Goal: Task Accomplishment & Management: Use online tool/utility

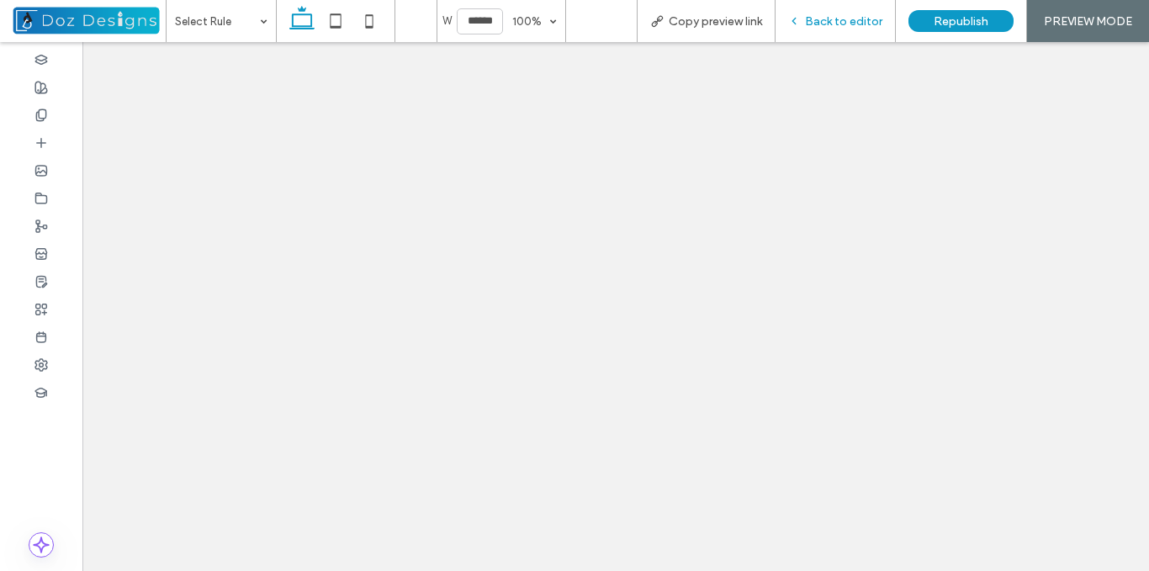
click at [831, 15] on span "Back to editor" at bounding box center [843, 21] width 77 height 14
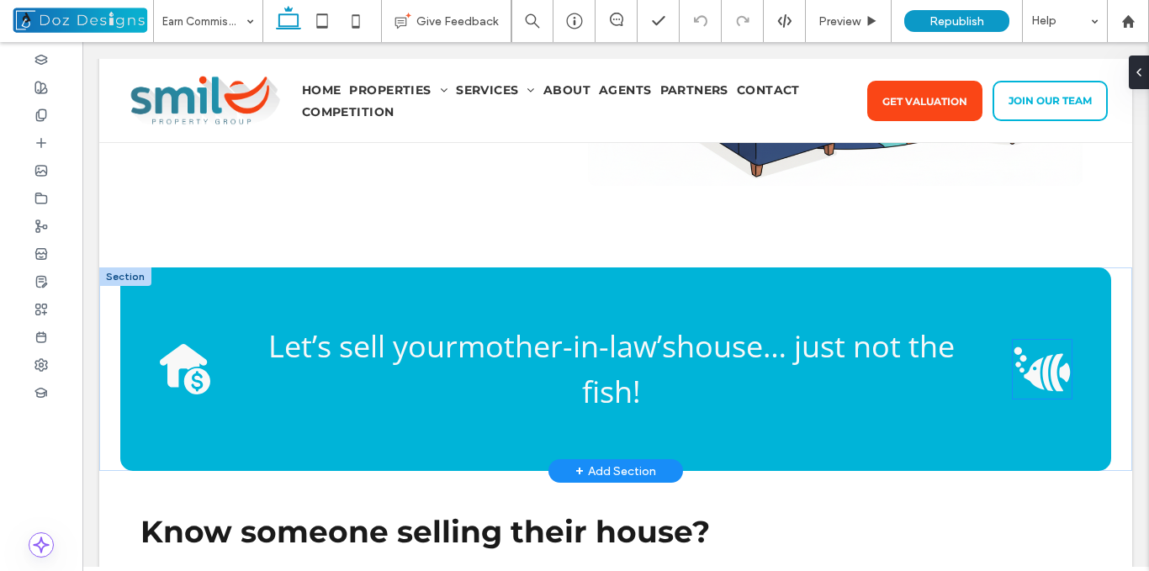
click at [1043, 348] on icon "Black silhouette of a fish blowing bubbles, with thick vertical stripes on its …" at bounding box center [1042, 369] width 59 height 59
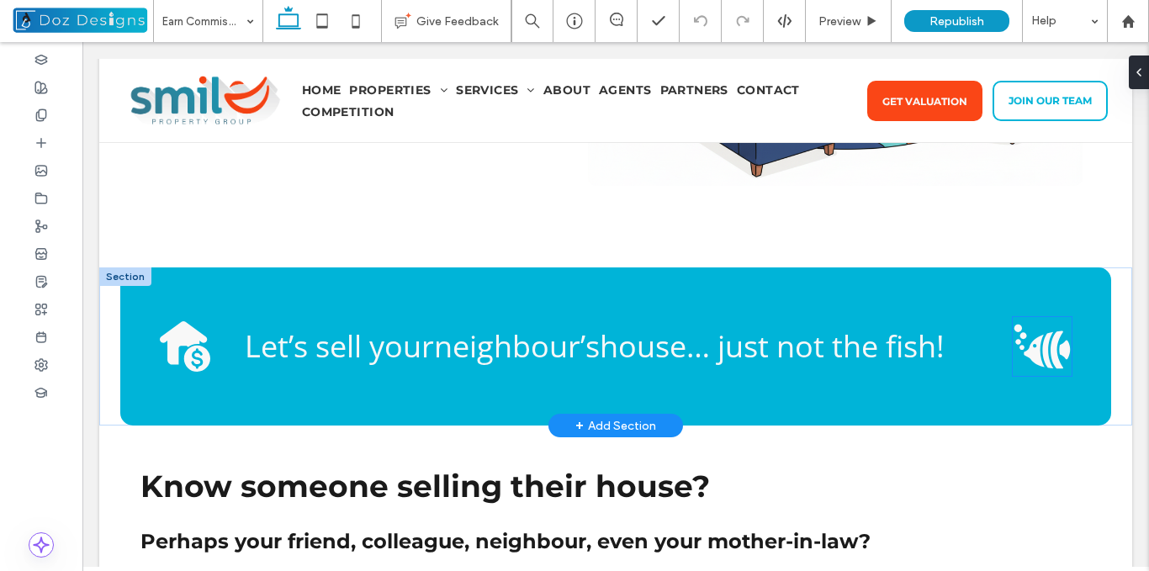
click at [1051, 349] on icon at bounding box center [1057, 351] width 13 height 38
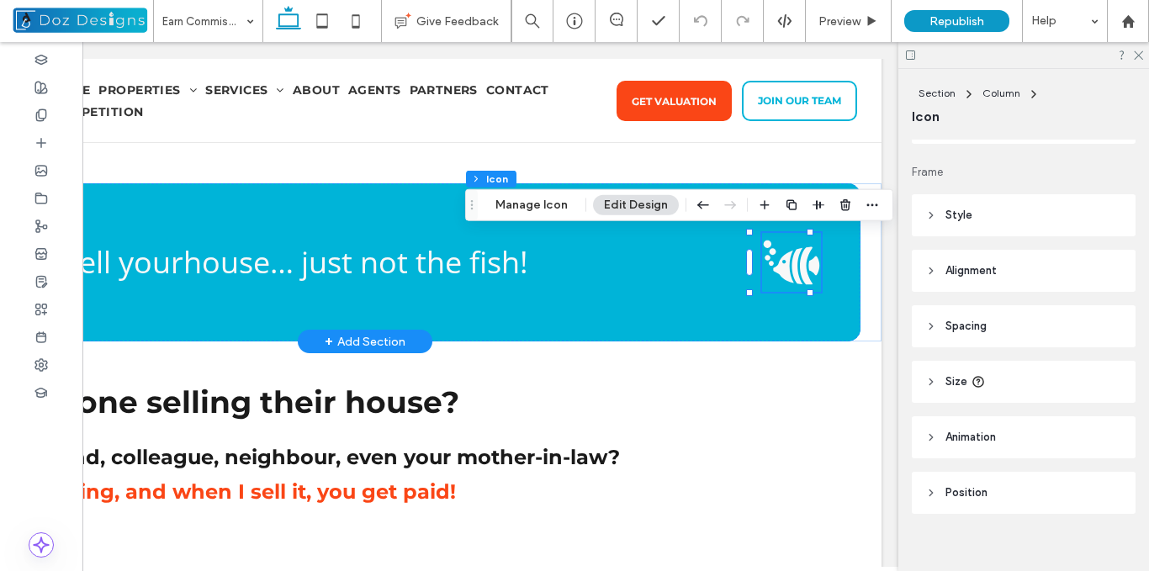
scroll to position [159, 0]
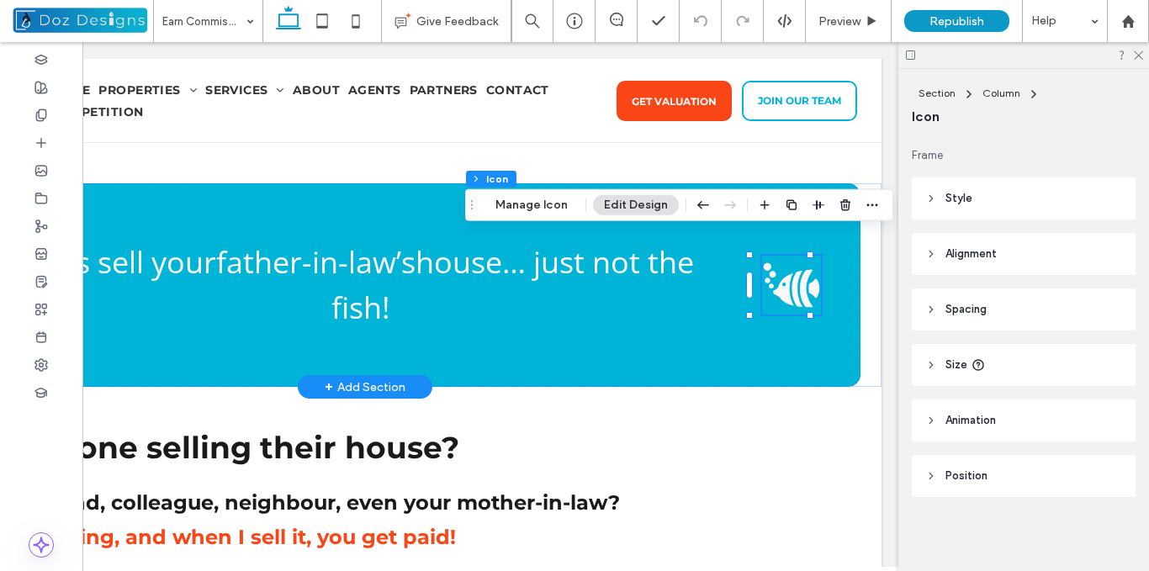
click at [941, 427] on header "Animation" at bounding box center [1024, 421] width 224 height 42
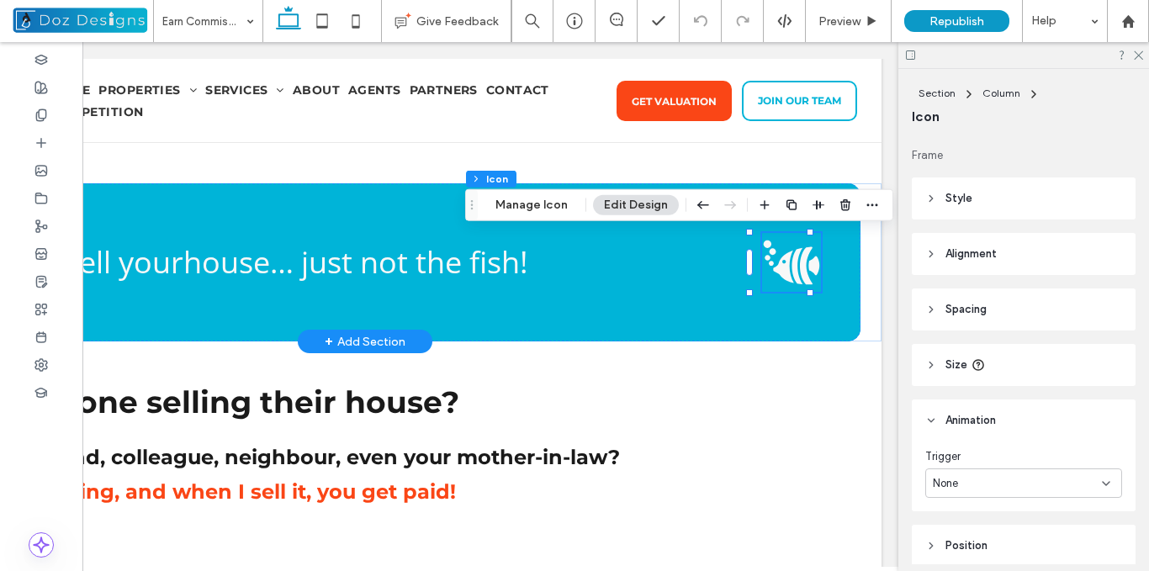
click at [1029, 487] on div "None" at bounding box center [1017, 483] width 169 height 17
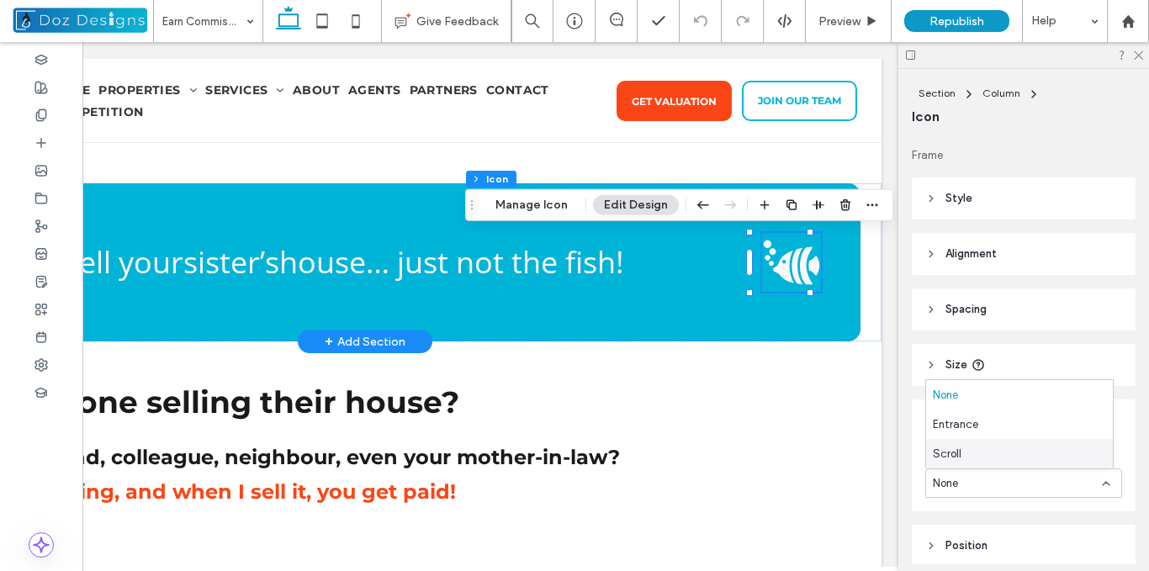
click at [963, 454] on div "Scroll" at bounding box center [1019, 453] width 187 height 29
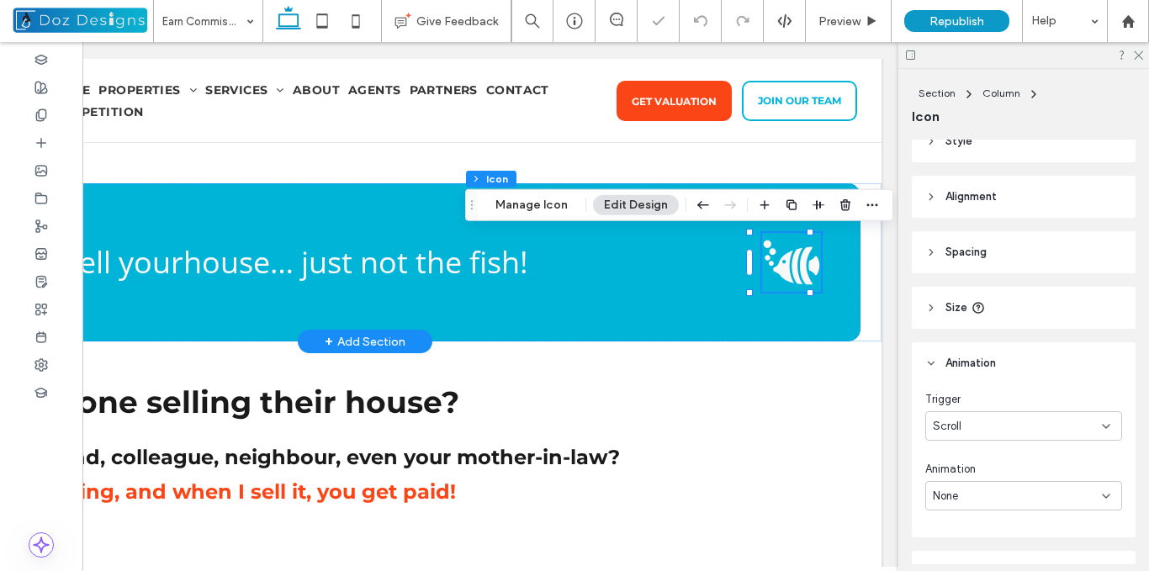
scroll to position [243, 0]
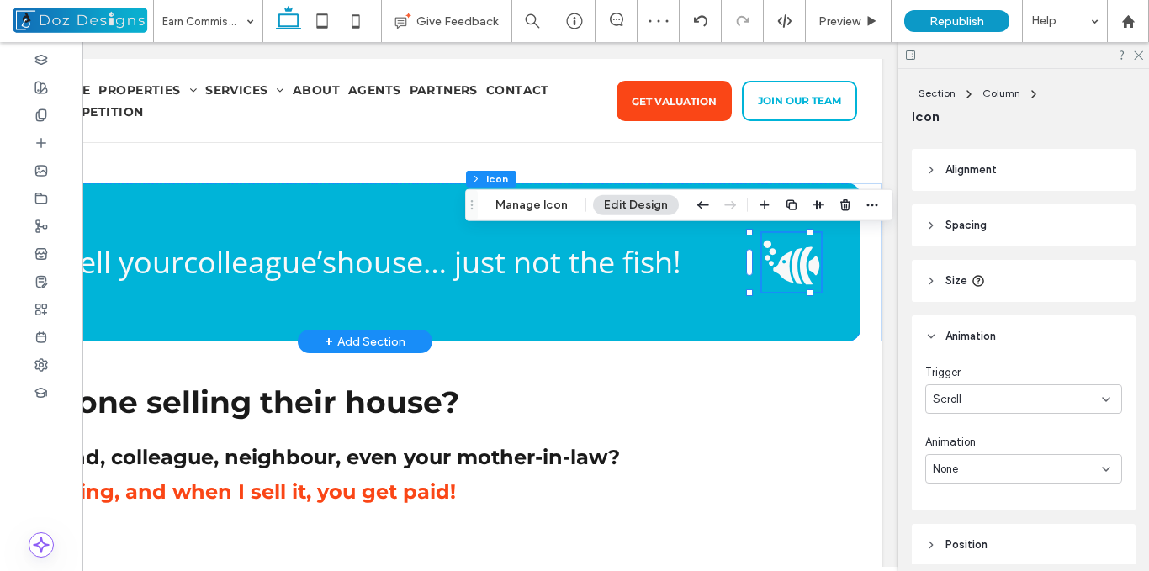
click at [1075, 471] on div "None" at bounding box center [1017, 469] width 169 height 17
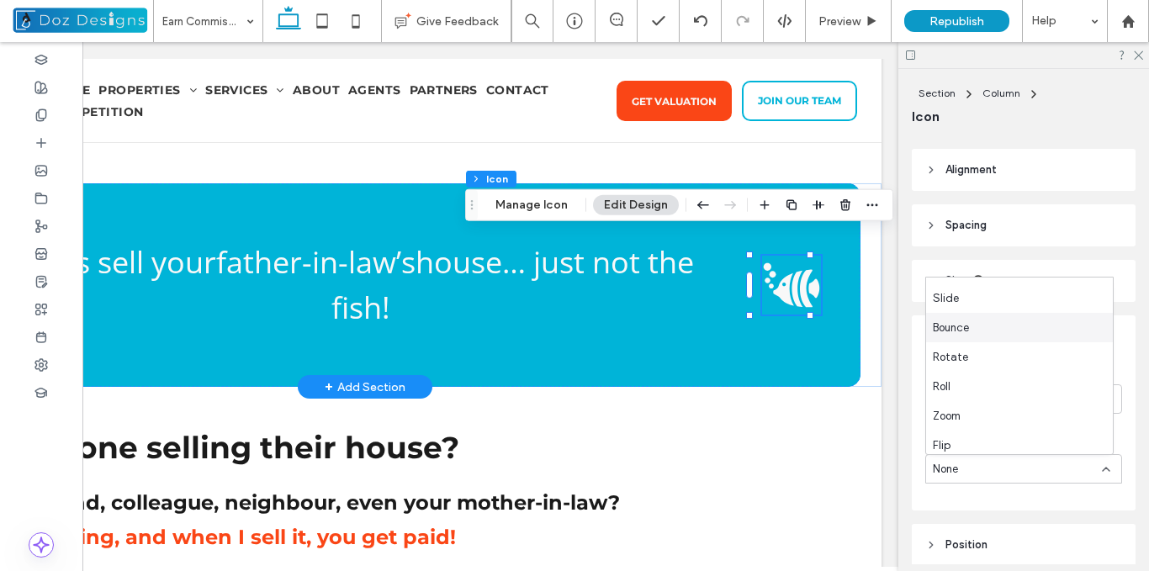
scroll to position [59, 0]
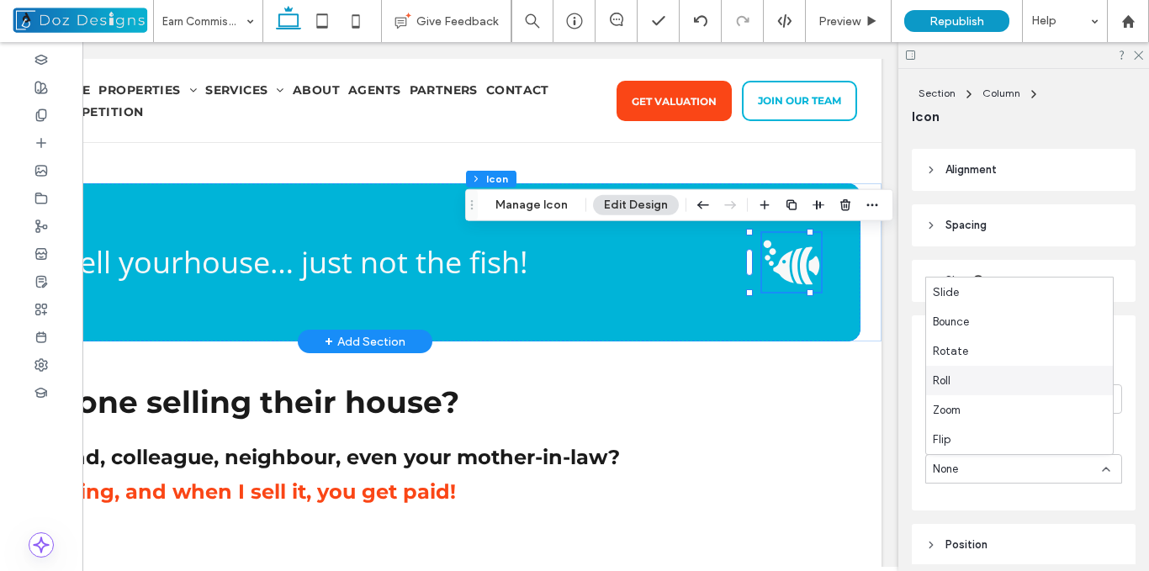
click at [955, 380] on div "Roll" at bounding box center [1019, 380] width 187 height 29
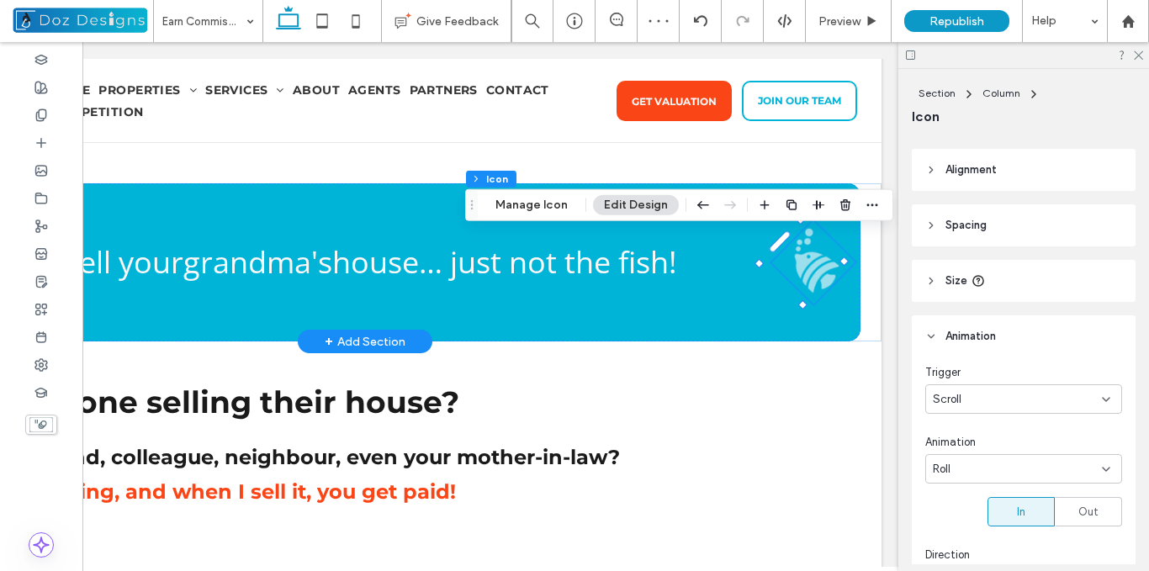
click at [1044, 469] on div "Roll" at bounding box center [1017, 469] width 169 height 17
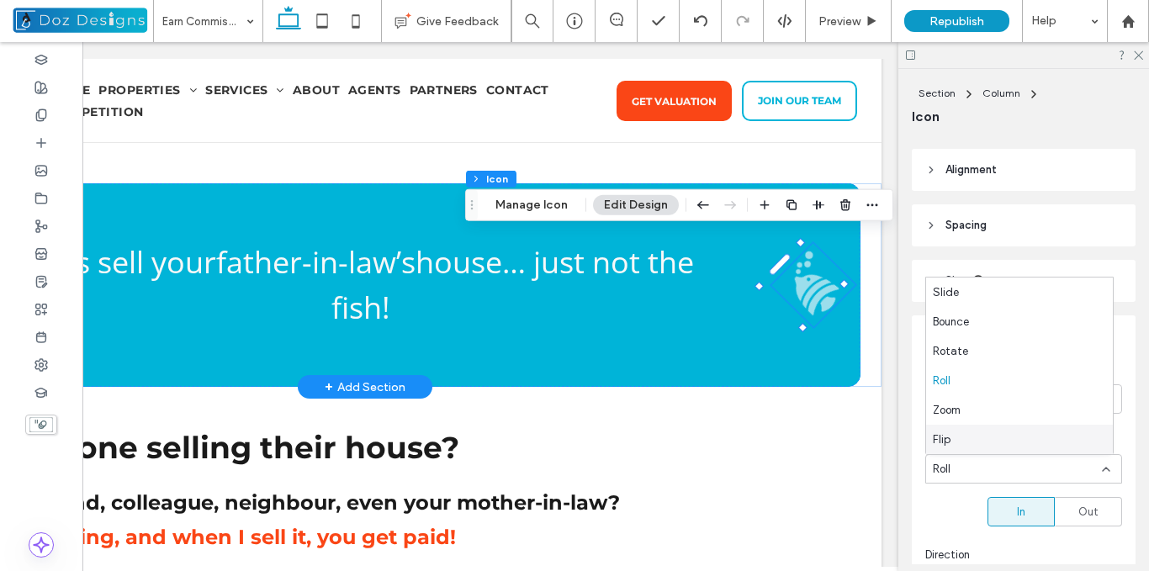
click at [971, 438] on div "Flip" at bounding box center [1019, 439] width 187 height 29
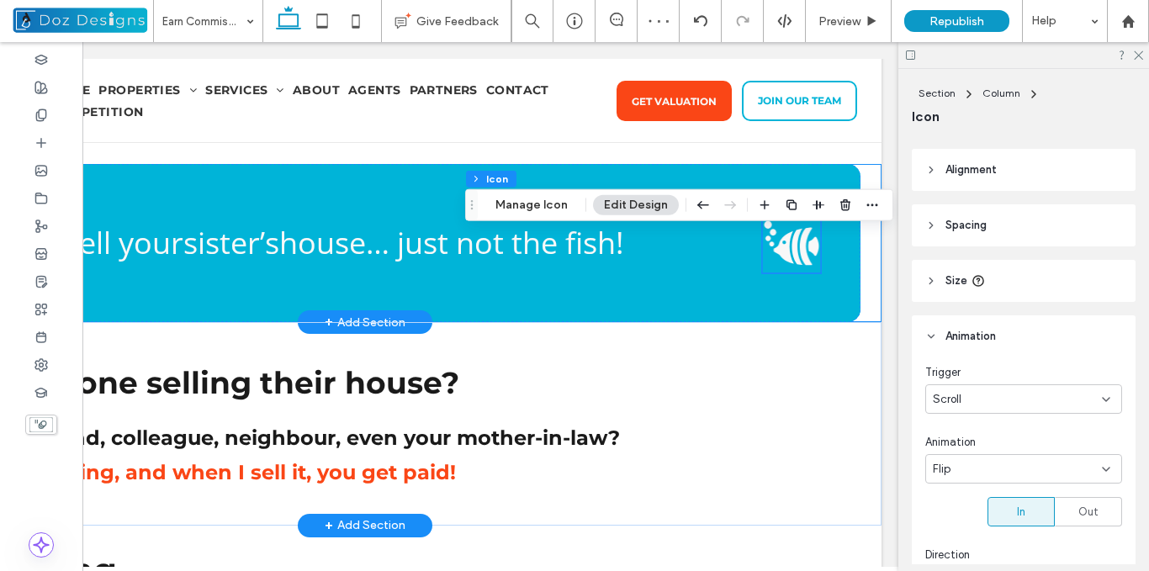
scroll to position [448, 0]
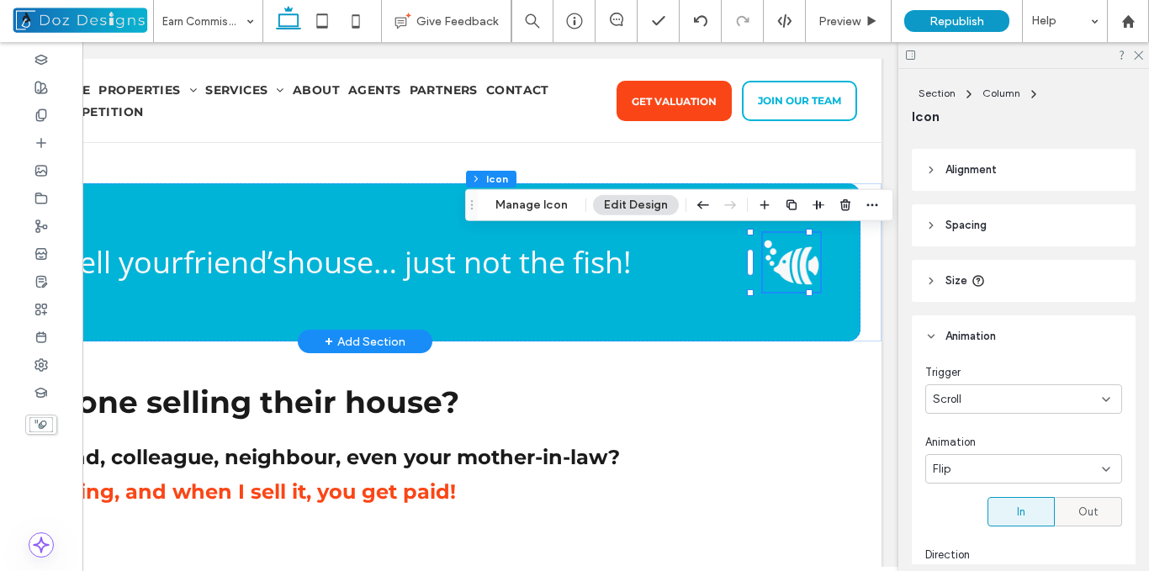
click at [1085, 508] on span "Out" at bounding box center [1089, 512] width 20 height 17
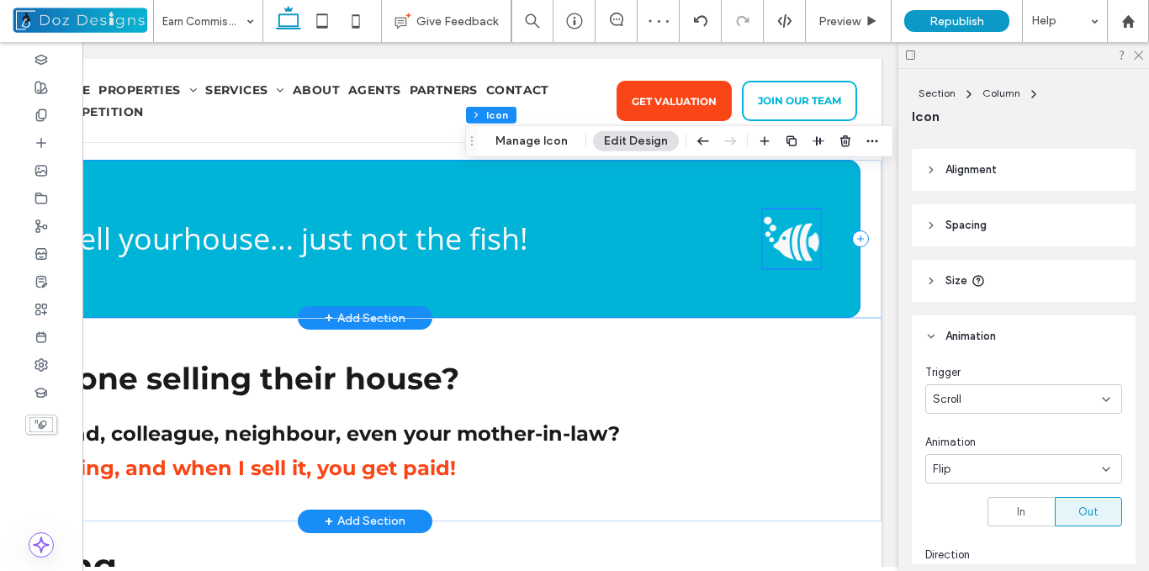
scroll to position [470, 0]
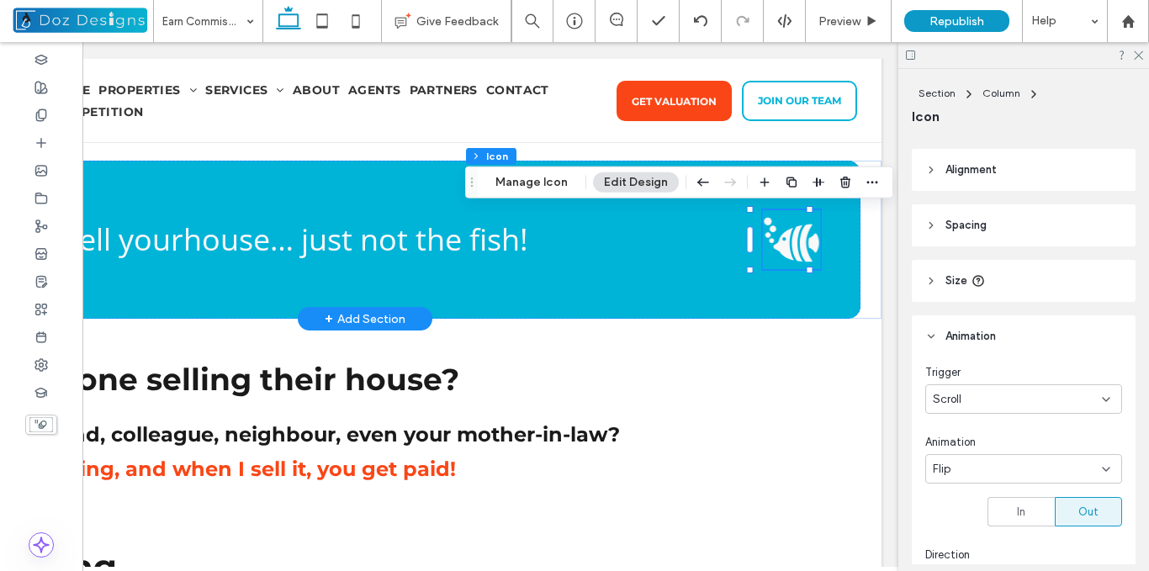
click at [1041, 470] on div "Flip" at bounding box center [1017, 469] width 169 height 17
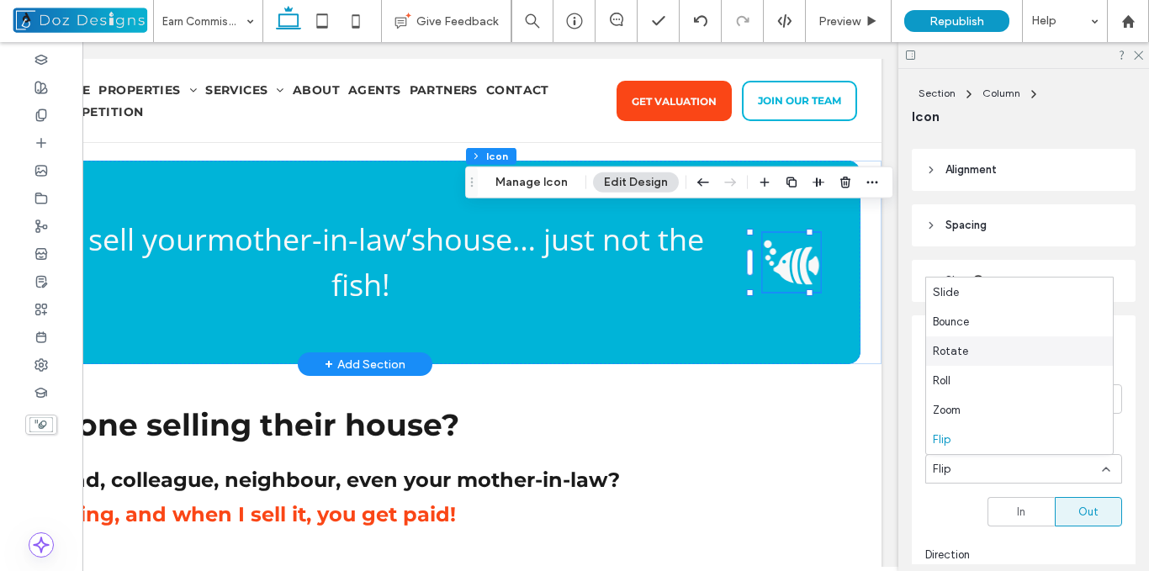
scroll to position [0, 0]
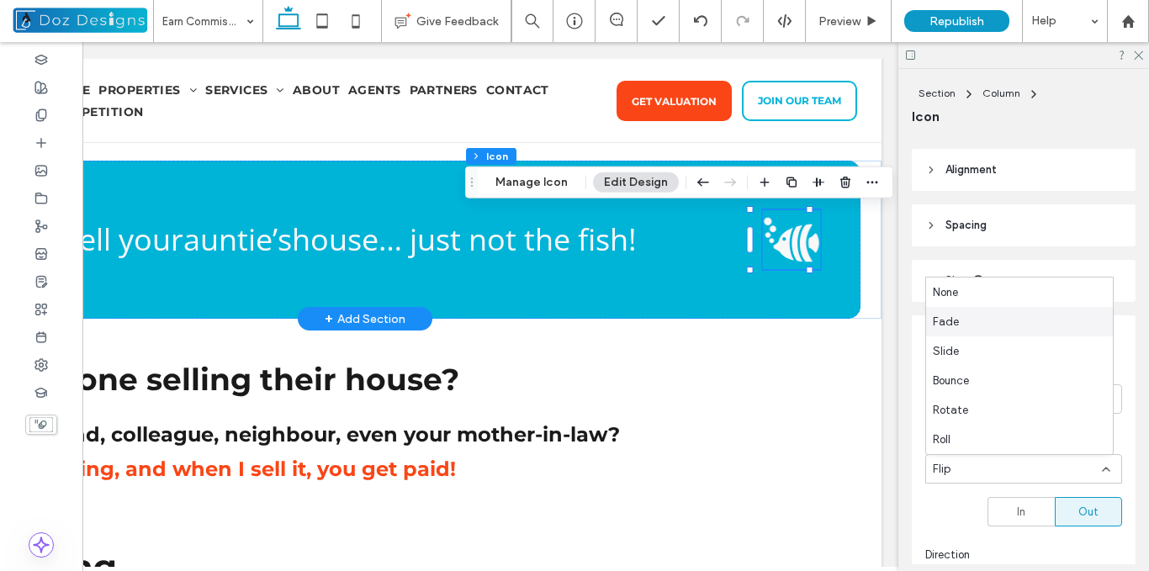
click at [964, 324] on div "Fade" at bounding box center [1019, 321] width 187 height 29
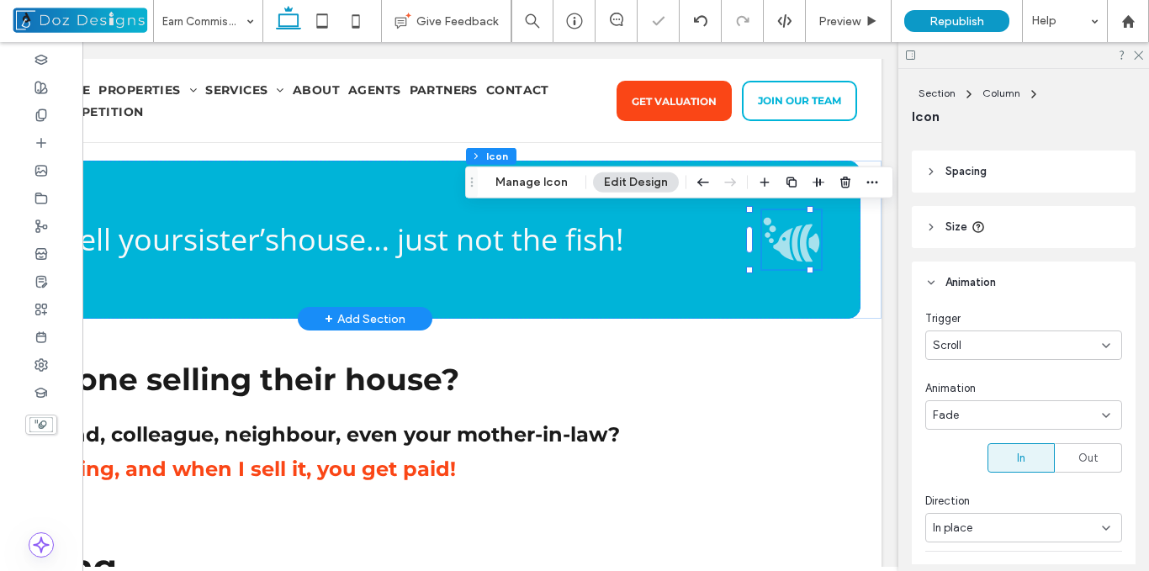
scroll to position [327, 0]
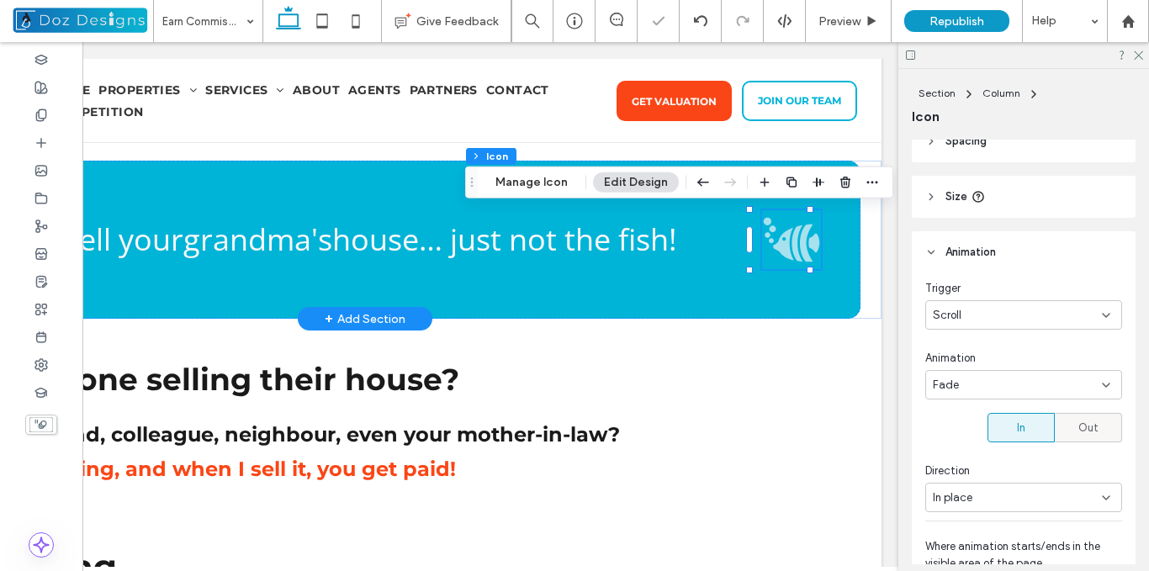
click at [1079, 426] on span "Out" at bounding box center [1089, 428] width 20 height 17
type input "***"
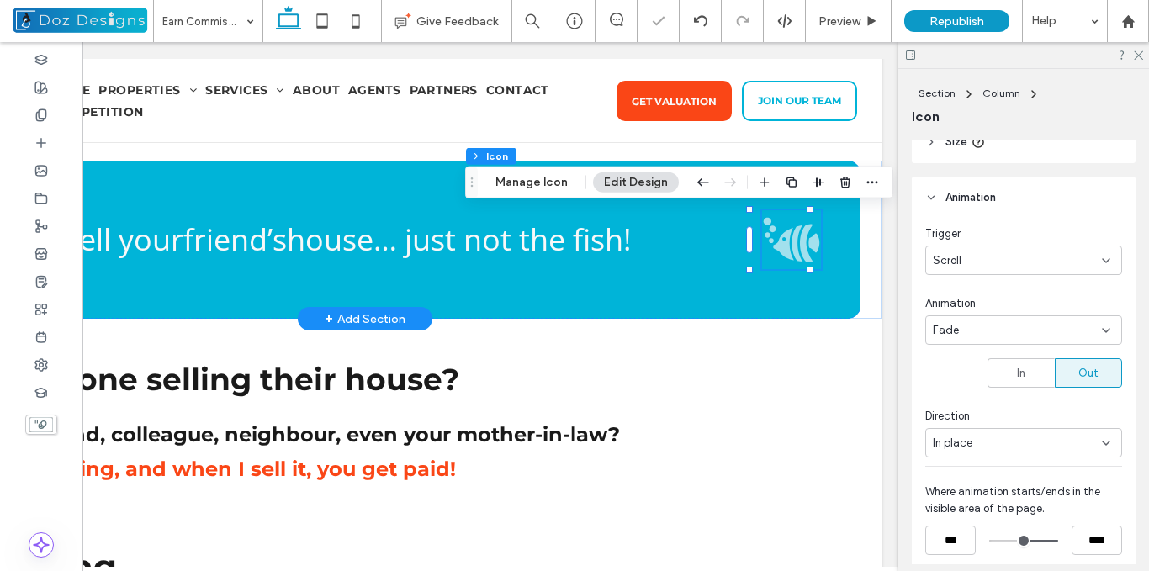
scroll to position [411, 0]
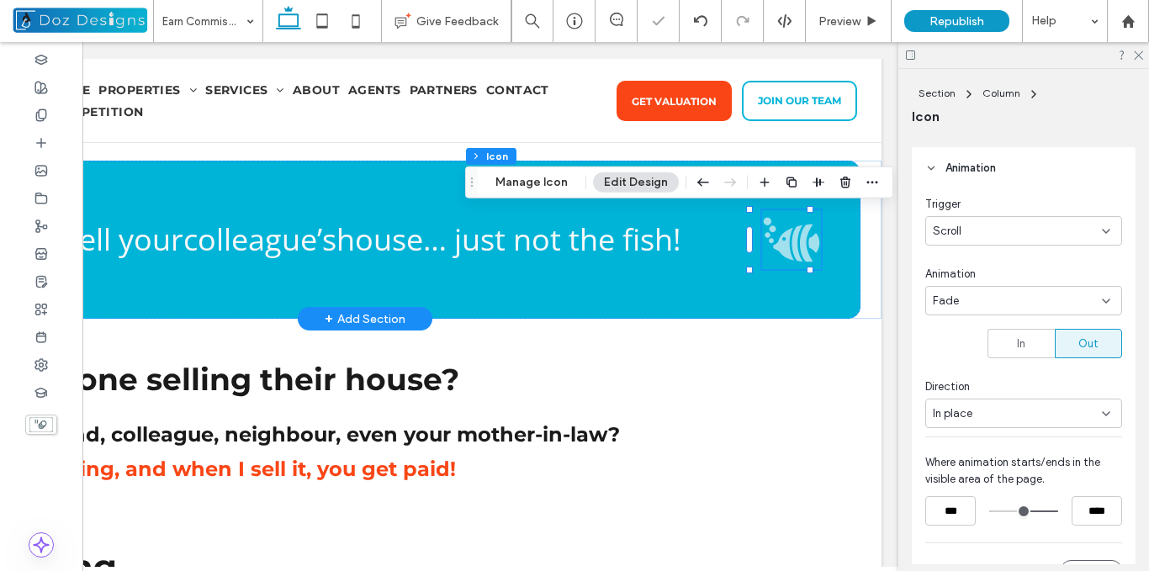
click at [1046, 410] on div "In place" at bounding box center [1017, 414] width 169 height 17
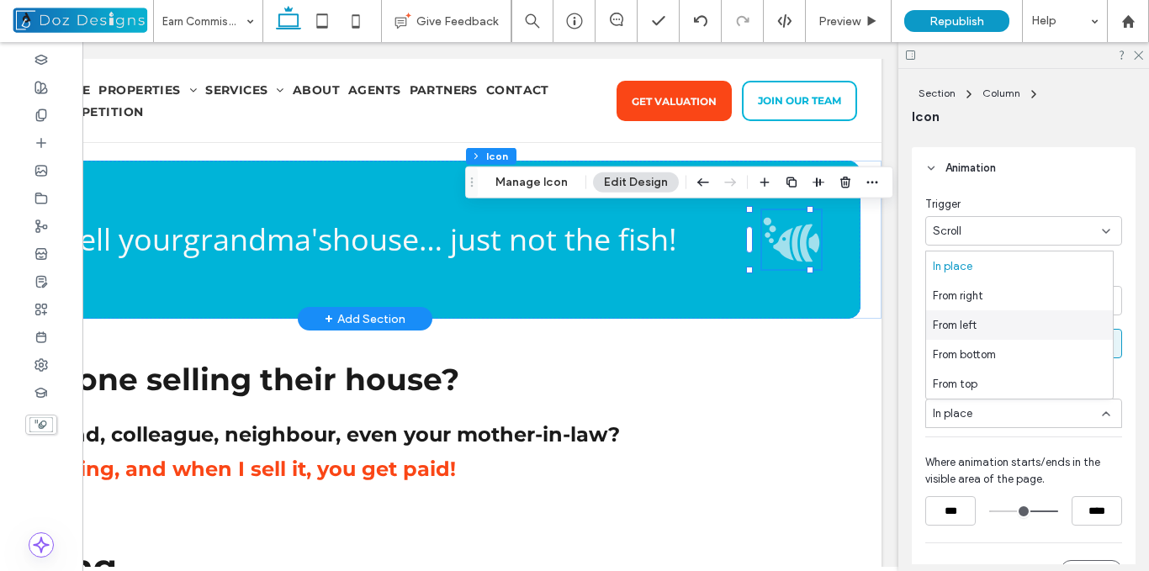
click at [975, 325] on span "From left" at bounding box center [955, 325] width 44 height 17
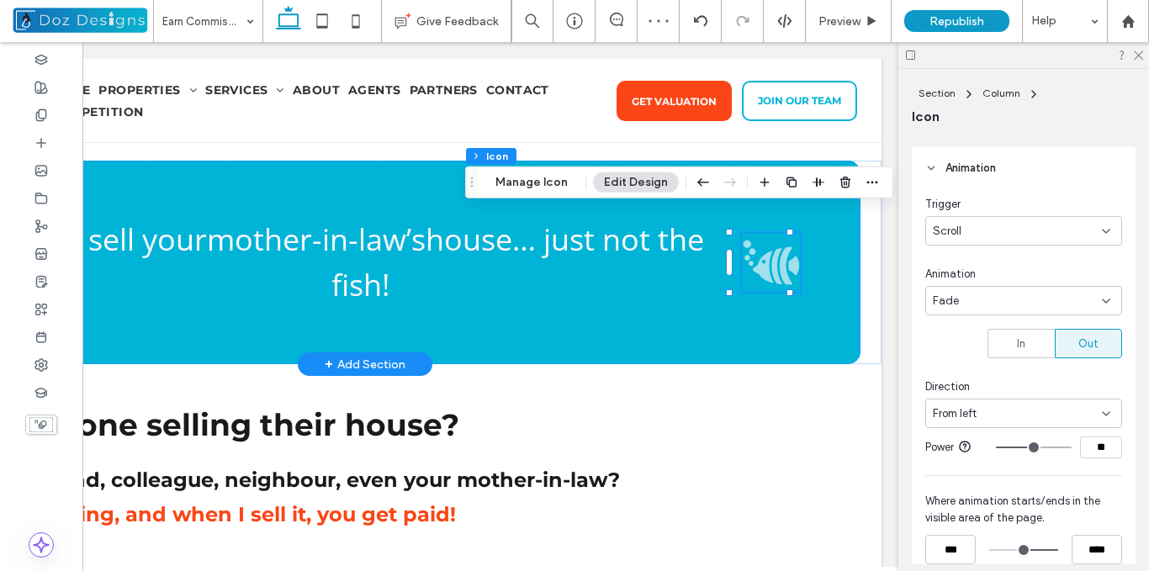
click at [1051, 417] on div "From left" at bounding box center [1017, 414] width 169 height 17
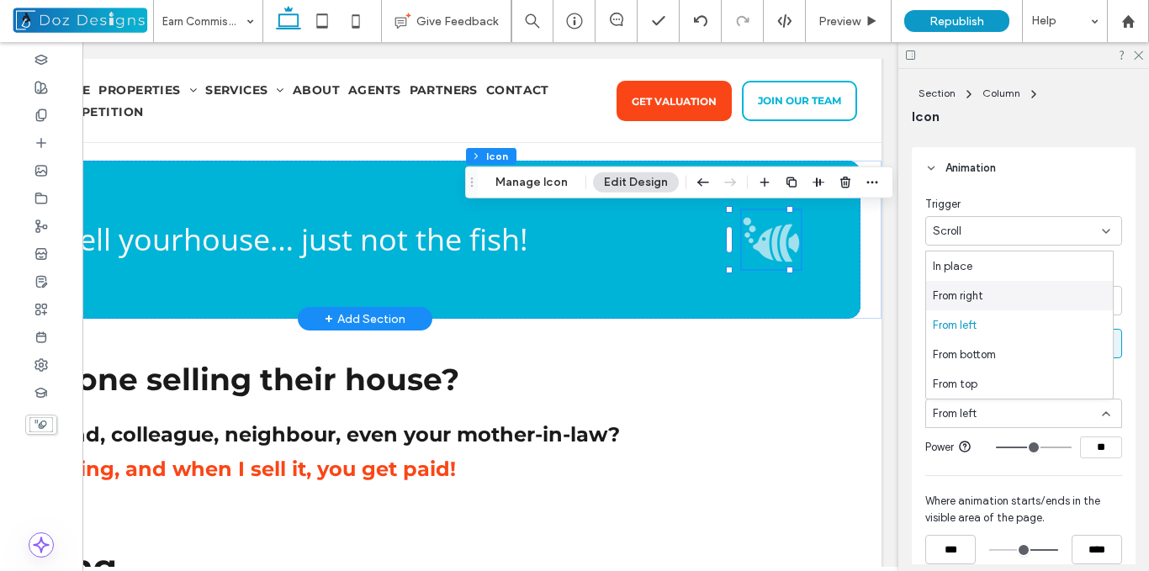
click at [984, 296] on div "From right" at bounding box center [1019, 295] width 187 height 29
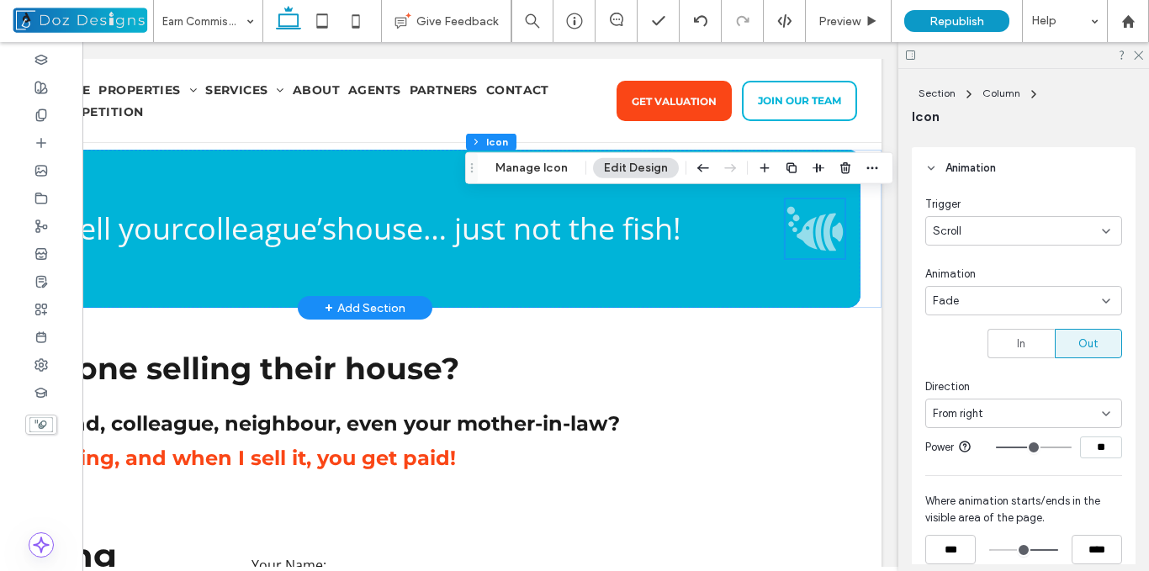
scroll to position [485, 0]
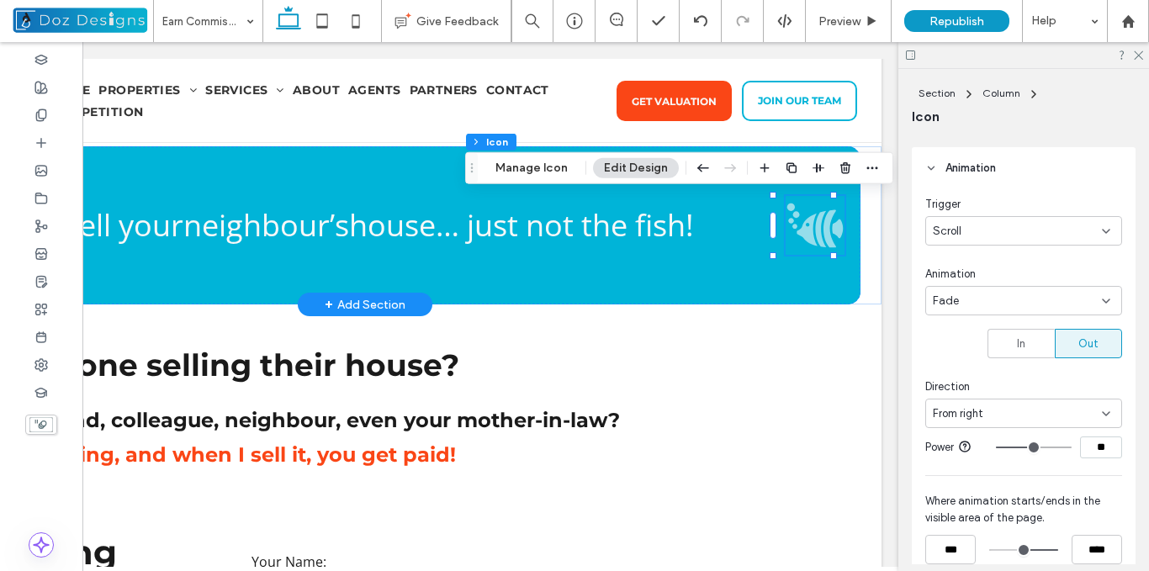
click at [1031, 406] on div "From right" at bounding box center [1017, 414] width 169 height 17
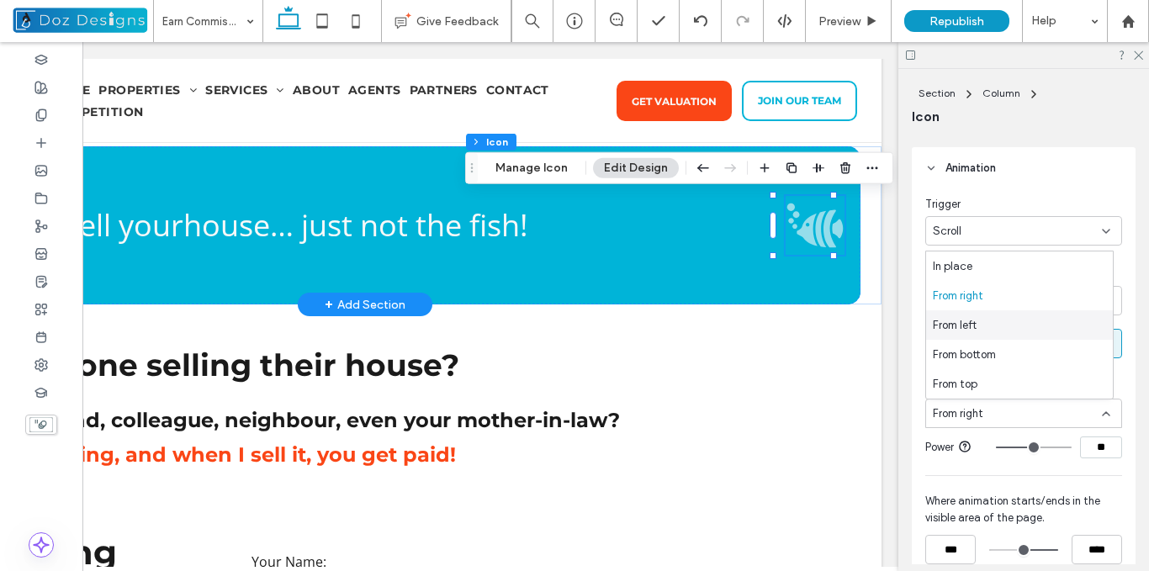
click at [975, 327] on span "From left" at bounding box center [955, 325] width 44 height 17
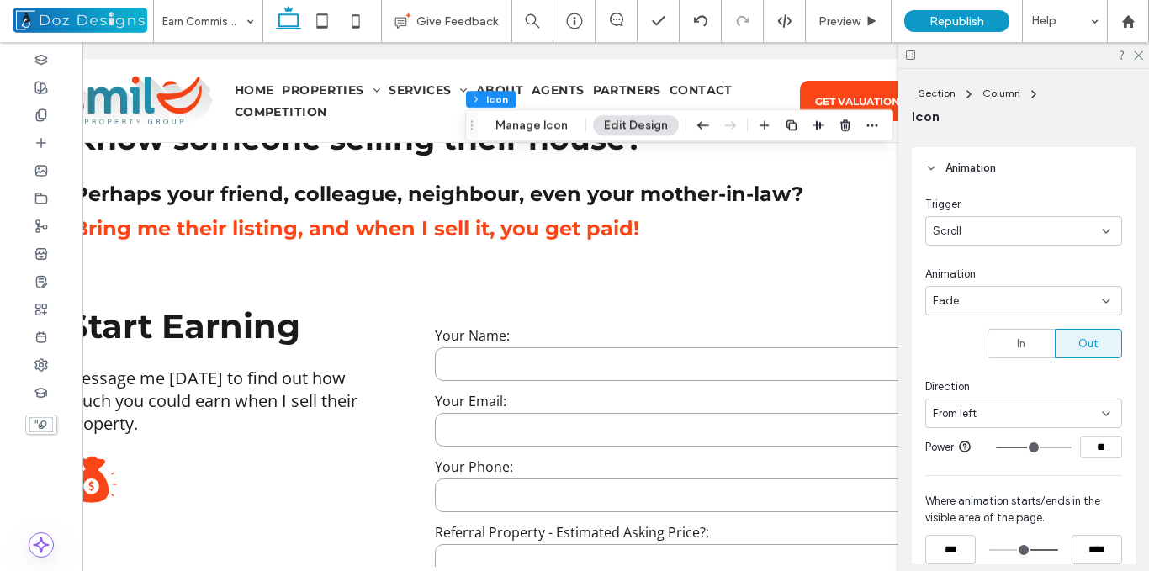
scroll to position [0, 0]
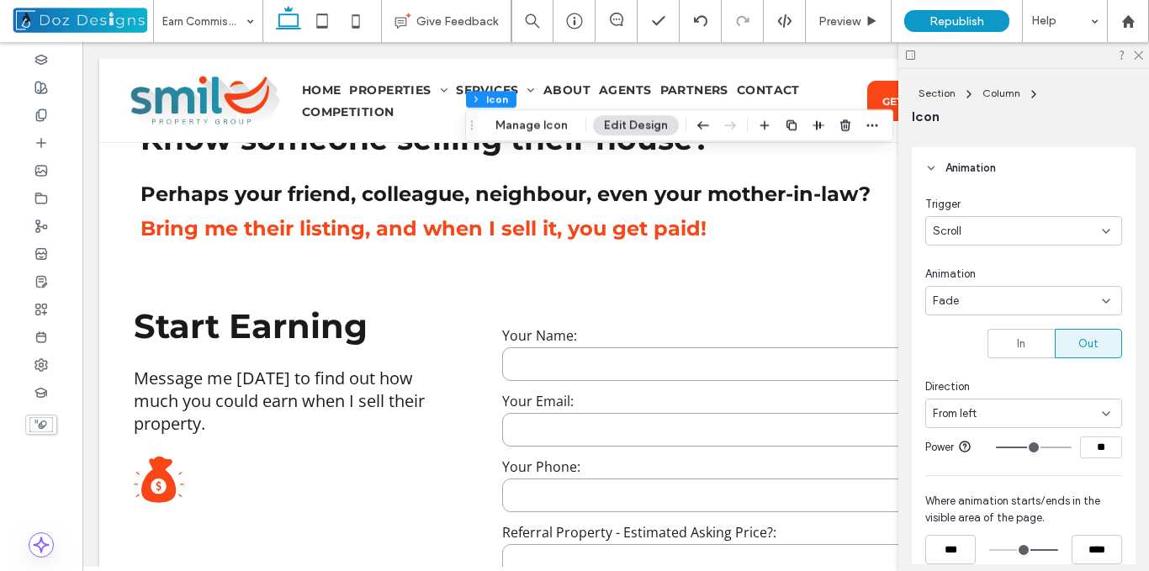
drag, startPoint x: 433, startPoint y: 567, endPoint x: 56, endPoint y: 451, distance: 394.4
click at [157, 483] on icon at bounding box center [158, 486] width 5 height 10
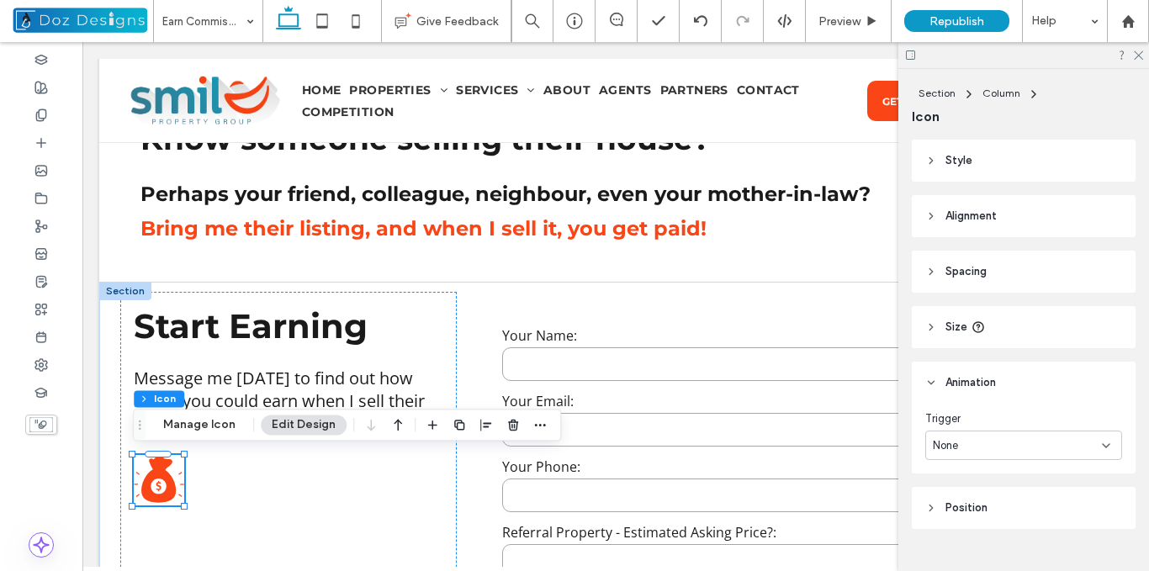
scroll to position [200, 0]
click at [1085, 441] on div "None" at bounding box center [1017, 442] width 169 height 17
click at [980, 500] on div "Entrance" at bounding box center [1019, 500] width 187 height 29
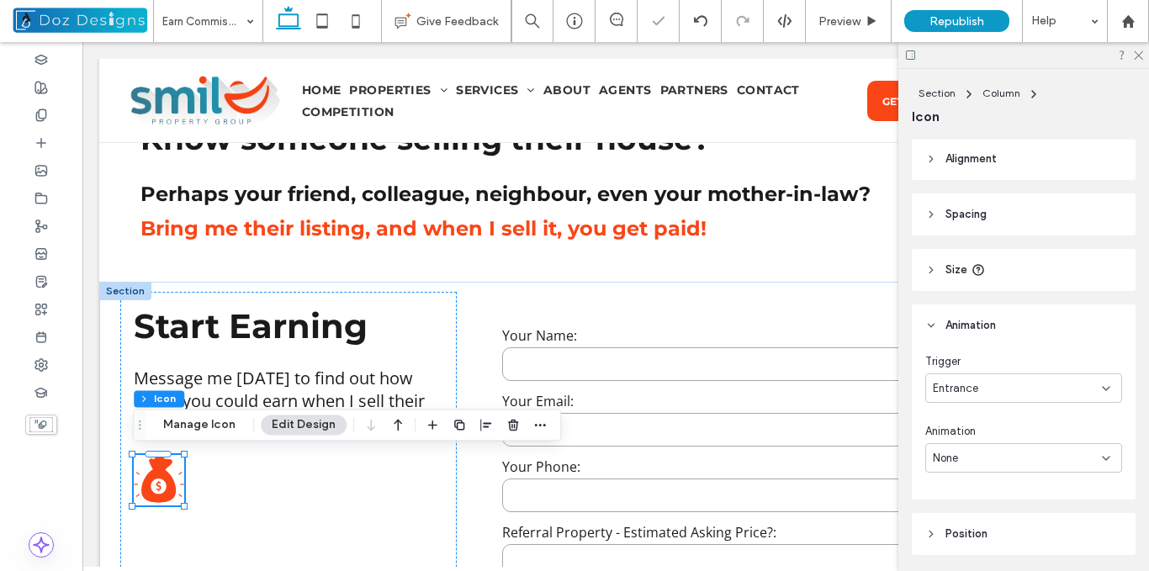
scroll to position [284, 0]
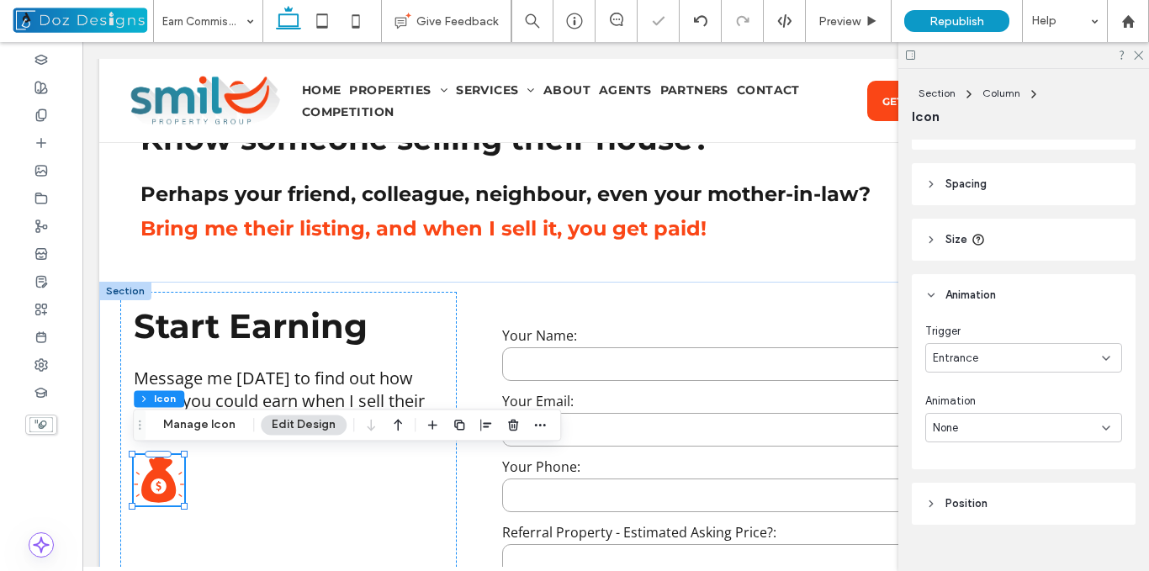
click at [1102, 434] on icon at bounding box center [1106, 428] width 13 height 13
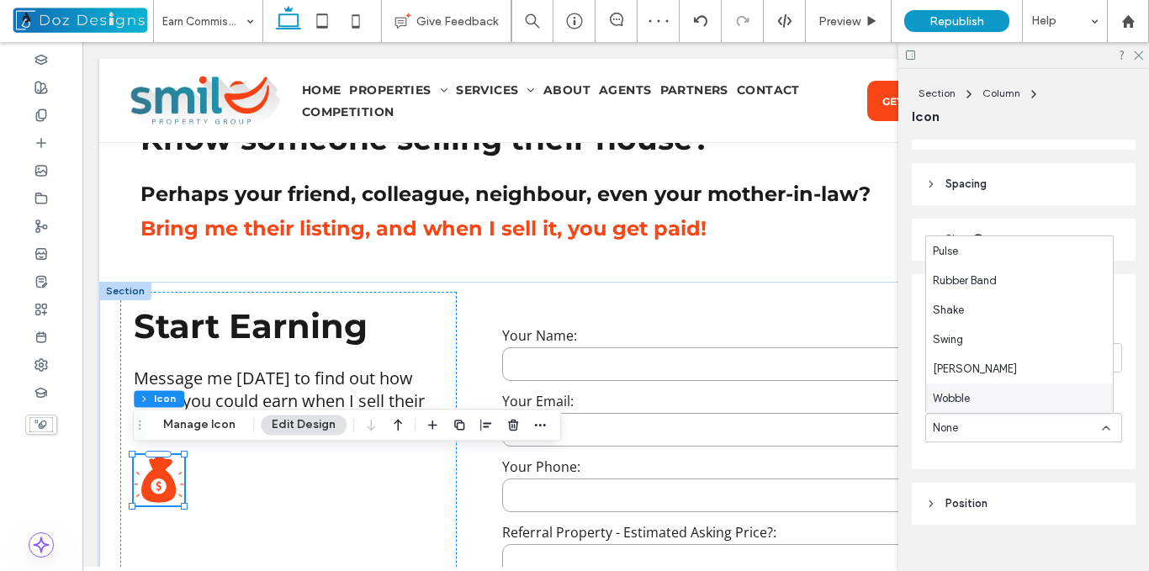
click at [983, 394] on div "Wobble" at bounding box center [1019, 398] width 187 height 29
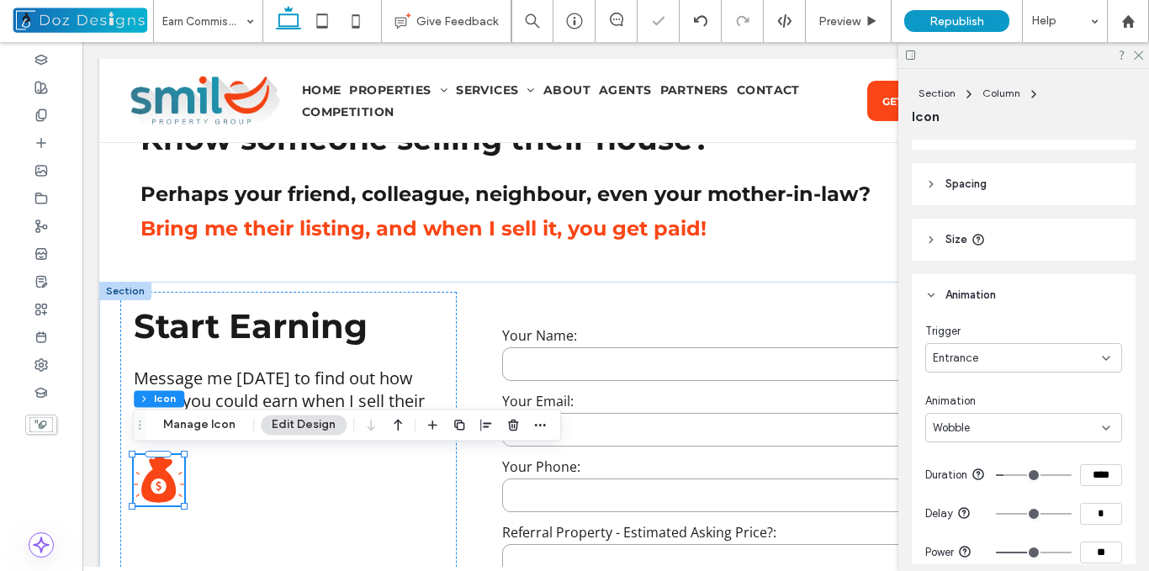
click at [1011, 427] on div "Wobble" at bounding box center [1017, 428] width 169 height 17
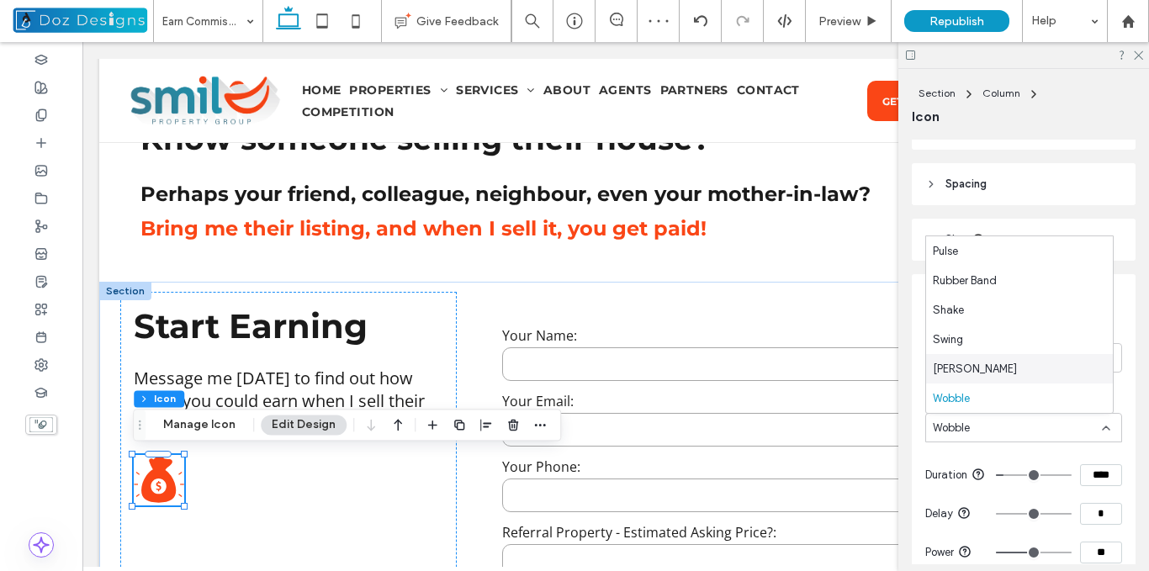
click at [961, 369] on div "Tada" at bounding box center [1019, 368] width 187 height 29
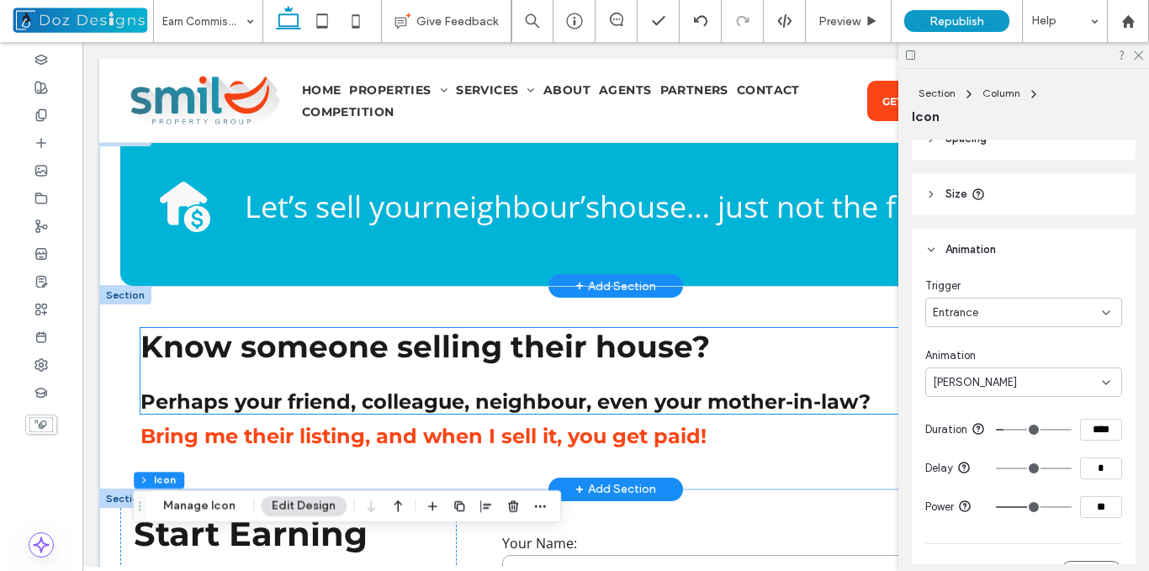
scroll to position [543, 0]
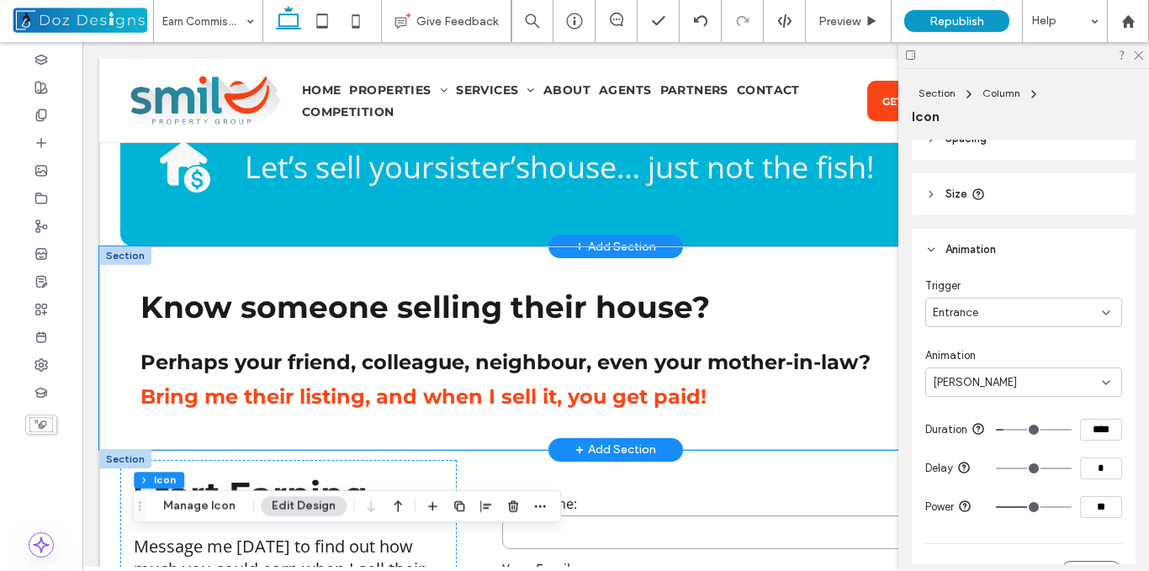
click at [120, 321] on div "Know someone selling their house? Perhaps your friend, colleague, neighbour, ev…" at bounding box center [615, 348] width 1033 height 203
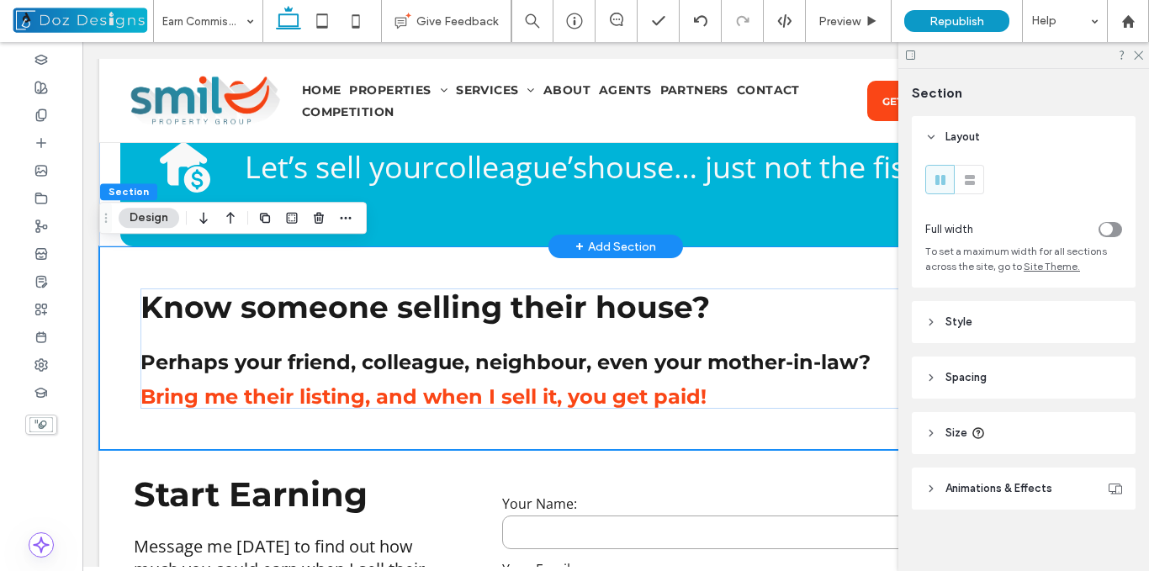
scroll to position [13, 0]
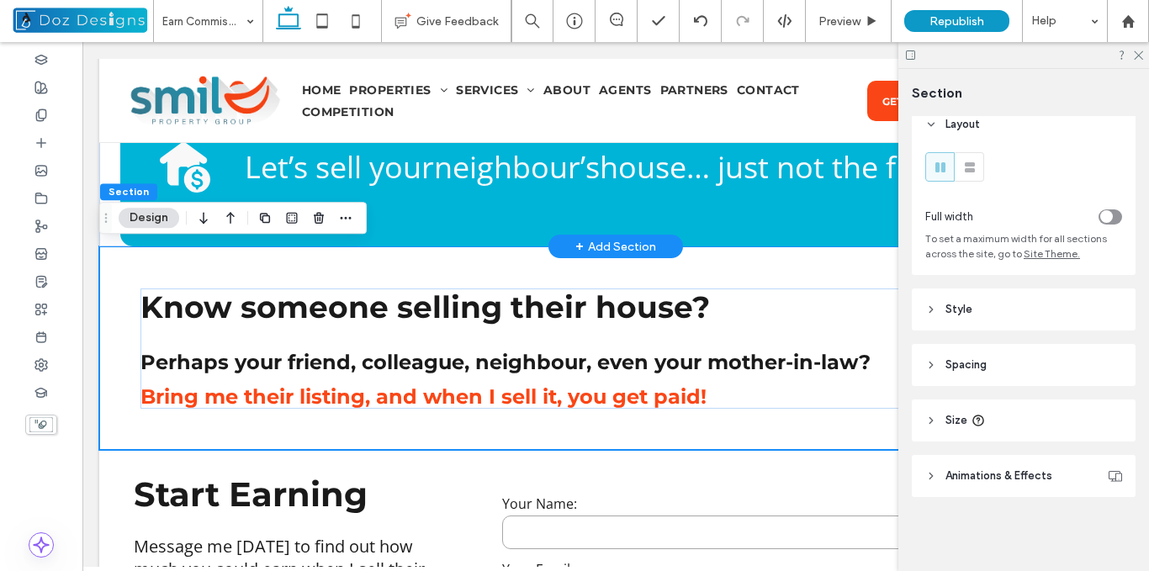
click at [945, 475] on header "Animations & Effects" at bounding box center [1024, 476] width 224 height 42
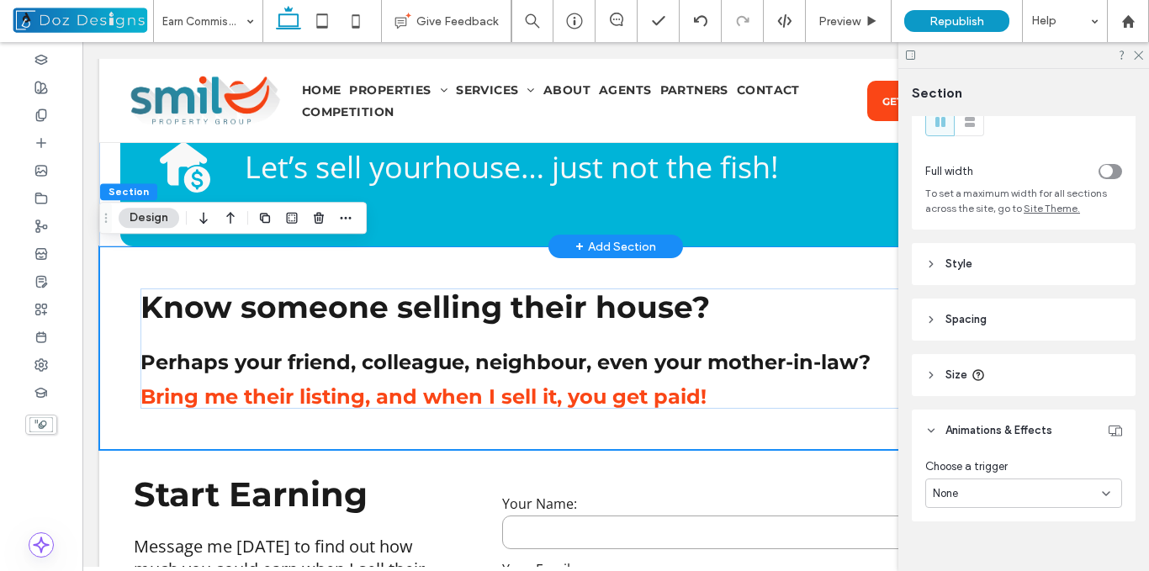
scroll to position [82, 0]
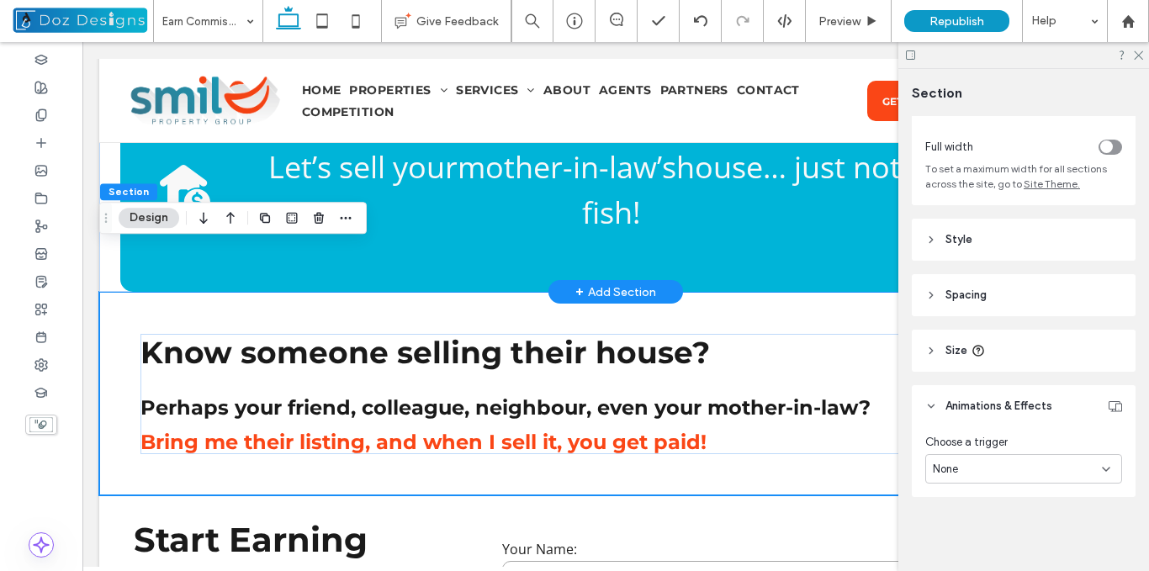
click at [1027, 467] on div "None" at bounding box center [1017, 469] width 169 height 17
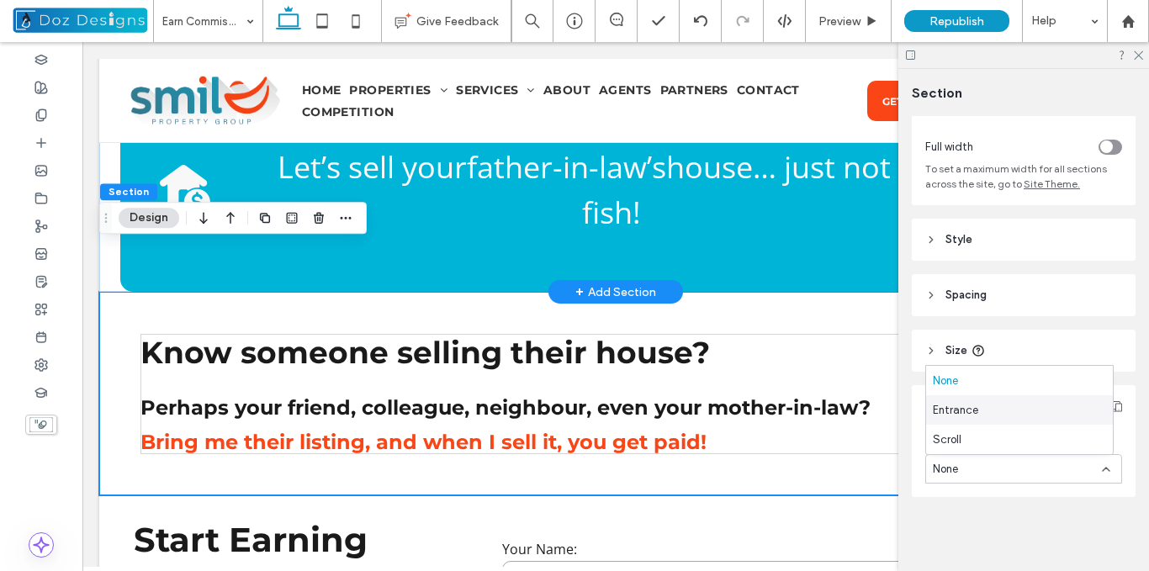
click at [992, 416] on div "Entrance" at bounding box center [1019, 409] width 187 height 29
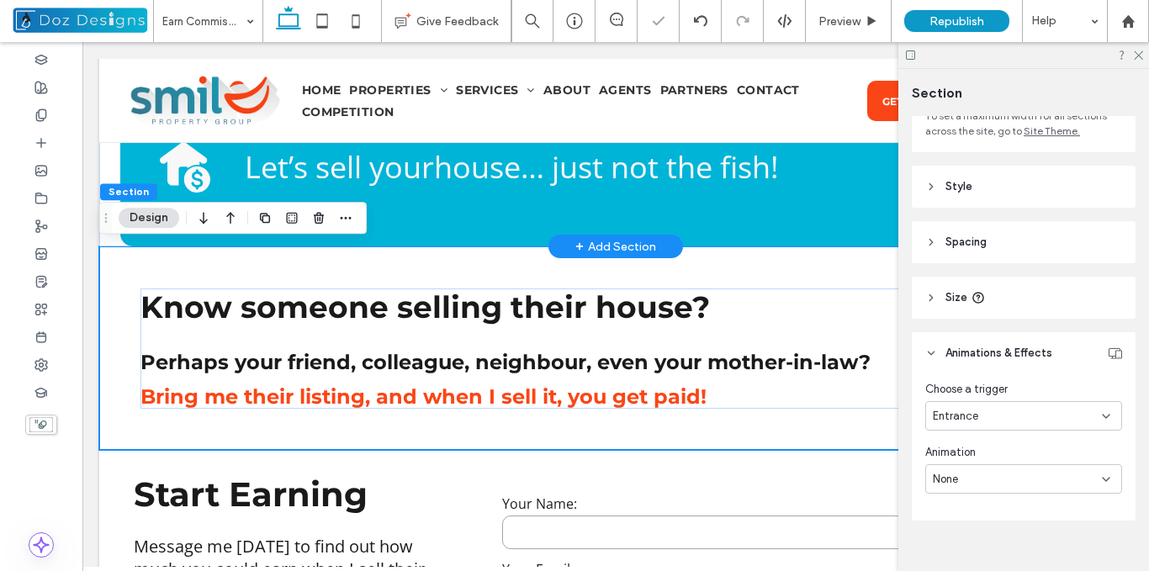
scroll to position [159, 0]
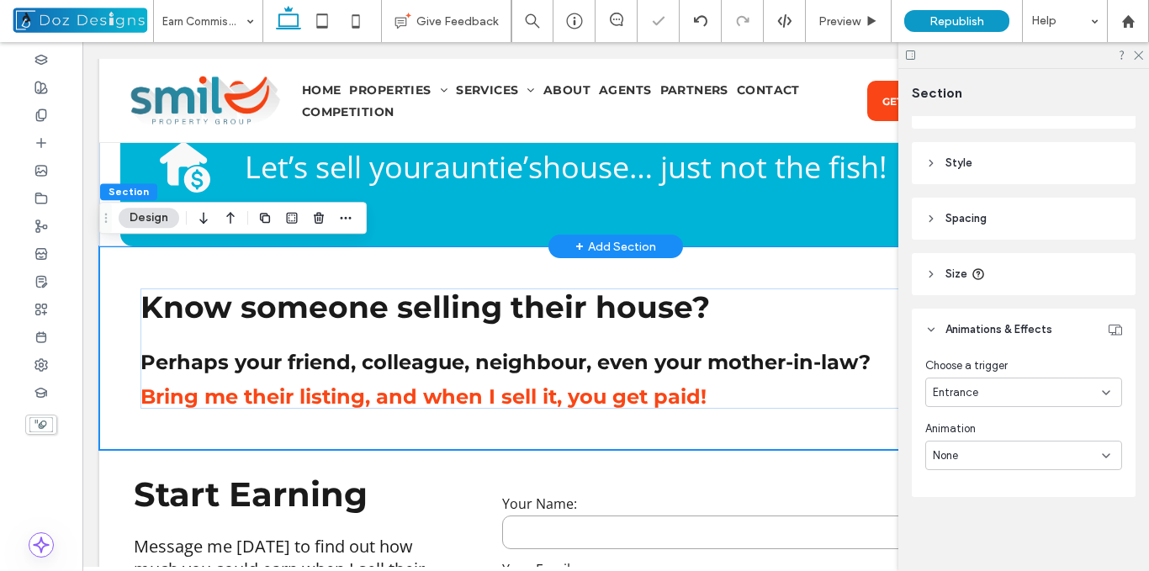
click at [999, 448] on div "None" at bounding box center [1017, 456] width 169 height 17
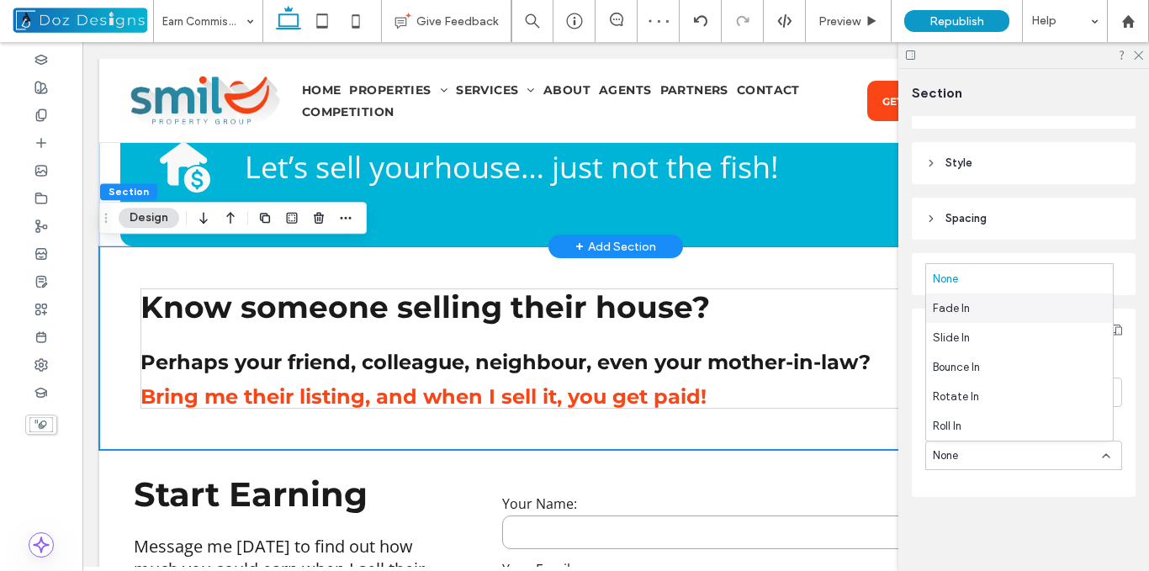
click at [984, 310] on div "Fade In" at bounding box center [1019, 308] width 187 height 29
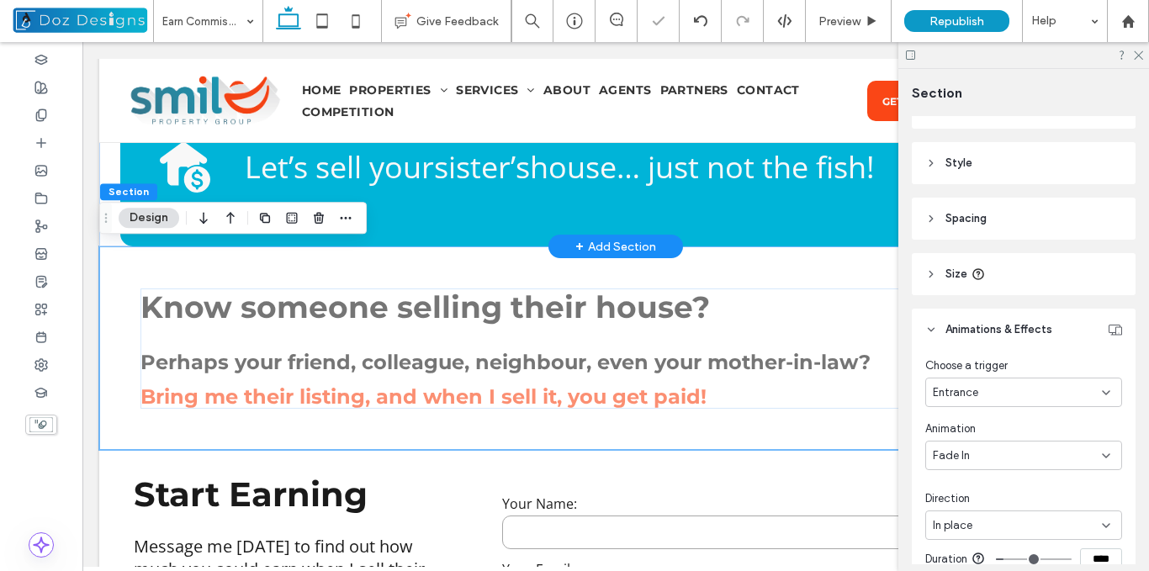
scroll to position [243, 0]
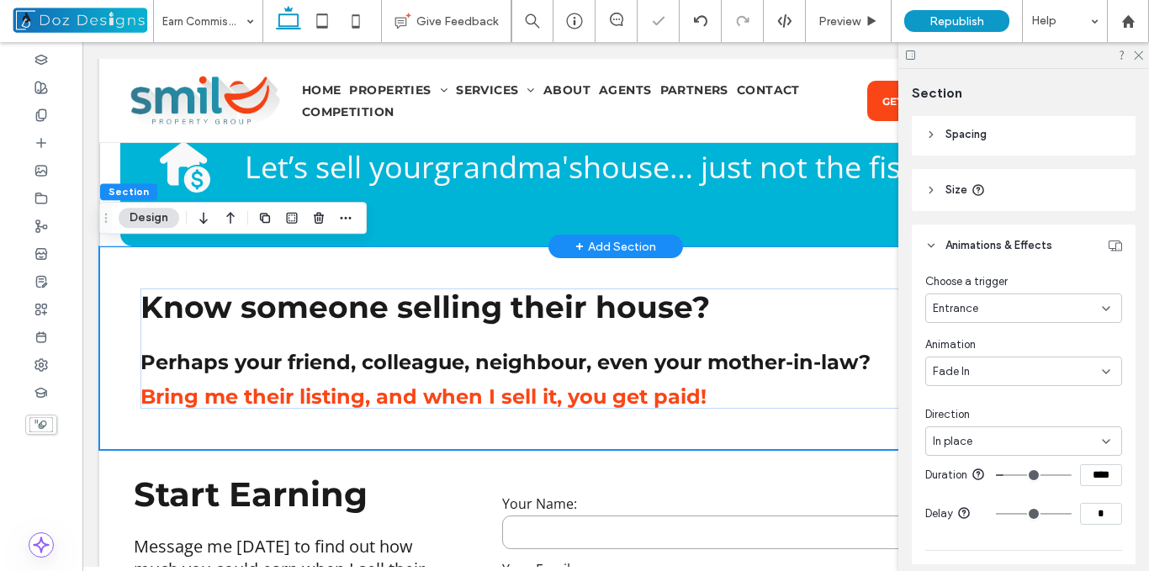
click at [1038, 439] on div "In place" at bounding box center [1017, 441] width 169 height 17
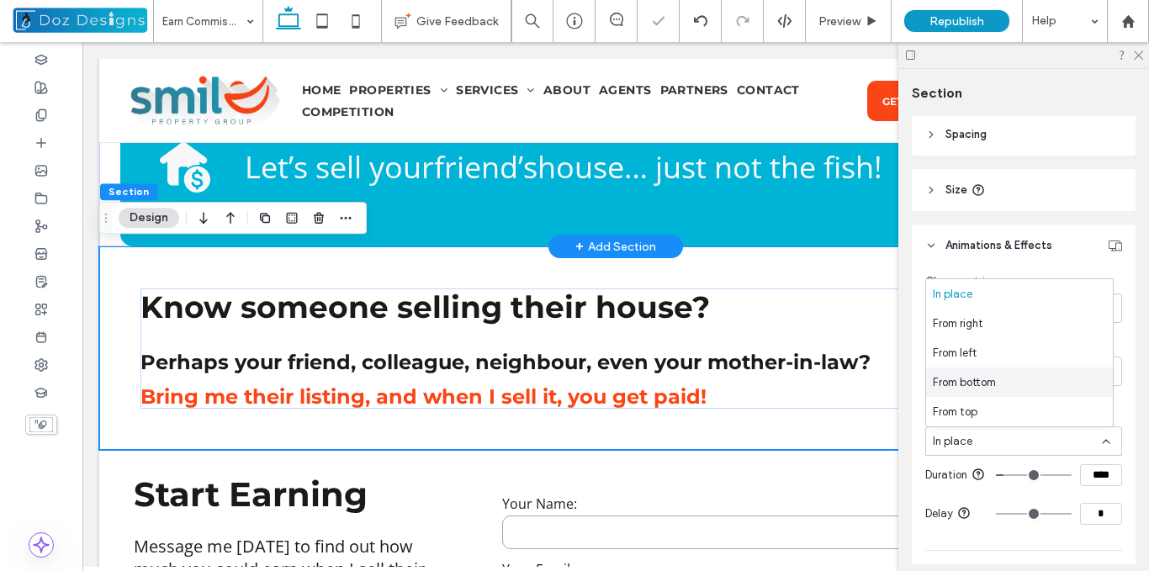
click at [1001, 374] on div "From bottom" at bounding box center [1019, 382] width 187 height 29
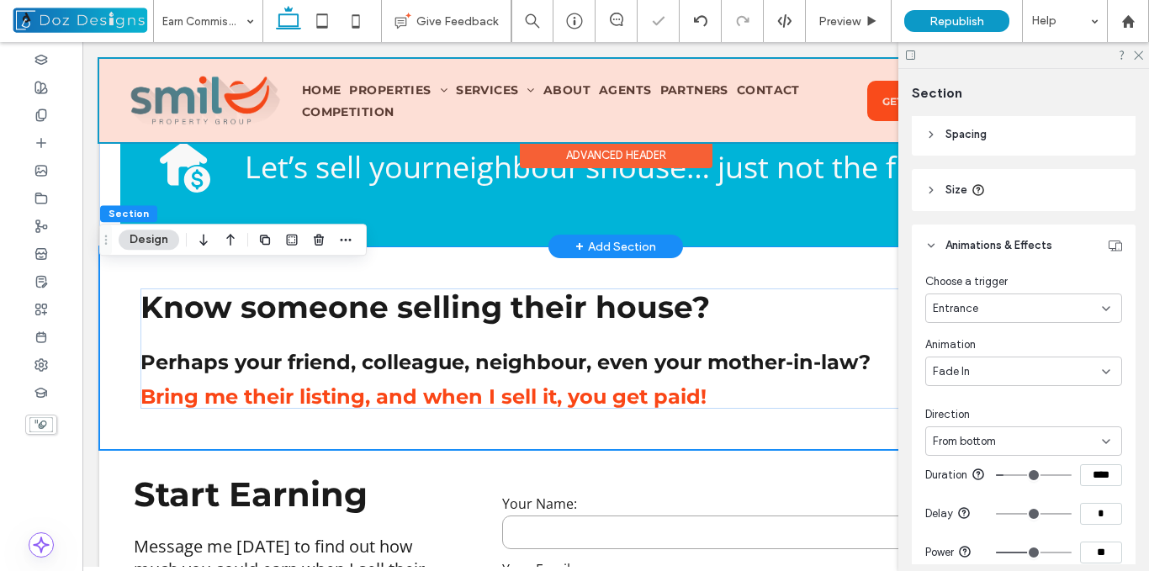
scroll to position [459, 0]
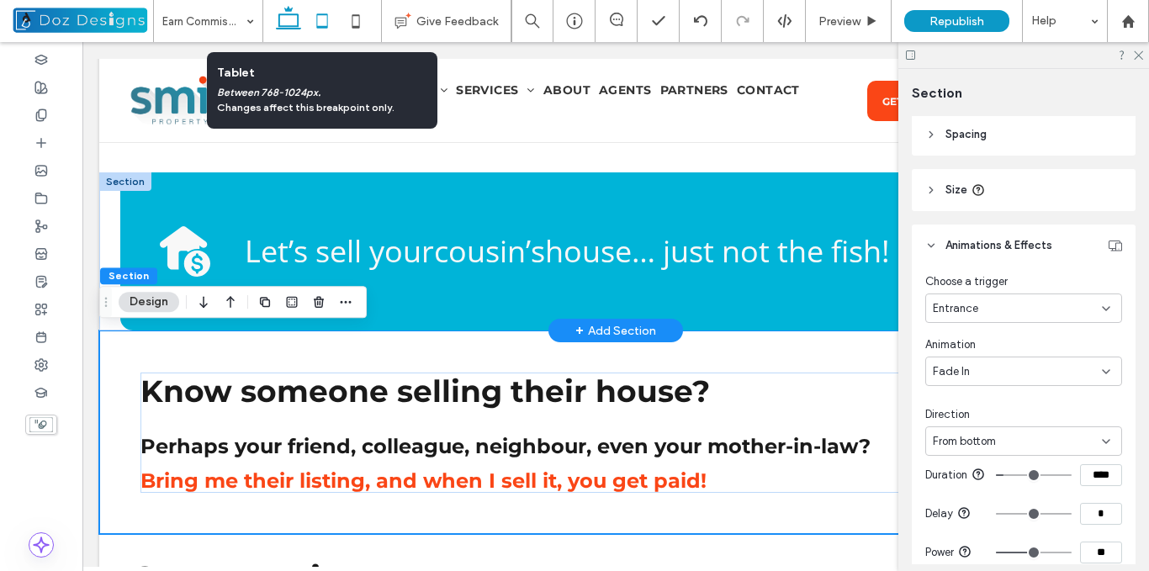
click at [323, 20] on icon at bounding box center [322, 21] width 34 height 34
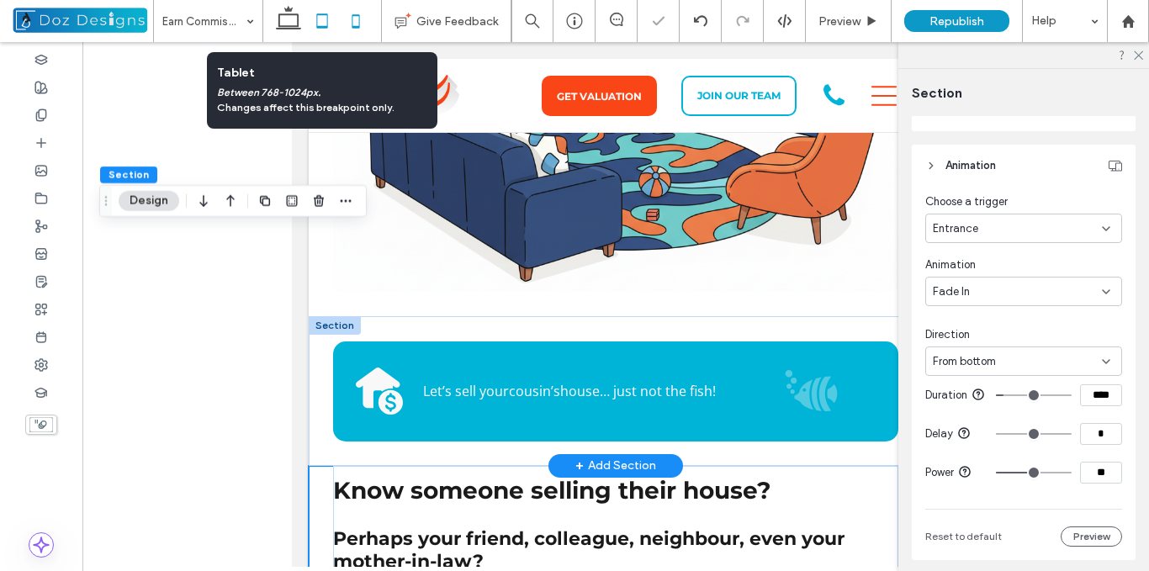
type input "*"
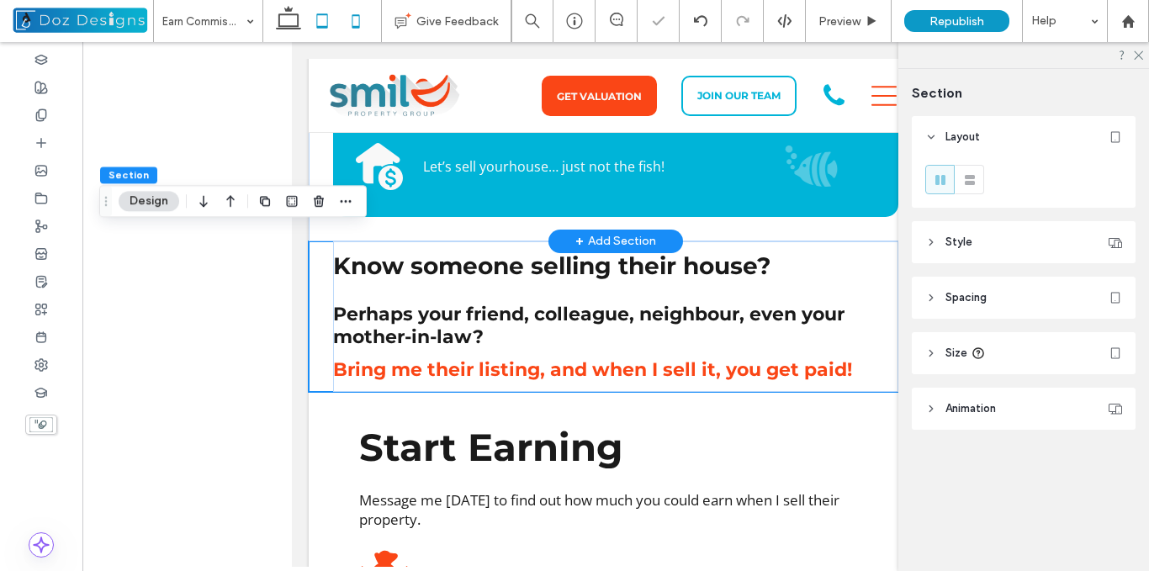
scroll to position [0, 0]
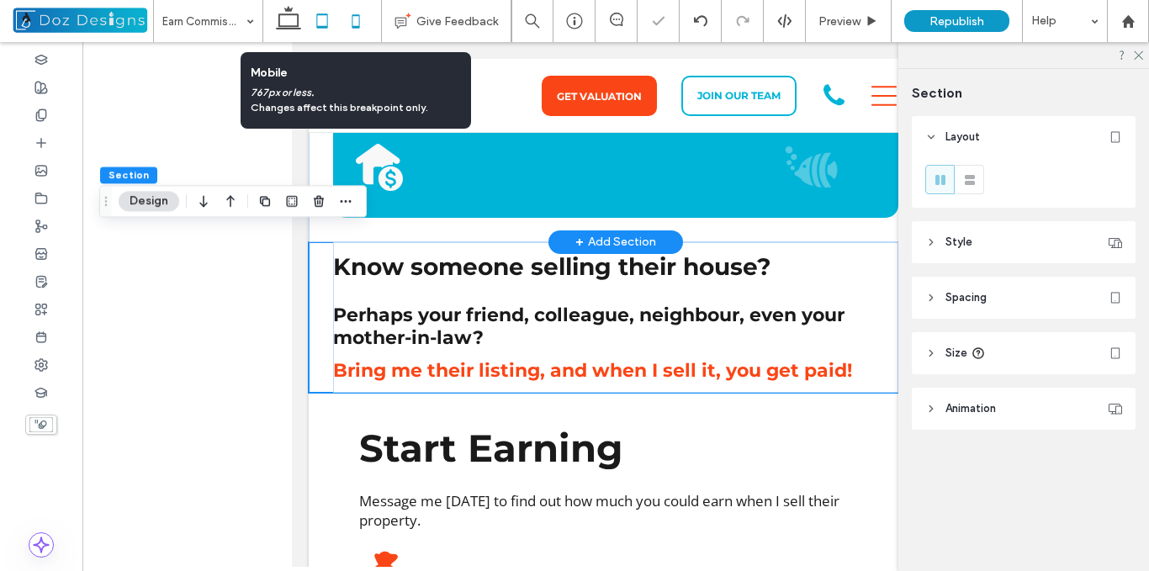
click at [353, 21] on icon at bounding box center [356, 21] width 34 height 34
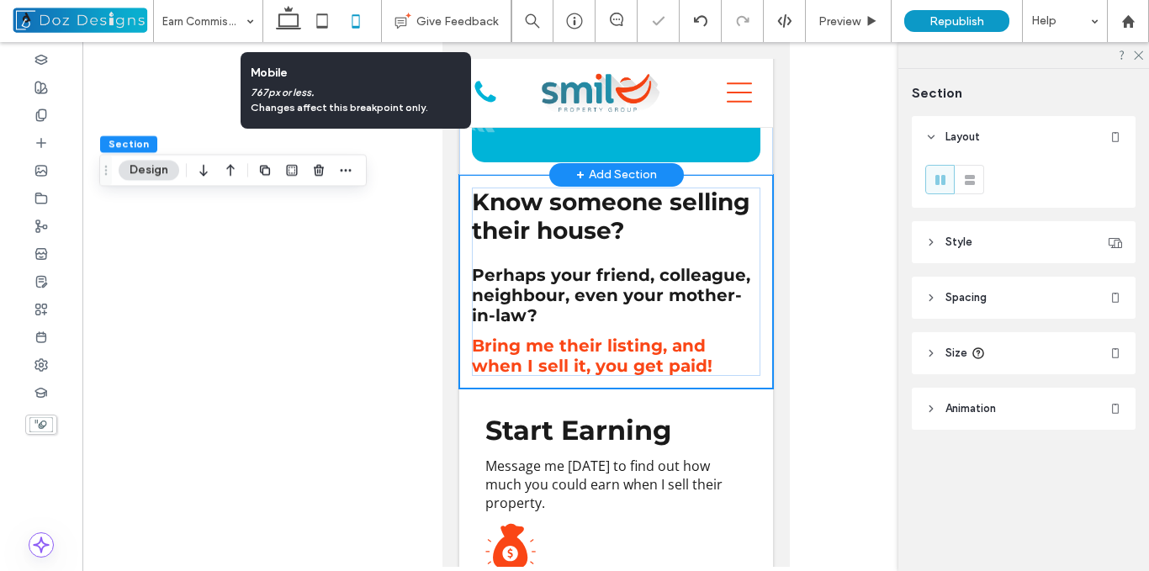
type input "*"
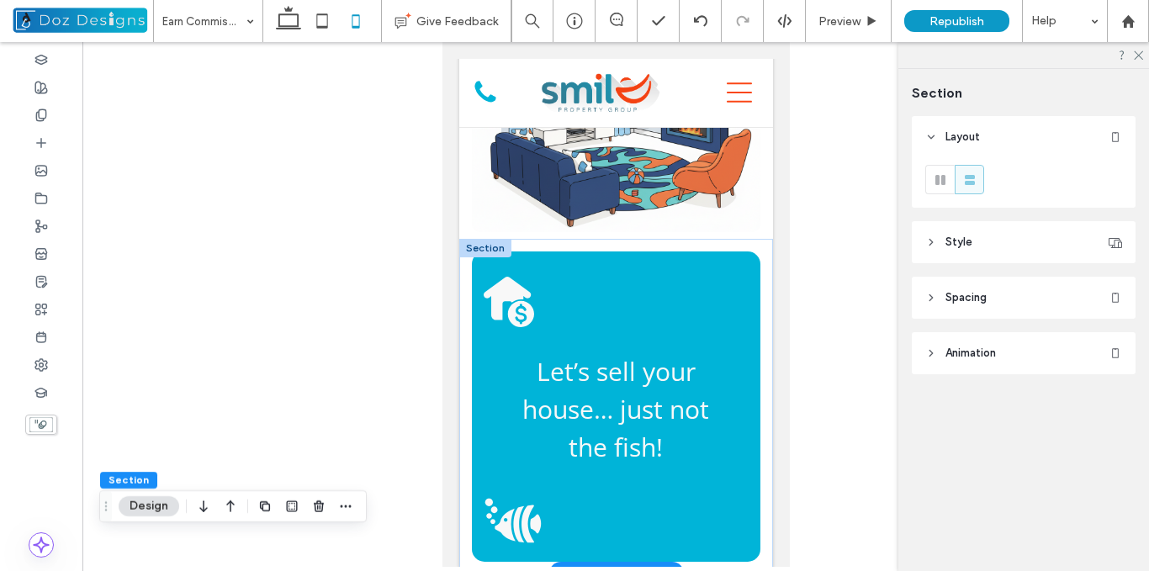
scroll to position [291, 0]
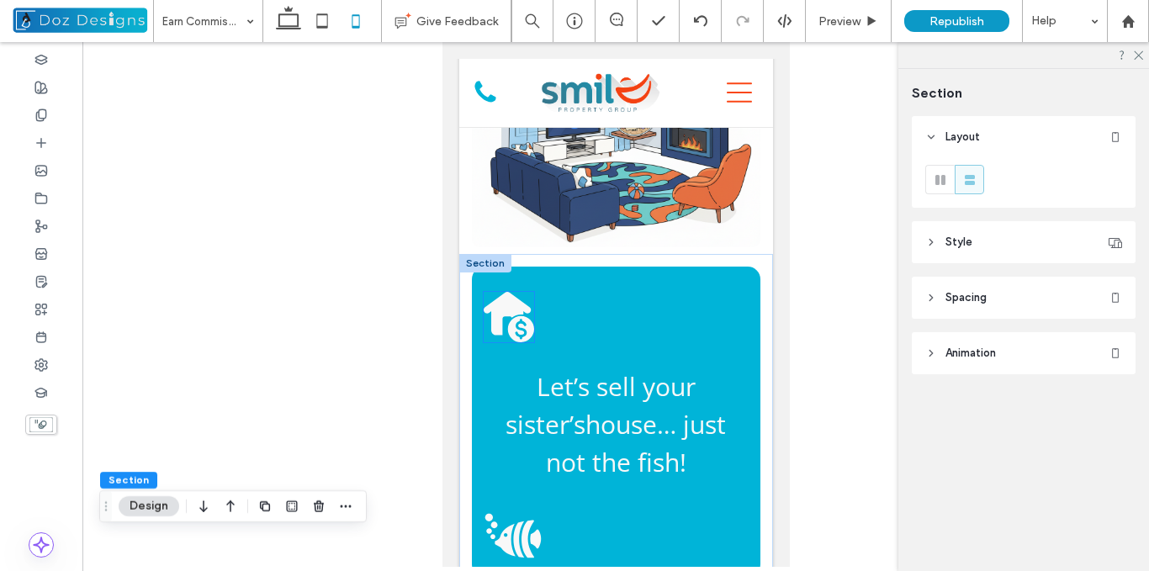
click at [510, 310] on icon at bounding box center [508, 317] width 50 height 50
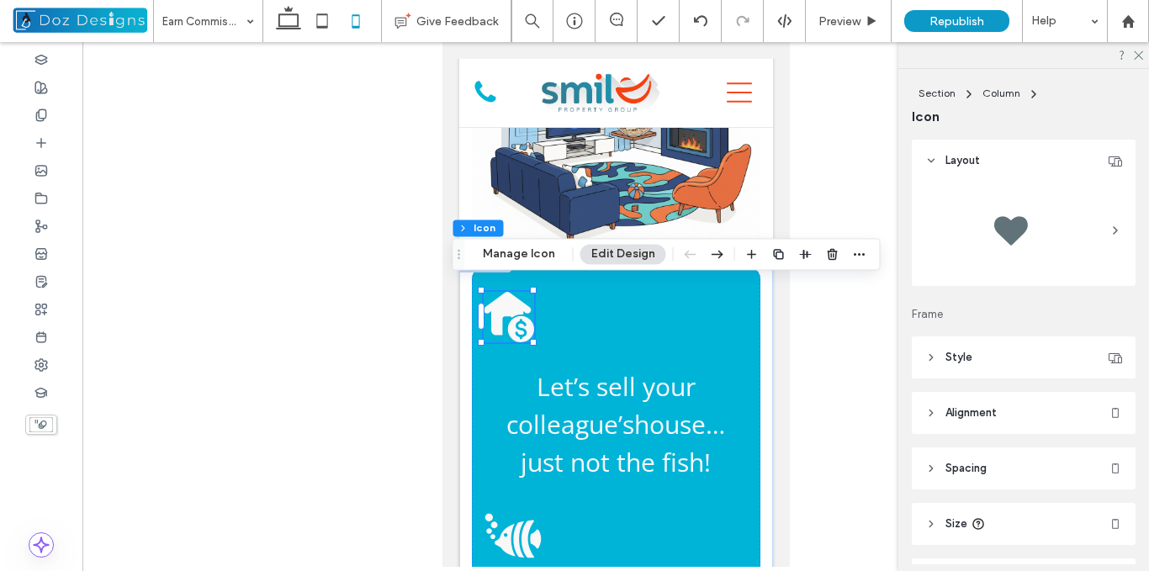
click at [939, 412] on header "Alignment" at bounding box center [1024, 413] width 224 height 42
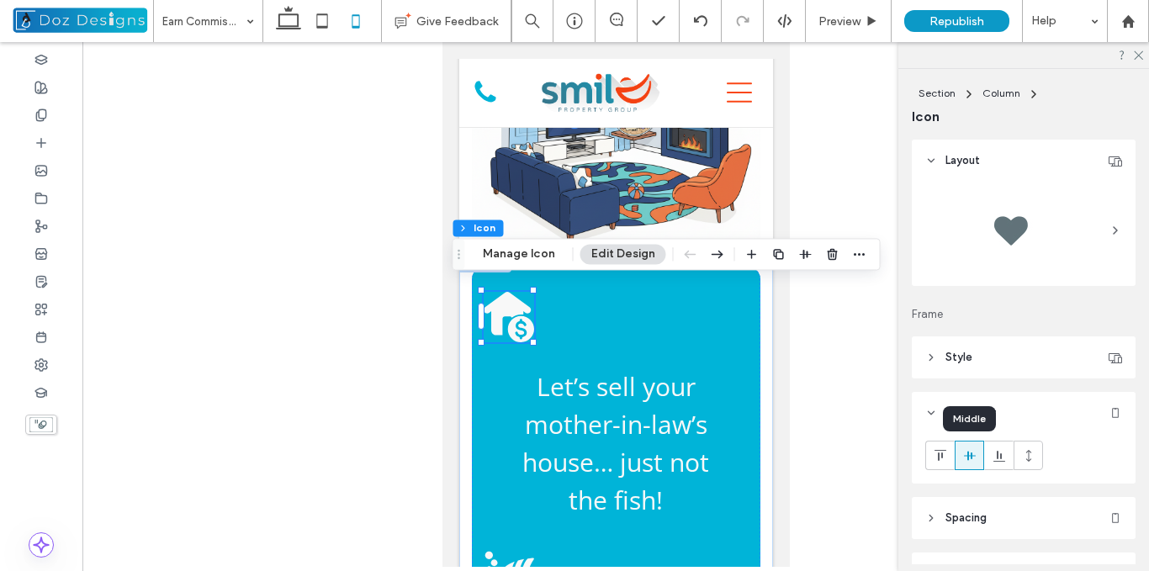
click at [970, 456] on use at bounding box center [969, 455] width 12 height 9
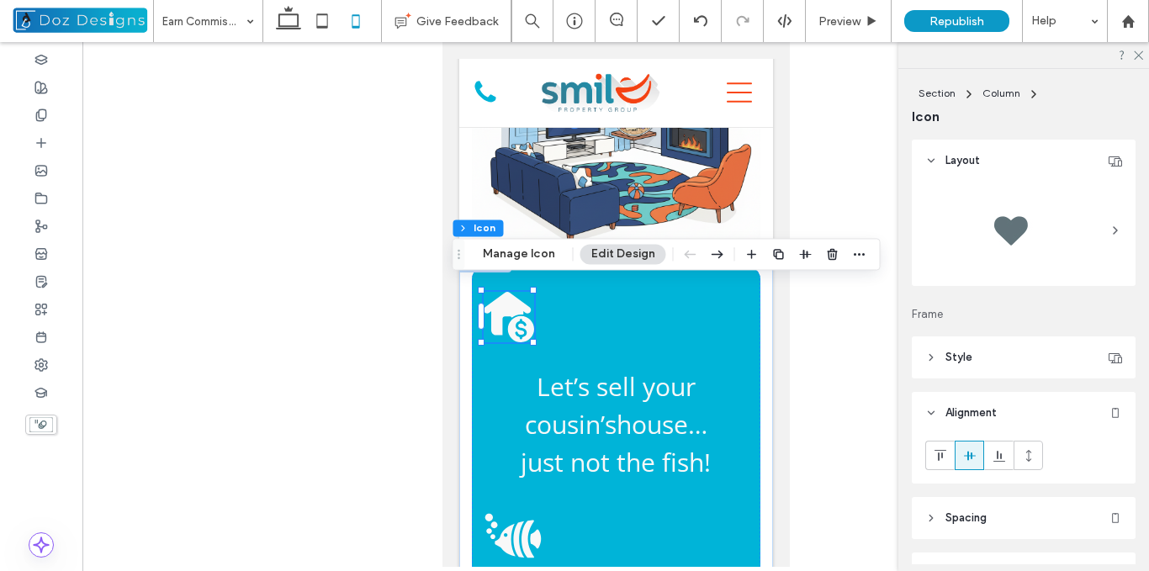
click at [931, 164] on icon at bounding box center [932, 161] width 12 height 12
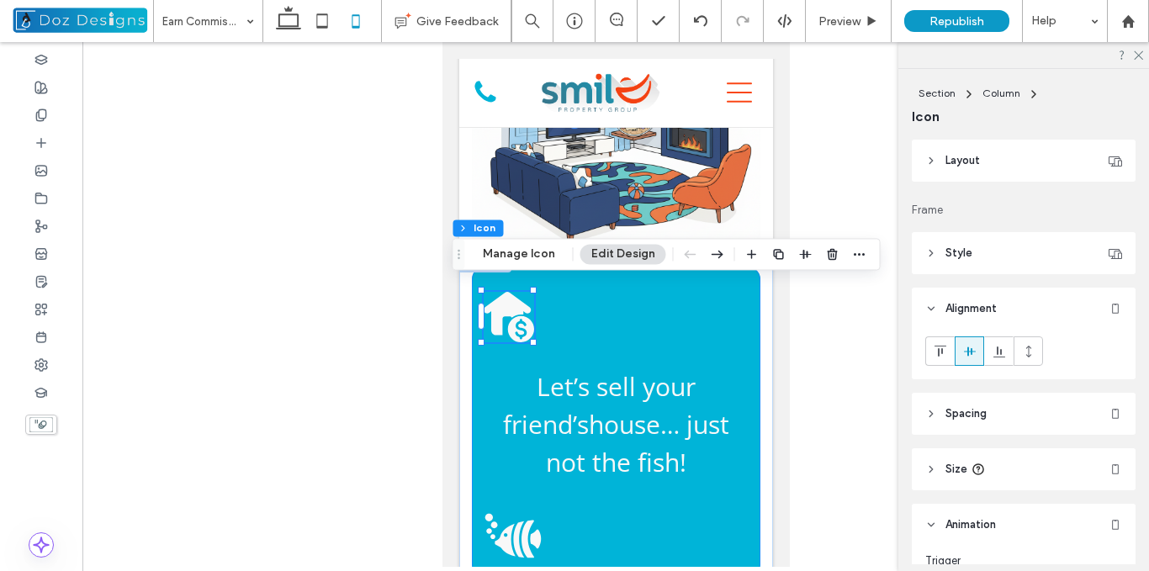
click at [687, 319] on div "Black house silhouette with a dollar sign icon. Let’s sell your friend’s collea…" at bounding box center [615, 422] width 289 height 310
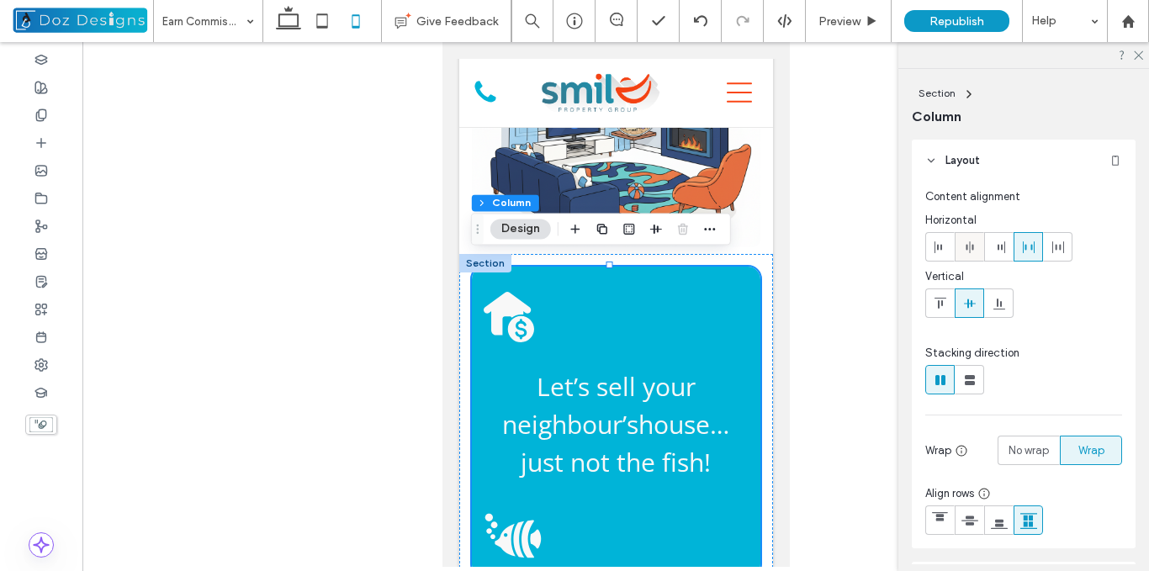
click at [973, 242] on icon at bounding box center [969, 247] width 13 height 13
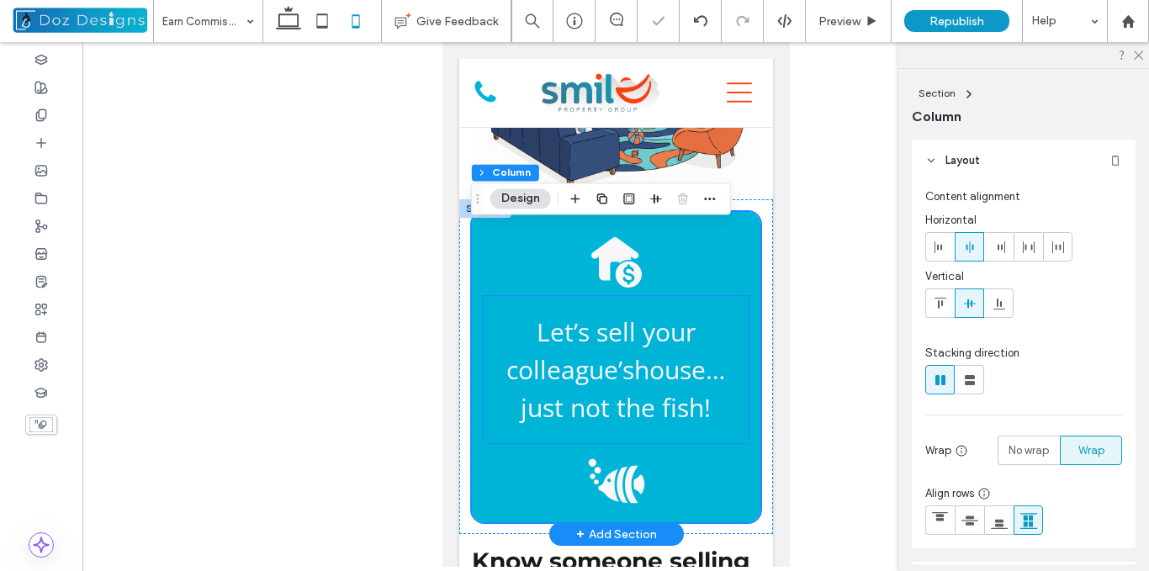
scroll to position [375, 0]
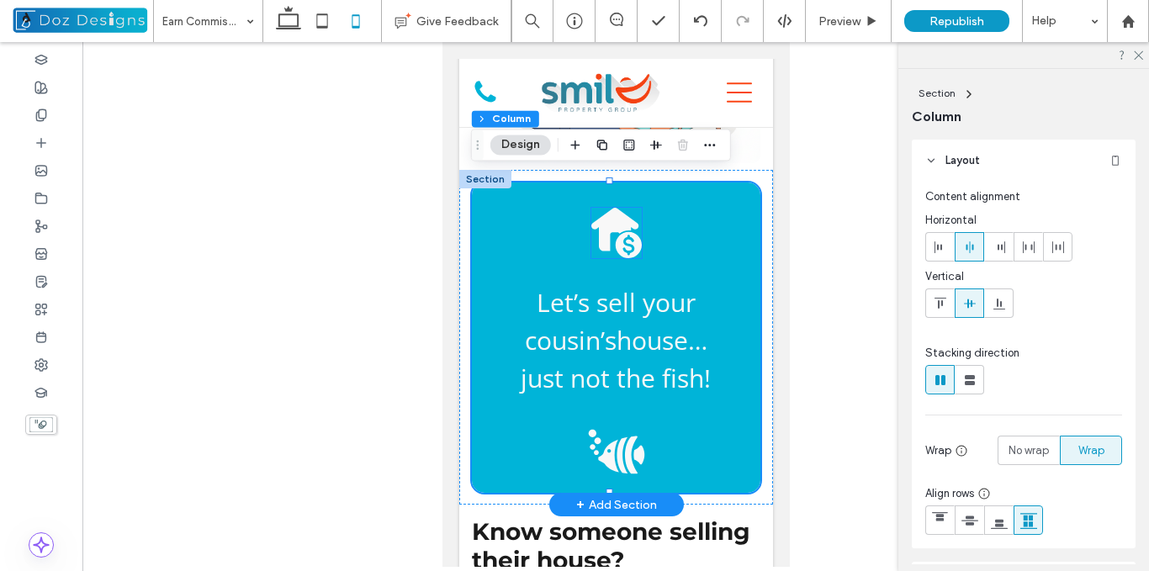
click at [613, 220] on icon at bounding box center [615, 233] width 50 height 50
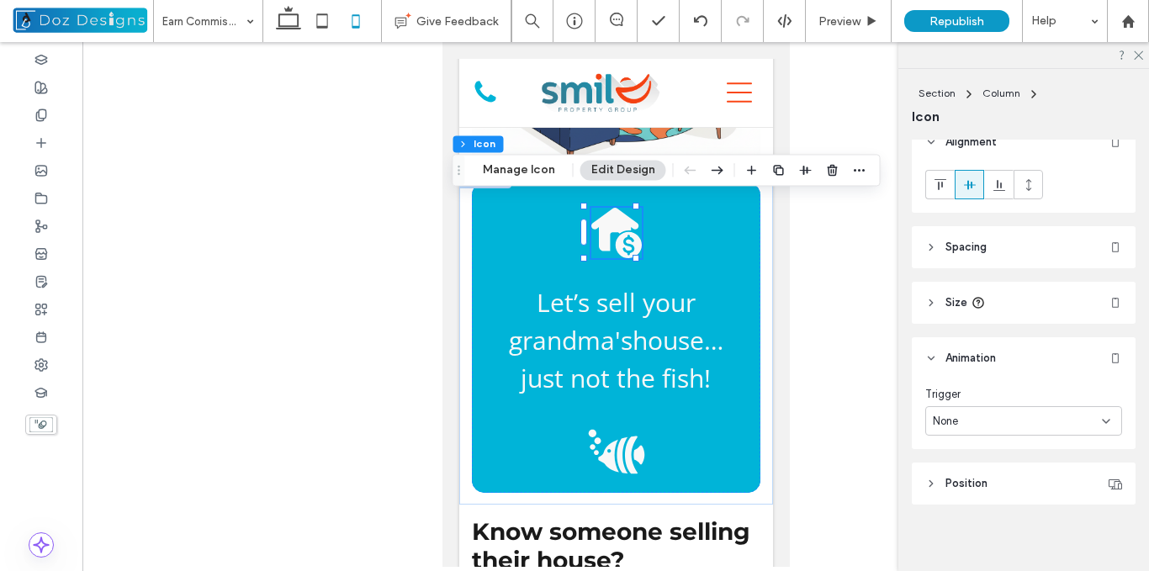
scroll to position [174, 0]
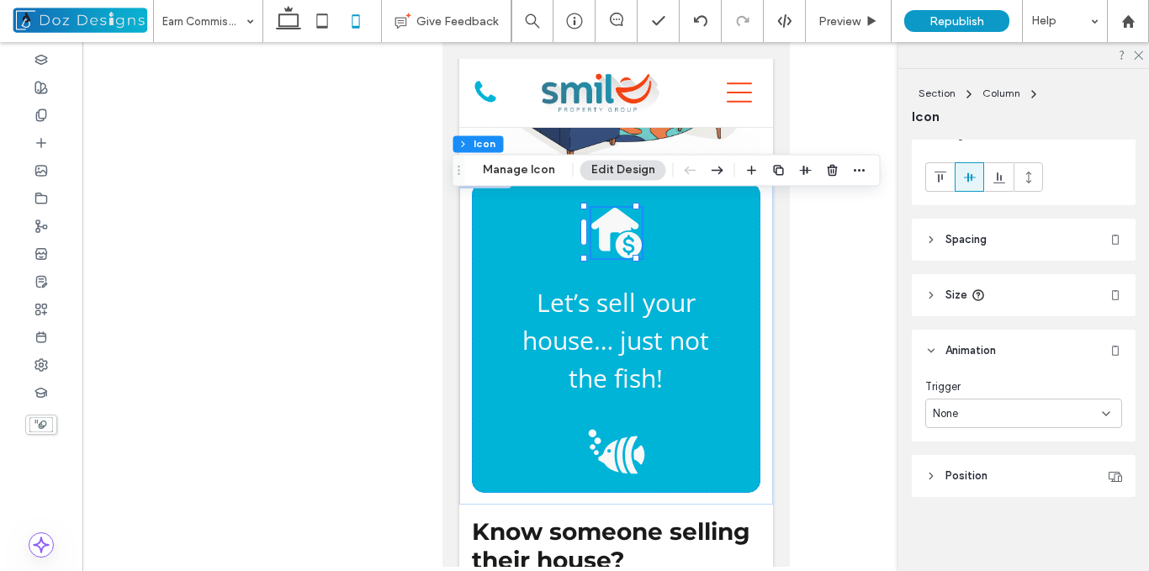
click at [945, 299] on header "Size" at bounding box center [1024, 295] width 224 height 42
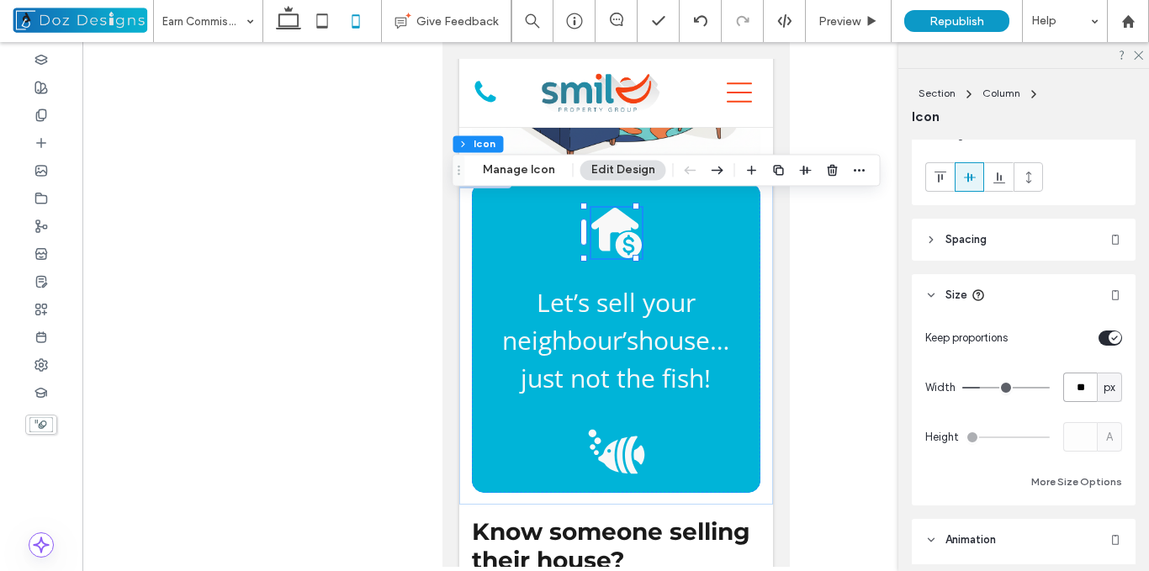
click at [1075, 393] on input "**" at bounding box center [1081, 387] width 34 height 29
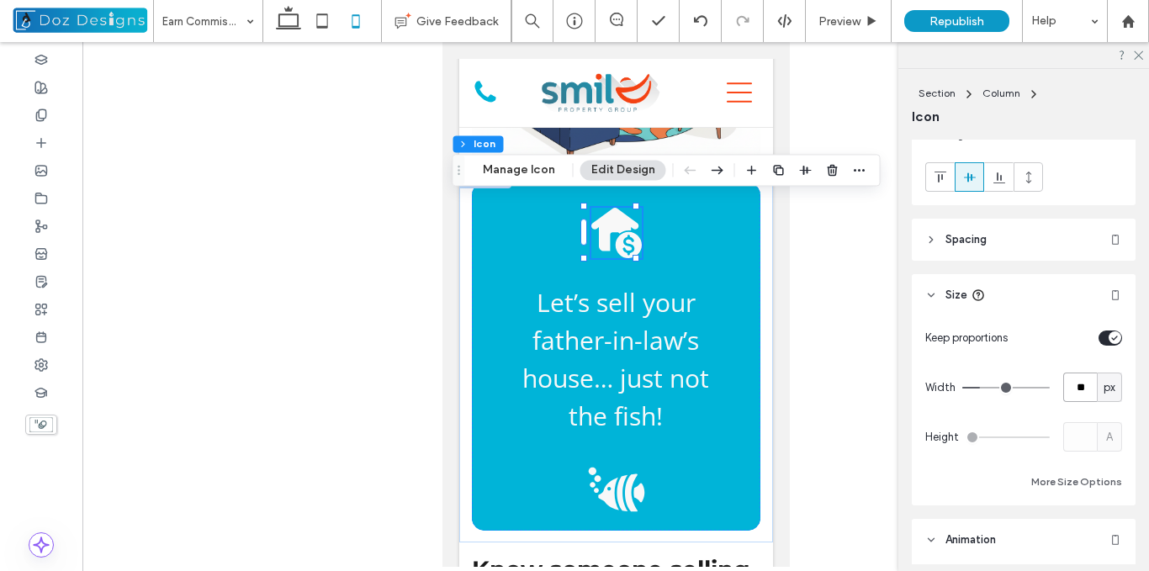
type input "**"
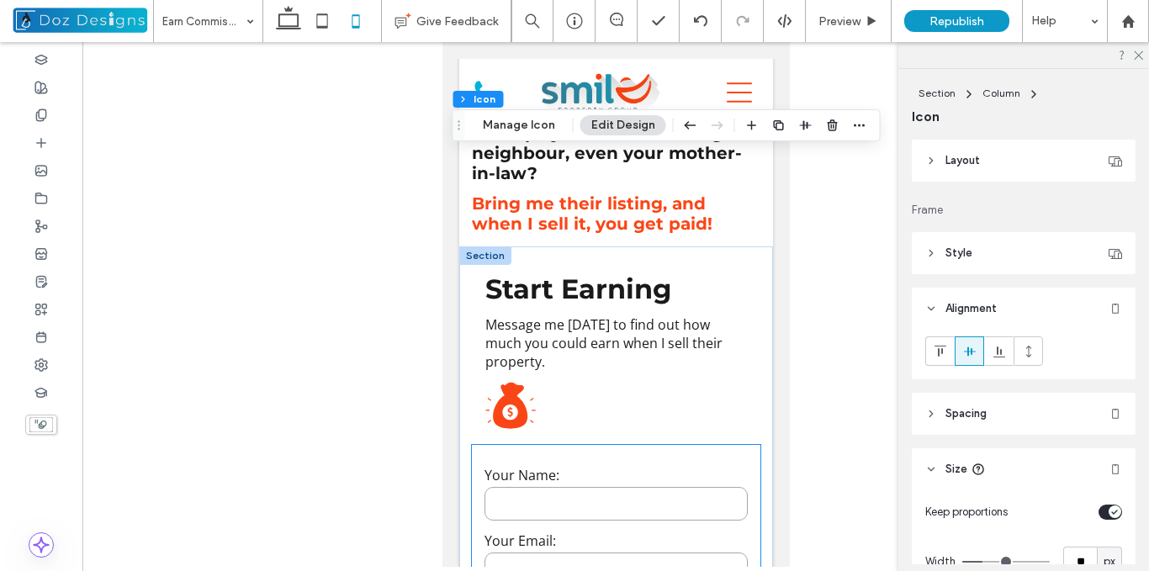
scroll to position [868, 0]
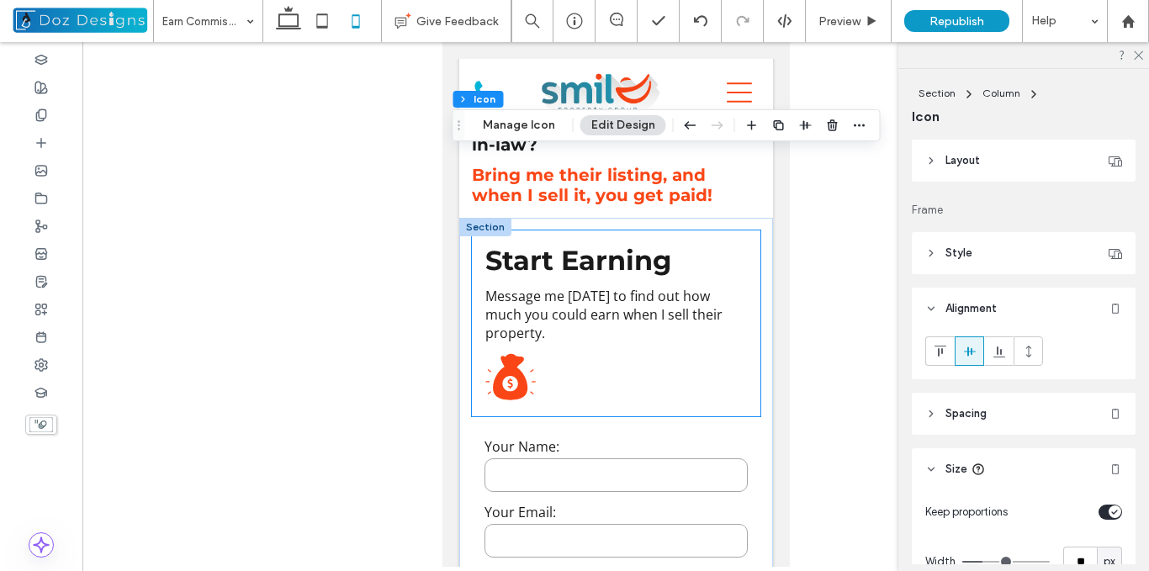
click at [684, 264] on div "Start Earning Message me today to find out how much you could earn when I sell …" at bounding box center [615, 324] width 289 height 186
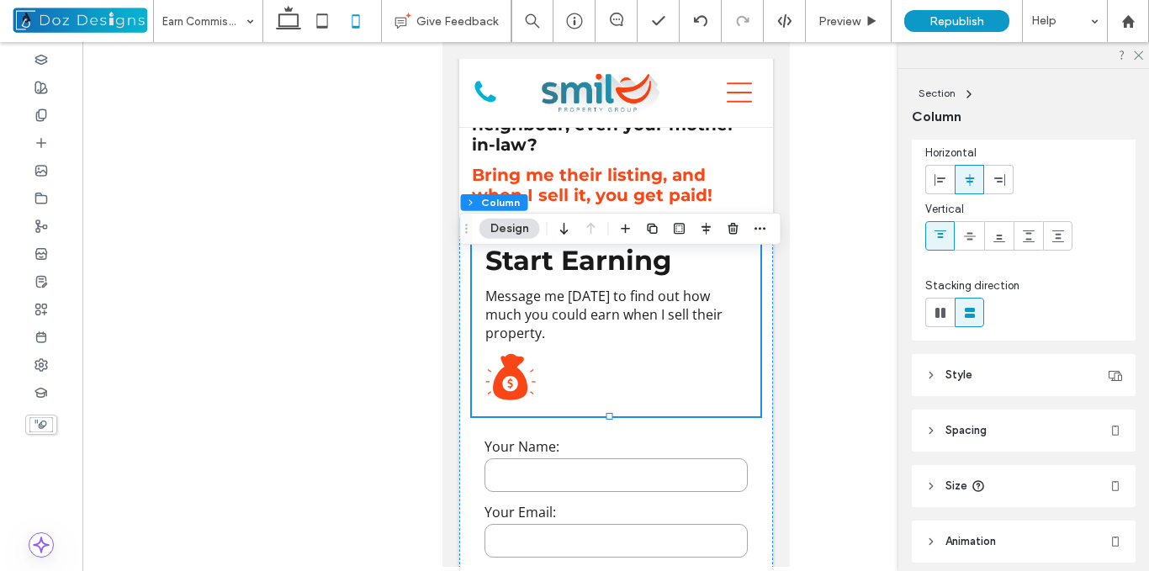
scroll to position [133, 0]
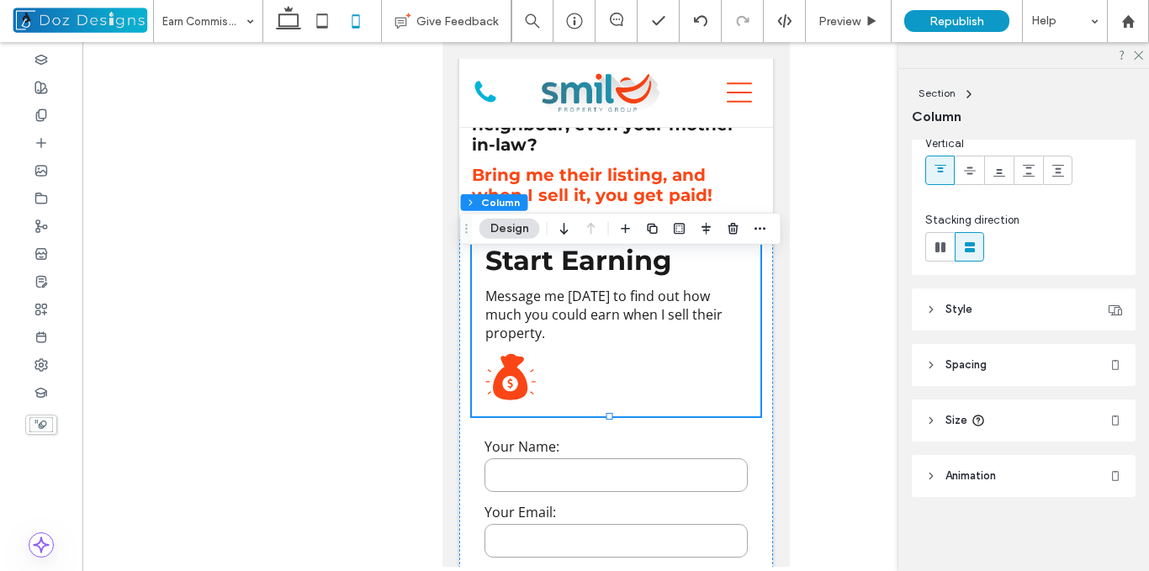
click at [953, 475] on span "Animation" at bounding box center [971, 476] width 50 height 17
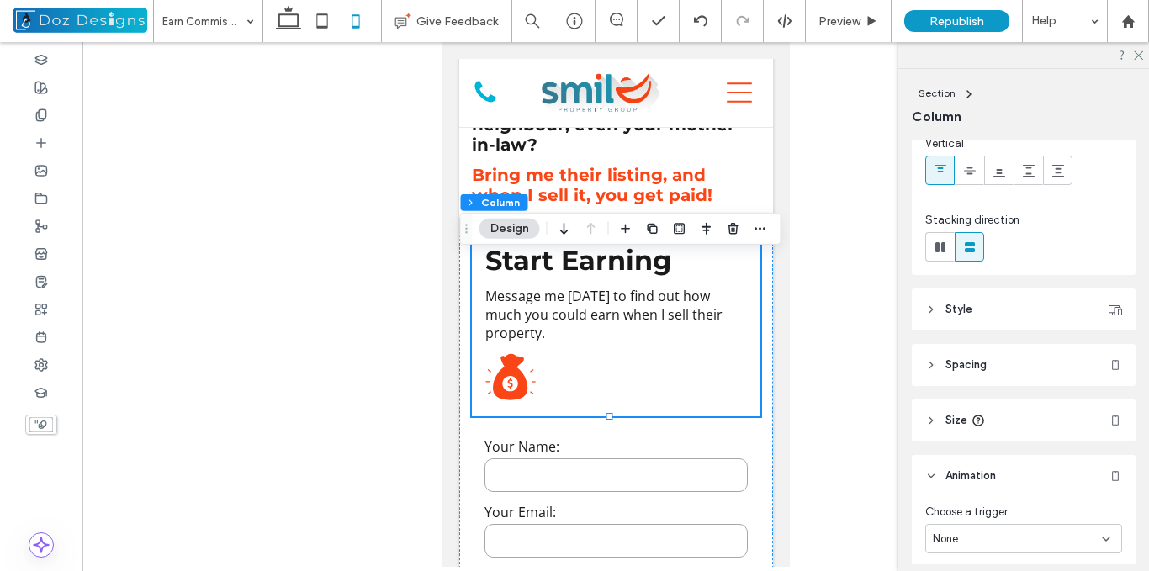
click at [1023, 529] on div "None" at bounding box center [1024, 538] width 197 height 29
click at [1018, 474] on div "Entrance" at bounding box center [1019, 479] width 187 height 29
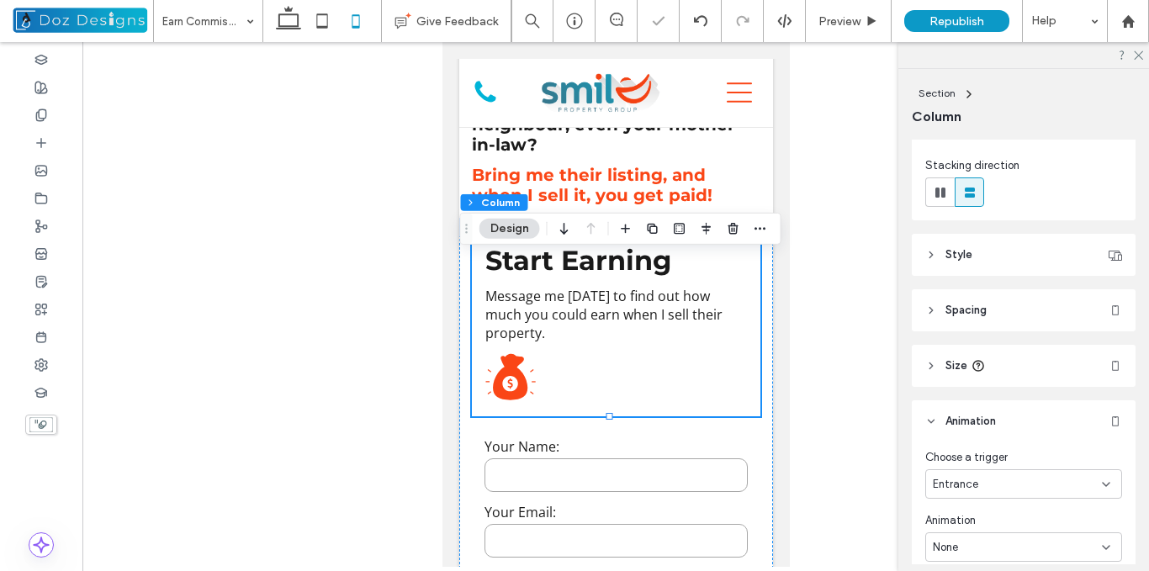
scroll to position [217, 0]
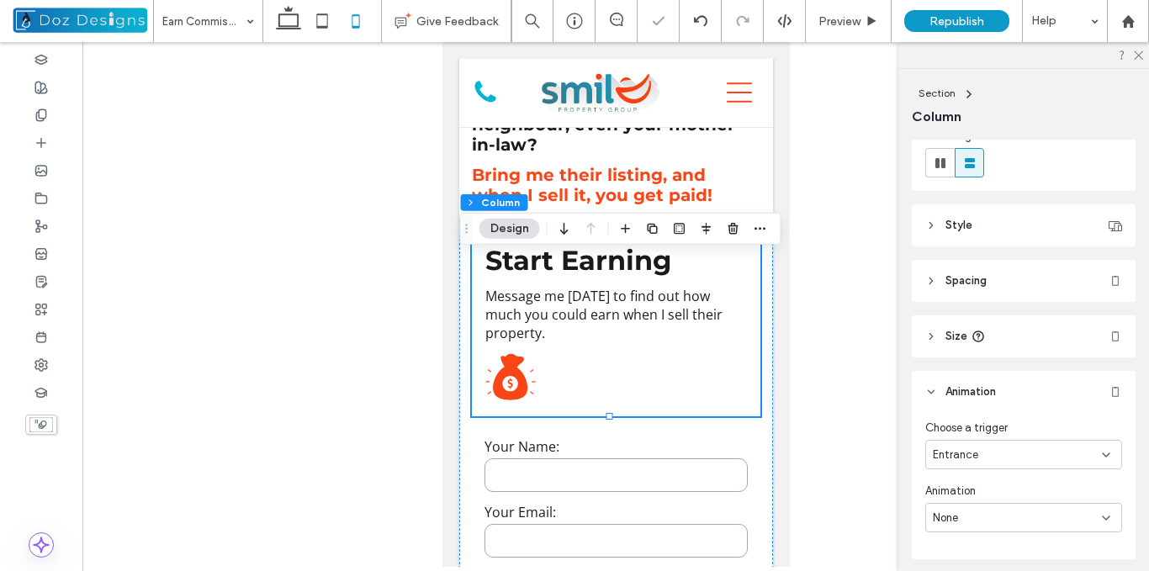
click at [1042, 517] on div "None" at bounding box center [1017, 518] width 169 height 17
click at [971, 374] on div "Fade In" at bounding box center [1019, 370] width 187 height 29
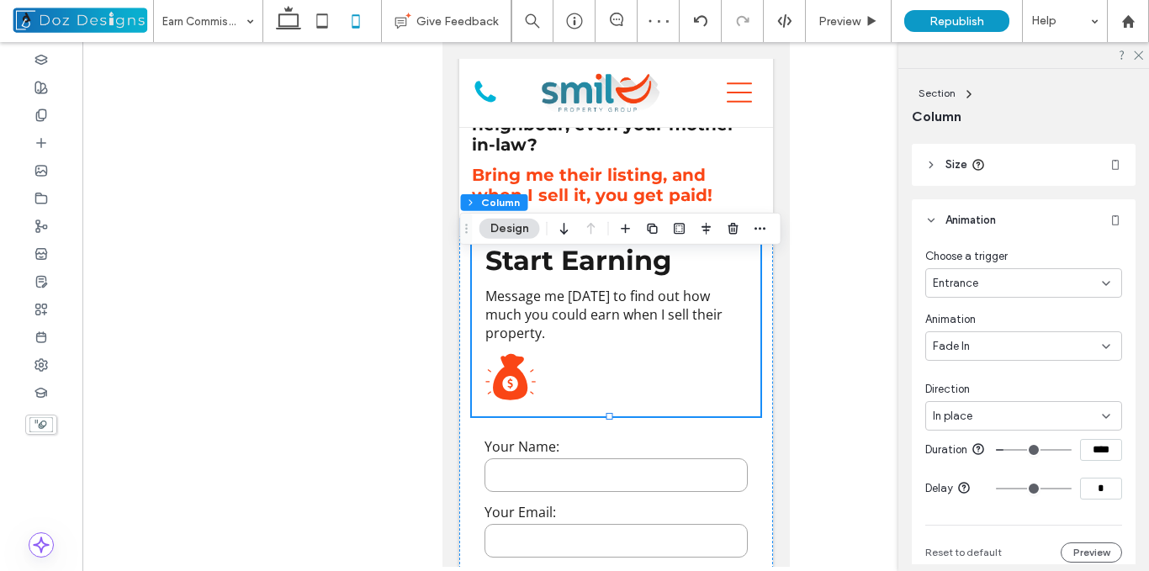
scroll to position [392, 0]
click at [1101, 413] on icon at bounding box center [1106, 412] width 13 height 13
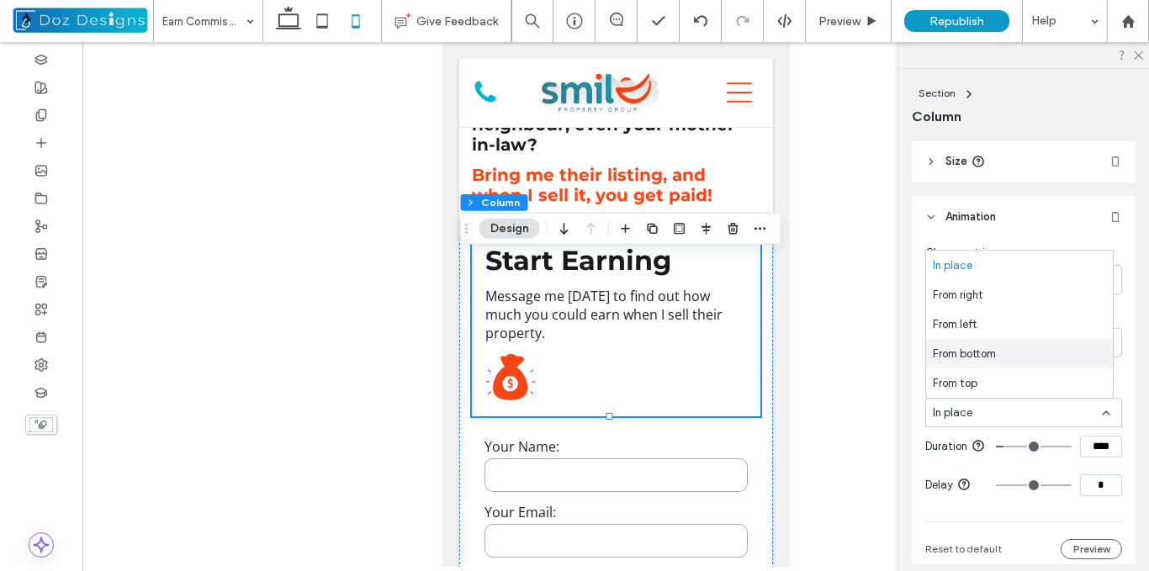
click at [983, 354] on span "From bottom" at bounding box center [964, 354] width 63 height 17
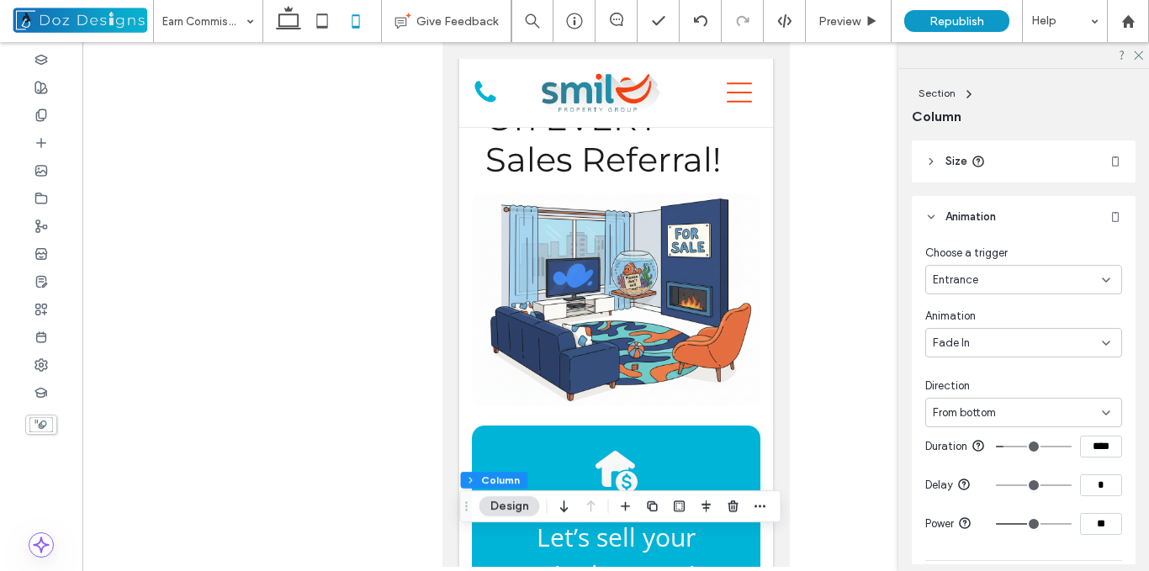
scroll to position [0, 0]
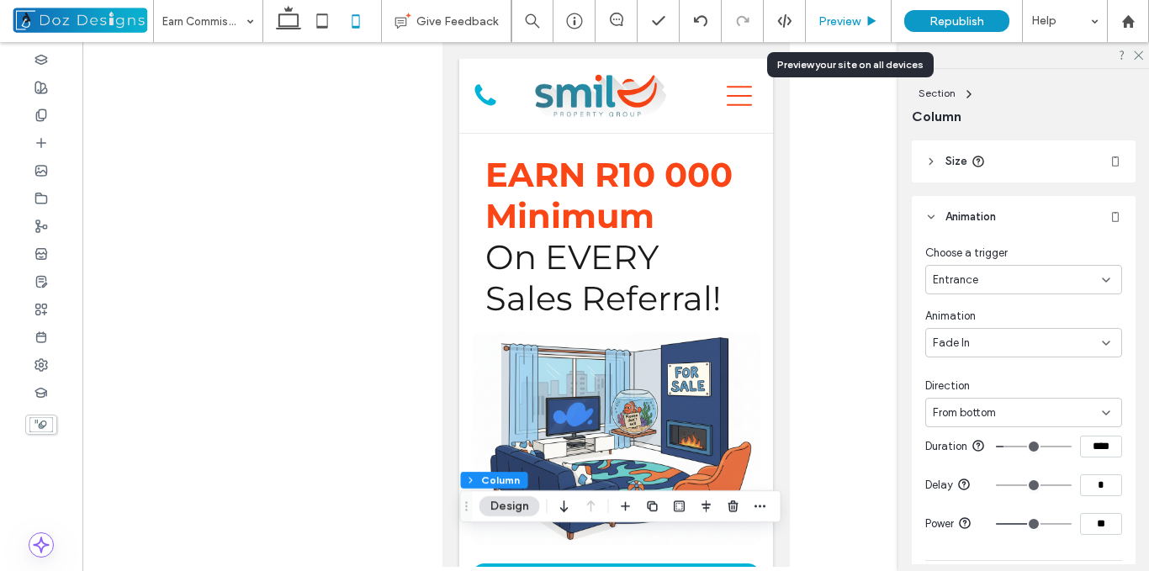
click at [861, 18] on span "Preview" at bounding box center [840, 21] width 42 height 14
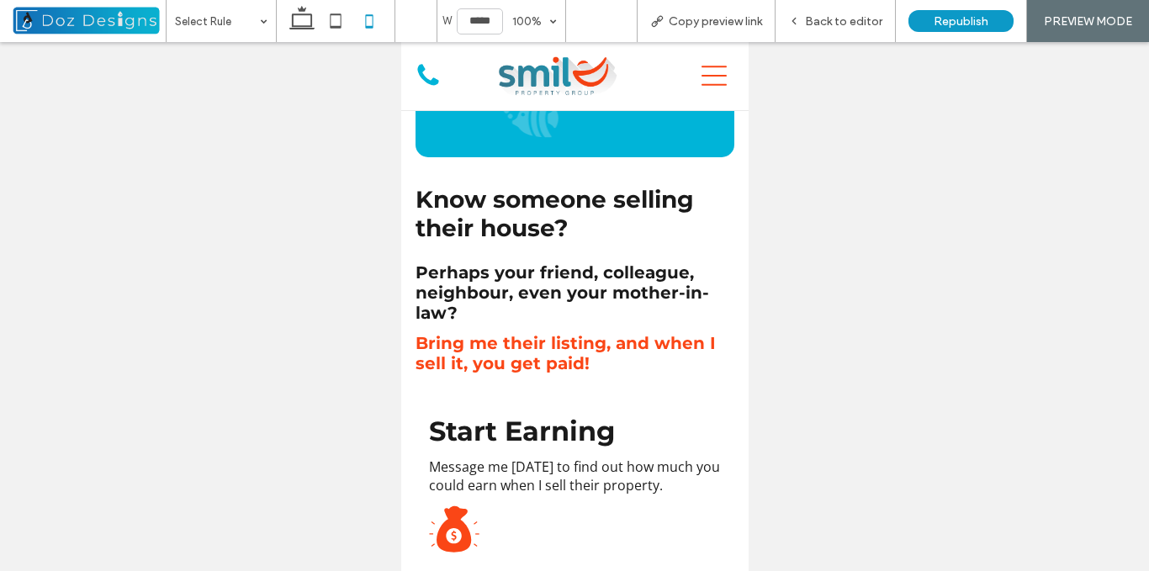
scroll to position [655, 0]
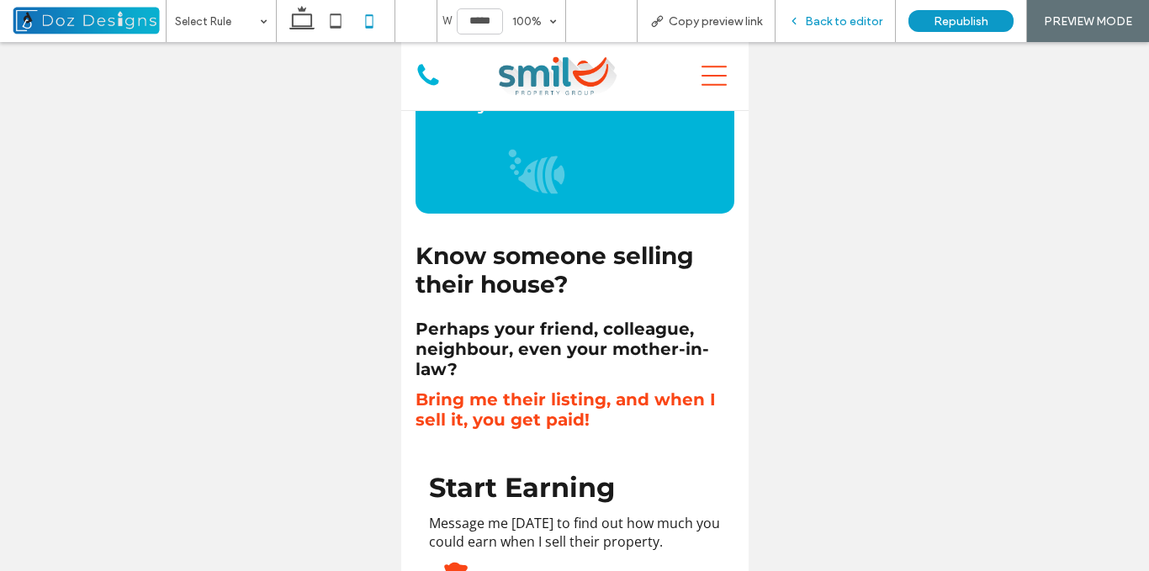
click at [799, 24] on icon at bounding box center [794, 21] width 12 height 12
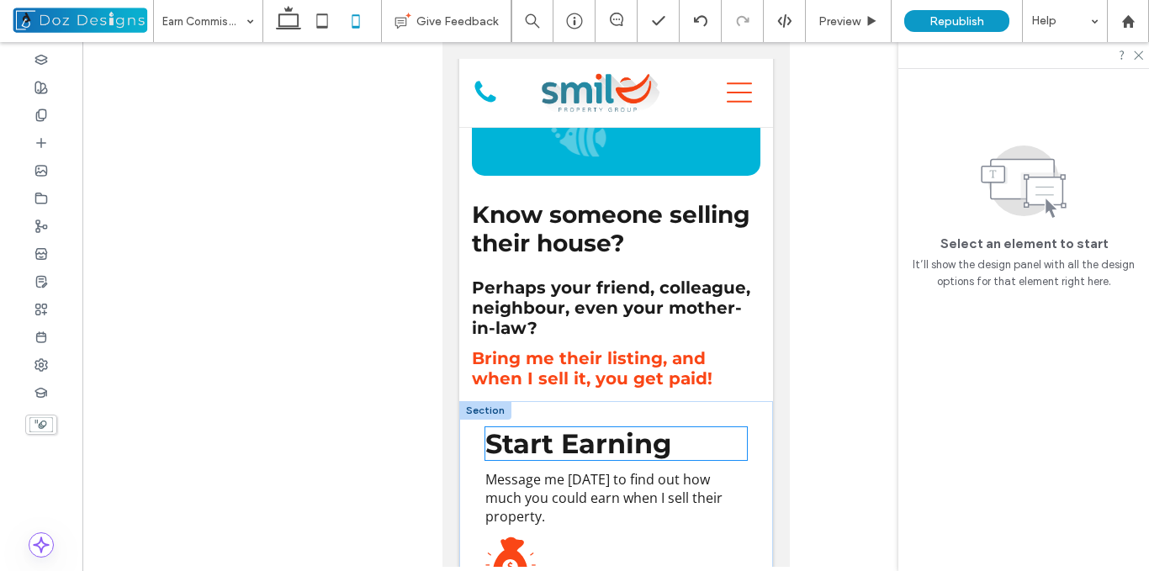
scroll to position [646, 0]
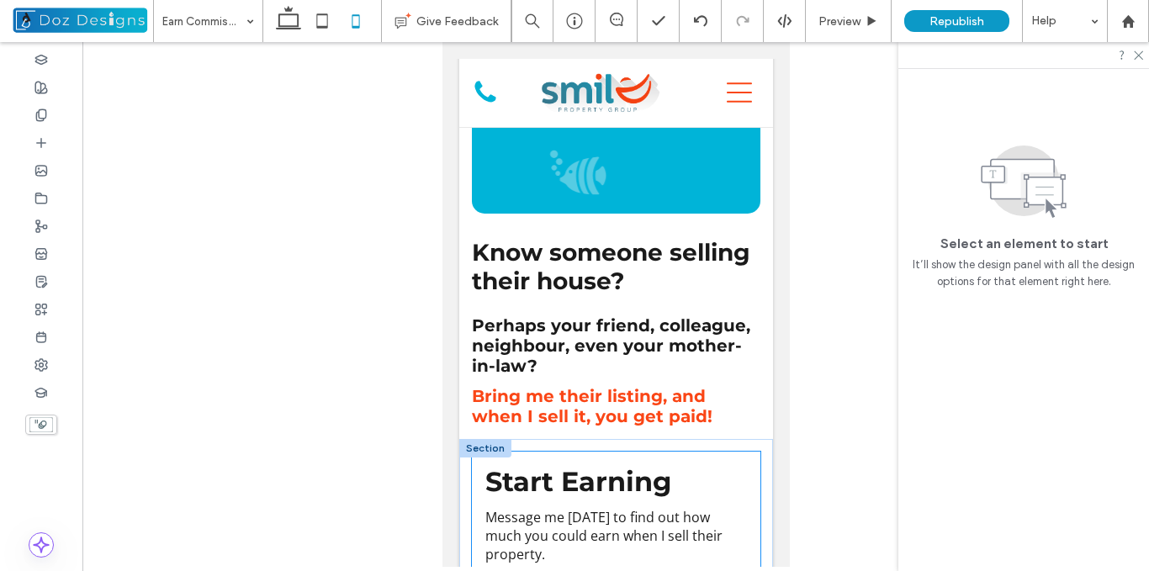
click at [473, 470] on div "Start Earning Message me today to find out how much you could earn when I sell …" at bounding box center [615, 545] width 289 height 186
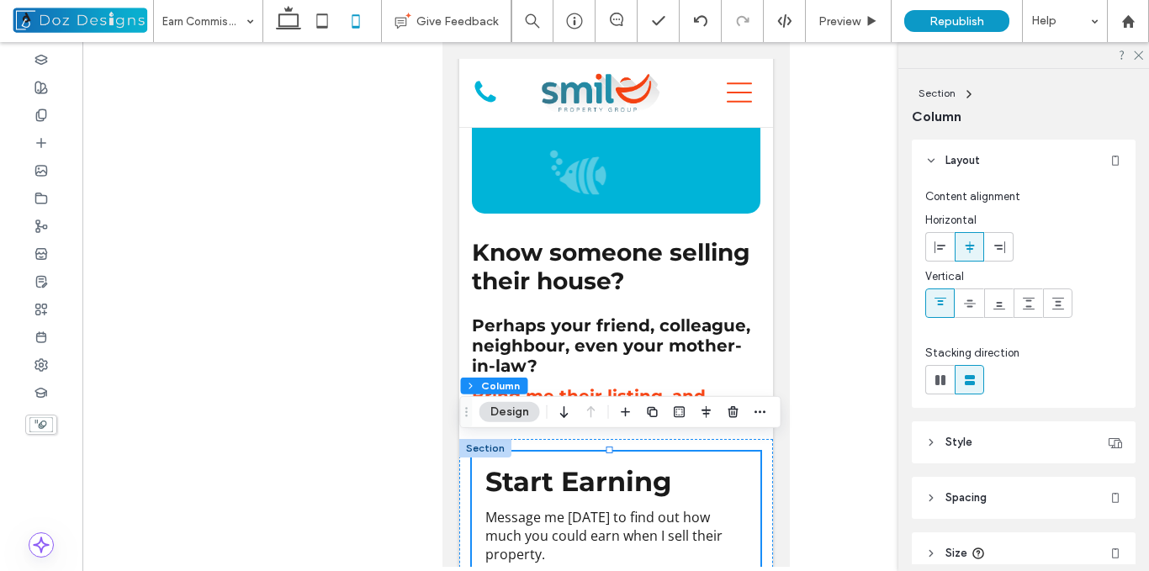
click at [934, 494] on icon at bounding box center [932, 498] width 12 height 12
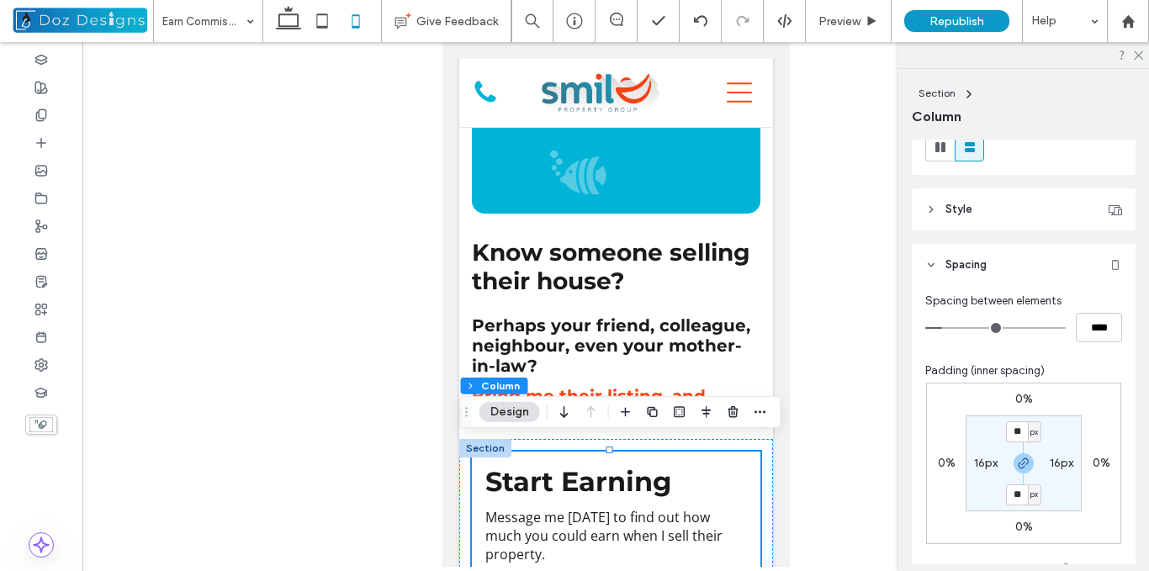
scroll to position [252, 0]
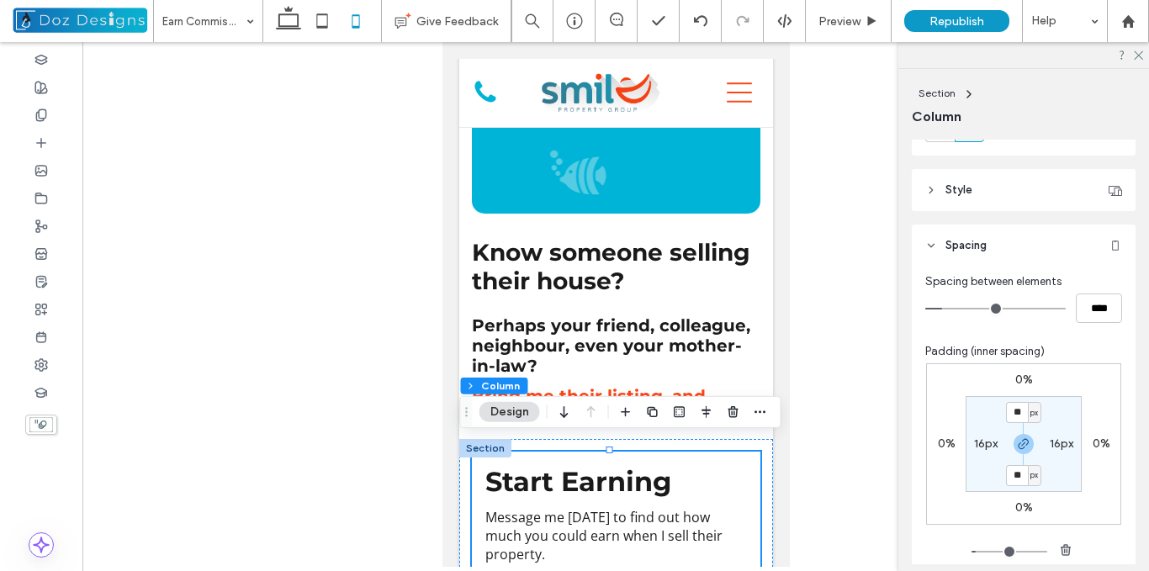
click at [979, 443] on label "16px" at bounding box center [986, 444] width 24 height 14
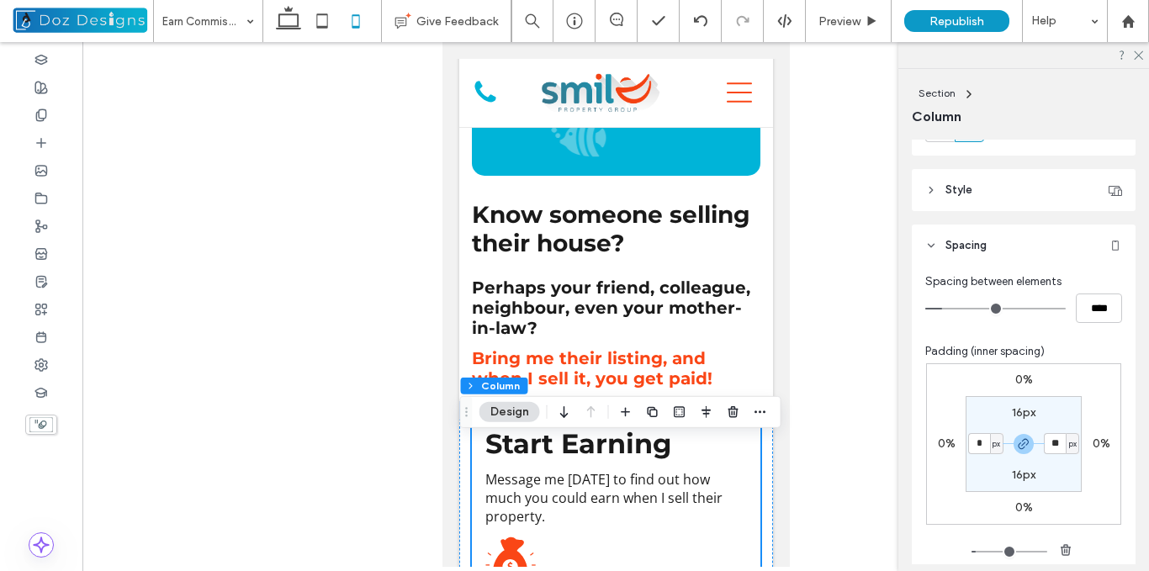
type input "*"
click at [1048, 477] on section "16px * px 16px * px" at bounding box center [1024, 444] width 116 height 96
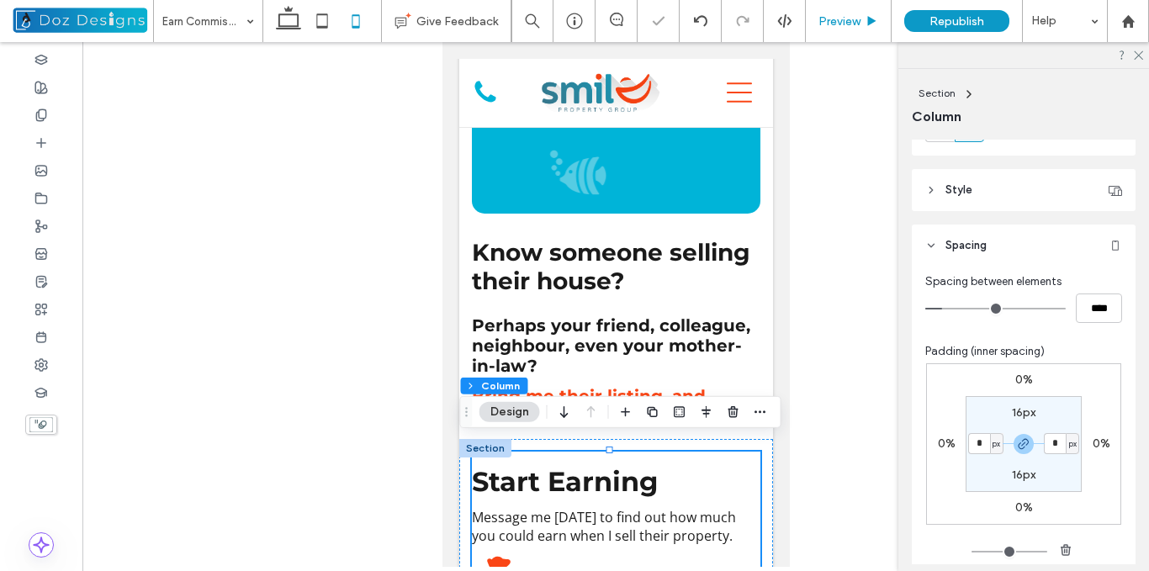
scroll to position [684, 0]
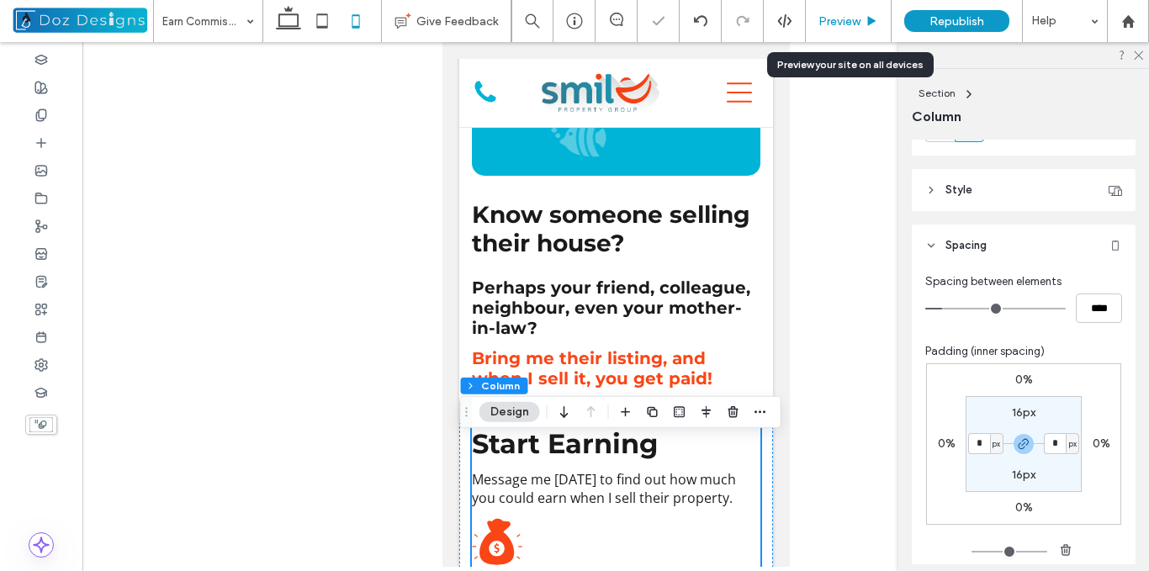
click at [853, 21] on span "Preview" at bounding box center [840, 21] width 42 height 14
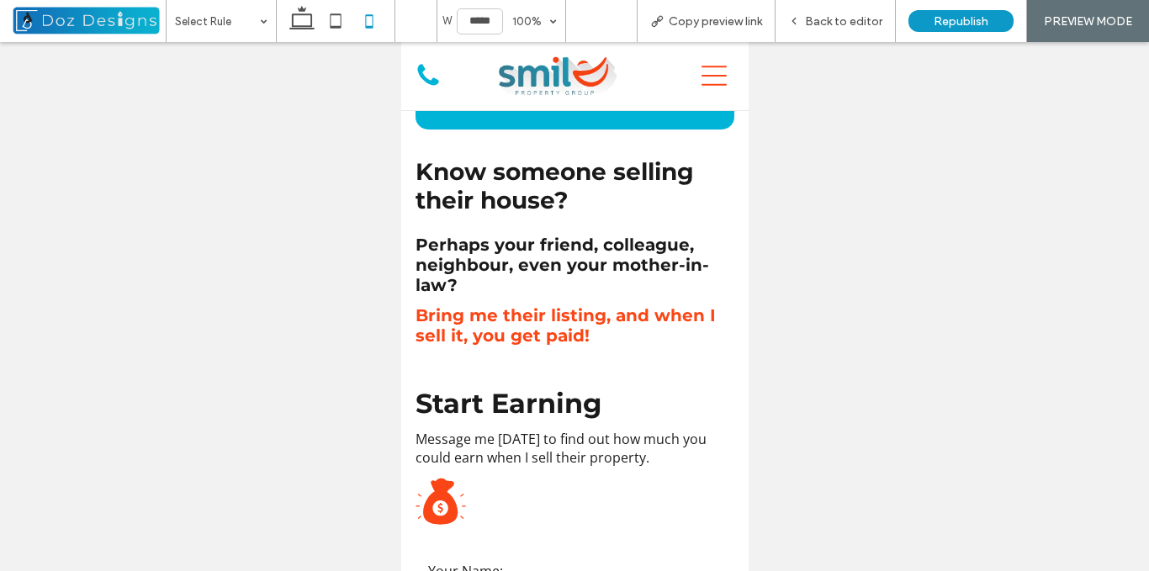
scroll to position [862, 0]
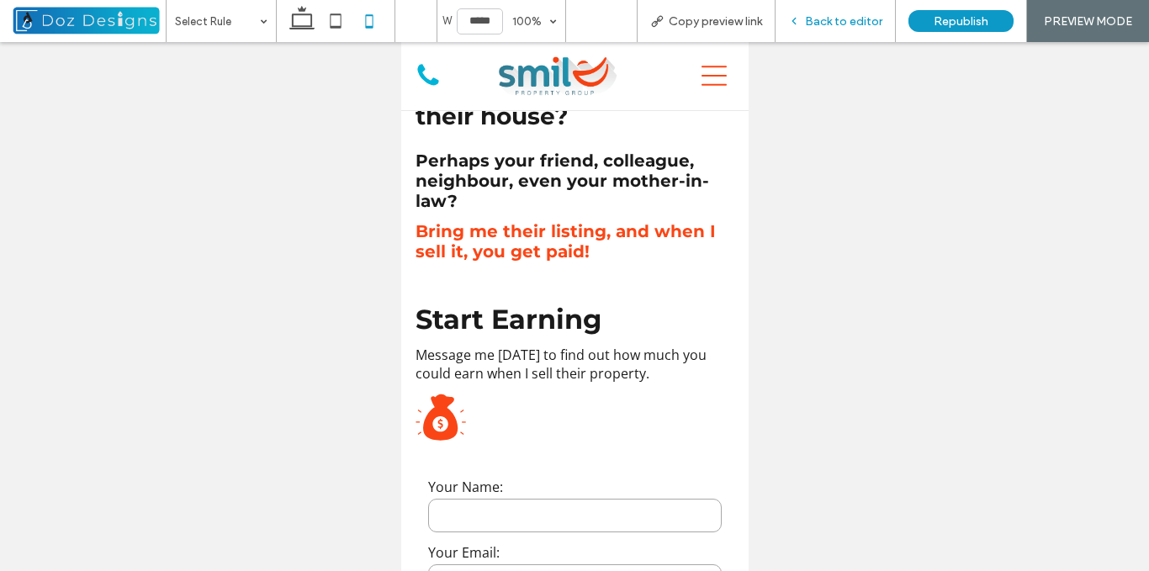
click at [815, 26] on span "Back to editor" at bounding box center [843, 21] width 77 height 14
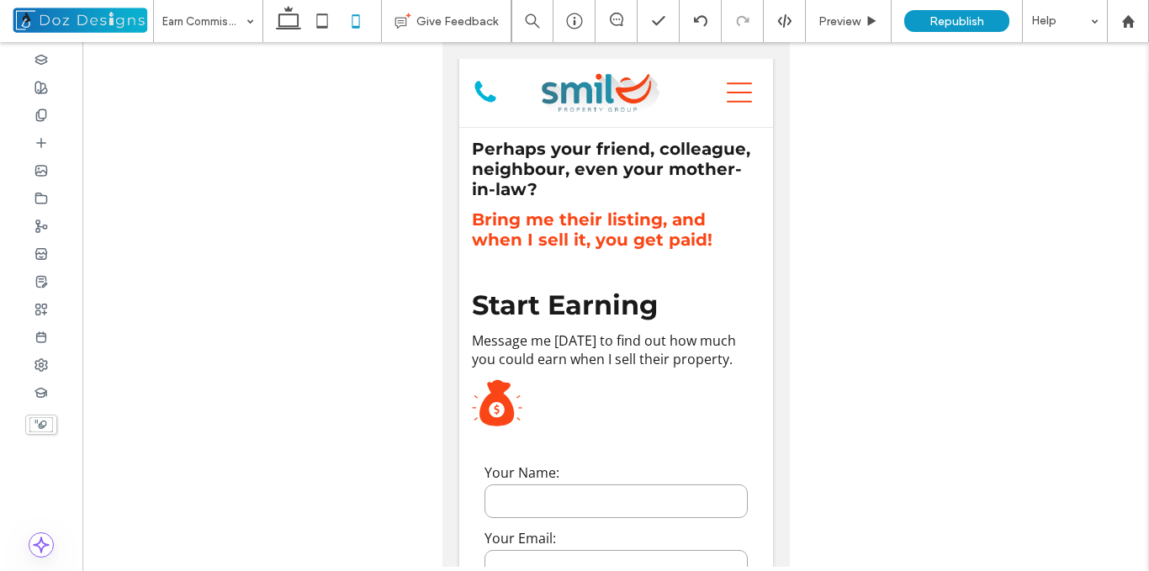
scroll to position [854, 0]
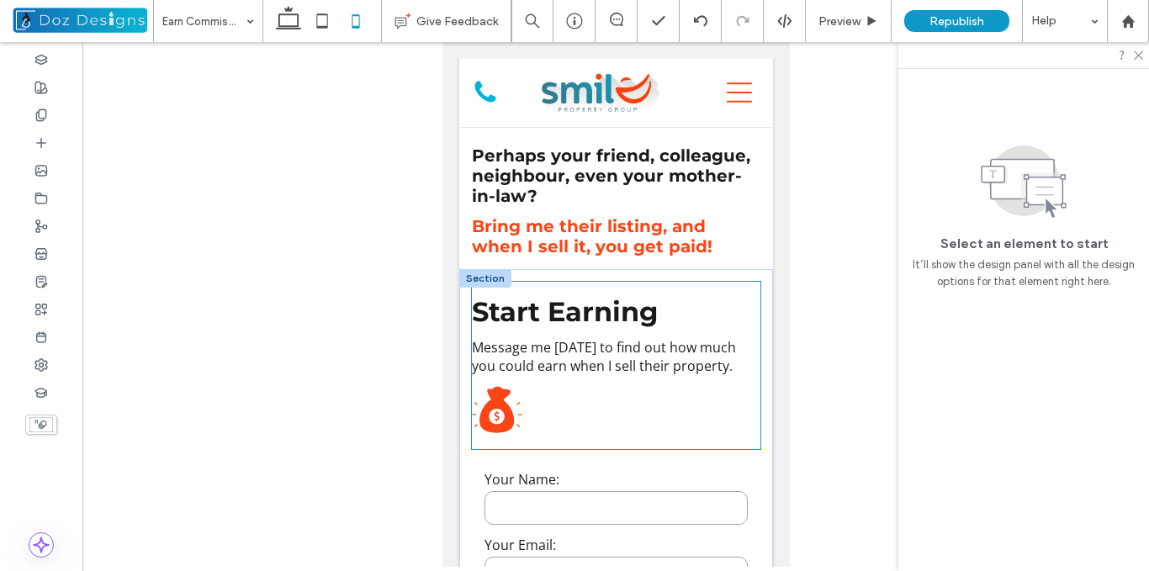
click at [740, 418] on div "Start Earning Message me today to find out how much you could earn when I sell …" at bounding box center [615, 365] width 289 height 167
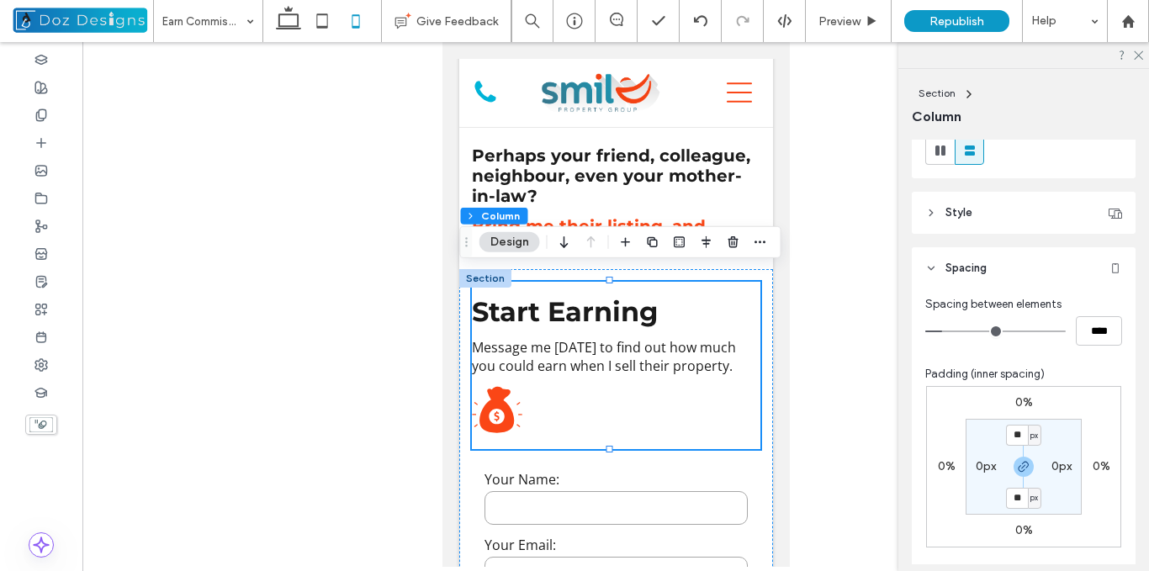
scroll to position [243, 0]
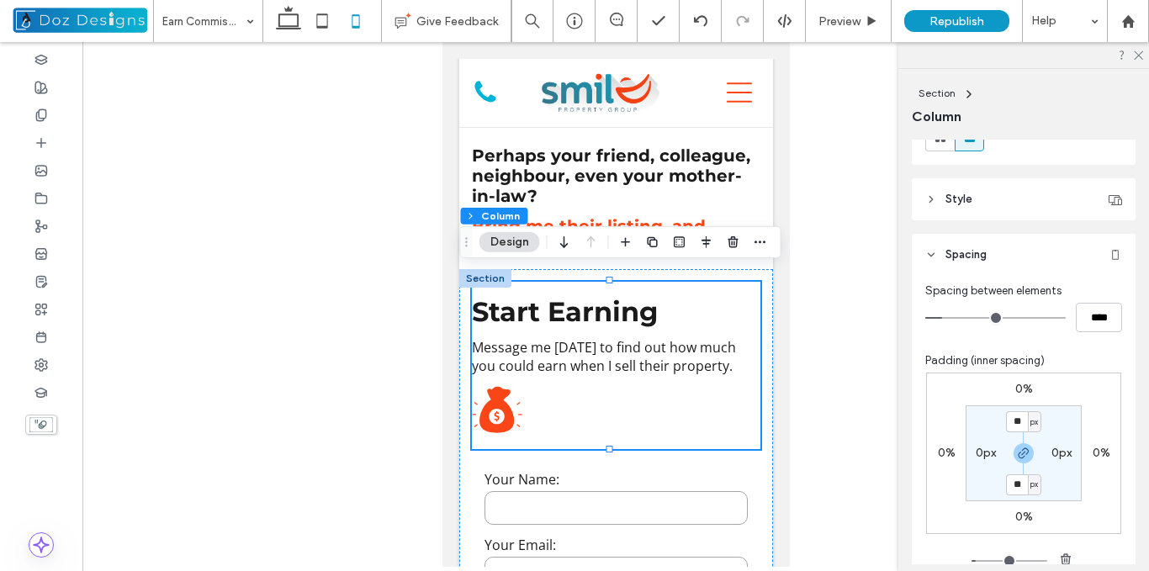
click at [981, 452] on label "0px" at bounding box center [986, 453] width 20 height 14
type input "*"
type input "**"
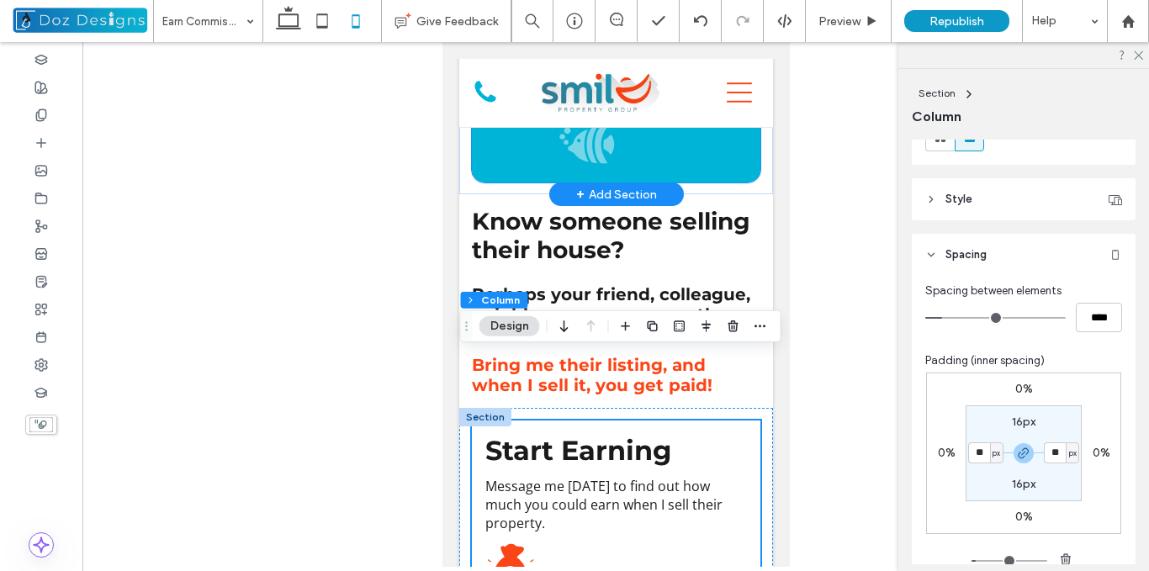
scroll to position [602, 0]
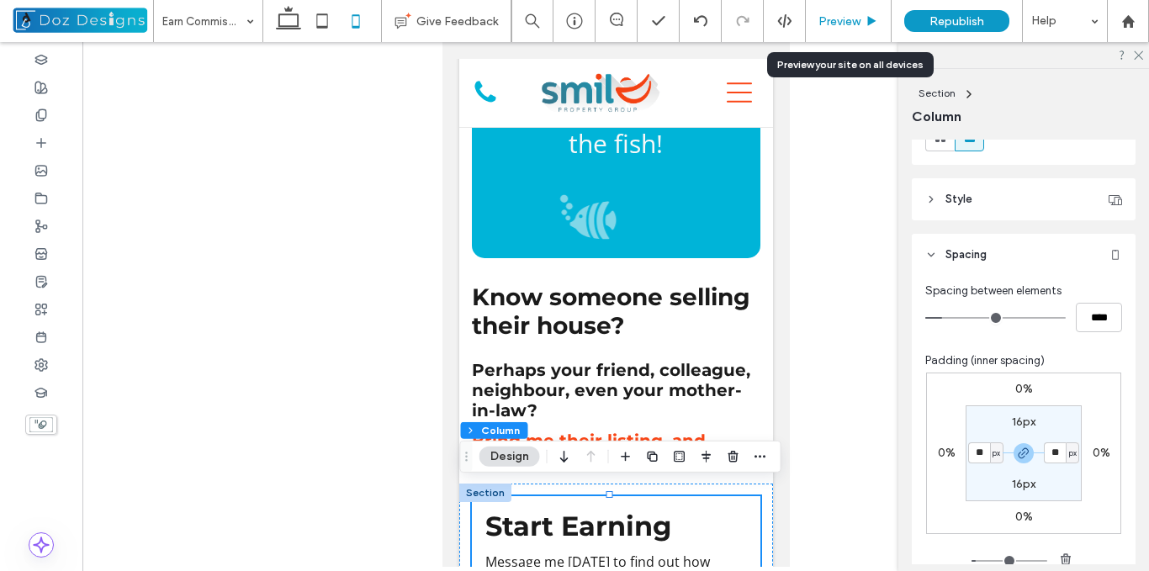
drag, startPoint x: 857, startPoint y: 24, endPoint x: 252, endPoint y: 396, distance: 709.9
click at [857, 23] on span "Preview" at bounding box center [840, 21] width 42 height 14
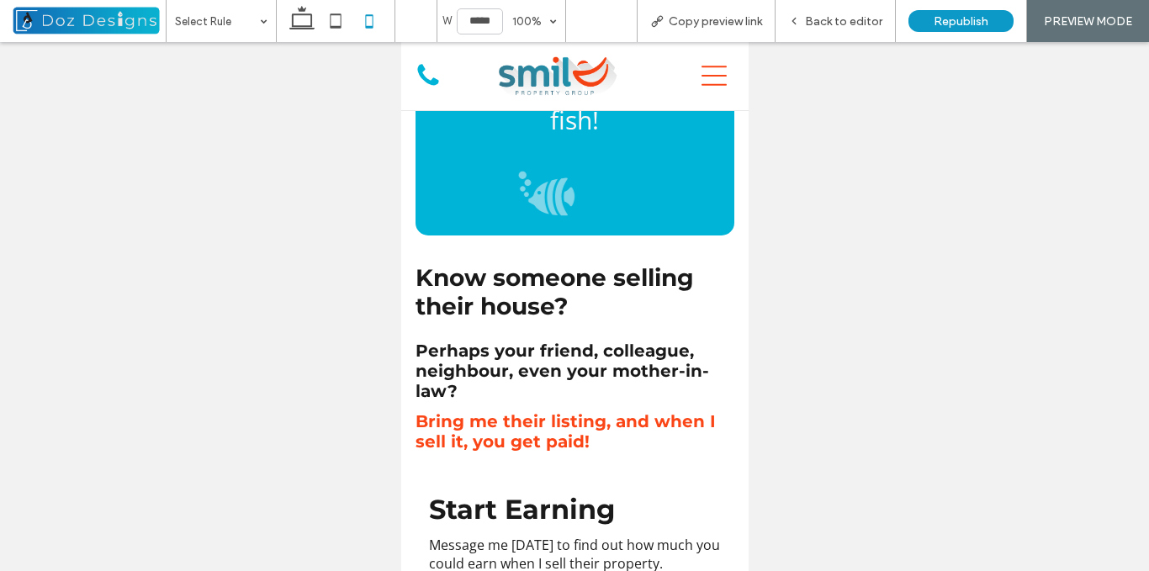
scroll to position [611, 0]
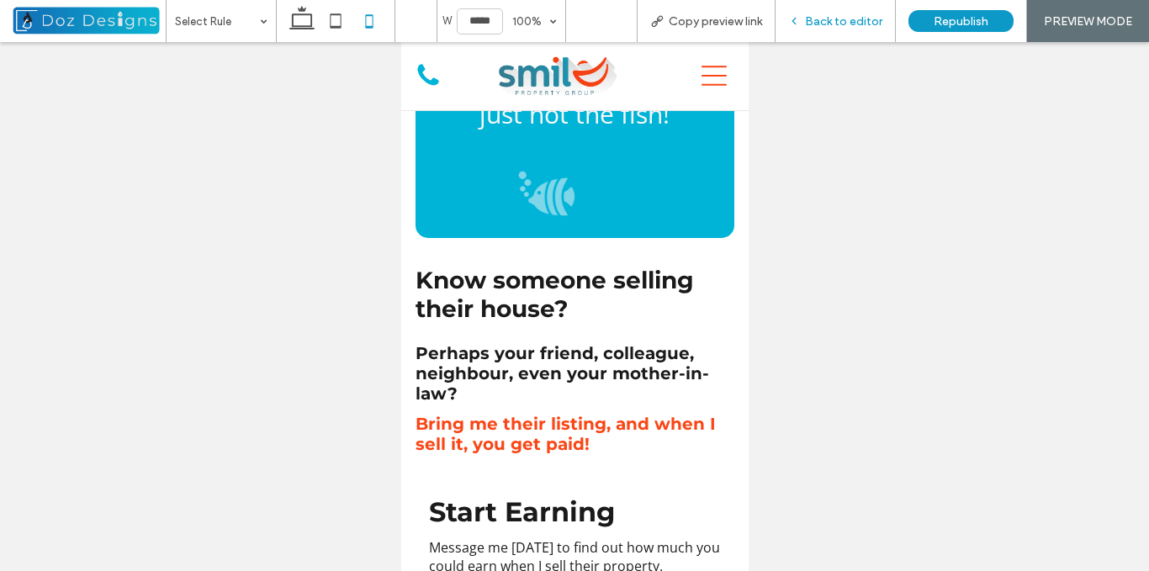
drag, startPoint x: 834, startPoint y: 19, endPoint x: 205, endPoint y: 415, distance: 742.6
click at [834, 19] on span "Back to editor" at bounding box center [843, 21] width 77 height 14
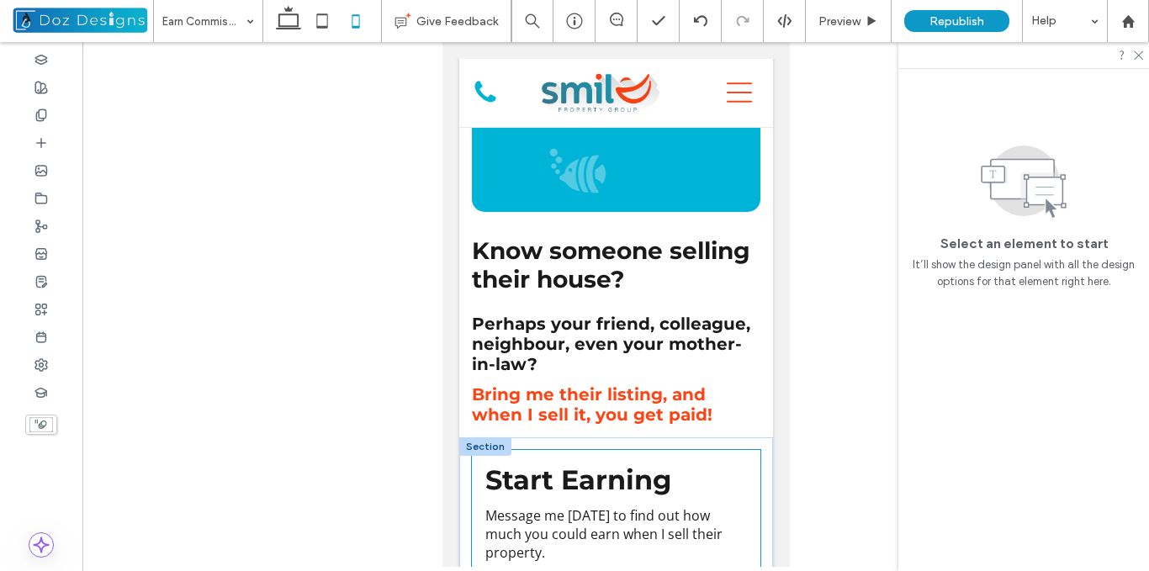
click at [583, 450] on div "Start Earning Message me today to find out how much you could earn when I sell …" at bounding box center [615, 543] width 289 height 186
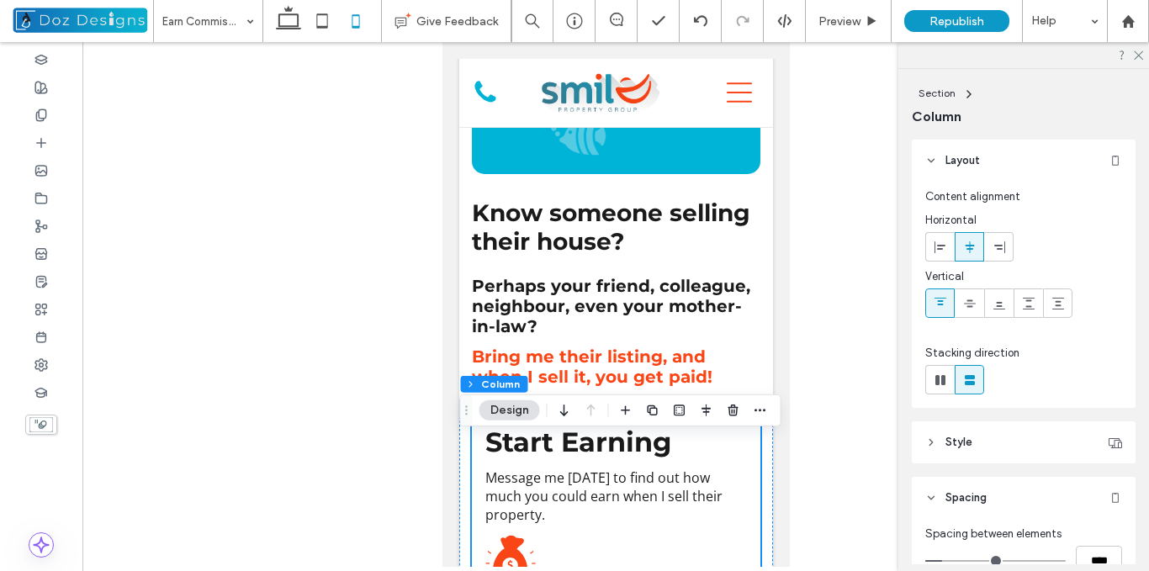
scroll to position [648, 0]
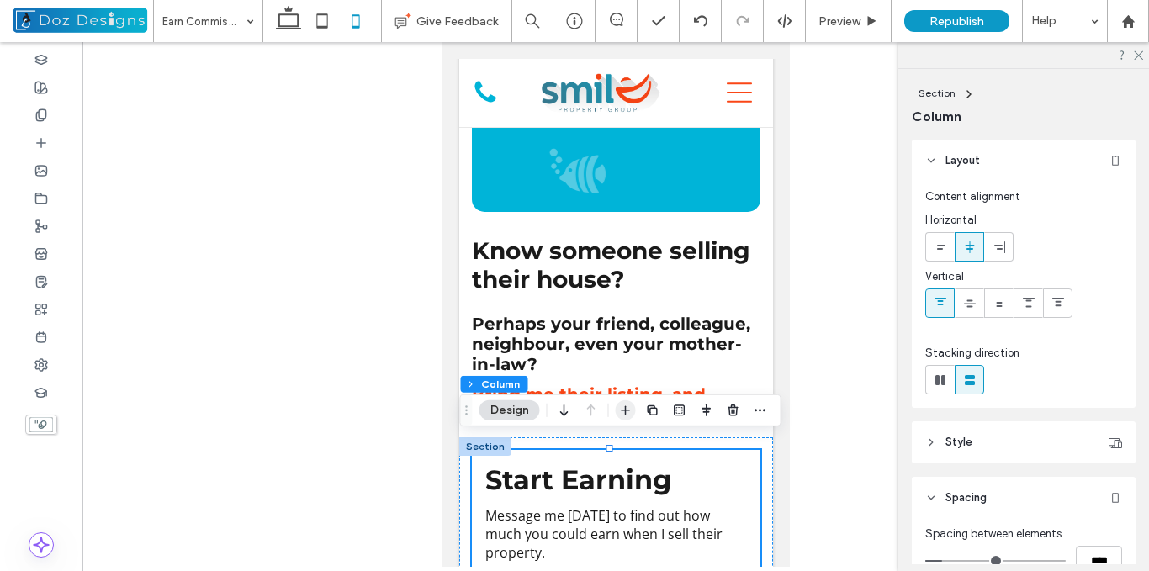
drag, startPoint x: 624, startPoint y: 406, endPoint x: 215, endPoint y: 247, distance: 438.8
click at [624, 406] on icon "button" at bounding box center [625, 410] width 13 height 13
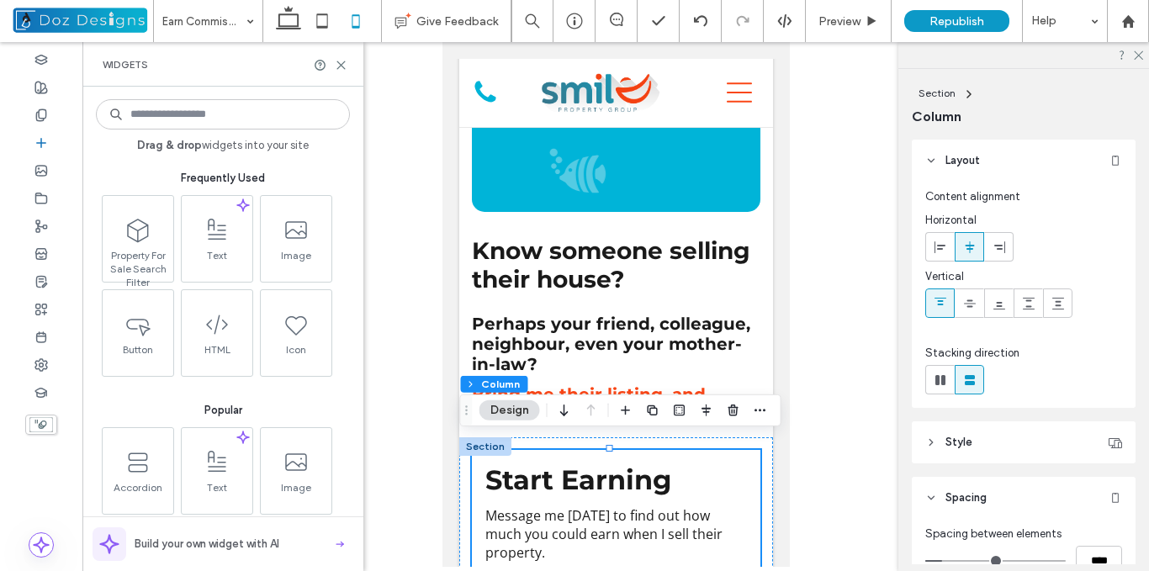
click at [236, 119] on input at bounding box center [223, 114] width 254 height 30
type input "*"
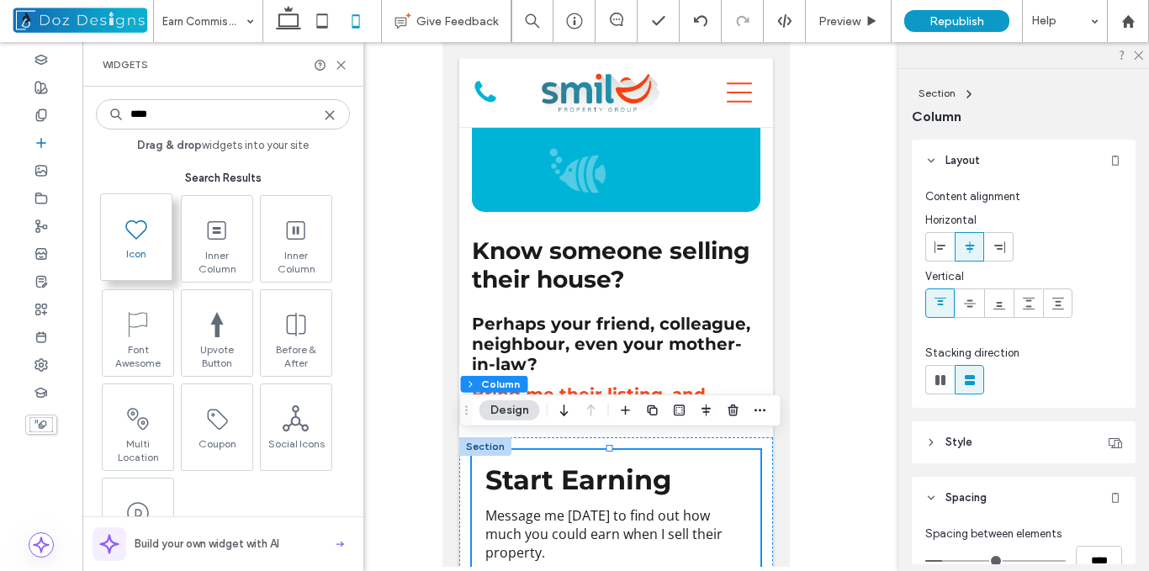
type input "****"
click at [161, 255] on span "Icon" at bounding box center [136, 259] width 71 height 24
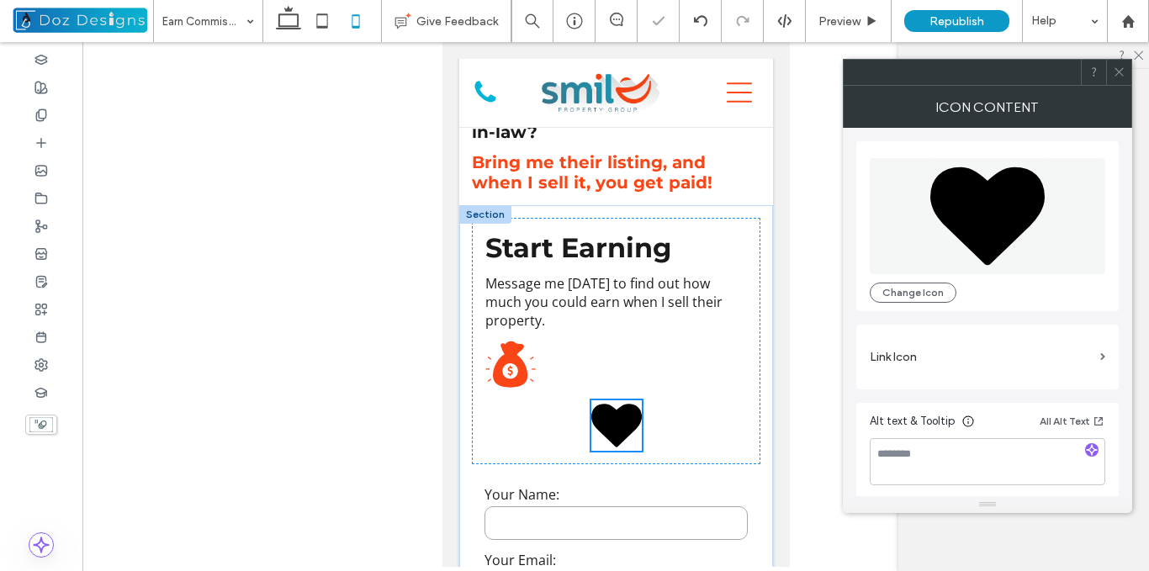
scroll to position [990, 0]
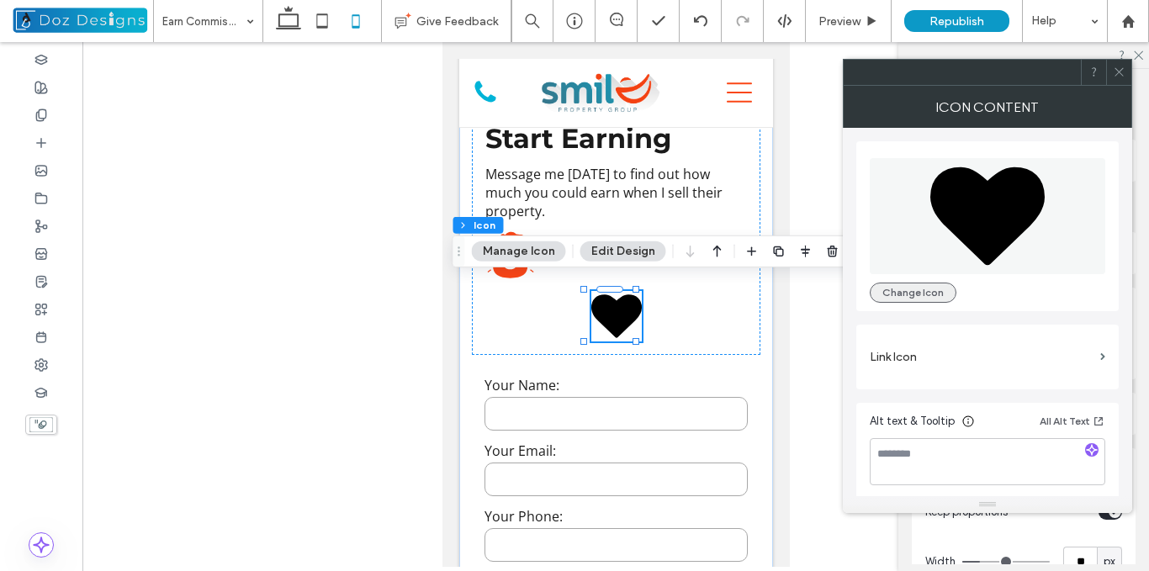
click at [921, 289] on button "Change Icon" at bounding box center [913, 293] width 87 height 20
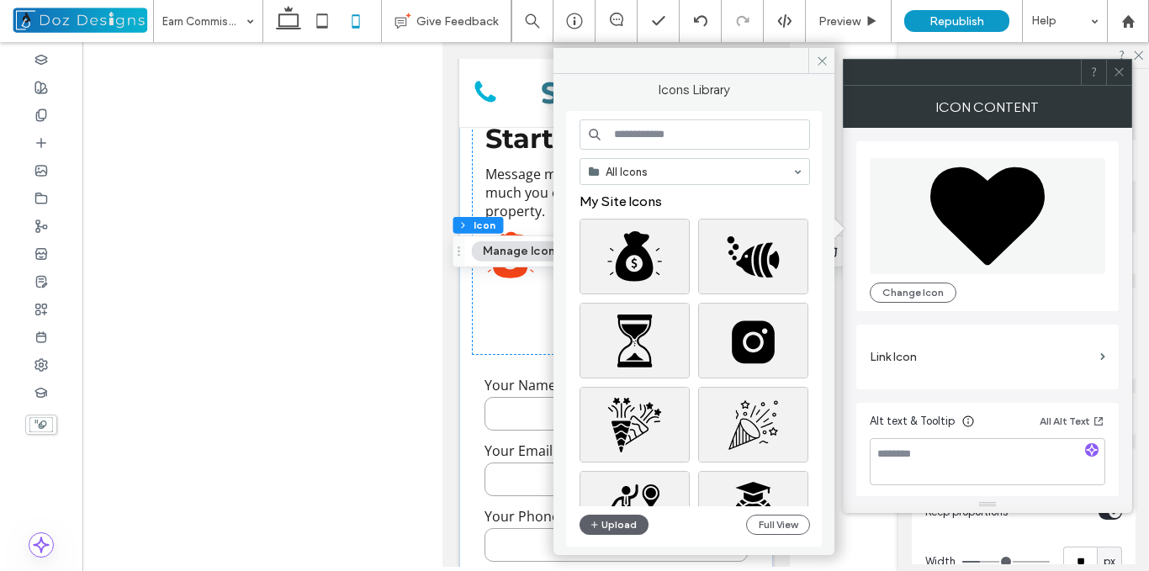
click at [711, 138] on input at bounding box center [695, 134] width 231 height 30
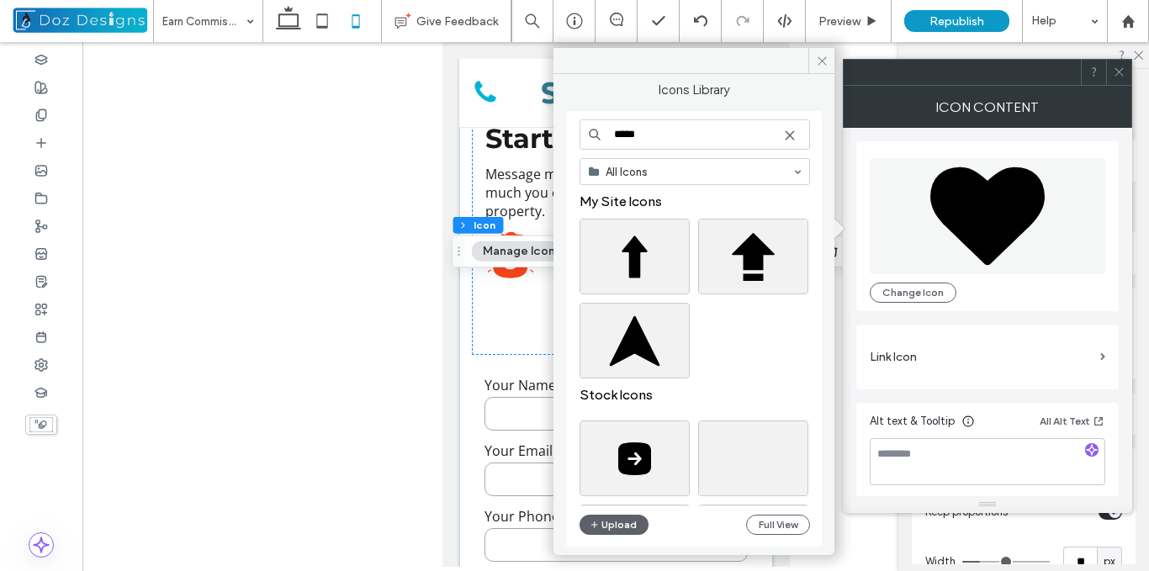
drag, startPoint x: 652, startPoint y: 142, endPoint x: 591, endPoint y: 129, distance: 62.9
click at [585, 135] on input "*****" at bounding box center [695, 134] width 231 height 30
type input "**********"
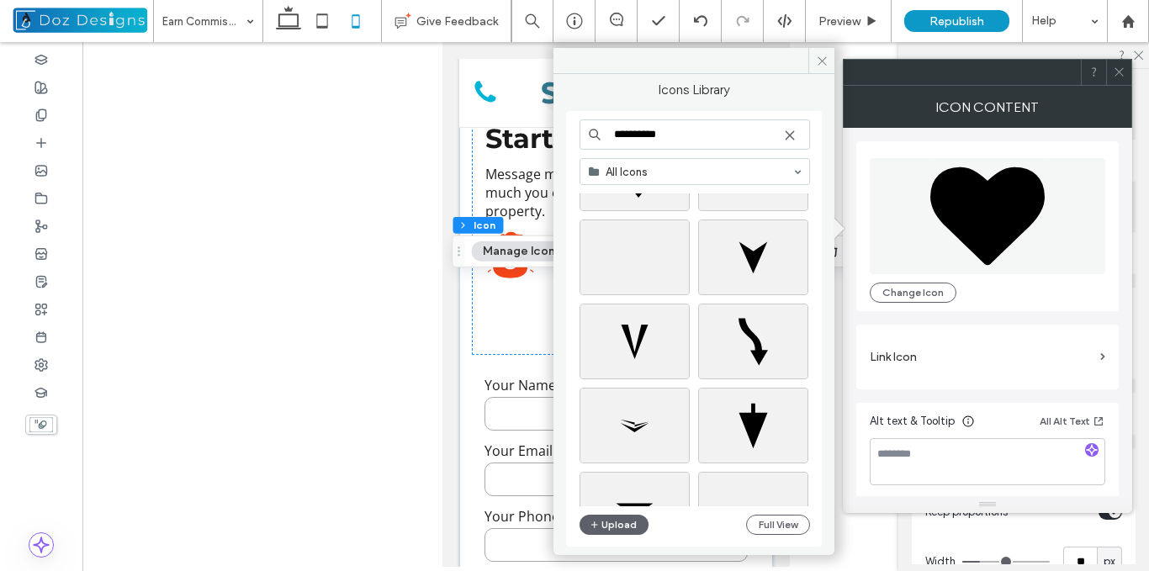
scroll to position [550, 0]
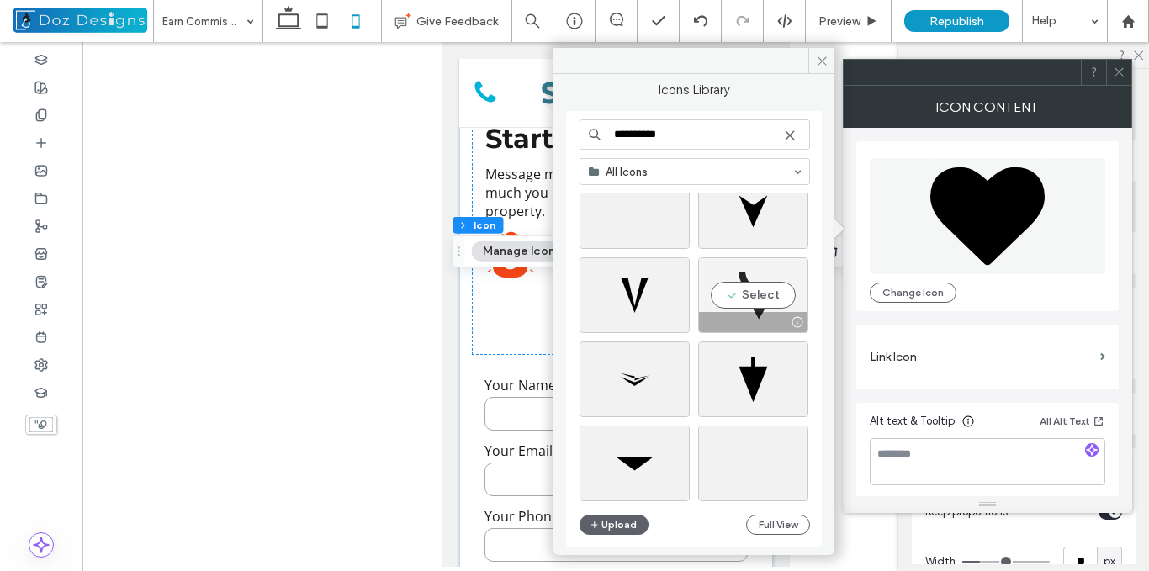
click at [757, 293] on div "Select" at bounding box center [753, 295] width 110 height 76
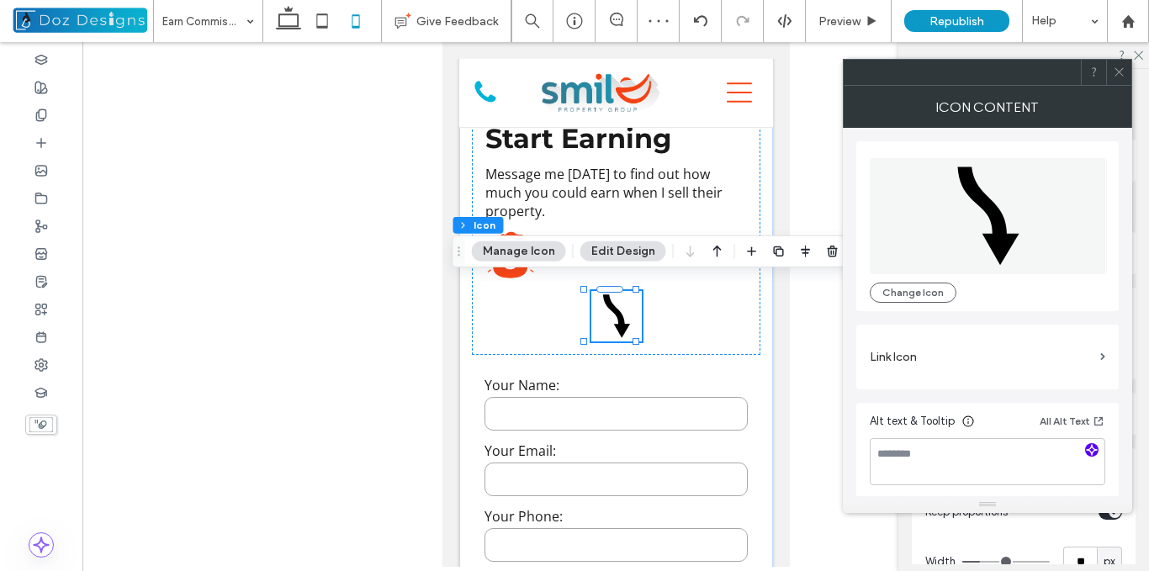
click at [1092, 446] on use "button" at bounding box center [1092, 449] width 10 height 10
click at [936, 454] on textarea "**********" at bounding box center [988, 461] width 236 height 47
type textarea "**********"
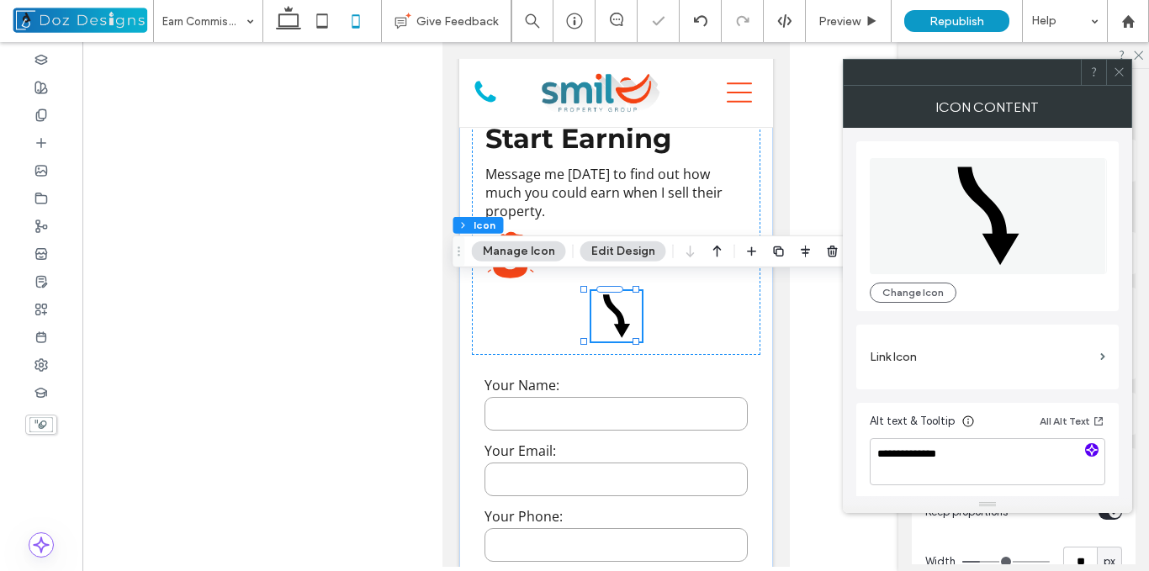
click at [1049, 486] on span "**********" at bounding box center [988, 451] width 236 height 81
click at [1116, 76] on icon at bounding box center [1119, 72] width 13 height 13
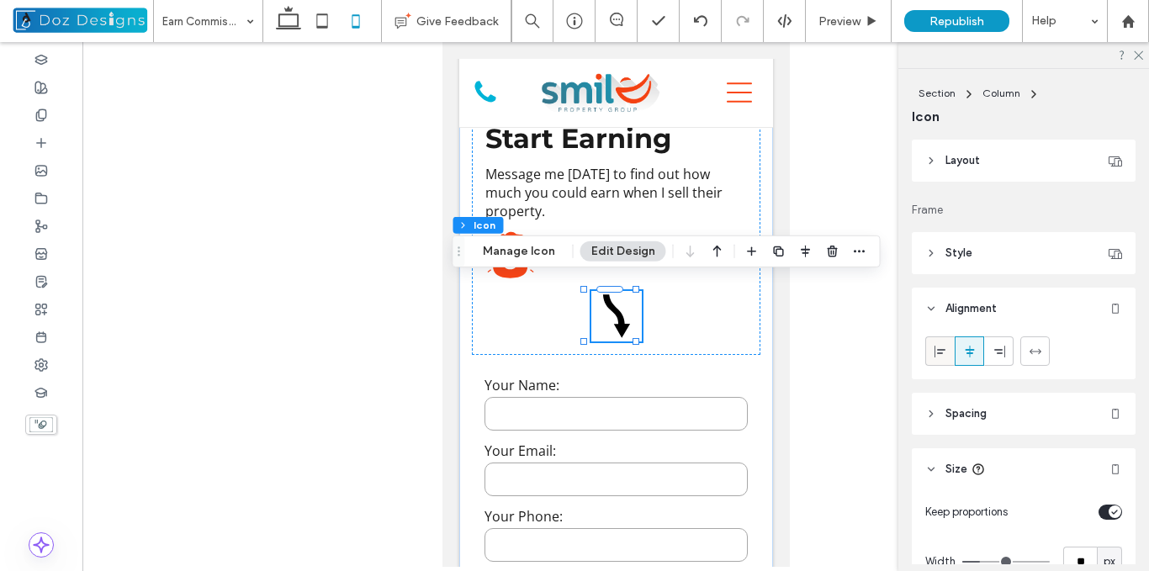
click at [937, 351] on icon at bounding box center [940, 351] width 13 height 13
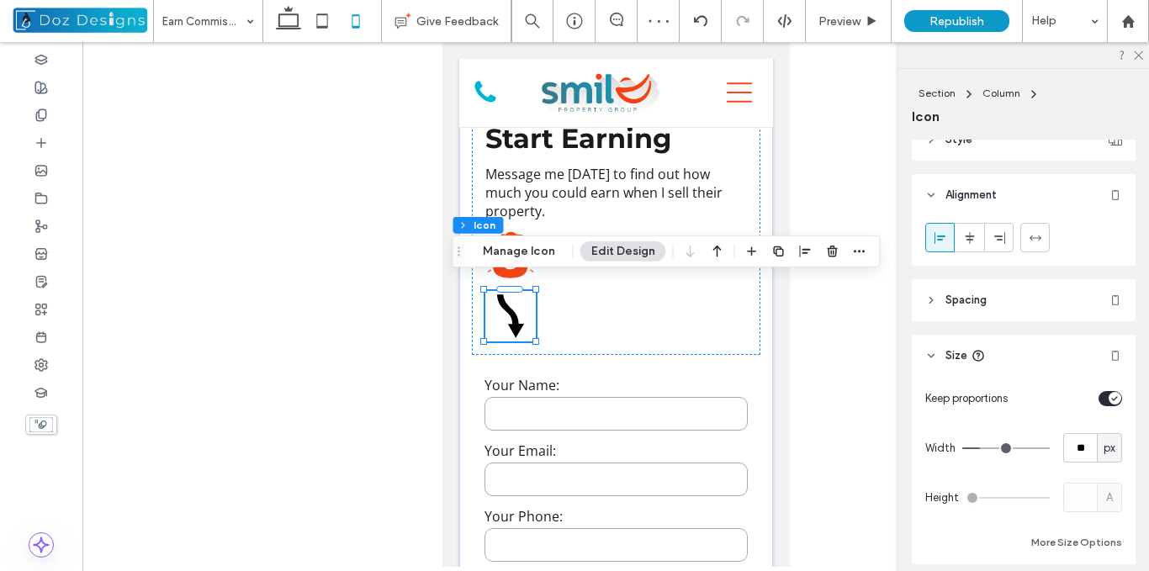
scroll to position [84, 0]
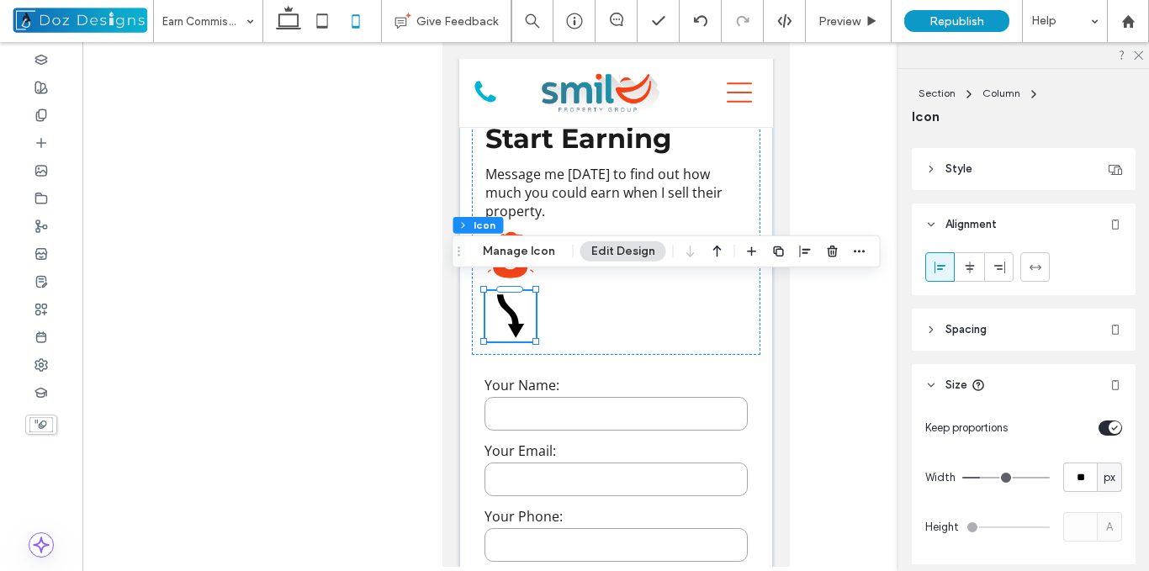
click at [954, 177] on span "Style" at bounding box center [959, 169] width 27 height 17
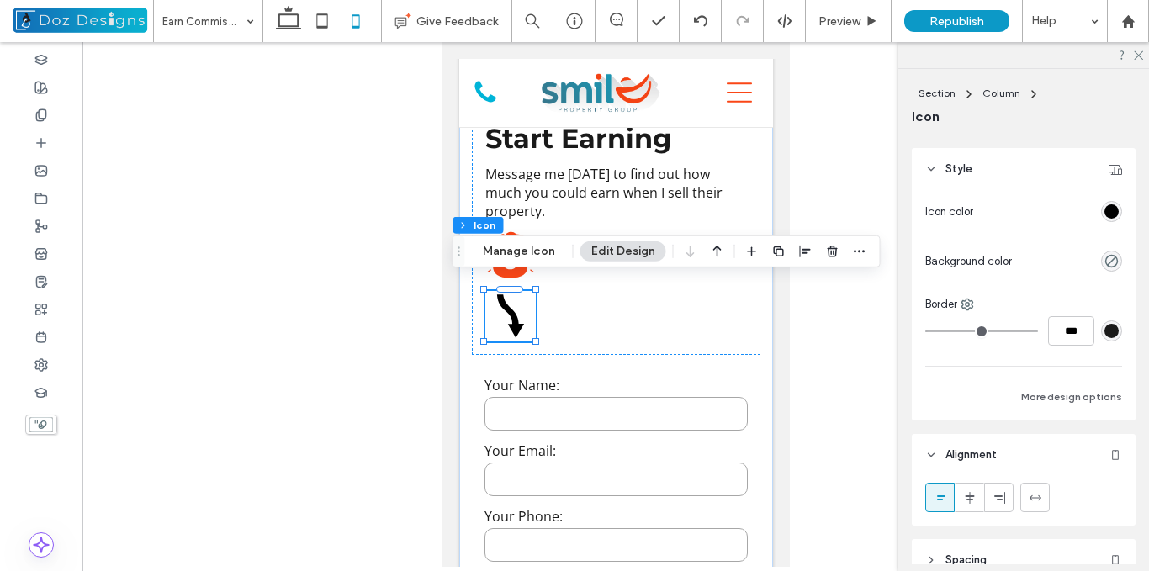
click at [1105, 209] on div "rgb(0, 0, 0)" at bounding box center [1112, 211] width 14 height 14
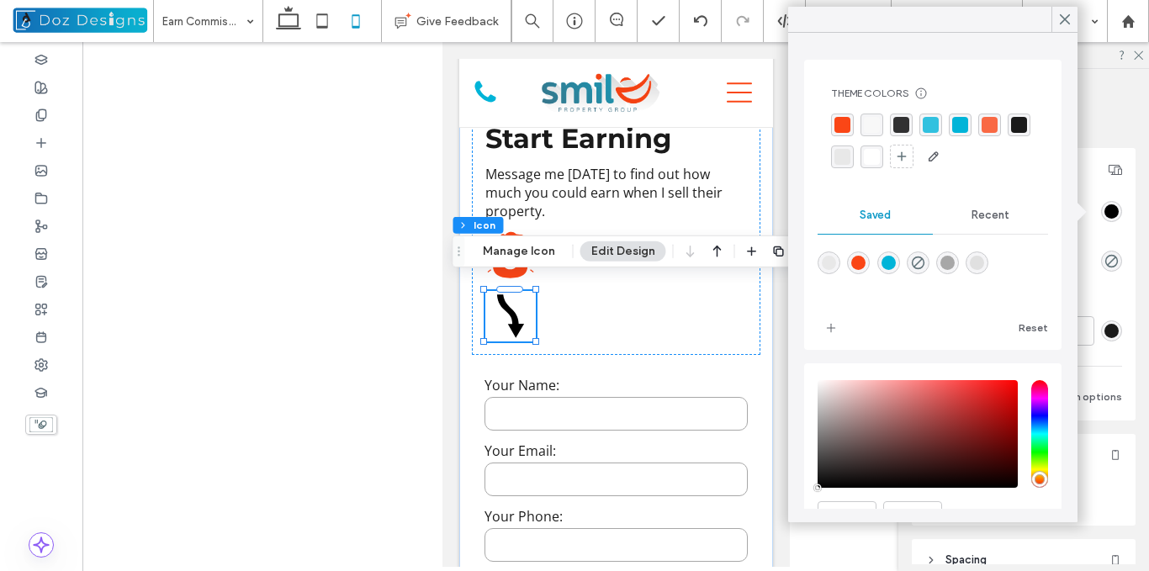
click at [934, 117] on div "rgba(0, 180, 216, 0.8)" at bounding box center [931, 125] width 16 height 16
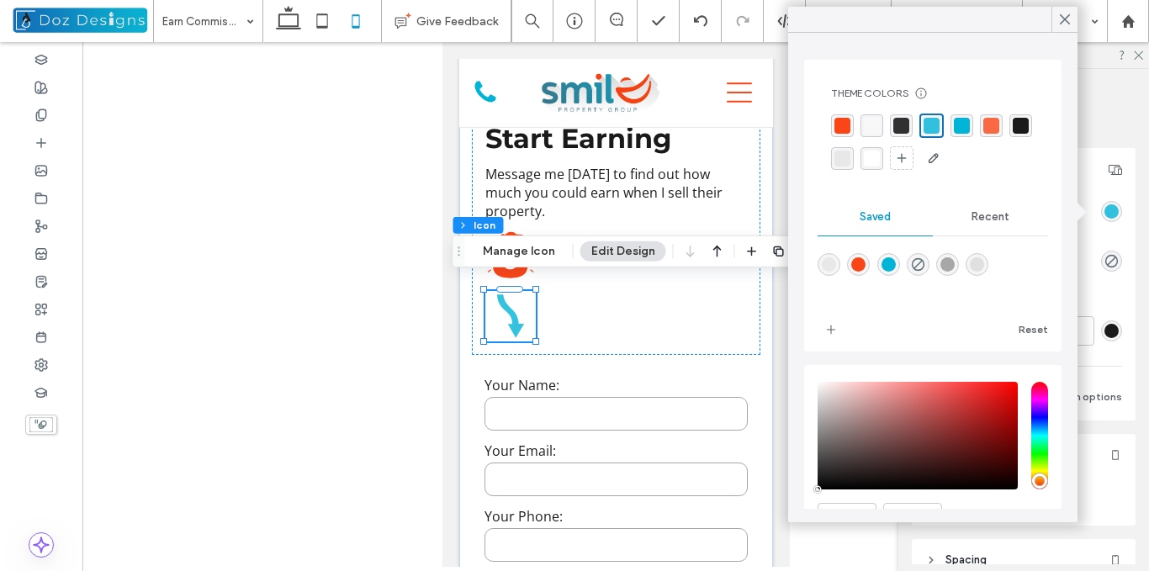
drag, startPoint x: 1069, startPoint y: 13, endPoint x: 1120, endPoint y: 138, distance: 134.4
click at [1072, 24] on icon at bounding box center [1065, 19] width 15 height 15
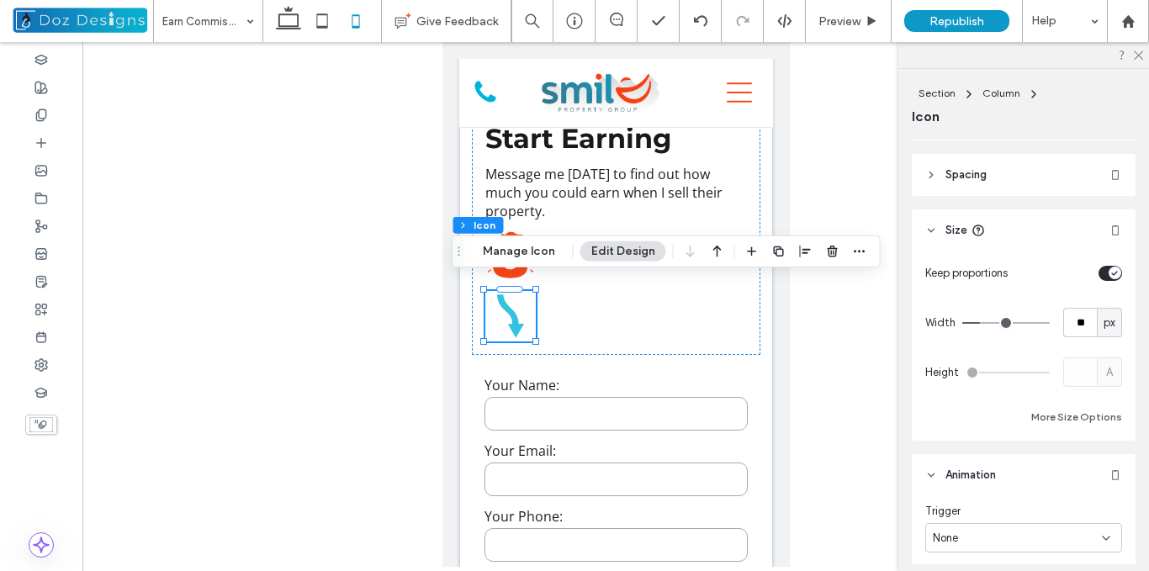
scroll to position [594, 0]
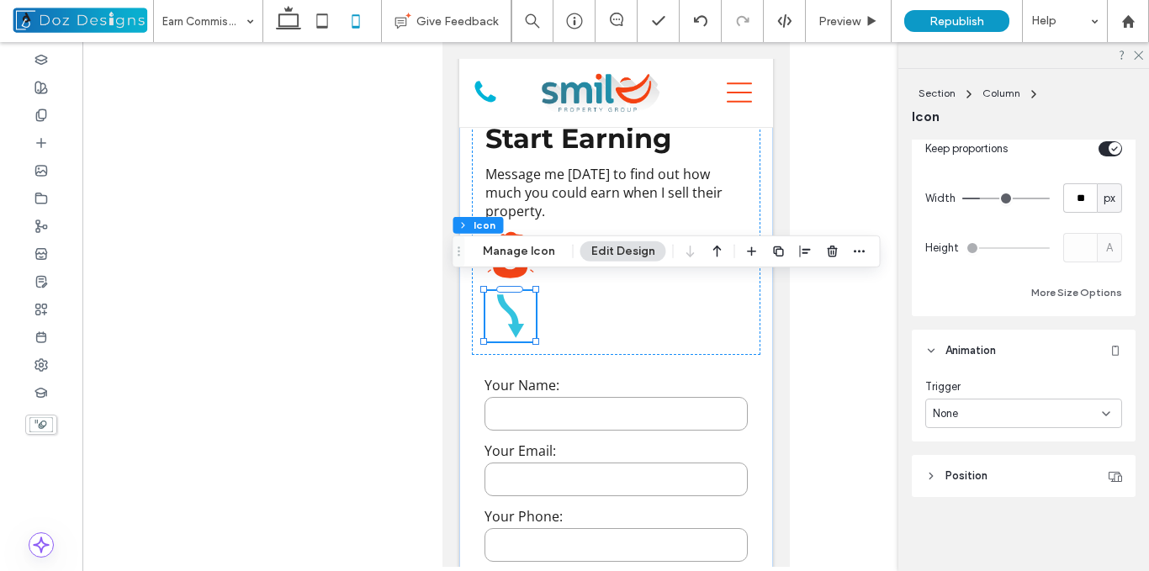
click at [1076, 427] on div "None" at bounding box center [1024, 413] width 197 height 29
click at [1012, 469] on div "Entrance" at bounding box center [1019, 472] width 187 height 29
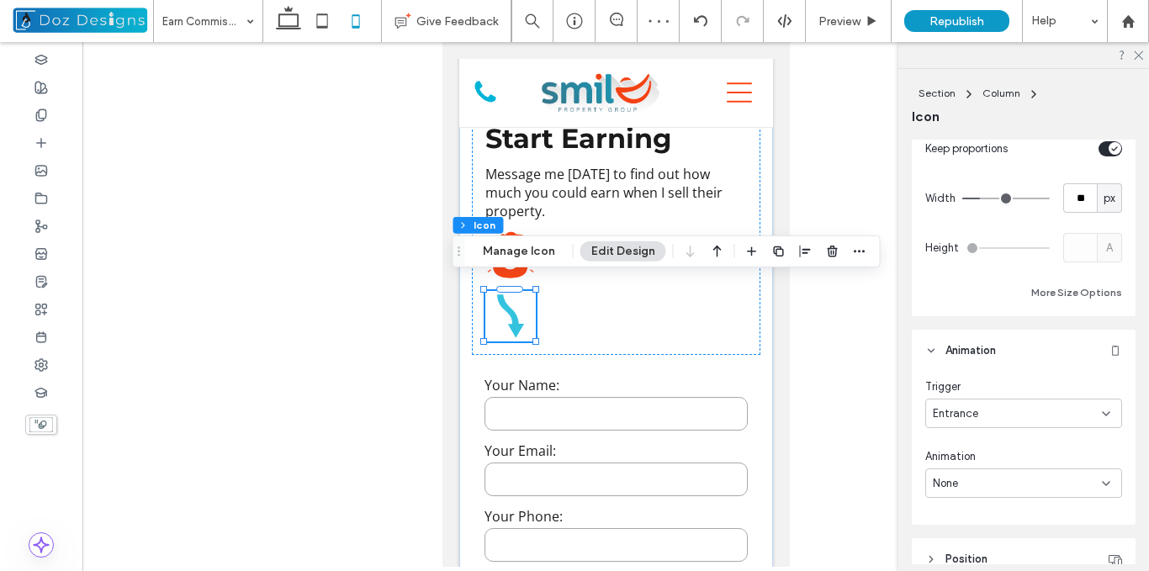
click at [1090, 430] on div "Trigger Entrance Animation None" at bounding box center [1024, 438] width 197 height 119
click at [1086, 415] on div "Entrance" at bounding box center [1017, 414] width 169 height 17
click at [960, 506] on span "Scroll" at bounding box center [947, 502] width 29 height 17
click at [1060, 480] on div "None" at bounding box center [1017, 483] width 169 height 17
click at [964, 336] on div "Fade" at bounding box center [1019, 335] width 187 height 29
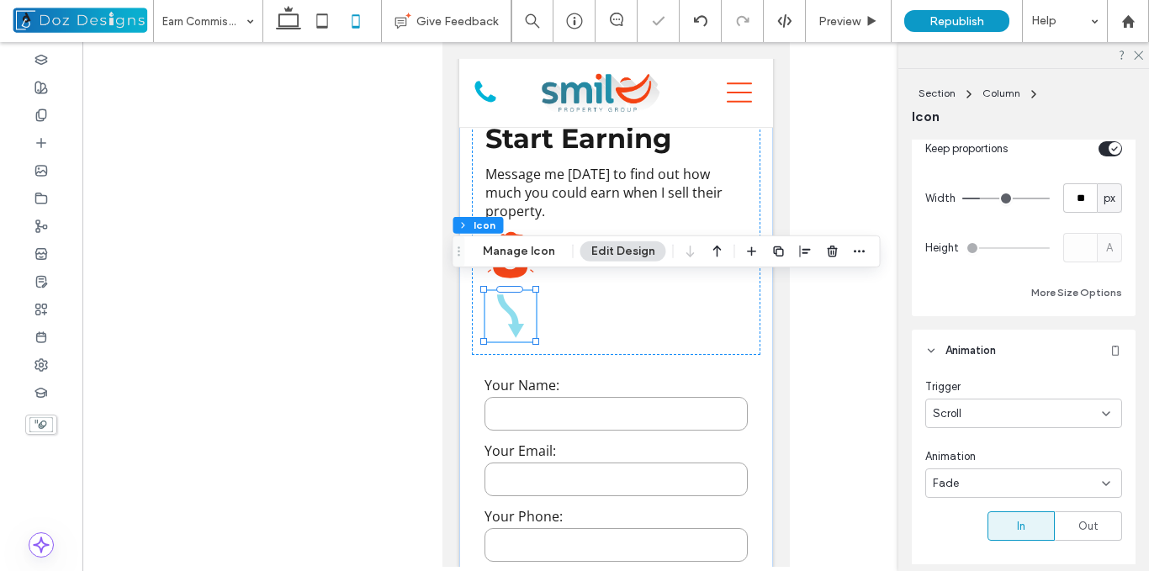
click at [1022, 486] on div "Fade" at bounding box center [1017, 483] width 169 height 17
click at [967, 332] on div "Fade" at bounding box center [1019, 335] width 187 height 29
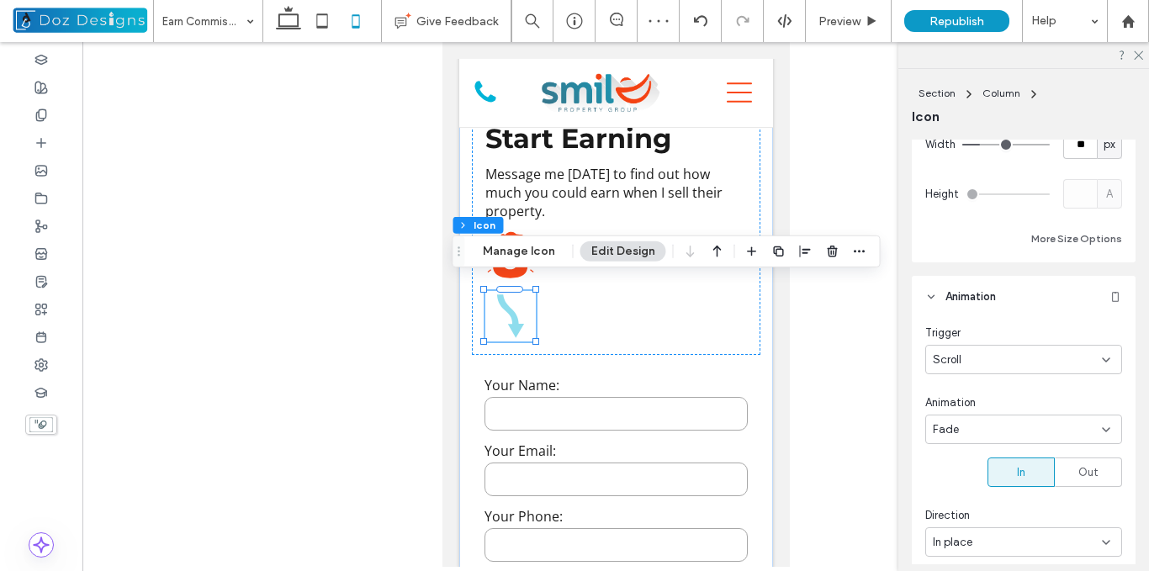
scroll to position [678, 0]
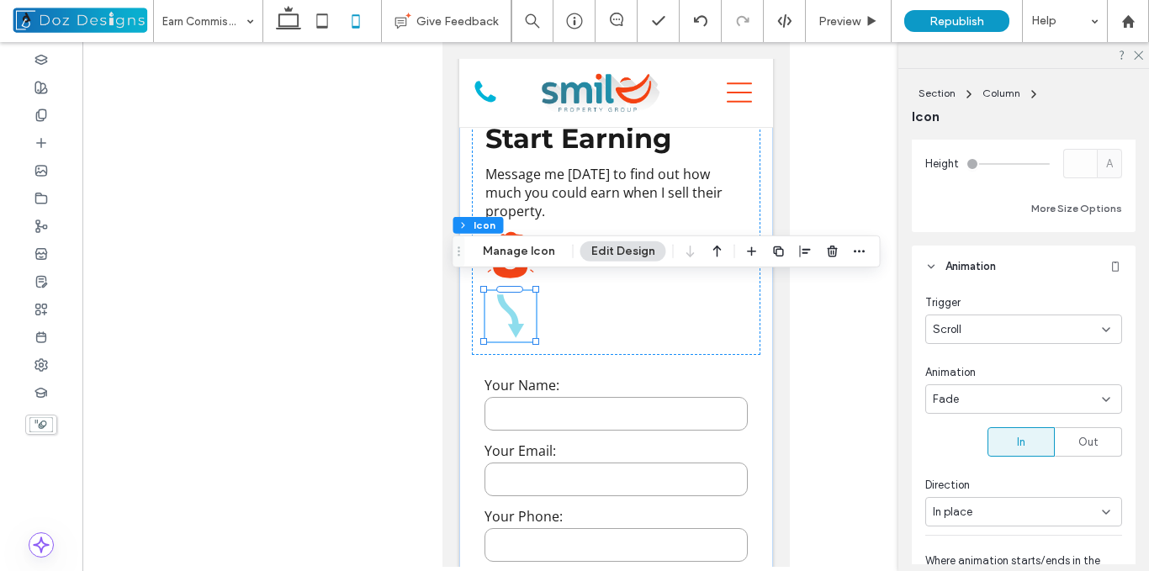
click at [1070, 509] on div "In place" at bounding box center [1017, 512] width 169 height 17
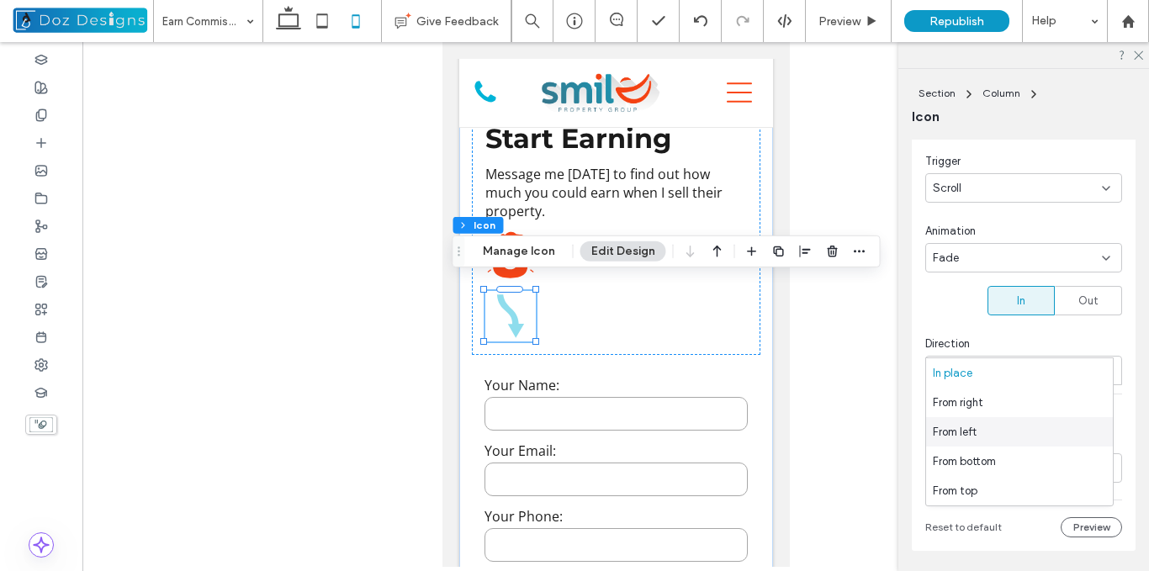
scroll to position [846, 0]
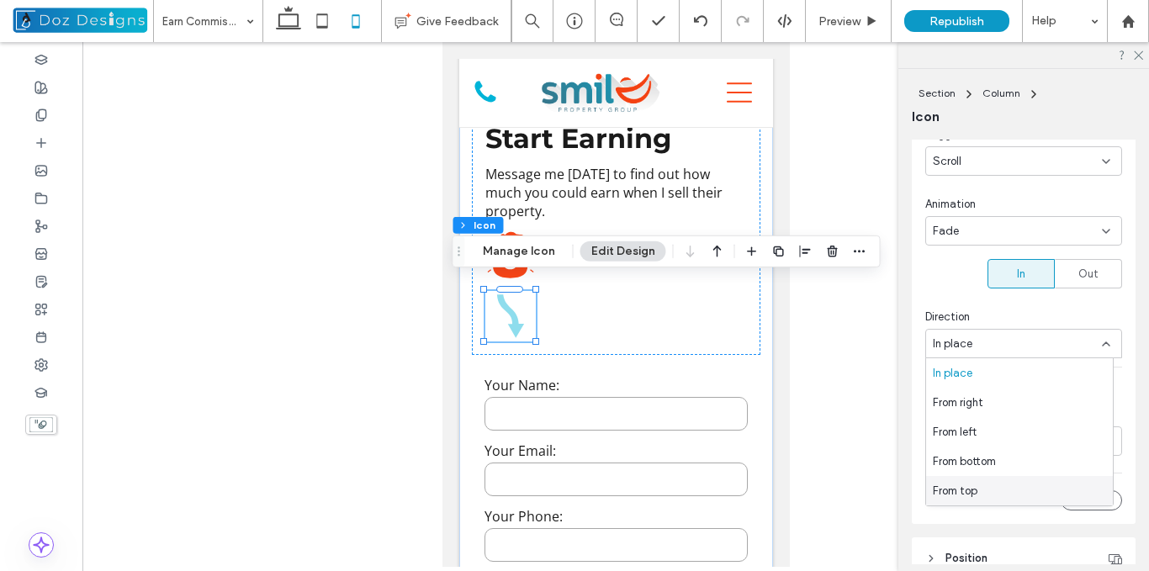
click at [985, 491] on div "From top" at bounding box center [1019, 490] width 187 height 29
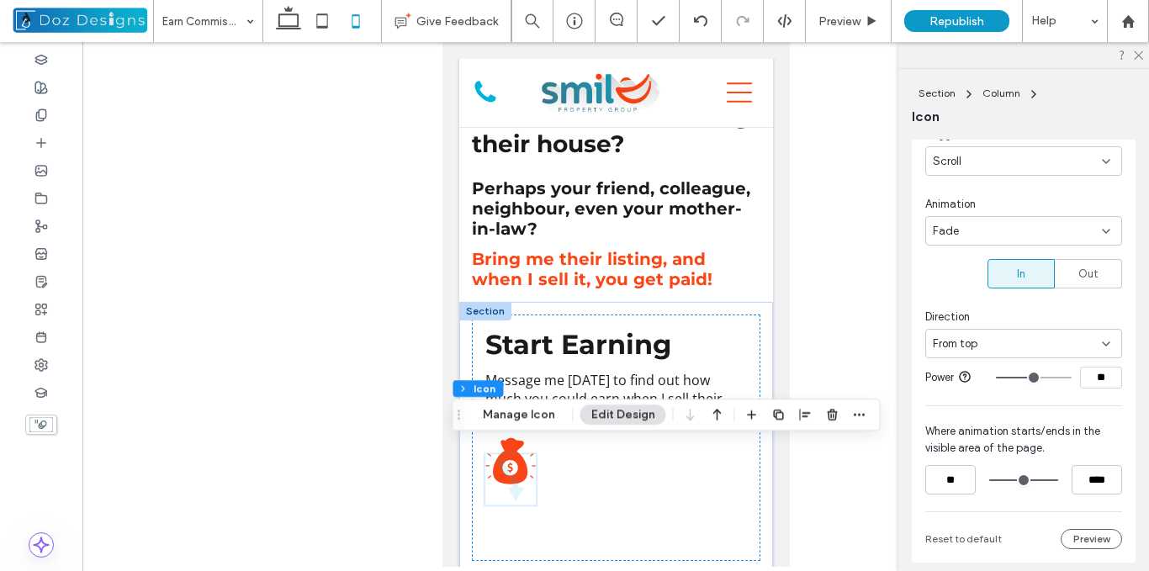
scroll to position [808, 0]
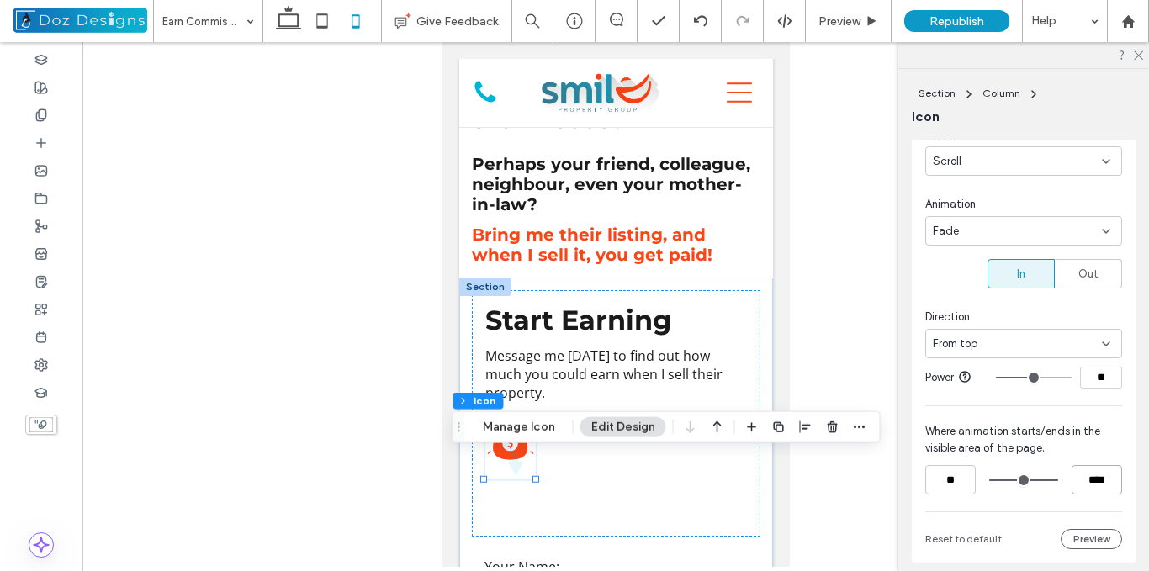
click at [1082, 476] on input "****" at bounding box center [1097, 479] width 50 height 29
click at [1082, 475] on input "****" at bounding box center [1097, 479] width 50 height 29
type input "***"
type input "**"
type input "***"
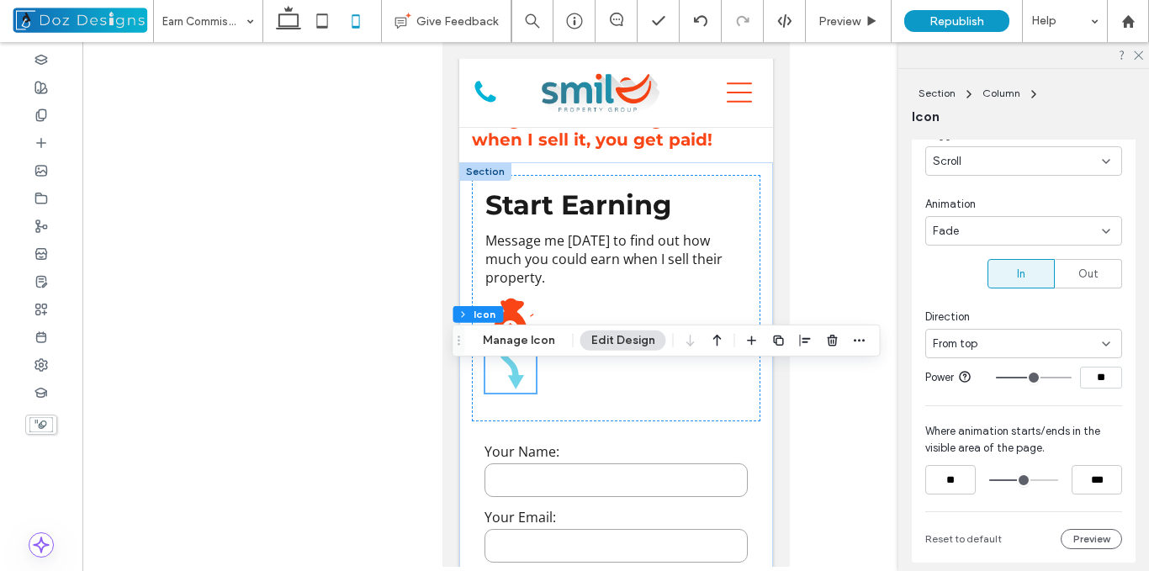
scroll to position [933, 0]
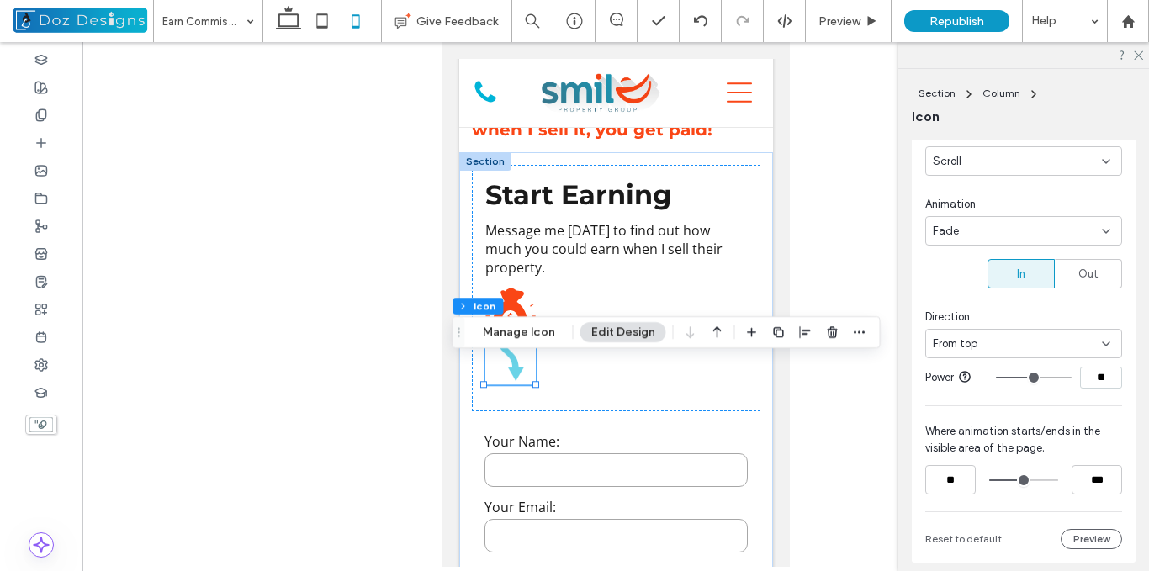
click at [1093, 377] on input "**" at bounding box center [1101, 378] width 42 height 22
type input "**"
click at [1089, 376] on input "**" at bounding box center [1101, 378] width 42 height 22
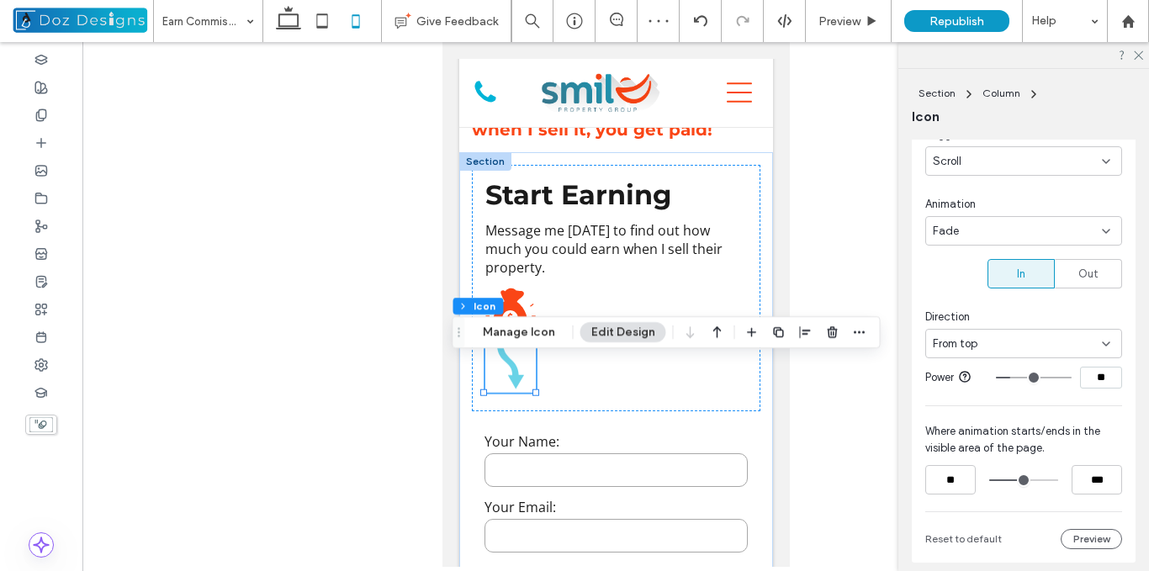
click at [1089, 376] on input "**" at bounding box center [1101, 378] width 42 height 22
type input "**"
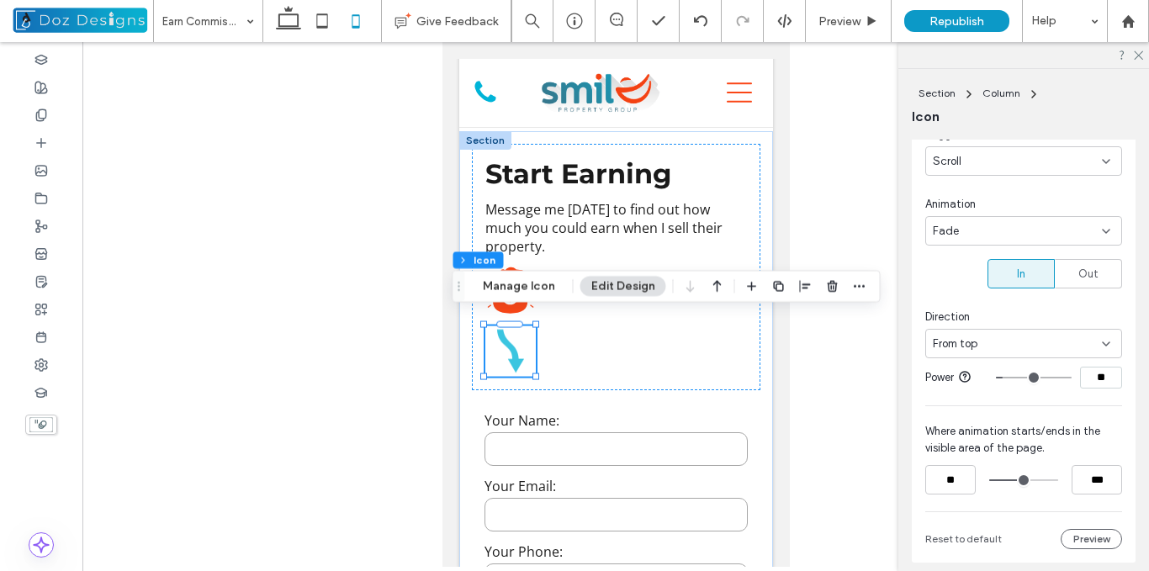
scroll to position [762, 0]
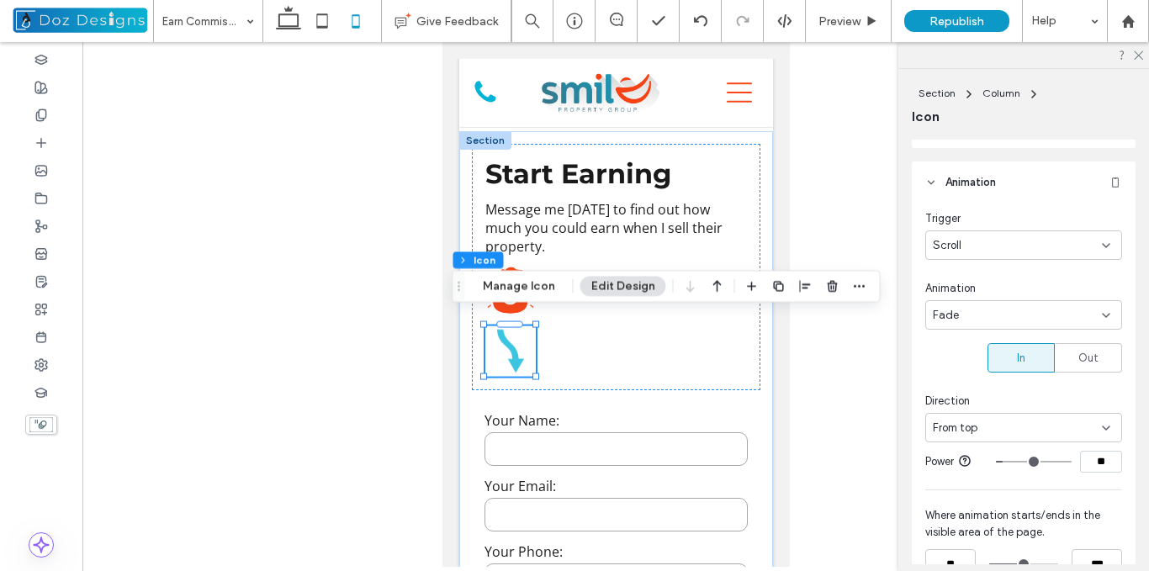
click at [930, 182] on use at bounding box center [932, 182] width 6 height 3
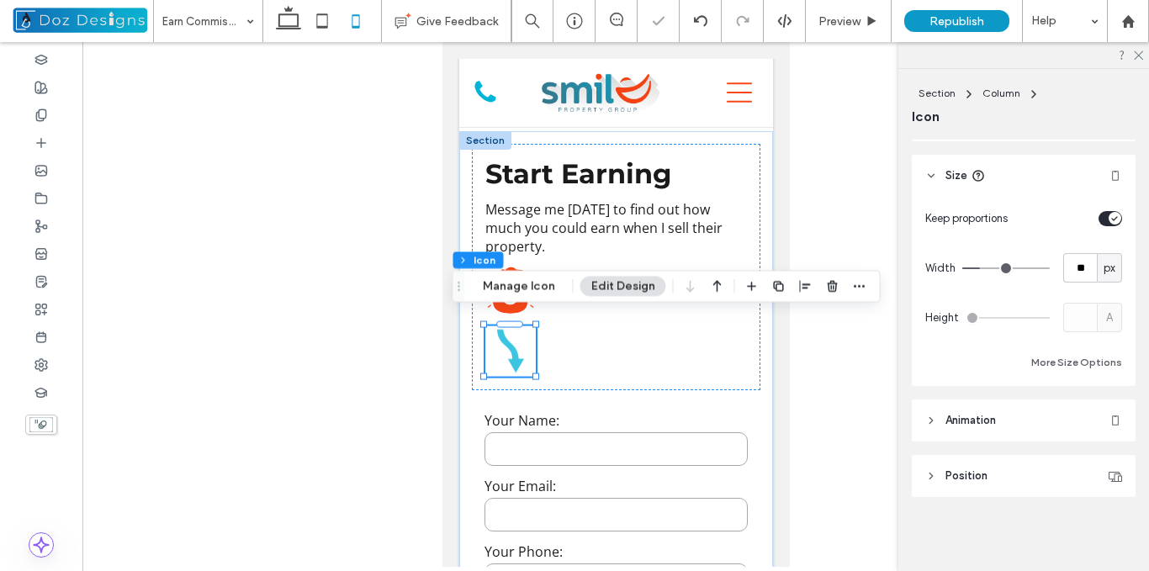
scroll to position [524, 0]
click at [1075, 268] on input "**" at bounding box center [1081, 267] width 34 height 29
type input "**"
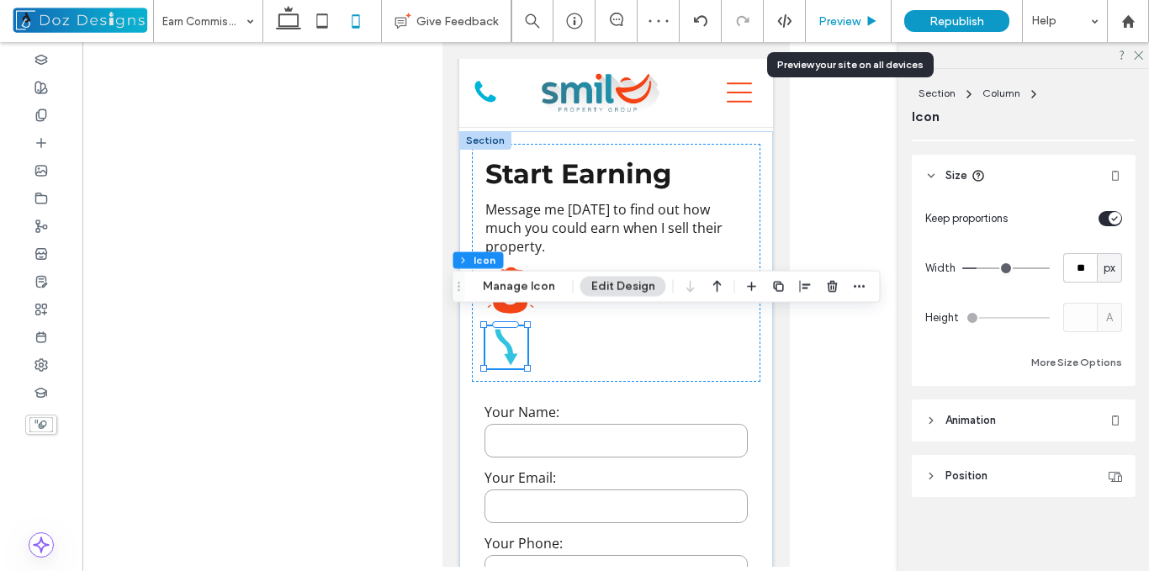
click at [862, 18] on div "Preview" at bounding box center [848, 21] width 85 height 14
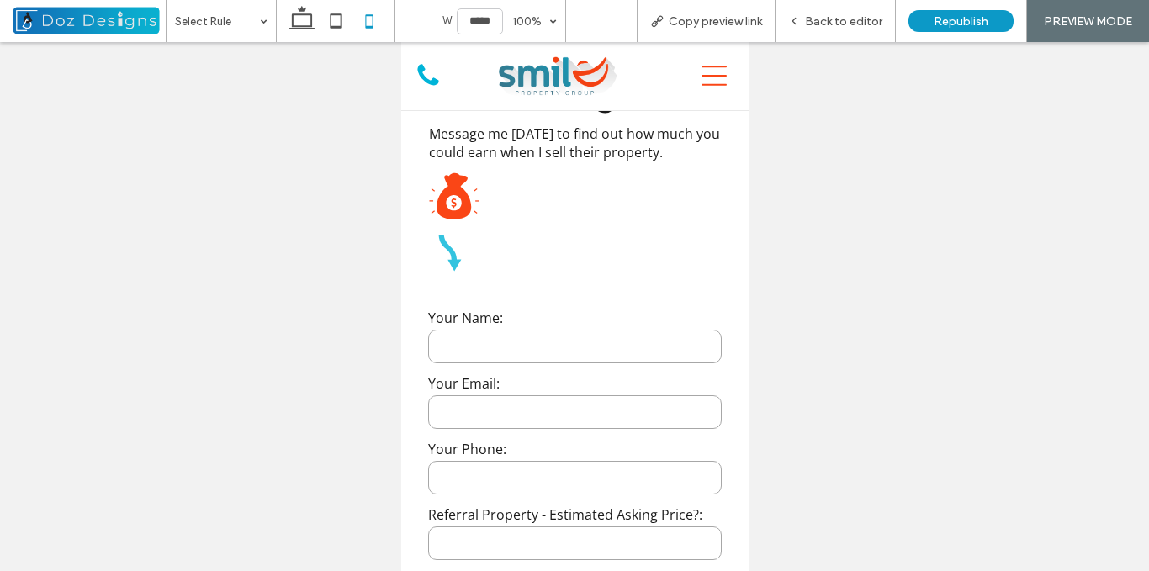
scroll to position [961, 0]
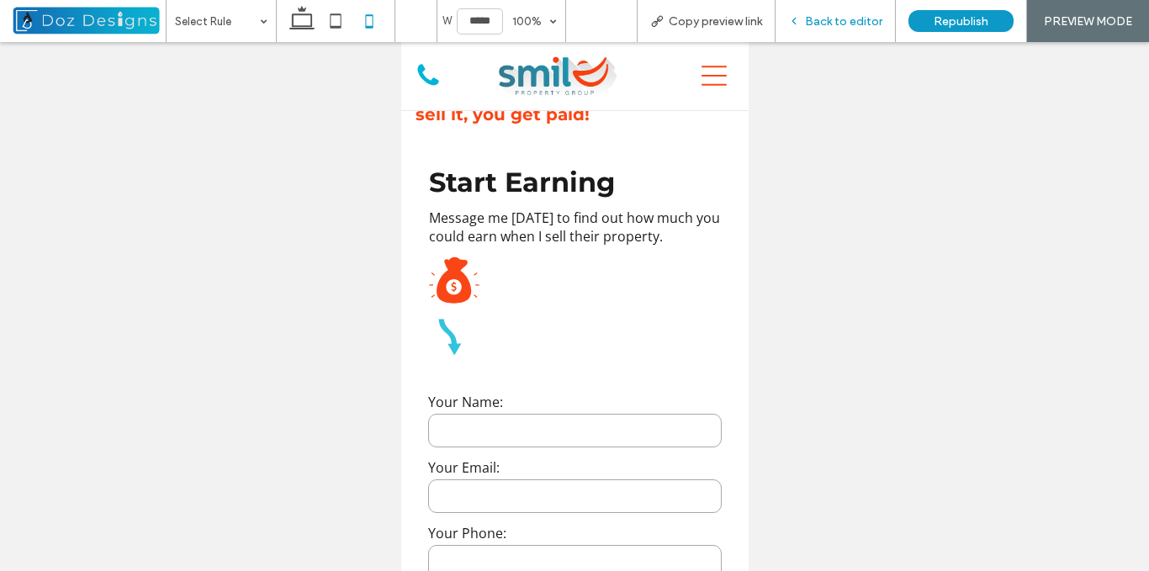
drag, startPoint x: 816, startPoint y: 24, endPoint x: 244, endPoint y: 192, distance: 596.2
click at [816, 24] on span "Back to editor" at bounding box center [843, 21] width 77 height 14
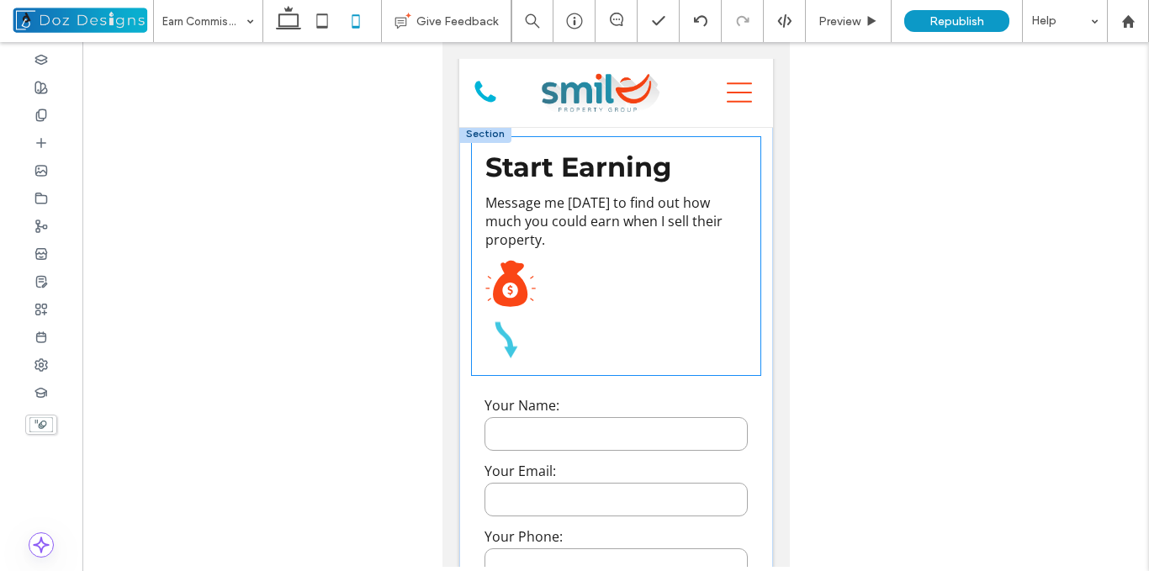
scroll to position [948, 0]
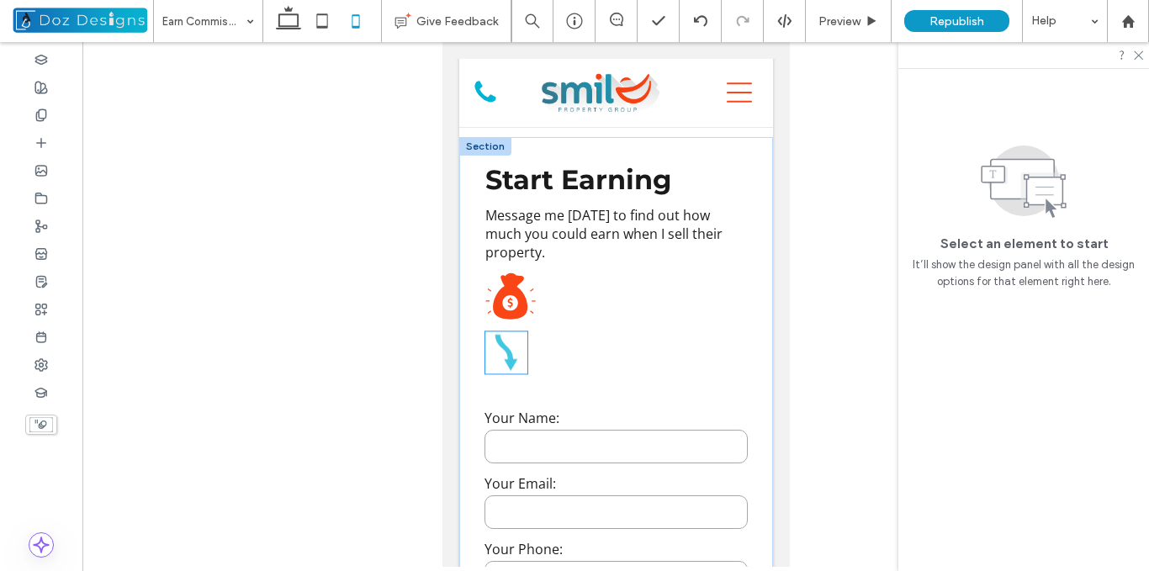
click at [505, 344] on icon "Downward arrow" at bounding box center [506, 353] width 42 height 42
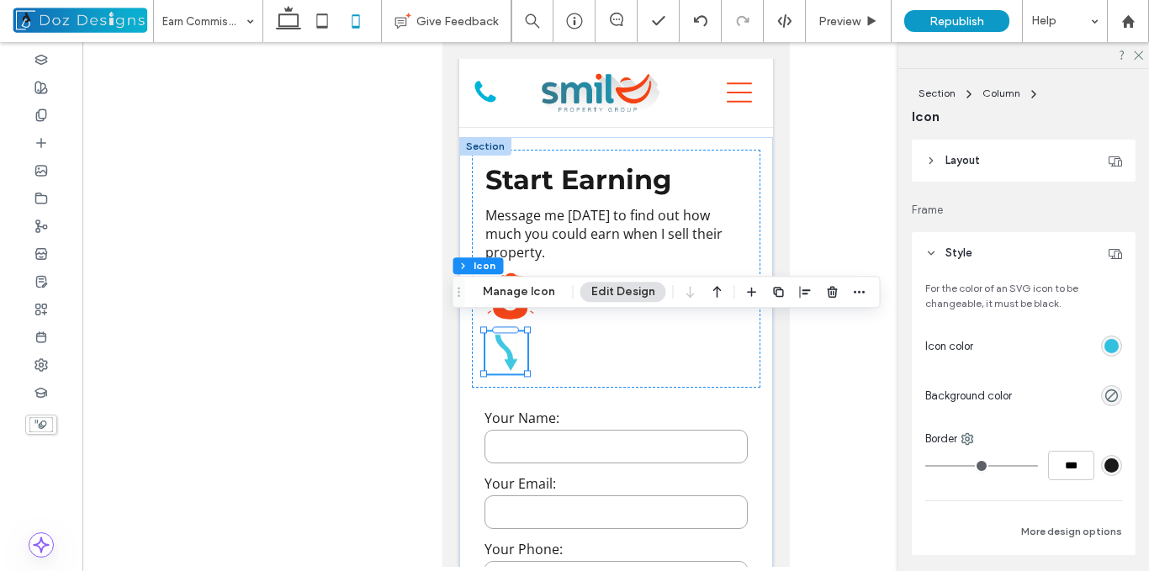
type input "**"
click at [720, 291] on icon "button" at bounding box center [718, 292] width 20 height 30
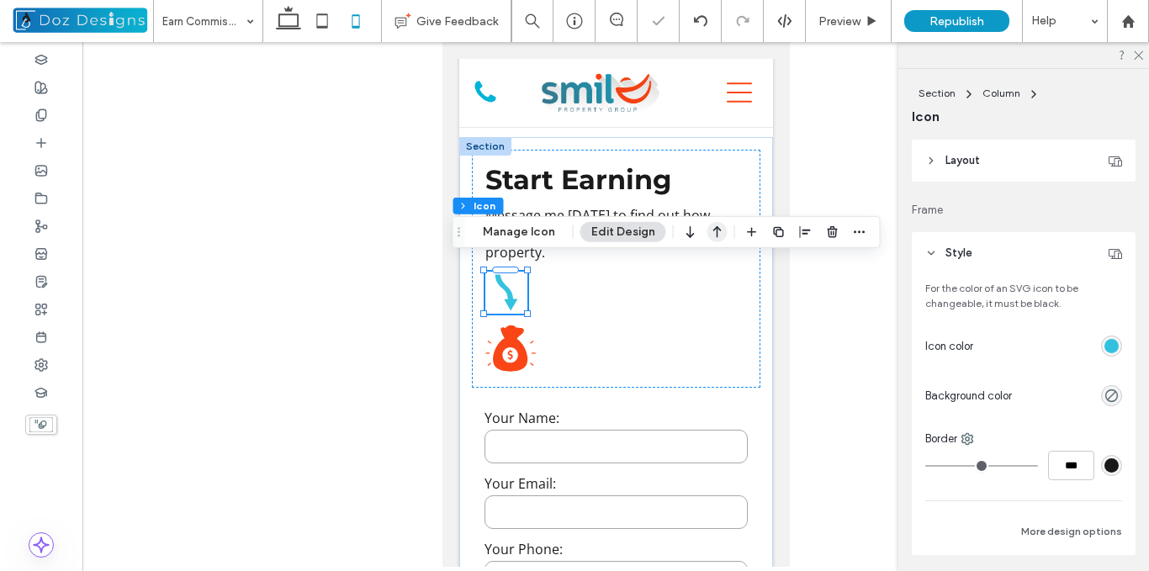
click at [714, 235] on use "button" at bounding box center [718, 232] width 8 height 12
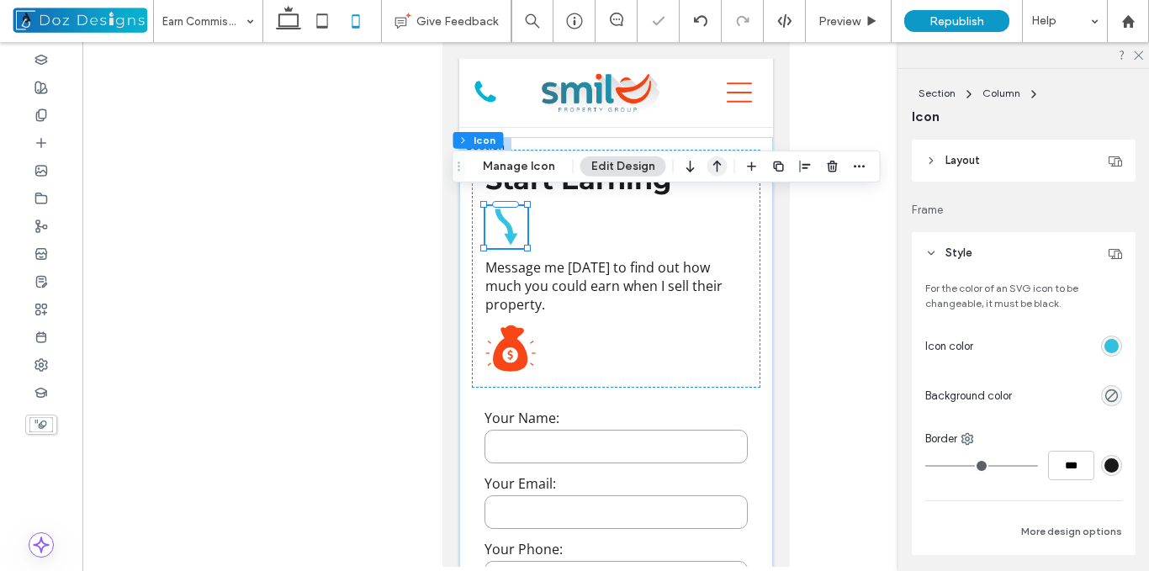
click at [719, 162] on icon "button" at bounding box center [718, 166] width 20 height 30
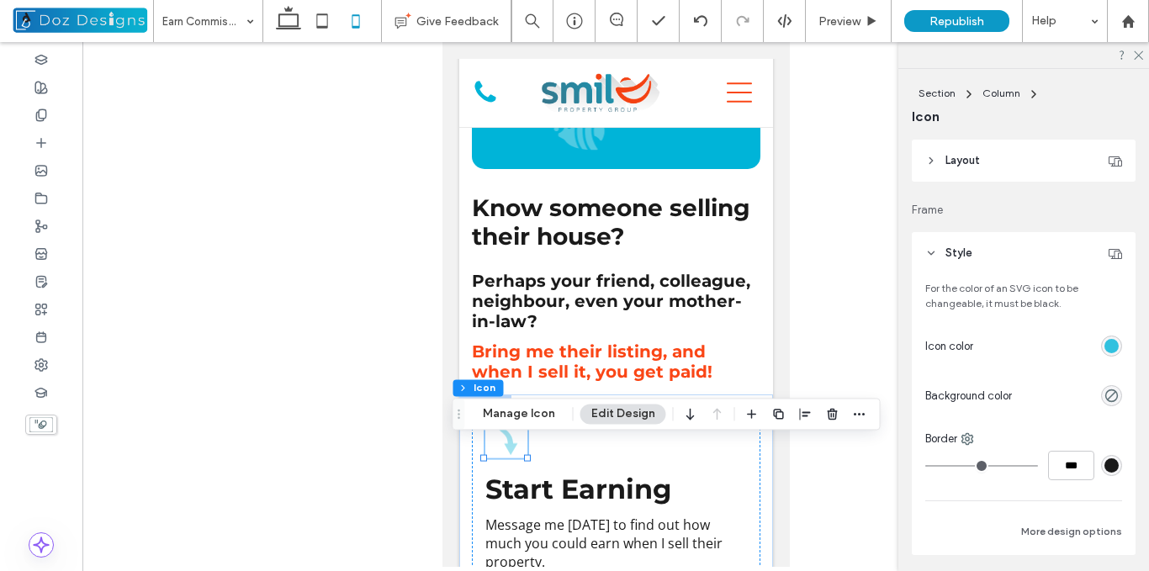
scroll to position [653, 0]
click at [932, 252] on icon at bounding box center [932, 253] width 12 height 12
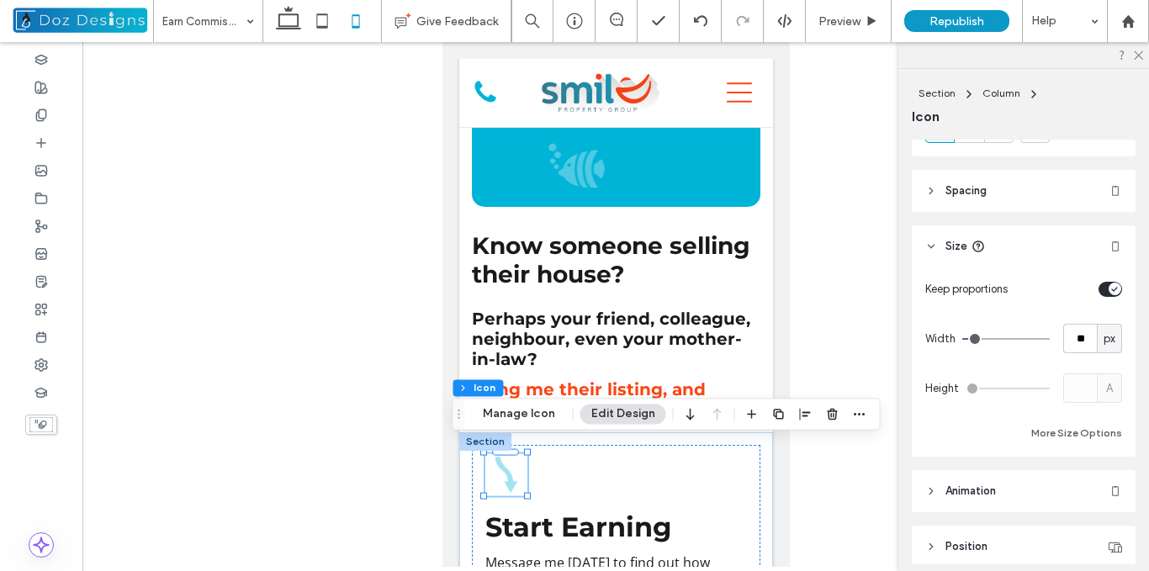
scroll to position [252, 0]
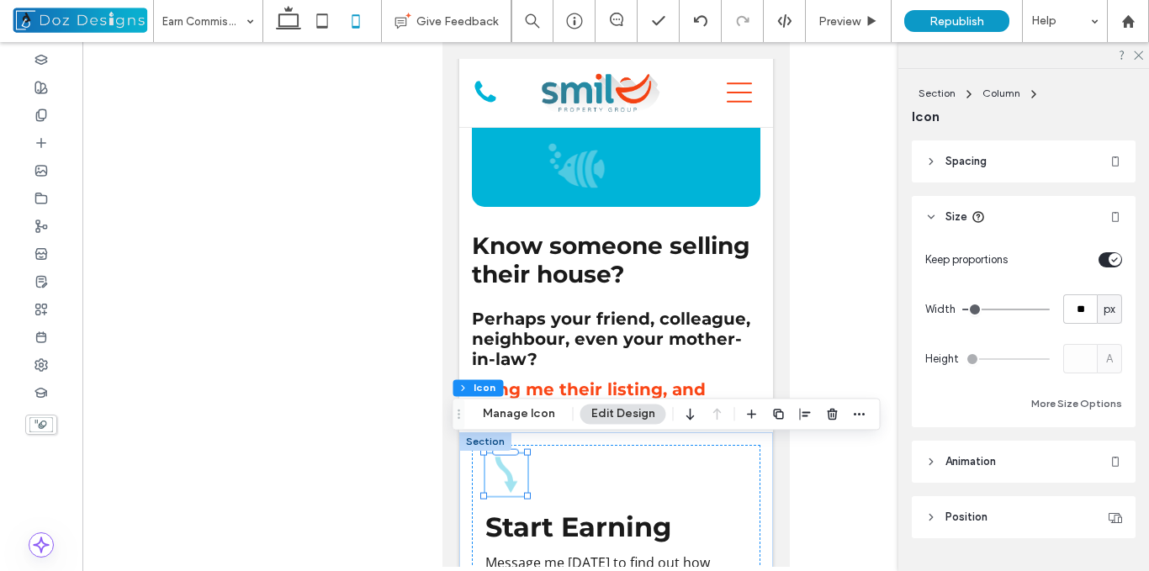
click at [977, 464] on span "Animation" at bounding box center [971, 462] width 50 height 17
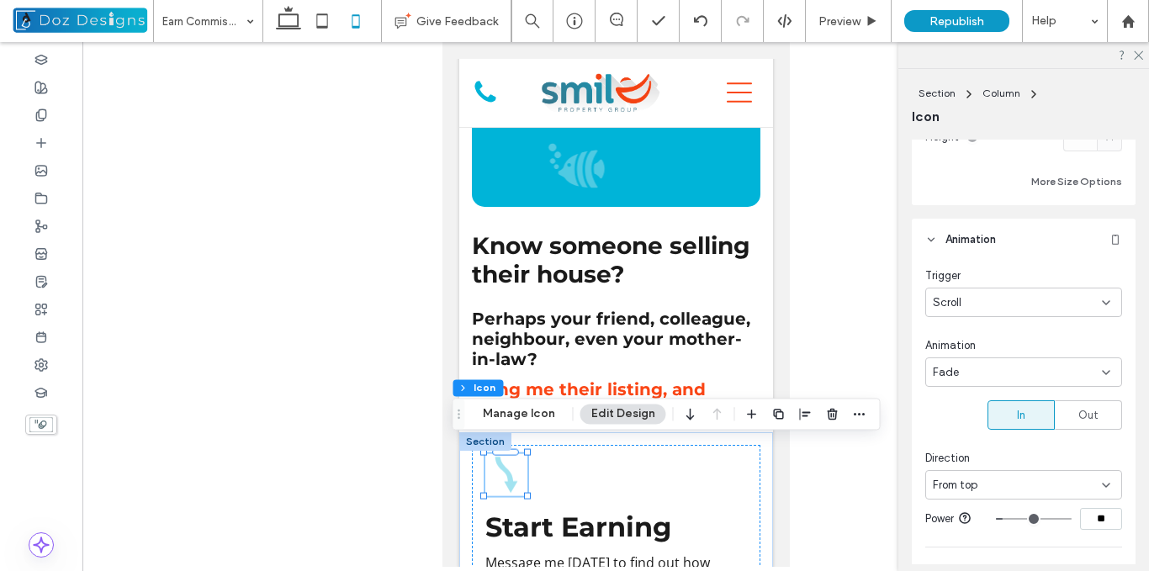
scroll to position [505, 0]
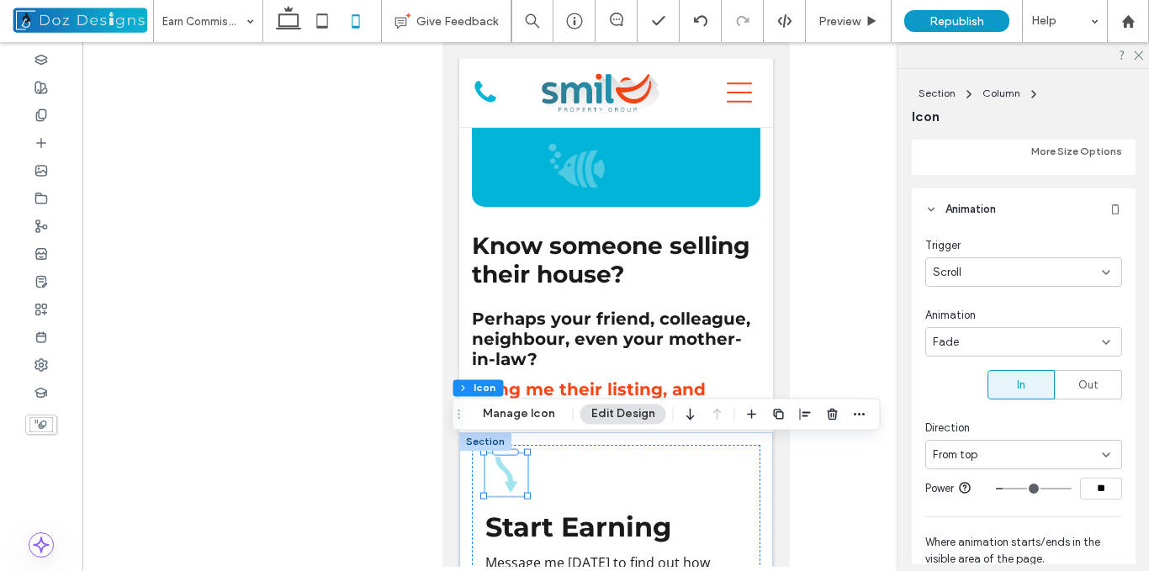
click at [1051, 459] on div "From top" at bounding box center [1017, 455] width 169 height 17
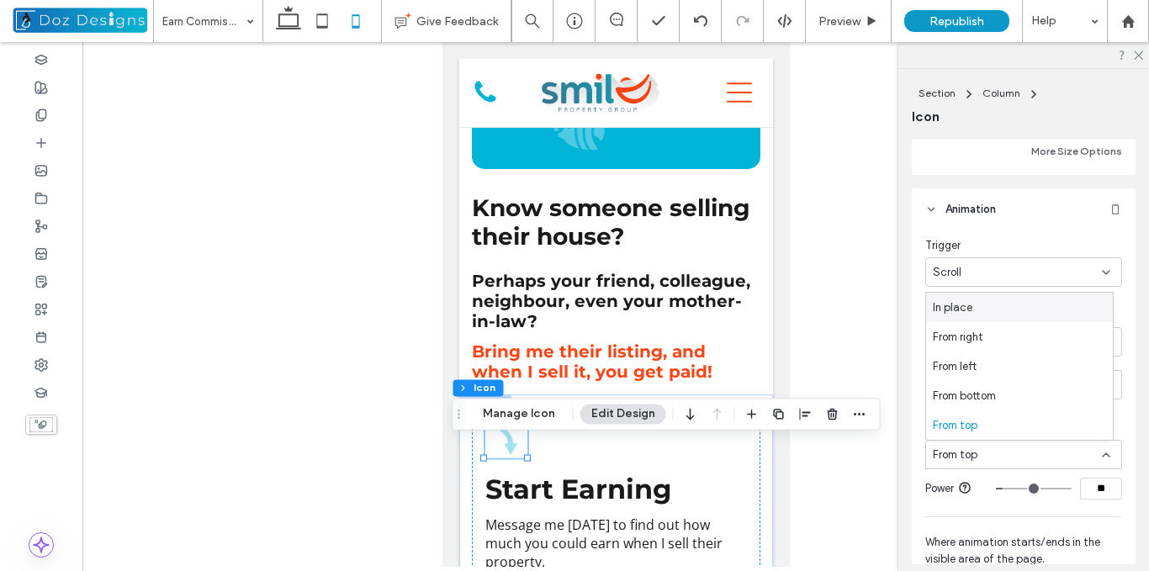
click at [984, 305] on div "In place" at bounding box center [1019, 307] width 187 height 29
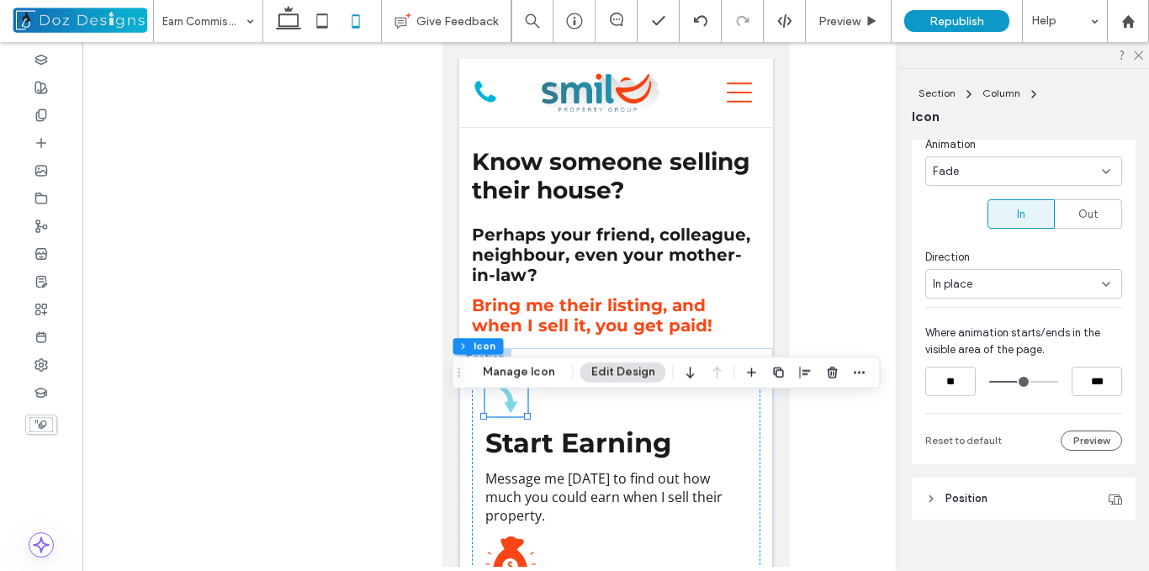
scroll to position [698, 0]
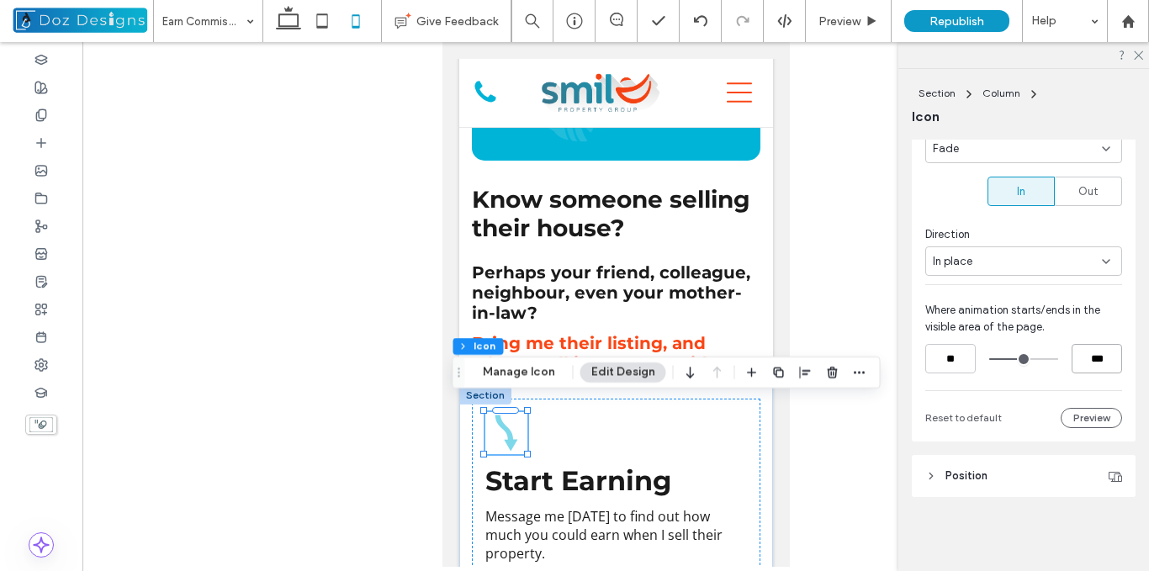
click at [1090, 362] on input "***" at bounding box center [1097, 358] width 50 height 29
click at [1085, 355] on input "***" at bounding box center [1097, 358] width 50 height 29
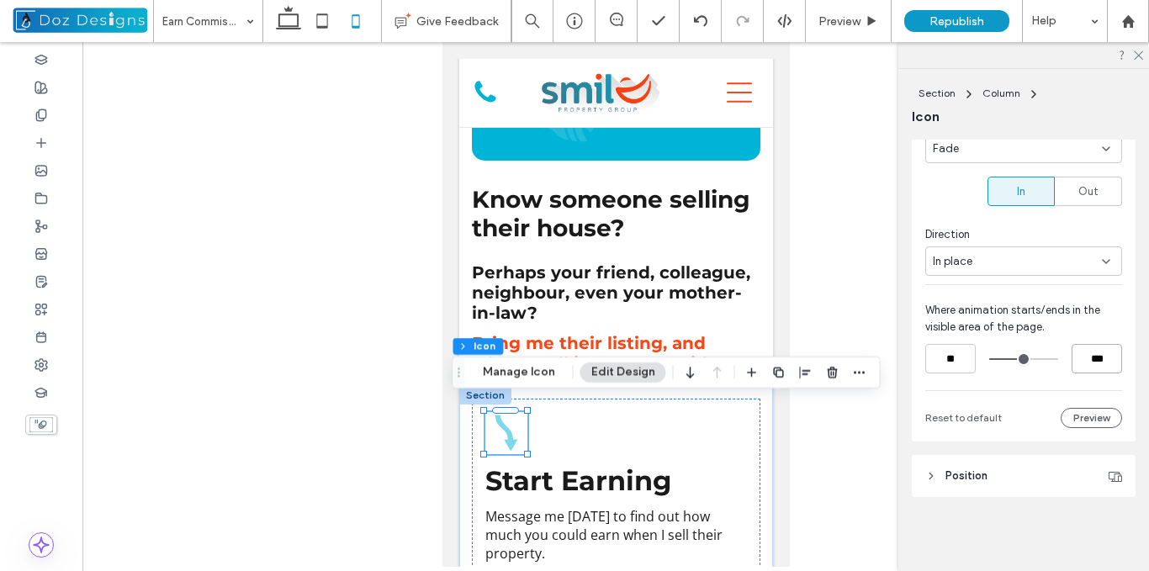
scroll to position [699, 0]
type input "***"
type input "**"
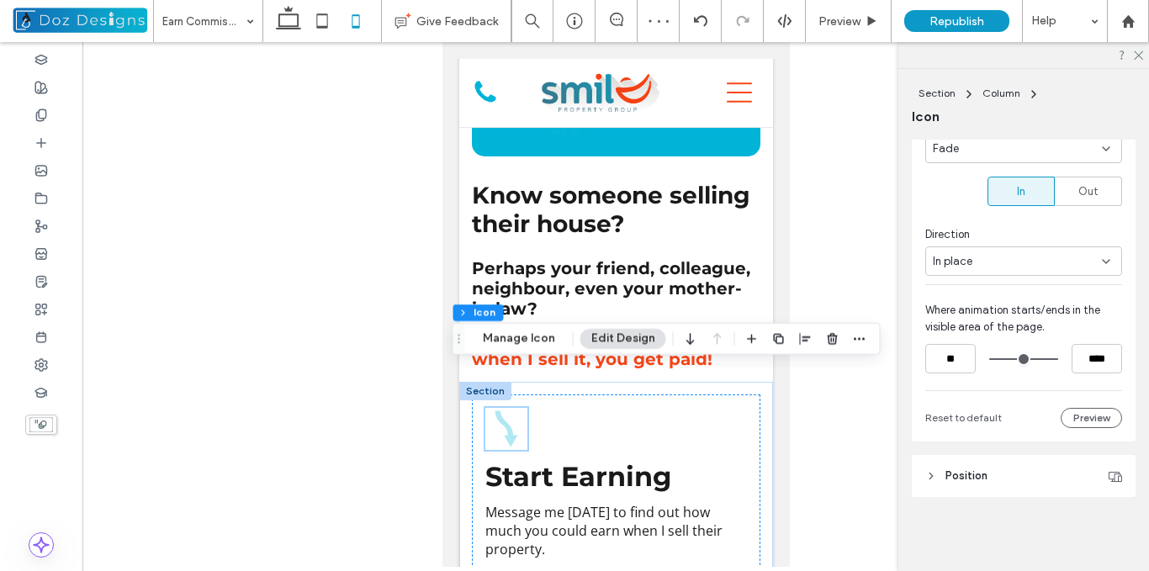
scroll to position [733, 0]
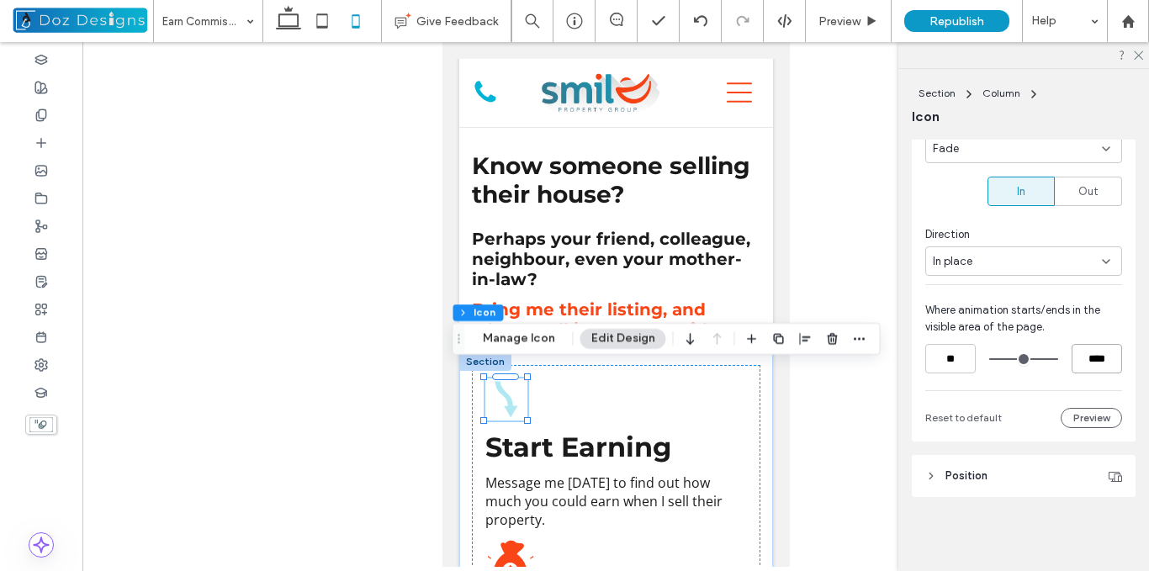
click at [1088, 365] on input "****" at bounding box center [1097, 358] width 50 height 29
click at [1087, 365] on input "****" at bounding box center [1097, 358] width 50 height 29
type input "**"
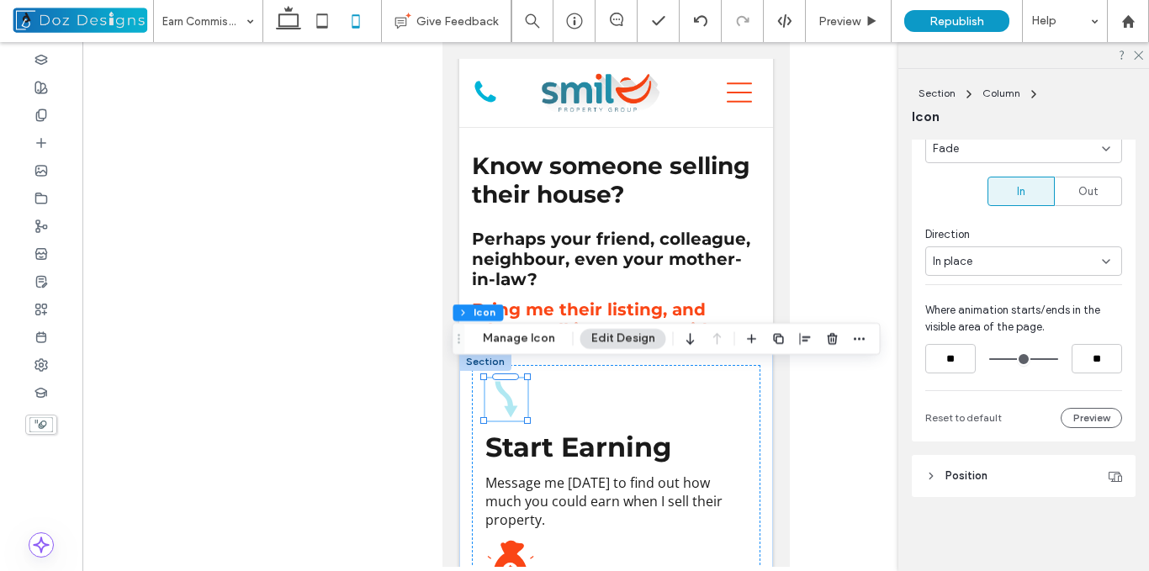
type input "***"
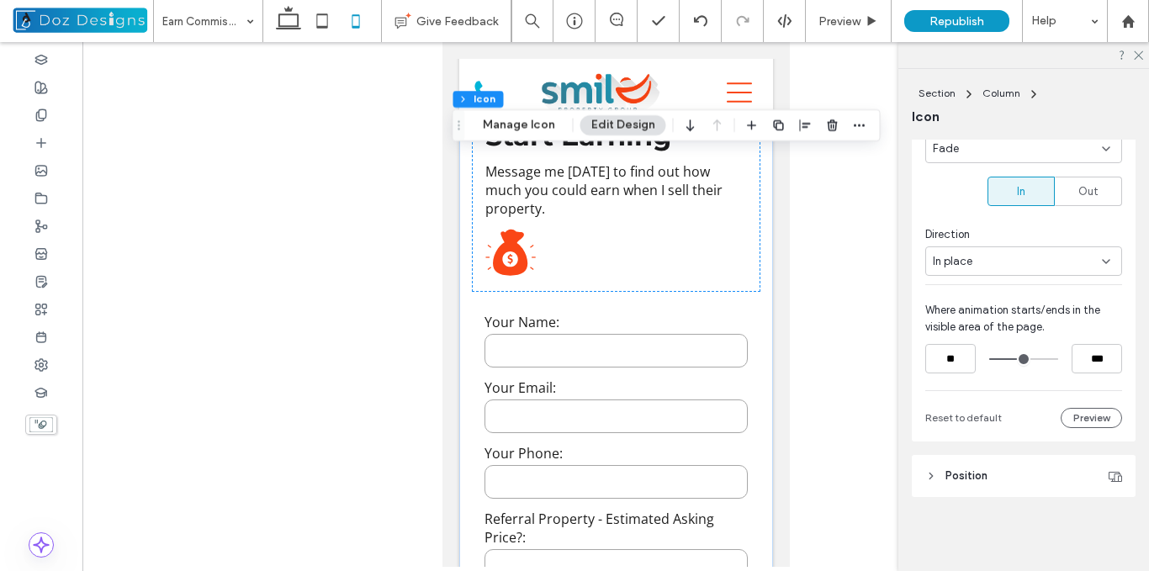
scroll to position [1019, 0]
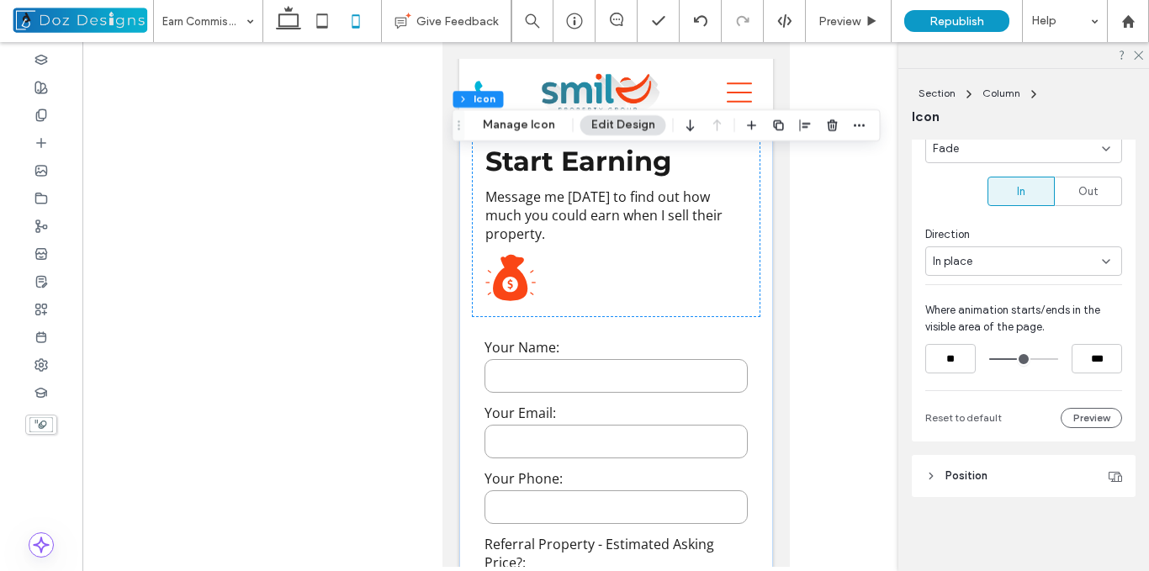
drag, startPoint x: 275, startPoint y: 24, endPoint x: 1053, endPoint y: 185, distance: 793.9
click at [275, 24] on icon at bounding box center [289, 21] width 34 height 34
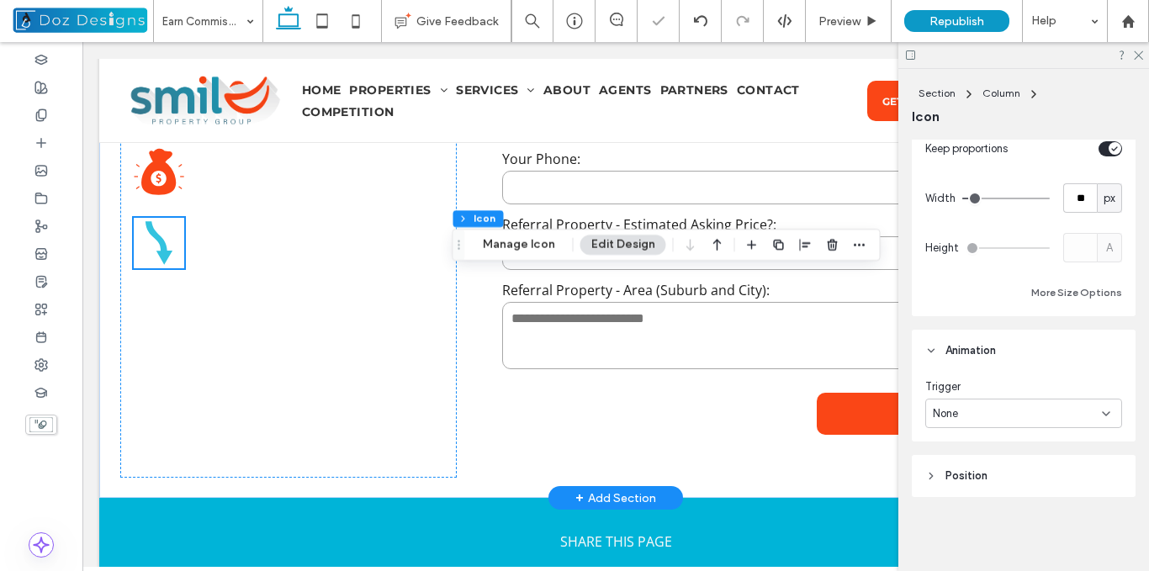
type input "**"
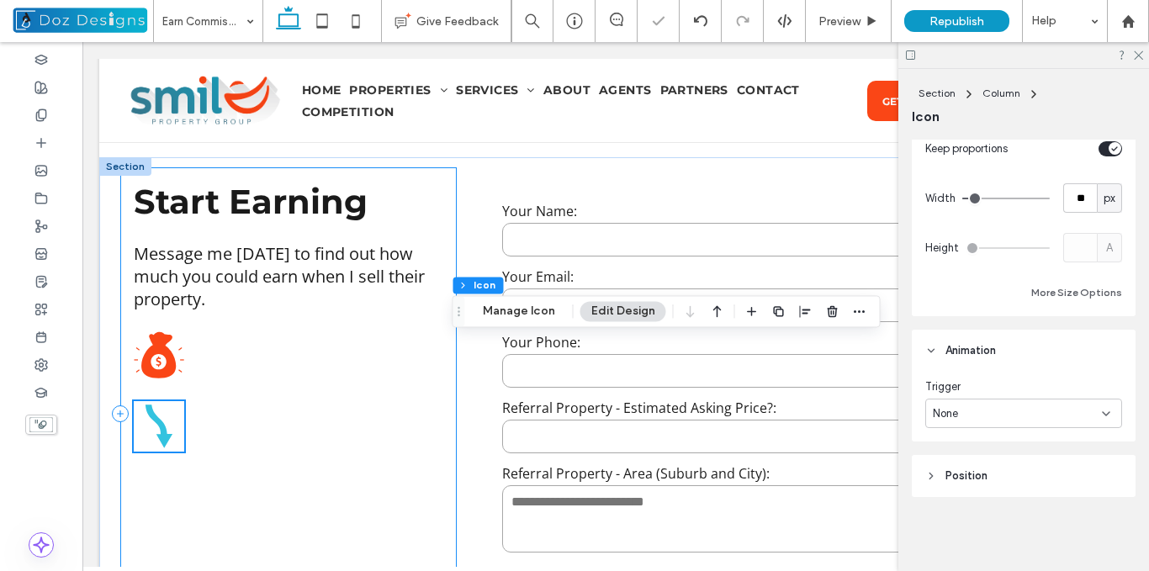
scroll to position [793, 0]
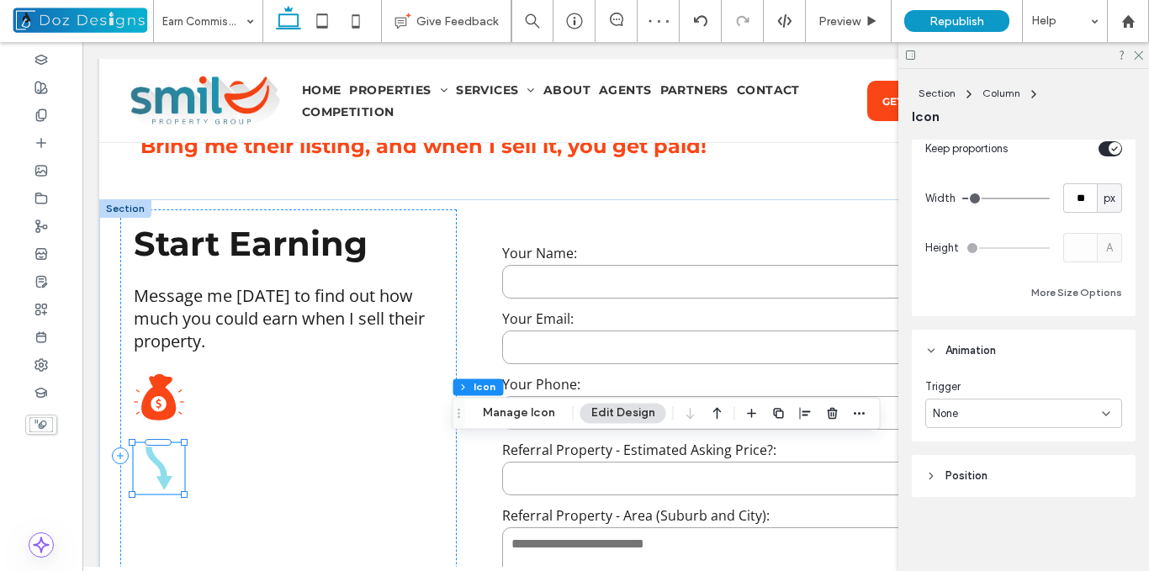
click at [169, 478] on icon at bounding box center [158, 469] width 27 height 44
click at [50, 62] on div at bounding box center [41, 59] width 82 height 28
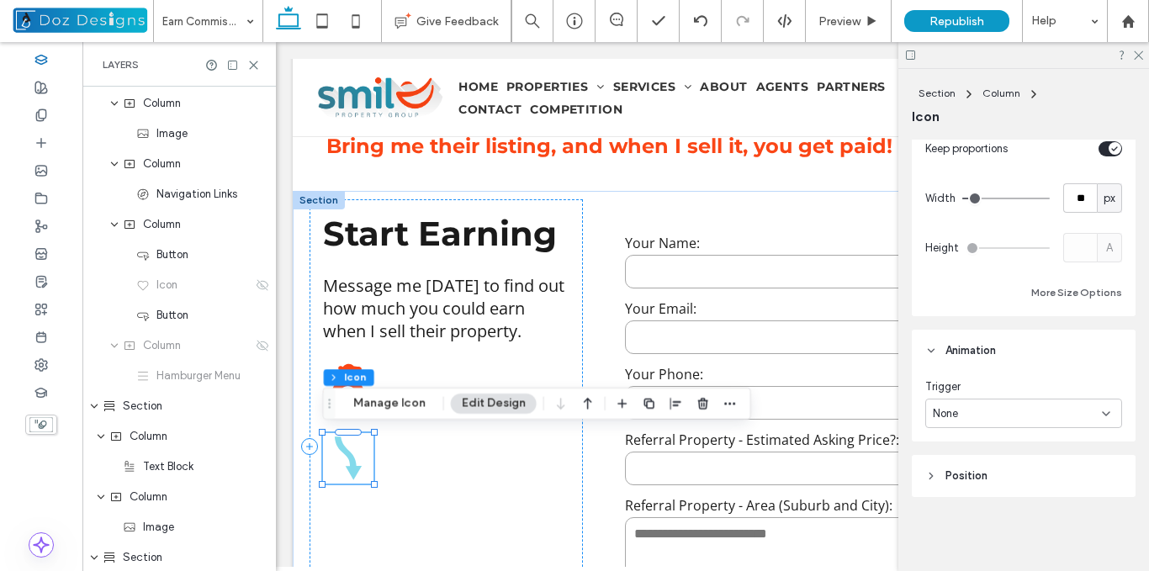
scroll to position [0, 0]
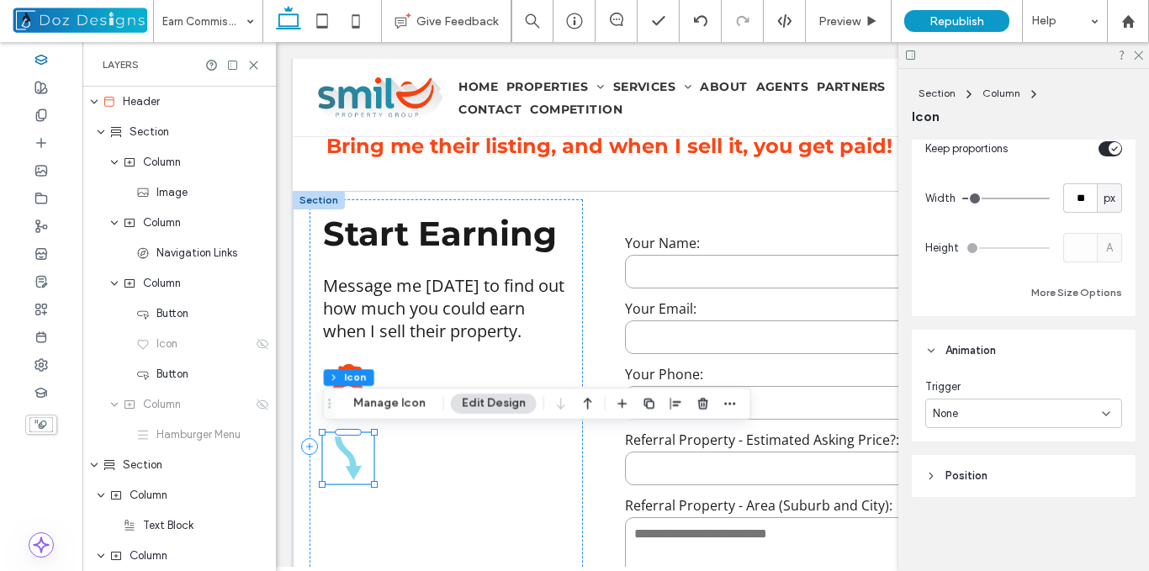
drag, startPoint x: 271, startPoint y: 277, endPoint x: 18, endPoint y: 59, distance: 334.1
click at [356, 462] on icon at bounding box center [348, 460] width 27 height 44
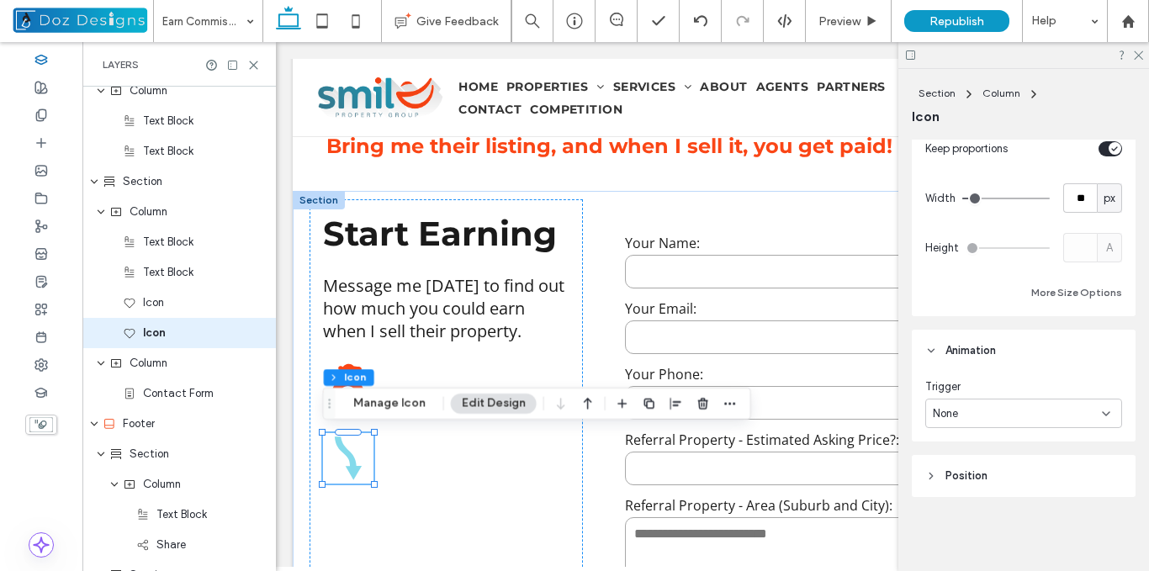
scroll to position [721, 0]
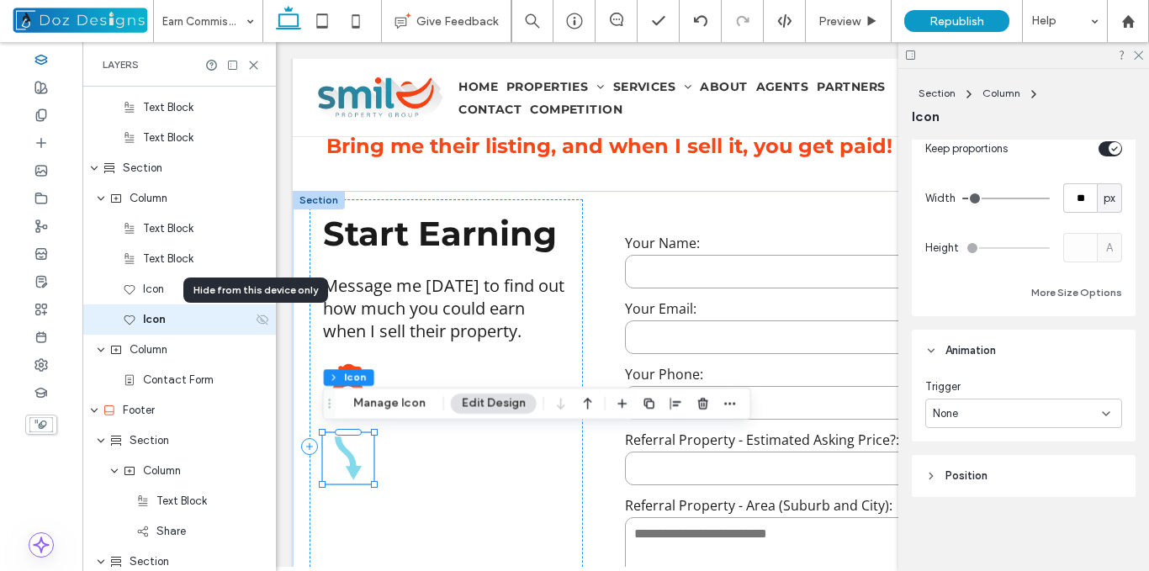
click at [257, 321] on use at bounding box center [263, 319] width 12 height 11
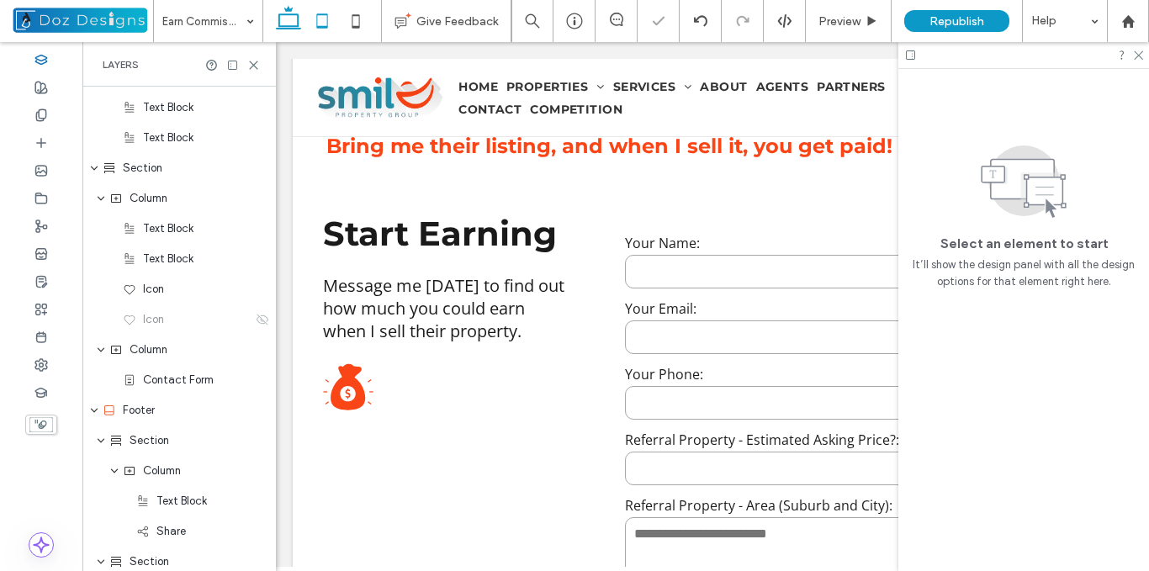
click at [327, 27] on use at bounding box center [321, 20] width 11 height 14
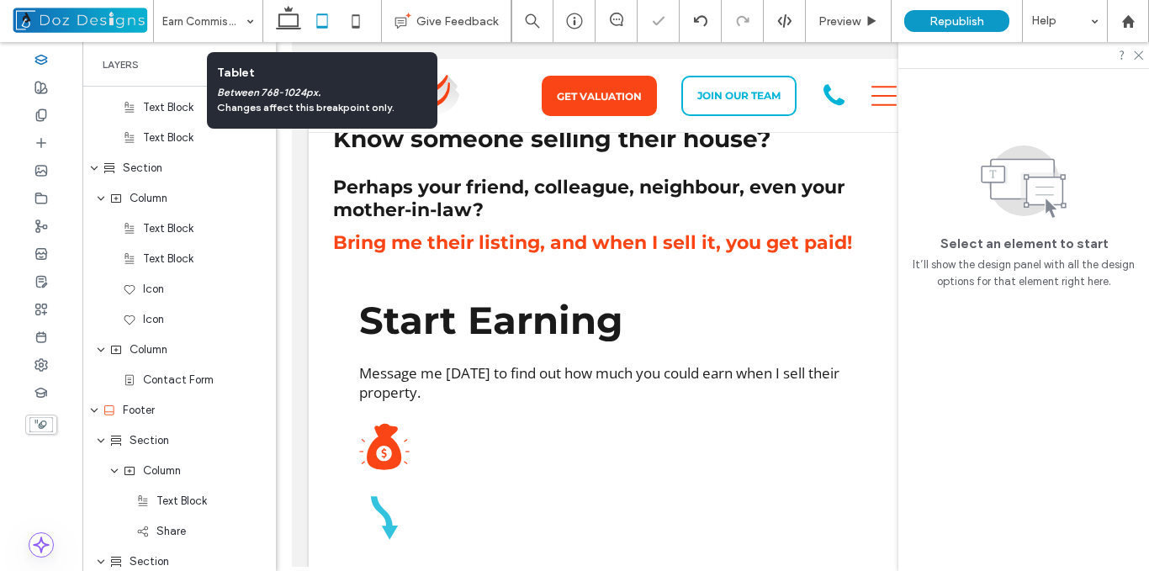
scroll to position [1011, 0]
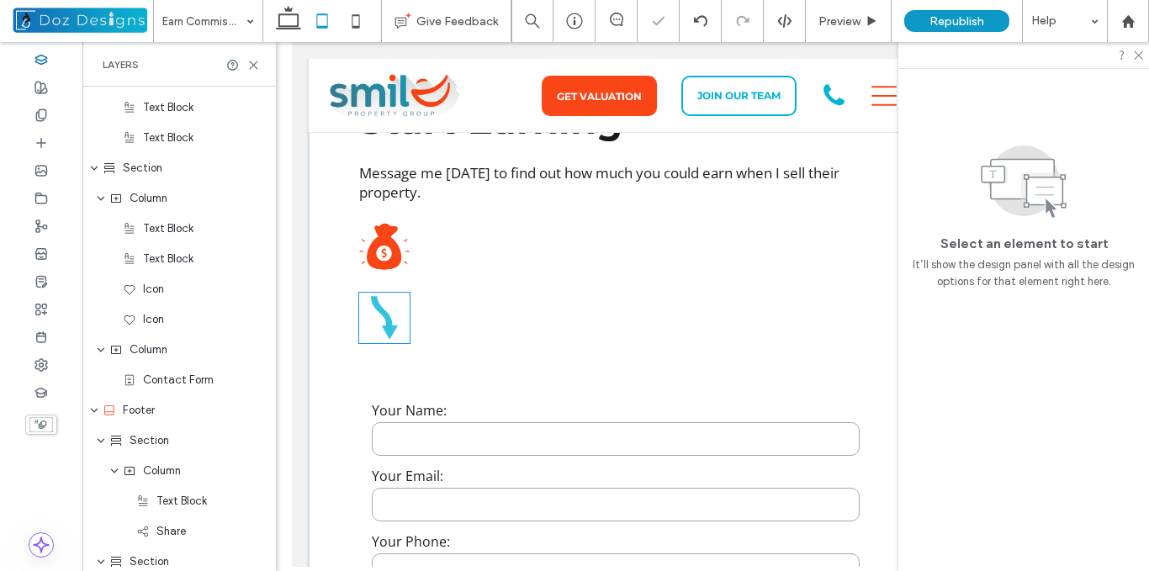
click at [377, 300] on icon "Downward arrow" at bounding box center [384, 318] width 50 height 50
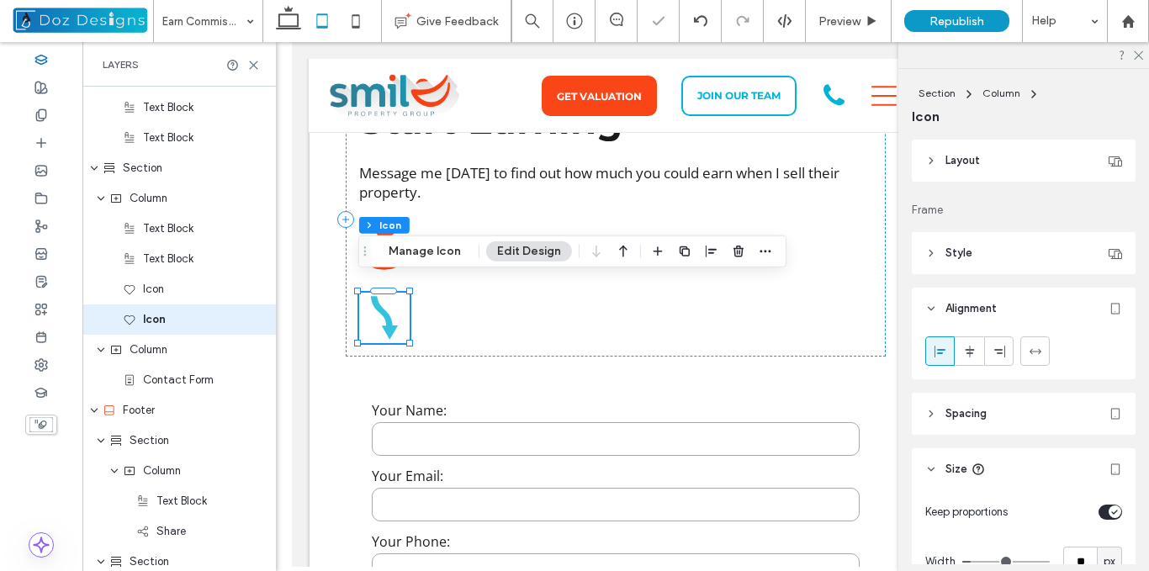
scroll to position [712, 0]
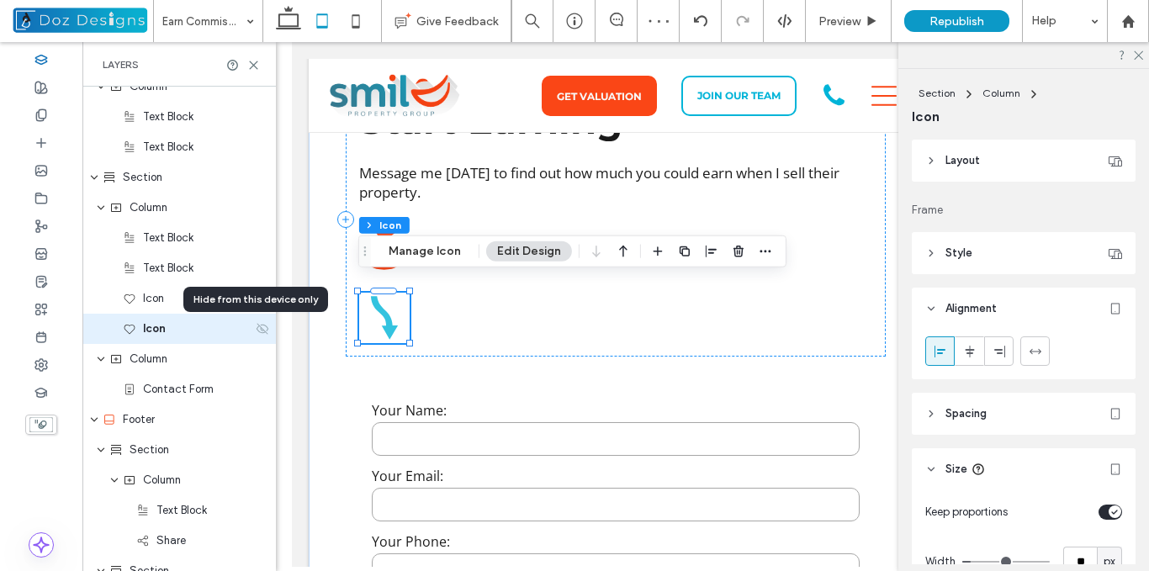
click at [257, 329] on icon at bounding box center [262, 328] width 13 height 13
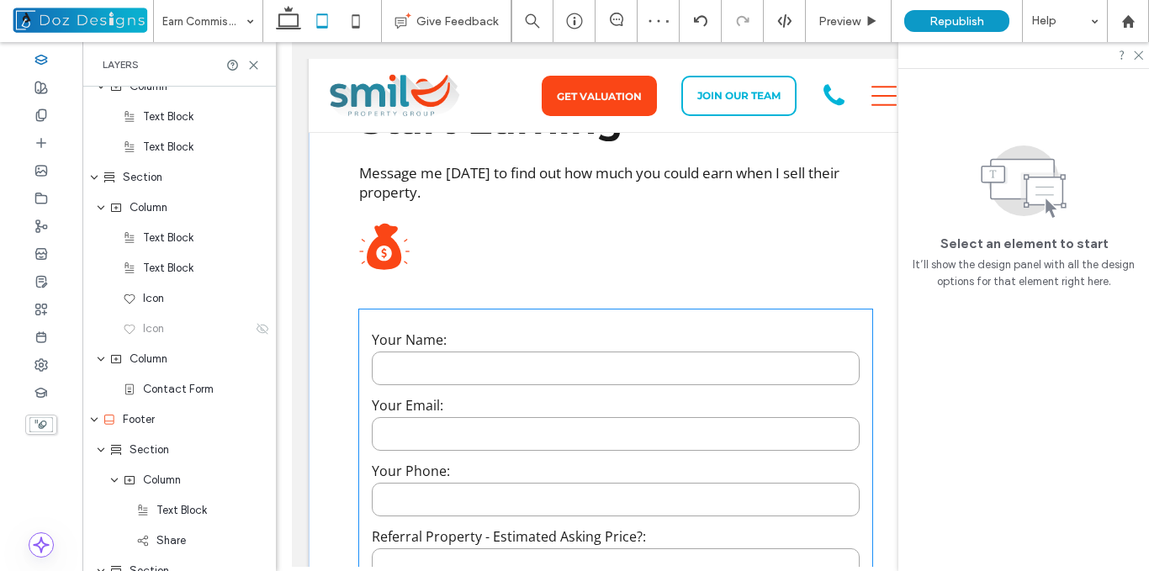
click at [362, 310] on form "**********" at bounding box center [615, 543] width 513 height 467
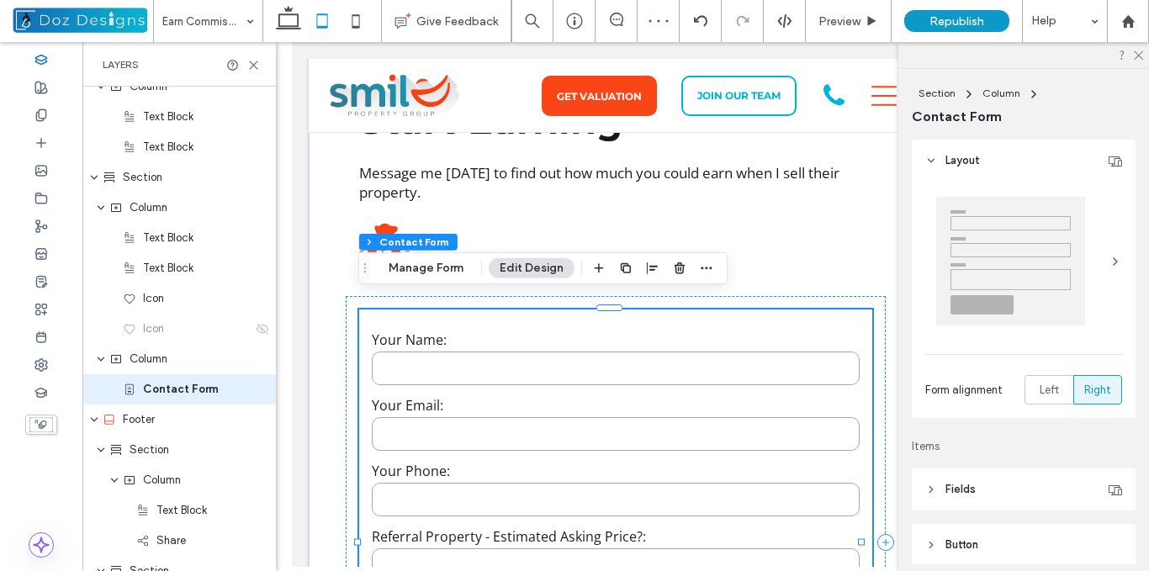
type input "*"
type input "***"
type input "**"
type input "*"
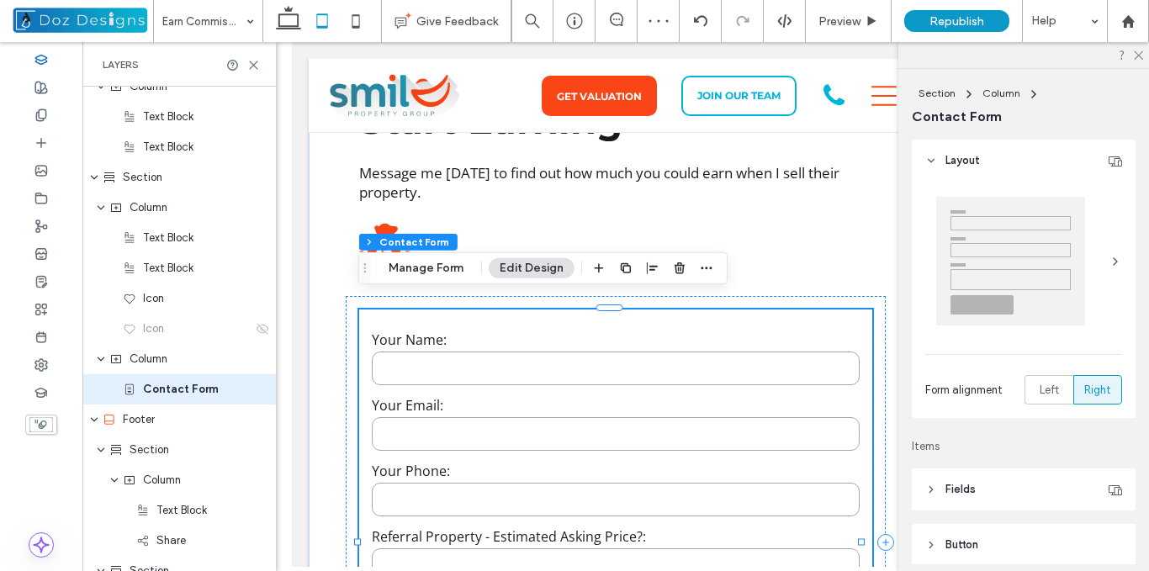
type input "***"
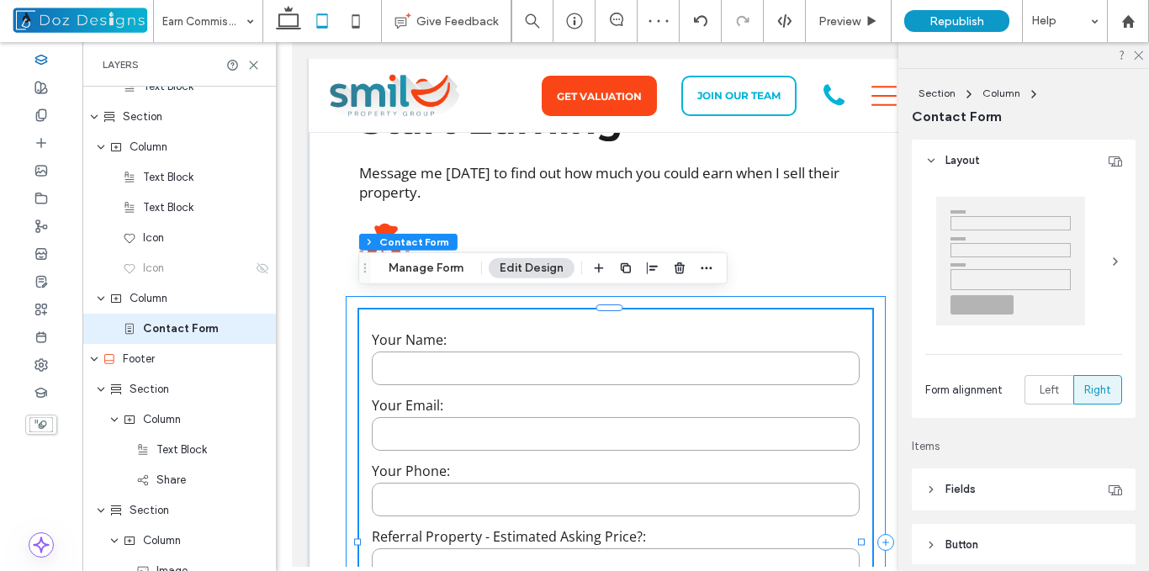
click at [353, 305] on div "**********" at bounding box center [616, 543] width 540 height 494
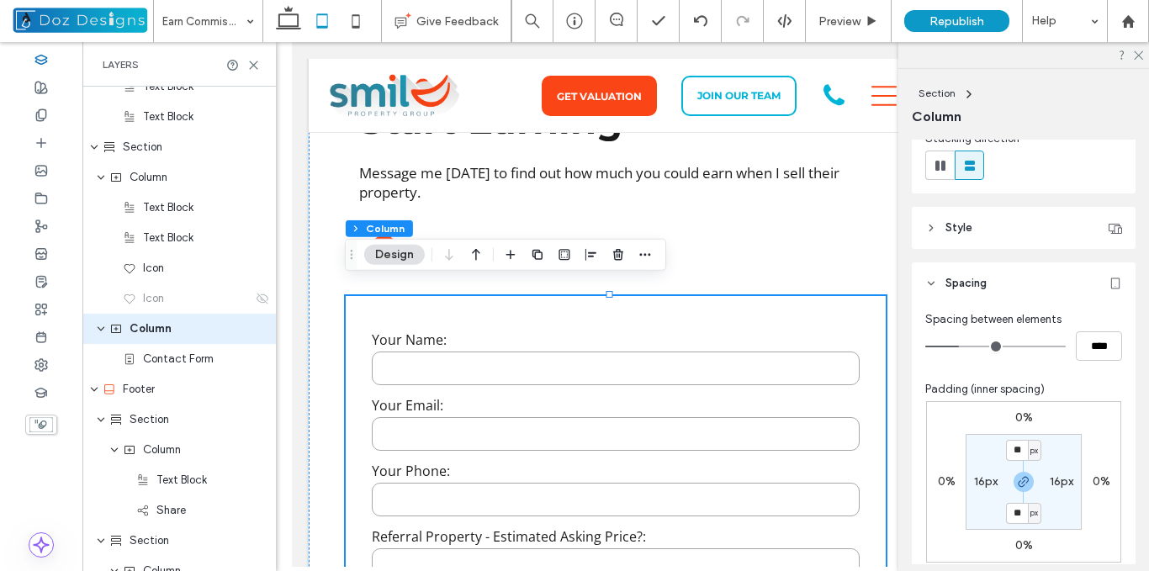
scroll to position [260, 0]
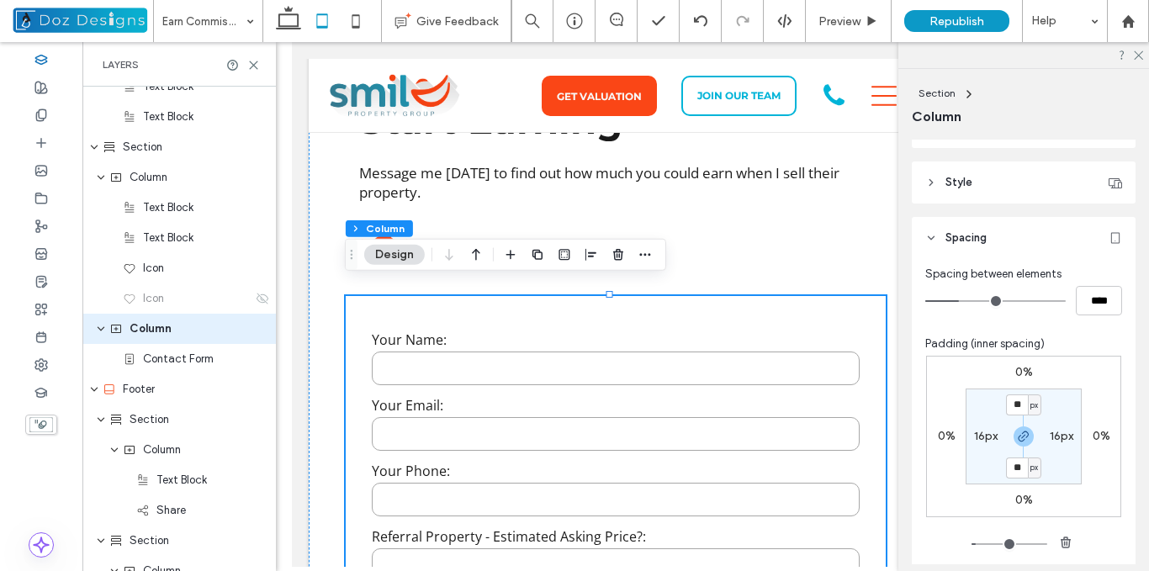
click at [990, 436] on label "16px" at bounding box center [986, 436] width 24 height 14
type input "*"
click at [1019, 402] on label "16px" at bounding box center [1024, 405] width 24 height 14
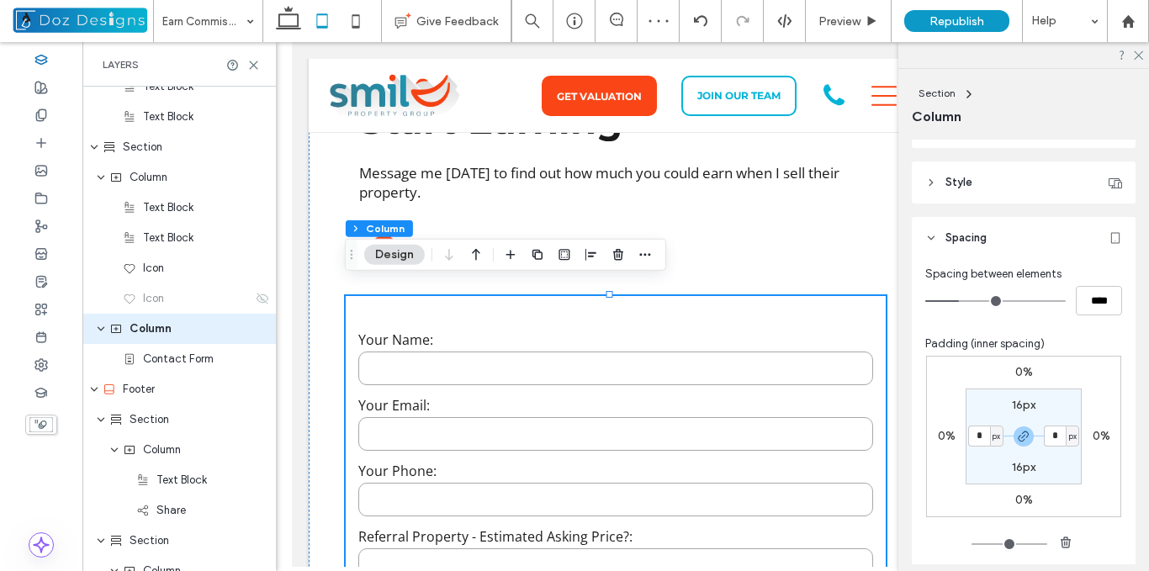
type input "**"
click at [1013, 405] on input "**" at bounding box center [1017, 405] width 22 height 21
click at [1023, 436] on icon "button" at bounding box center [1023, 436] width 13 height 13
click at [1017, 402] on input "**" at bounding box center [1017, 405] width 22 height 21
type input "*"
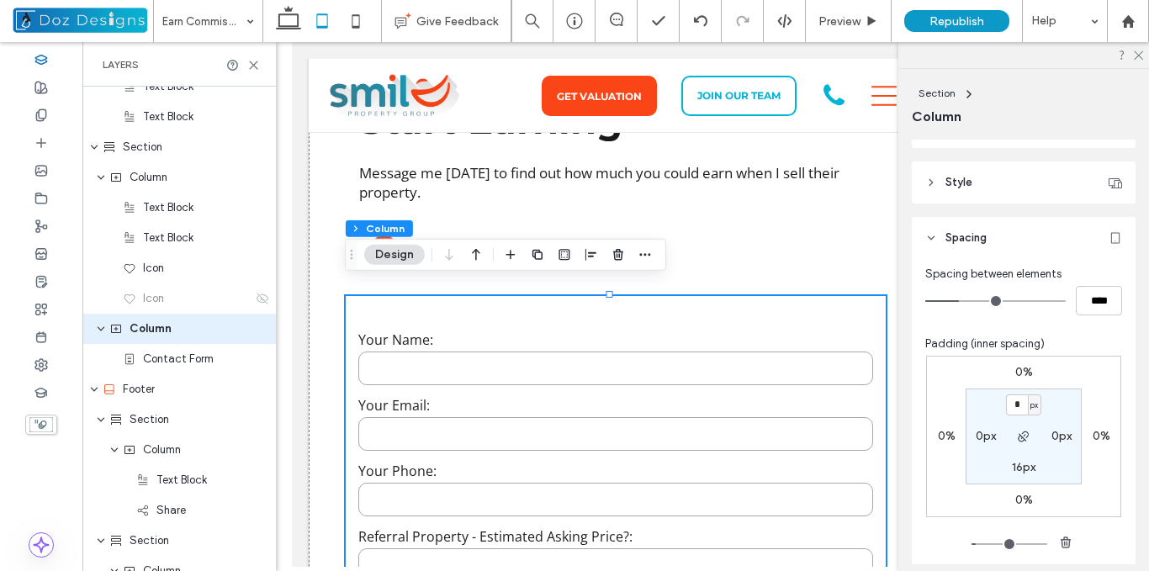
type input "*"
click at [1053, 409] on section "* px 0px 16px 0px" at bounding box center [1024, 437] width 116 height 96
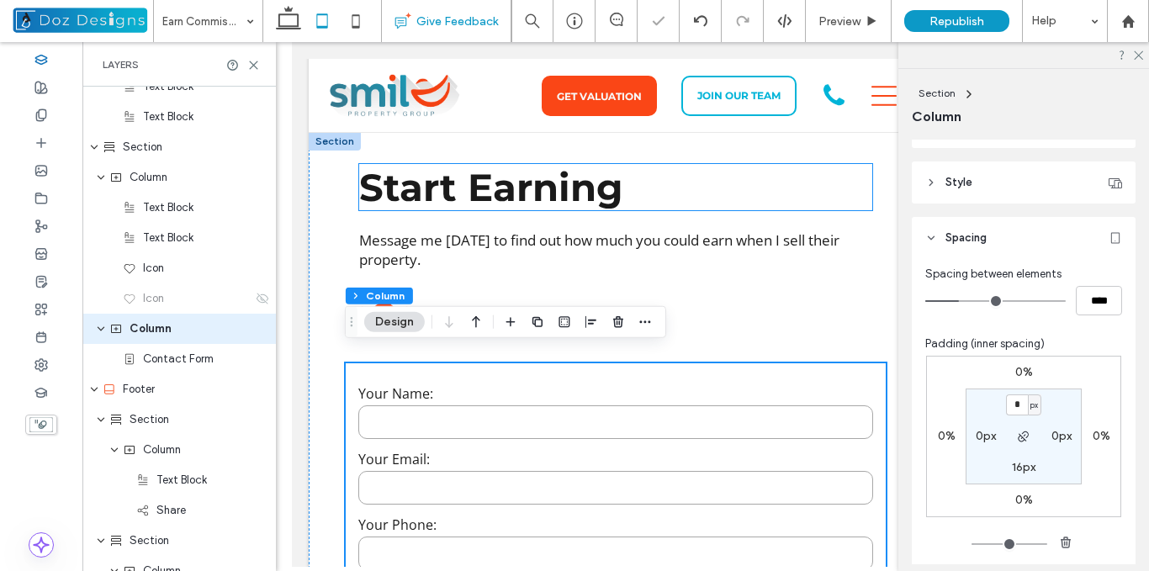
scroll to position [926, 0]
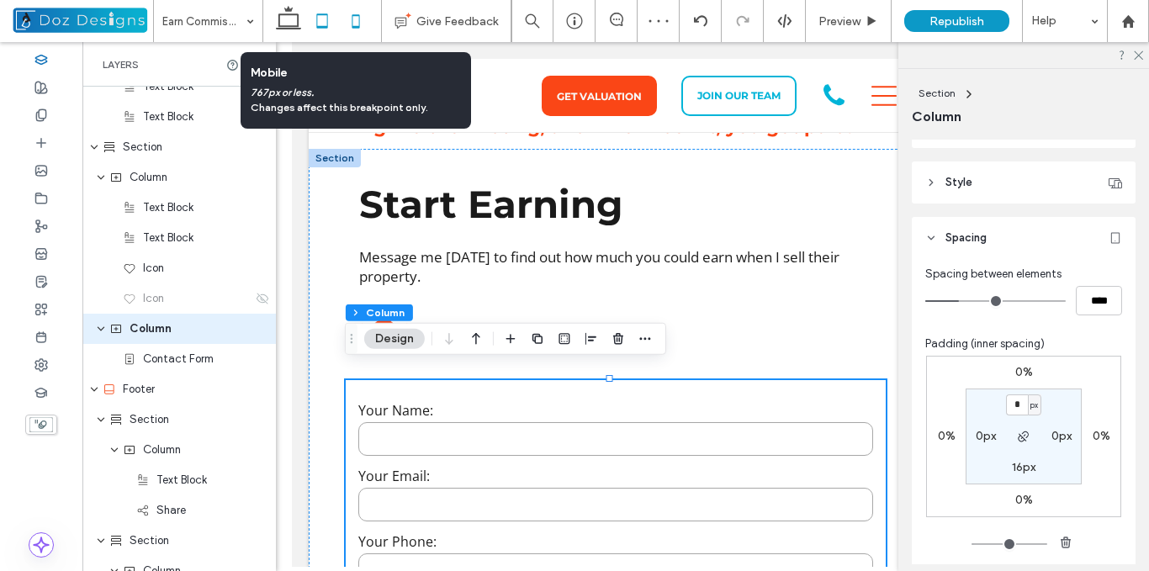
drag, startPoint x: 359, startPoint y: 24, endPoint x: 130, endPoint y: 301, distance: 359.8
click at [359, 24] on use at bounding box center [356, 20] width 8 height 13
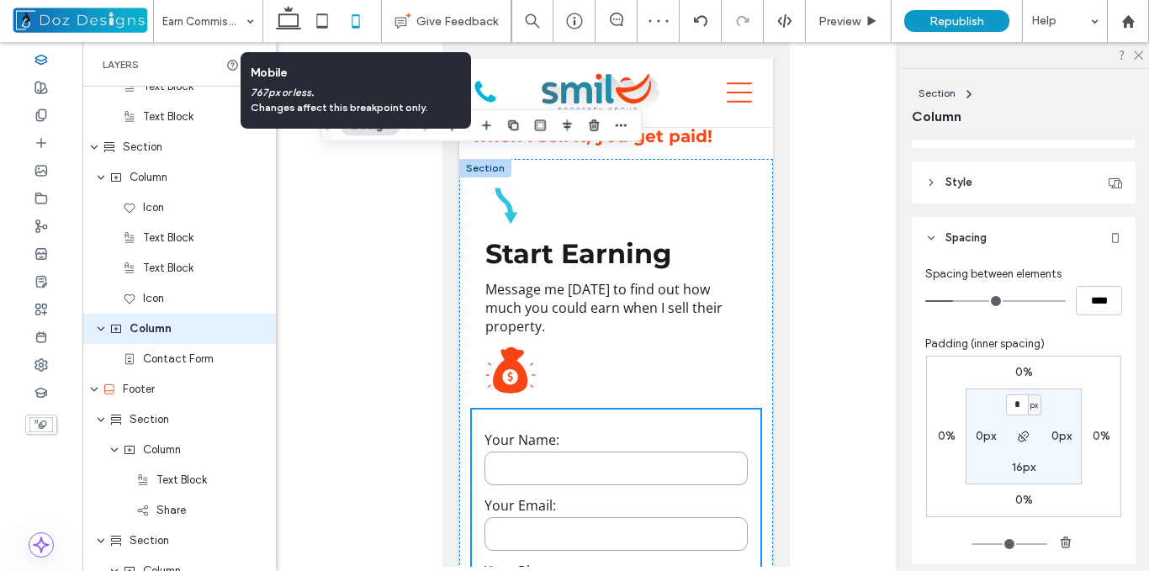
type input "**"
type input "****"
type input "***"
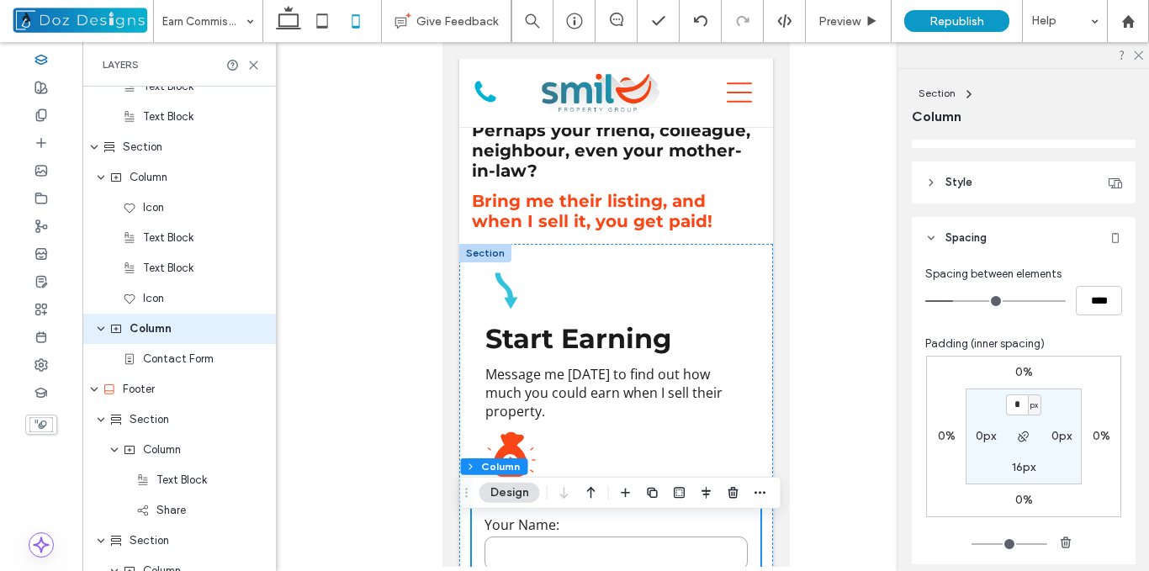
scroll to position [891, 0]
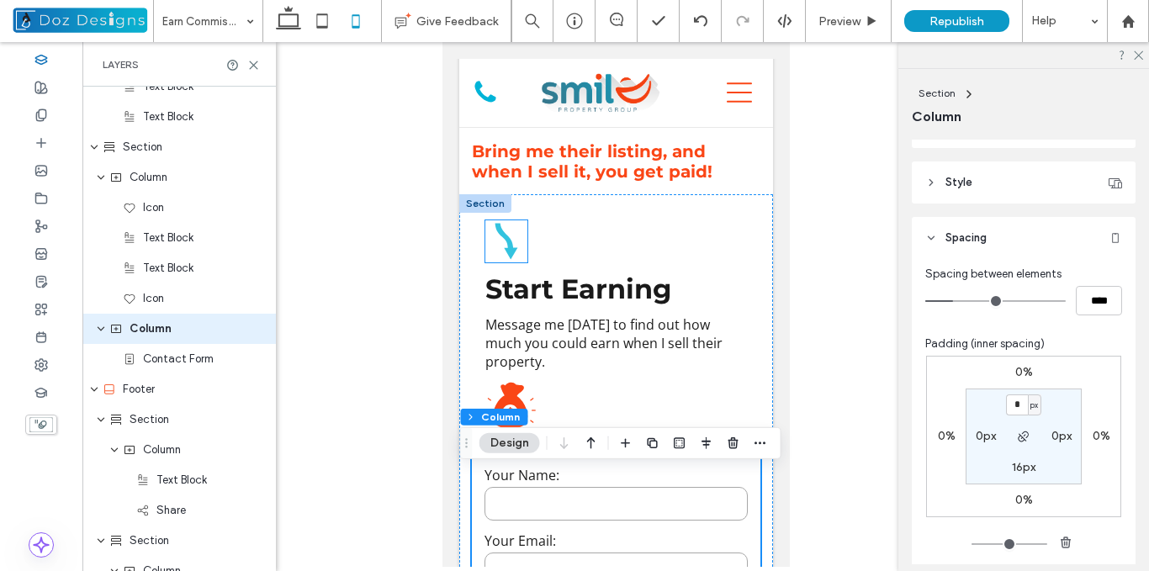
click at [507, 260] on icon at bounding box center [505, 242] width 23 height 36
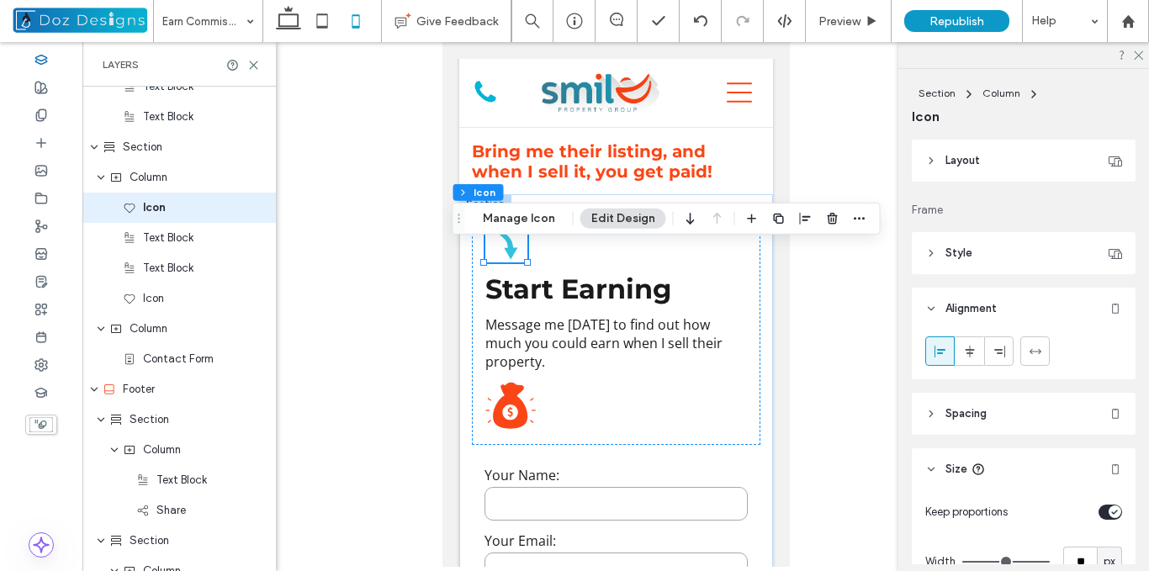
type input "**"
type input "***"
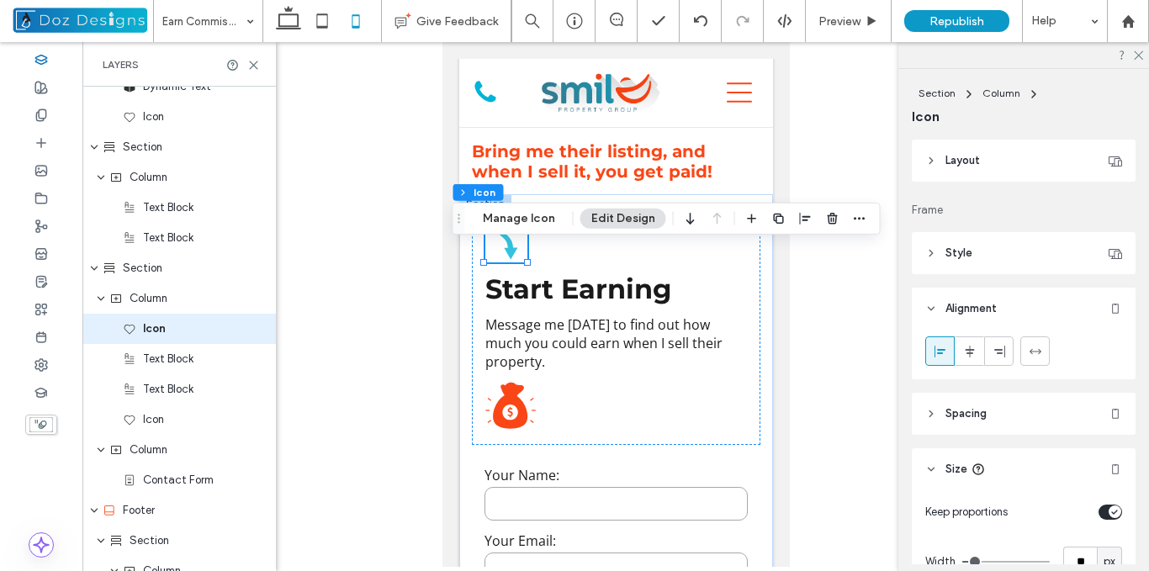
click at [943, 346] on icon at bounding box center [940, 351] width 13 height 13
click at [979, 408] on span "Spacing" at bounding box center [966, 414] width 41 height 17
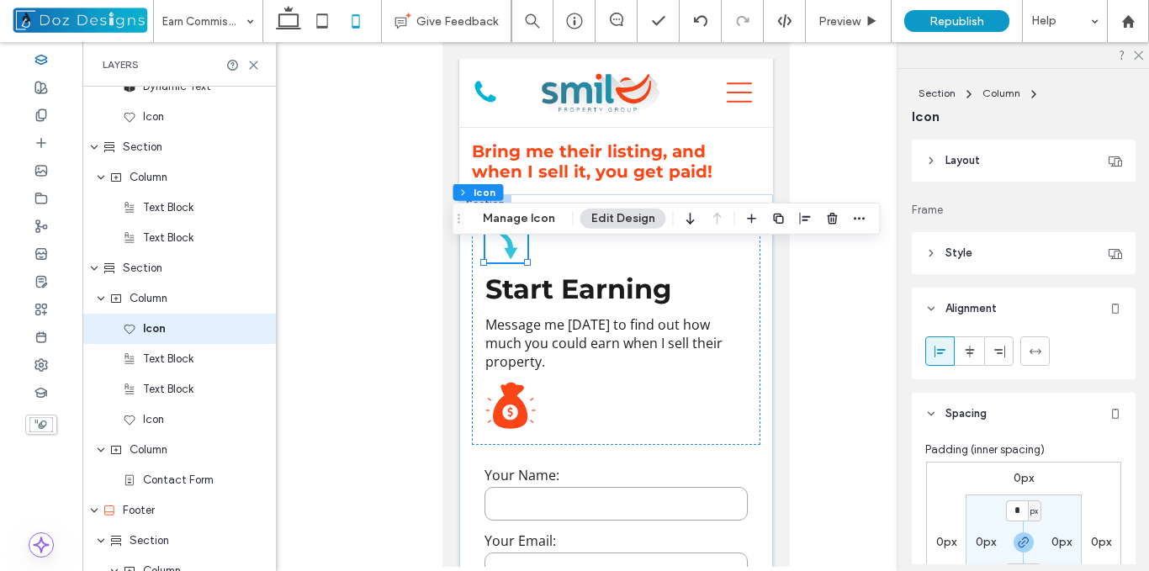
scroll to position [130, 0]
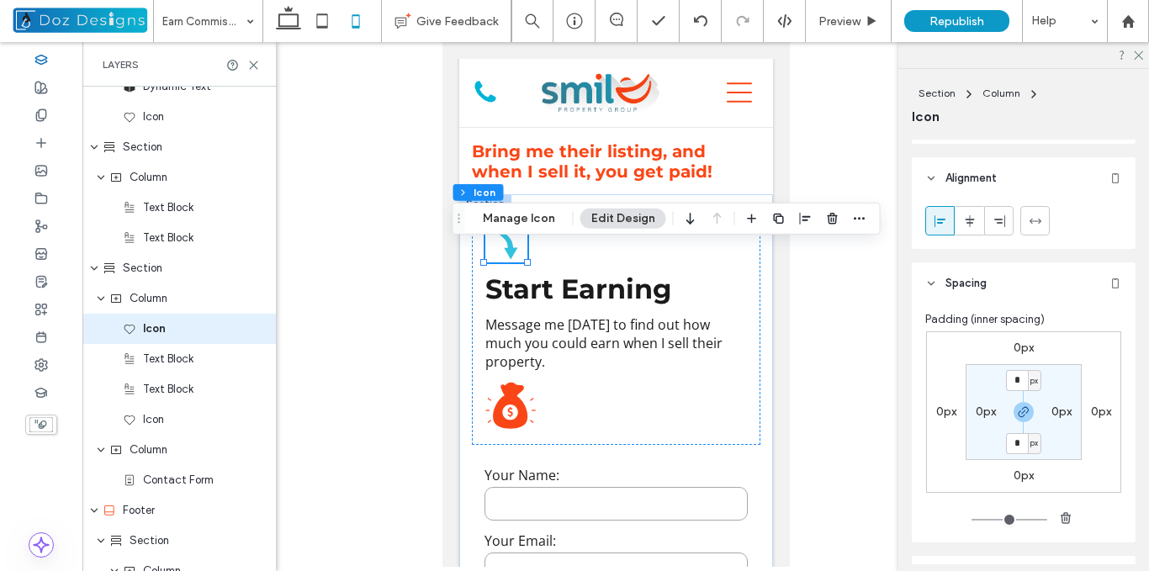
click at [942, 413] on label "0px" at bounding box center [947, 412] width 20 height 14
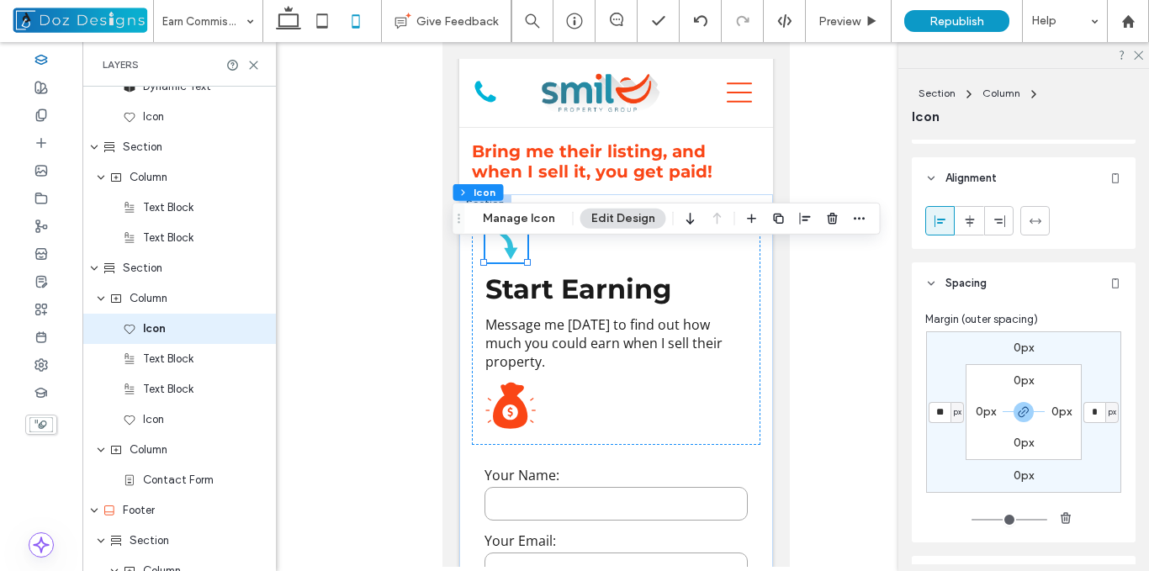
type input "**"
type input "*"
type input "**"
type input "*"
click at [938, 409] on input "**" at bounding box center [940, 412] width 22 height 21
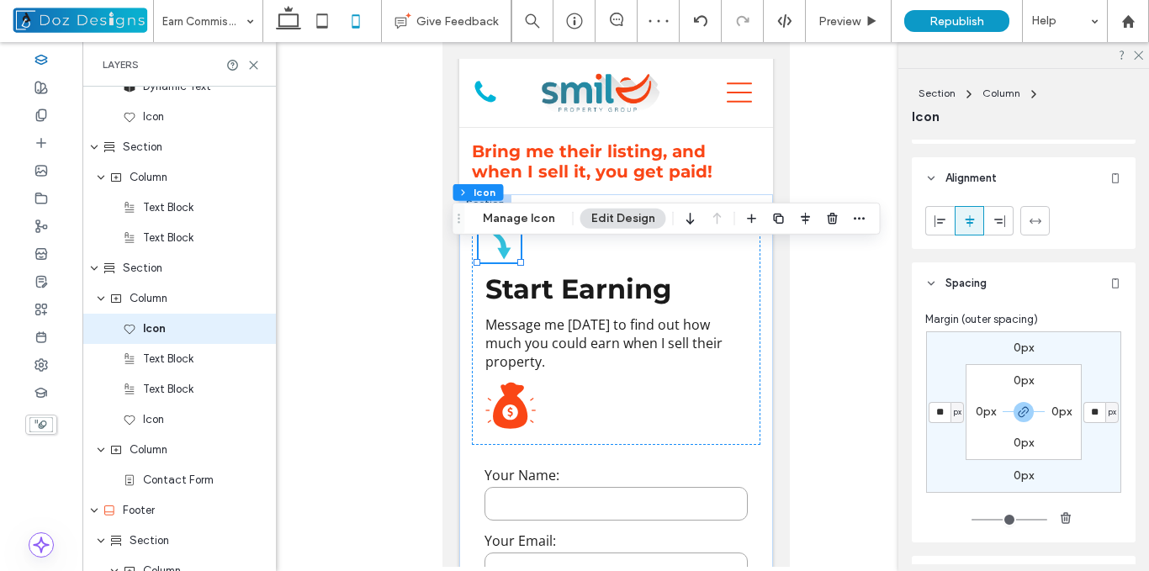
click at [938, 409] on input "**" at bounding box center [940, 412] width 22 height 21
click at [938, 412] on input "**" at bounding box center [940, 412] width 22 height 21
type input "***"
type input "*"
type input "***"
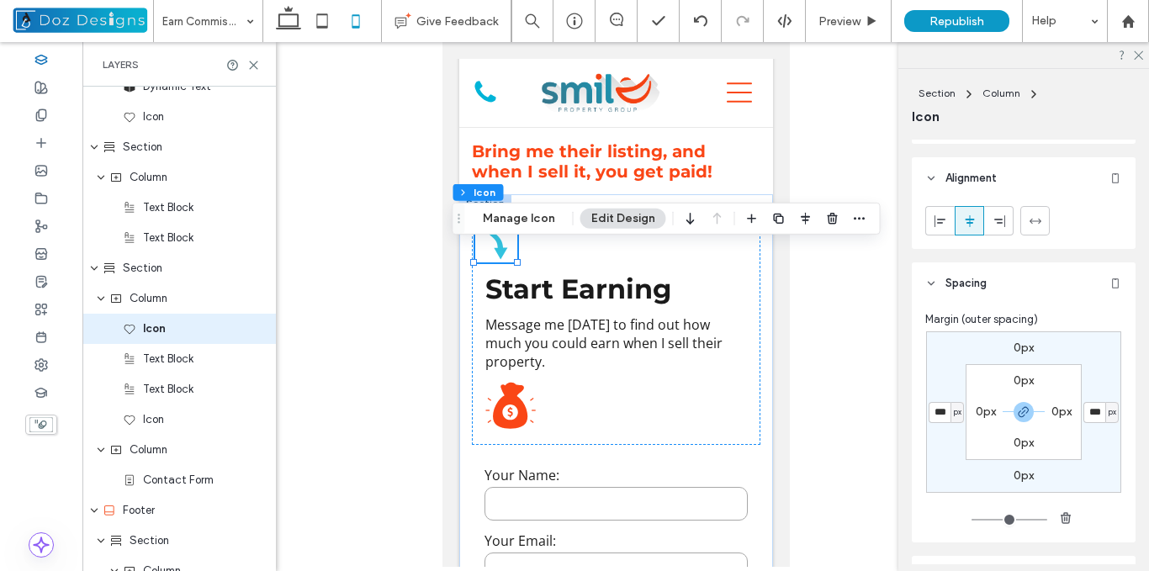
type input "*"
click at [938, 411] on input "***" at bounding box center [940, 412] width 22 height 21
type input "*"
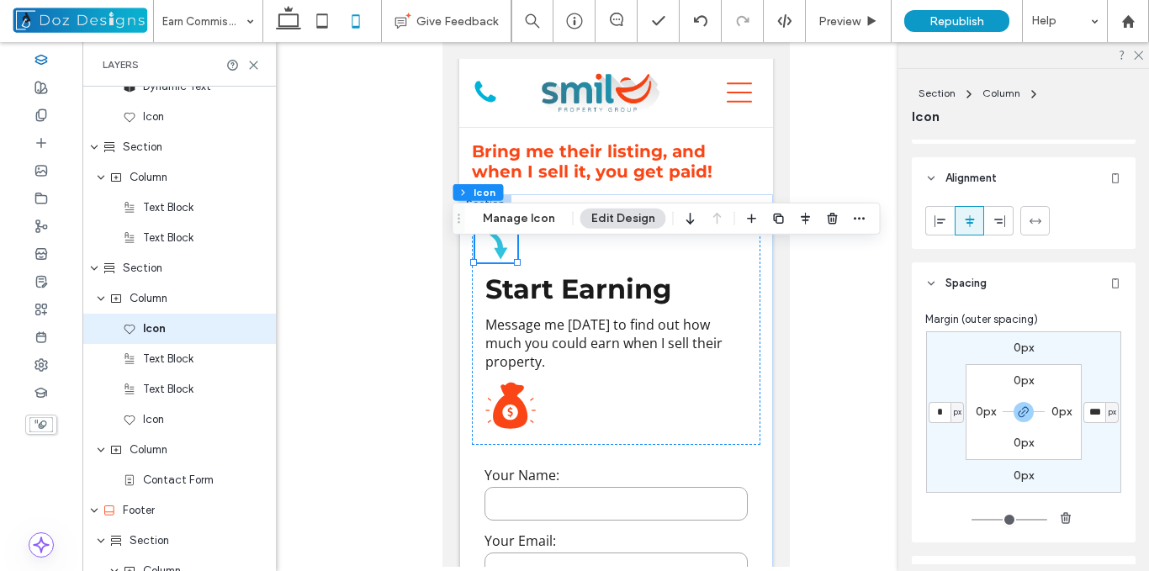
click at [979, 434] on section "0px 0px 0px 0px" at bounding box center [1024, 412] width 116 height 96
type input "*"
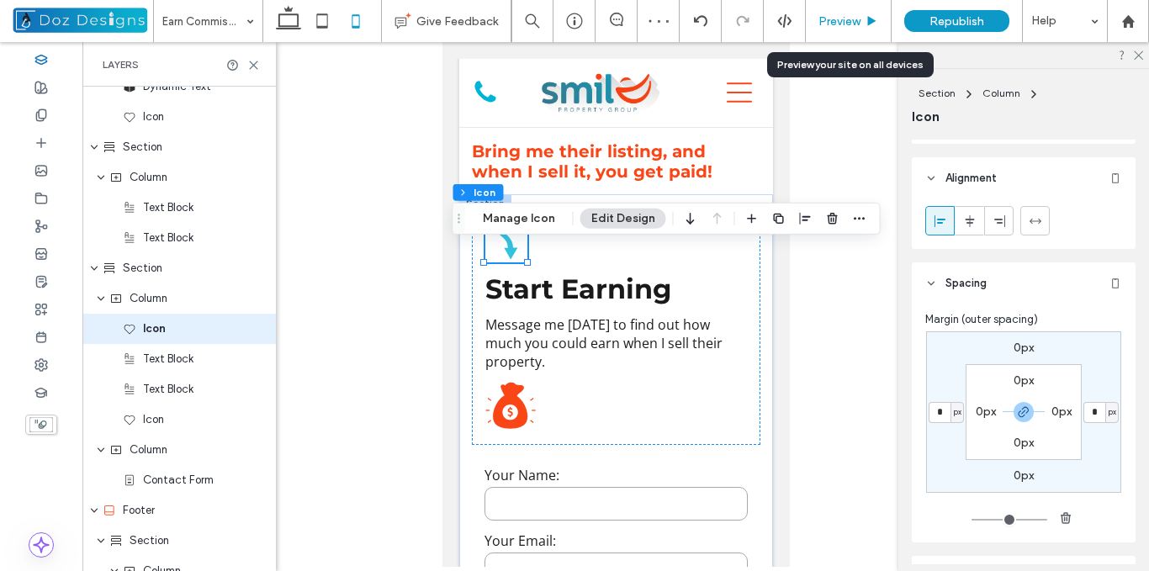
drag, startPoint x: 858, startPoint y: 27, endPoint x: 228, endPoint y: 244, distance: 666.6
click at [858, 27] on span "Preview" at bounding box center [840, 21] width 42 height 14
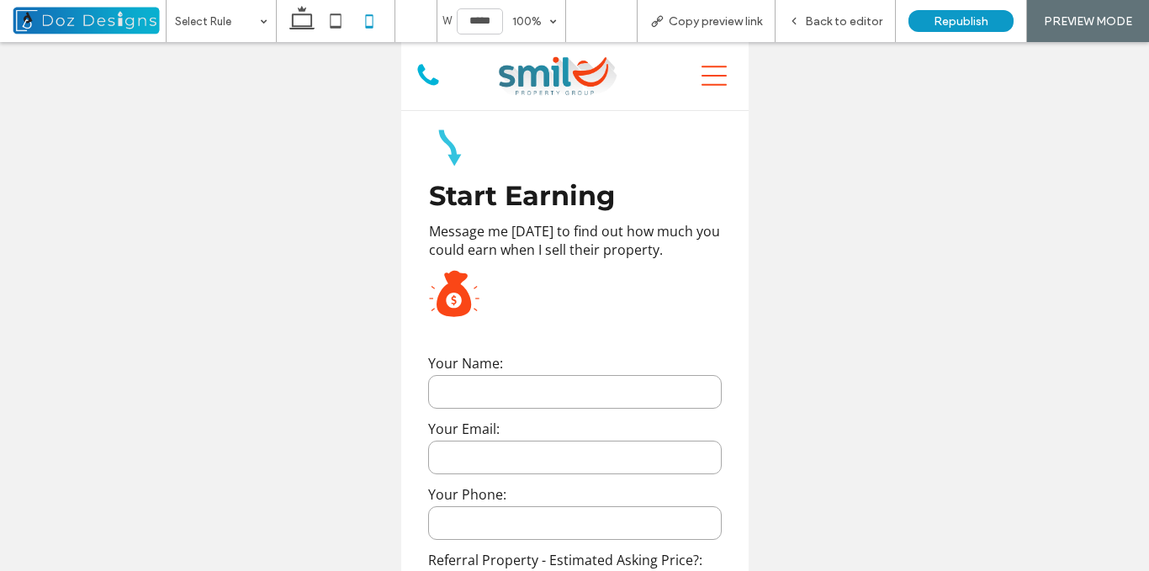
scroll to position [1010, 0]
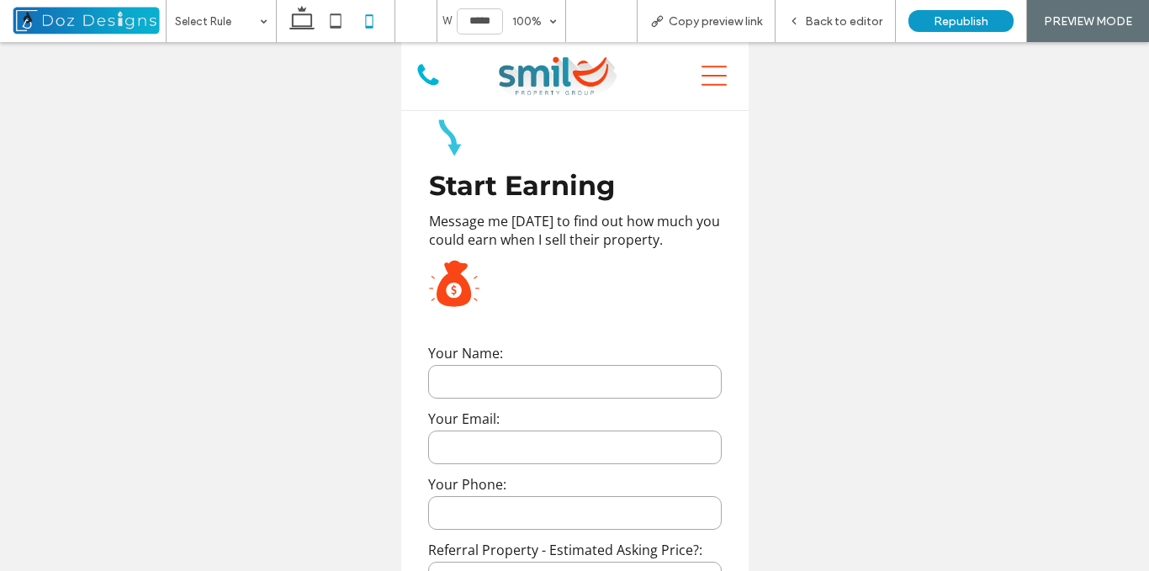
drag, startPoint x: 827, startPoint y: 14, endPoint x: 757, endPoint y: 159, distance: 160.7
click at [825, 14] on span "Back to editor" at bounding box center [843, 21] width 77 height 14
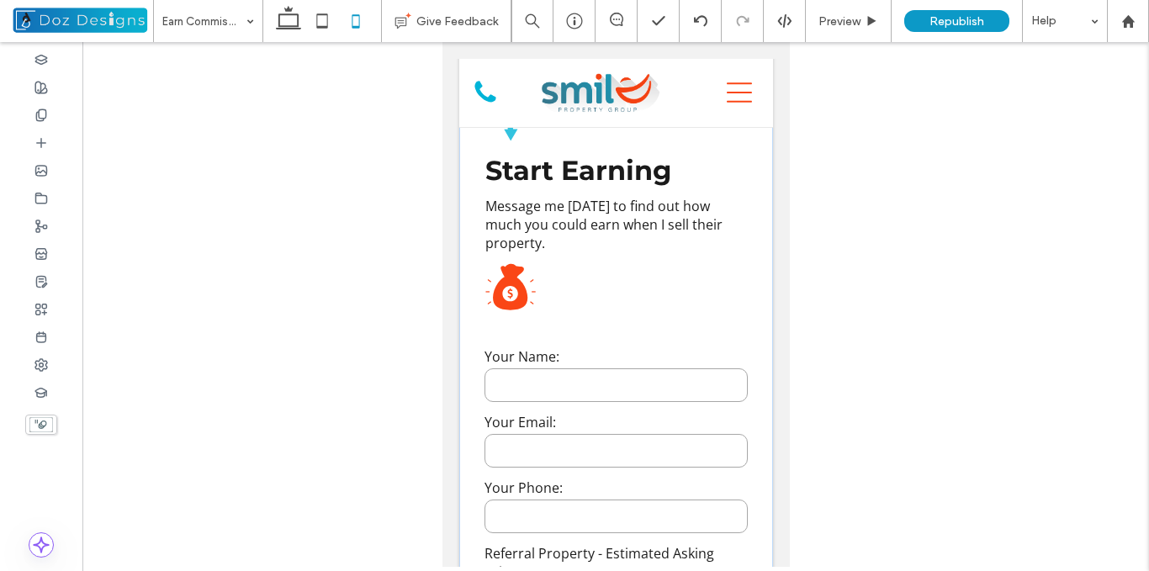
scroll to position [1035, 0]
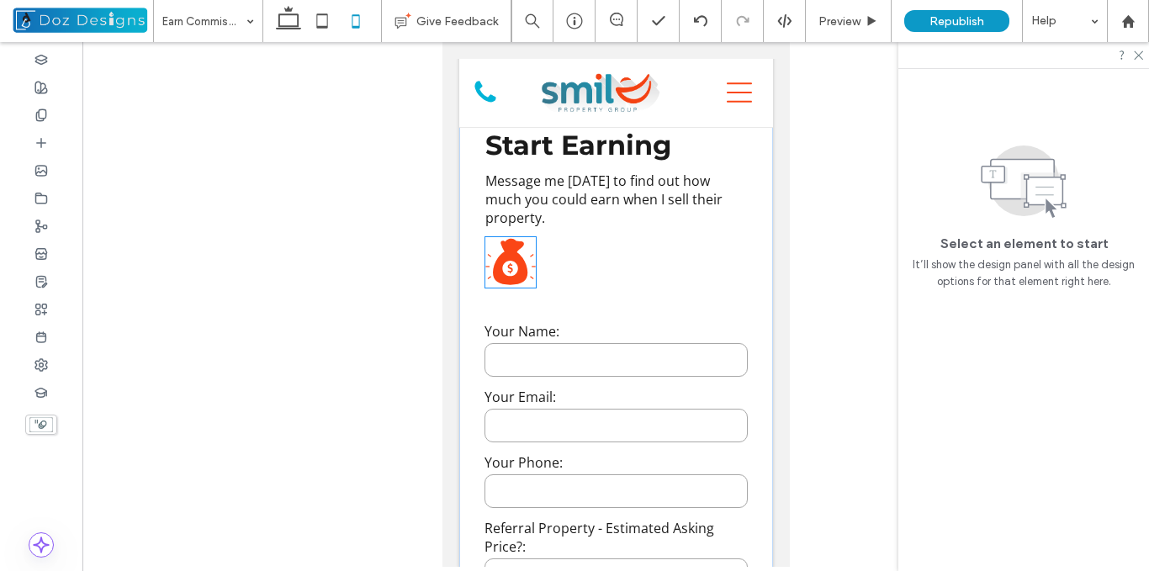
click at [513, 288] on icon "Money bag with dollar symbol and radiating light." at bounding box center [510, 262] width 50 height 50
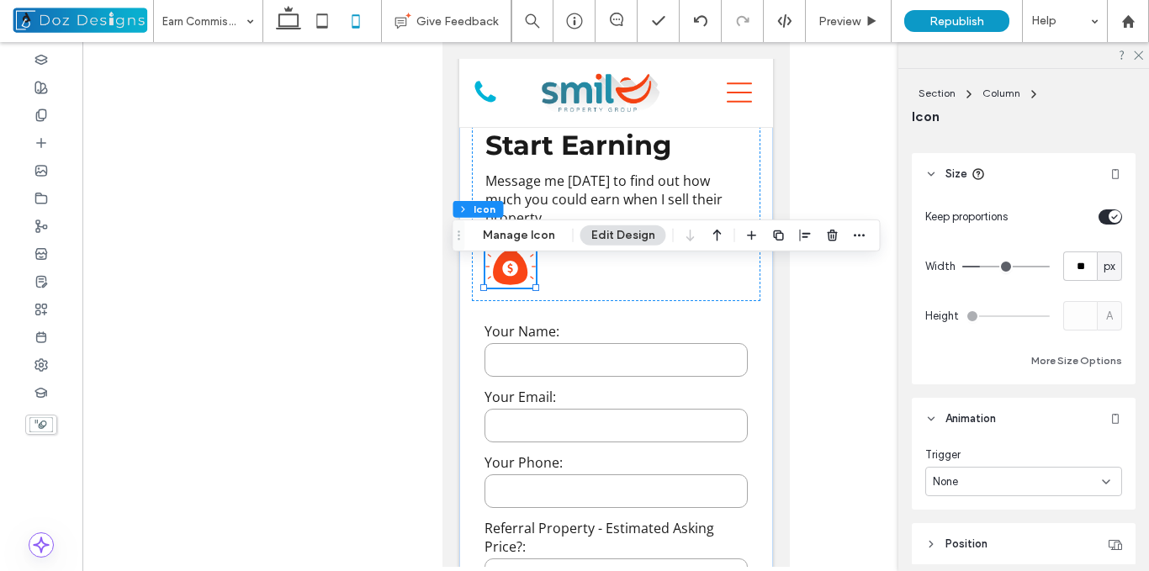
scroll to position [602, 0]
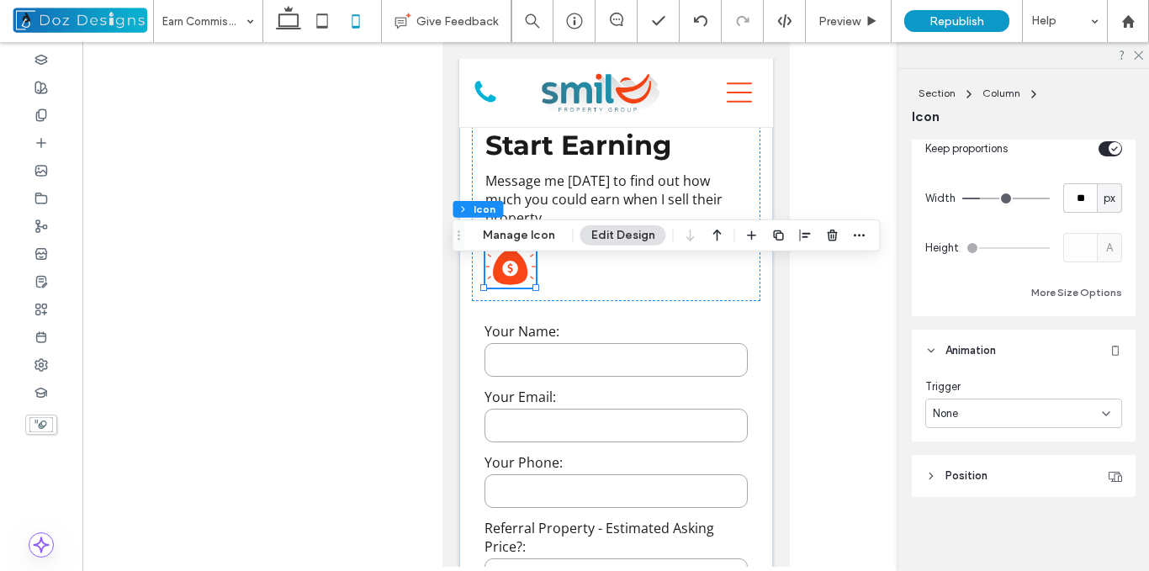
click at [991, 413] on div "None" at bounding box center [1017, 414] width 169 height 17
click at [978, 466] on span "Entrance" at bounding box center [955, 472] width 45 height 17
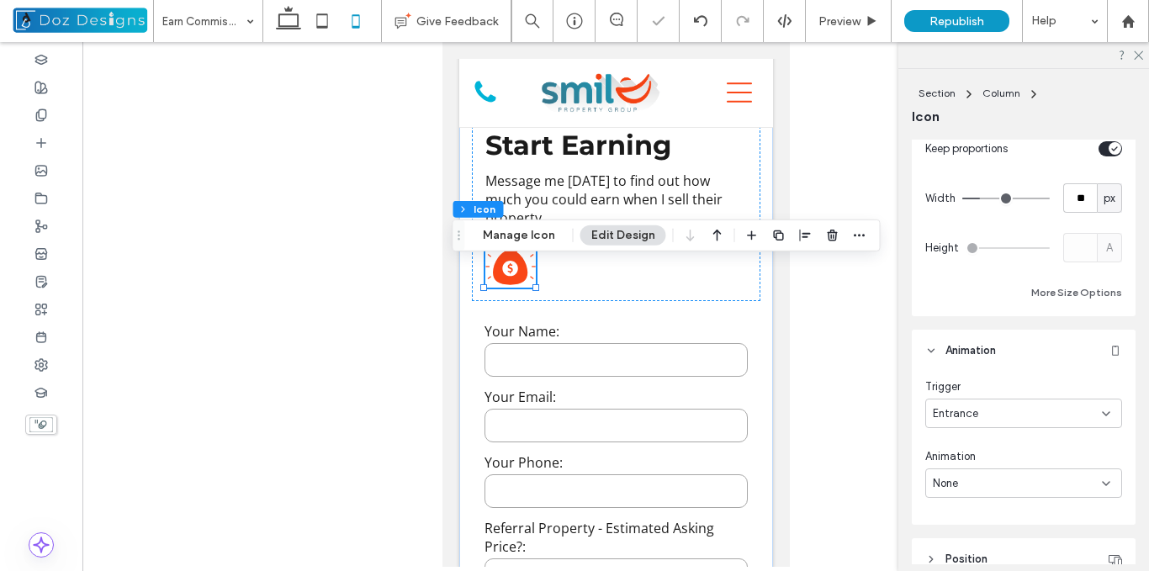
click at [1066, 486] on div "None" at bounding box center [1017, 483] width 169 height 17
click at [985, 422] on div "Tada" at bounding box center [1019, 424] width 187 height 29
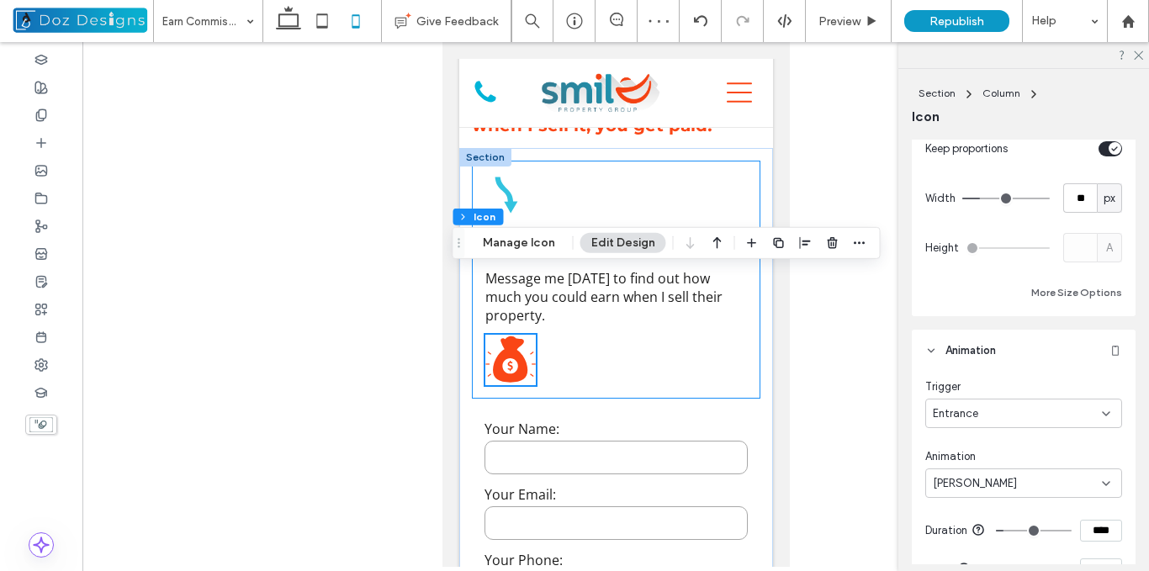
scroll to position [1035, 0]
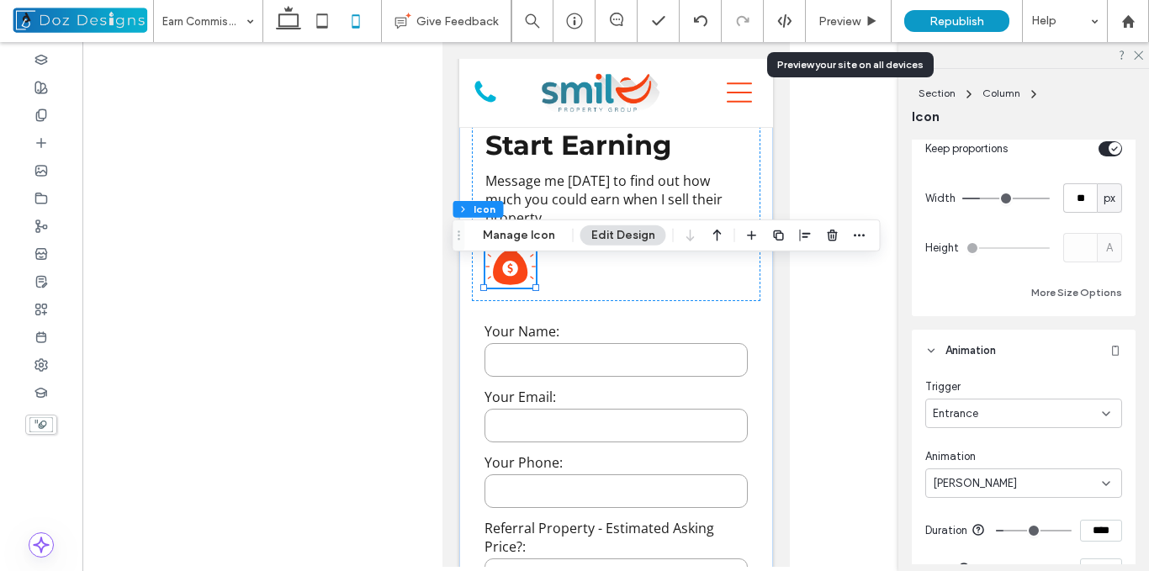
click at [868, 17] on use at bounding box center [872, 20] width 8 height 9
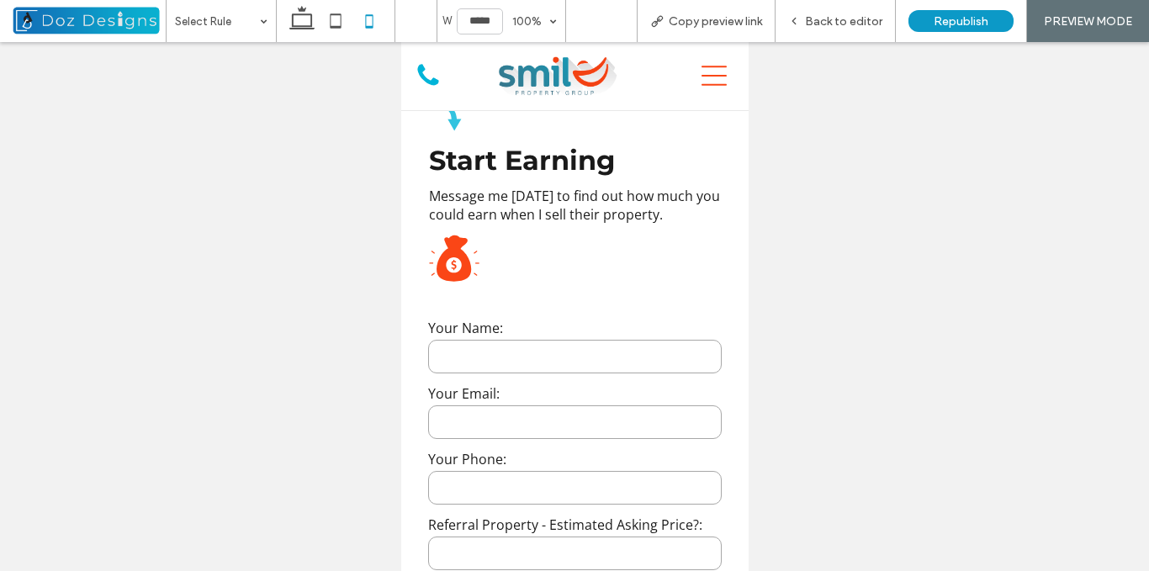
scroll to position [1010, 0]
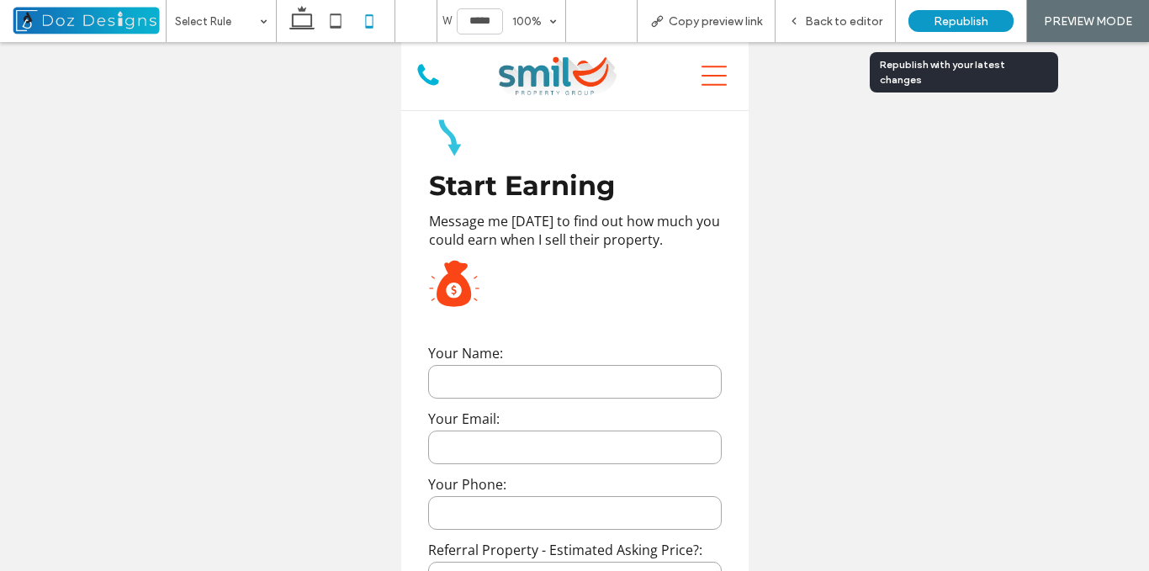
click at [968, 21] on span "Republish" at bounding box center [961, 21] width 55 height 14
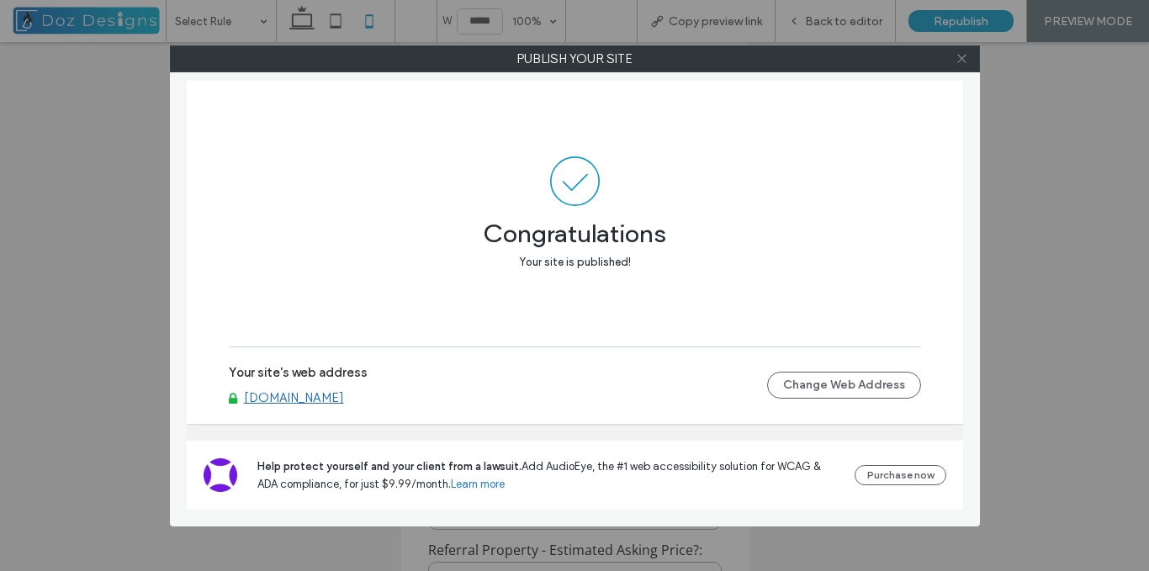
click at [960, 55] on icon at bounding box center [962, 58] width 13 height 13
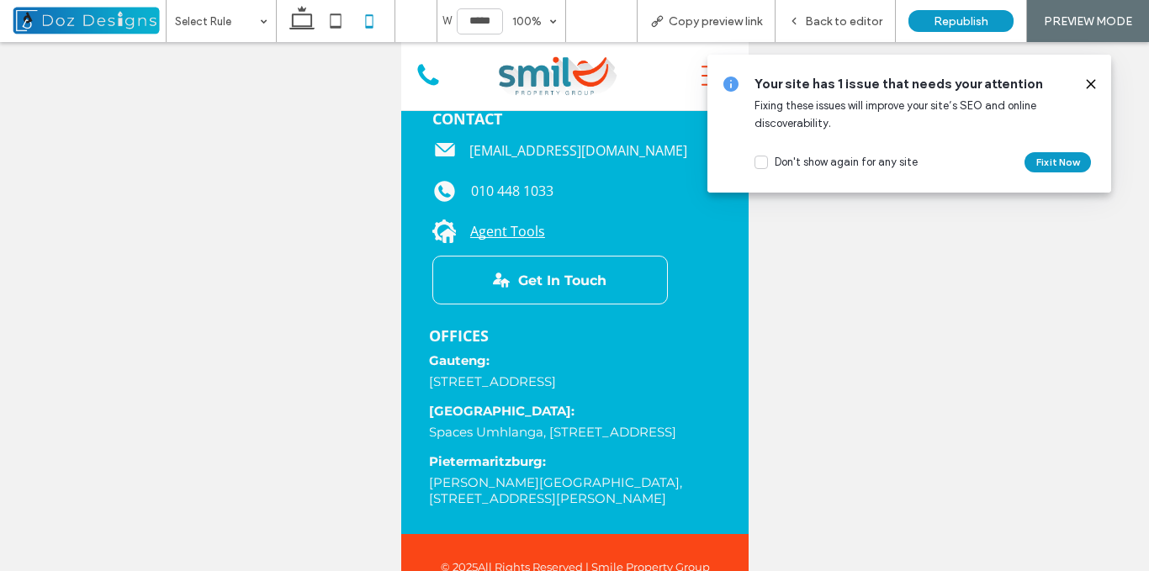
scroll to position [1860, 0]
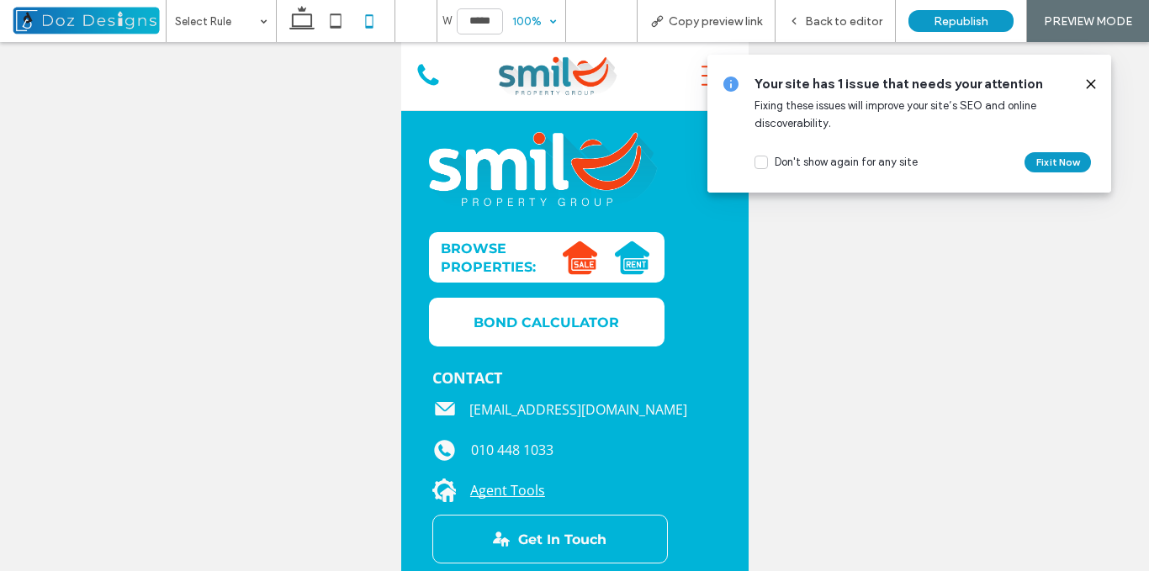
click at [300, 17] on icon at bounding box center [302, 21] width 34 height 34
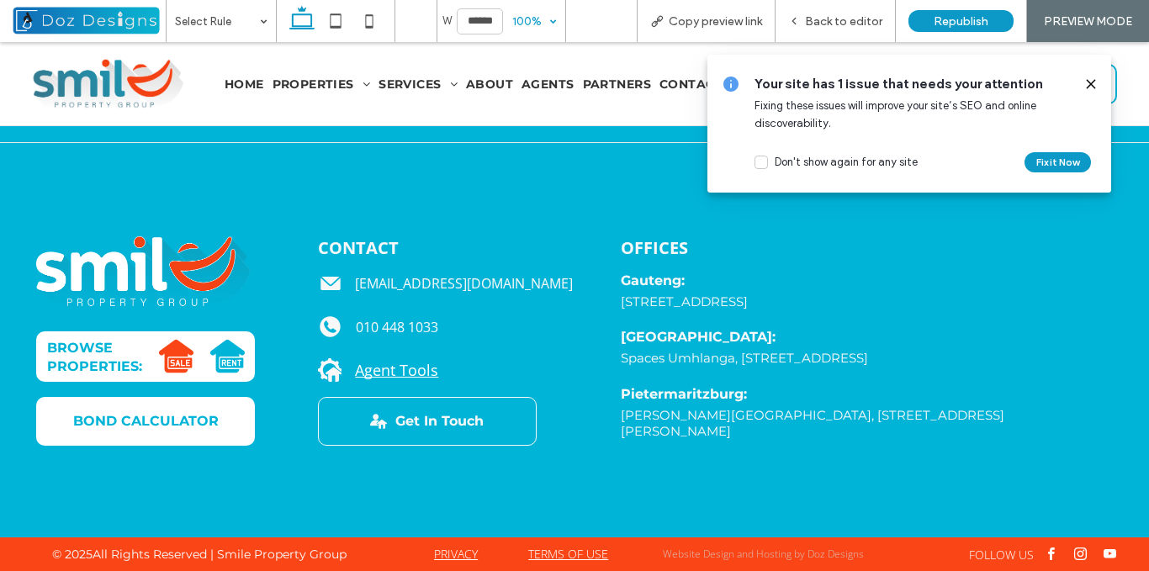
type input "******"
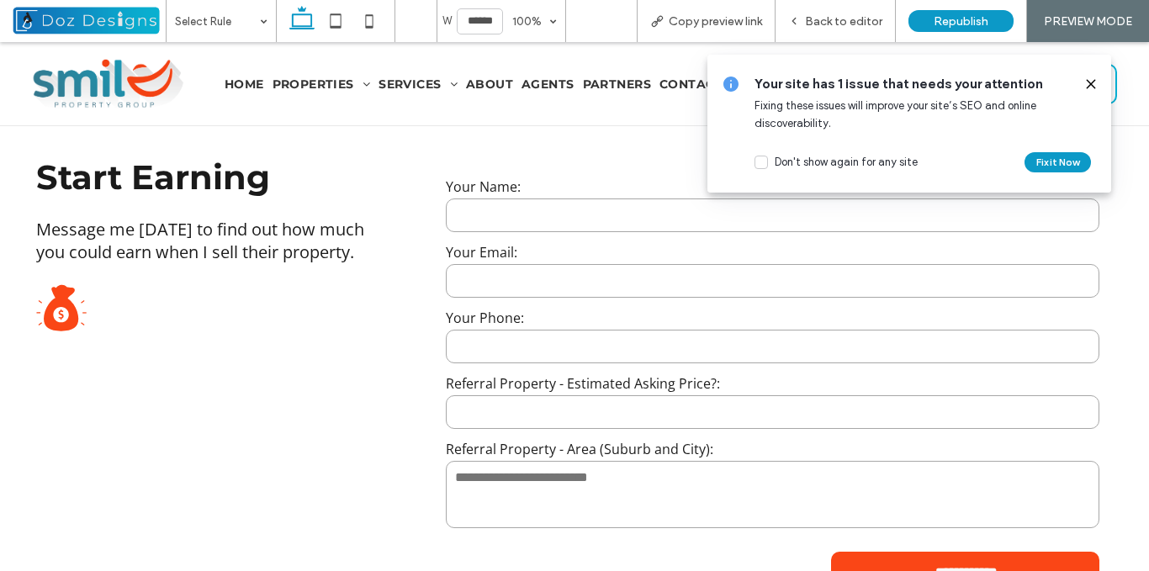
drag, startPoint x: 1093, startPoint y: 83, endPoint x: 1073, endPoint y: 40, distance: 47.4
click at [1093, 83] on use at bounding box center [1091, 84] width 8 height 8
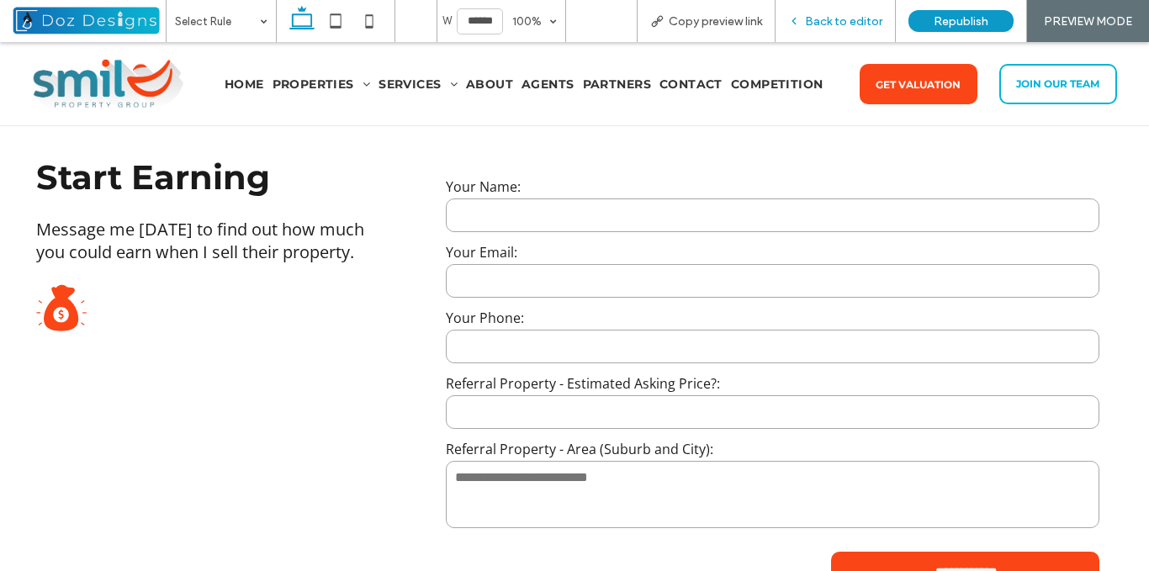
click at [840, 28] on span "Back to editor" at bounding box center [843, 21] width 77 height 14
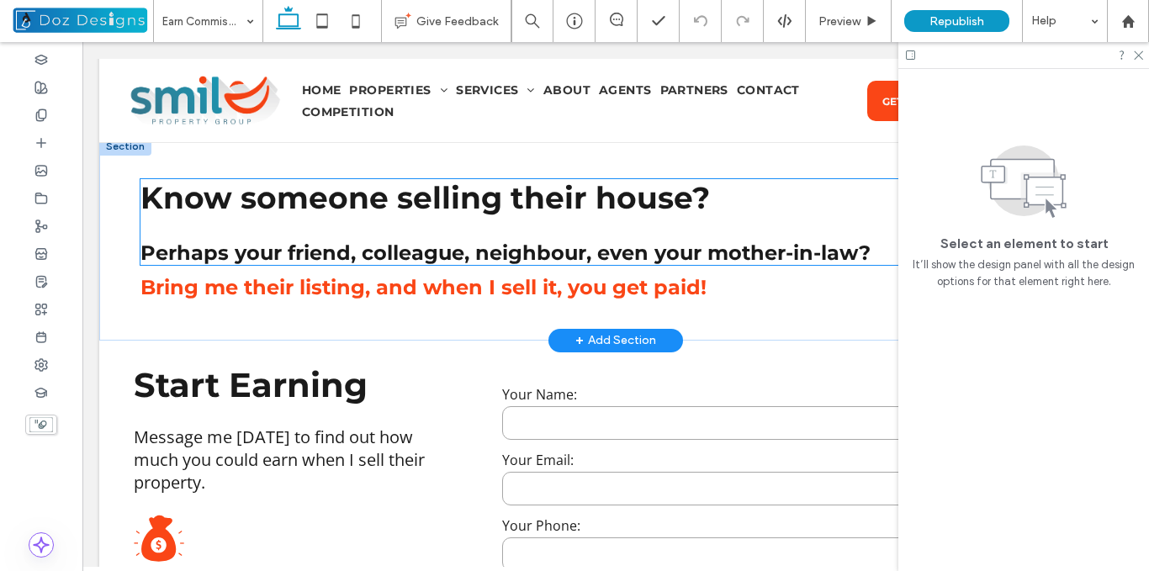
scroll to position [647, 0]
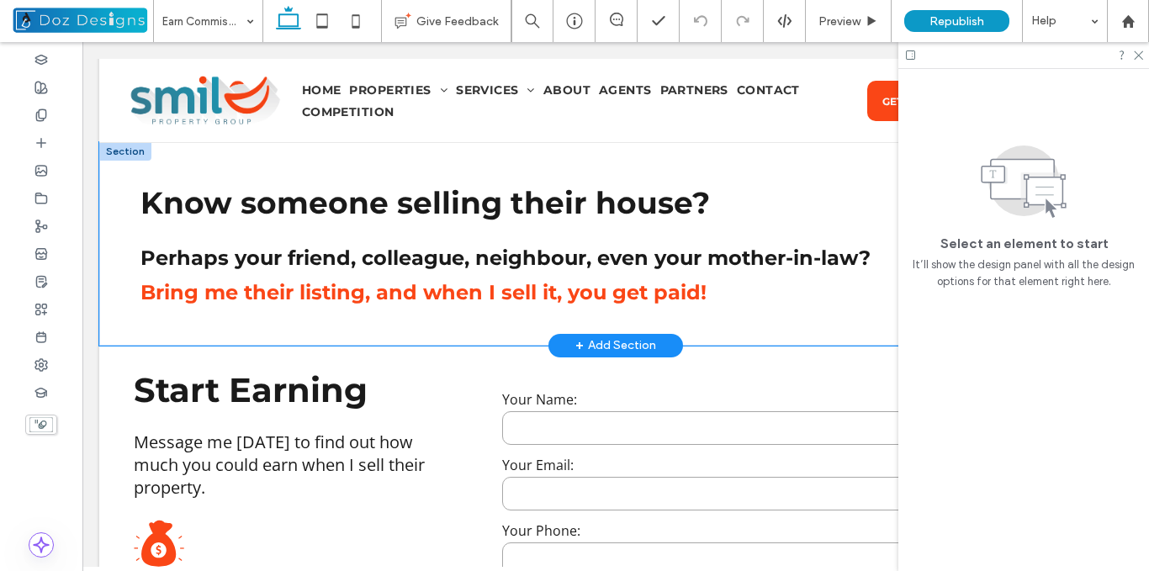
click at [324, 328] on div "Know someone selling their house? Perhaps your friend, colleague, neighbour, ev…" at bounding box center [615, 243] width 1033 height 203
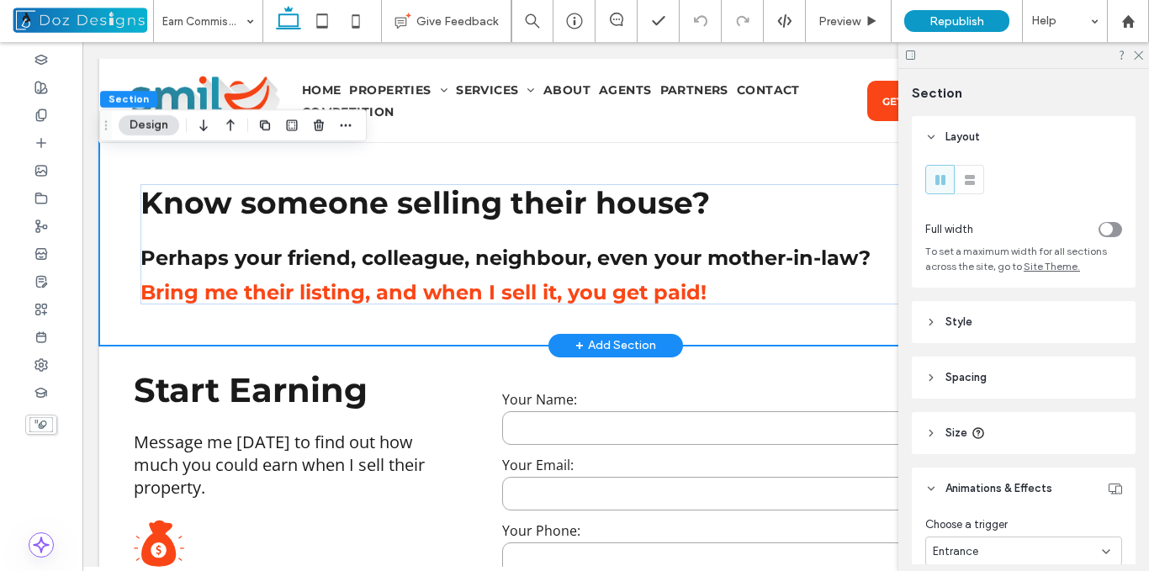
click at [442, 329] on div "Know someone selling their house? Perhaps your friend, colleague, neighbour, ev…" at bounding box center [615, 243] width 1033 height 203
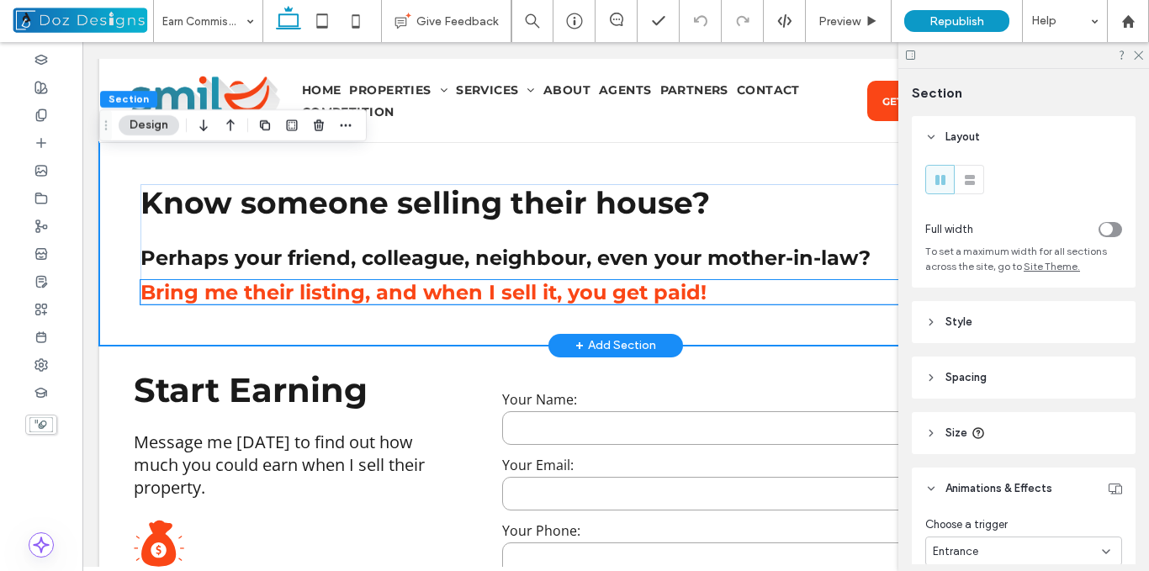
click at [305, 299] on span "Bring me their listing, and when I sell it, you get paid!" at bounding box center [424, 292] width 566 height 24
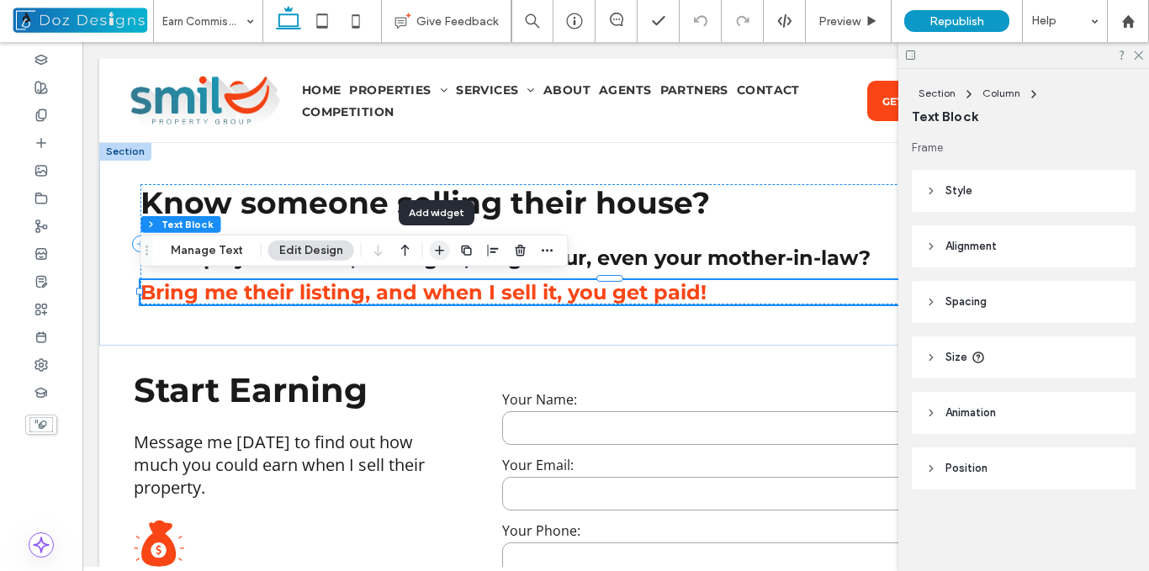
click at [437, 252] on use "button" at bounding box center [439, 250] width 9 height 9
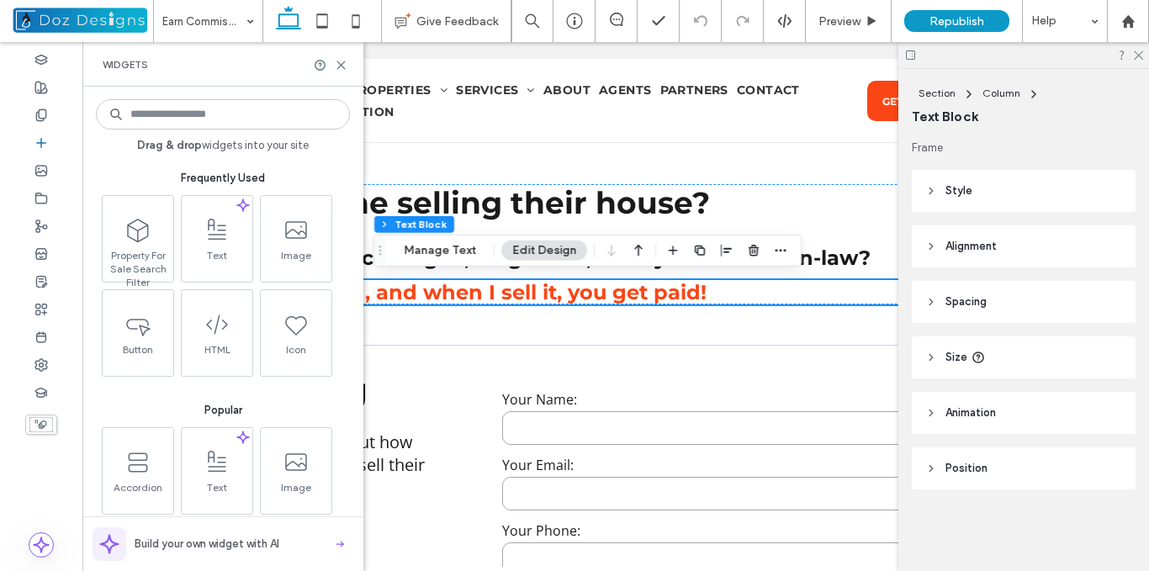
click at [236, 96] on div "Drag & drop widgets into your site Frequently Used Property For Sale Search Fil…" at bounding box center [223, 329] width 254 height 468
click at [237, 113] on input at bounding box center [223, 114] width 254 height 30
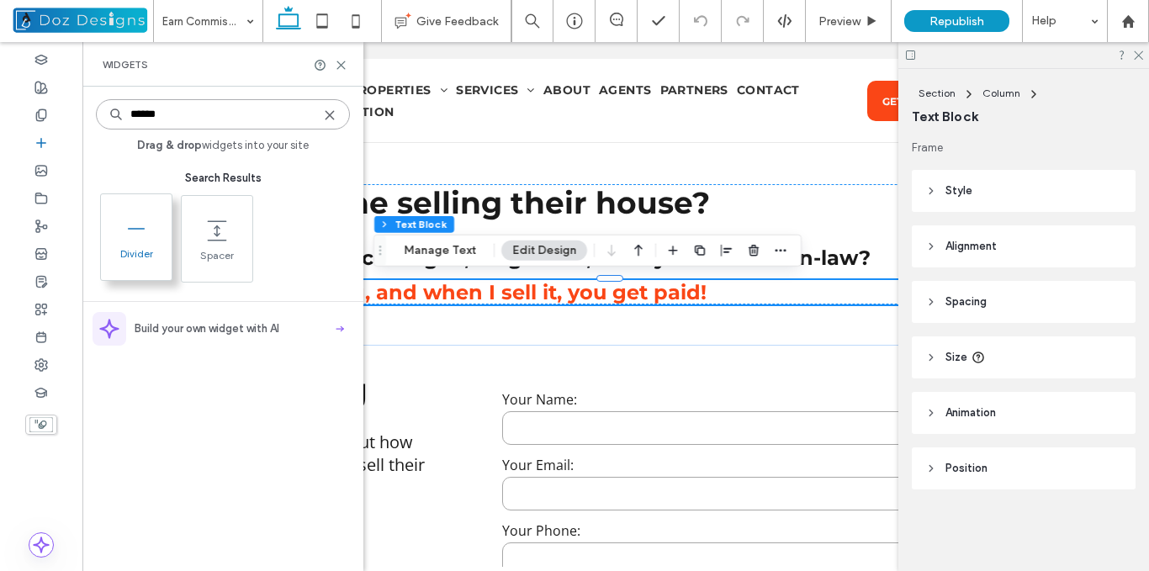
type input "******"
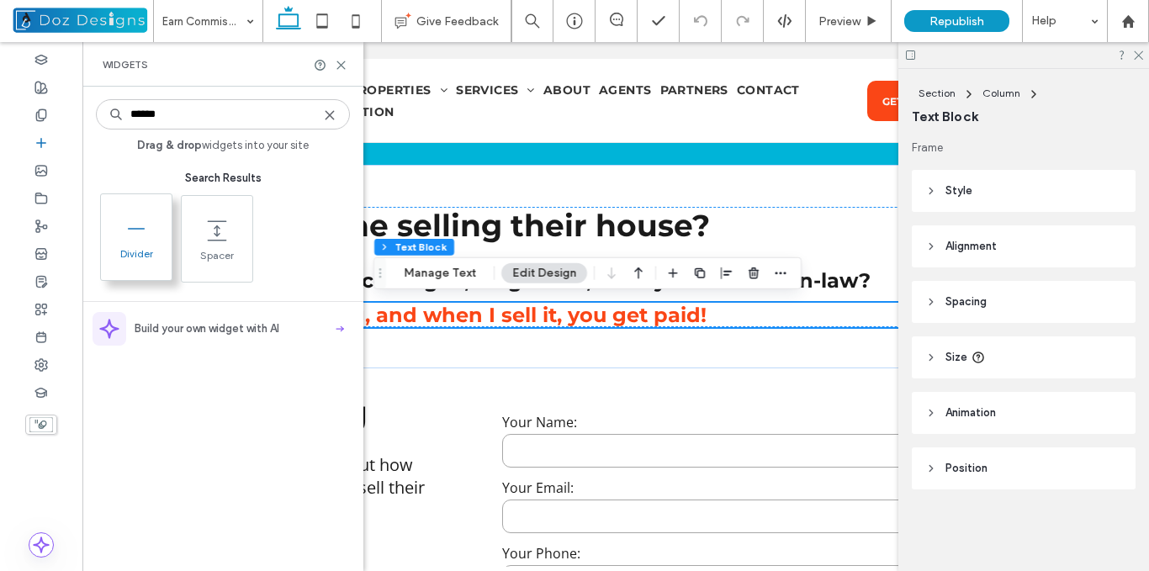
click at [142, 255] on span "Divider" at bounding box center [136, 259] width 71 height 24
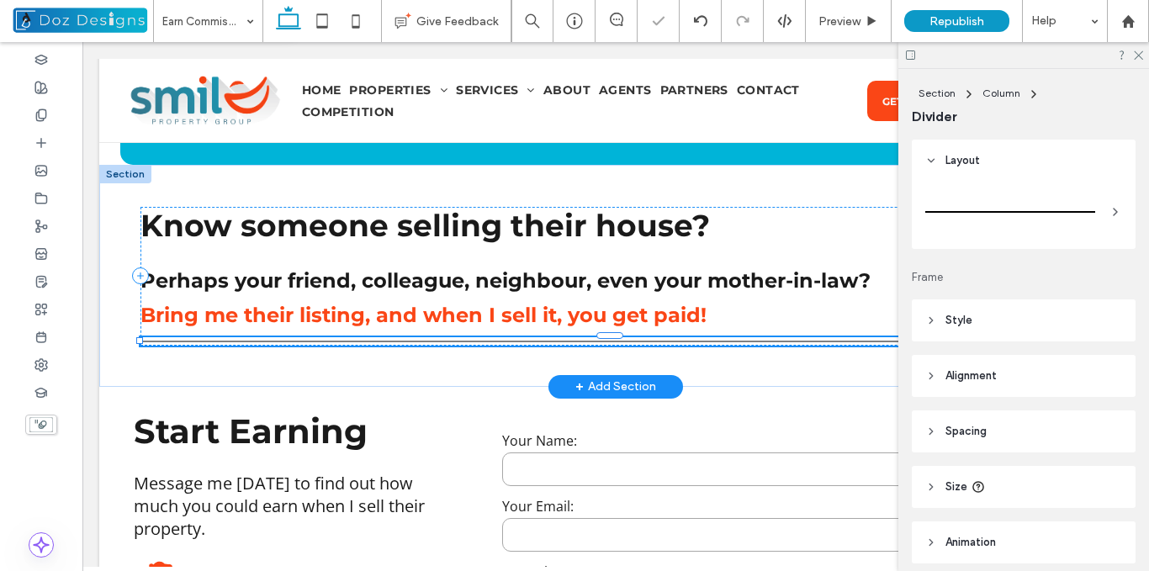
type input "*"
type input "***"
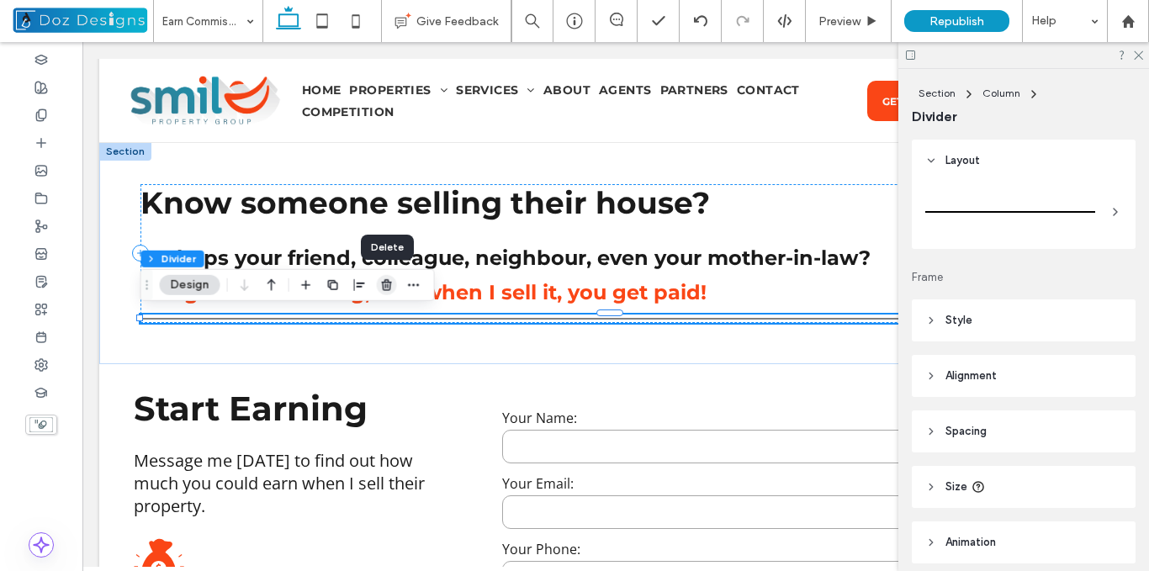
click at [387, 292] on span "button" at bounding box center [387, 285] width 20 height 20
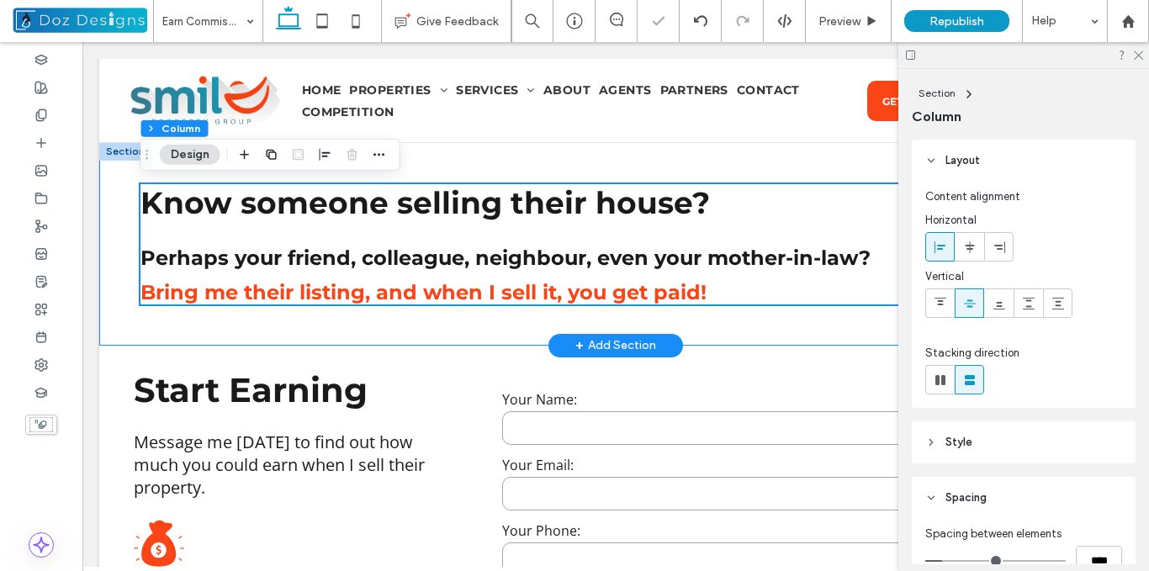
click at [356, 336] on div "Know someone selling their house? Perhaps your friend, colleague, neighbour, ev…" at bounding box center [615, 243] width 1033 height 203
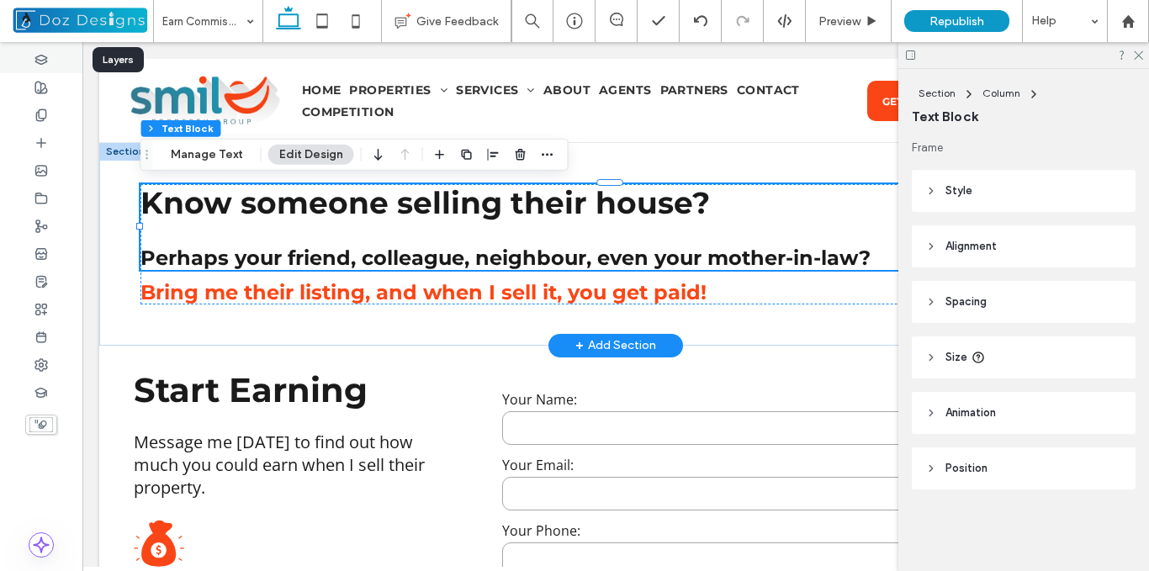
click at [45, 59] on use at bounding box center [40, 59] width 11 height 9
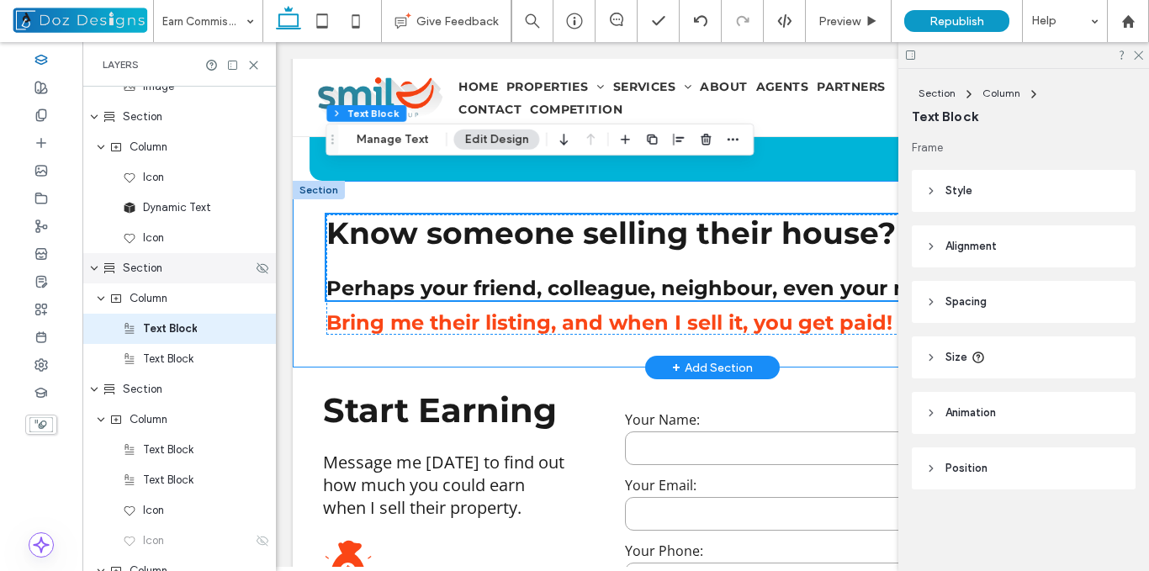
scroll to position [656, 0]
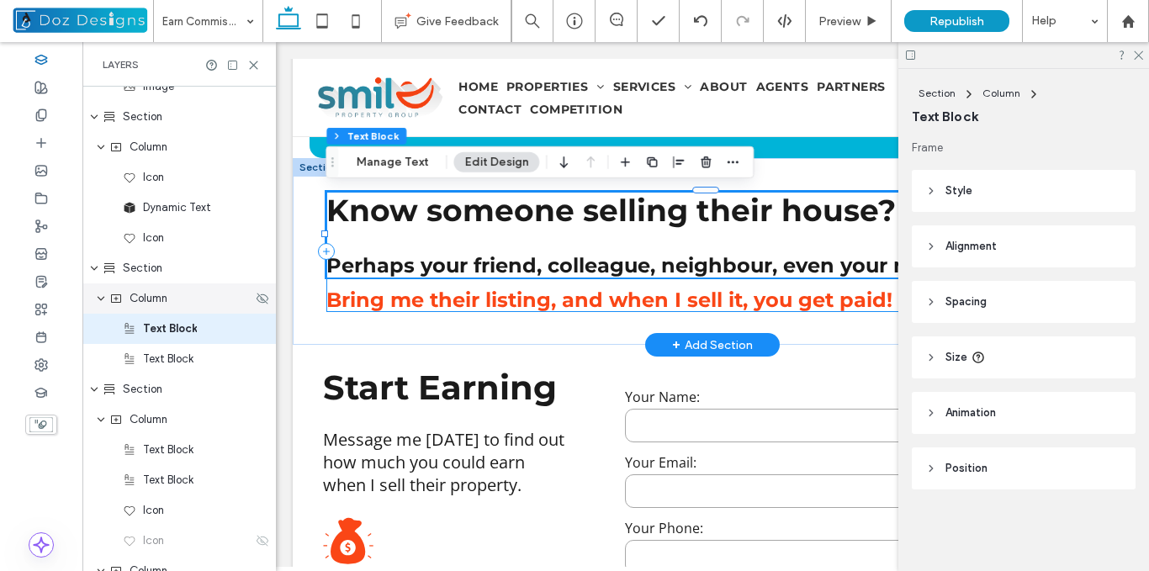
click at [165, 301] on span "Column" at bounding box center [149, 298] width 38 height 17
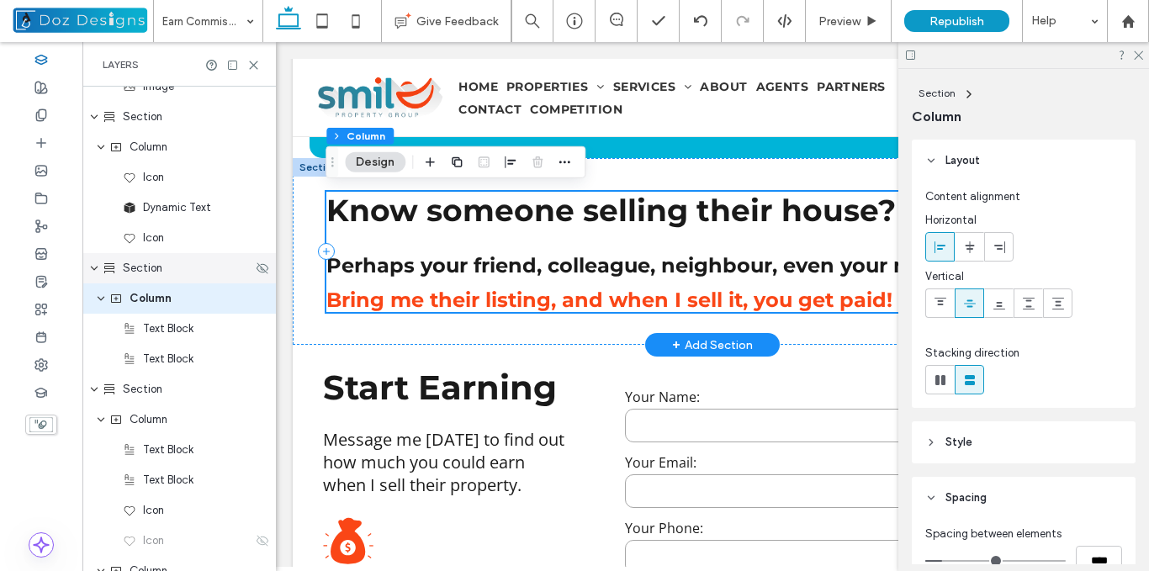
scroll to position [470, 0]
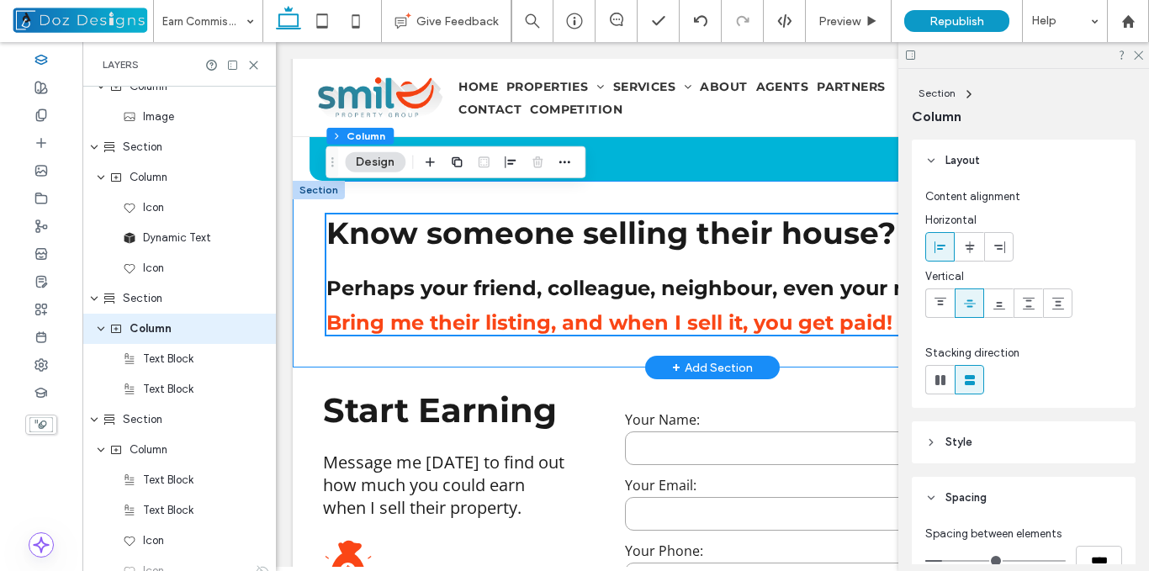
click at [546, 323] on div "EARN R10 000 Minimum On EVERY Sales Referral! Section + Add Section Black house…" at bounding box center [713, 195] width 840 height 1383
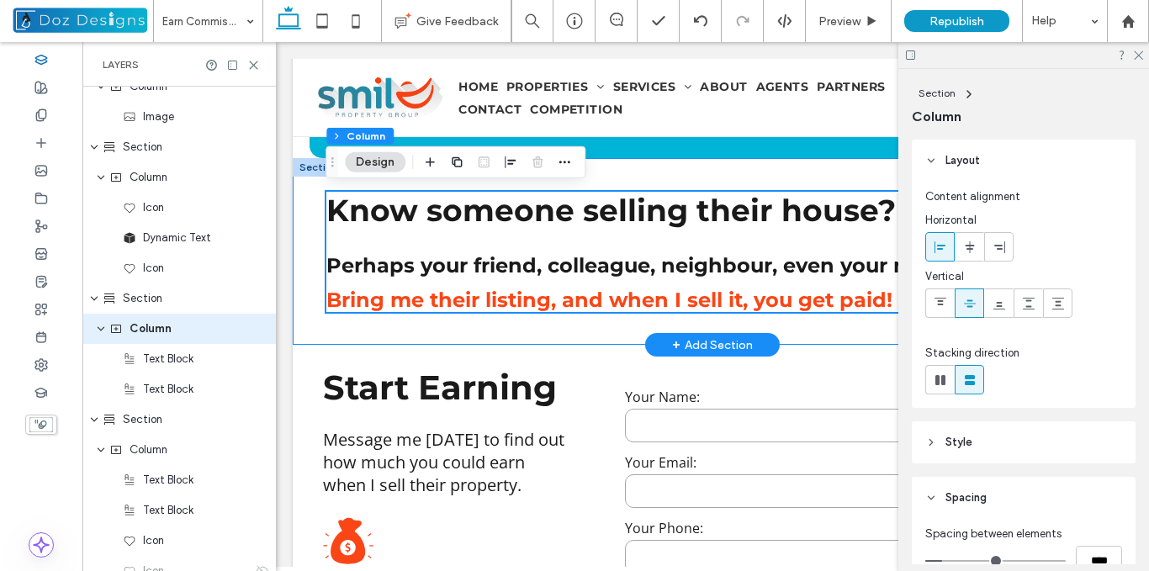
click at [612, 317] on div "Know someone selling their house? Perhaps your friend, colleague, neighbour, ev…" at bounding box center [713, 252] width 840 height 188
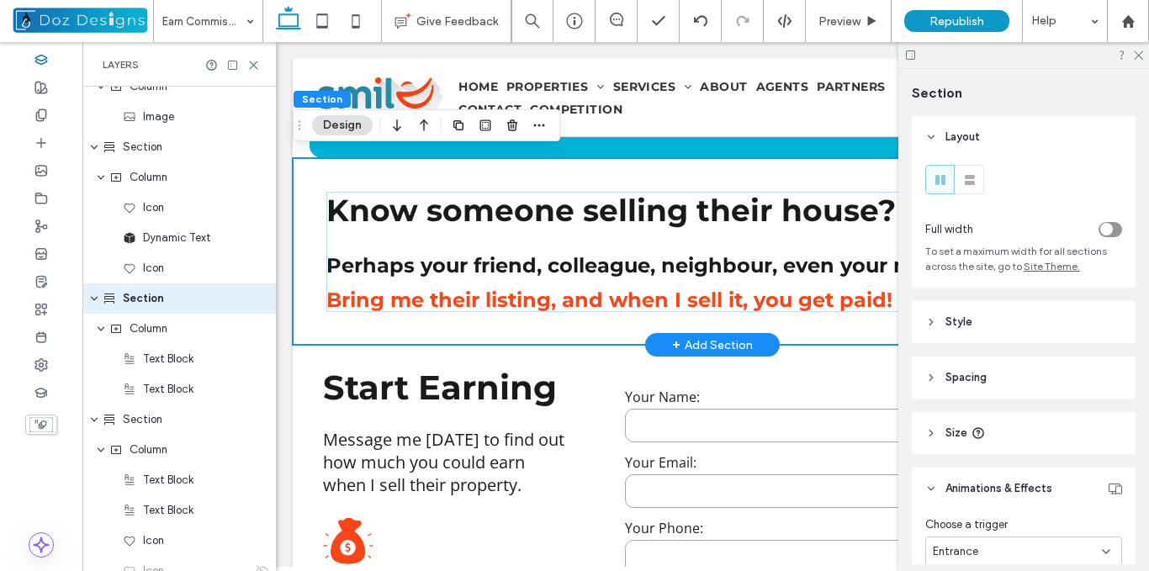
scroll to position [439, 0]
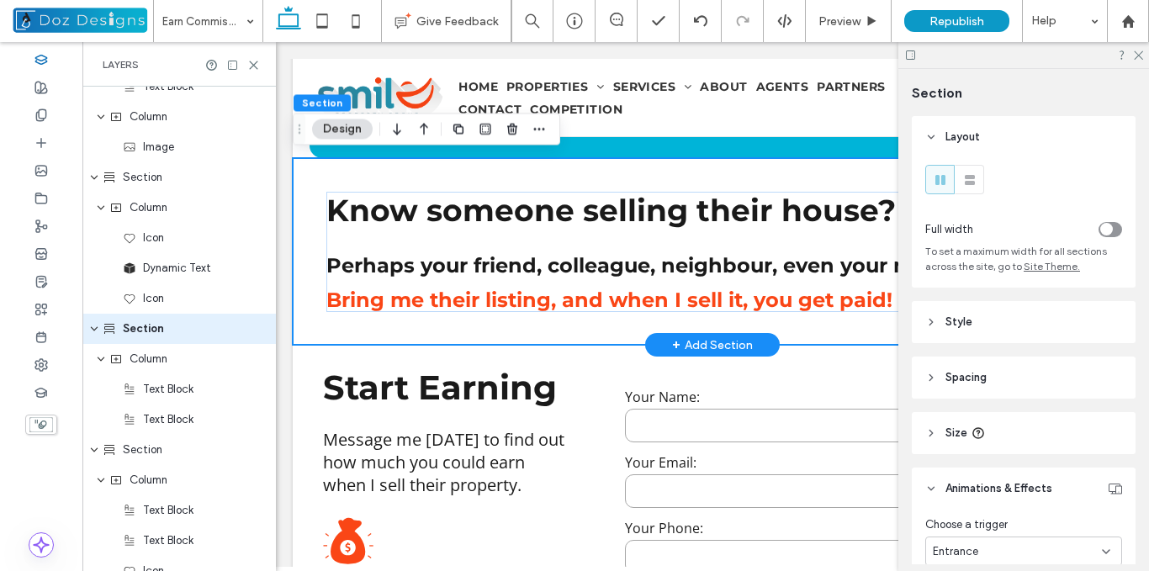
click at [612, 322] on div "EARN R10 000 Minimum On EVERY Sales Referral! Section + Add Section Black house…" at bounding box center [713, 172] width 840 height 1383
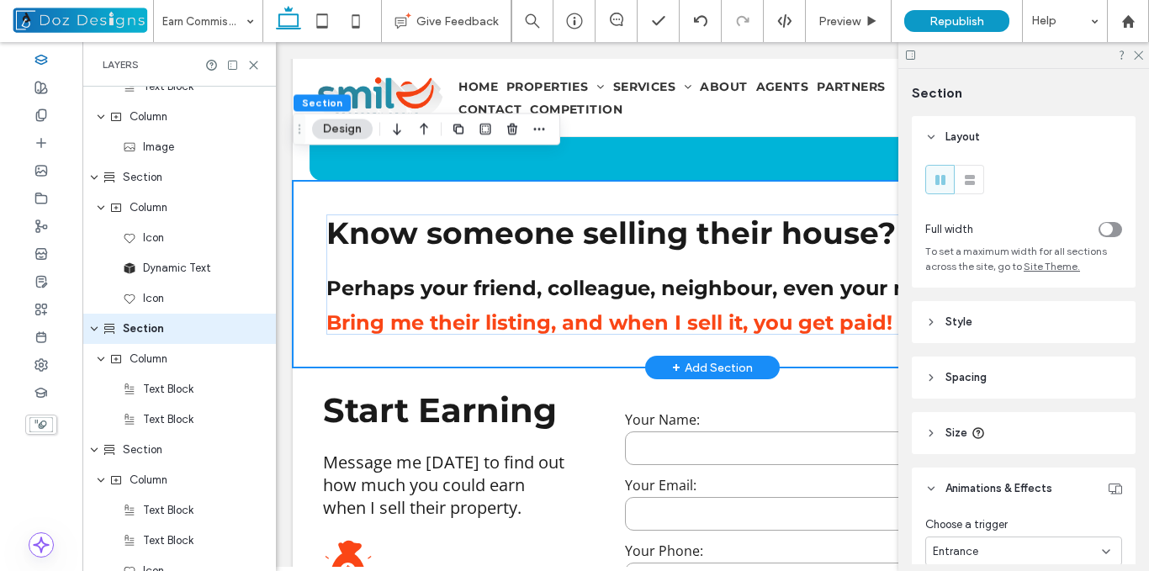
type input "***"
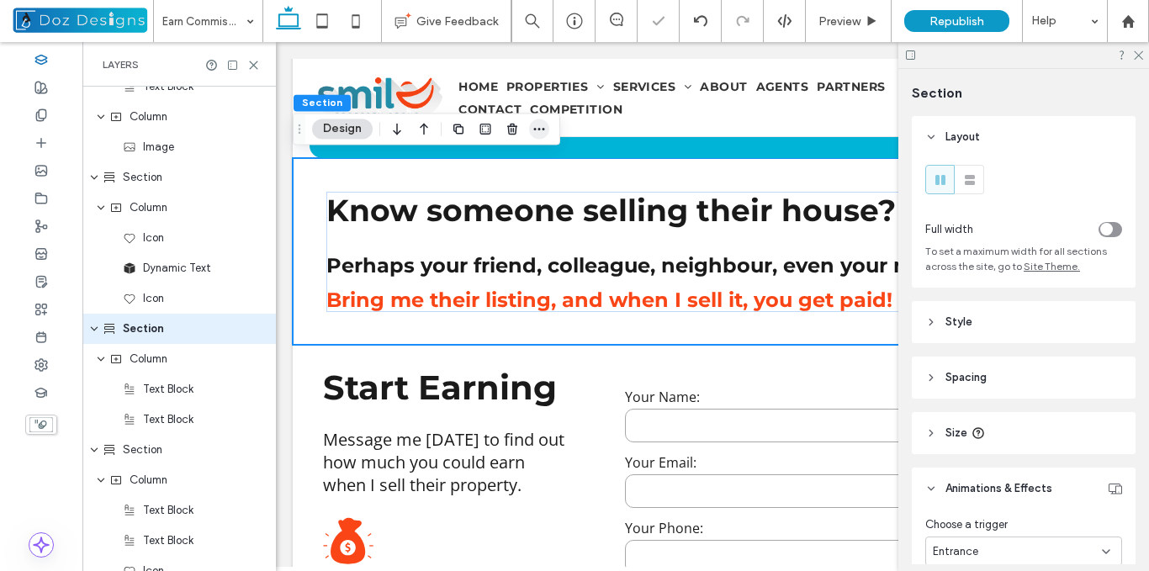
click at [541, 128] on icon "button" at bounding box center [539, 128] width 13 height 13
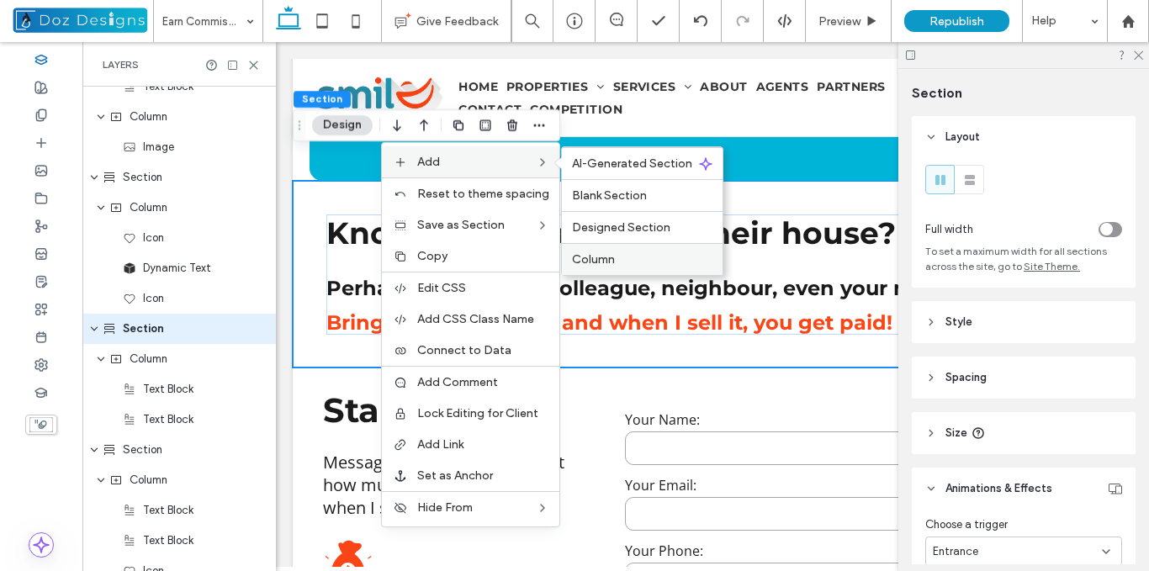
scroll to position [656, 0]
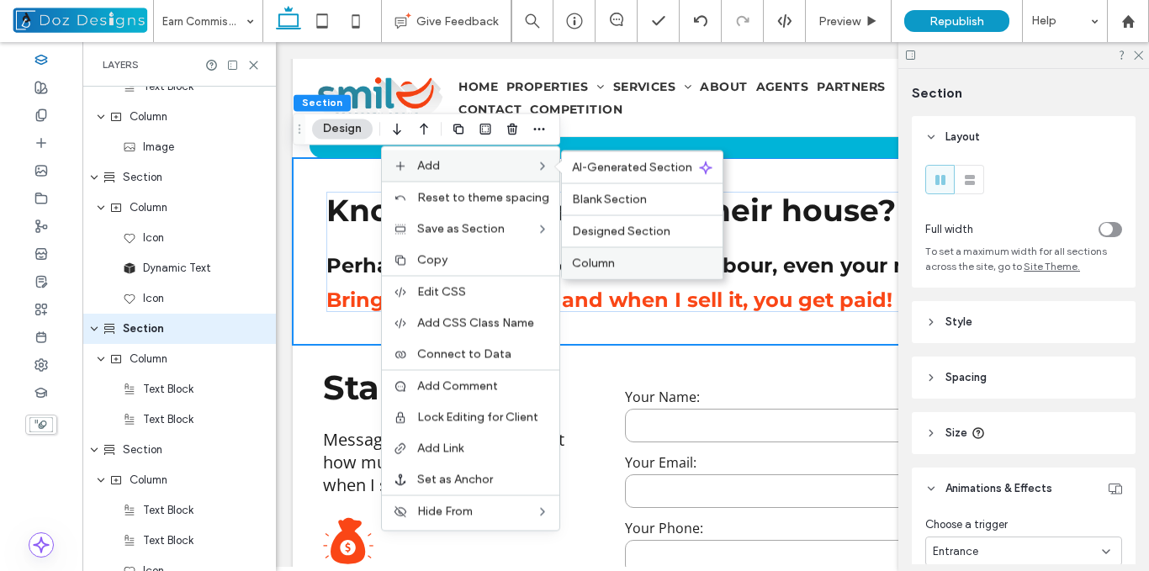
click at [620, 261] on label "Column" at bounding box center [642, 263] width 141 height 14
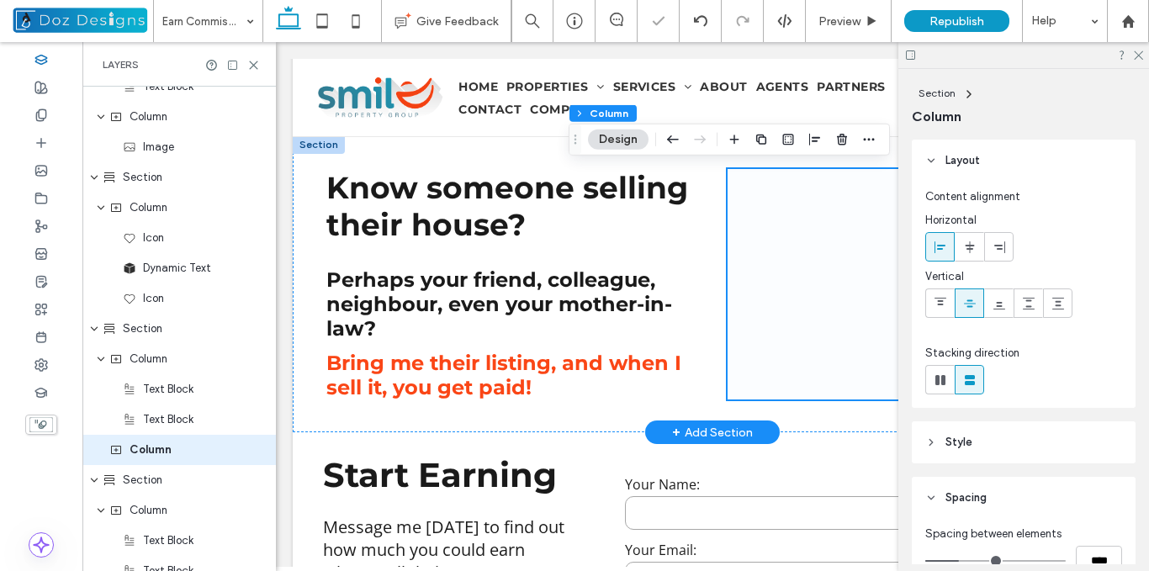
scroll to position [560, 0]
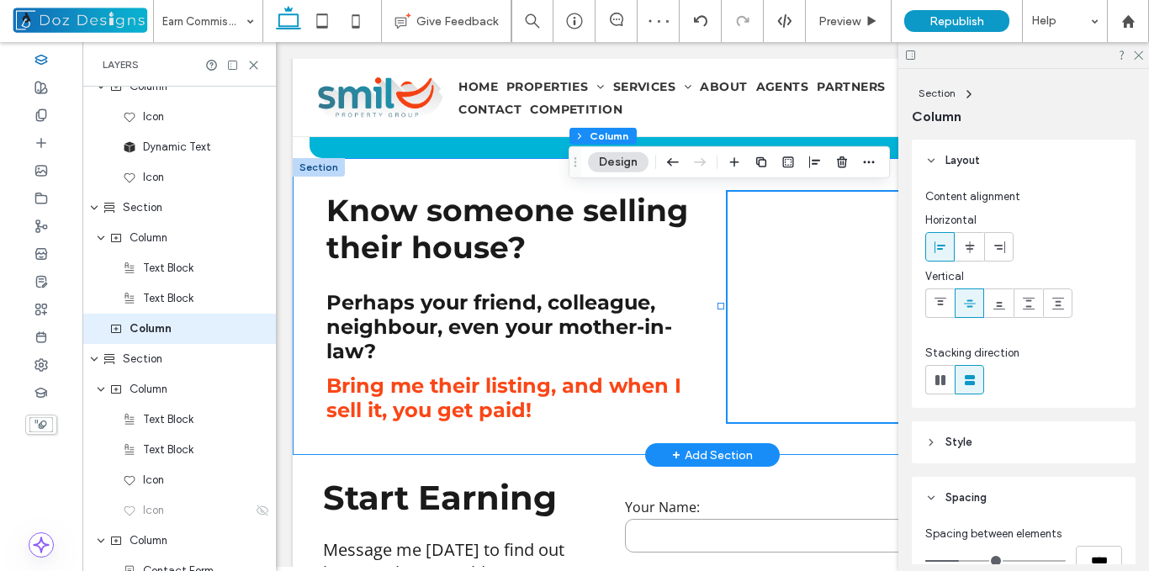
click at [519, 169] on div "Know someone selling their house? Perhaps your friend, colleague, neighbour, ev…" at bounding box center [713, 307] width 840 height 298
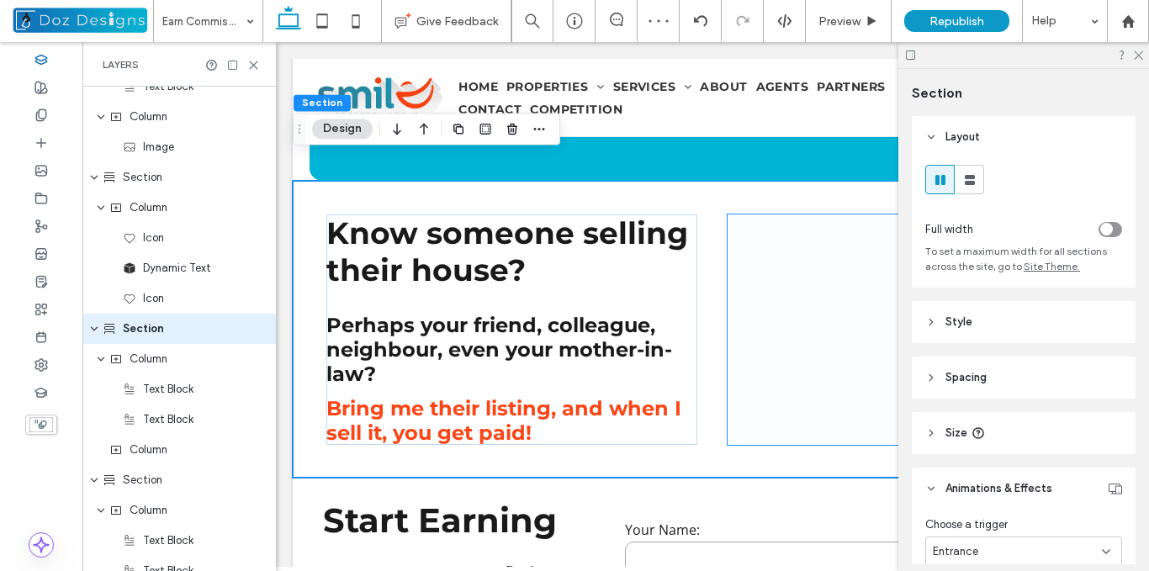
scroll to position [656, 0]
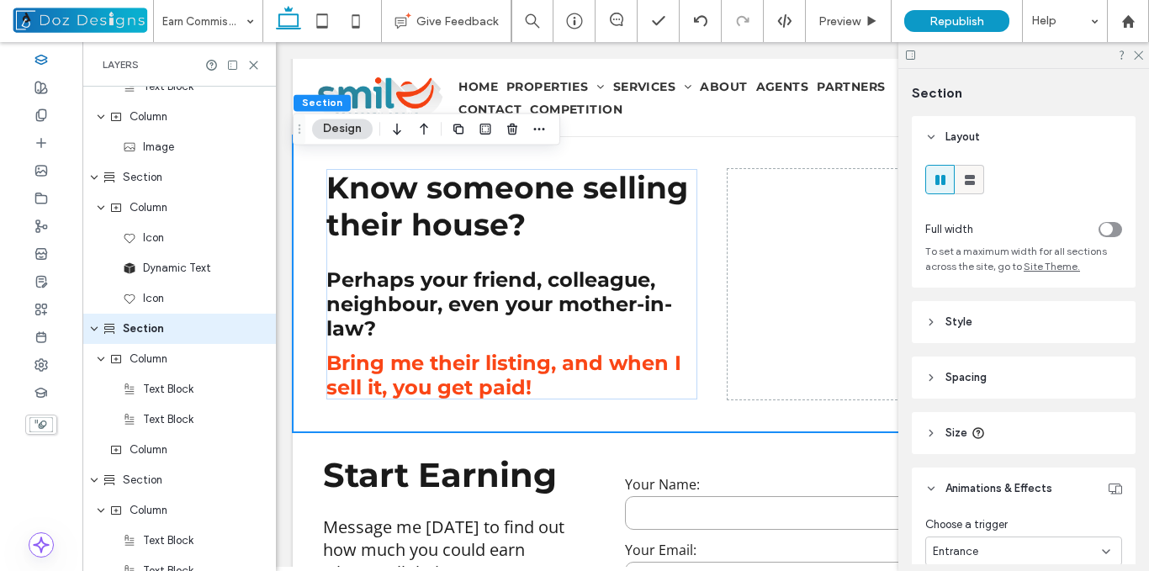
click at [969, 179] on icon at bounding box center [970, 180] width 17 height 17
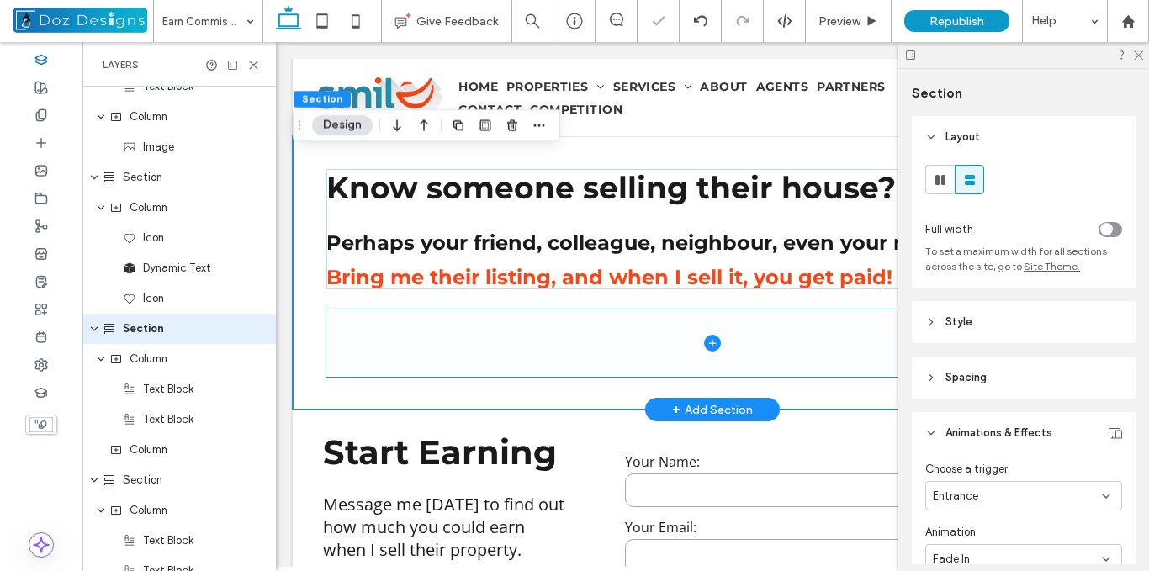
click at [552, 364] on span at bounding box center [712, 343] width 772 height 67
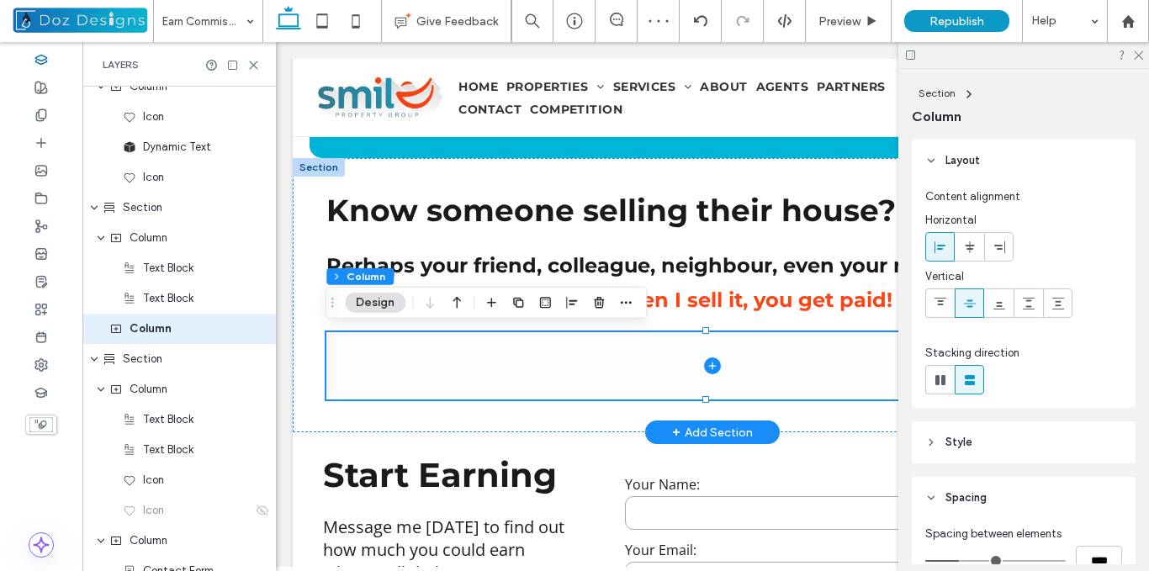
drag, startPoint x: 709, startPoint y: 358, endPoint x: 759, endPoint y: 340, distance: 52.7
click at [709, 358] on icon at bounding box center [712, 366] width 17 height 17
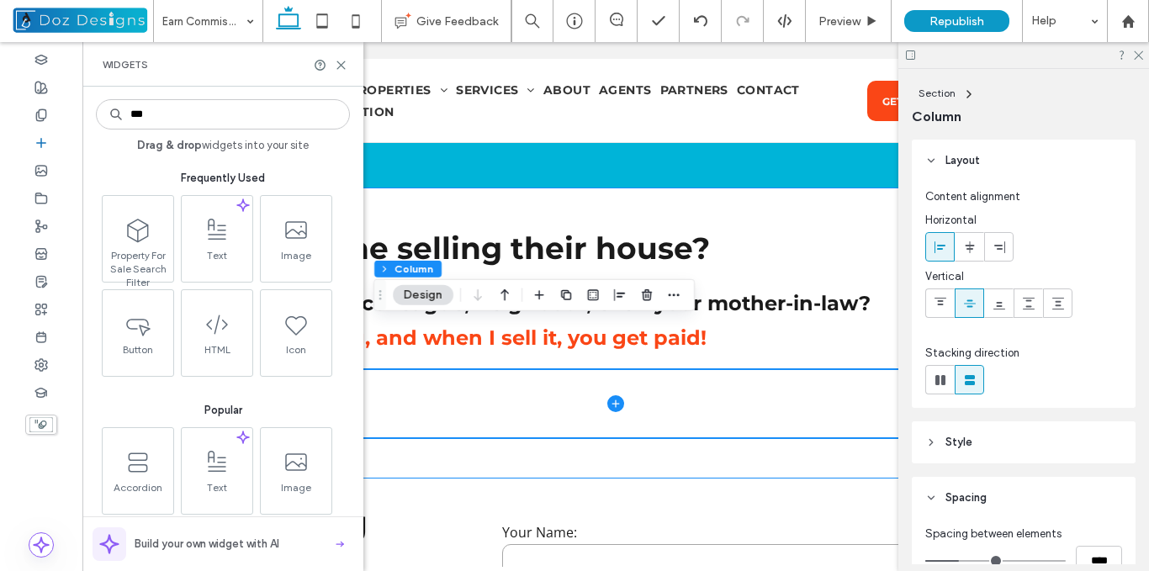
scroll to position [670, 0]
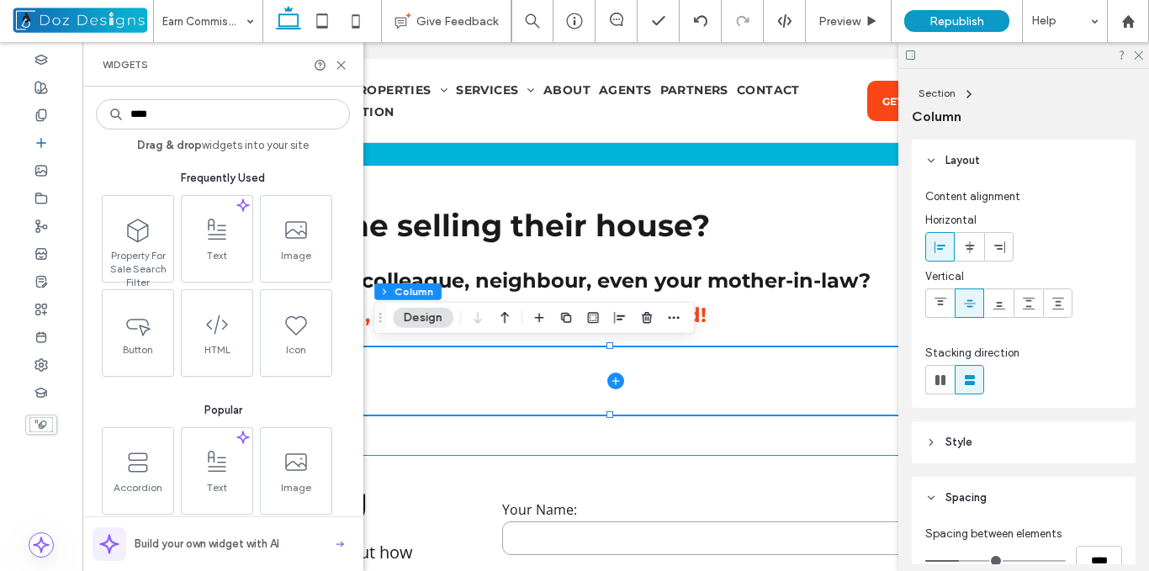
type input "*****"
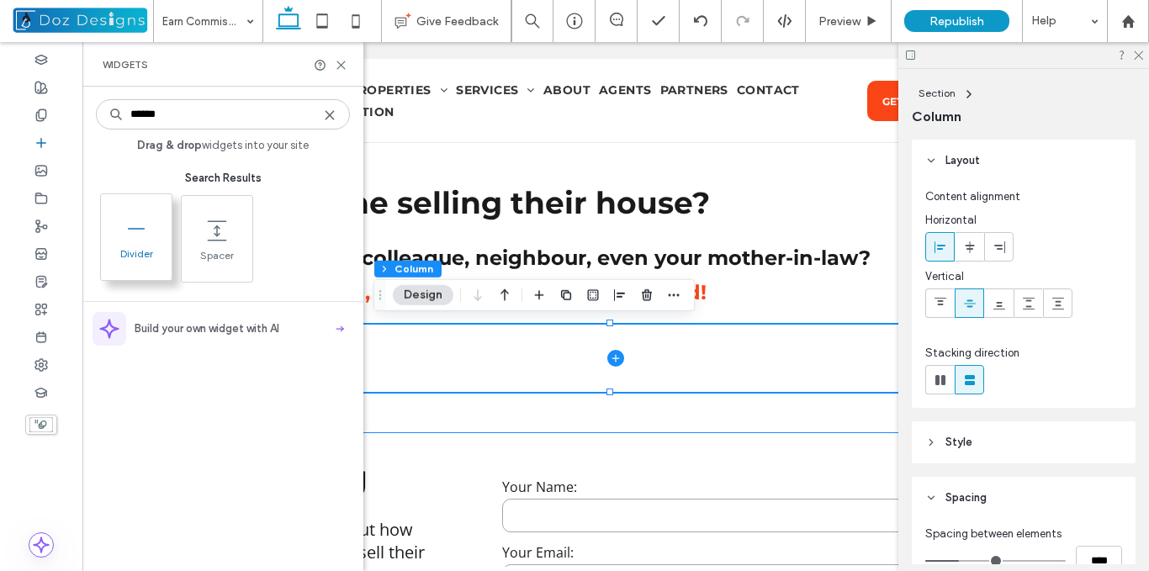
type input "******"
click at [149, 226] on icon at bounding box center [136, 228] width 27 height 27
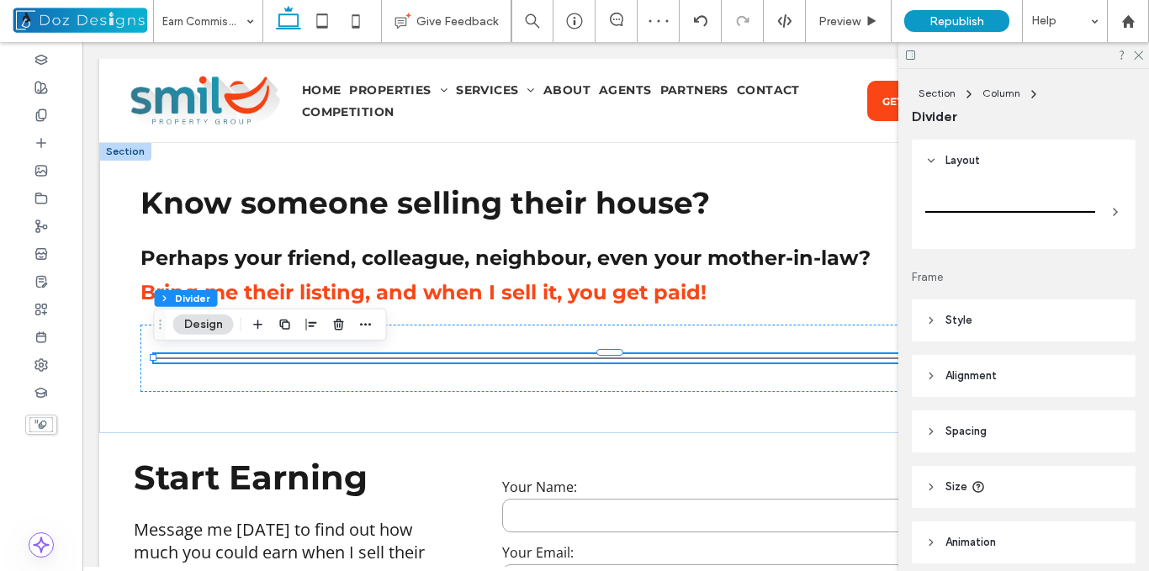
click at [940, 318] on header "Style" at bounding box center [1024, 321] width 224 height 42
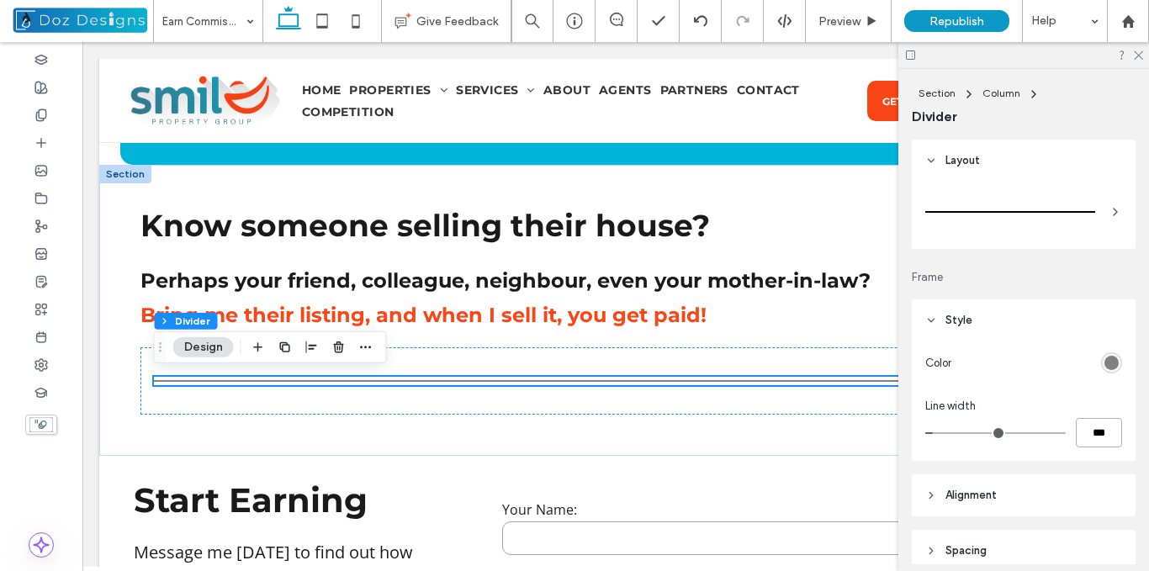
click at [1087, 437] on input "***" at bounding box center [1099, 432] width 46 height 29
click at [1087, 436] on input "***" at bounding box center [1099, 432] width 46 height 29
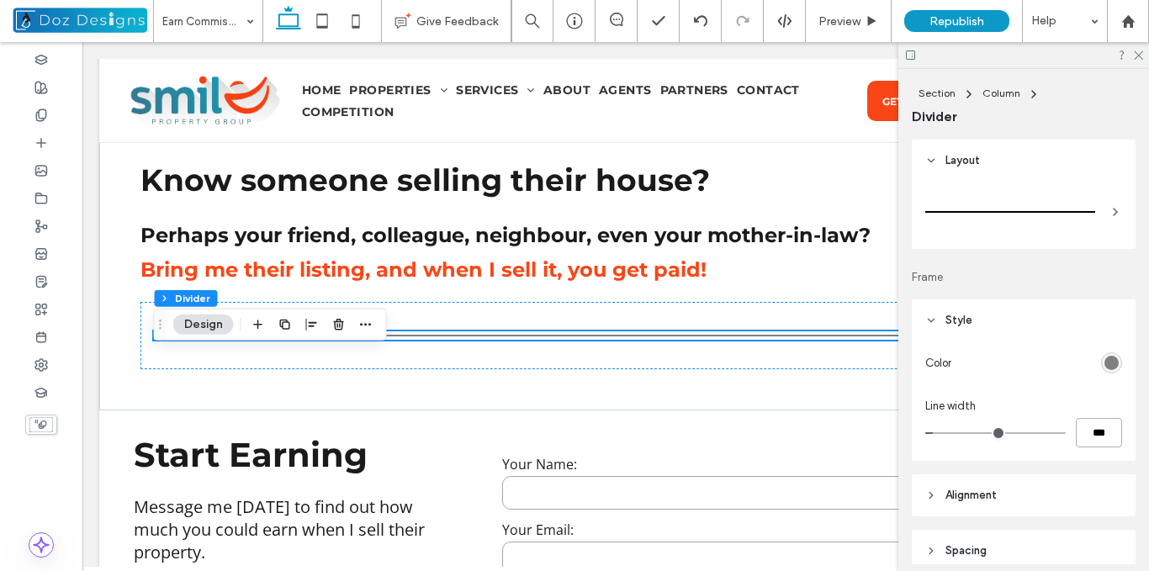
scroll to position [647, 0]
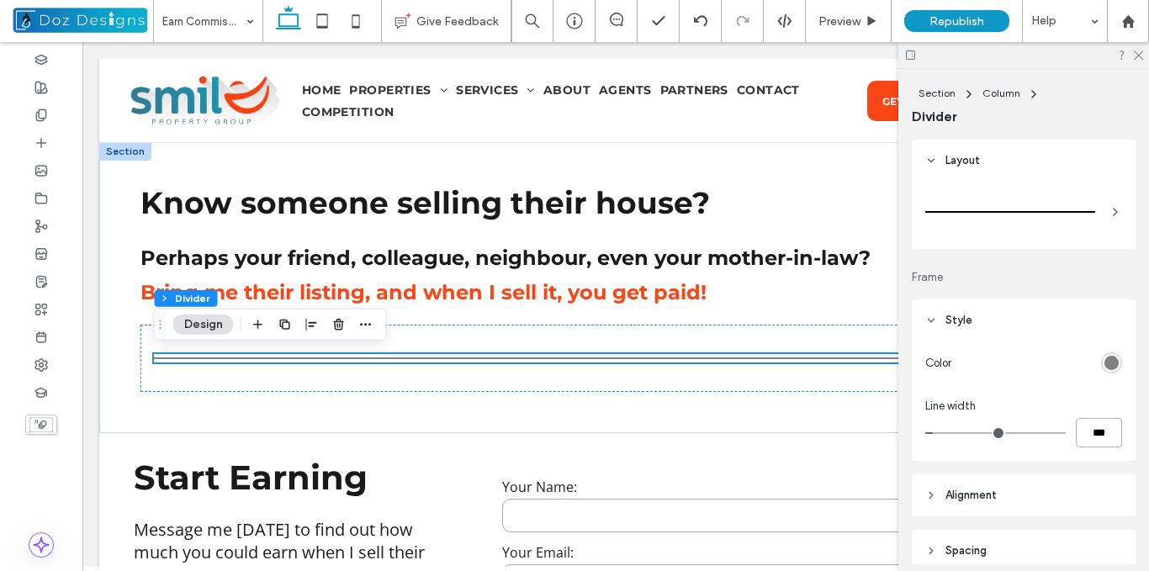
type input "***"
type input "*"
click at [1120, 438] on div "Color Line width ***" at bounding box center [1024, 401] width 224 height 119
click at [1101, 354] on div "rgb(128, 128, 128)" at bounding box center [1111, 363] width 21 height 21
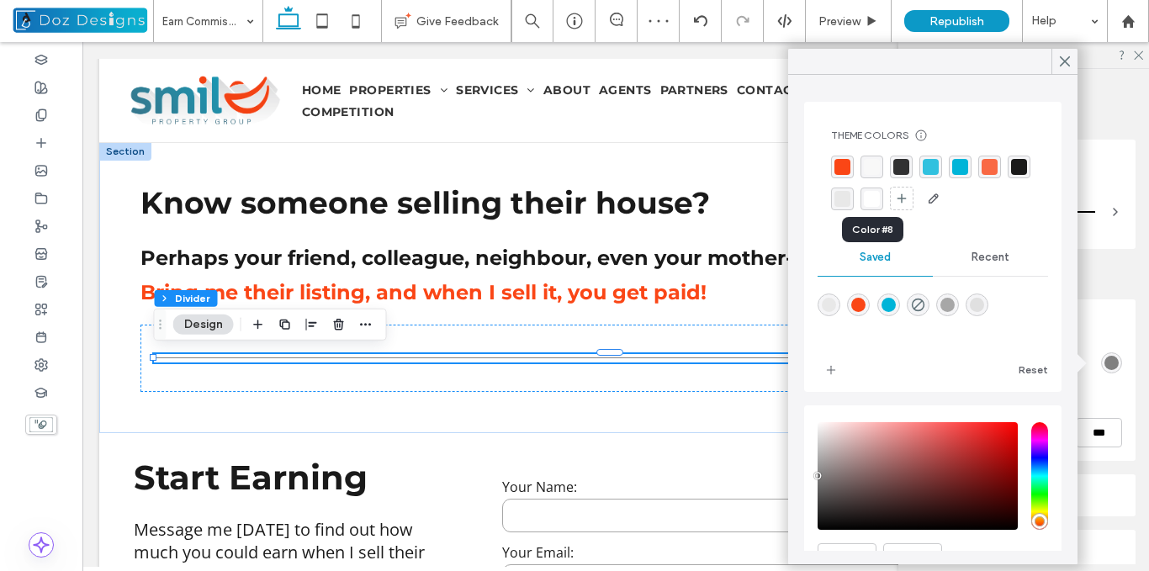
click at [851, 199] on div "rgba(232,232,232,1)" at bounding box center [843, 199] width 16 height 16
click at [931, 160] on div "rgba(0, 180, 216, 0.8)" at bounding box center [931, 167] width 16 height 16
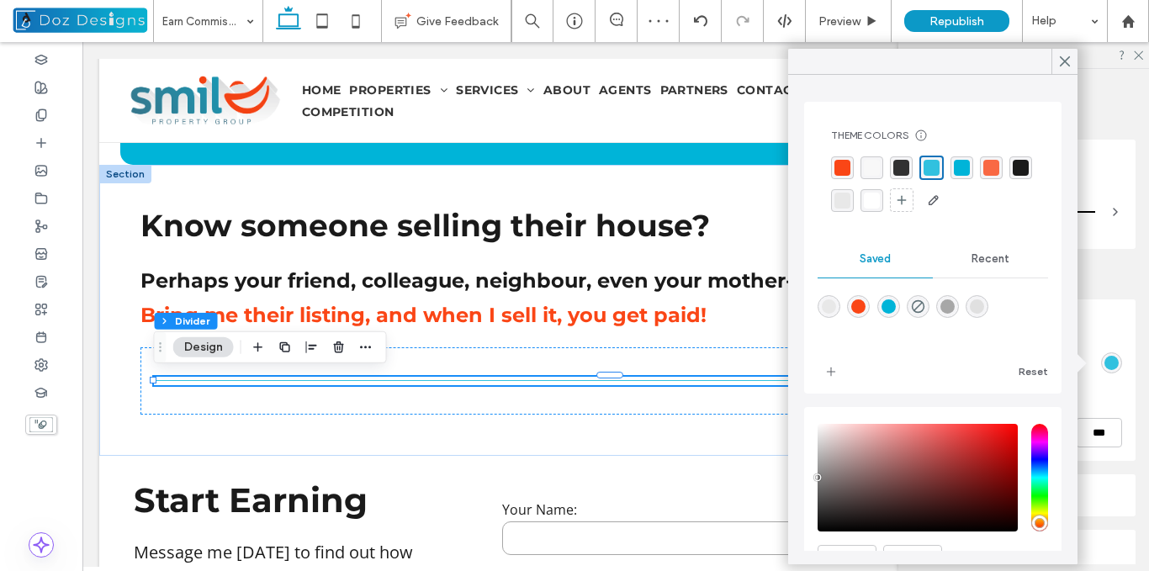
click at [989, 167] on div "rgba(250, 70, 22, 0.8)" at bounding box center [992, 168] width 16 height 16
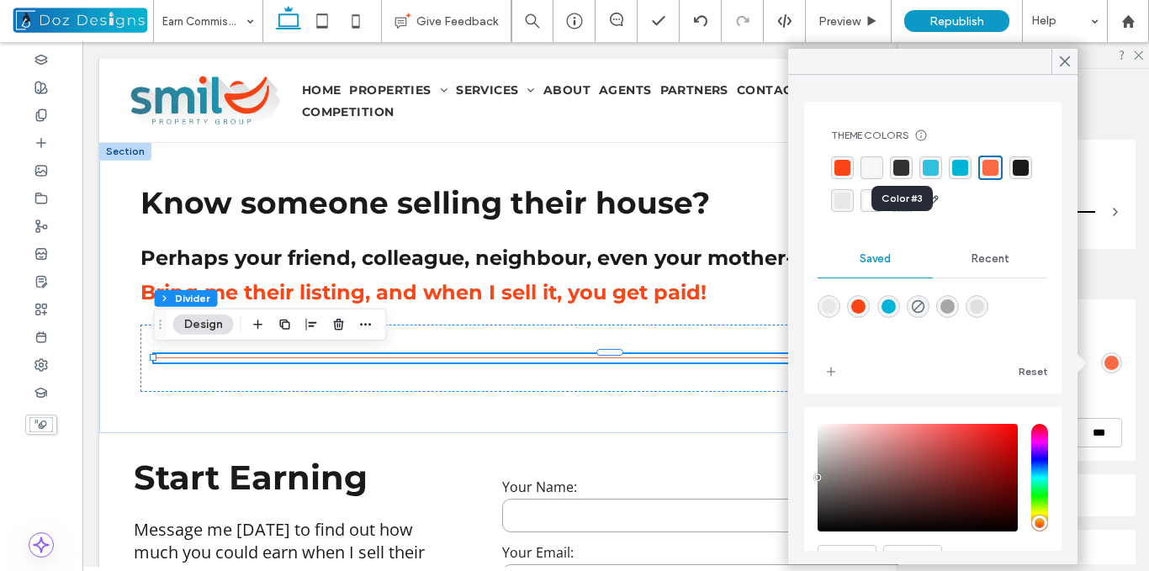
click at [902, 167] on div "rgba(0, 0, 0, 0.8)" at bounding box center [902, 168] width 16 height 16
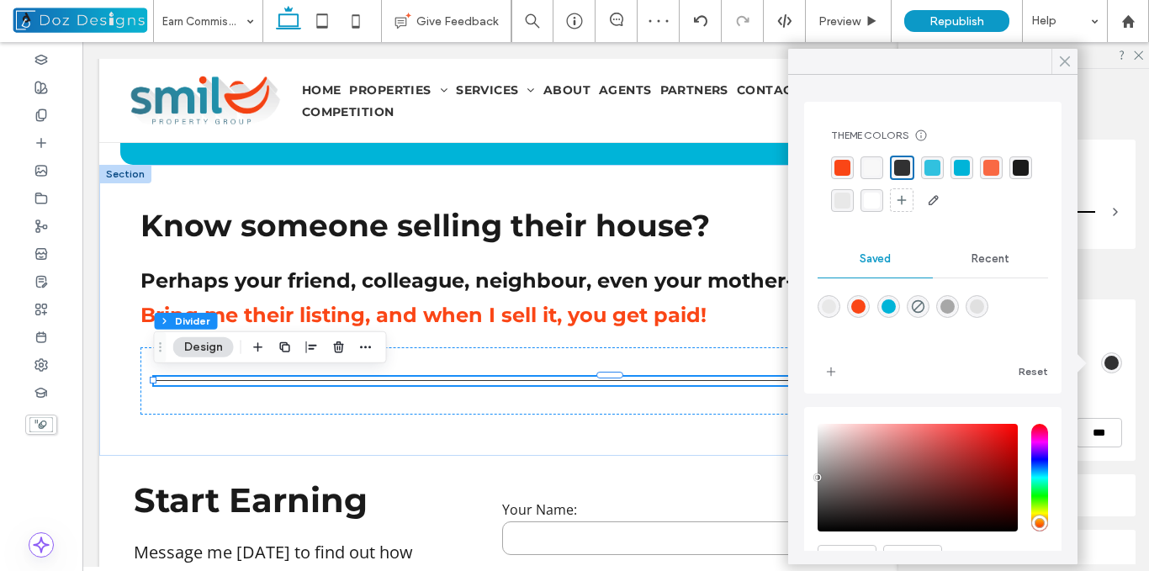
click at [1063, 54] on icon at bounding box center [1065, 61] width 15 height 15
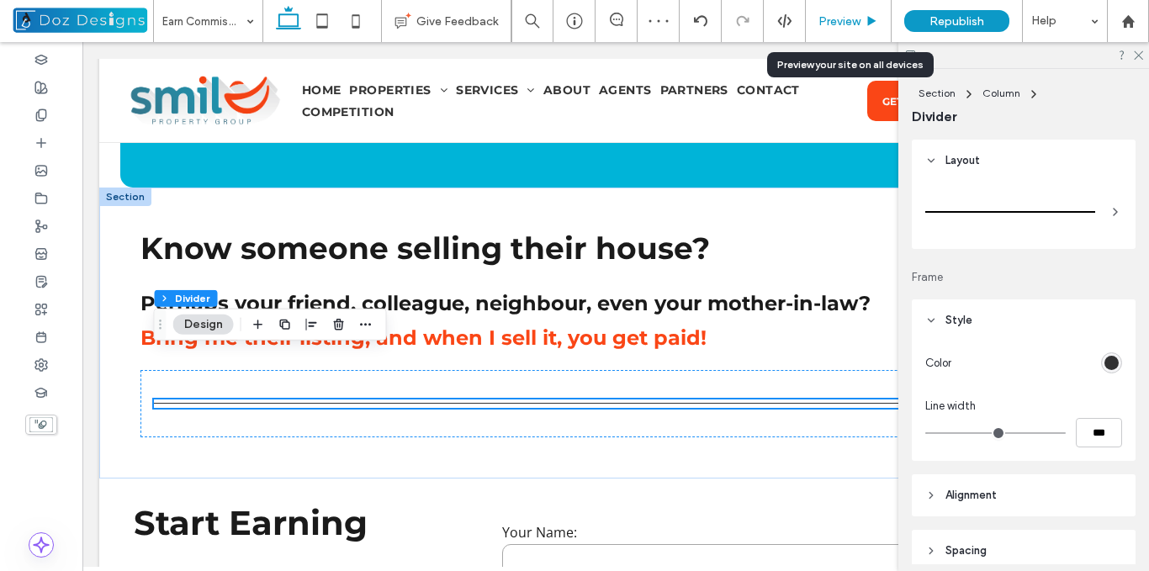
scroll to position [670, 0]
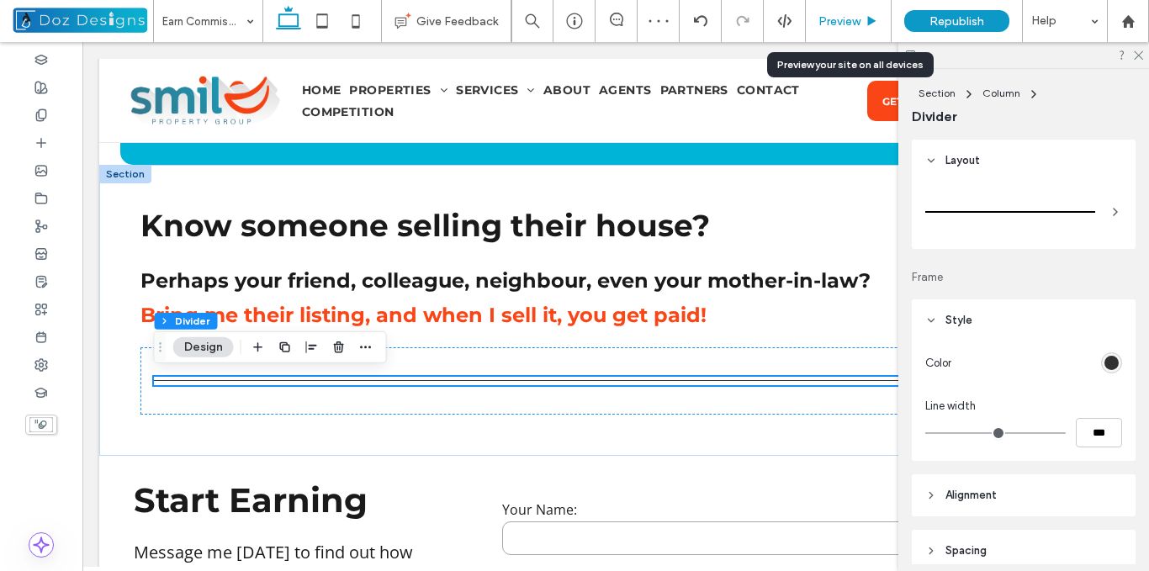
drag, startPoint x: 867, startPoint y: 19, endPoint x: 718, endPoint y: 40, distance: 150.5
click at [867, 19] on icon at bounding box center [872, 21] width 13 height 13
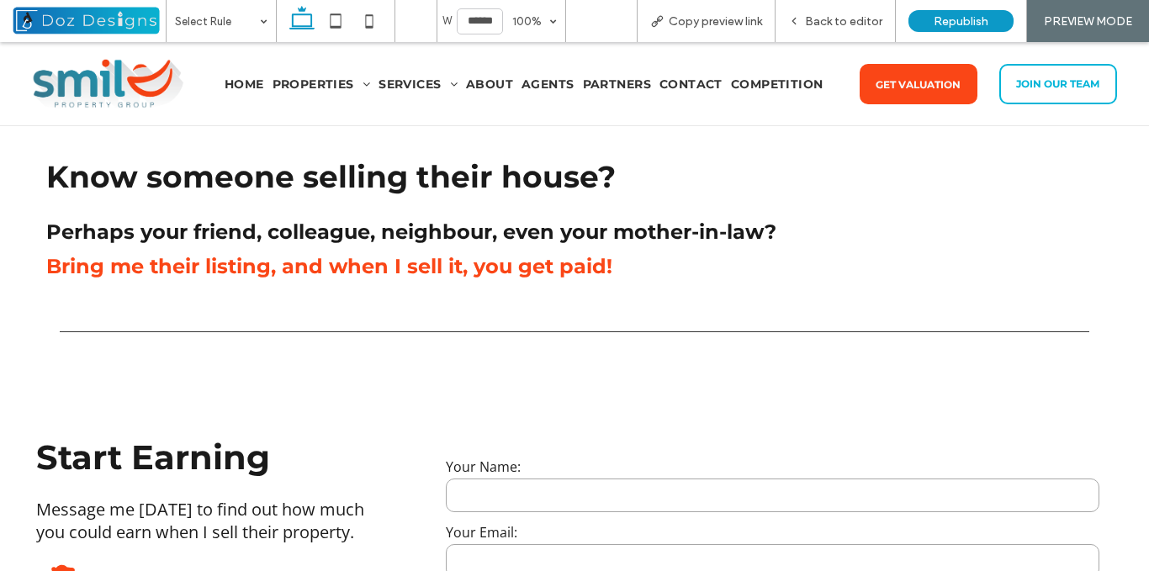
scroll to position [634, 0]
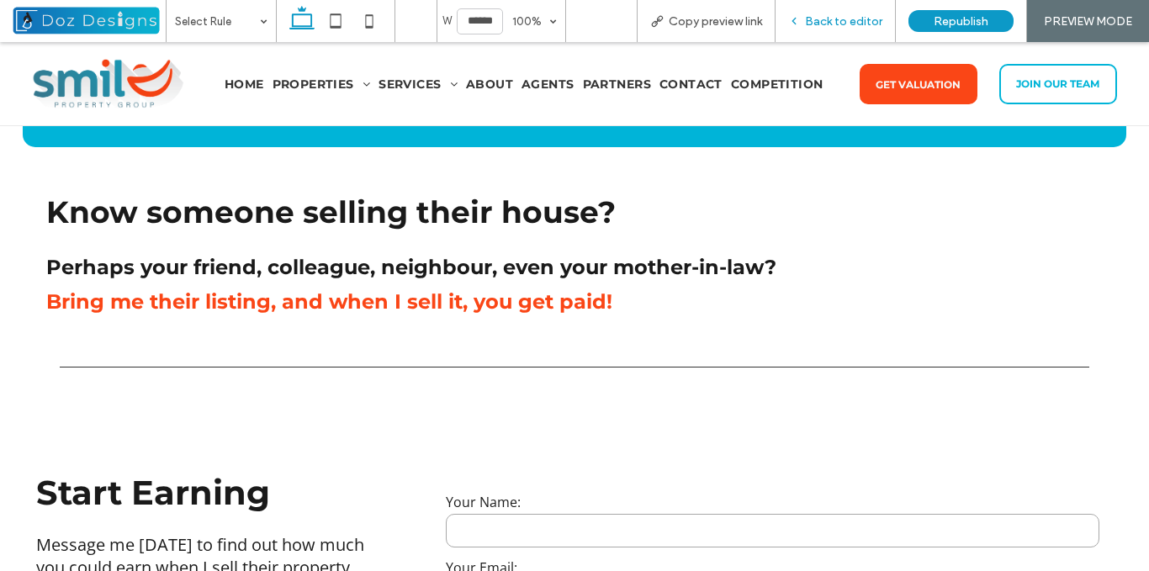
drag, startPoint x: 814, startPoint y: 22, endPoint x: 300, endPoint y: 236, distance: 556.3
click at [814, 21] on span "Back to editor" at bounding box center [843, 21] width 77 height 14
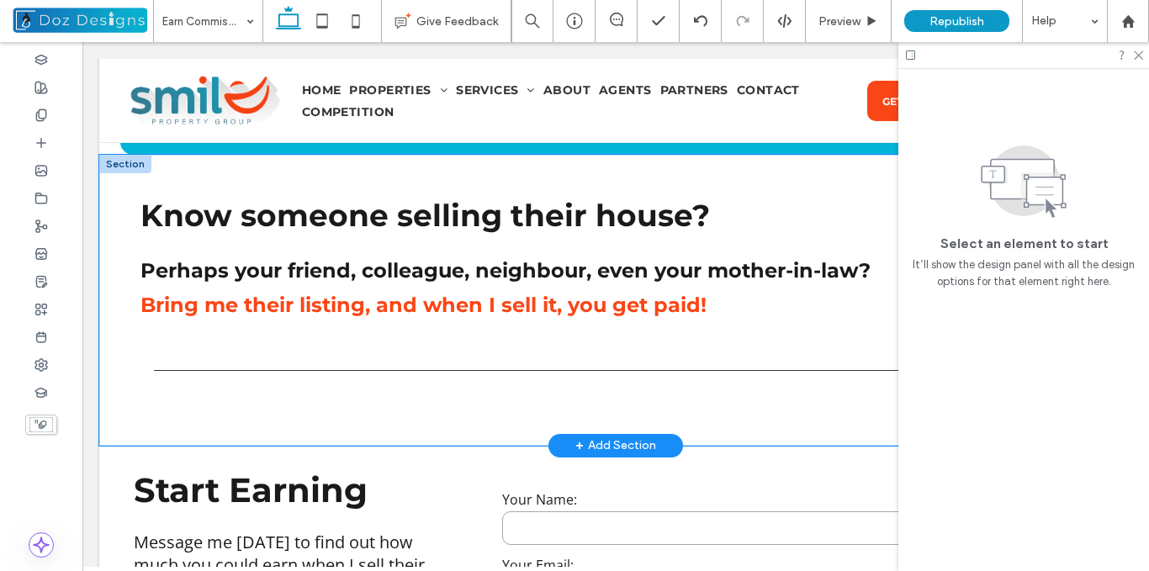
scroll to position [647, 0]
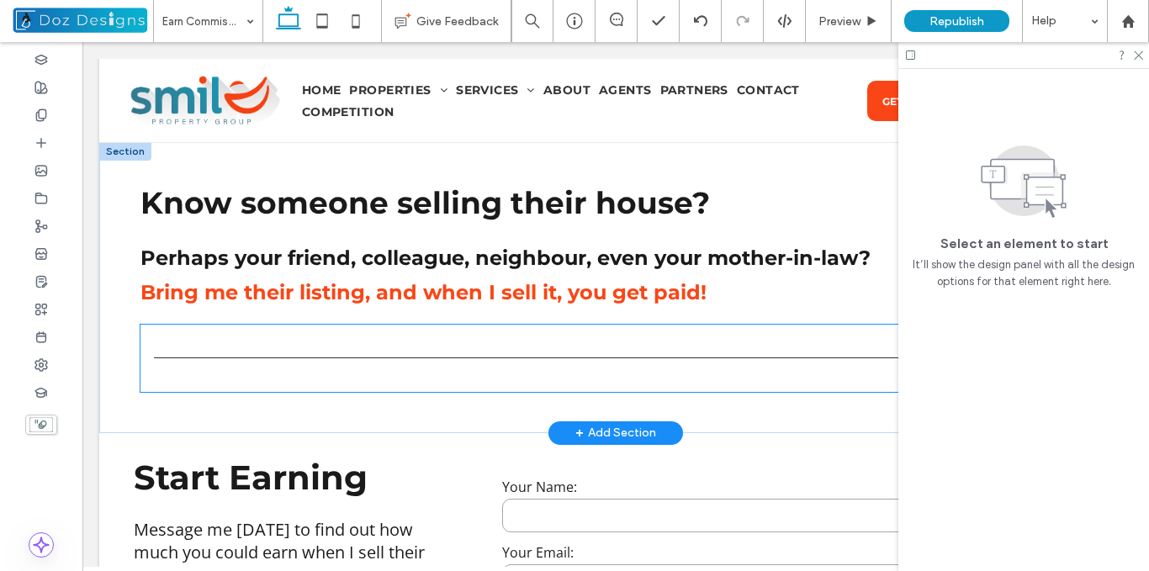
click at [154, 340] on div at bounding box center [616, 358] width 951 height 67
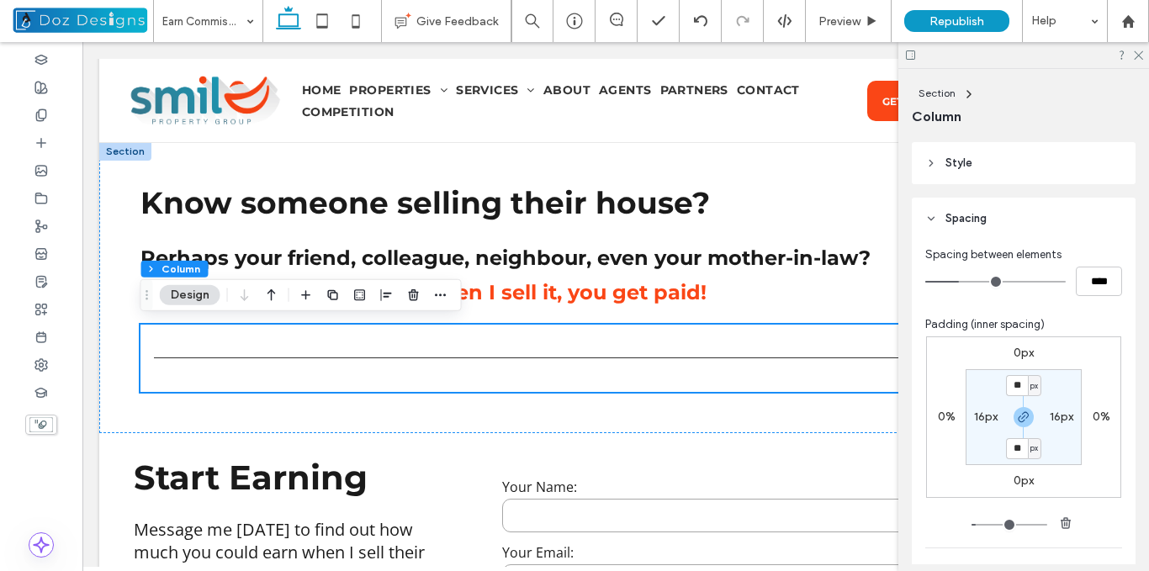
click at [977, 417] on label "16px" at bounding box center [986, 417] width 24 height 14
type input "*"
click at [1045, 390] on section "16px ** px 16px * px" at bounding box center [1024, 417] width 116 height 96
type input "*"
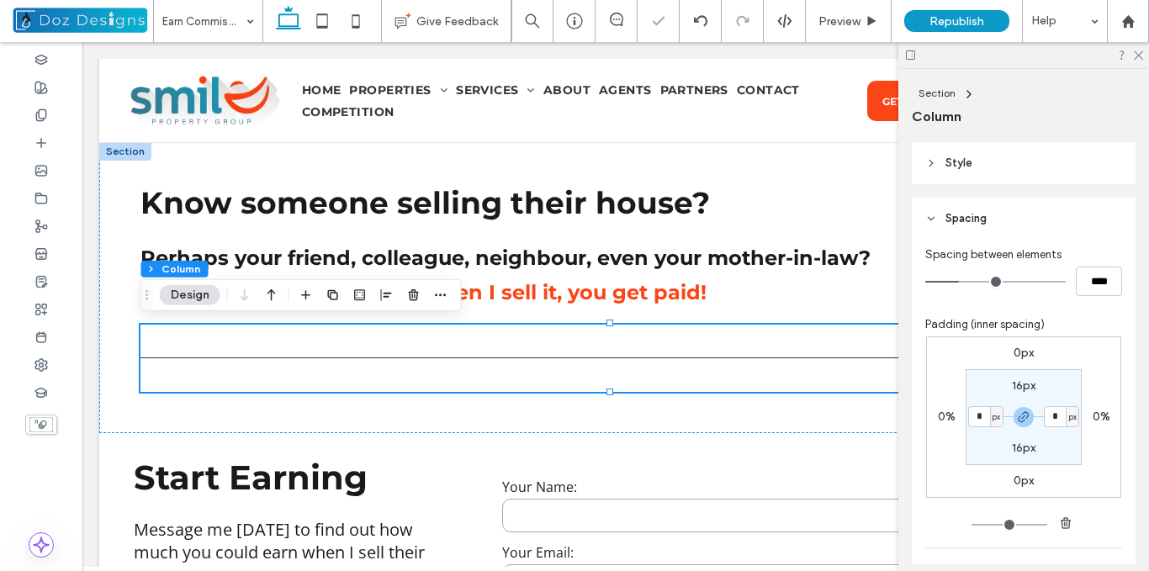
click at [1023, 451] on label "16px" at bounding box center [1024, 448] width 24 height 14
type input "**"
type input "*"
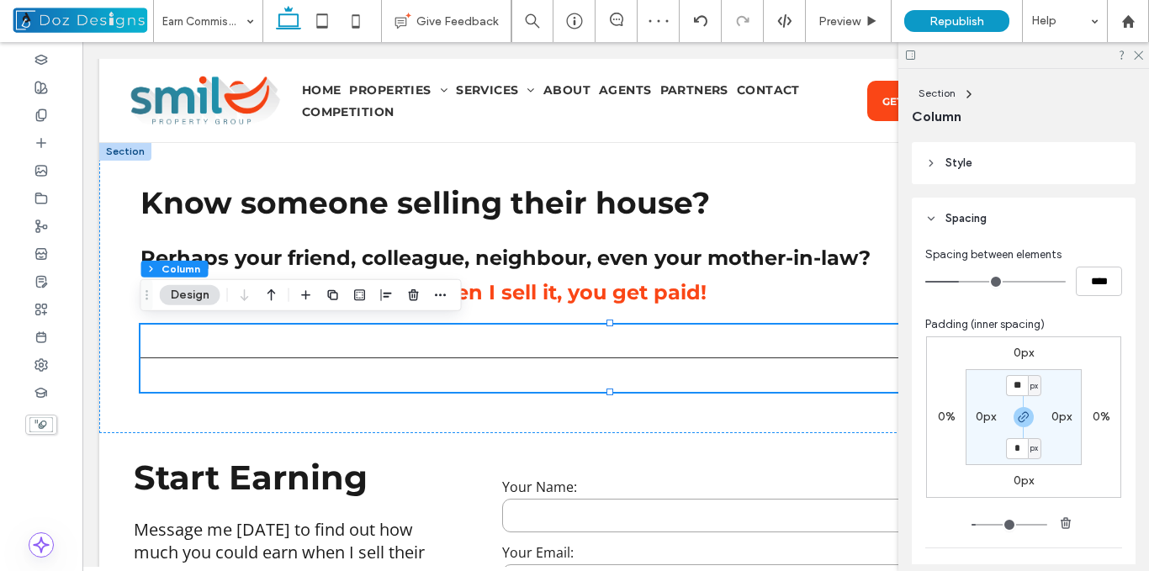
type input "*"
click at [1067, 390] on section "* px 0px * px 0px" at bounding box center [1024, 417] width 116 height 96
click at [857, 13] on div "Preview" at bounding box center [849, 21] width 86 height 42
click at [861, 19] on span "Preview" at bounding box center [840, 21] width 42 height 14
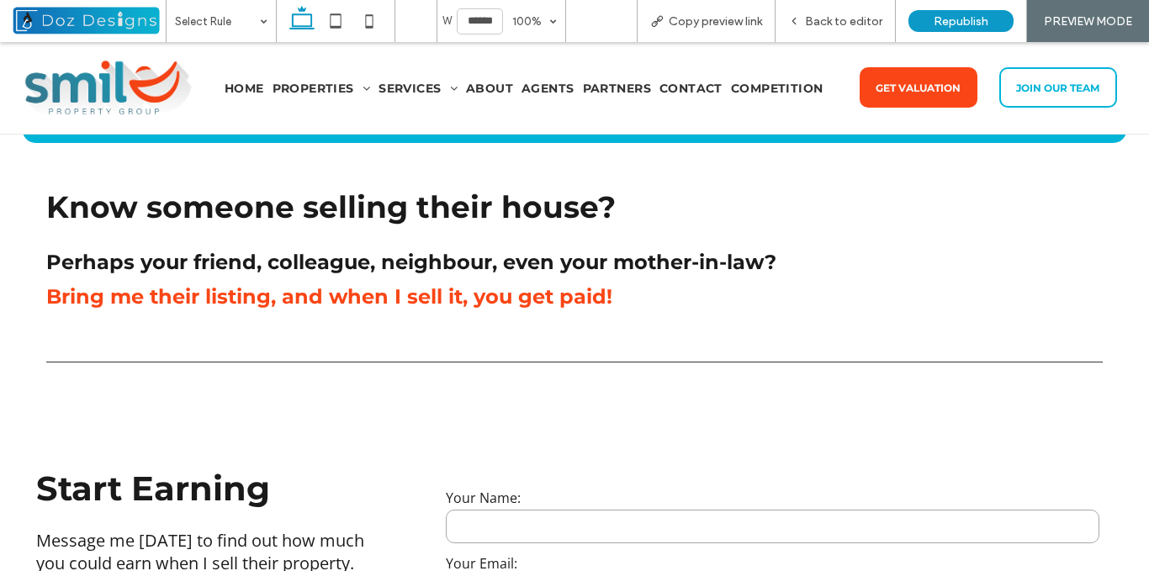
scroll to position [634, 0]
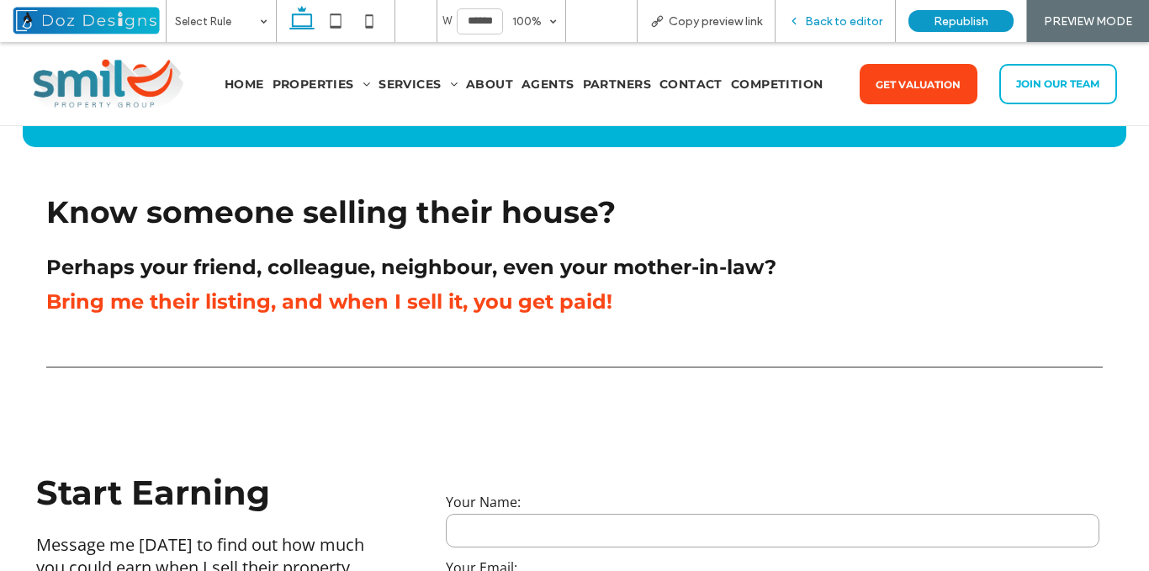
drag, startPoint x: 809, startPoint y: 19, endPoint x: 537, endPoint y: 237, distance: 348.9
click at [809, 18] on span "Back to editor" at bounding box center [843, 21] width 77 height 14
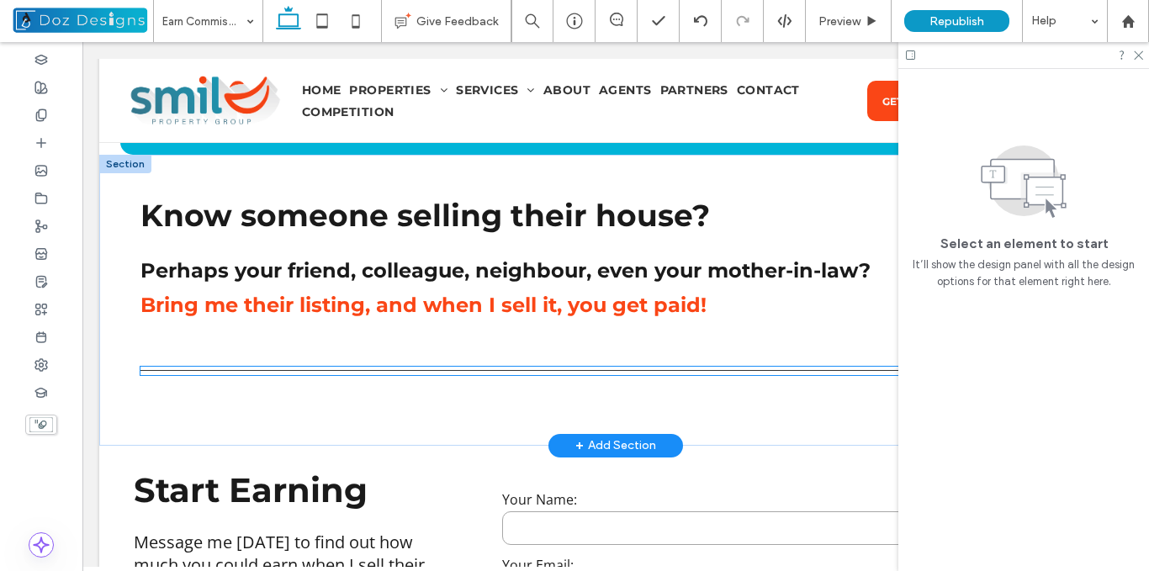
scroll to position [647, 0]
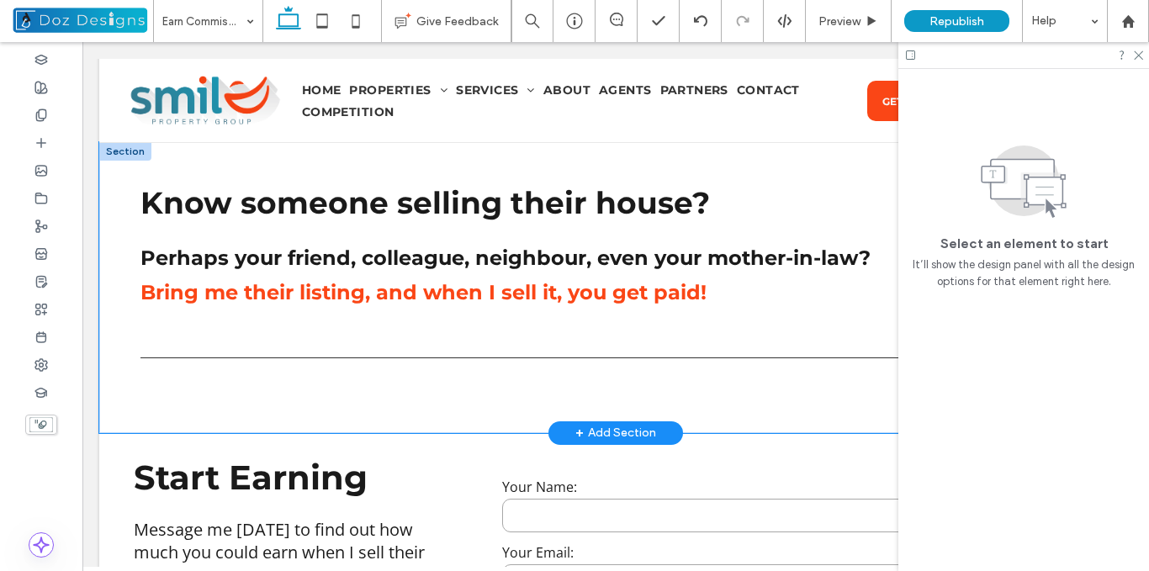
click at [195, 414] on div "Know someone selling their house? Perhaps your friend, colleague, neighbour, ev…" at bounding box center [615, 287] width 1033 height 290
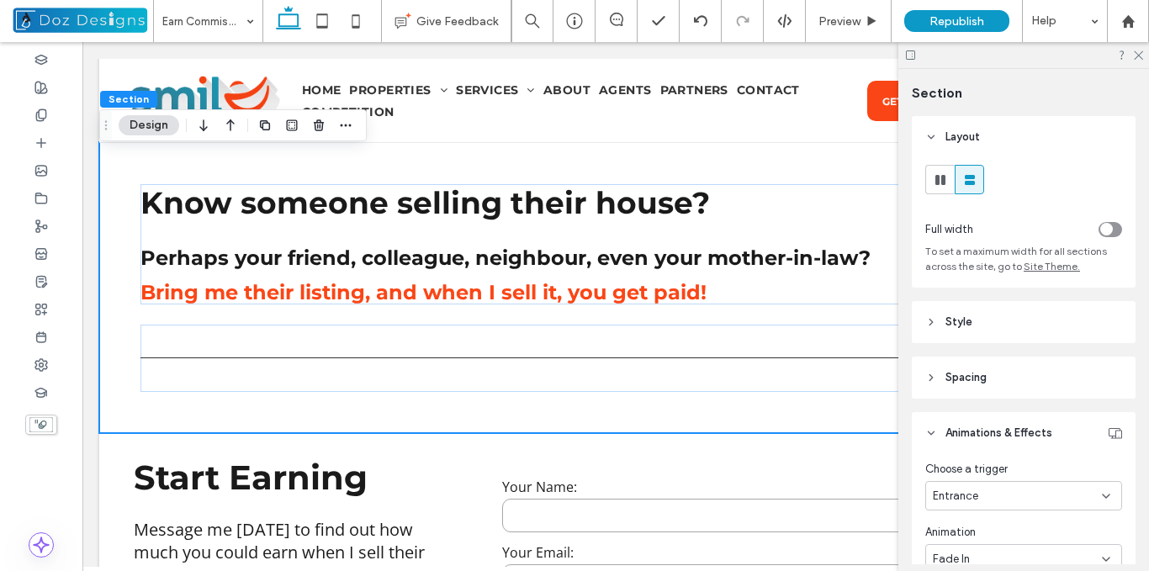
scroll to position [3, 0]
drag, startPoint x: 976, startPoint y: 373, endPoint x: 978, endPoint y: 382, distance: 9.4
click at [976, 374] on span "Spacing" at bounding box center [966, 374] width 41 height 17
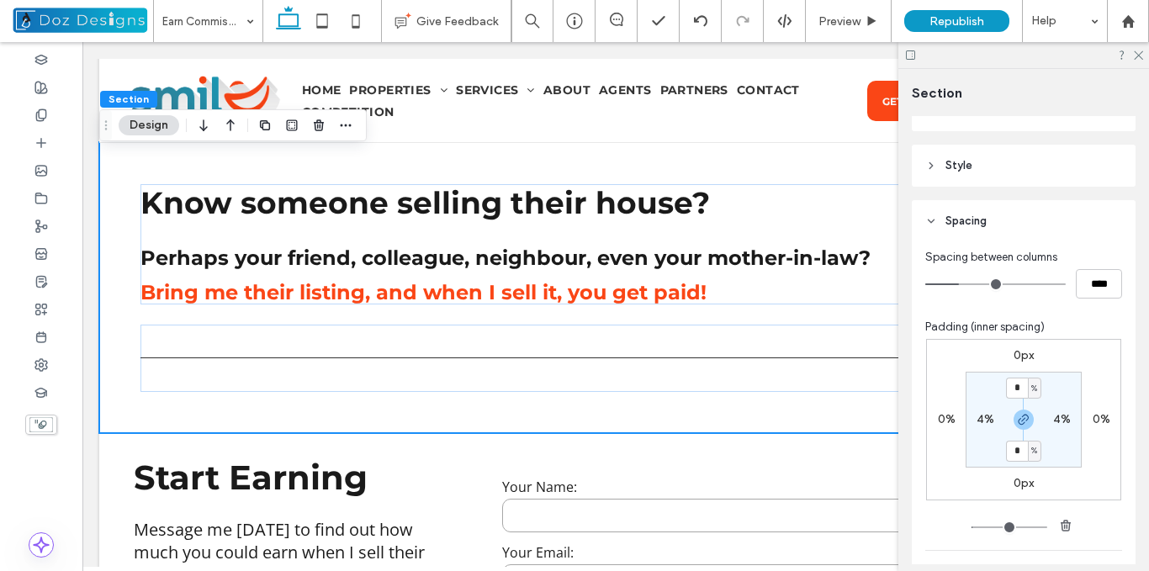
scroll to position [172, 0]
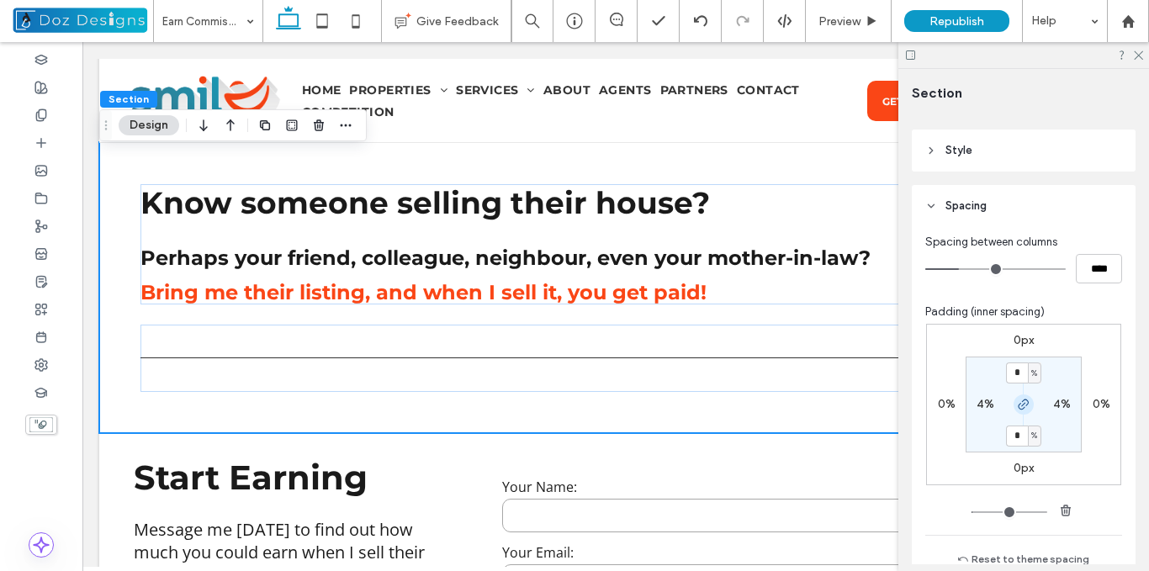
click at [1020, 406] on icon "button" at bounding box center [1023, 404] width 13 height 13
click at [1020, 438] on label "4%" at bounding box center [1024, 435] width 18 height 14
type input "*"
click at [1064, 443] on section "4% 4% * % 4%" at bounding box center [1024, 405] width 116 height 96
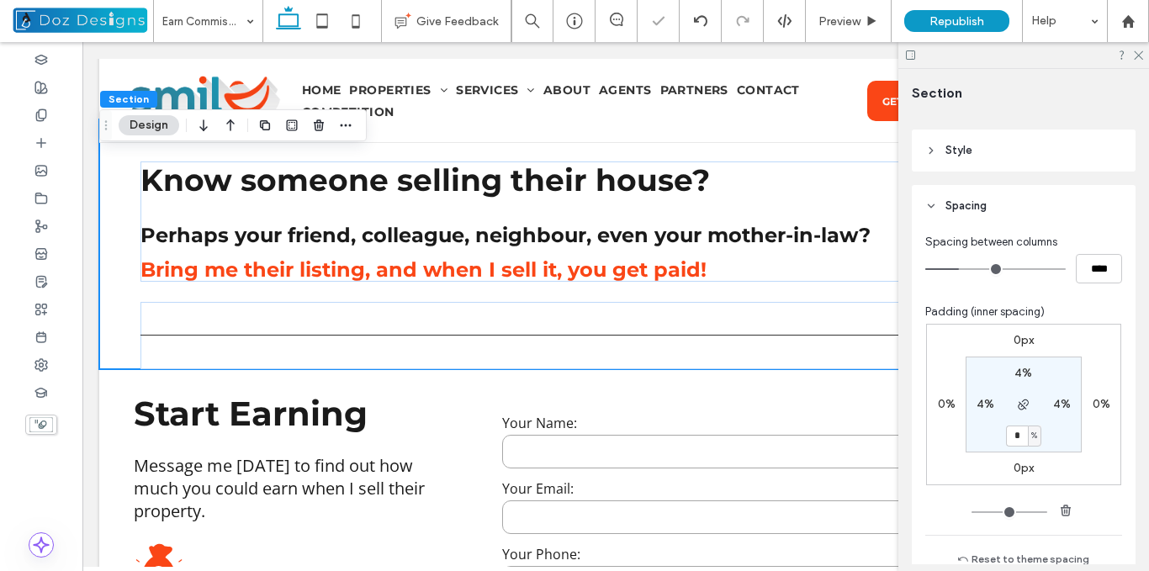
scroll to position [647, 0]
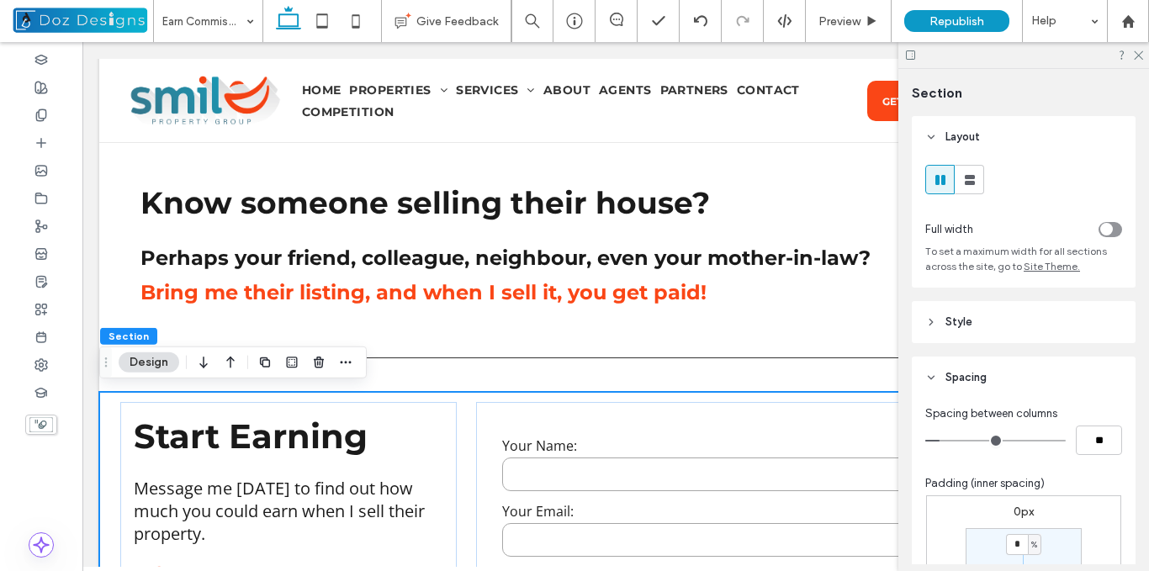
scroll to position [84, 0]
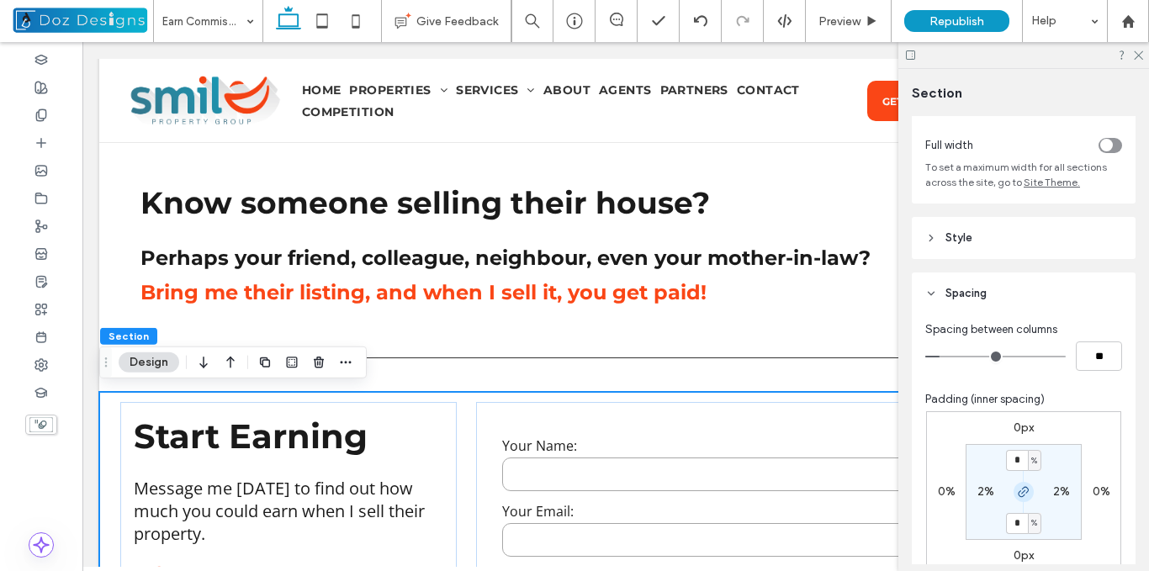
click at [1021, 492] on icon "button" at bounding box center [1023, 492] width 13 height 13
click at [1017, 463] on input "*" at bounding box center [1017, 460] width 22 height 21
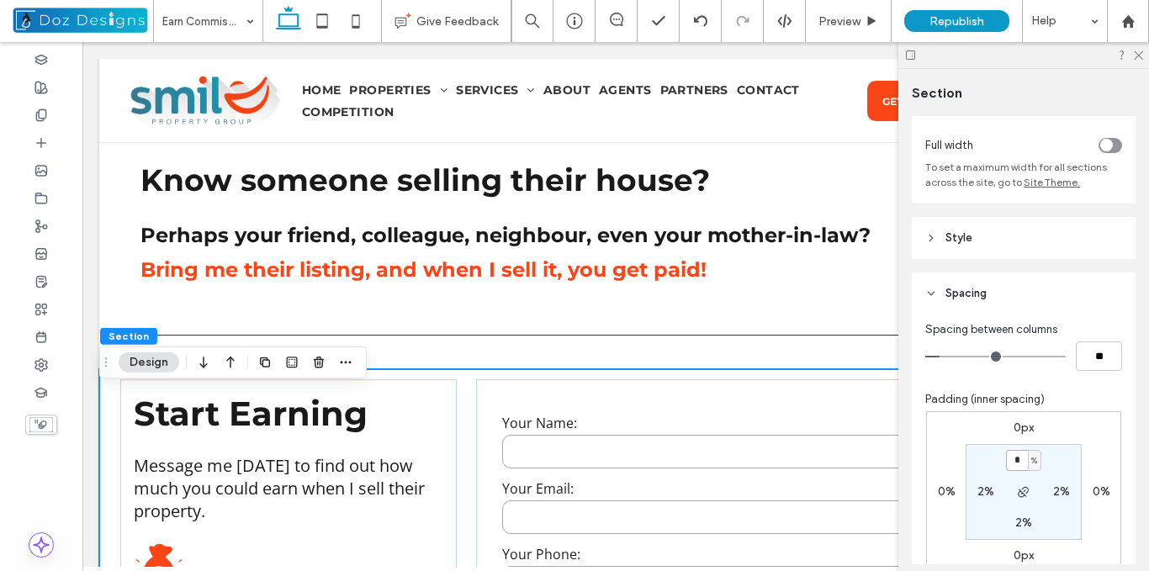
scroll to position [647, 0]
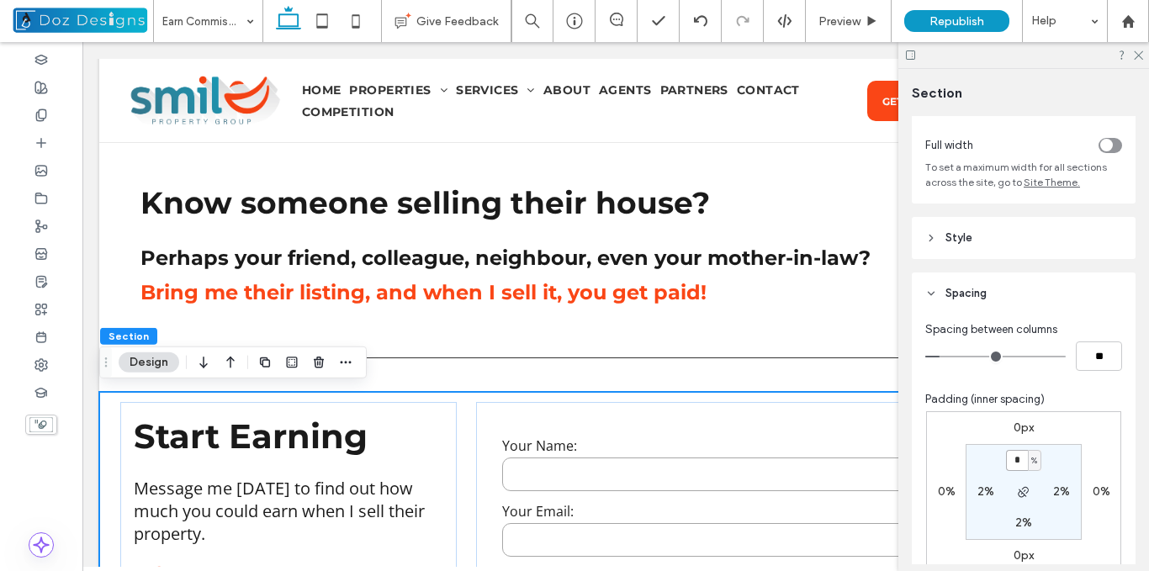
type input "*"
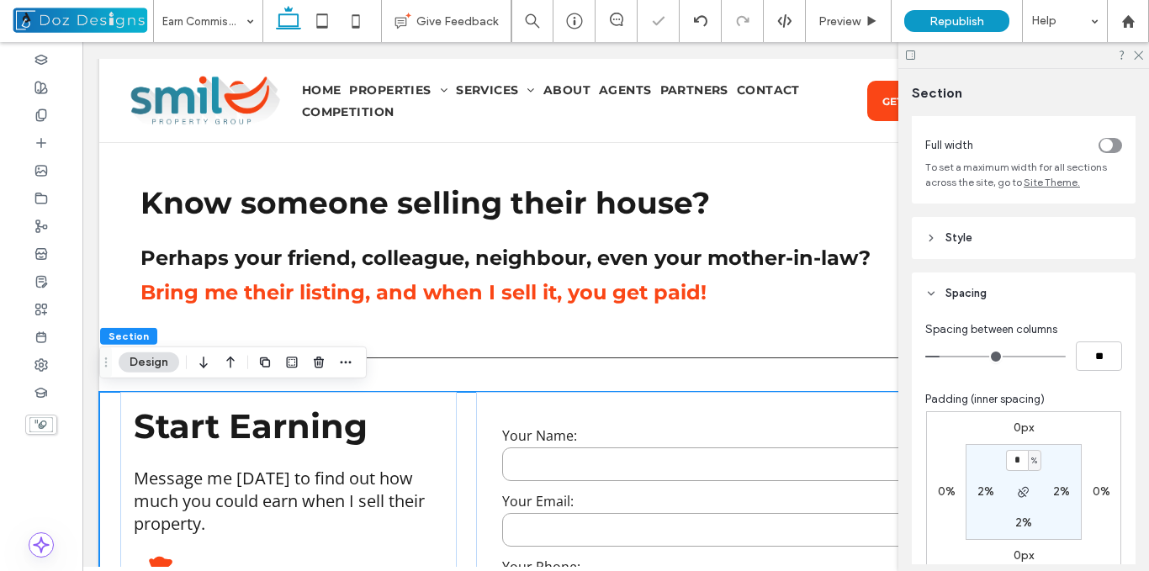
click at [1057, 465] on section "* % 2% 2% 2%" at bounding box center [1024, 492] width 116 height 96
drag, startPoint x: 852, startPoint y: 19, endPoint x: 626, endPoint y: 203, distance: 290.7
click at [852, 19] on span "Preview" at bounding box center [840, 21] width 42 height 14
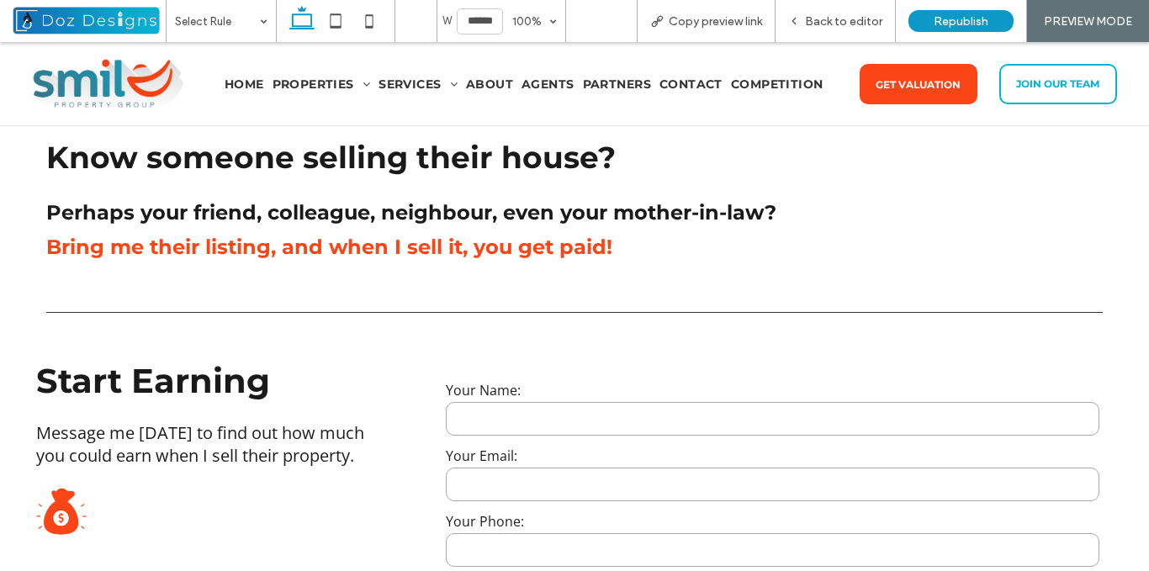
scroll to position [719, 0]
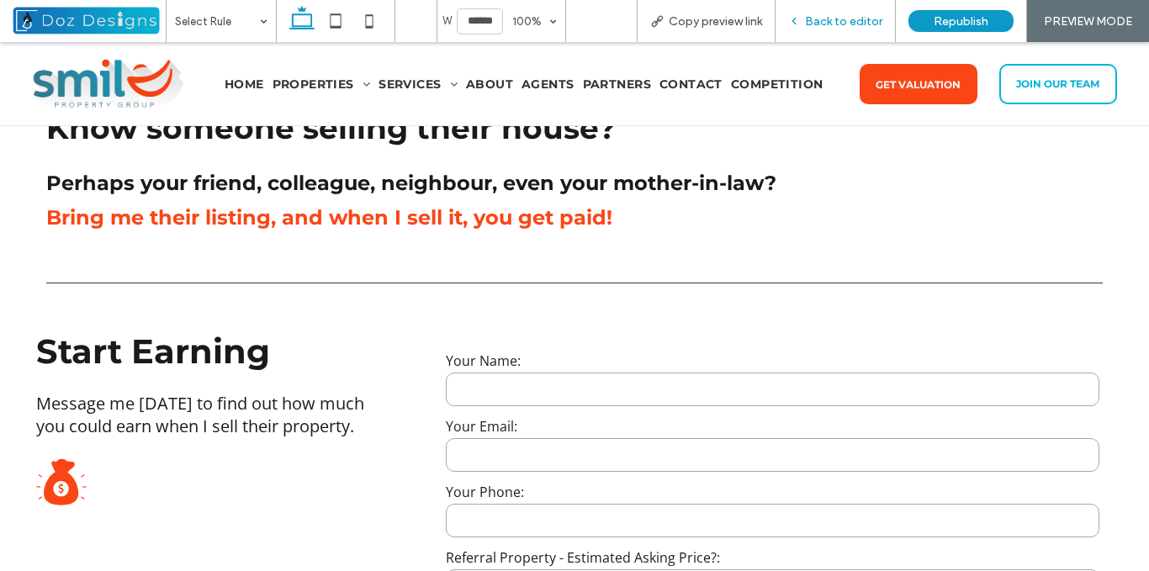
click at [800, 18] on icon at bounding box center [794, 21] width 12 height 12
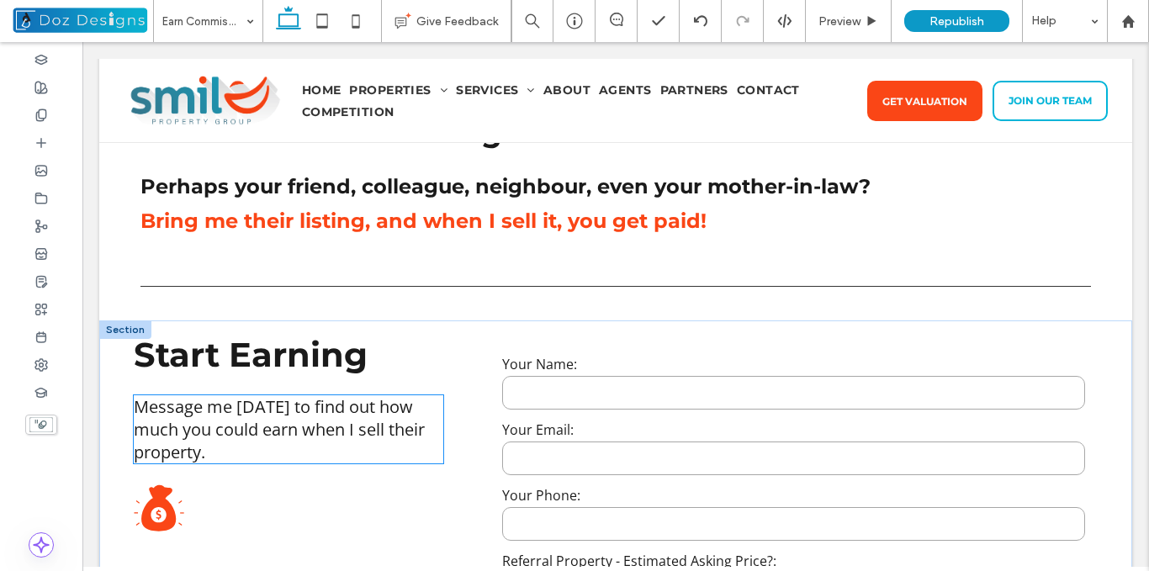
scroll to position [735, 0]
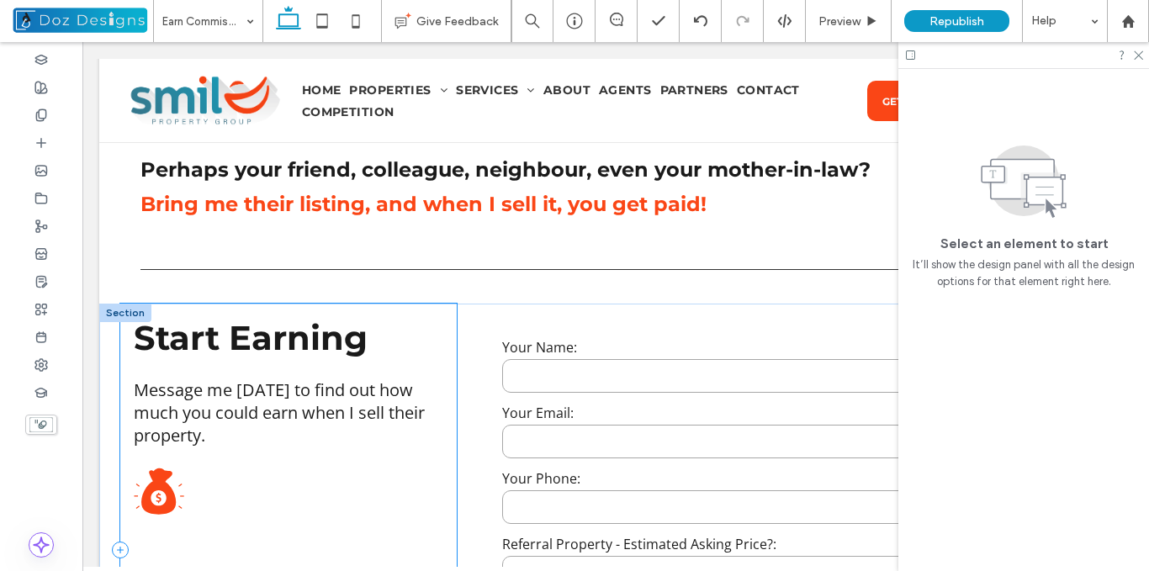
click at [129, 358] on div "Start Earning Message me [DATE] to find out how much you could earn when I sell…" at bounding box center [288, 551] width 337 height 494
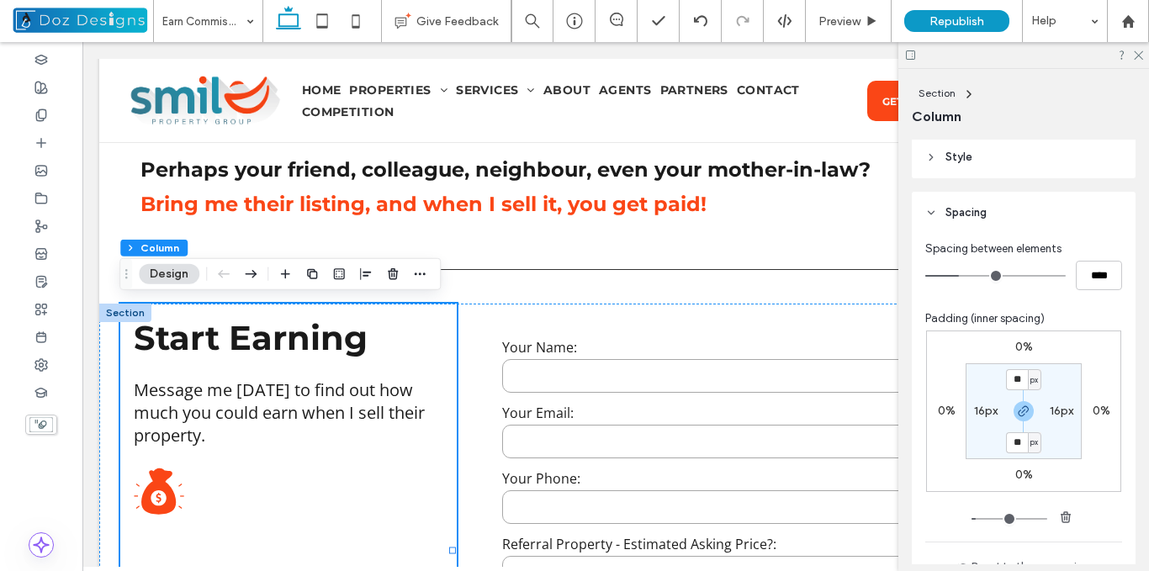
scroll to position [320, 0]
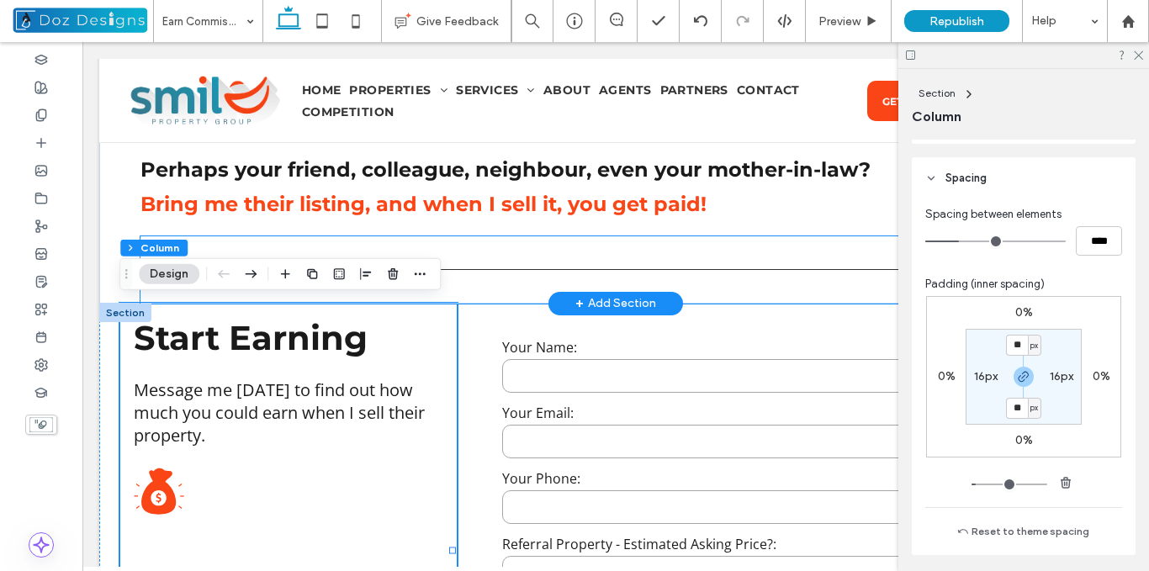
click at [461, 250] on div at bounding box center [616, 269] width 951 height 67
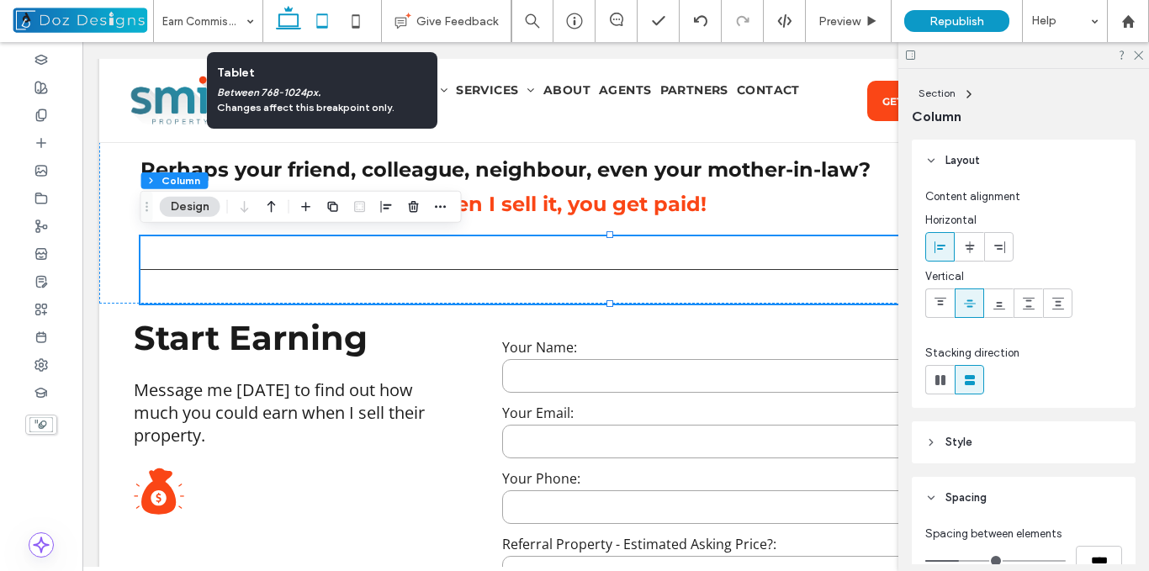
click at [323, 24] on icon at bounding box center [322, 21] width 34 height 34
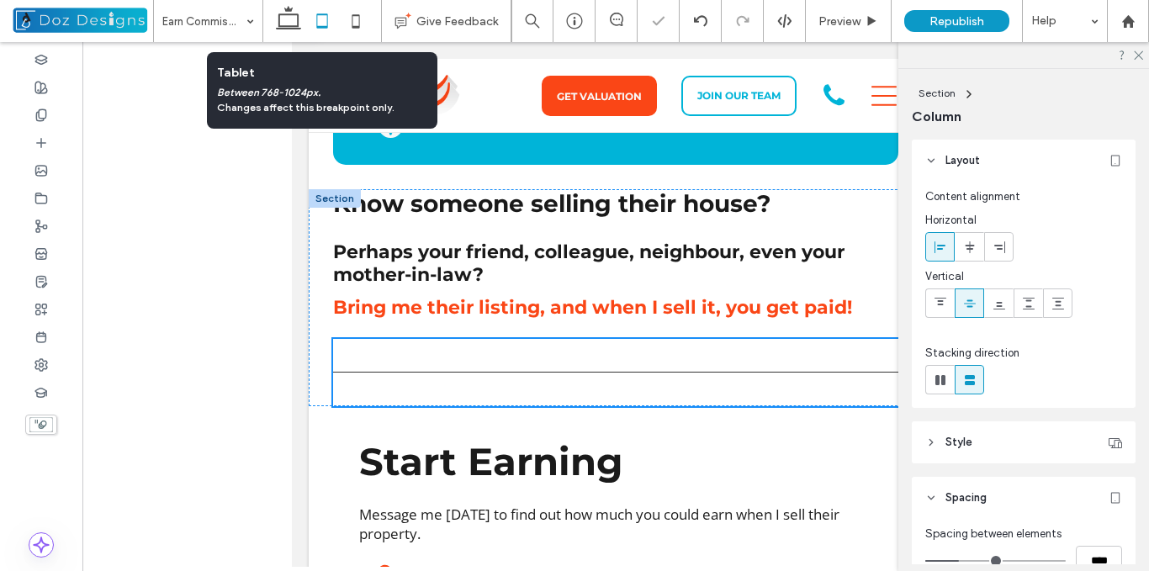
scroll to position [780, 0]
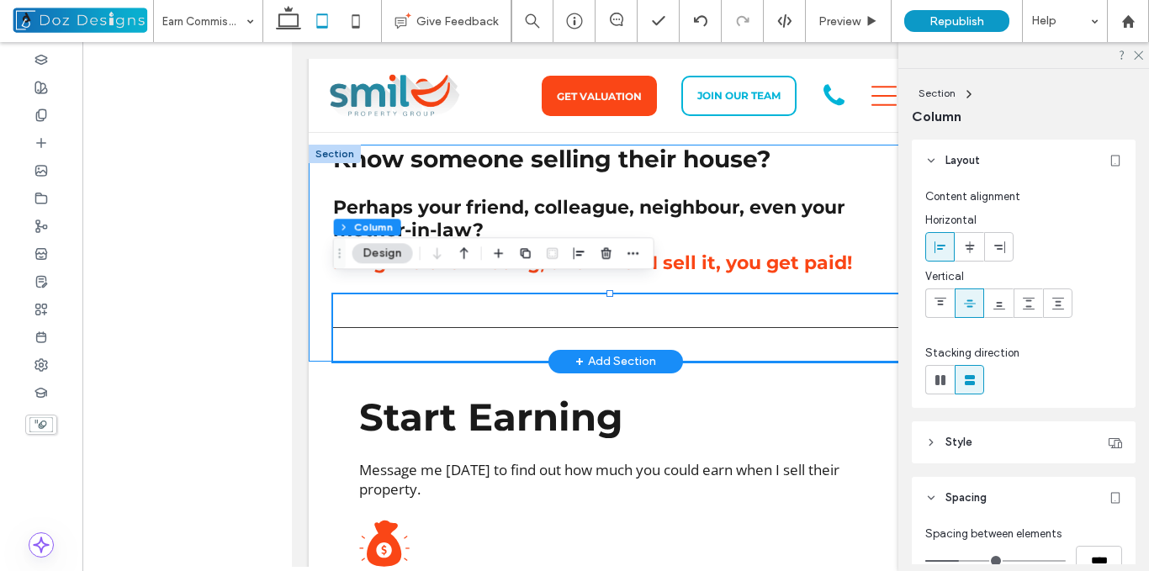
click at [319, 325] on div "Know someone selling their house? Perhaps your friend, colleague, neighbour, ev…" at bounding box center [616, 253] width 614 height 217
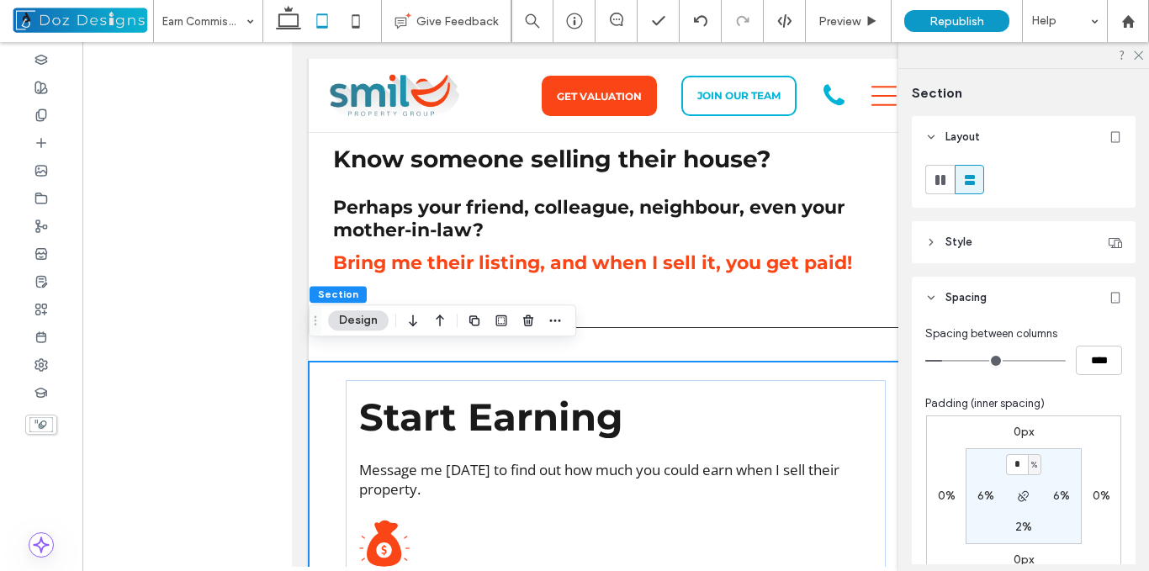
type input "*"
click at [1053, 466] on section "* % 6% 2% 6%" at bounding box center [1024, 496] width 116 height 96
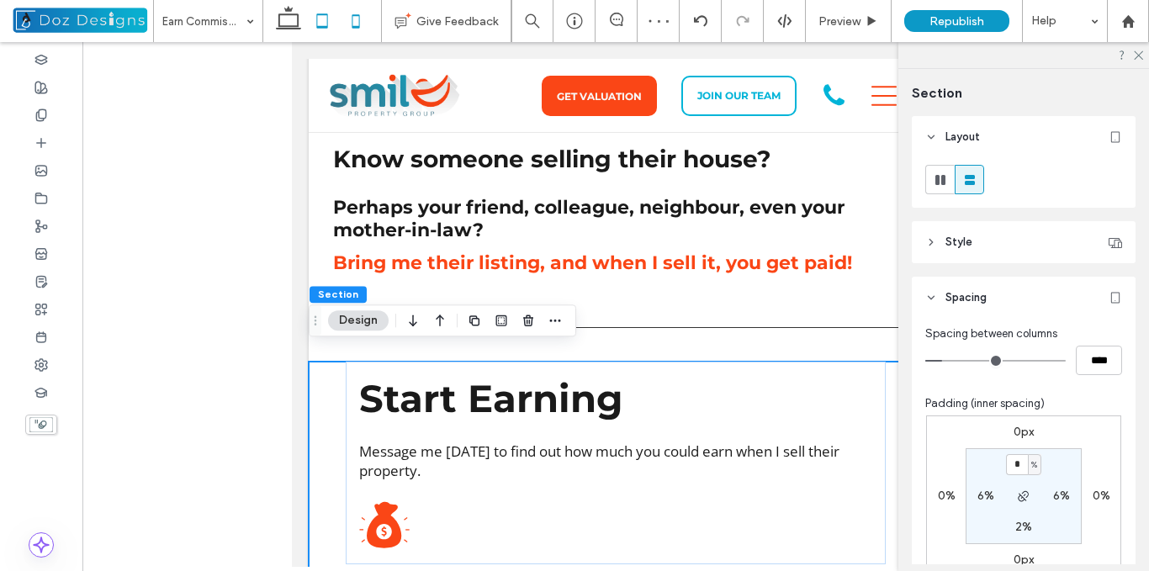
click at [356, 24] on icon at bounding box center [356, 21] width 34 height 34
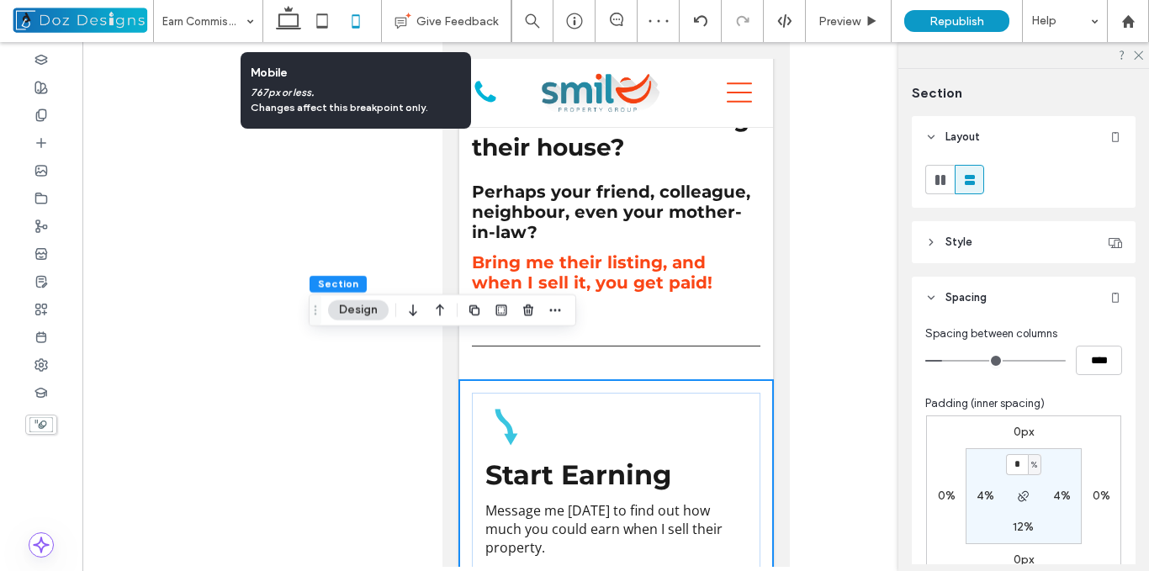
type input "*"
type input "***"
type input "*"
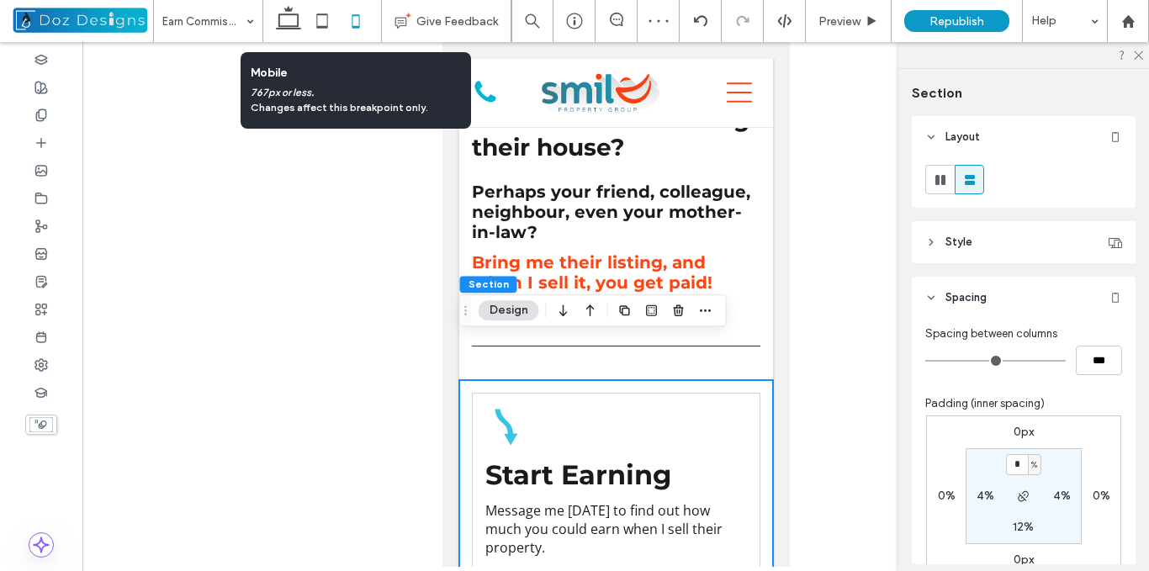
scroll to position [811, 0]
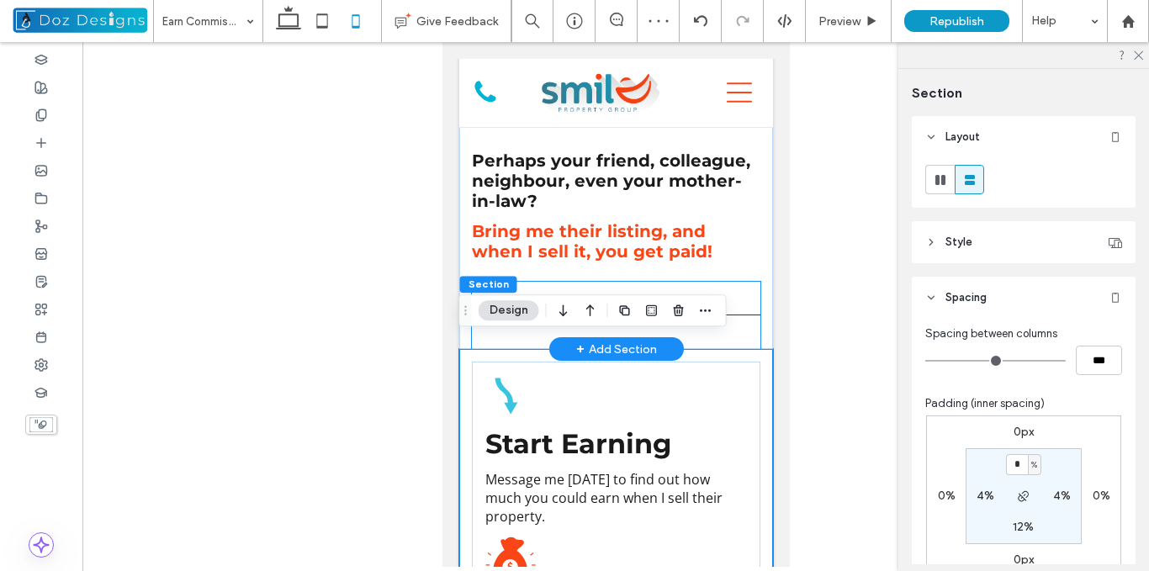
click at [742, 323] on div at bounding box center [615, 315] width 289 height 67
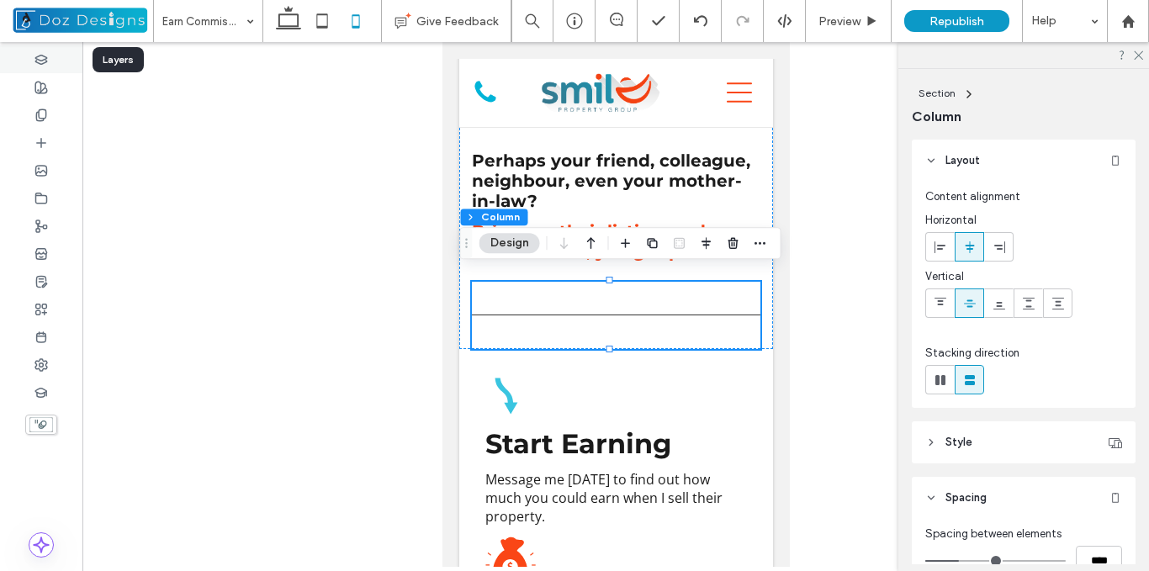
click at [46, 64] on icon at bounding box center [40, 59] width 13 height 13
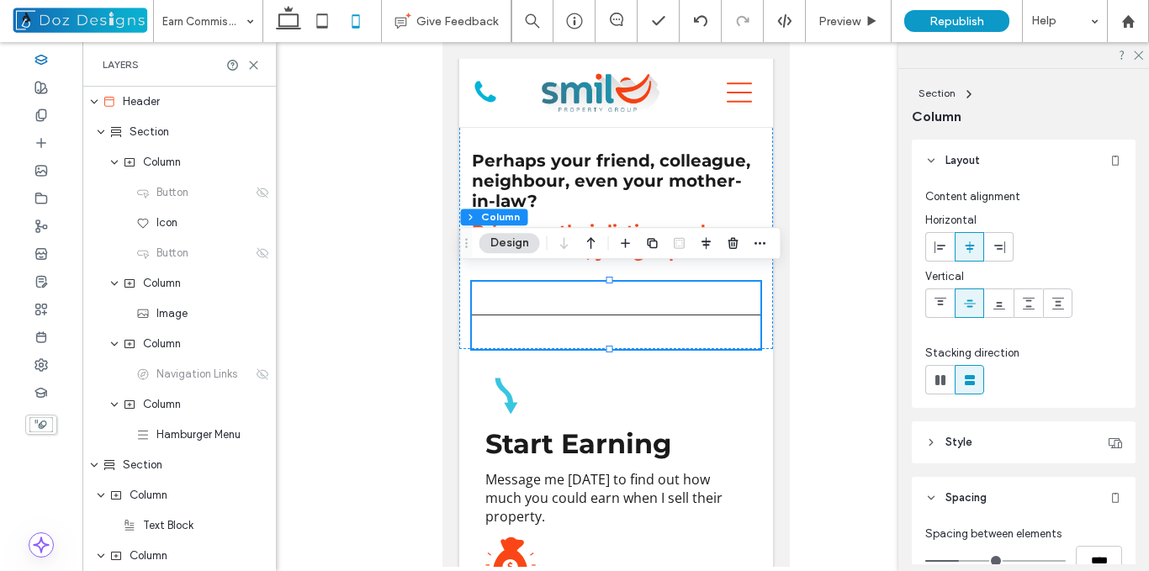
scroll to position [560, 0]
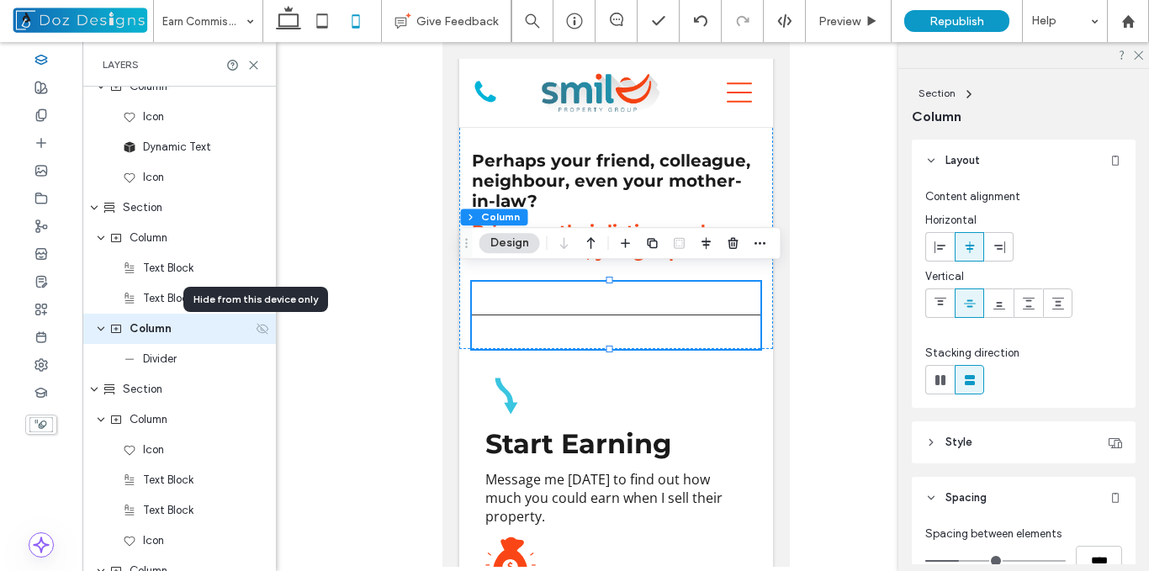
click at [257, 331] on use at bounding box center [263, 328] width 12 height 11
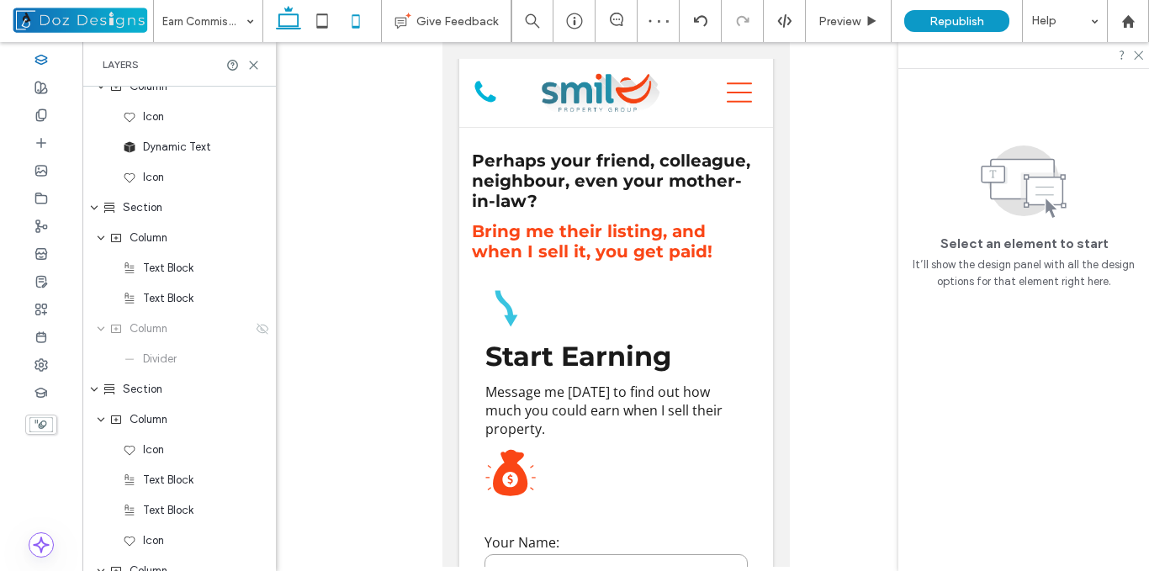
click at [282, 22] on icon at bounding box center [289, 21] width 34 height 34
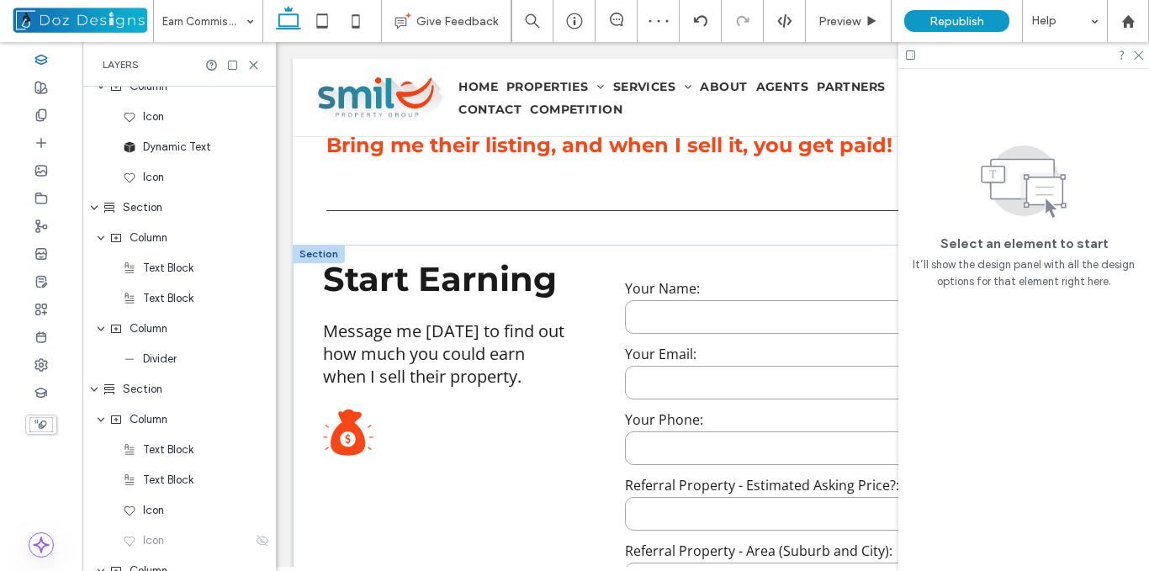
scroll to position [1013, 0]
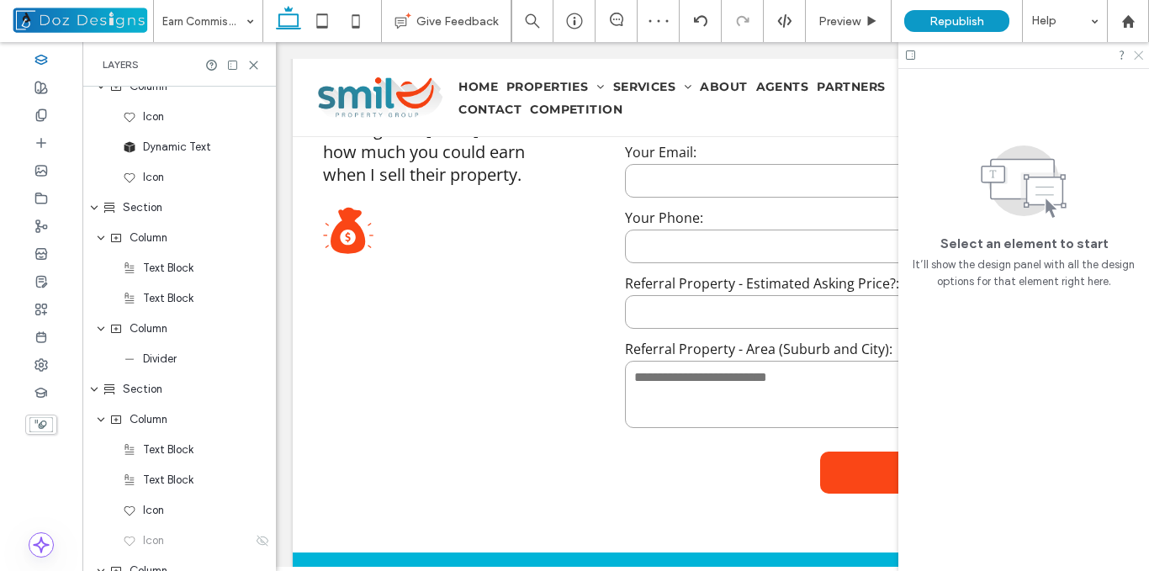
click at [1138, 50] on icon at bounding box center [1138, 54] width 11 height 11
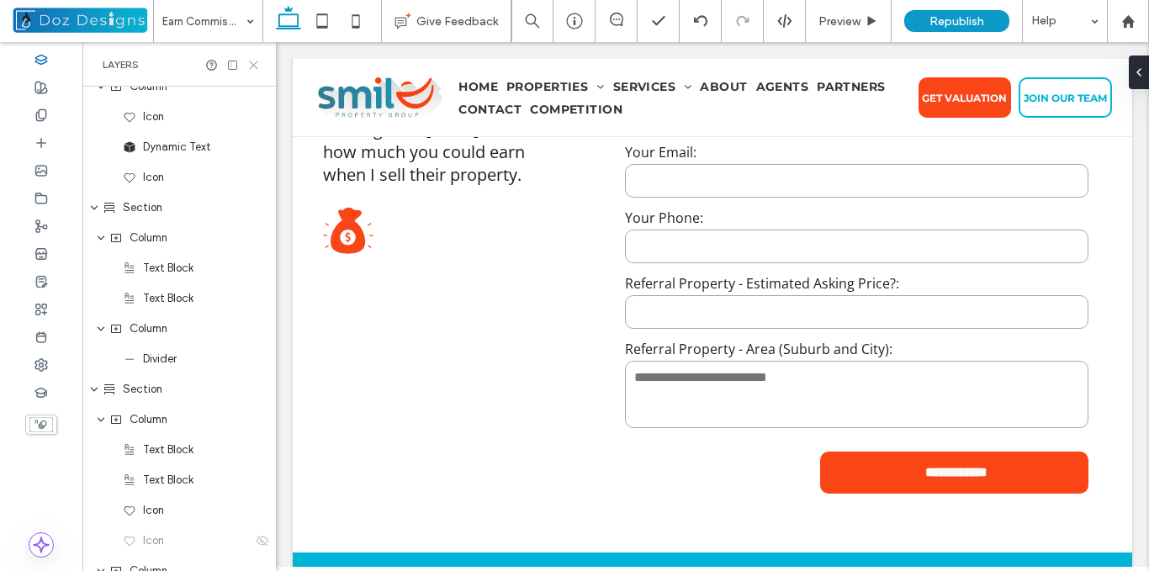
click at [250, 66] on icon at bounding box center [253, 65] width 13 height 13
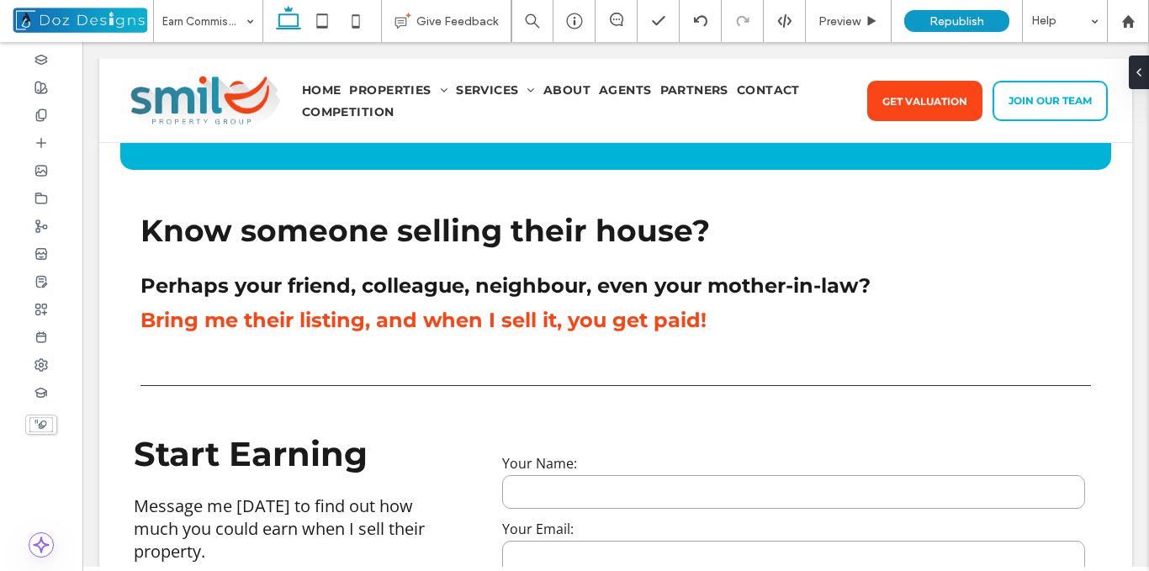
scroll to position [623, 0]
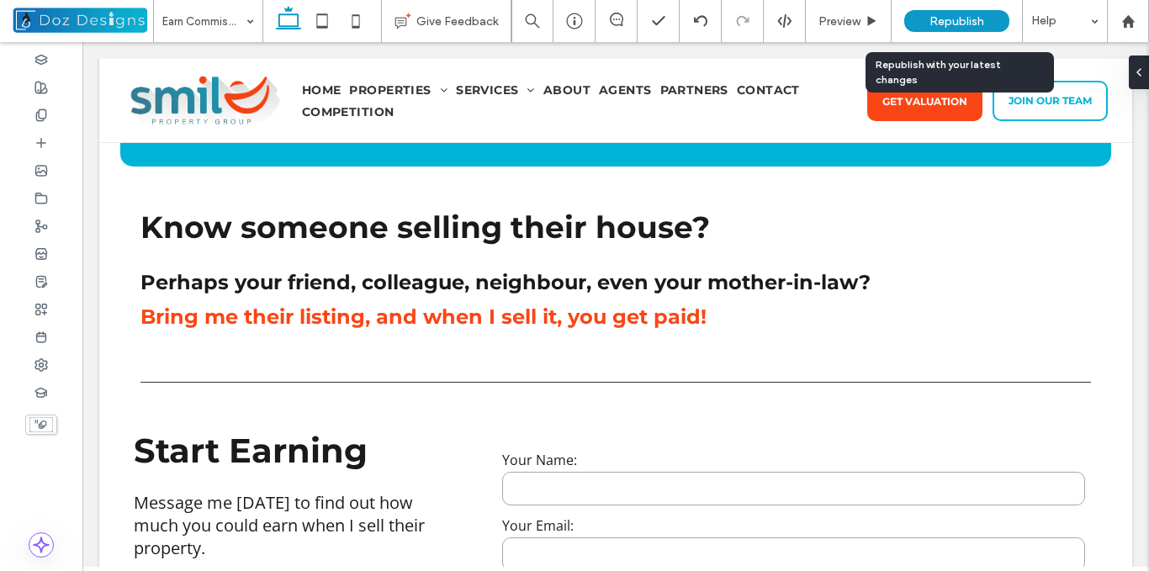
click at [965, 19] on span "Republish" at bounding box center [957, 21] width 55 height 14
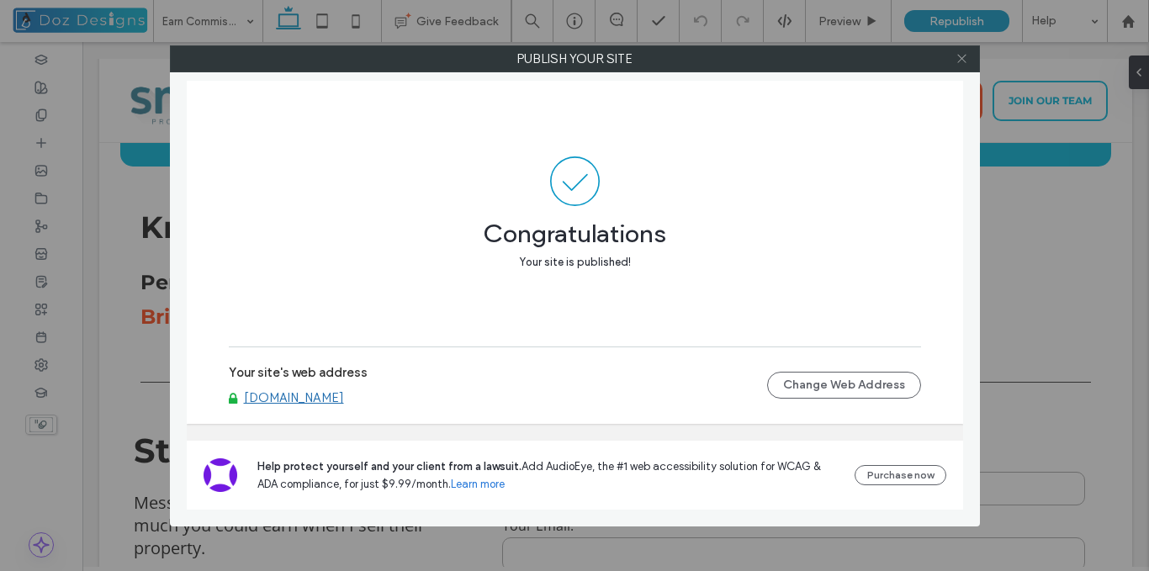
click at [964, 59] on icon at bounding box center [962, 58] width 13 height 13
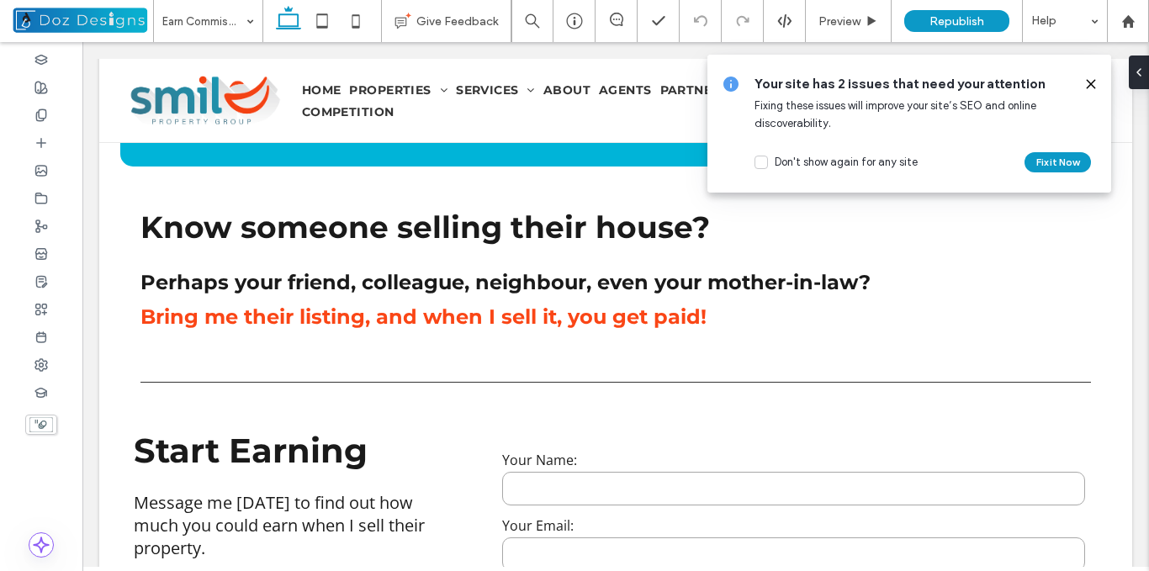
click at [1100, 81] on div "Your site has 2 issues that need your attention Fixing these issues will improv…" at bounding box center [910, 124] width 404 height 138
click at [1088, 81] on use at bounding box center [1091, 84] width 8 height 8
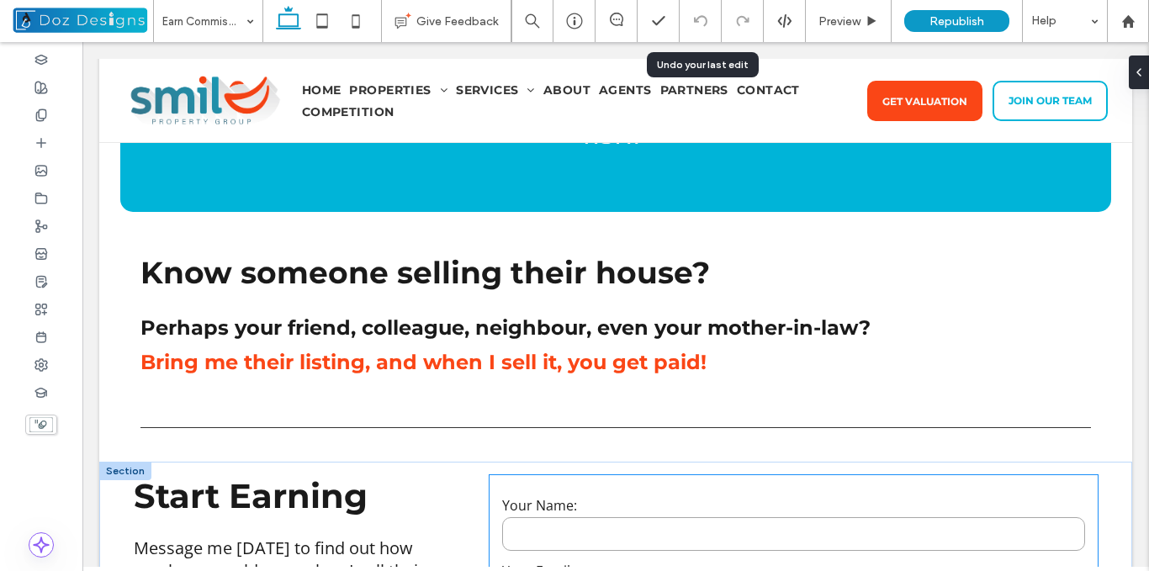
scroll to position [645, 0]
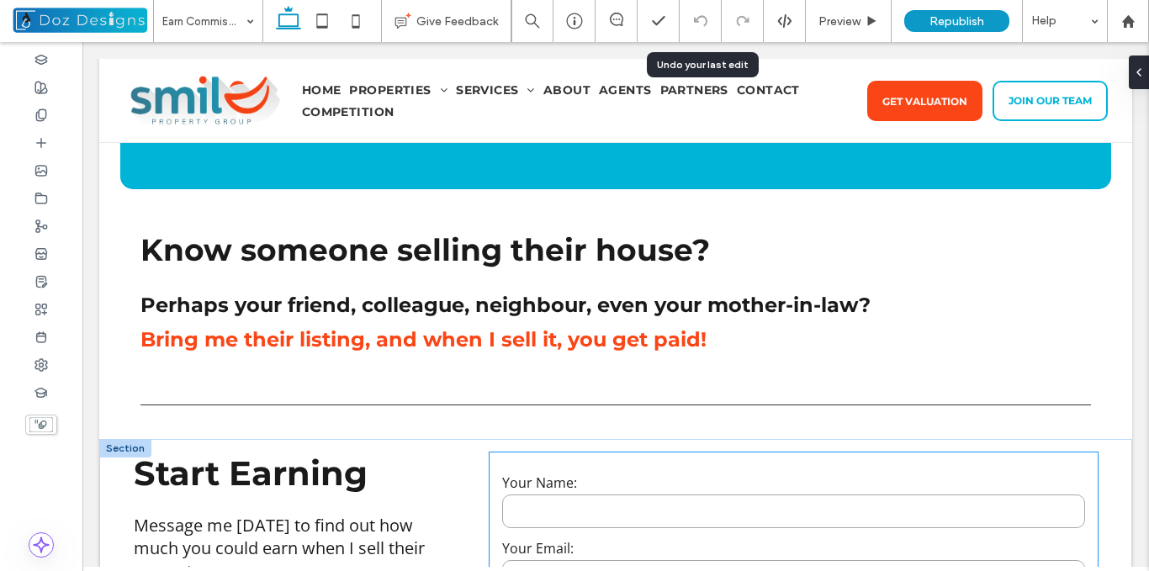
click at [536, 487] on label "Your Name:" at bounding box center [793, 483] width 583 height 19
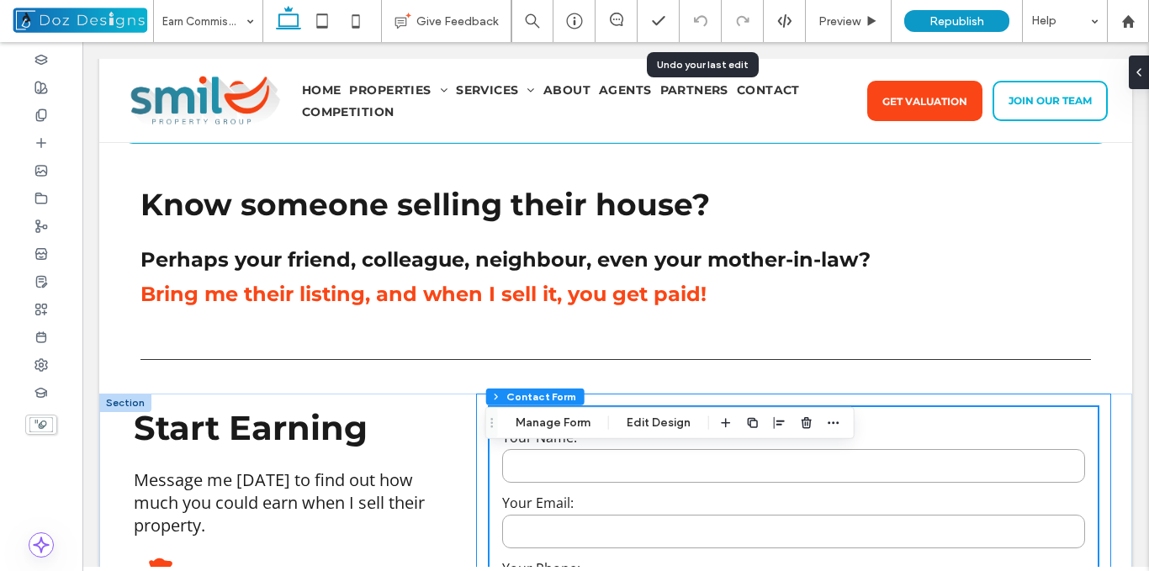
scroll to position [623, 0]
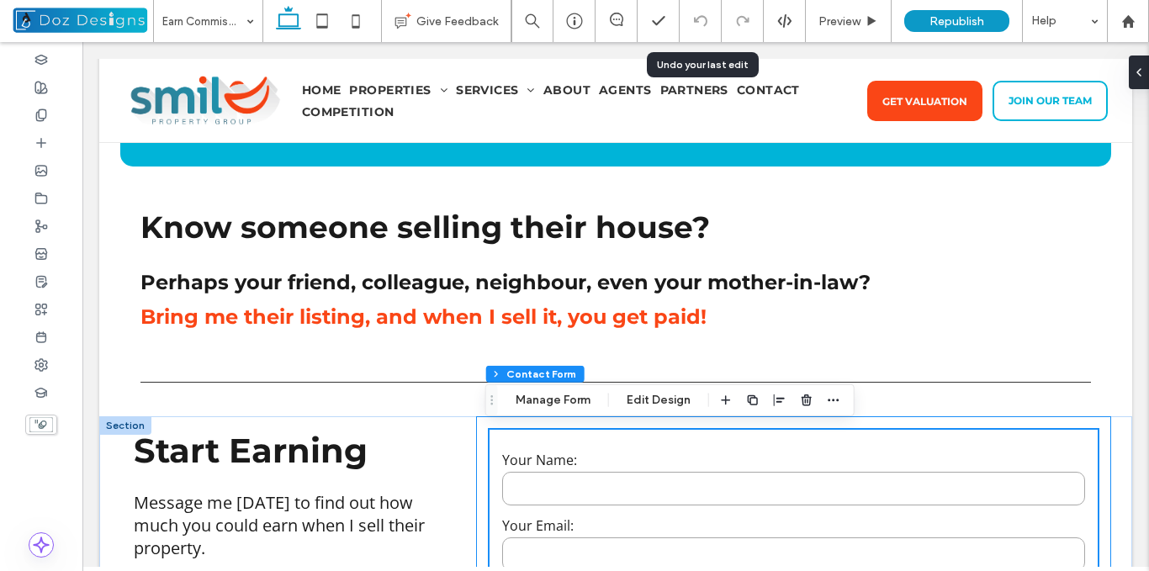
type input "*"
type input "***"
type input "*"
type input "***"
type input "**"
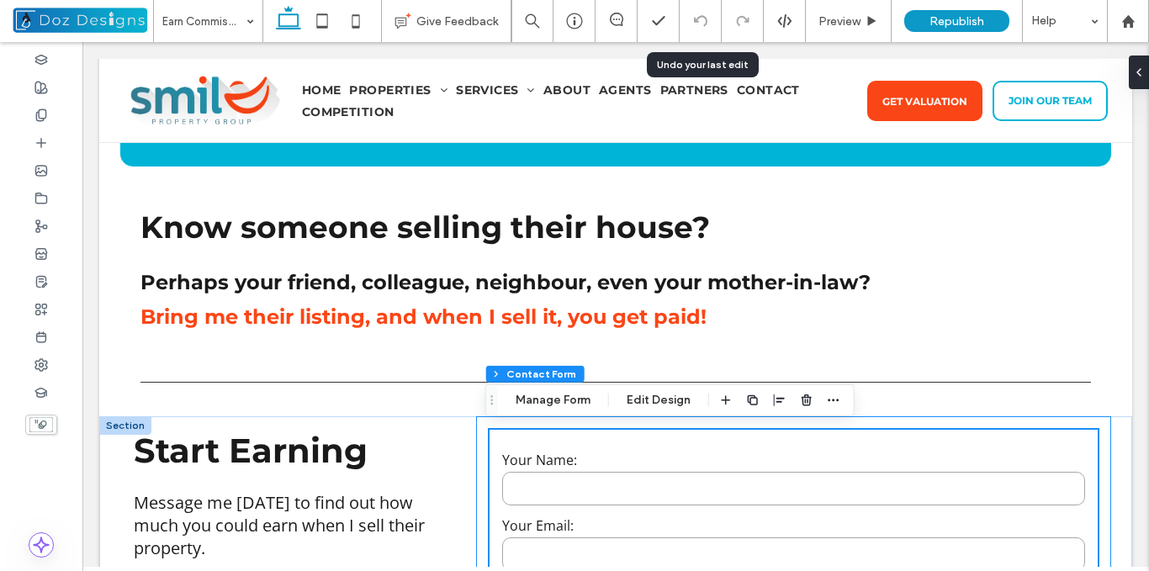
type input "**"
drag, startPoint x: 557, startPoint y: 403, endPoint x: 575, endPoint y: 406, distance: 17.8
click at [557, 402] on button "Manage Form" at bounding box center [553, 400] width 97 height 20
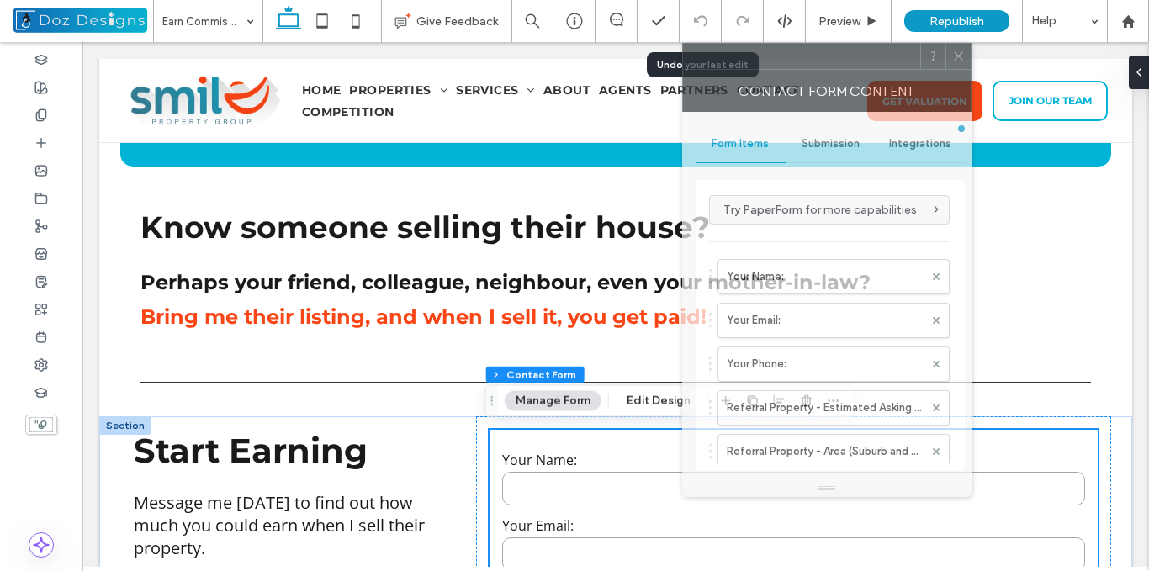
drag, startPoint x: 767, startPoint y: 64, endPoint x: 486, endPoint y: 84, distance: 280.9
click at [683, 69] on div at bounding box center [801, 56] width 237 height 25
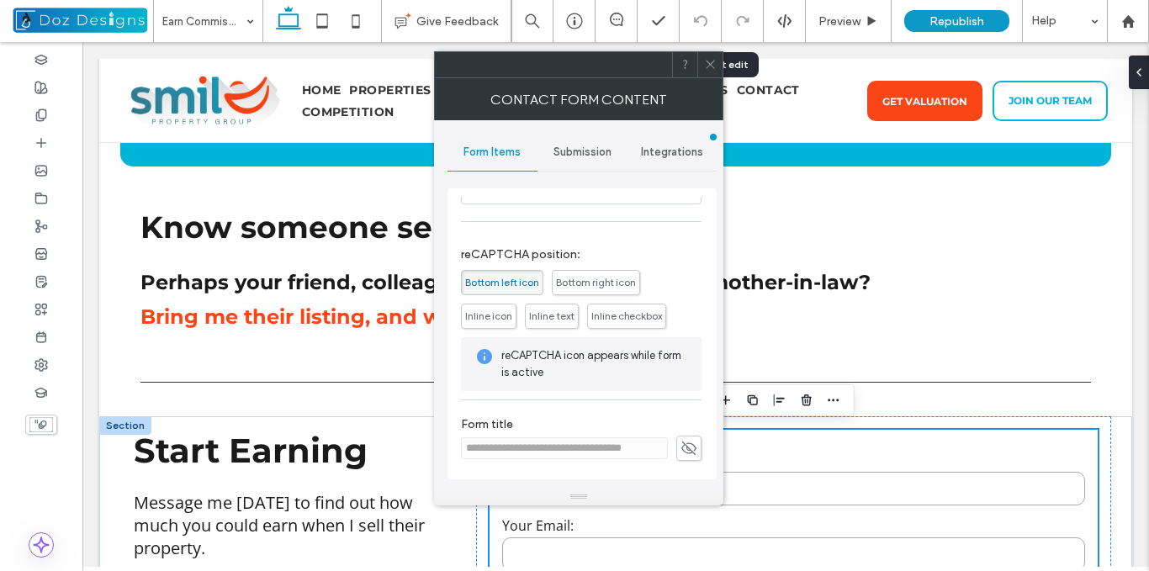
click at [686, 448] on icon at bounding box center [689, 448] width 17 height 19
click at [623, 449] on input "**********" at bounding box center [564, 449] width 207 height 22
click at [654, 419] on label "Form title" at bounding box center [581, 426] width 241 height 19
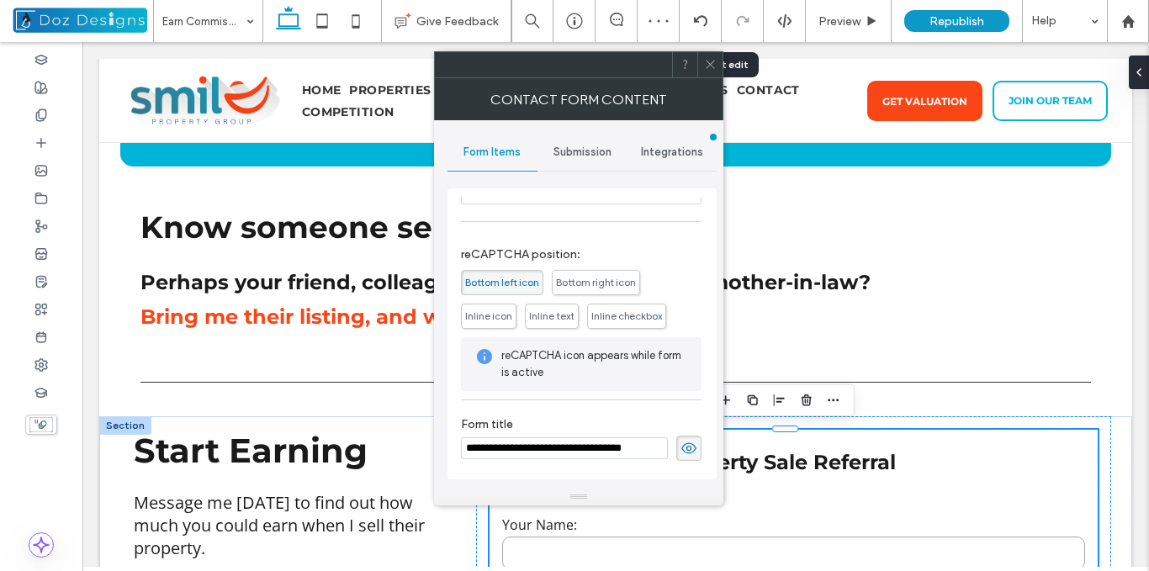
click at [683, 441] on icon at bounding box center [689, 448] width 17 height 19
click at [682, 447] on use at bounding box center [689, 447] width 15 height 13
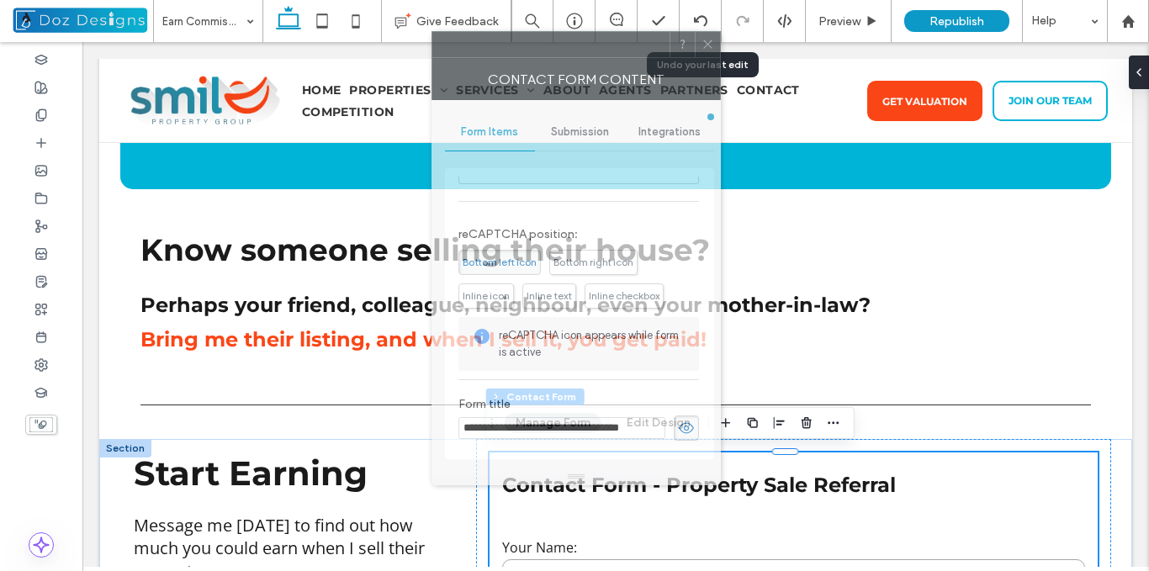
drag, startPoint x: 570, startPoint y: 71, endPoint x: 617, endPoint y: 48, distance: 51.6
click at [617, 48] on div at bounding box center [551, 44] width 237 height 25
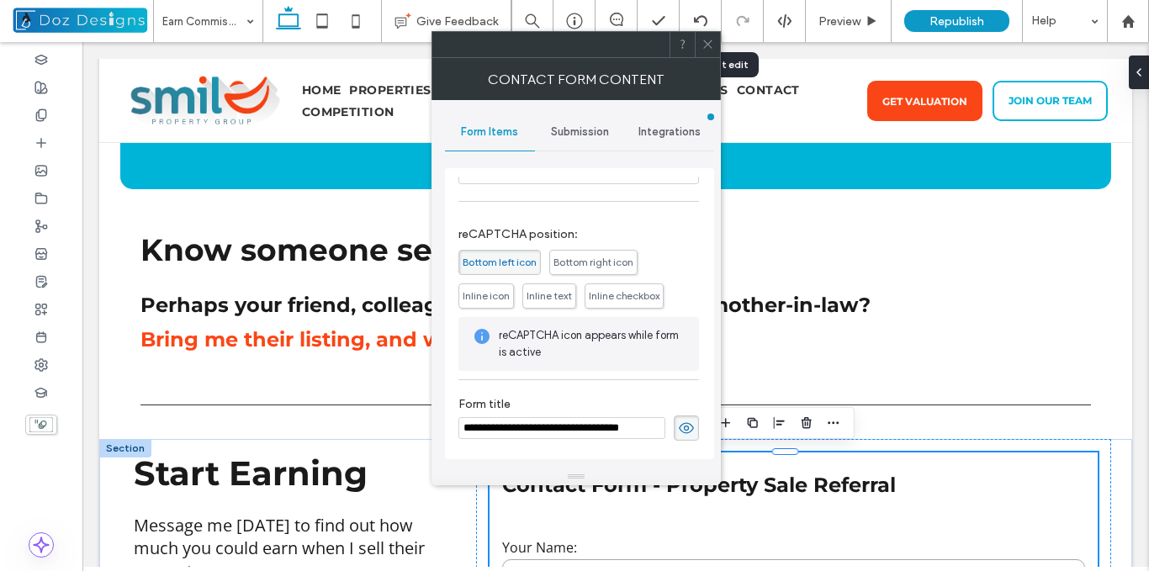
click at [678, 426] on icon at bounding box center [686, 428] width 17 height 19
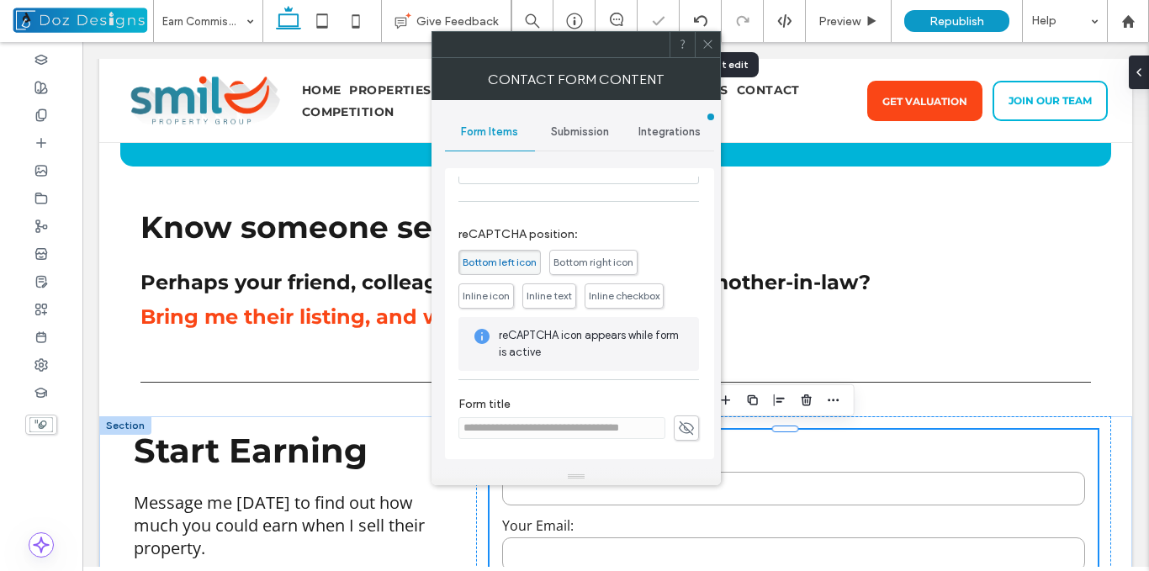
click at [581, 125] on span "Submission" at bounding box center [580, 131] width 58 height 13
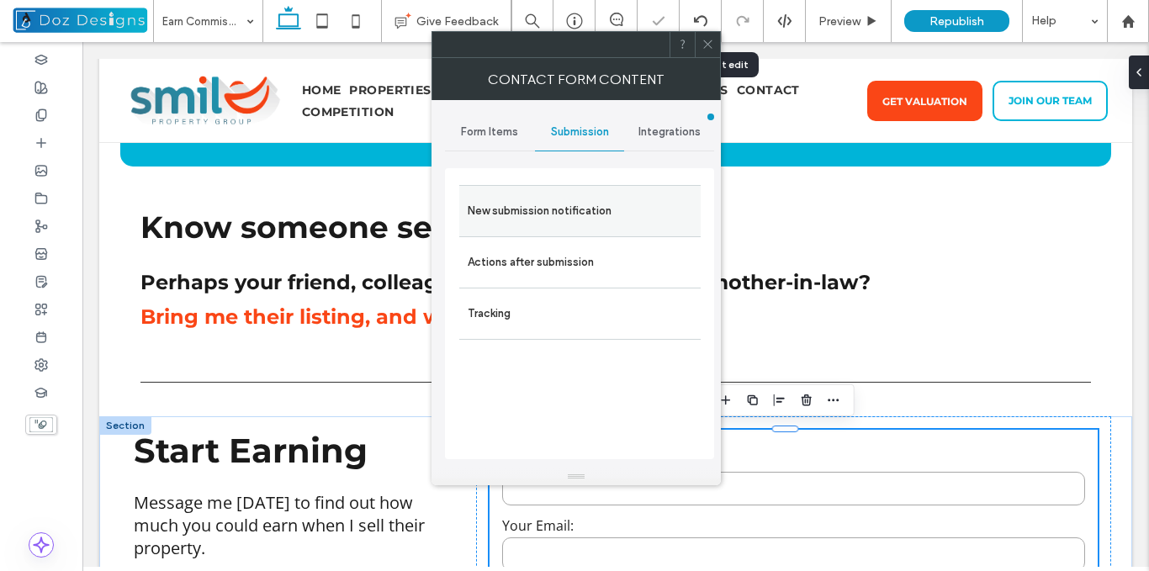
click at [579, 210] on label "New submission notification" at bounding box center [580, 211] width 225 height 34
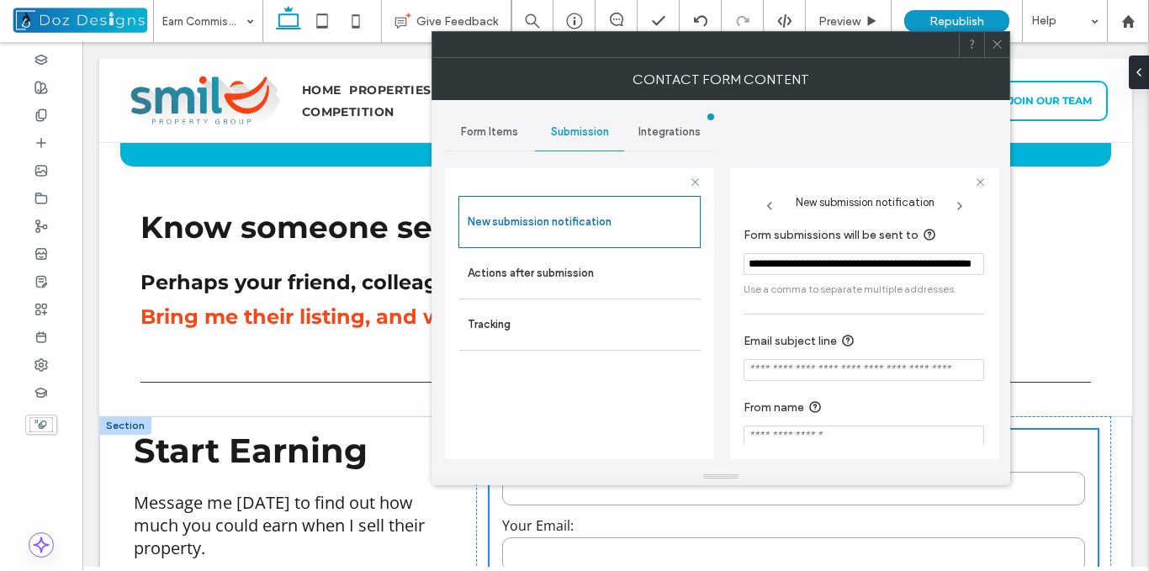
click at [842, 371] on input "Email subject line" at bounding box center [864, 370] width 241 height 22
paste input "**********"
type input "**********"
click at [864, 391] on section "From name" at bounding box center [864, 423] width 241 height 66
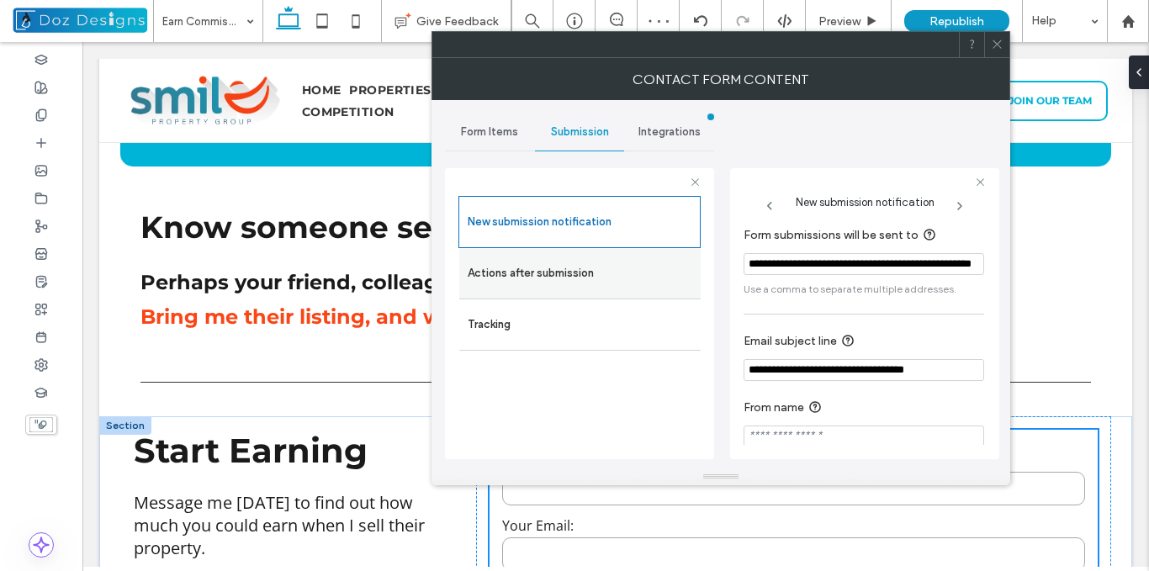
click at [586, 269] on label "Actions after submission" at bounding box center [580, 274] width 225 height 34
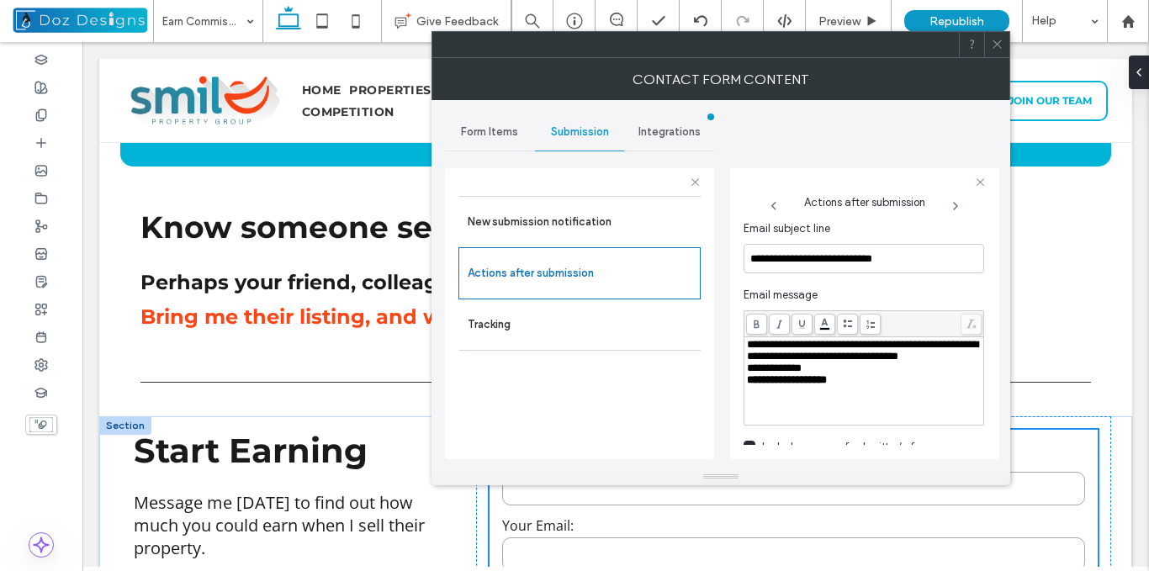
scroll to position [644, 0]
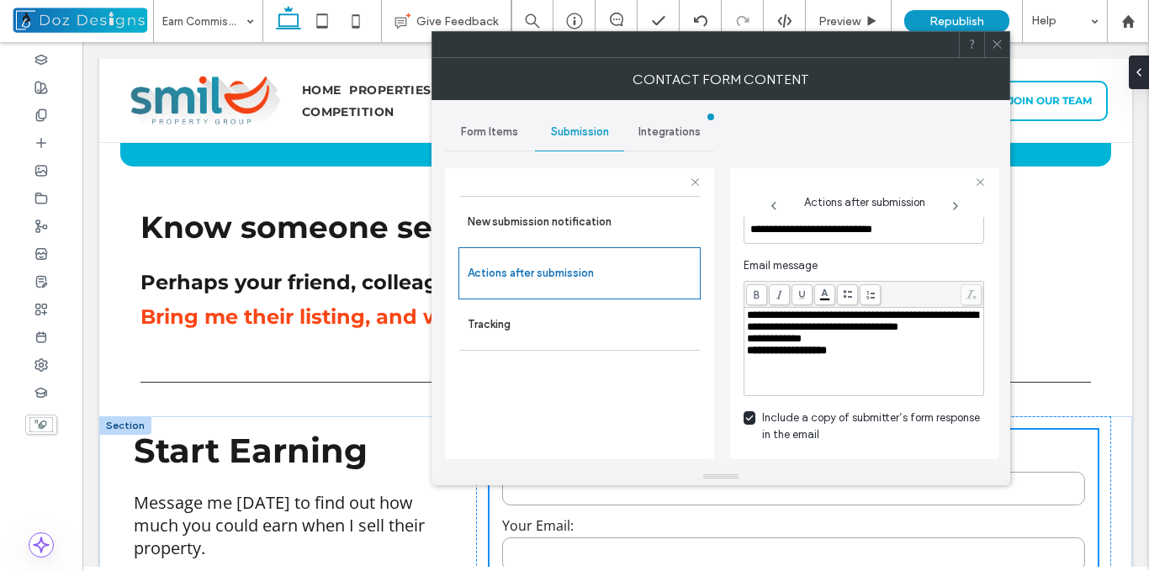
click at [999, 40] on icon at bounding box center [997, 44] width 13 height 13
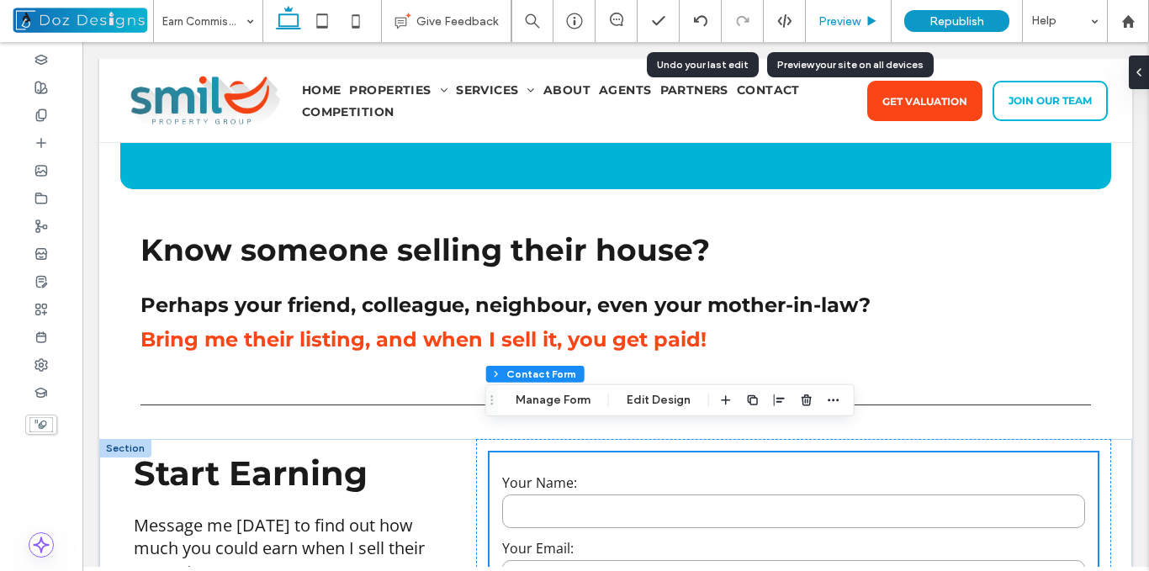
click at [859, 19] on span "Preview" at bounding box center [840, 21] width 42 height 14
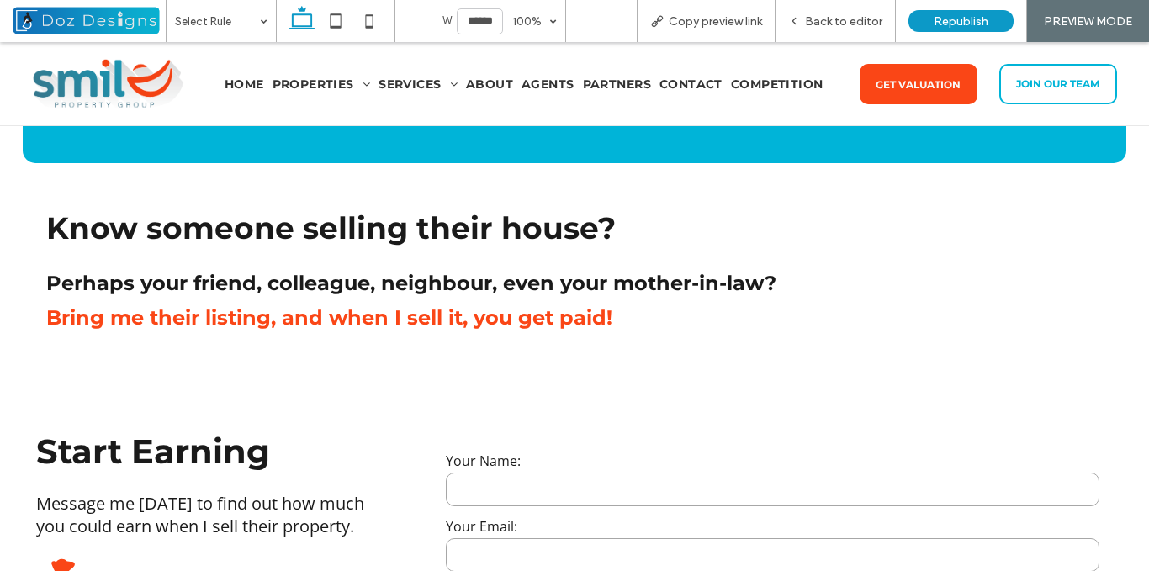
scroll to position [610, 0]
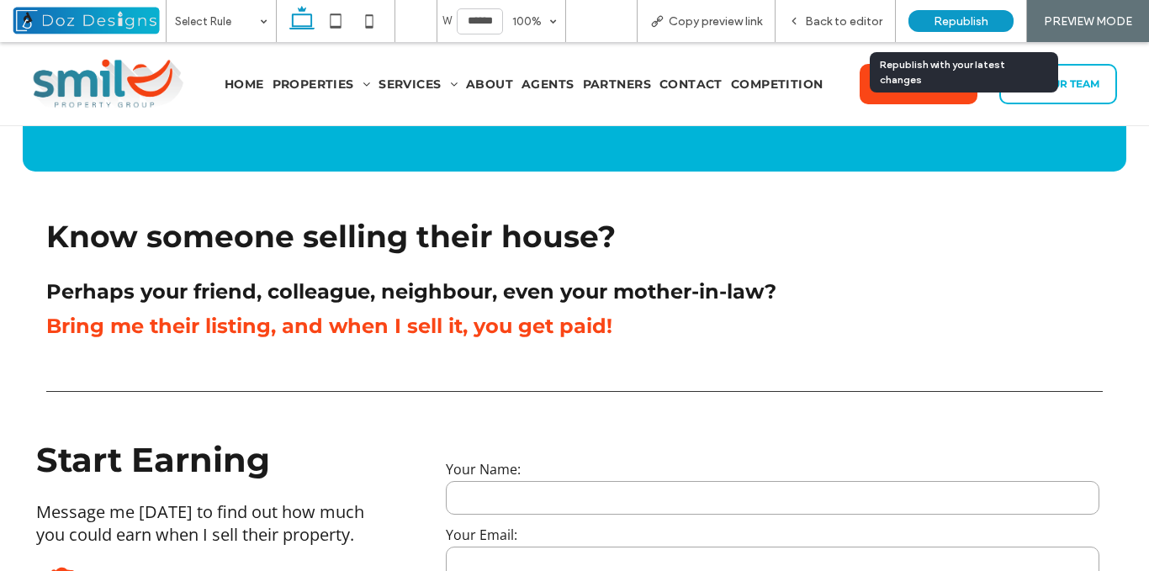
click at [969, 19] on span "Republish" at bounding box center [961, 21] width 55 height 14
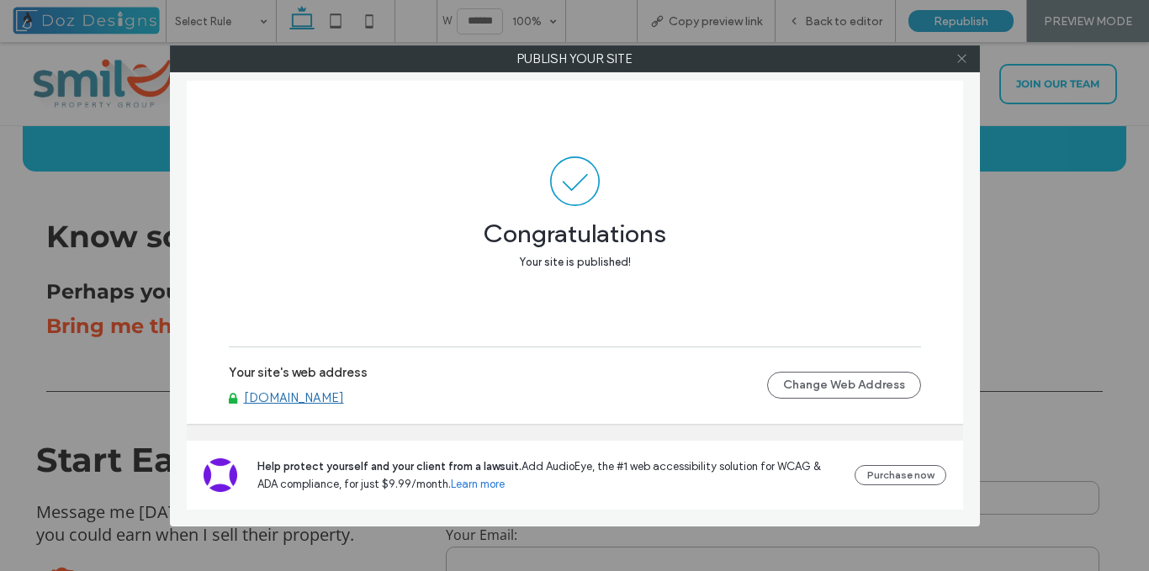
click at [963, 60] on use at bounding box center [962, 59] width 8 height 8
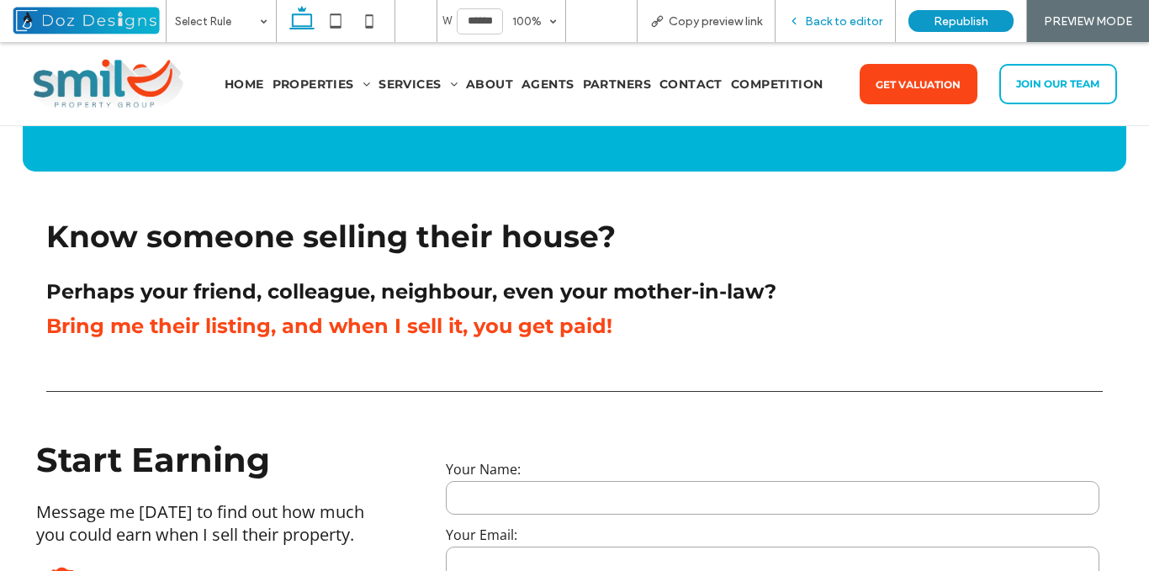
click at [833, 29] on div "Back to editor" at bounding box center [836, 21] width 120 height 42
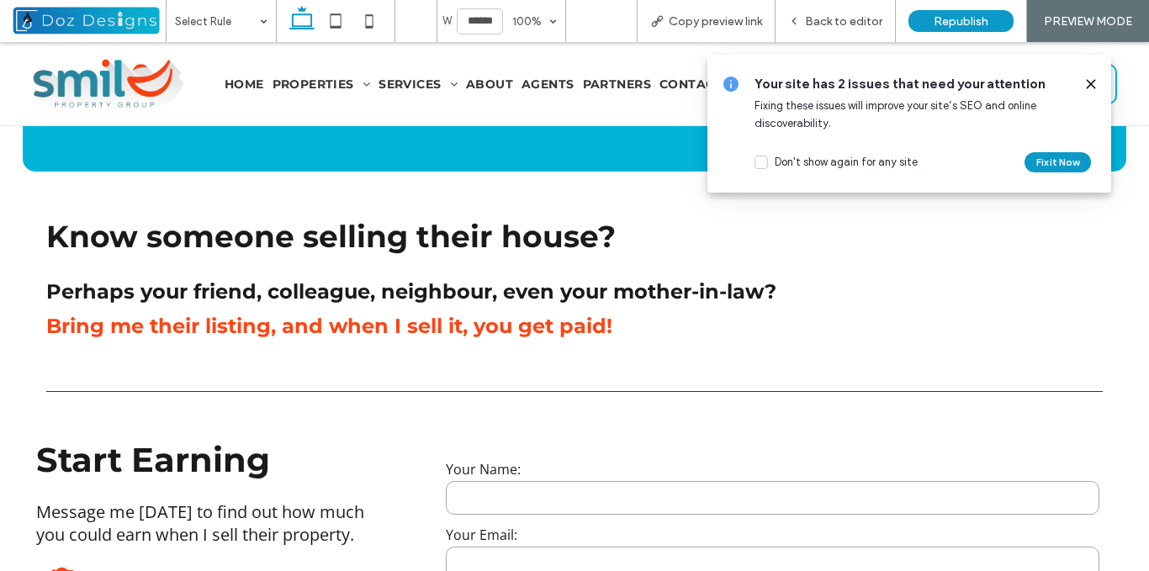
click at [1092, 85] on use at bounding box center [1091, 84] width 8 height 8
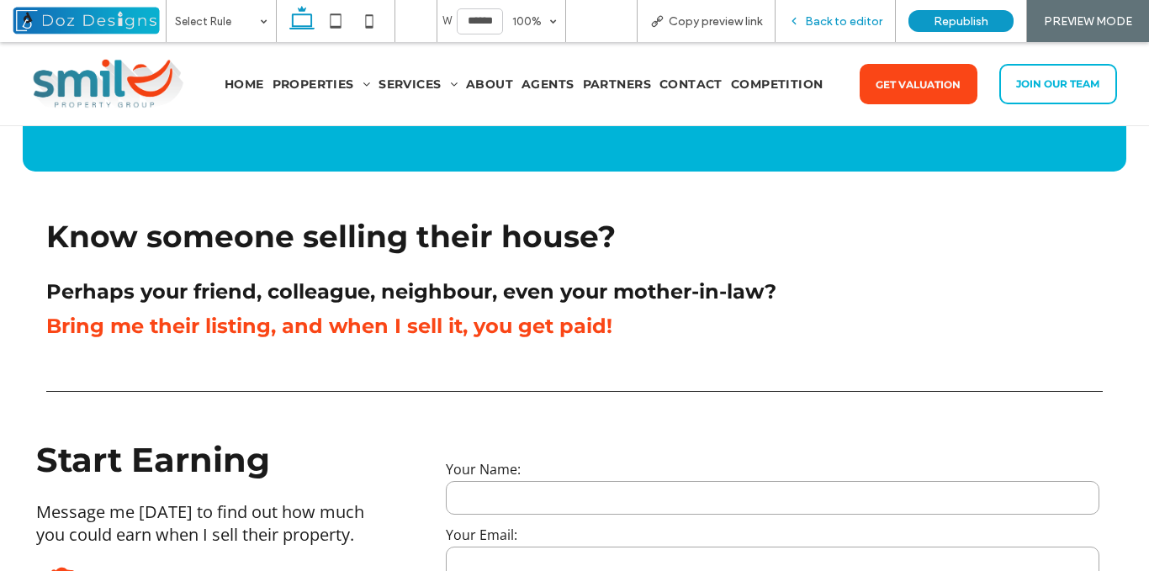
click at [831, 17] on span "Back to editor" at bounding box center [843, 21] width 77 height 14
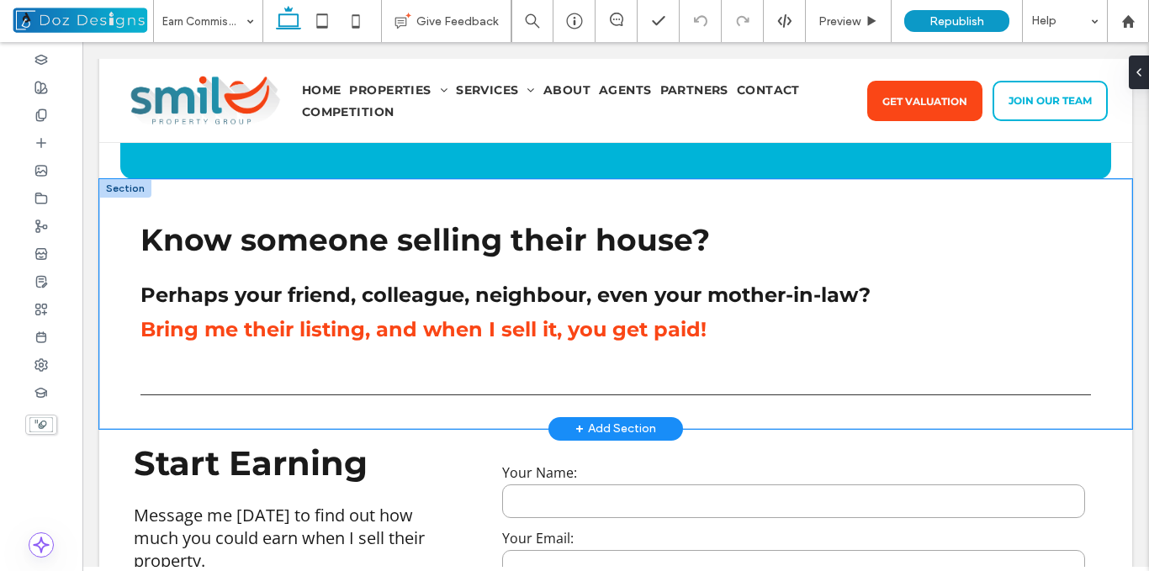
scroll to position [623, 0]
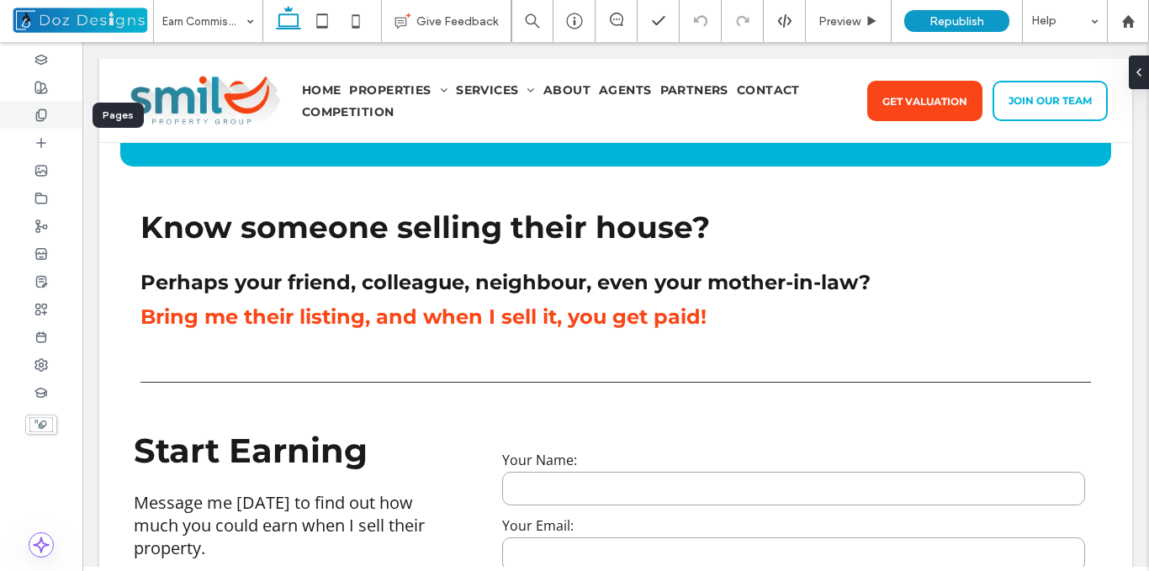
click at [38, 115] on icon at bounding box center [40, 115] width 13 height 13
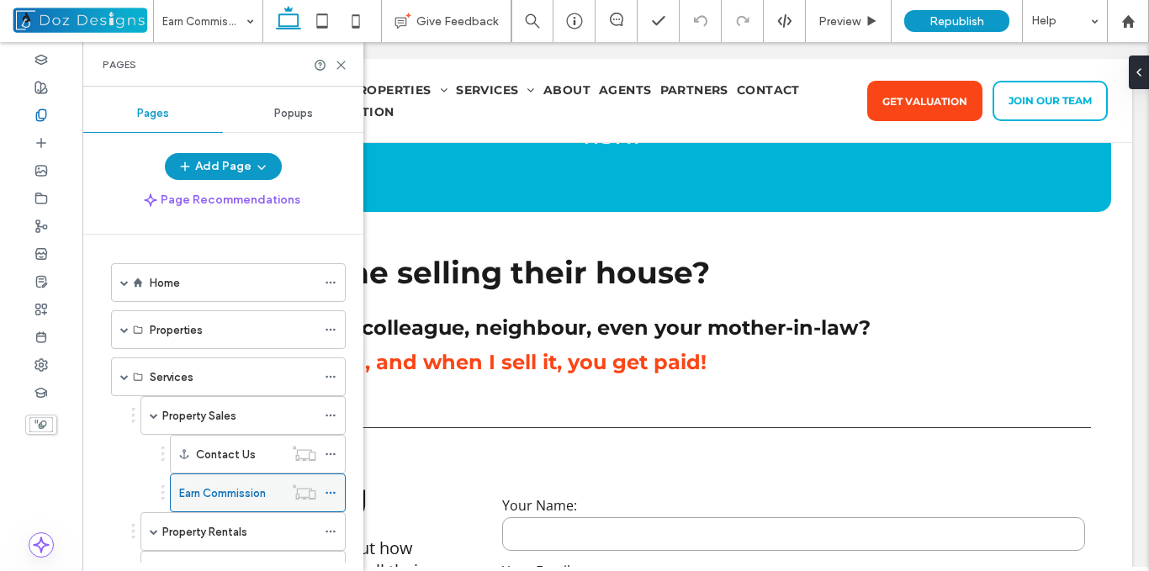
scroll to position [645, 0]
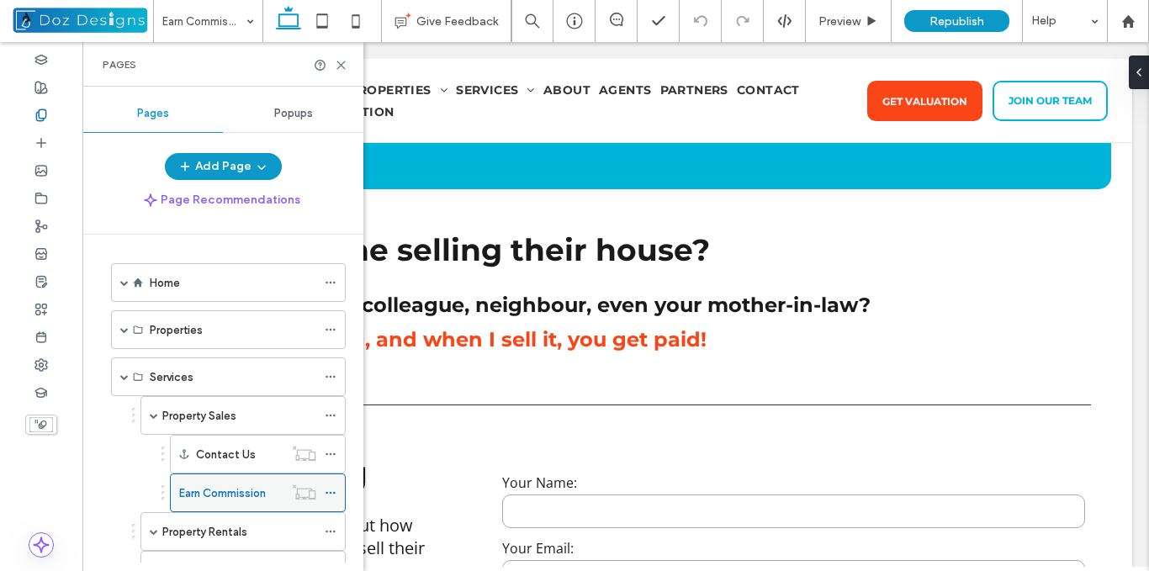
click at [329, 491] on icon at bounding box center [331, 493] width 12 height 12
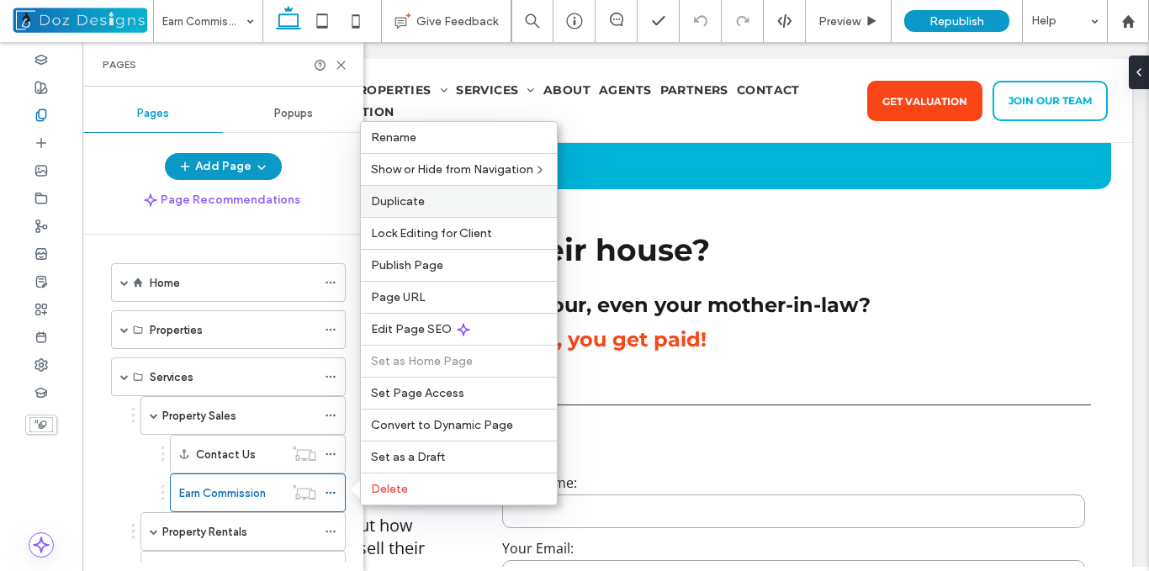
scroll to position [623, 0]
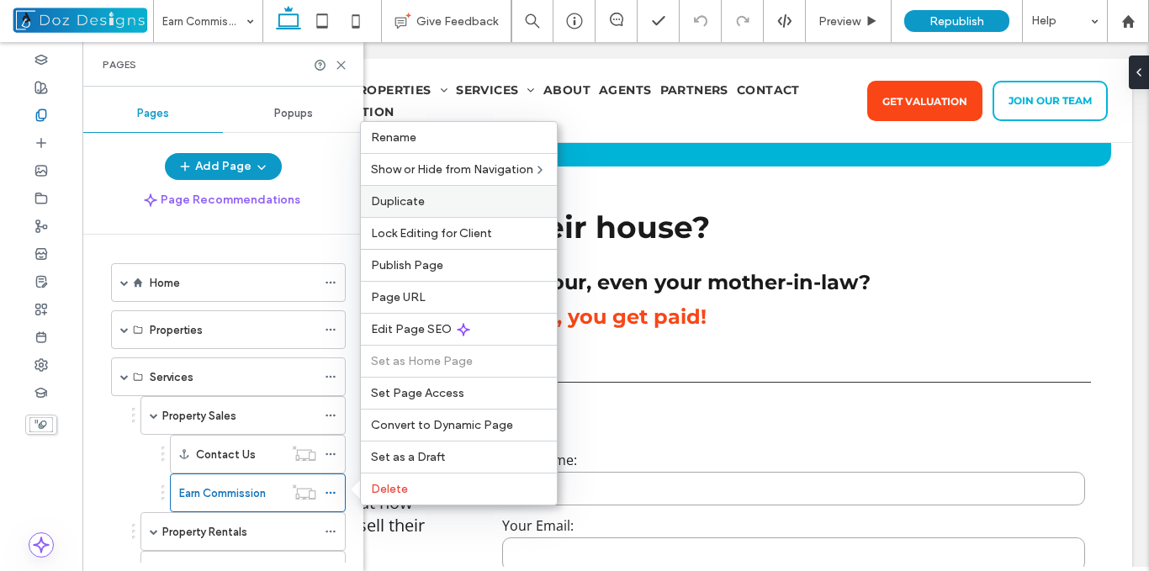
click at [423, 204] on span "Duplicate" at bounding box center [398, 201] width 54 height 14
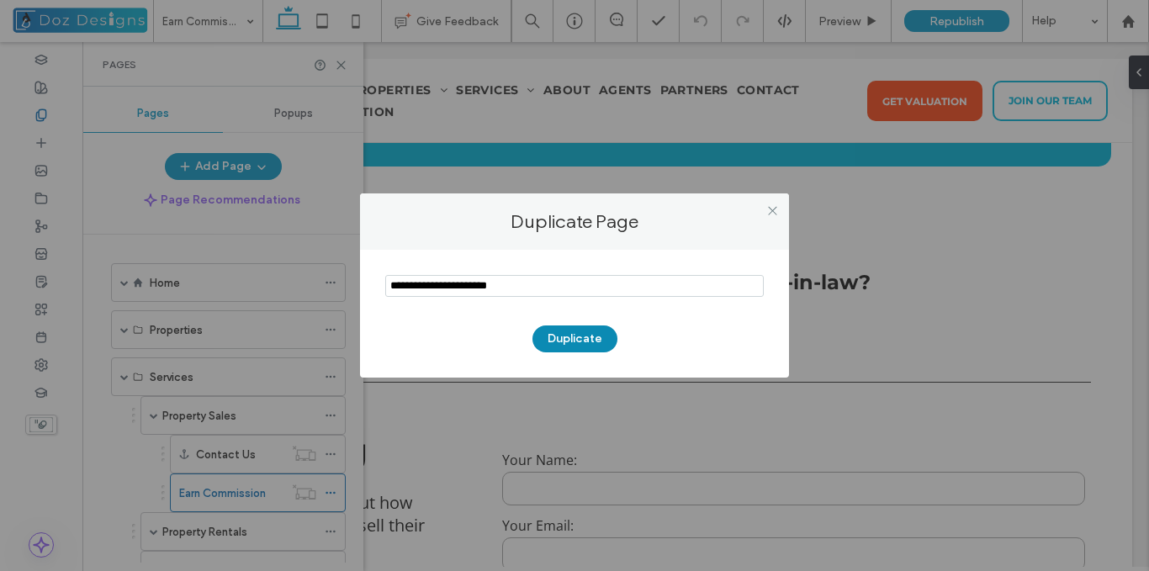
click at [576, 335] on button "Duplicate" at bounding box center [575, 339] width 85 height 27
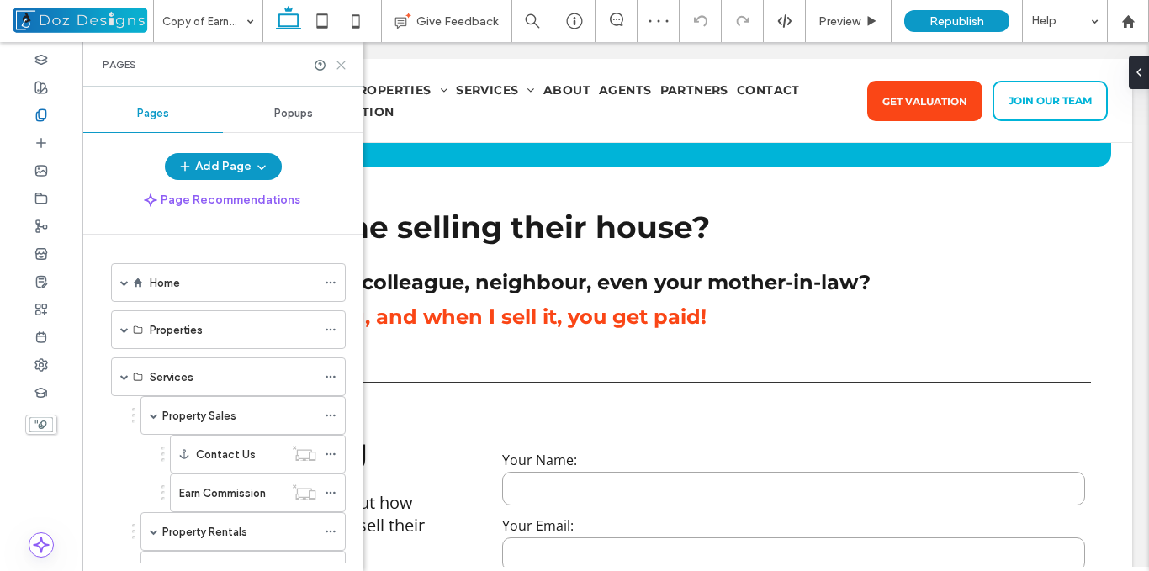
click at [343, 63] on use at bounding box center [341, 65] width 8 height 8
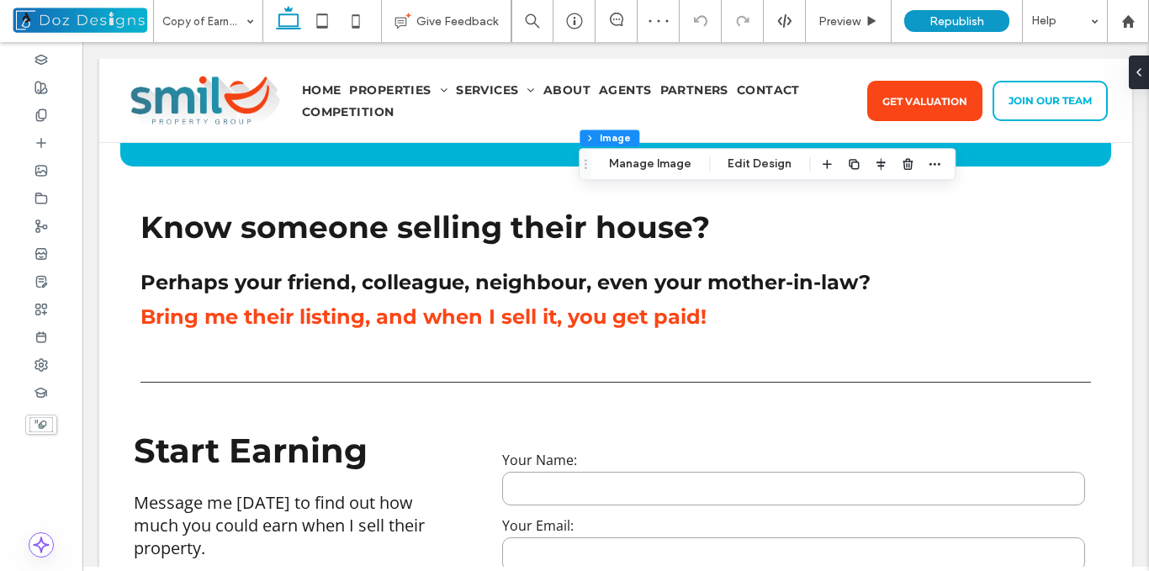
type input "**"
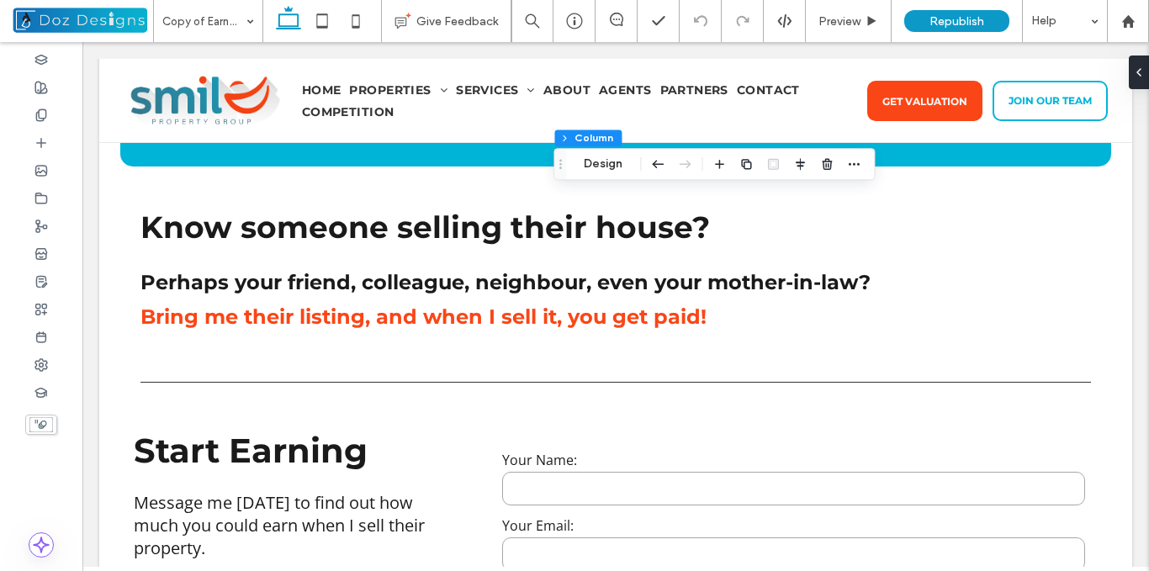
drag, startPoint x: 722, startPoint y: 161, endPoint x: 700, endPoint y: 172, distance: 24.8
click at [705, 171] on div "Section Column Design" at bounding box center [714, 164] width 321 height 32
click at [722, 164] on use "button" at bounding box center [719, 164] width 9 height 9
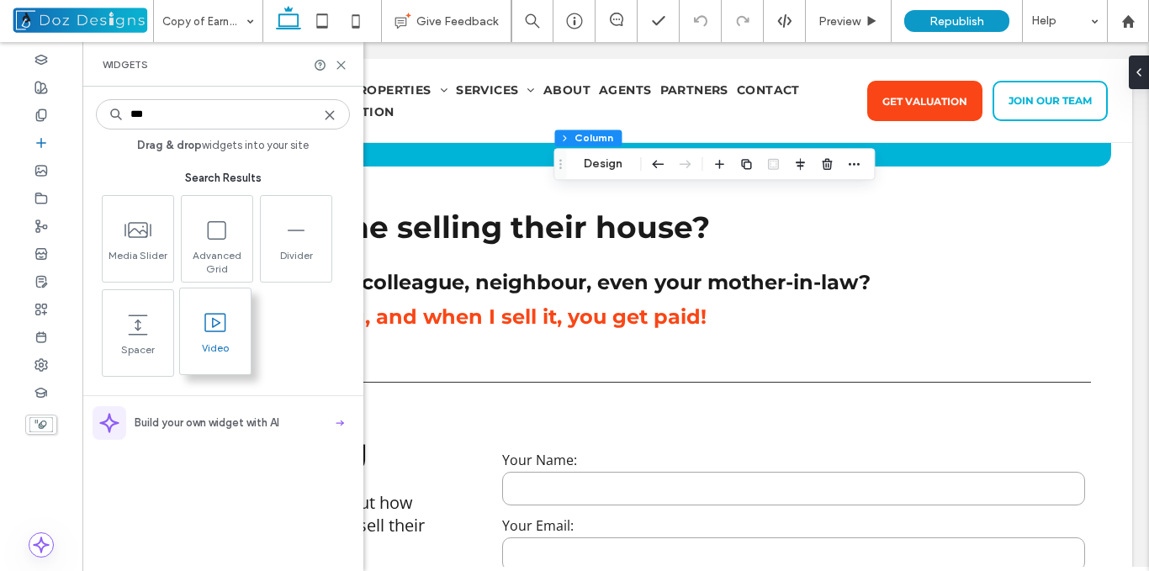
type input "***"
click at [225, 341] on span at bounding box center [215, 323] width 71 height 38
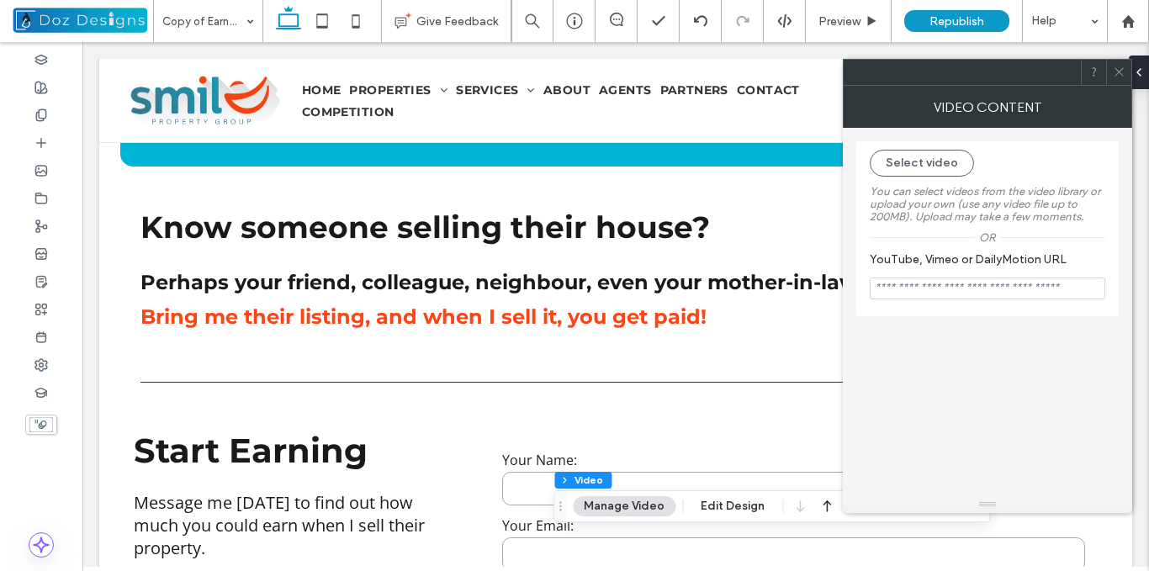
drag, startPoint x: 1126, startPoint y: 68, endPoint x: 1105, endPoint y: 78, distance: 23.3
click at [1125, 68] on div at bounding box center [1119, 72] width 25 height 25
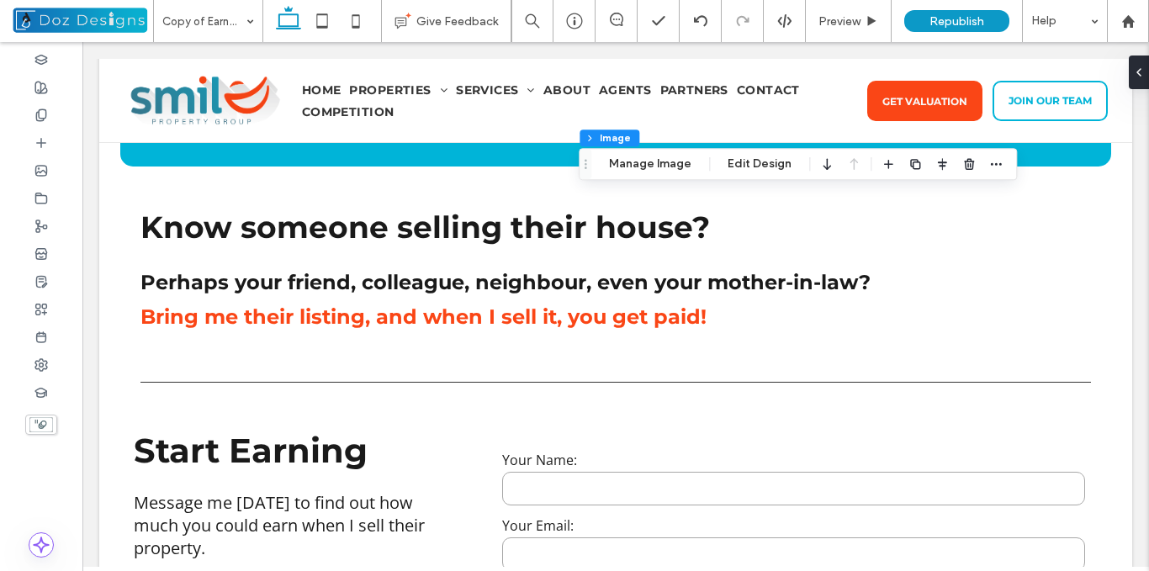
type input "**"
click at [963, 160] on icon "button" at bounding box center [969, 163] width 13 height 13
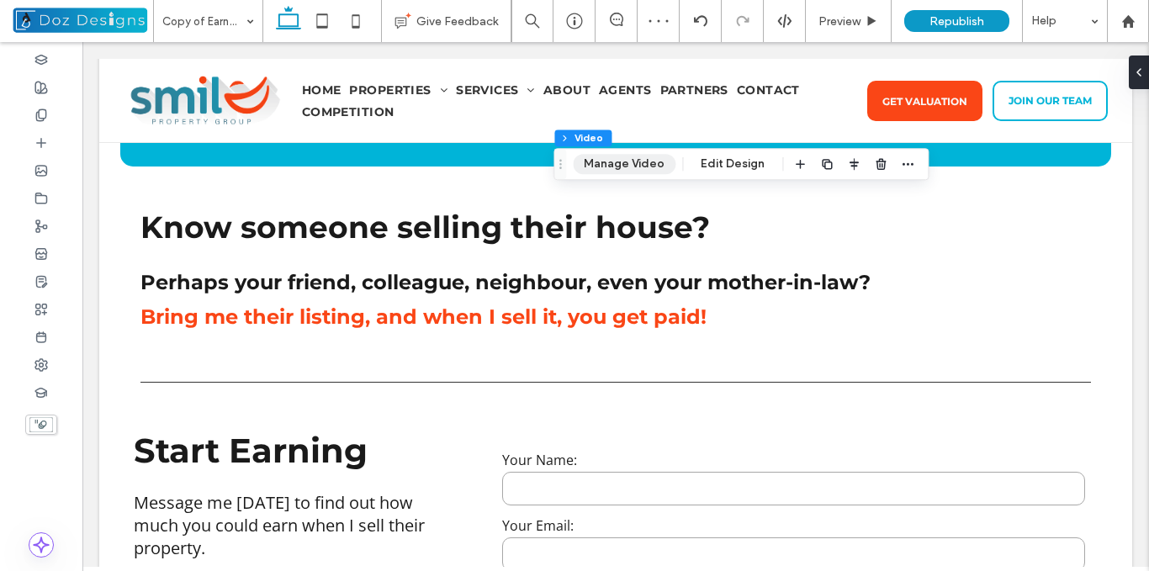
click at [658, 160] on button "Manage Video" at bounding box center [624, 164] width 103 height 20
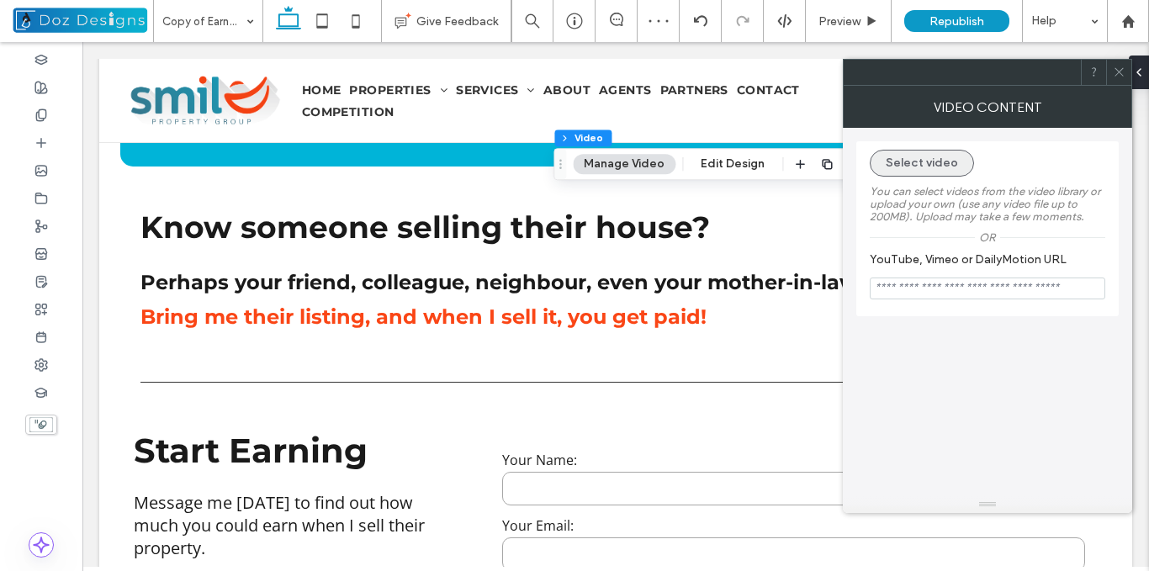
click at [932, 164] on button "Select video" at bounding box center [922, 163] width 104 height 27
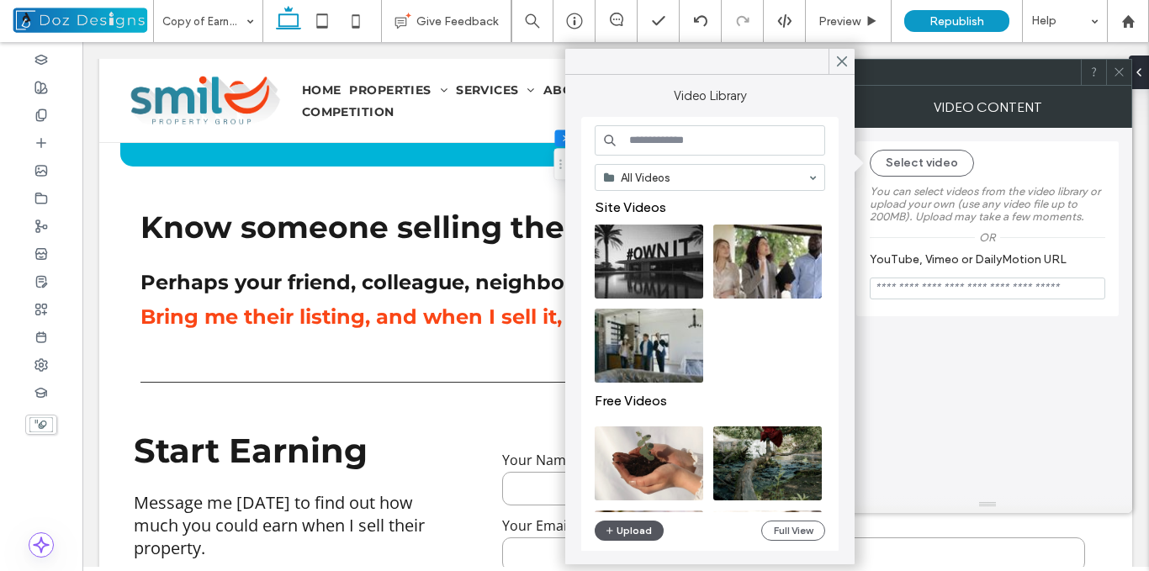
click at [639, 530] on button "Upload" at bounding box center [629, 531] width 69 height 20
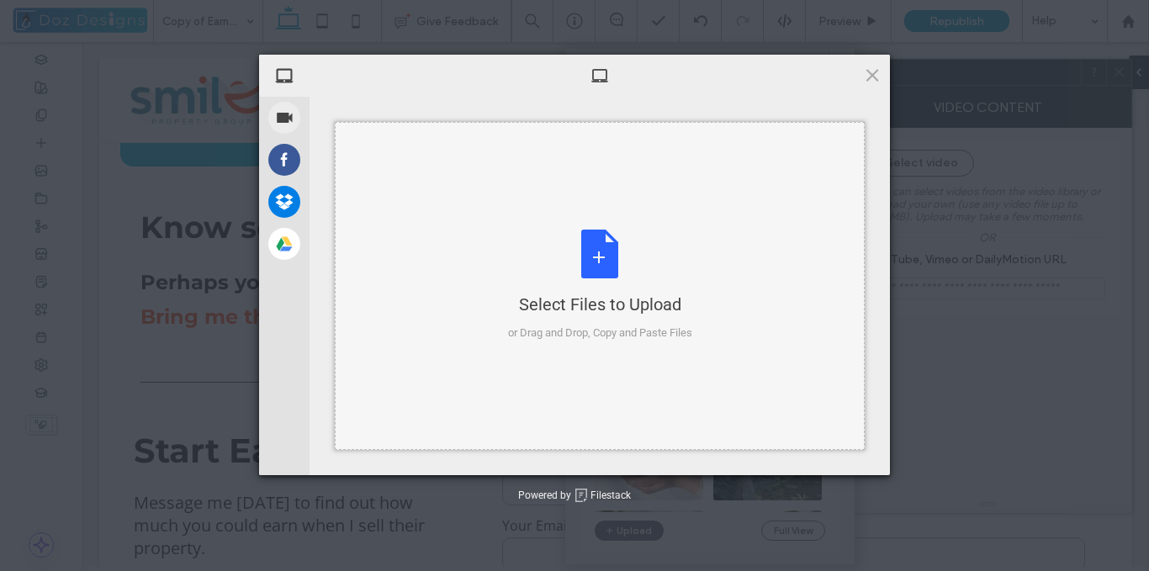
click at [599, 261] on div "Select Files to Upload or Drag and Drop, Copy and Paste Files" at bounding box center [600, 286] width 184 height 112
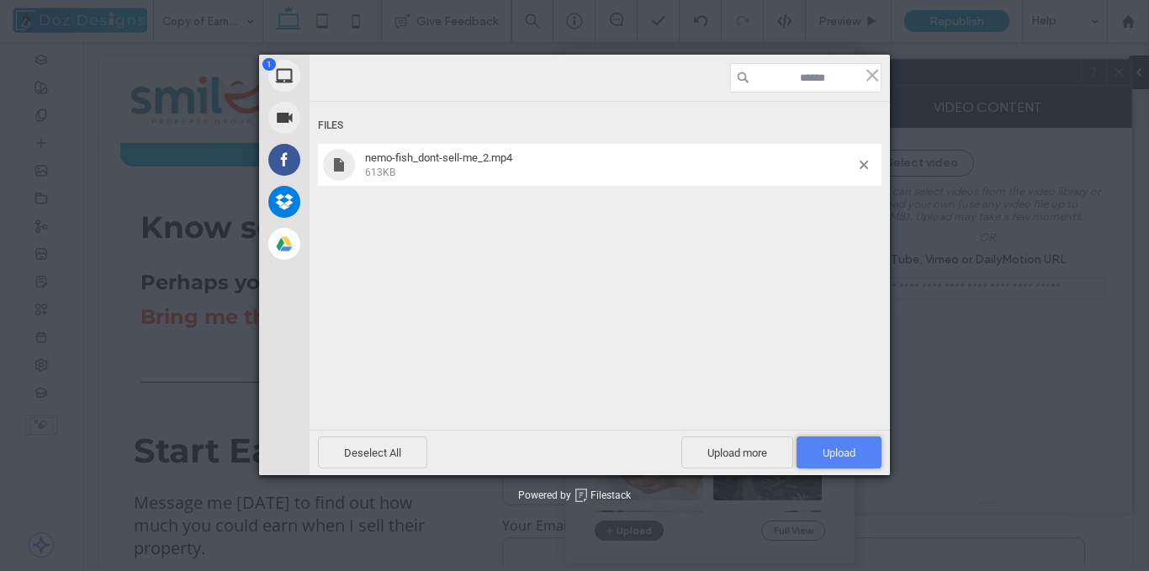
click at [845, 453] on span "Upload 1" at bounding box center [839, 453] width 33 height 13
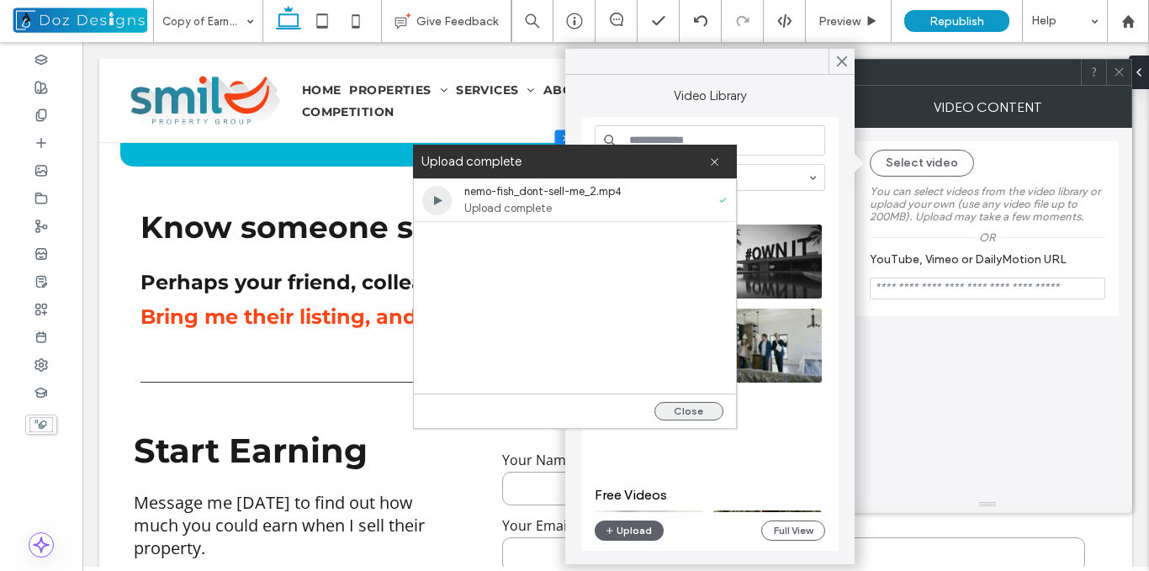
click at [712, 412] on button "Close" at bounding box center [689, 411] width 69 height 19
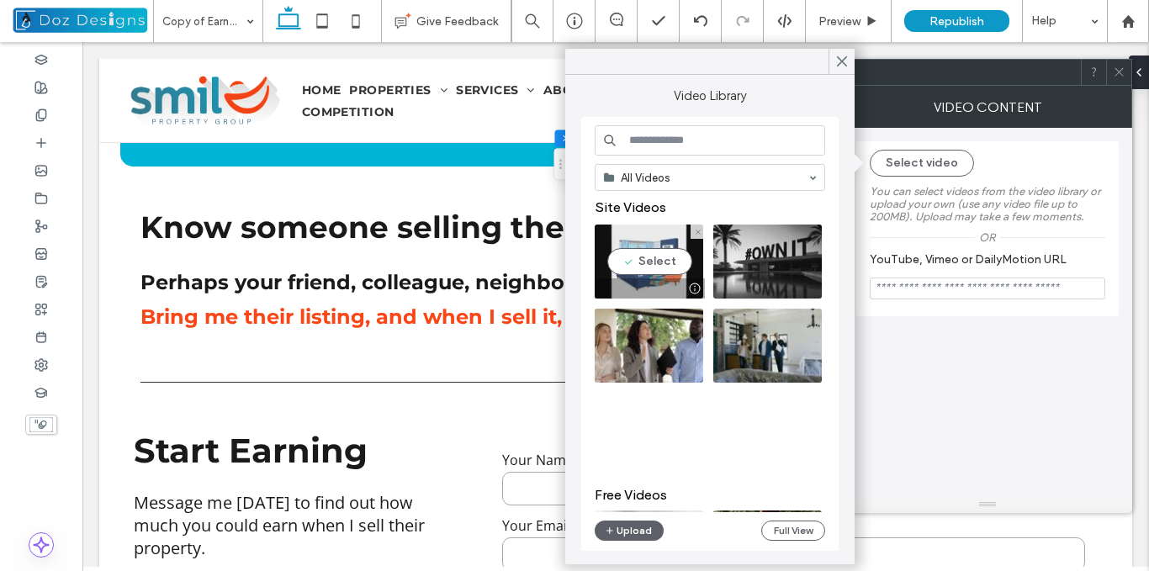
click at [626, 261] on video at bounding box center [649, 262] width 109 height 74
type input "**********"
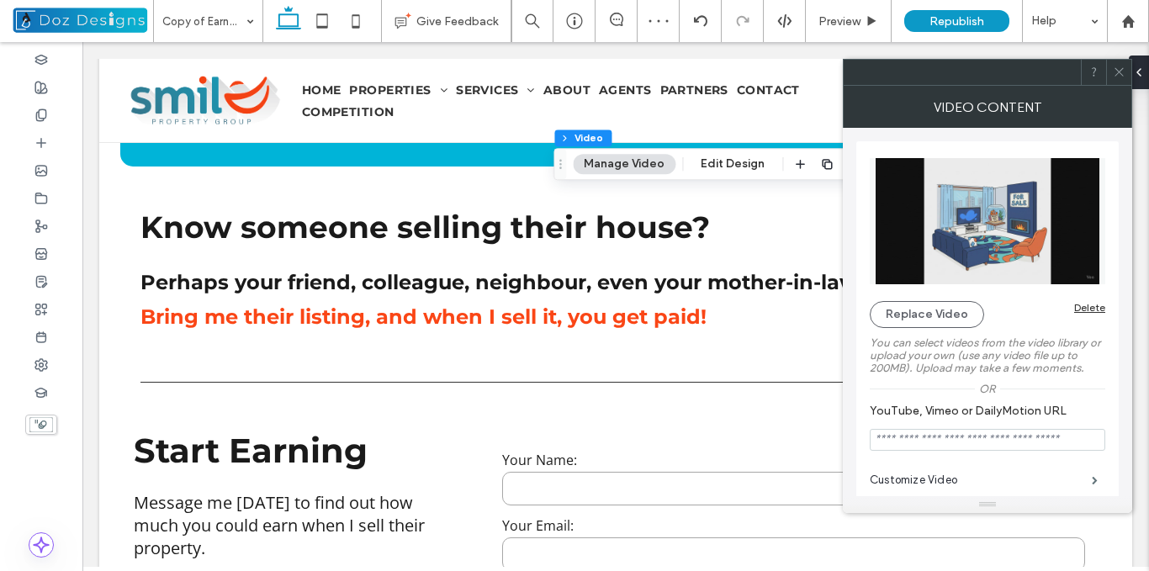
click at [1123, 68] on icon at bounding box center [1119, 72] width 13 height 13
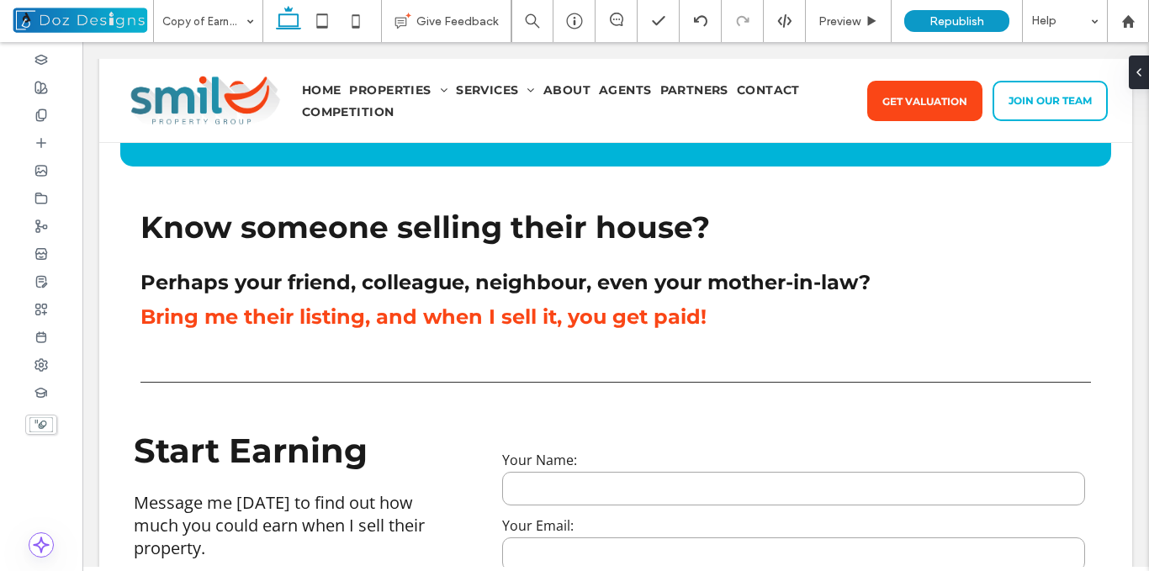
type input "***"
type input "**"
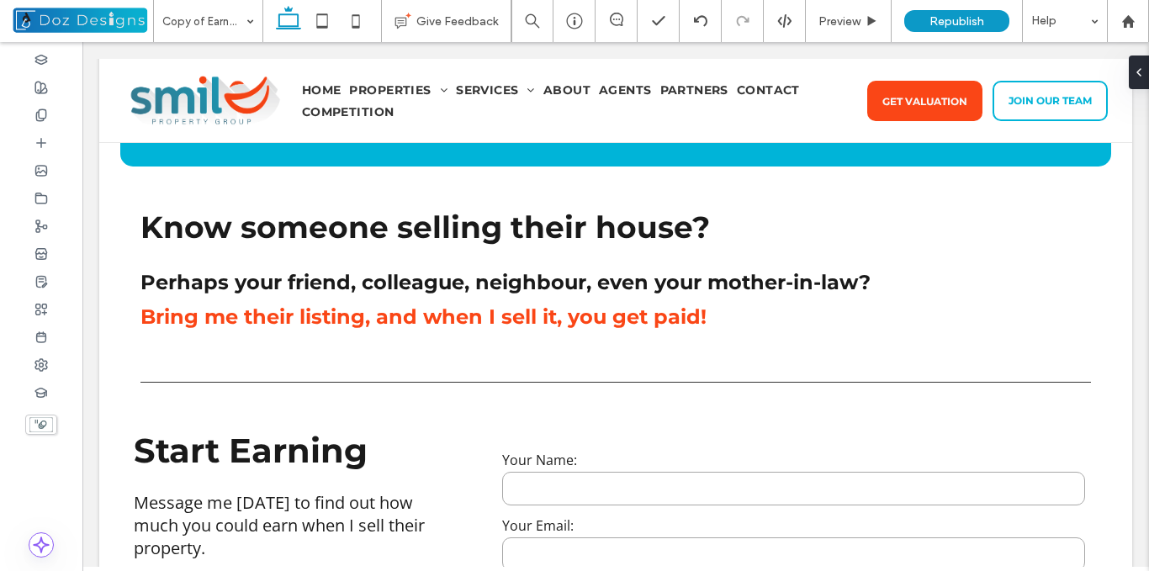
type input "****"
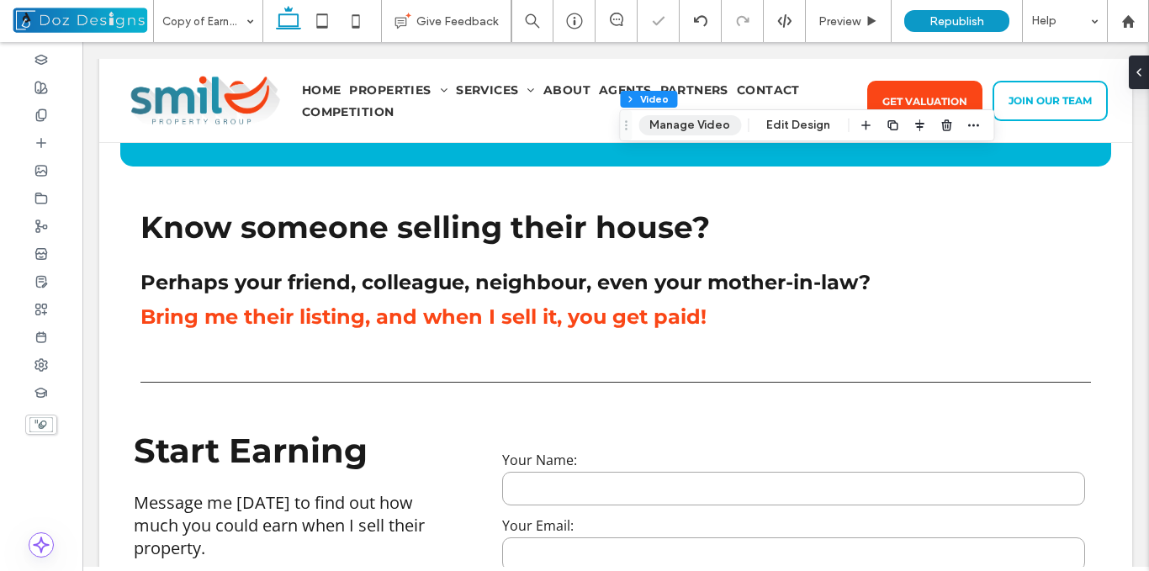
click at [703, 126] on button "Manage Video" at bounding box center [690, 125] width 103 height 20
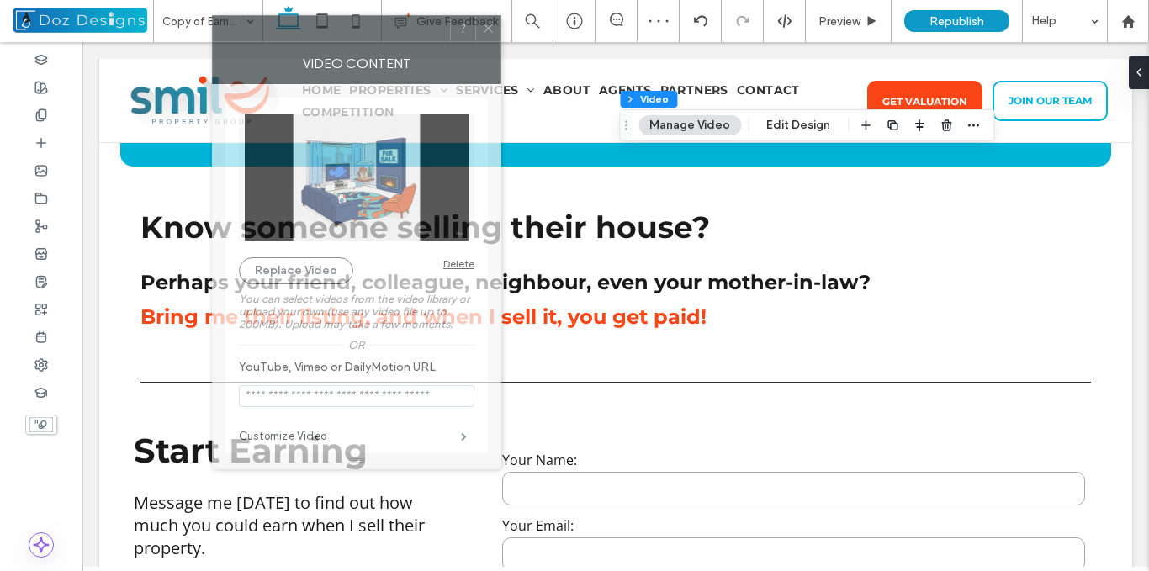
drag, startPoint x: 951, startPoint y: 77, endPoint x: 369, endPoint y: 28, distance: 584.4
click at [369, 28] on div at bounding box center [331, 28] width 237 height 25
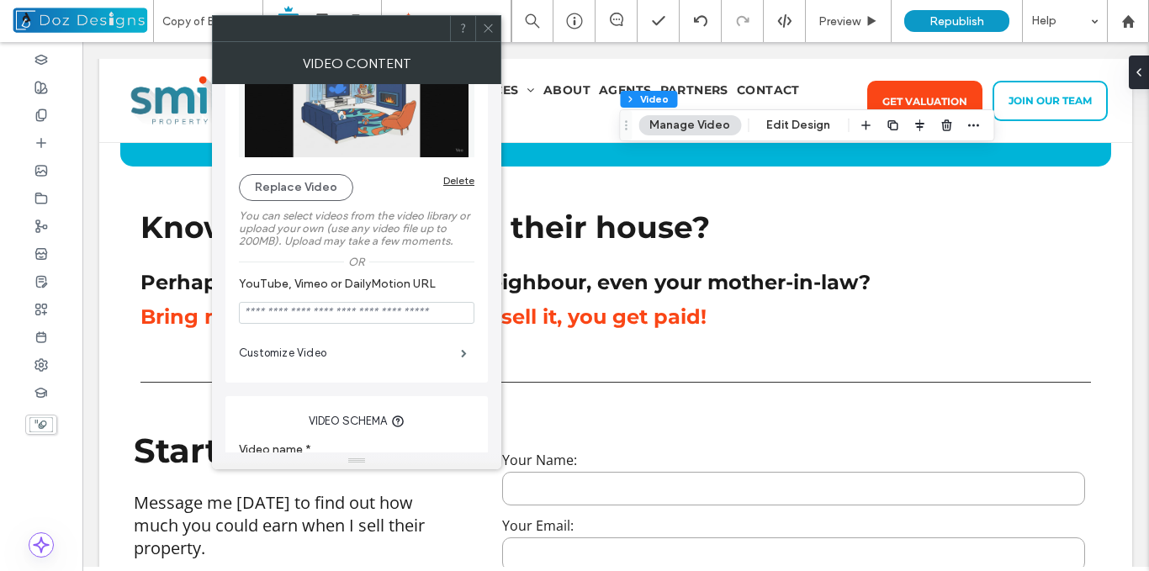
scroll to position [84, 0]
click at [464, 350] on span at bounding box center [464, 352] width 6 height 8
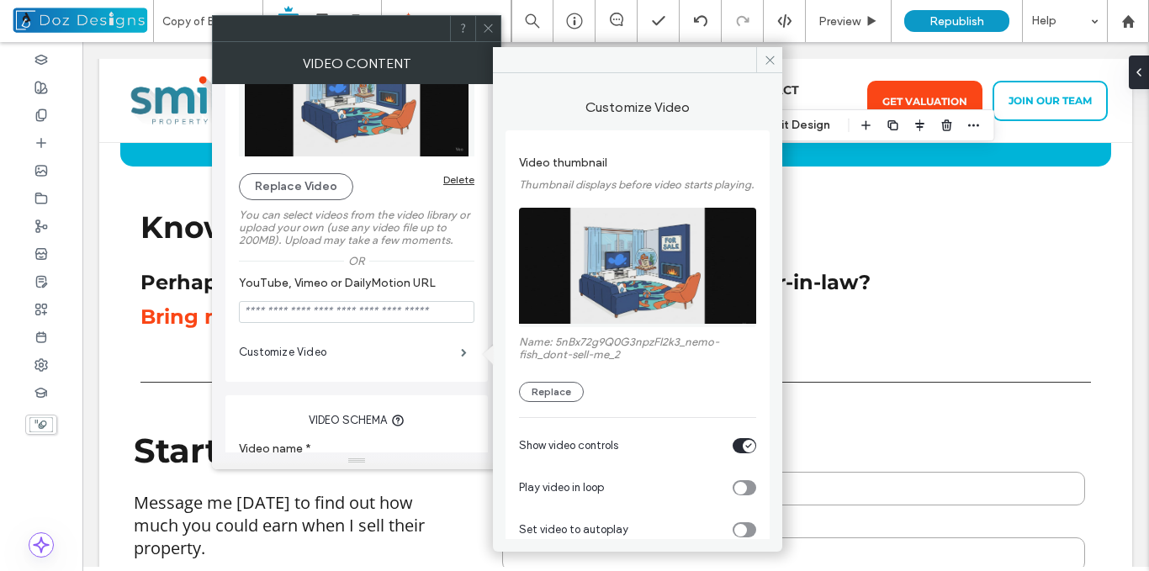
click at [746, 448] on icon "toggle" at bounding box center [749, 445] width 7 height 5
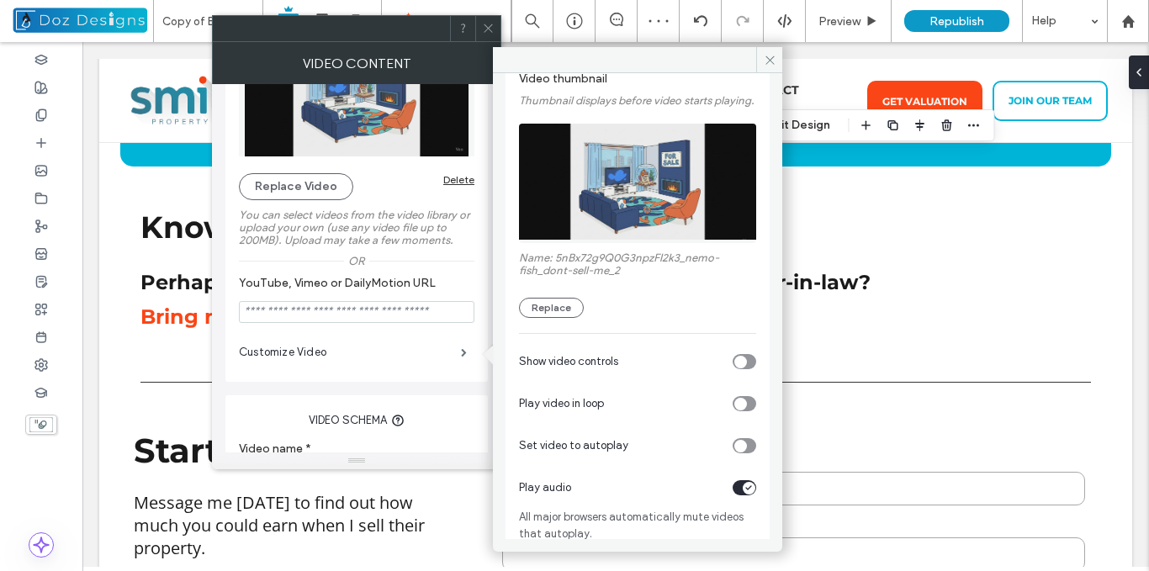
click at [737, 406] on icon "toggle" at bounding box center [740, 403] width 7 height 5
click at [737, 448] on icon "toggle" at bounding box center [740, 445] width 7 height 5
click at [770, 65] on icon at bounding box center [770, 60] width 13 height 13
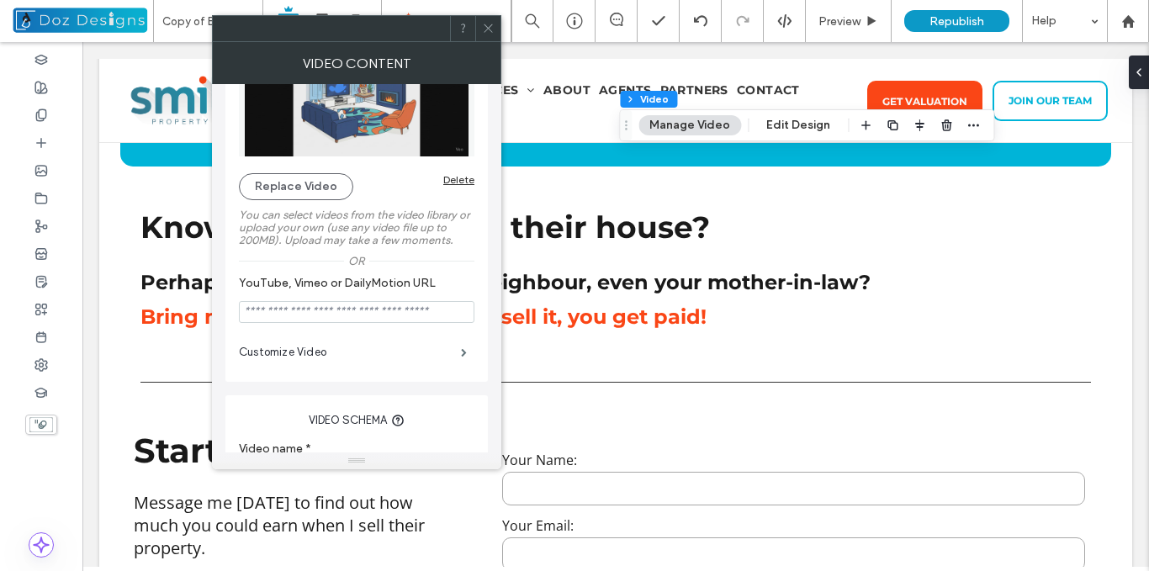
click at [500, 25] on div at bounding box center [487, 28] width 25 height 25
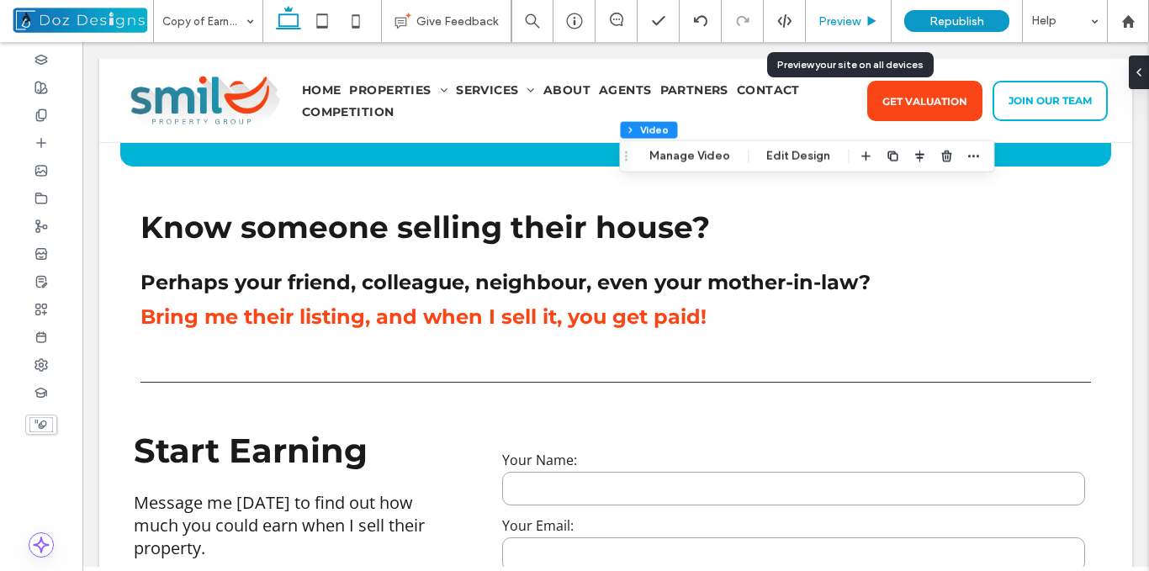
click at [865, 24] on div "Preview" at bounding box center [848, 21] width 85 height 14
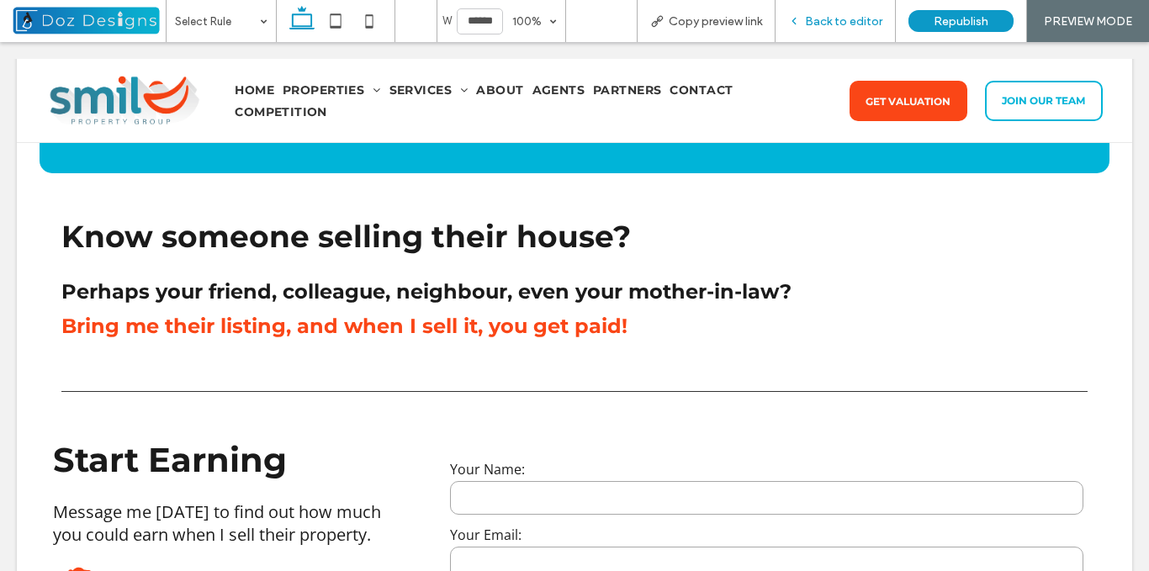
click at [823, 16] on span "Back to editor" at bounding box center [843, 21] width 77 height 14
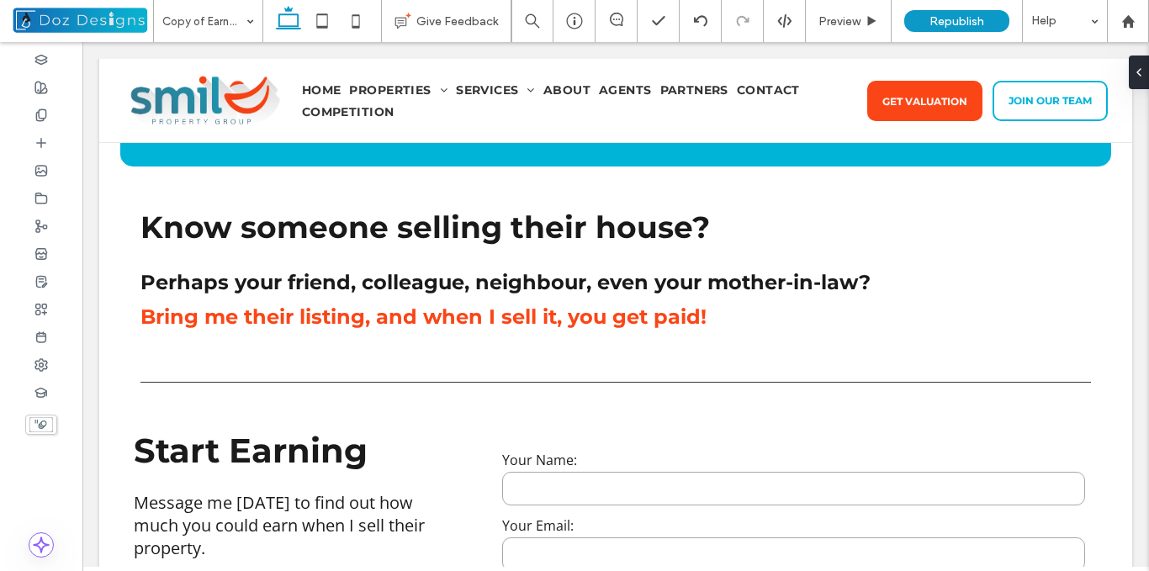
type input "**"
type input "****"
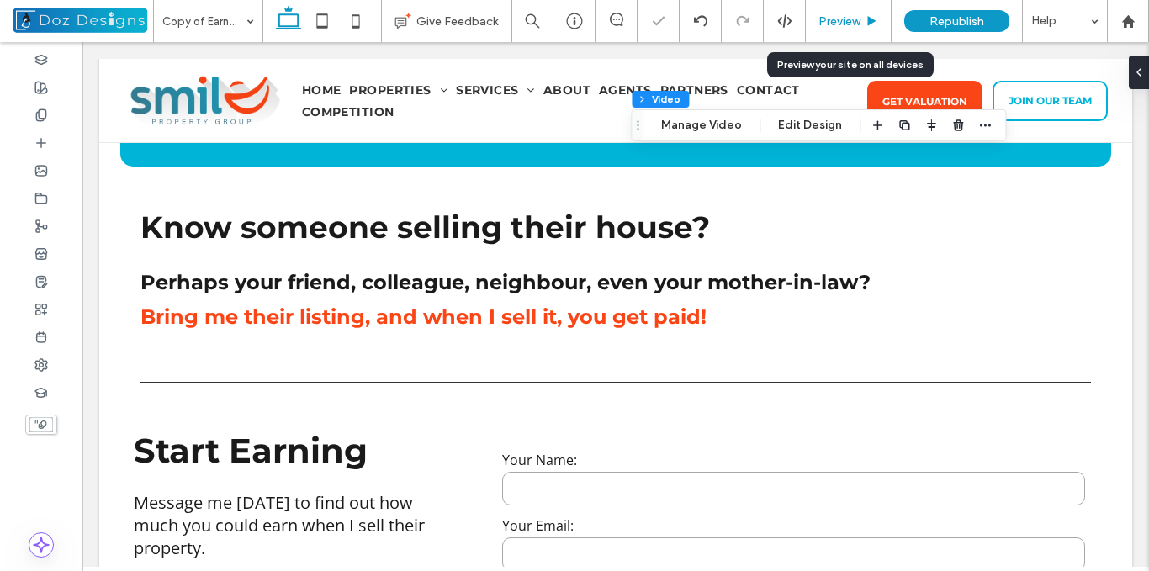
click at [844, 24] on span "Preview" at bounding box center [840, 21] width 42 height 14
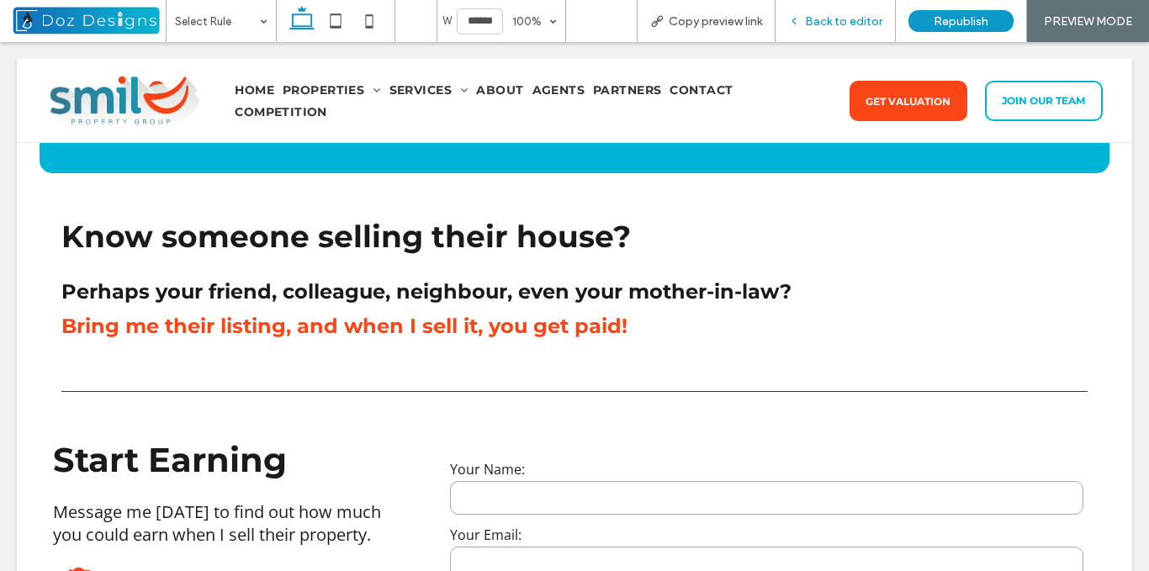
click at [815, 22] on span "Back to editor" at bounding box center [843, 21] width 77 height 14
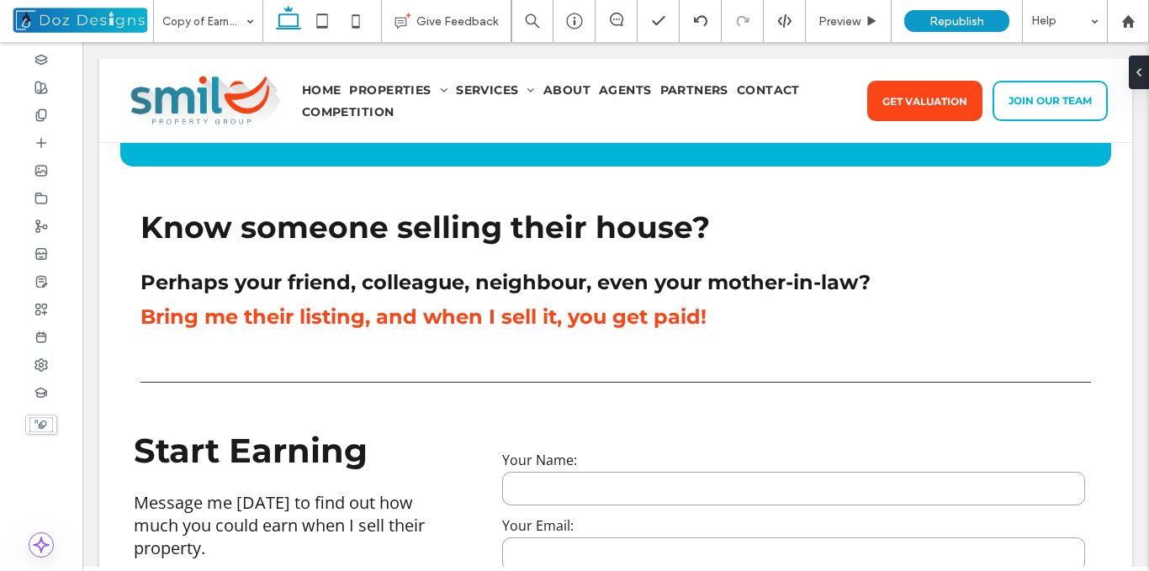
type input "**"
type input "****"
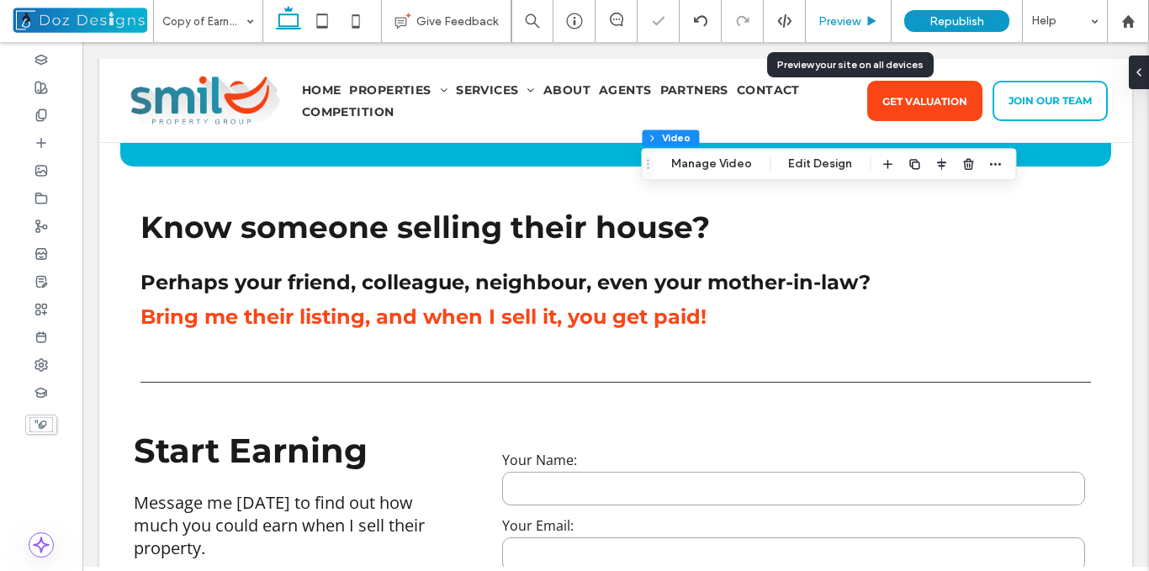
click at [857, 9] on div "Preview" at bounding box center [849, 21] width 86 height 42
click at [863, 22] on div "Preview" at bounding box center [848, 21] width 85 height 14
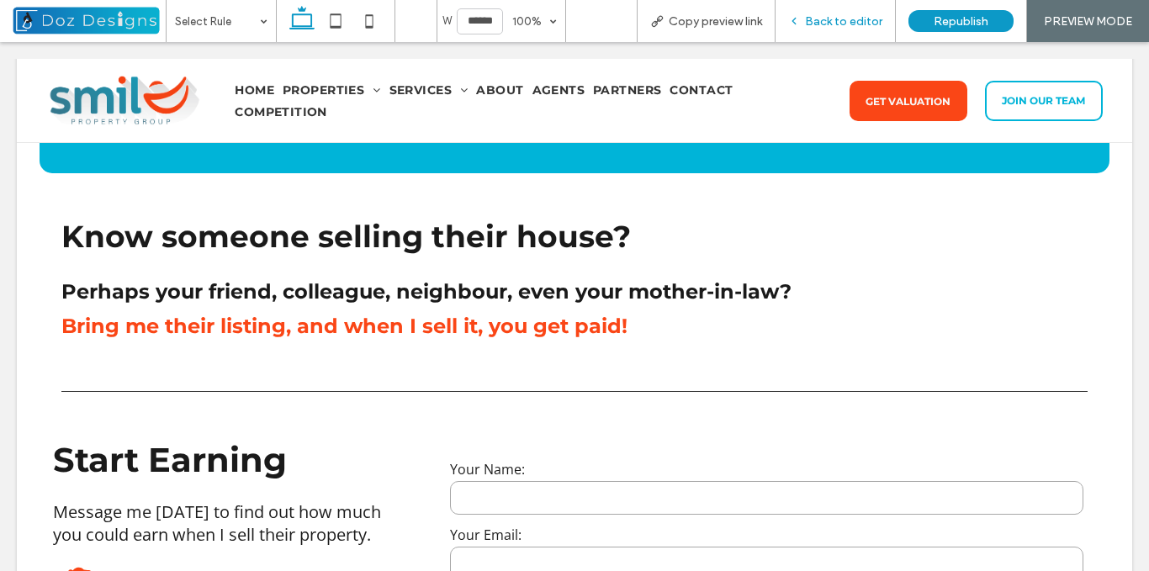
click at [856, 17] on span "Back to editor" at bounding box center [843, 21] width 77 height 14
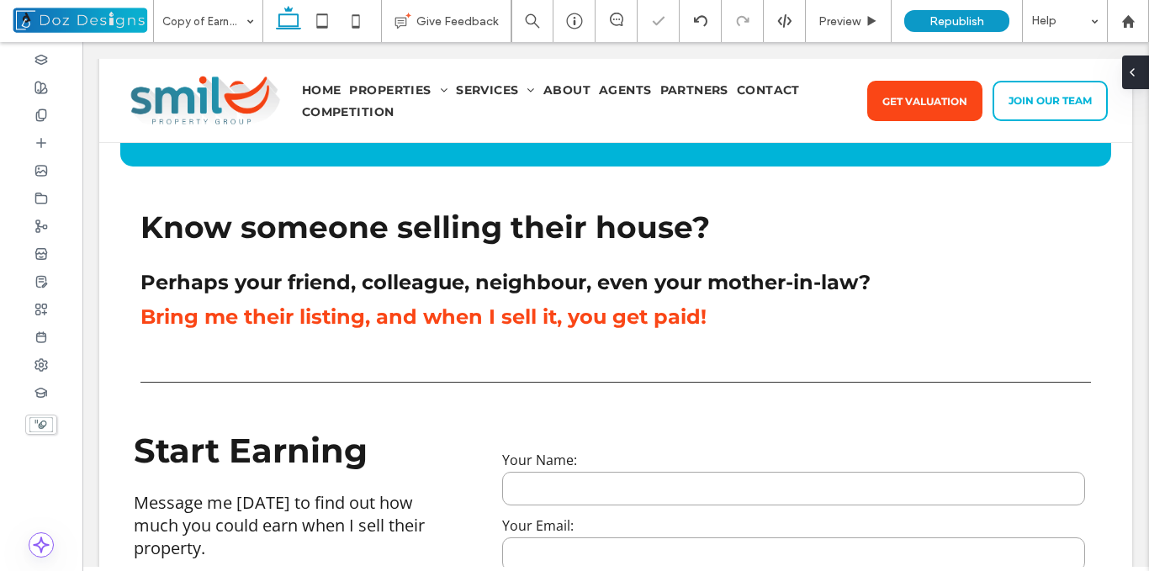
type input "**"
type input "*****"
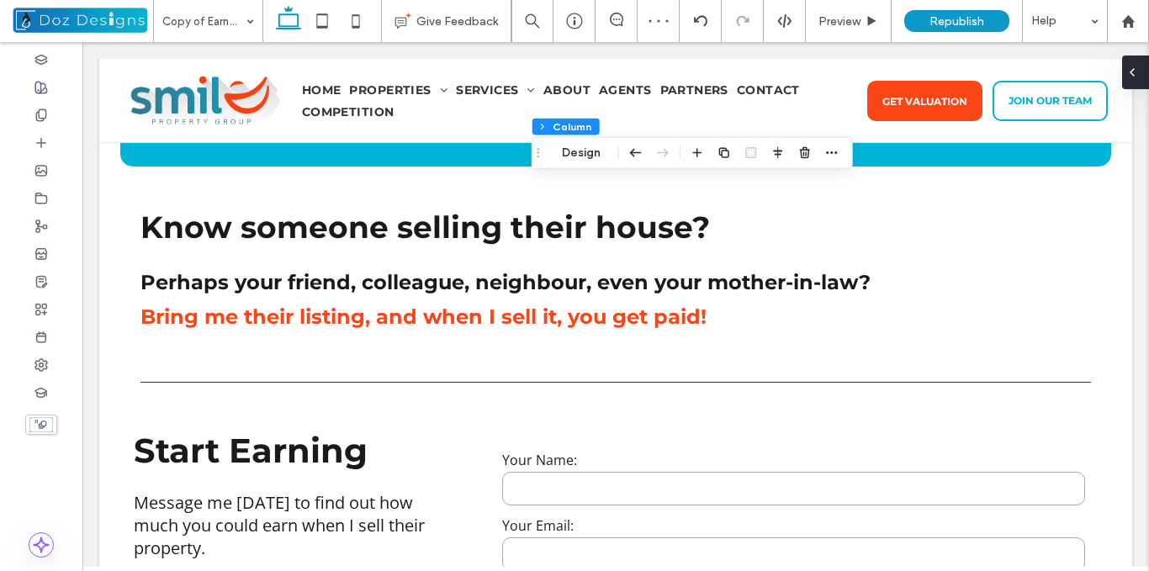
click at [1132, 72] on use at bounding box center [1132, 72] width 3 height 7
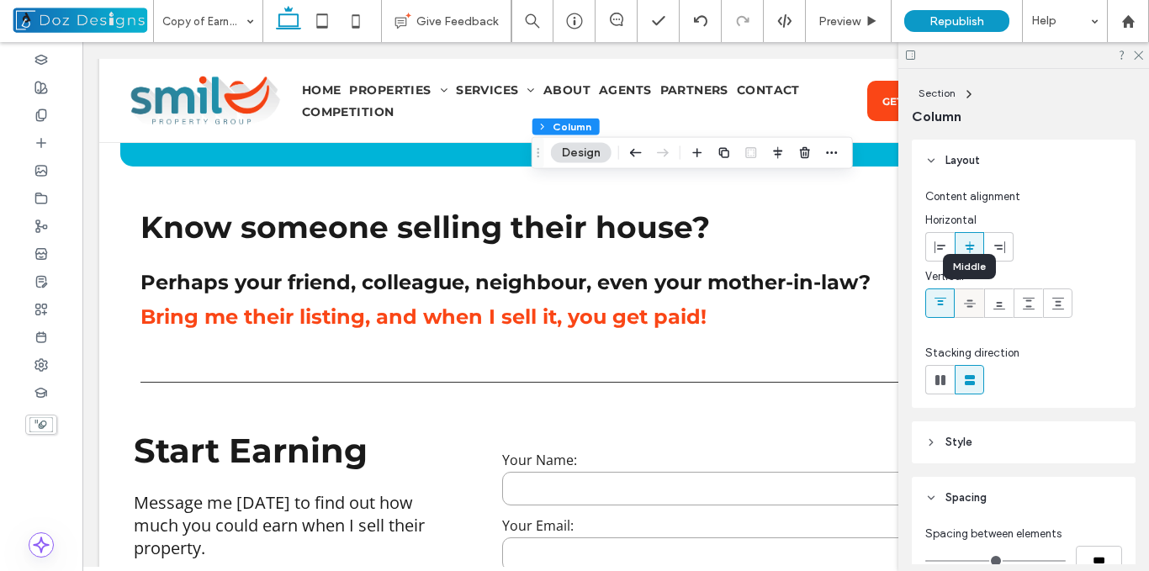
click at [971, 304] on use at bounding box center [970, 304] width 12 height 8
click at [931, 158] on icon at bounding box center [932, 161] width 12 height 12
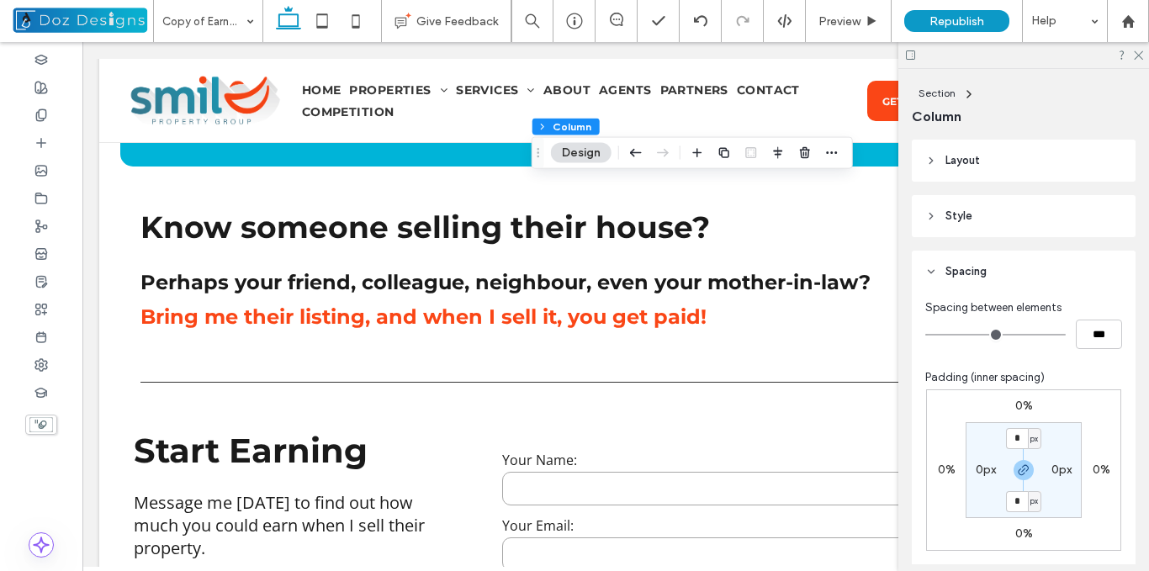
drag, startPoint x: 932, startPoint y: 215, endPoint x: 983, endPoint y: 233, distance: 53.8
click at [932, 215] on icon at bounding box center [932, 216] width 12 height 12
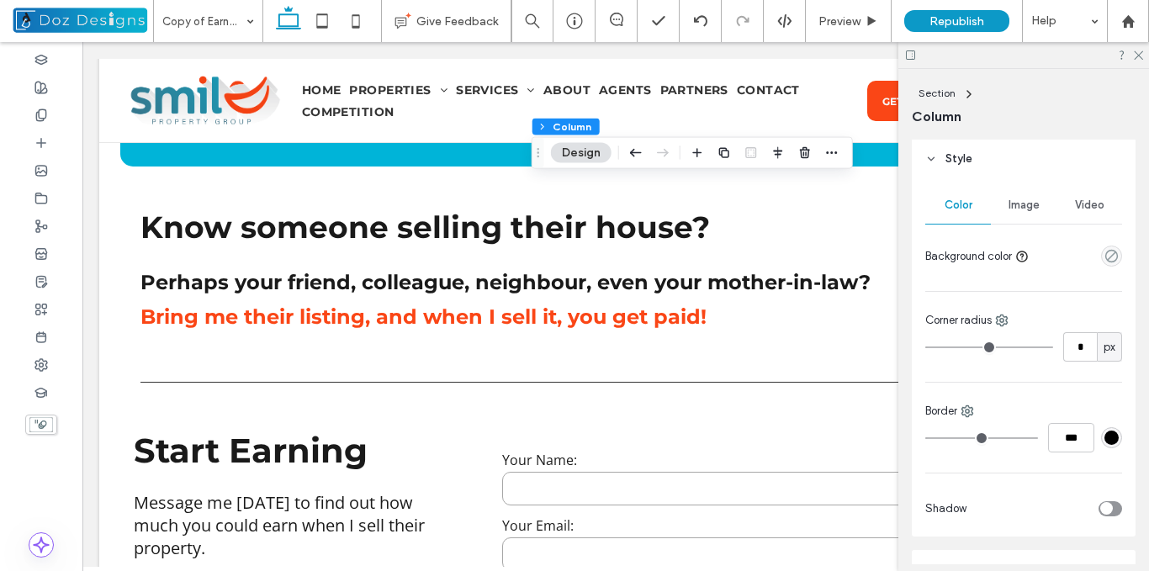
scroll to position [84, 0]
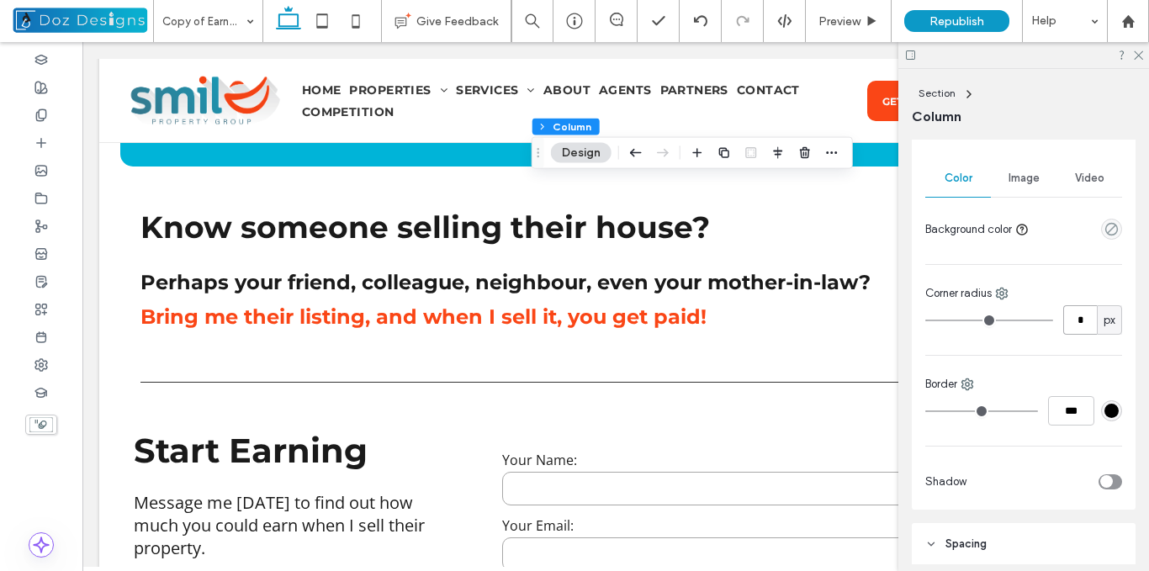
click at [1074, 326] on input "*" at bounding box center [1081, 319] width 34 height 29
type input "**"
click at [1105, 226] on icon "empty color" at bounding box center [1112, 229] width 14 height 14
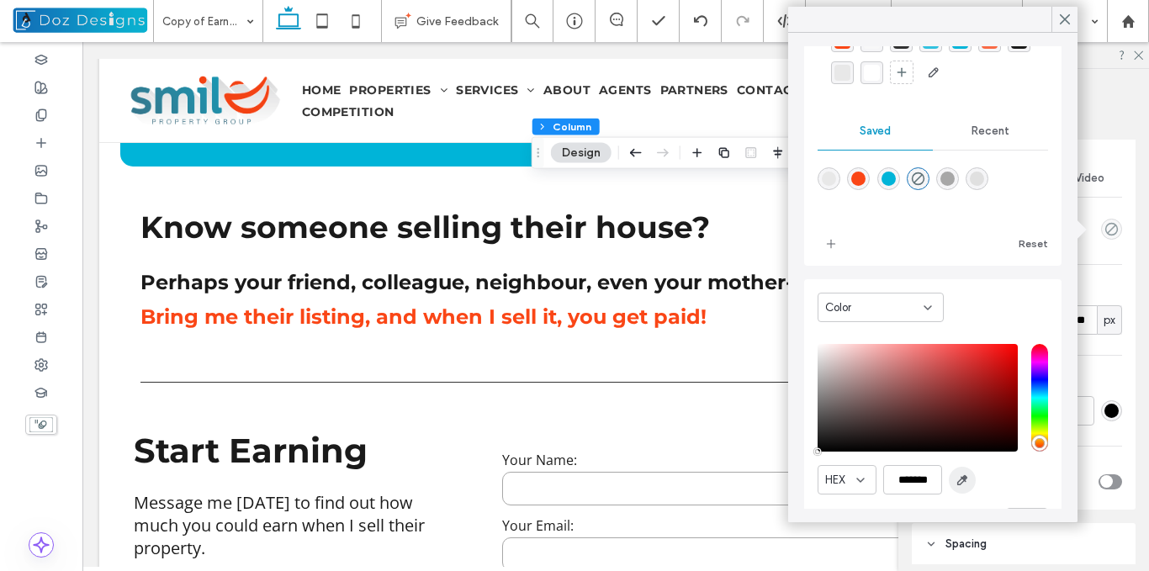
click at [960, 478] on icon "button" at bounding box center [962, 480] width 13 height 13
type input "*******"
type input "***"
type input "****"
click at [1062, 16] on use at bounding box center [1065, 19] width 8 height 9
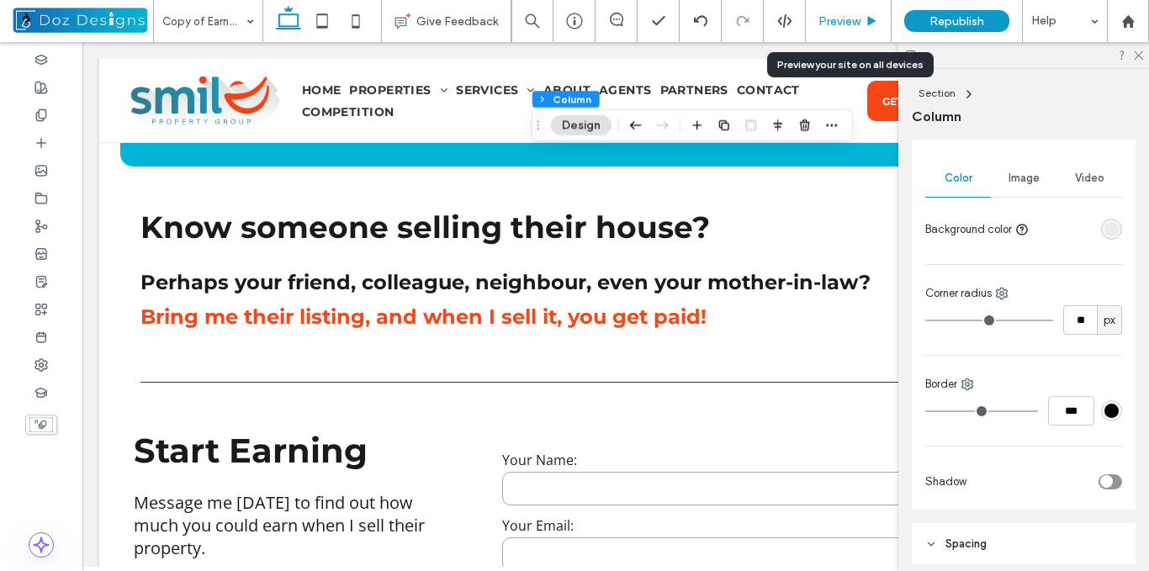
click at [857, 19] on span "Preview" at bounding box center [840, 21] width 42 height 14
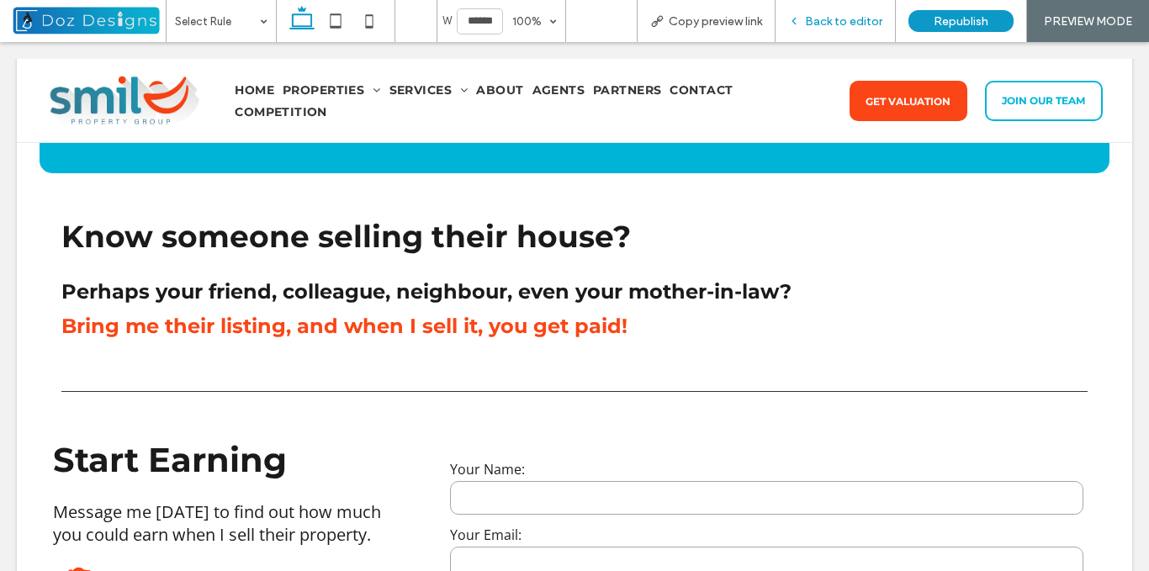
click at [852, 21] on span "Back to editor" at bounding box center [843, 21] width 77 height 14
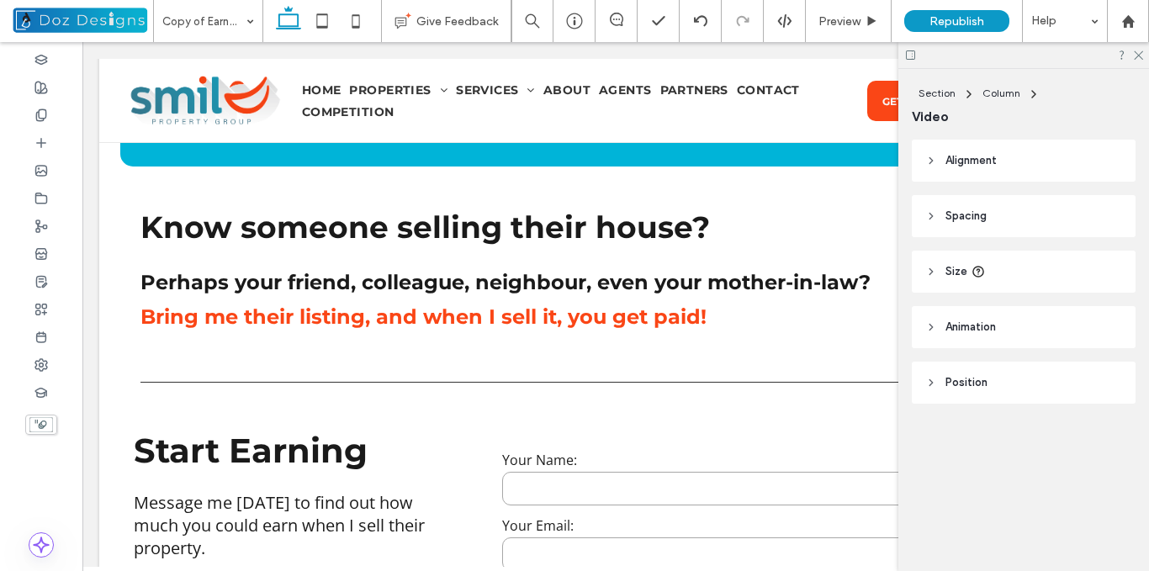
type input "**"
type input "****"
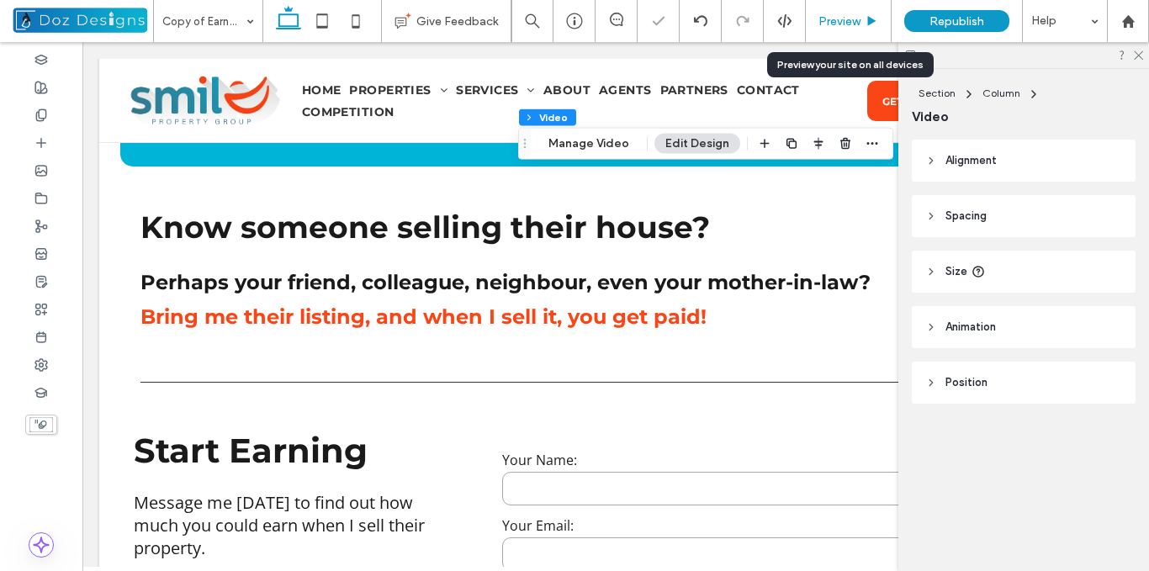
click at [853, 18] on span "Preview" at bounding box center [840, 21] width 42 height 14
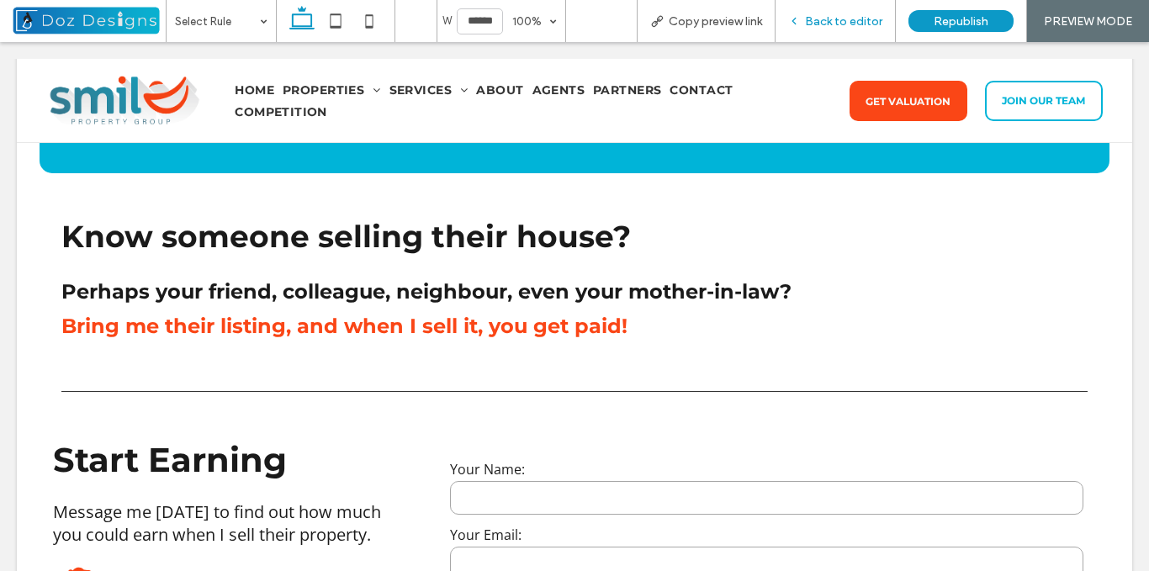
click at [812, 13] on div "Back to editor" at bounding box center [836, 21] width 120 height 42
click at [809, 19] on span "Back to editor" at bounding box center [843, 21] width 77 height 14
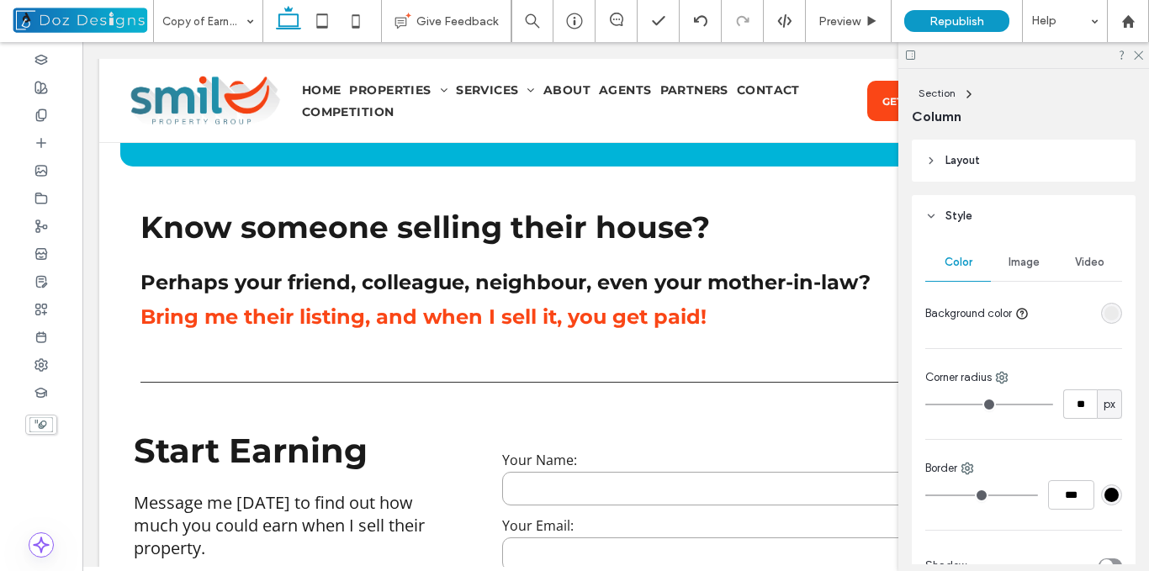
type input "**"
type input "*****"
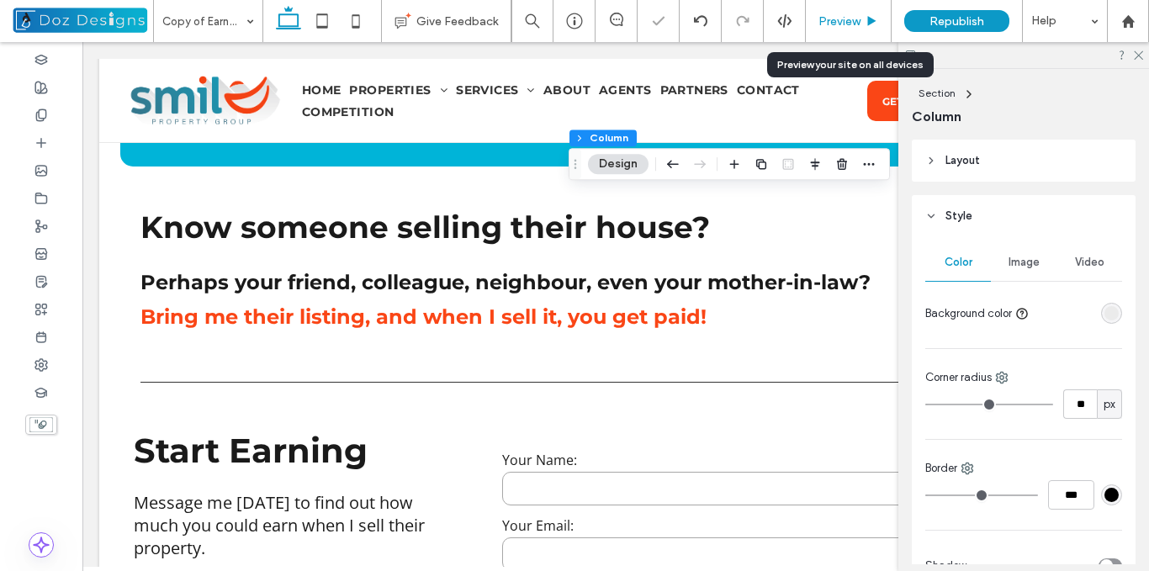
click at [871, 19] on use at bounding box center [872, 20] width 8 height 9
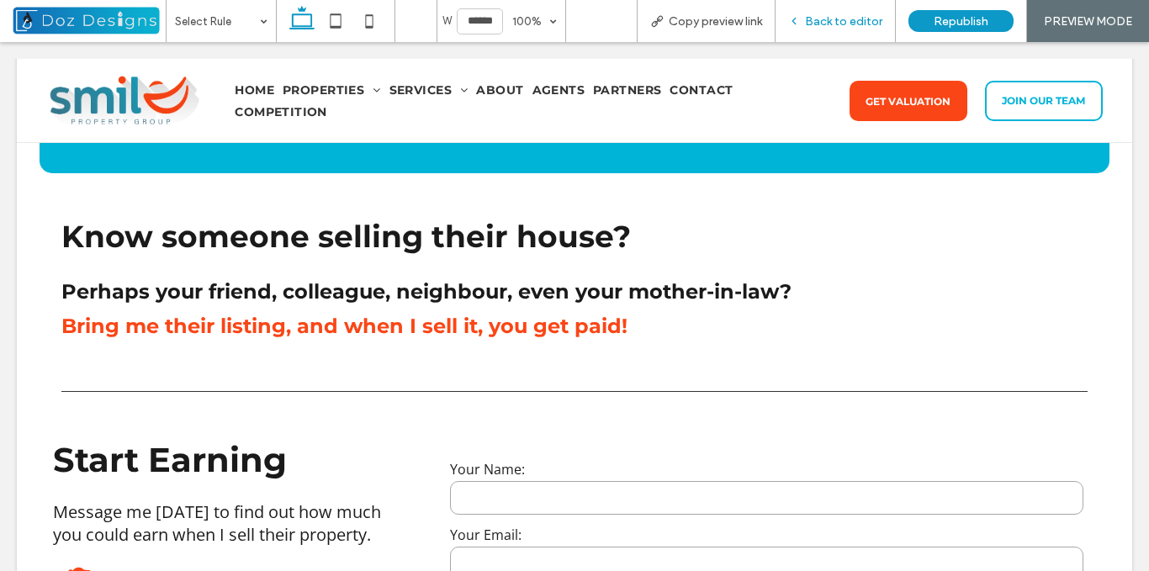
click at [819, 14] on span "Back to editor" at bounding box center [843, 21] width 77 height 14
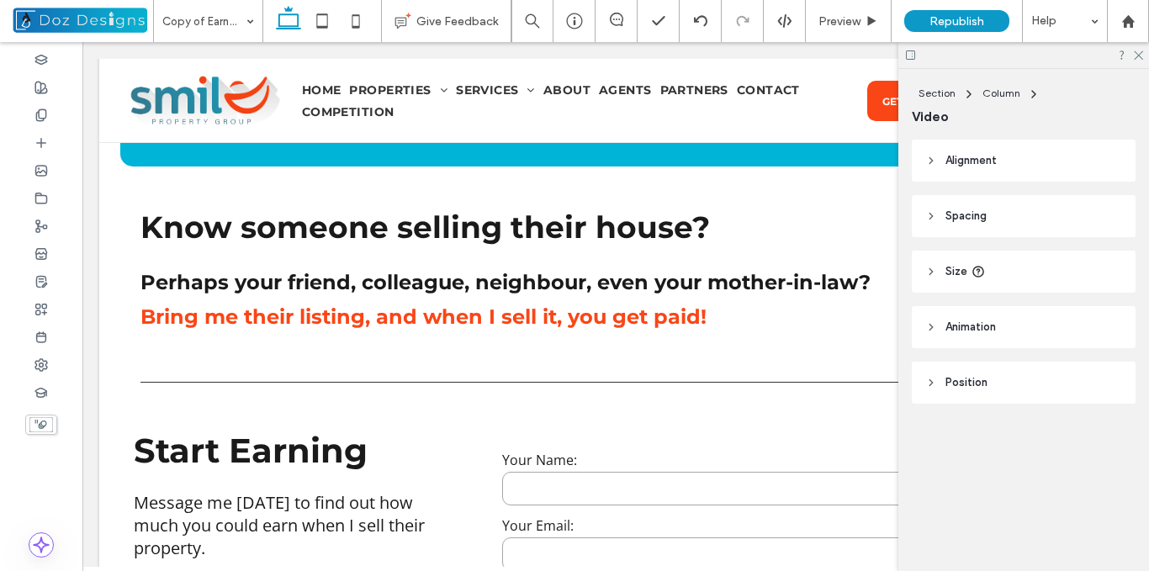
type input "**"
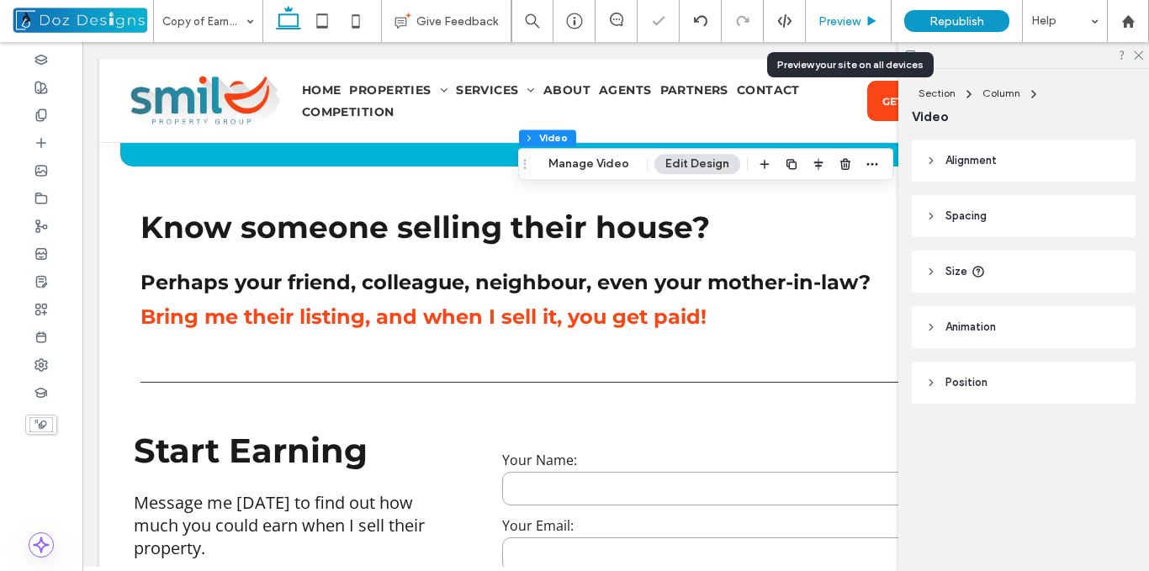
click at [844, 19] on span "Preview" at bounding box center [840, 21] width 42 height 14
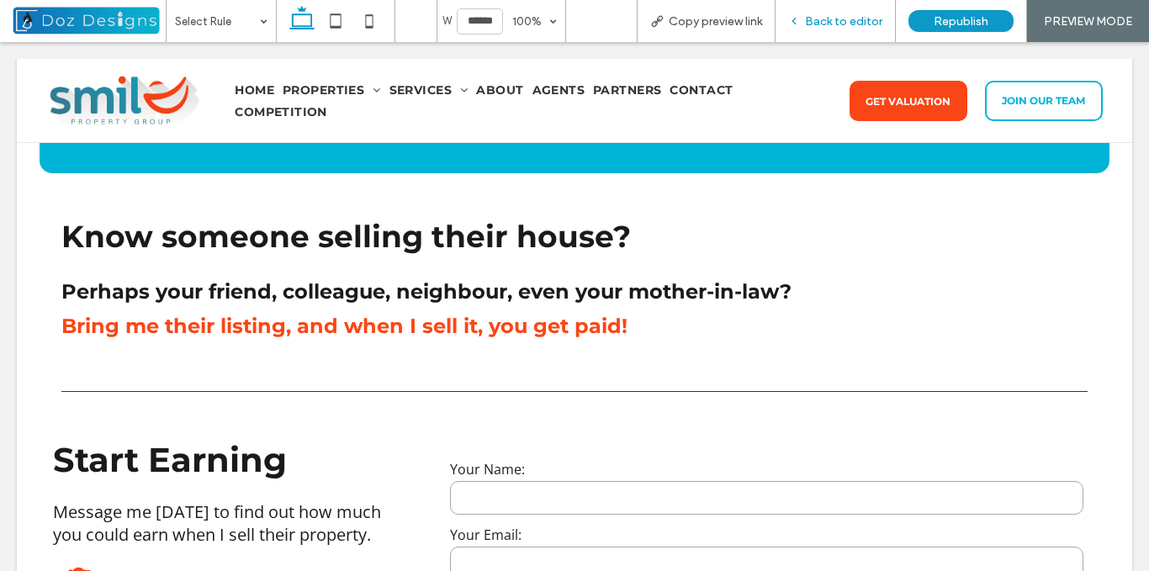
click at [813, 22] on span "Back to editor" at bounding box center [843, 21] width 77 height 14
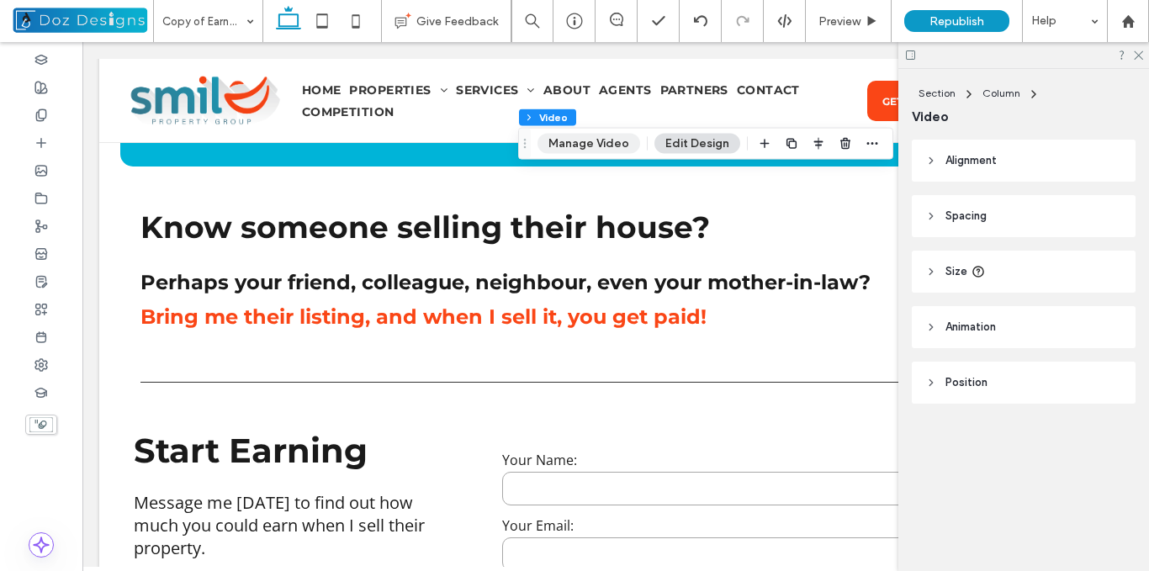
click at [603, 142] on button "Manage Video" at bounding box center [589, 144] width 103 height 20
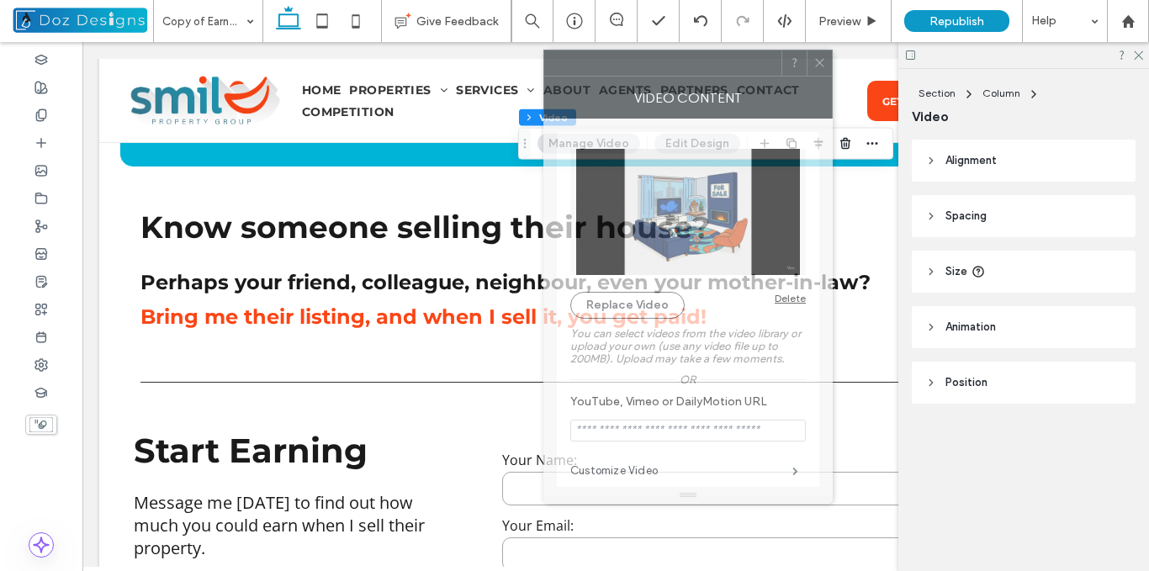
drag, startPoint x: 809, startPoint y: 70, endPoint x: 287, endPoint y: 58, distance: 521.8
click at [544, 58] on div at bounding box center [662, 62] width 237 height 25
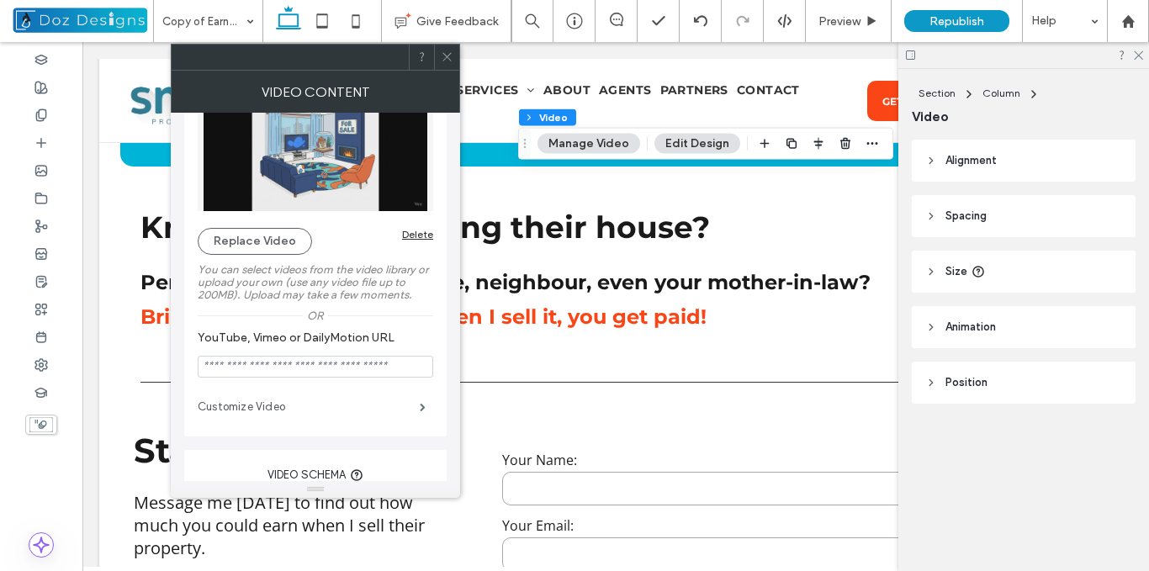
scroll to position [84, 0]
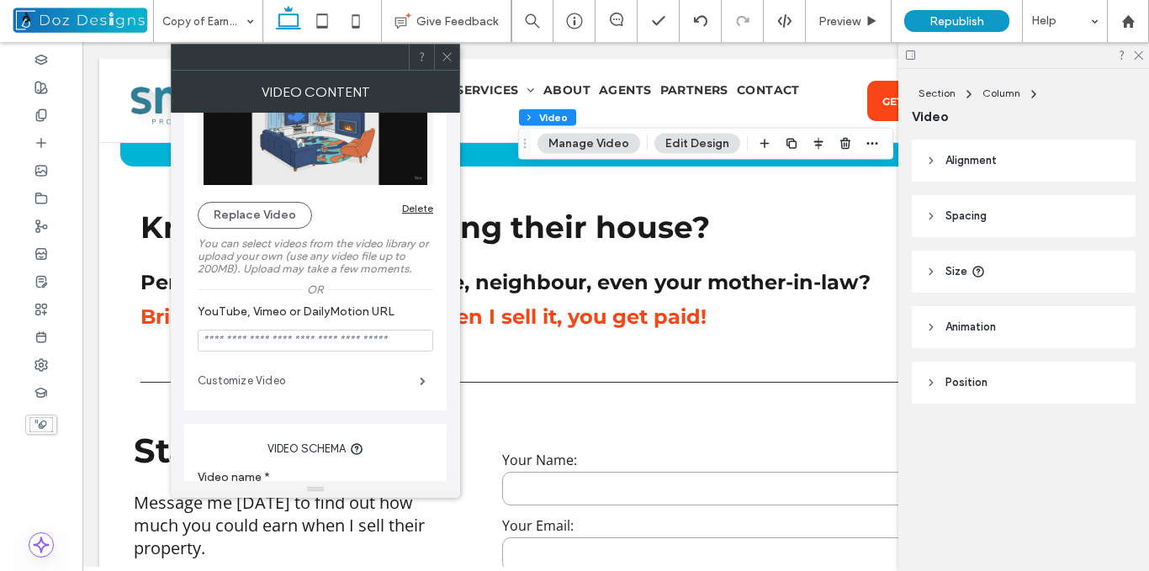
click at [401, 380] on label "Customize Video" at bounding box center [309, 381] width 222 height 34
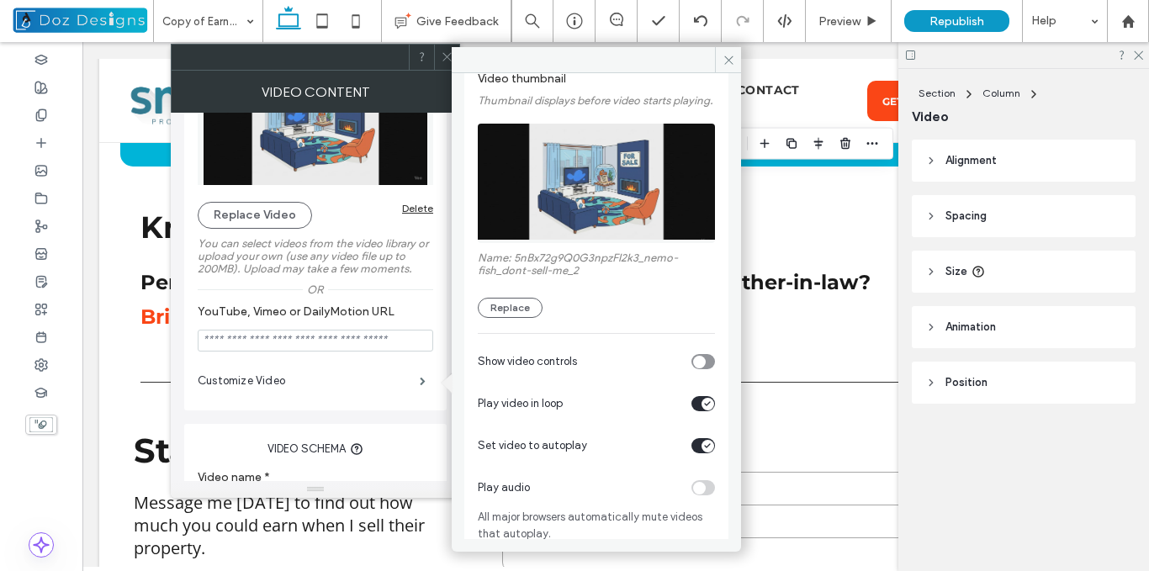
scroll to position [109, 0]
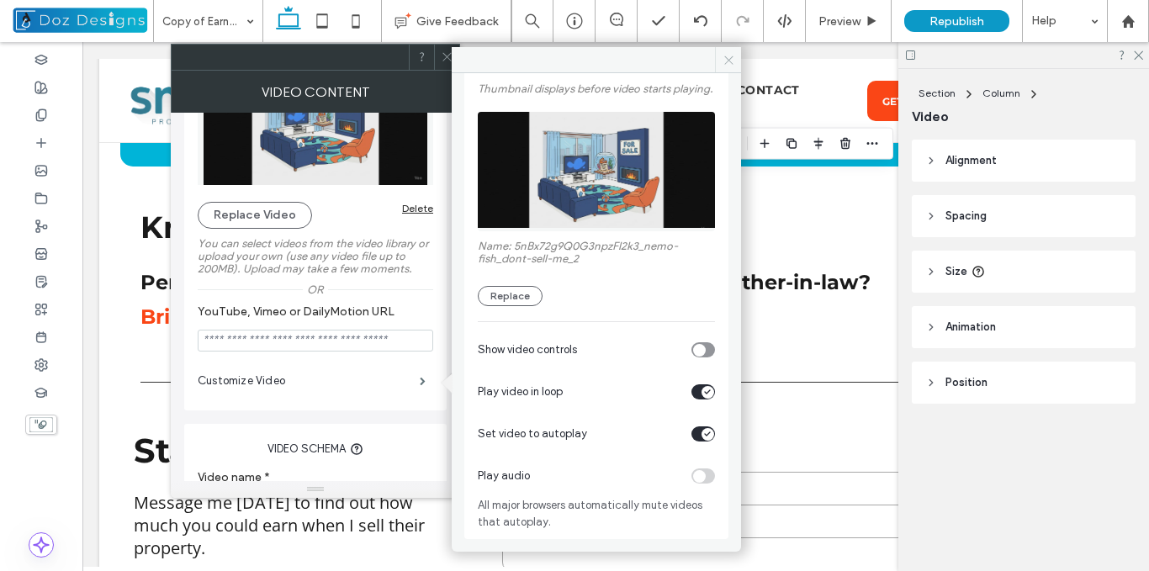
click at [734, 50] on span at bounding box center [728, 59] width 26 height 25
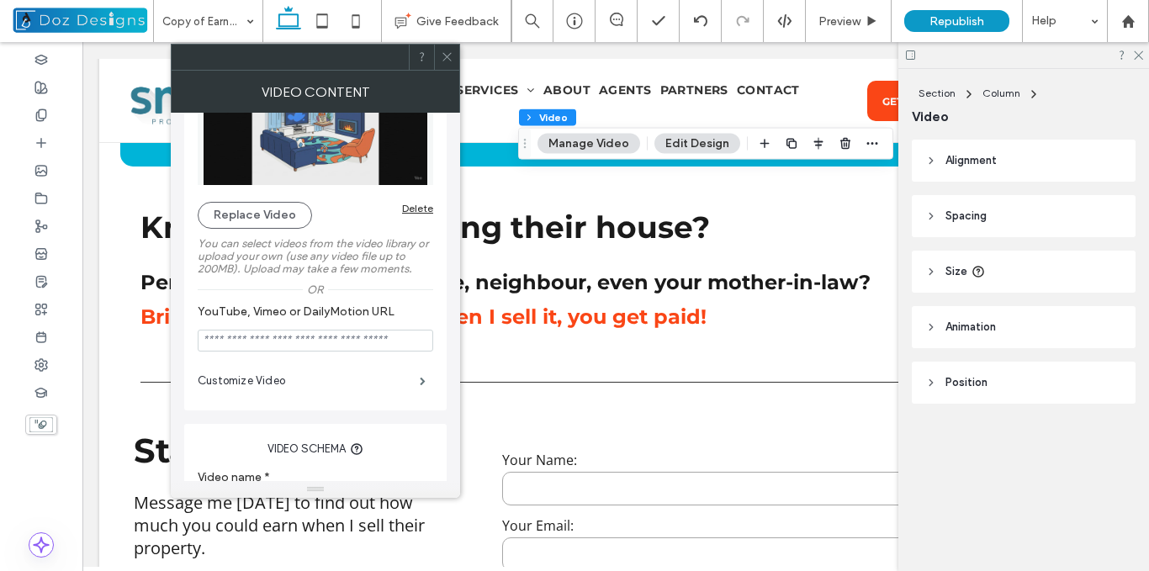
click at [444, 56] on icon at bounding box center [447, 56] width 13 height 13
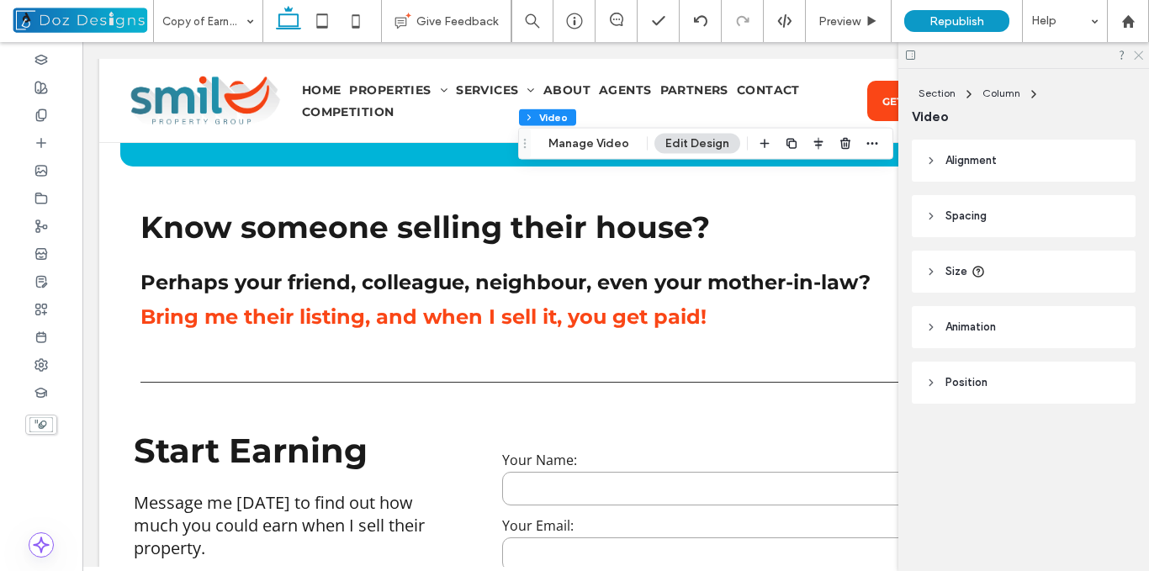
click at [1142, 54] on icon at bounding box center [1138, 54] width 11 height 11
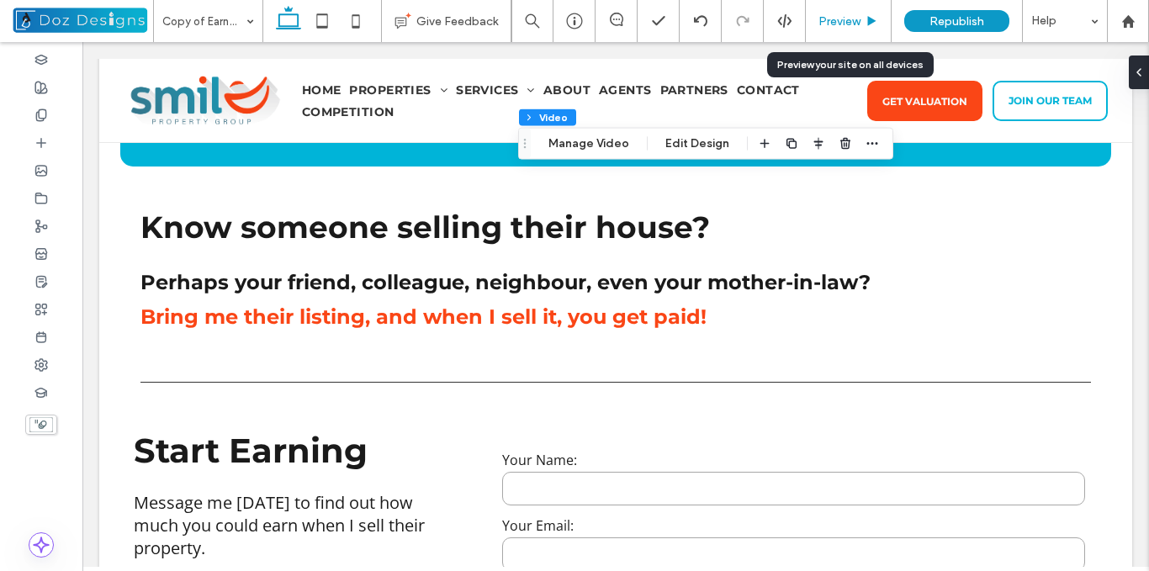
click at [861, 19] on span "Preview" at bounding box center [840, 21] width 42 height 14
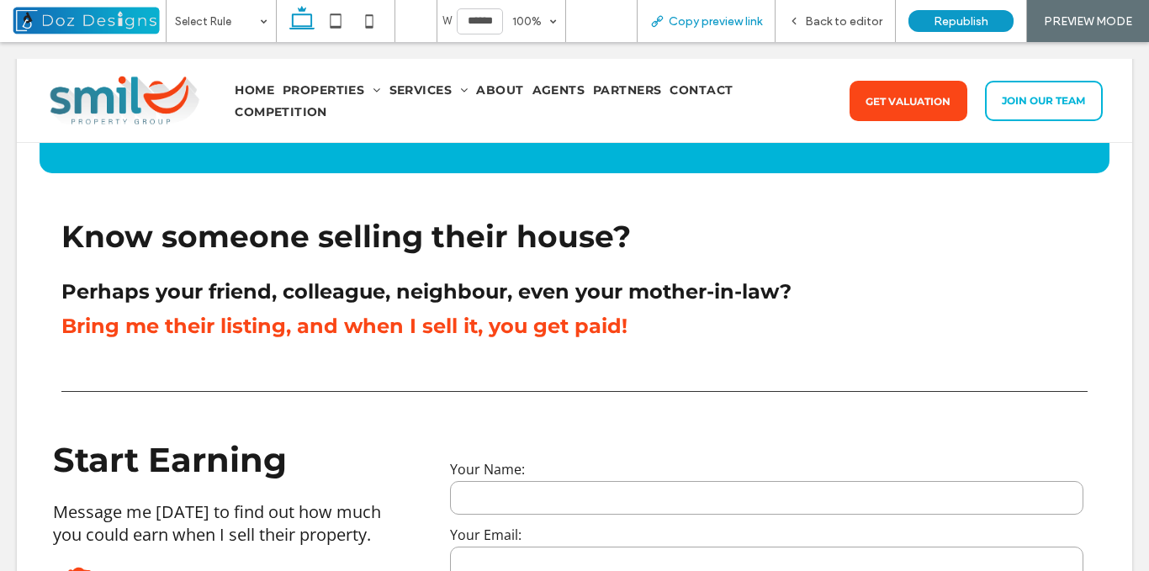
click at [721, 19] on span "Copy preview link" at bounding box center [715, 21] width 93 height 14
click at [819, 21] on span "Back to editor" at bounding box center [843, 21] width 77 height 14
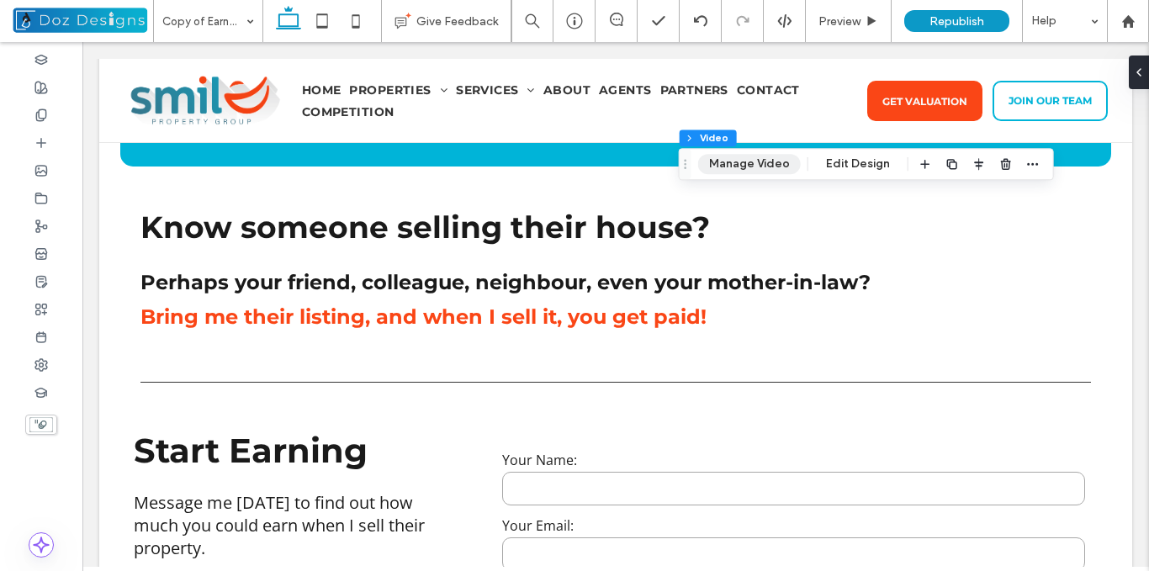
click at [759, 165] on button "Manage Video" at bounding box center [749, 164] width 103 height 20
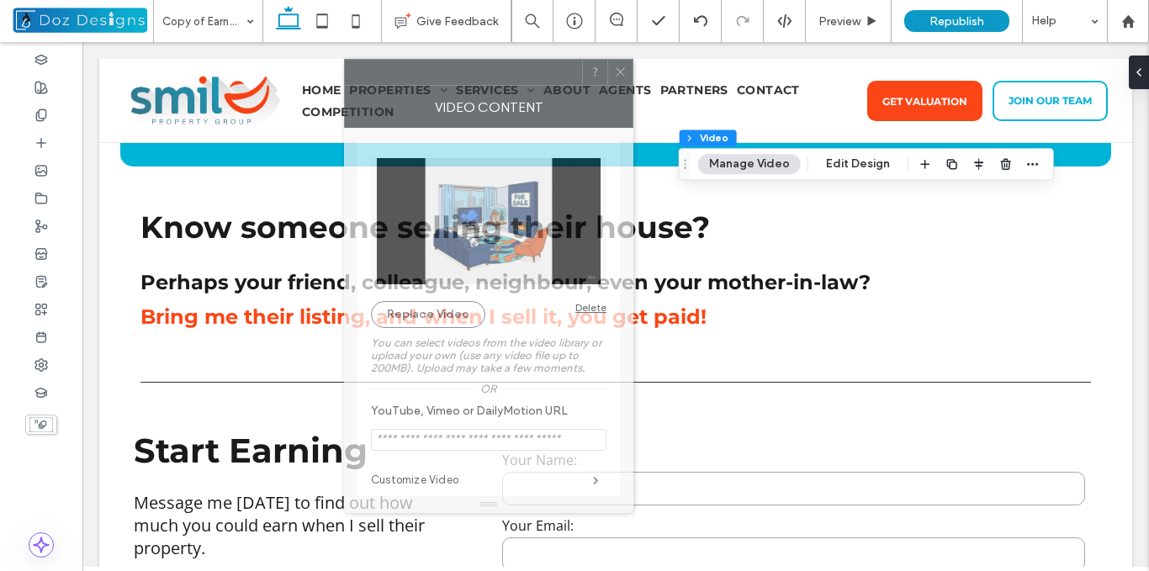
drag, startPoint x: 960, startPoint y: 75, endPoint x: 460, endPoint y: 81, distance: 499.9
click at [471, 80] on div at bounding box center [463, 72] width 237 height 25
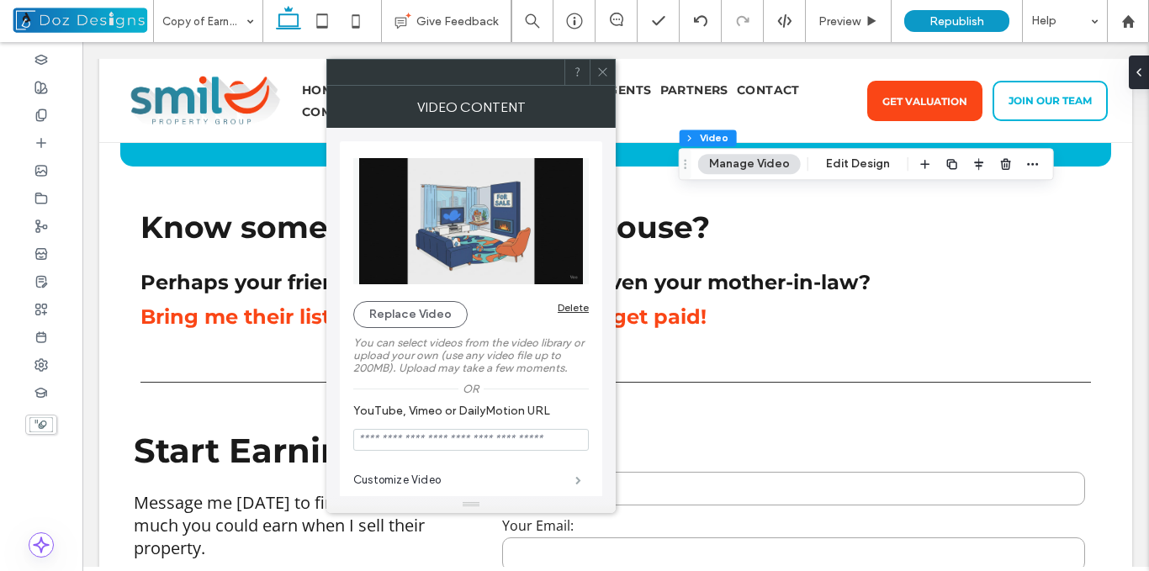
click at [576, 476] on span at bounding box center [579, 480] width 6 height 8
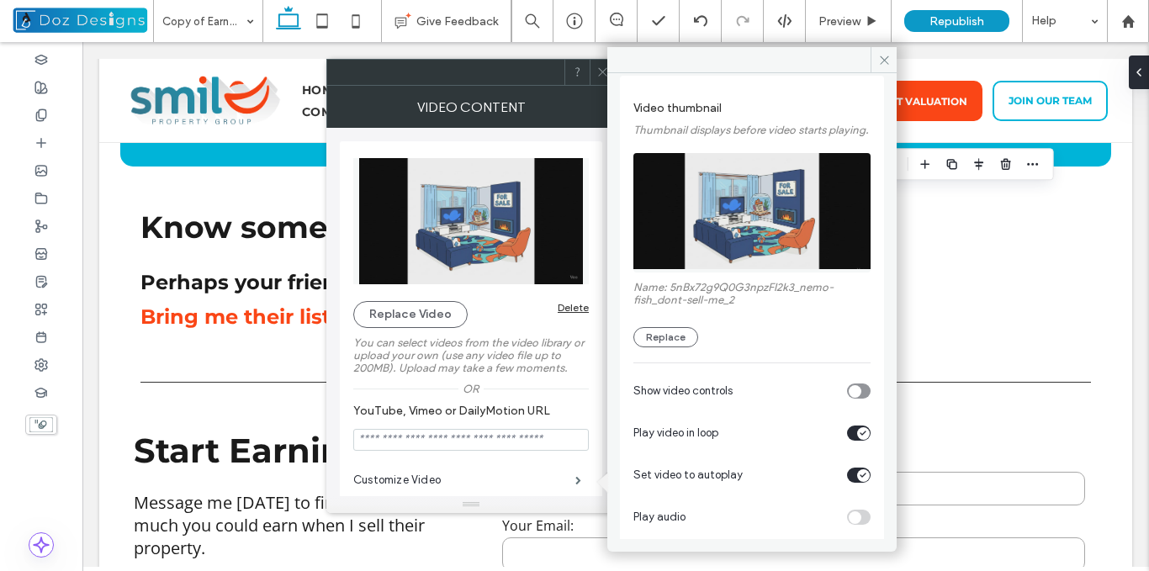
scroll to position [84, 0]
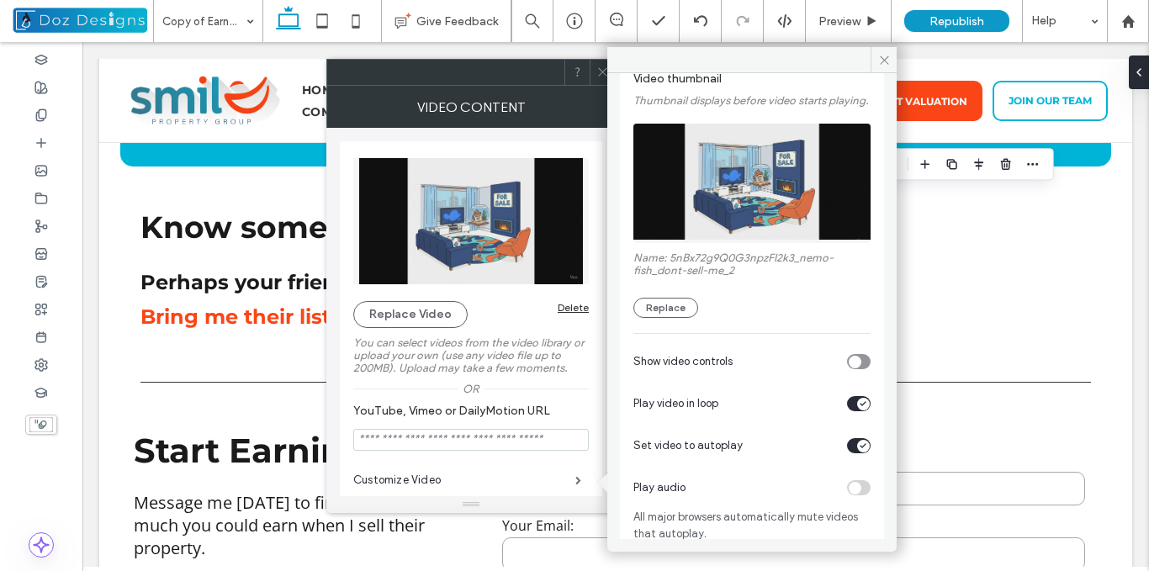
click at [857, 453] on div "toggle" at bounding box center [863, 446] width 13 height 13
click at [852, 364] on icon "toggle" at bounding box center [855, 361] width 7 height 5
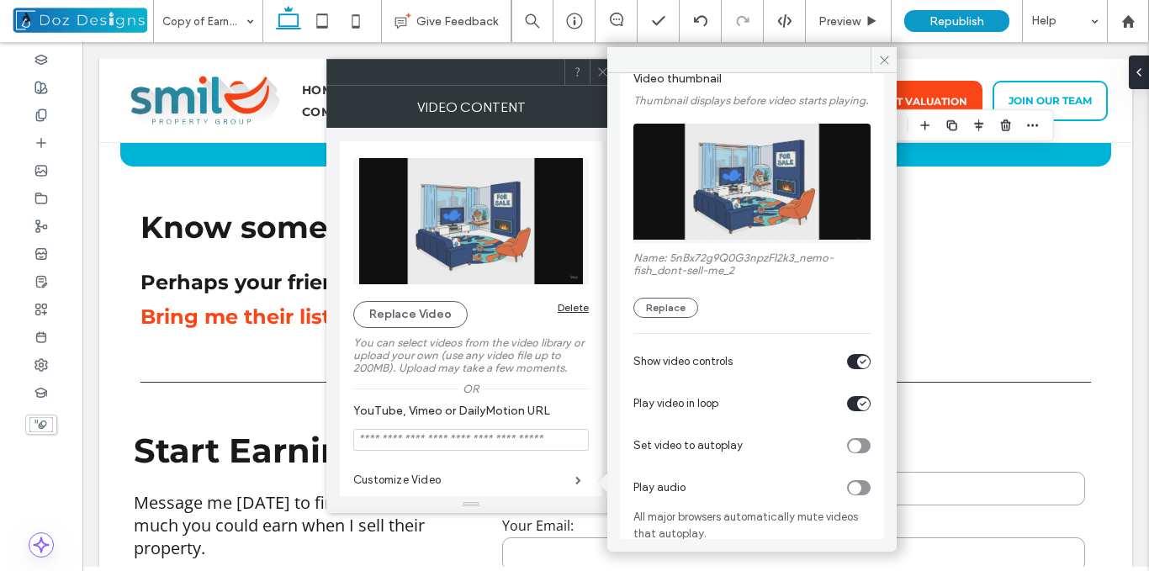
click at [852, 448] on icon "toggle" at bounding box center [855, 445] width 7 height 5
click at [860, 364] on icon "toggle" at bounding box center [863, 361] width 7 height 5
click at [852, 364] on icon "toggle" at bounding box center [855, 361] width 7 height 5
click at [887, 50] on span at bounding box center [884, 59] width 26 height 25
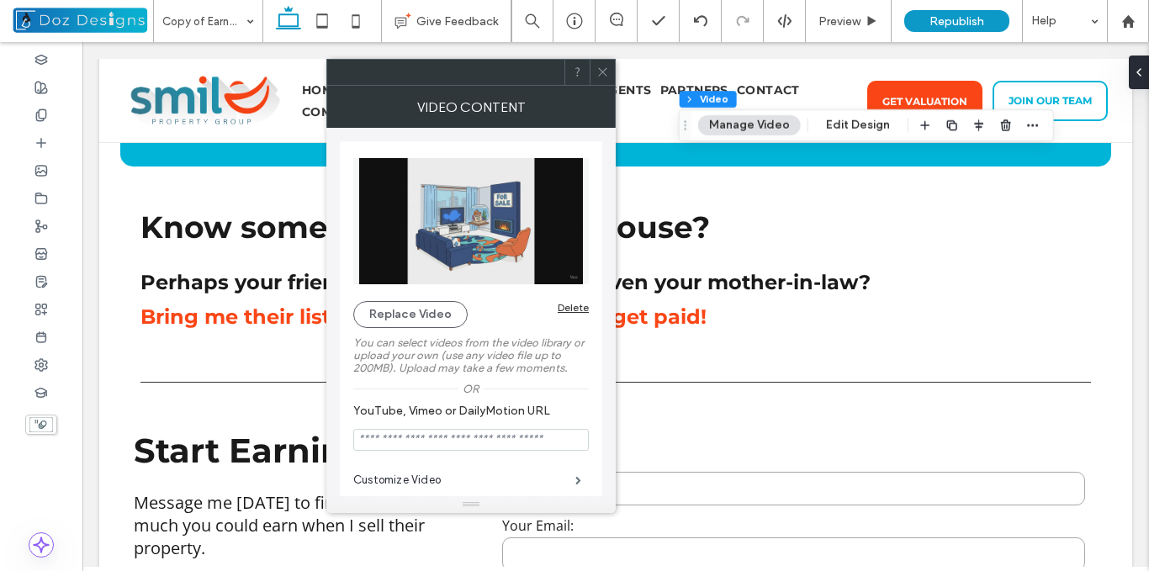
click at [602, 74] on icon at bounding box center [603, 72] width 13 height 13
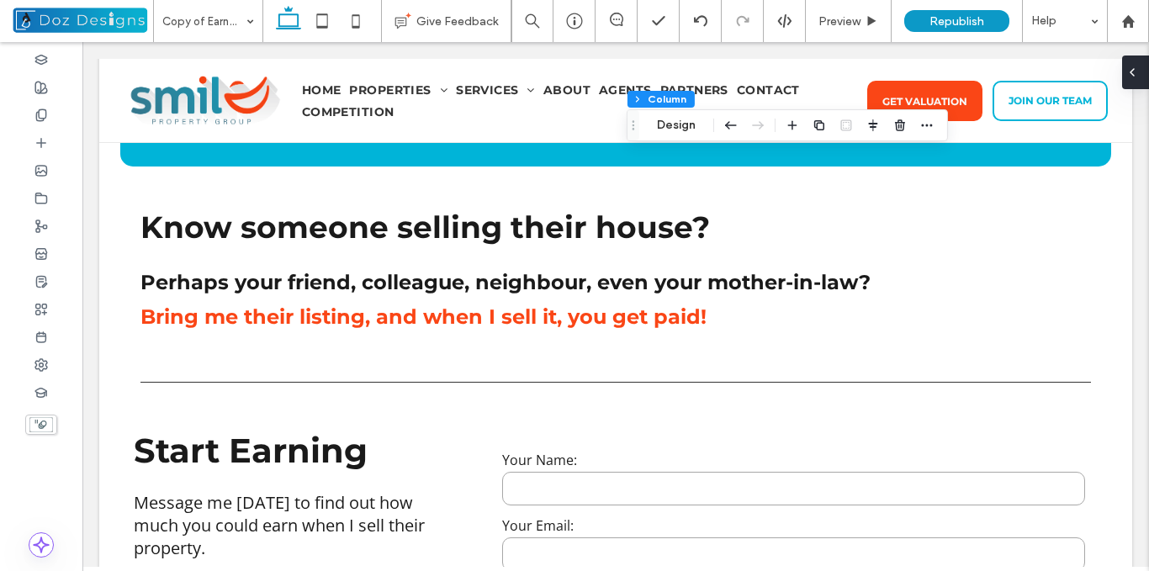
click at [1134, 72] on icon at bounding box center [1132, 72] width 13 height 13
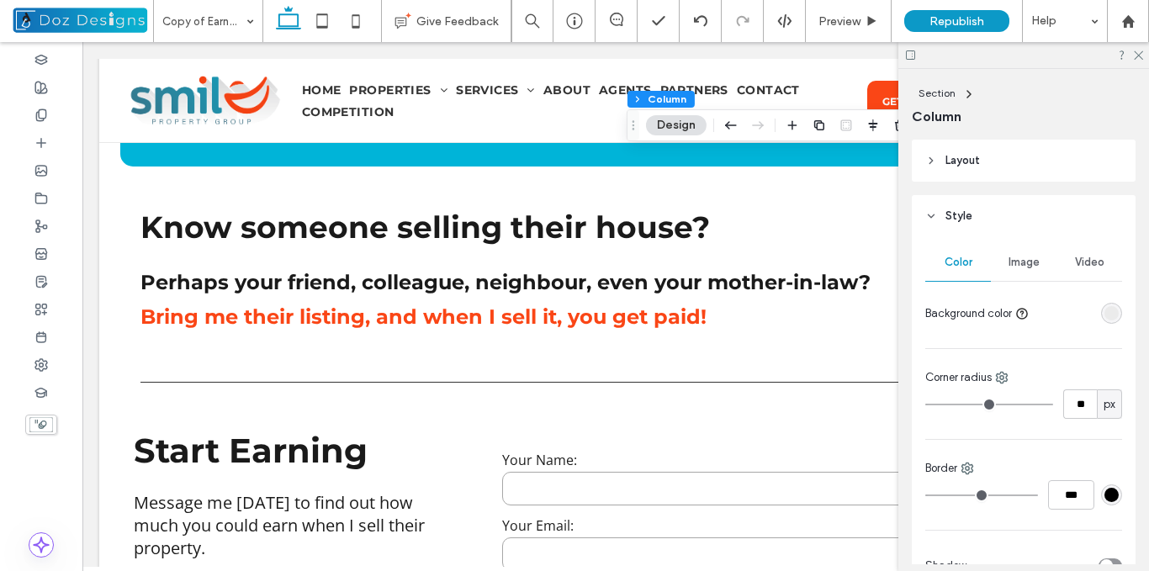
click at [1107, 305] on div "rgba(235, 235, 235, 1)" at bounding box center [1111, 313] width 21 height 21
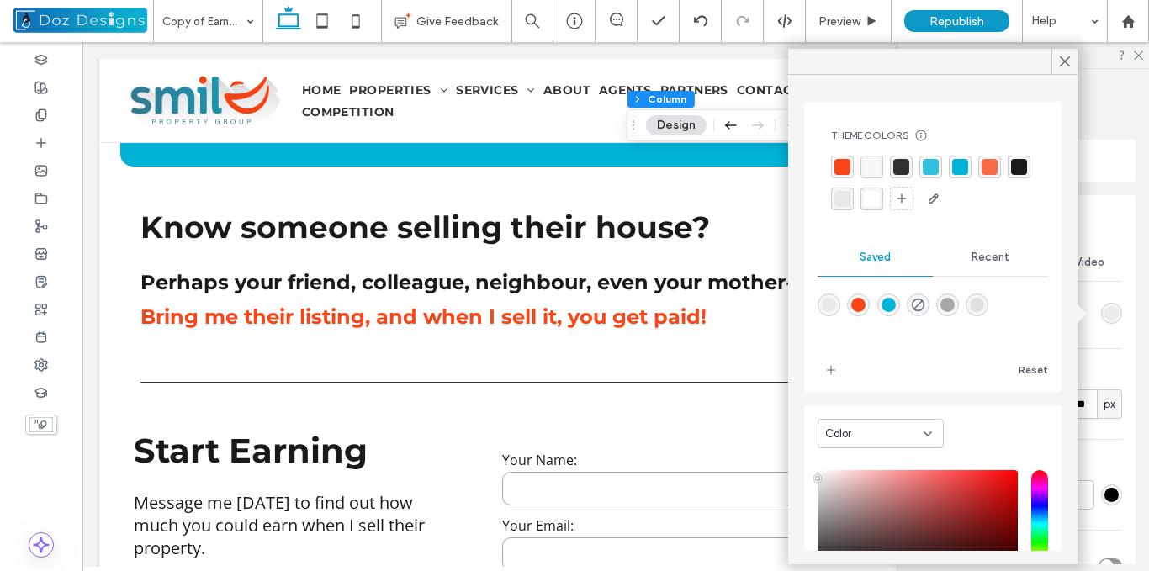
drag, startPoint x: 930, startPoint y: 305, endPoint x: 953, endPoint y: 252, distance: 57.7
click at [926, 300] on icon "rgba(0,0,0,0)" at bounding box center [918, 305] width 14 height 14
type input "*******"
type input "*"
type input "**"
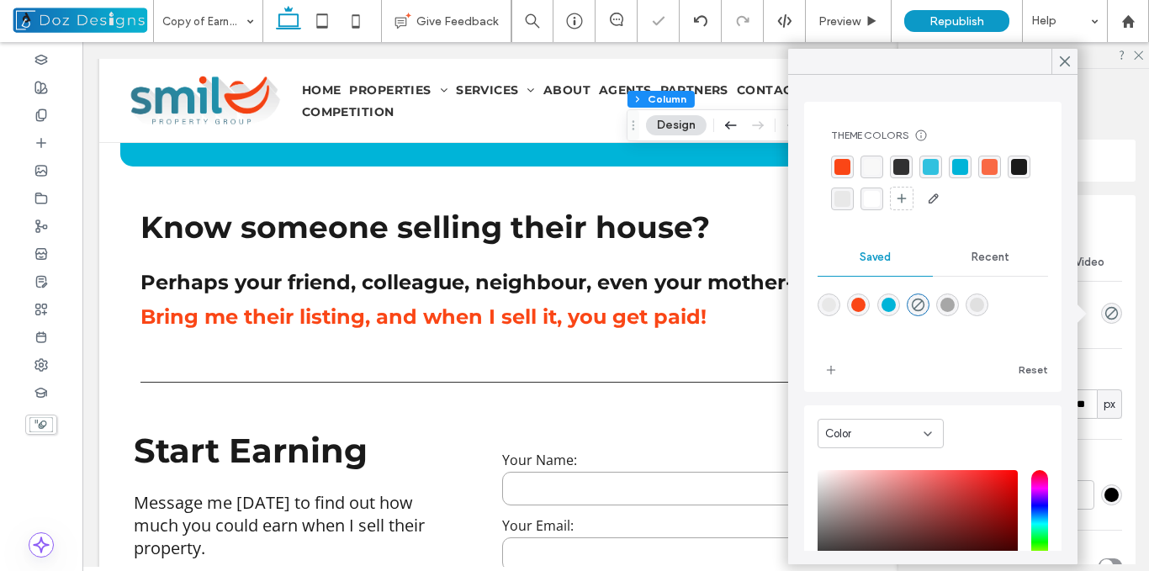
click at [1064, 56] on icon at bounding box center [1065, 61] width 15 height 15
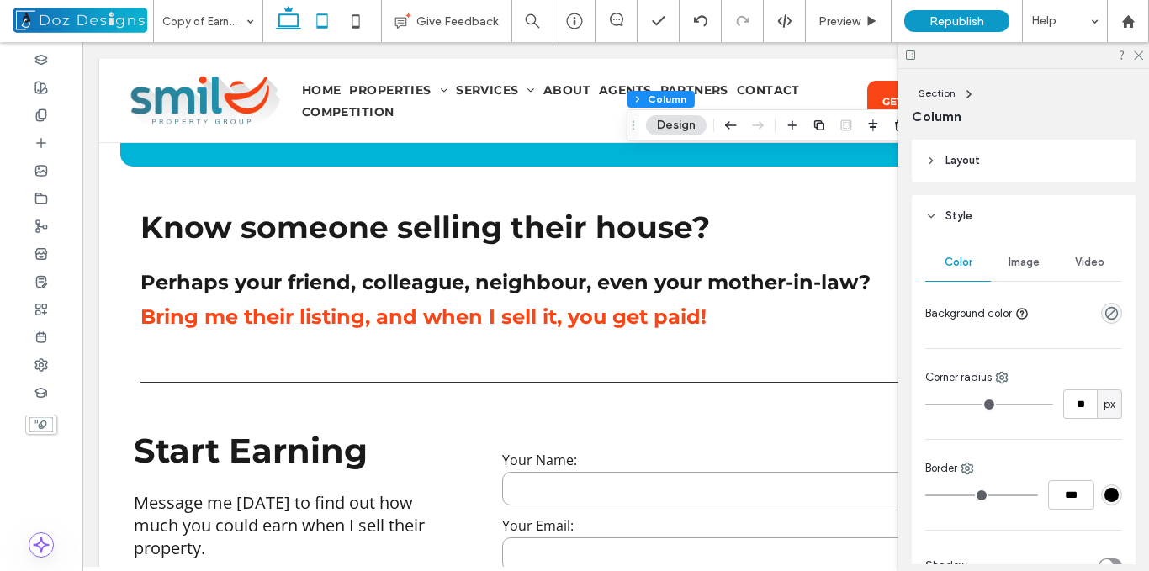
click at [323, 14] on use at bounding box center [321, 20] width 11 height 14
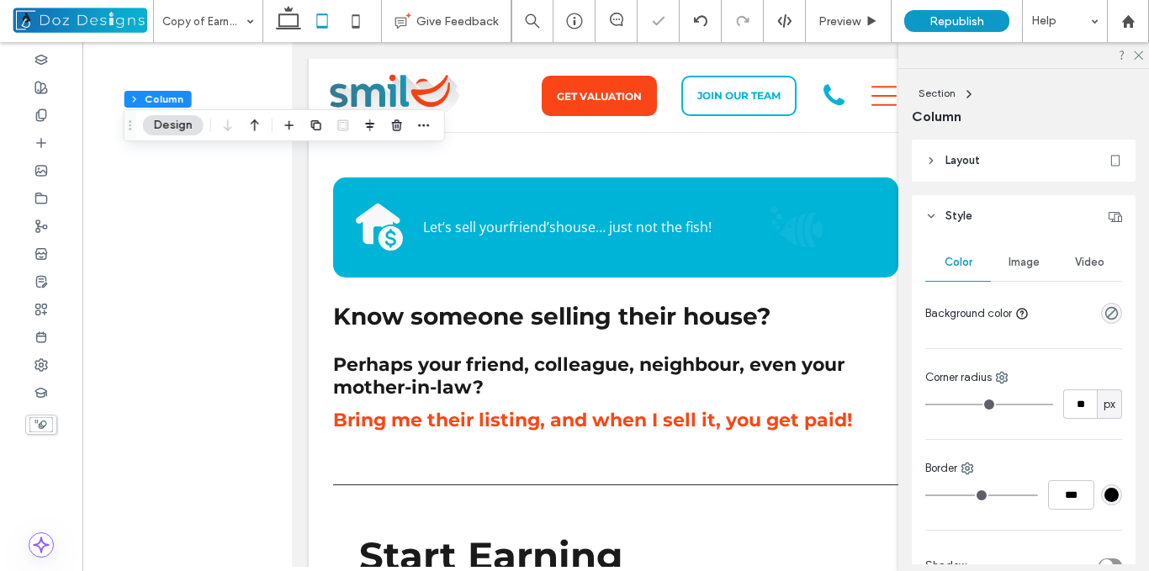
type input "**"
type input "****"
type input "**"
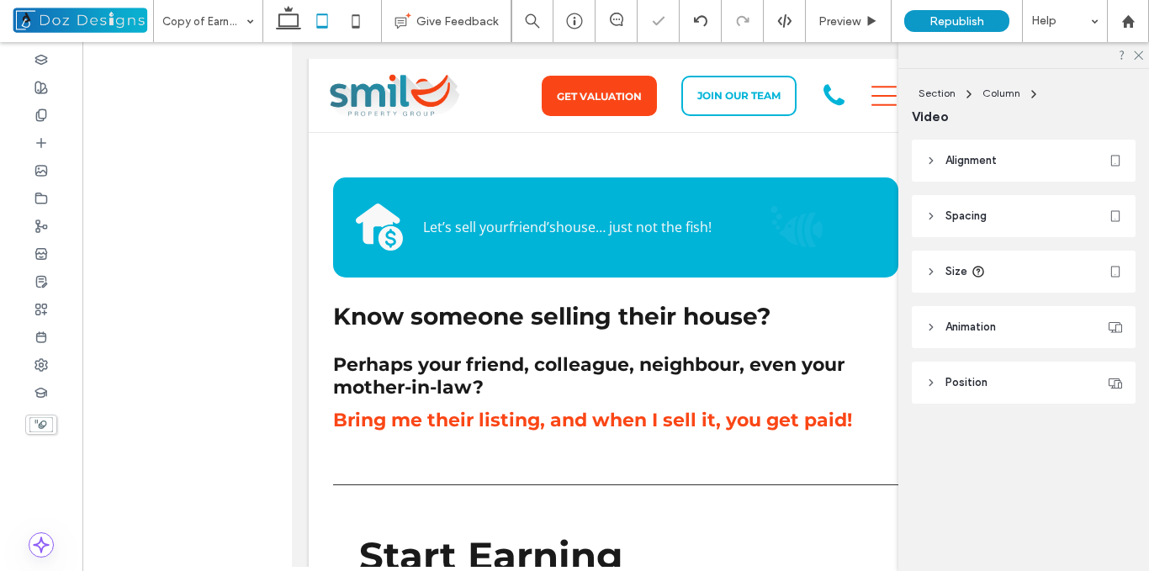
type input "**"
type input "****"
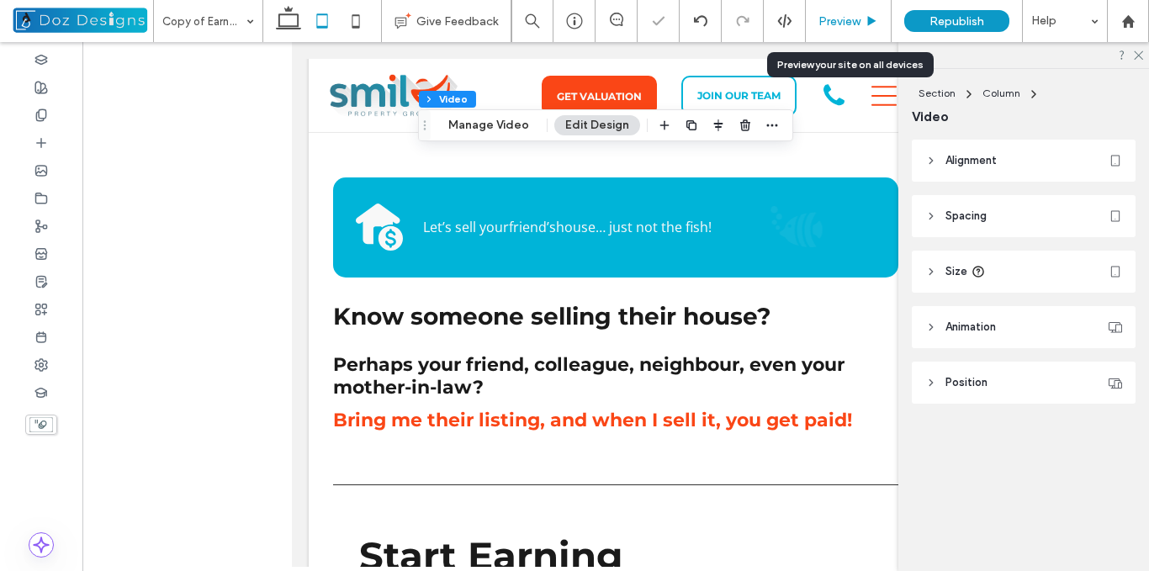
click at [857, 25] on span "Preview" at bounding box center [840, 21] width 42 height 14
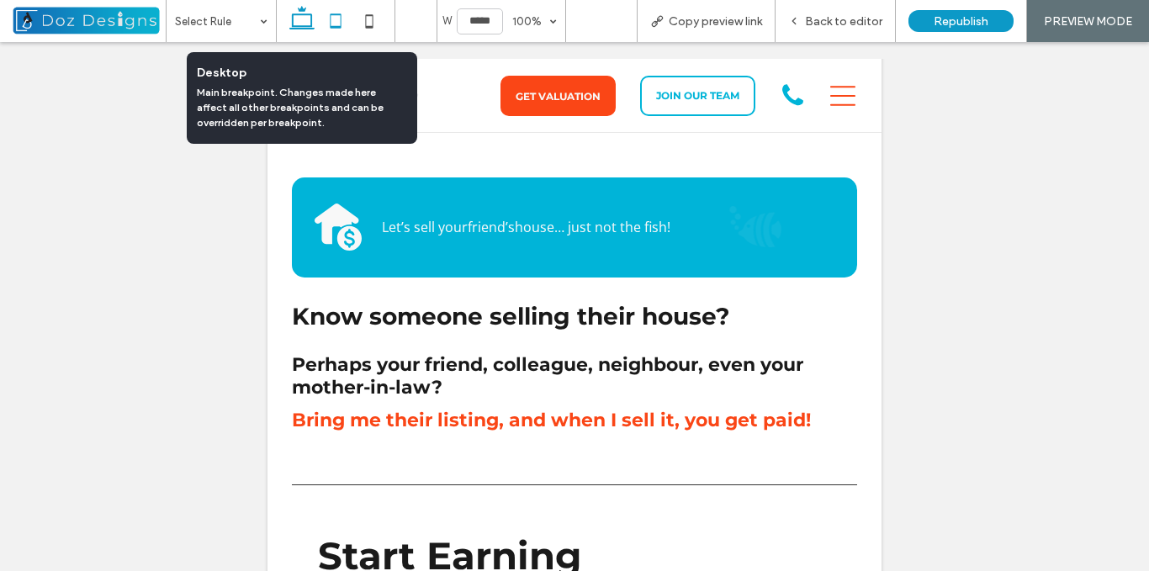
click at [296, 26] on use at bounding box center [301, 18] width 25 height 24
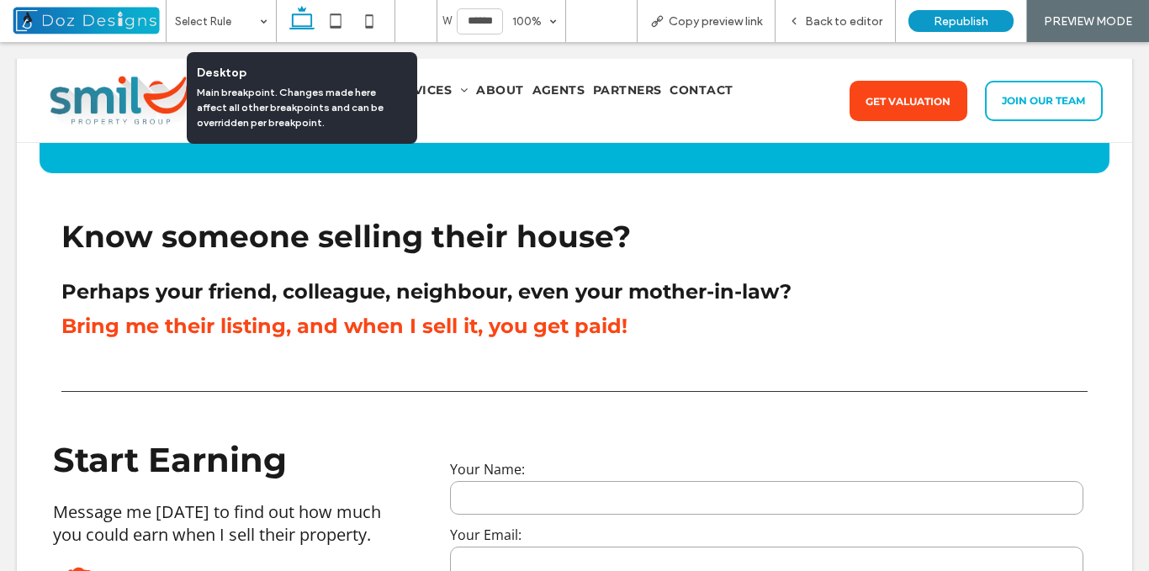
type input "******"
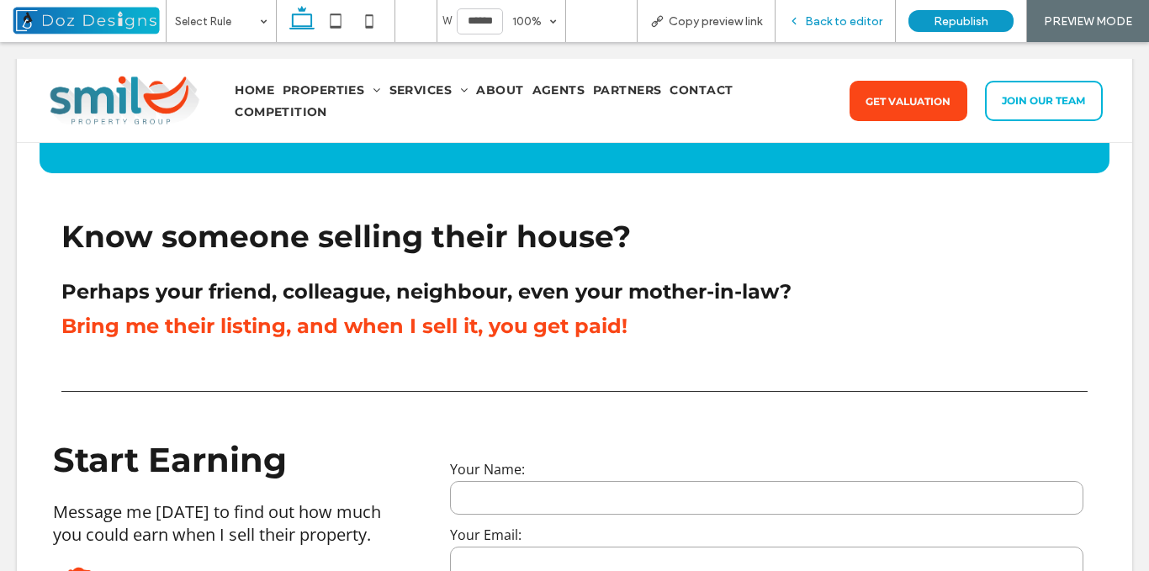
drag, startPoint x: 821, startPoint y: 5, endPoint x: 818, endPoint y: 17, distance: 12.3
click at [820, 8] on div "Back to editor" at bounding box center [836, 21] width 120 height 42
click at [833, 18] on span "Back to editor" at bounding box center [843, 21] width 77 height 14
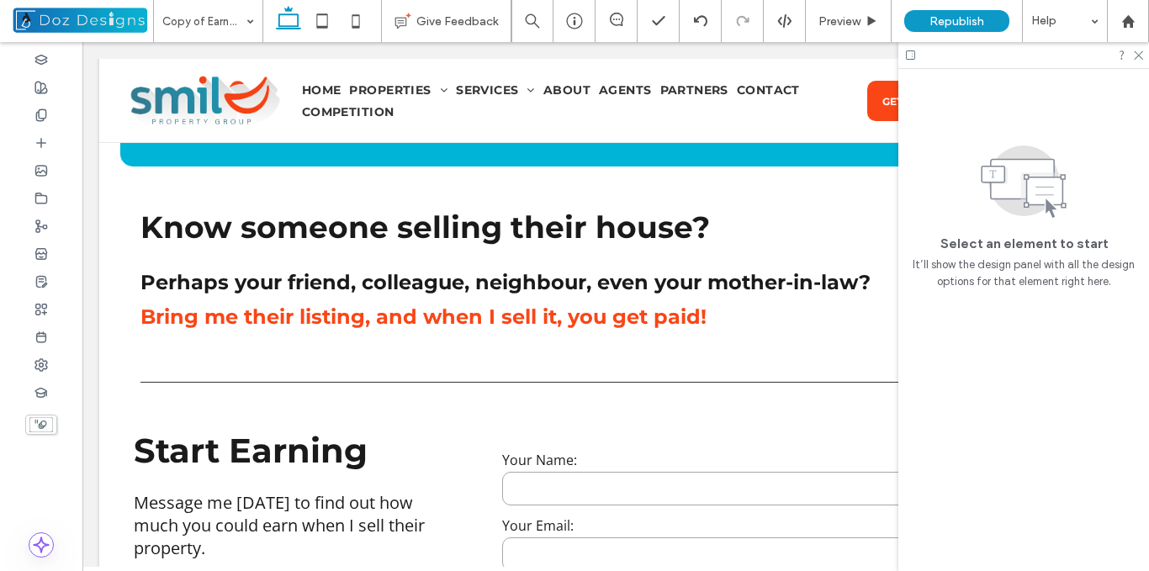
drag, startPoint x: 1140, startPoint y: 52, endPoint x: 1013, endPoint y: 123, distance: 145.4
click at [1134, 55] on icon at bounding box center [1138, 54] width 11 height 11
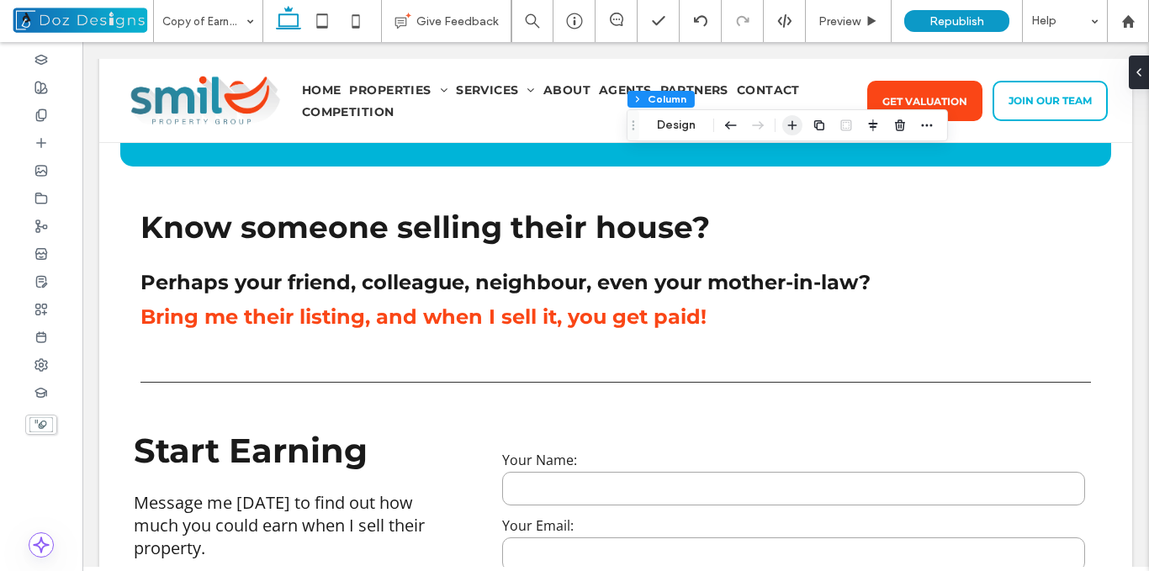
click at [795, 127] on icon "button" at bounding box center [792, 125] width 13 height 13
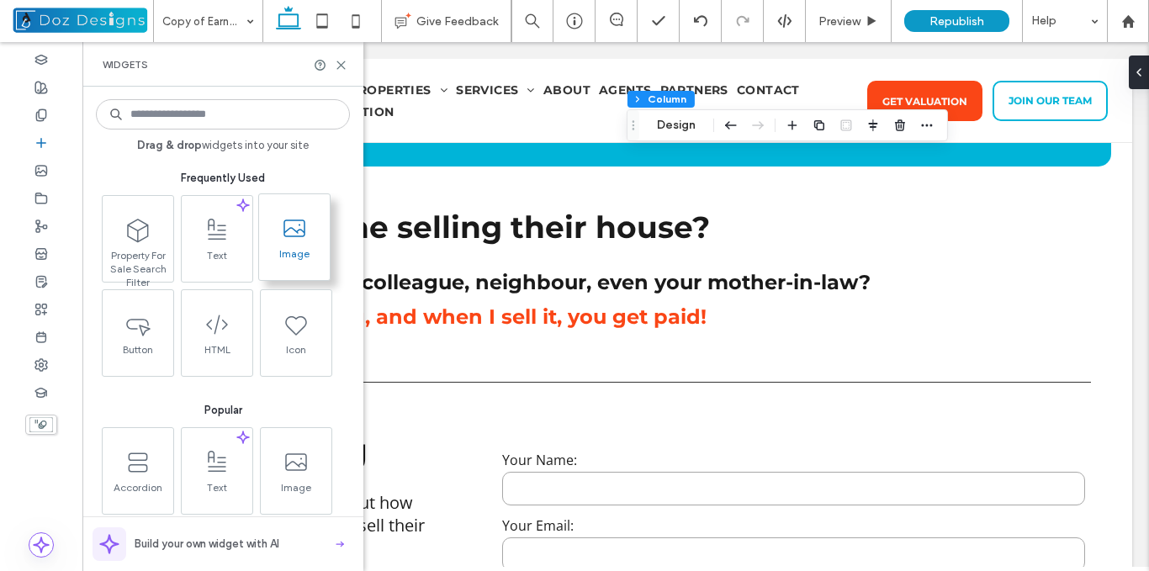
click at [298, 241] on span at bounding box center [294, 229] width 71 height 38
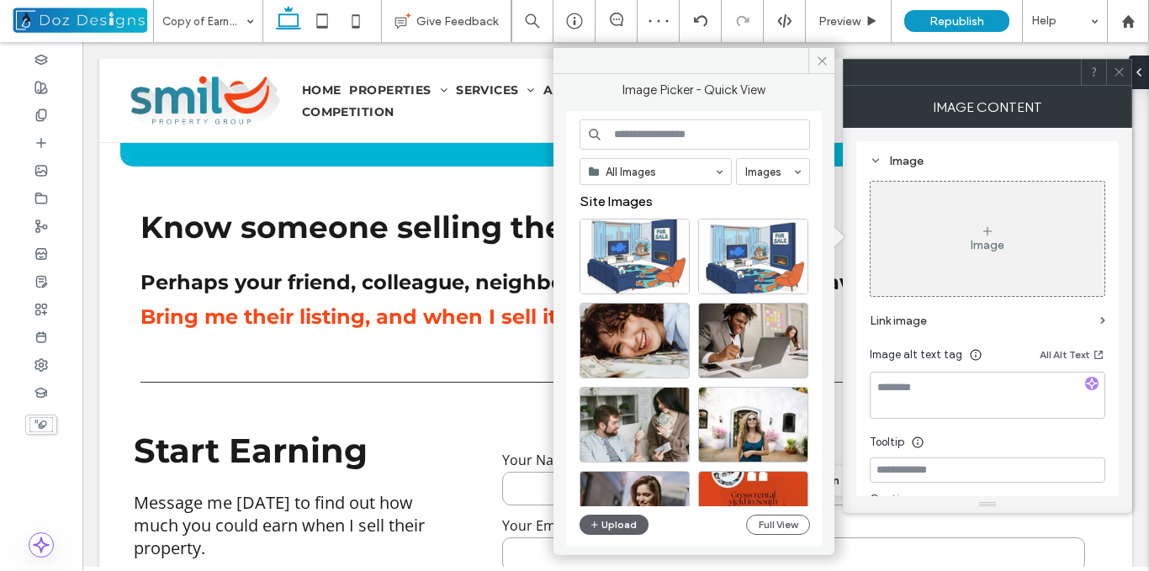
drag, startPoint x: 751, startPoint y: 69, endPoint x: 671, endPoint y: 68, distance: 80.8
click at [671, 68] on div at bounding box center [694, 61] width 281 height 26
click at [771, 260] on div "Select" at bounding box center [753, 257] width 110 height 76
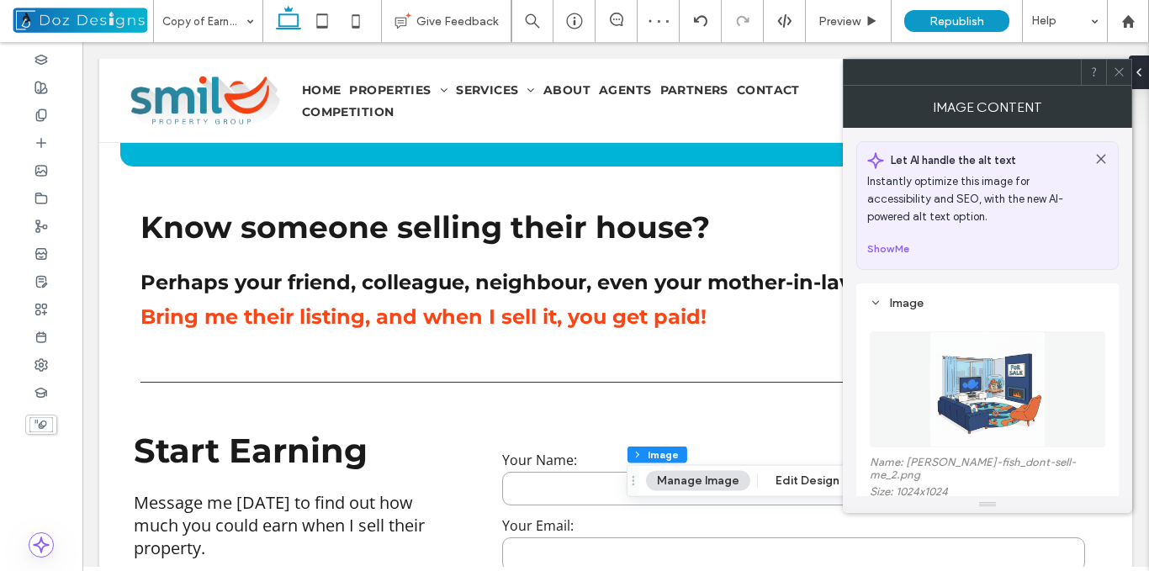
scroll to position [84, 0]
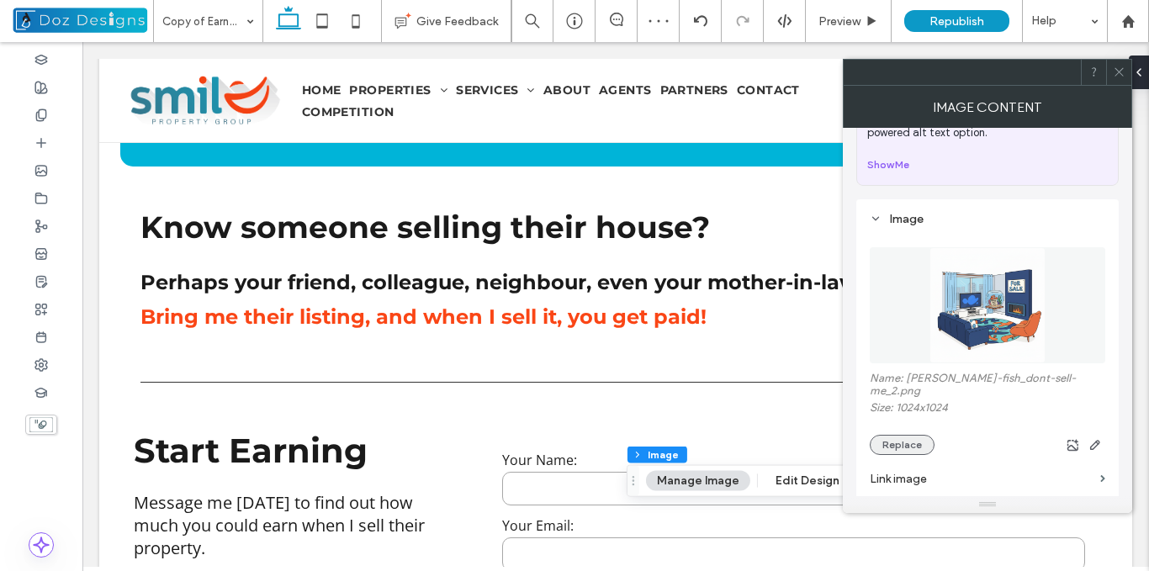
click at [911, 435] on button "Replace" at bounding box center [902, 445] width 65 height 20
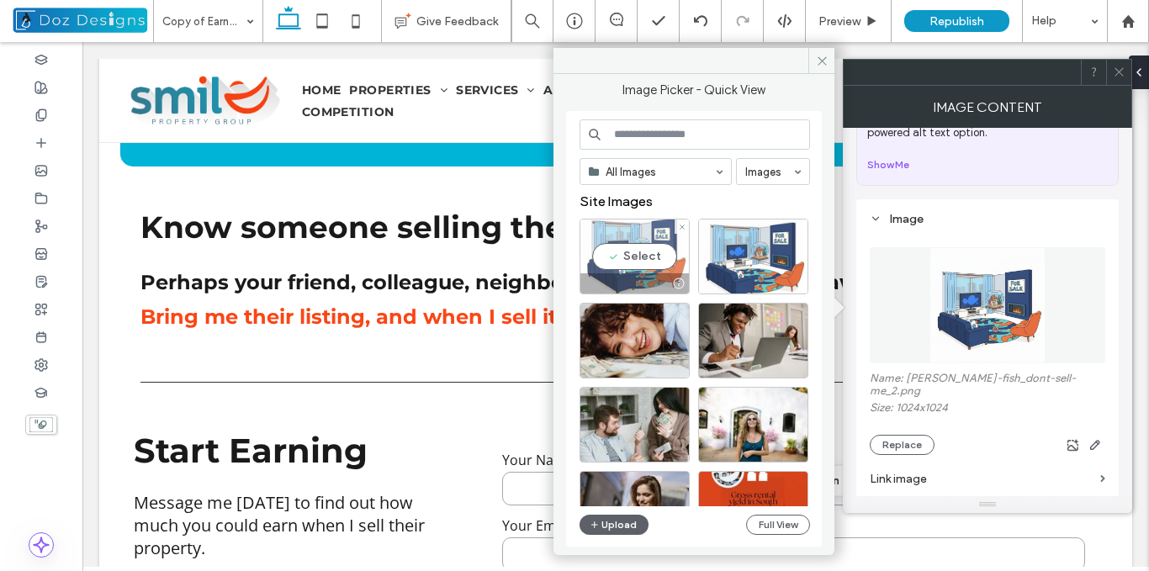
click at [650, 247] on div "Select" at bounding box center [635, 257] width 110 height 76
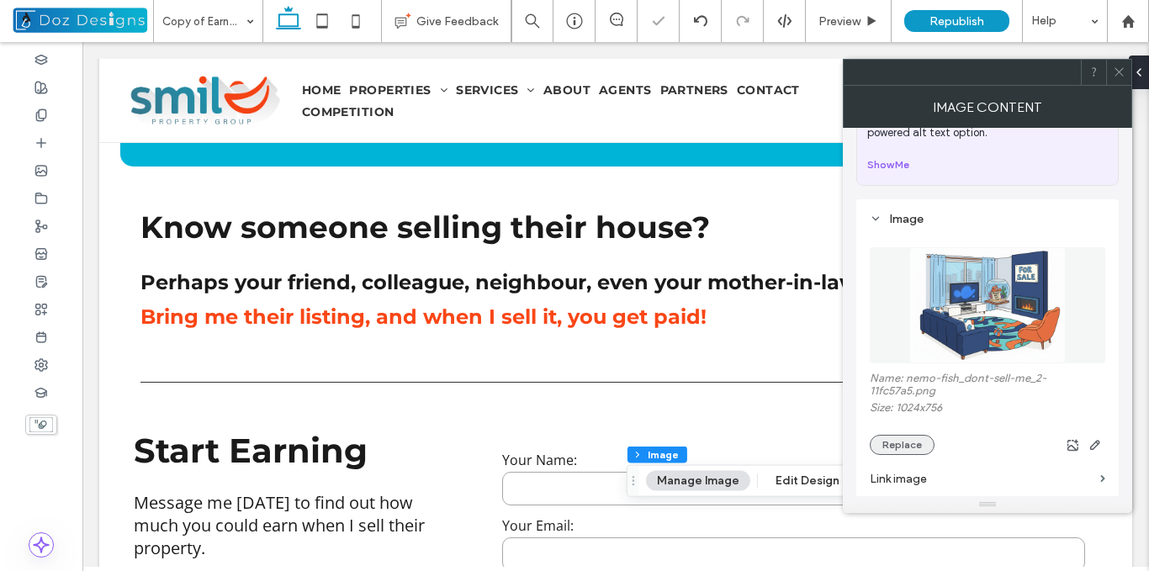
click at [910, 443] on button "Replace" at bounding box center [902, 445] width 65 height 20
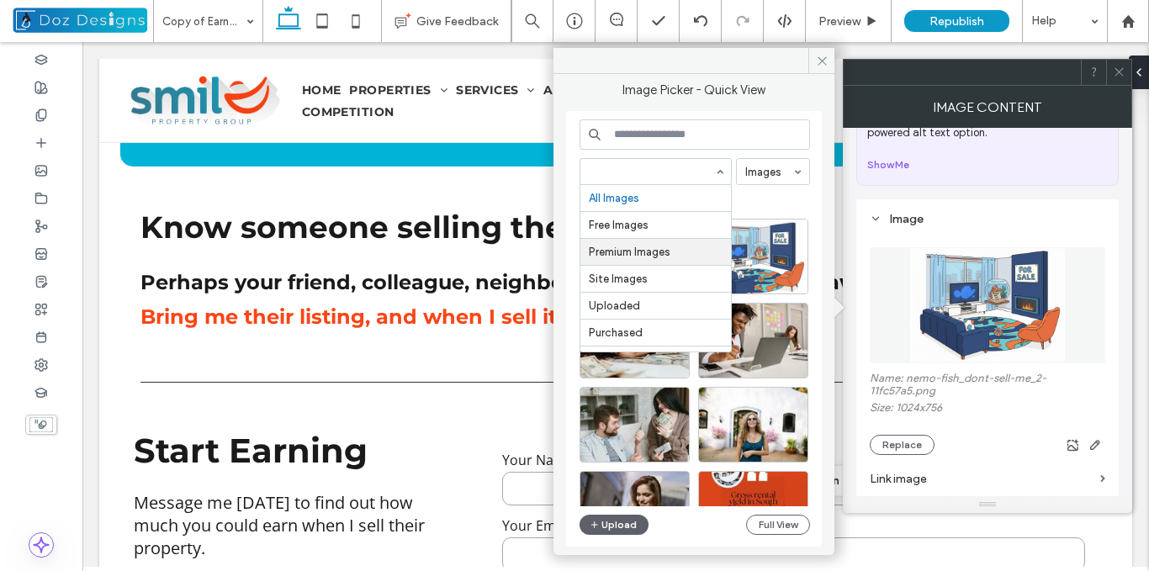
scroll to position [129, 0]
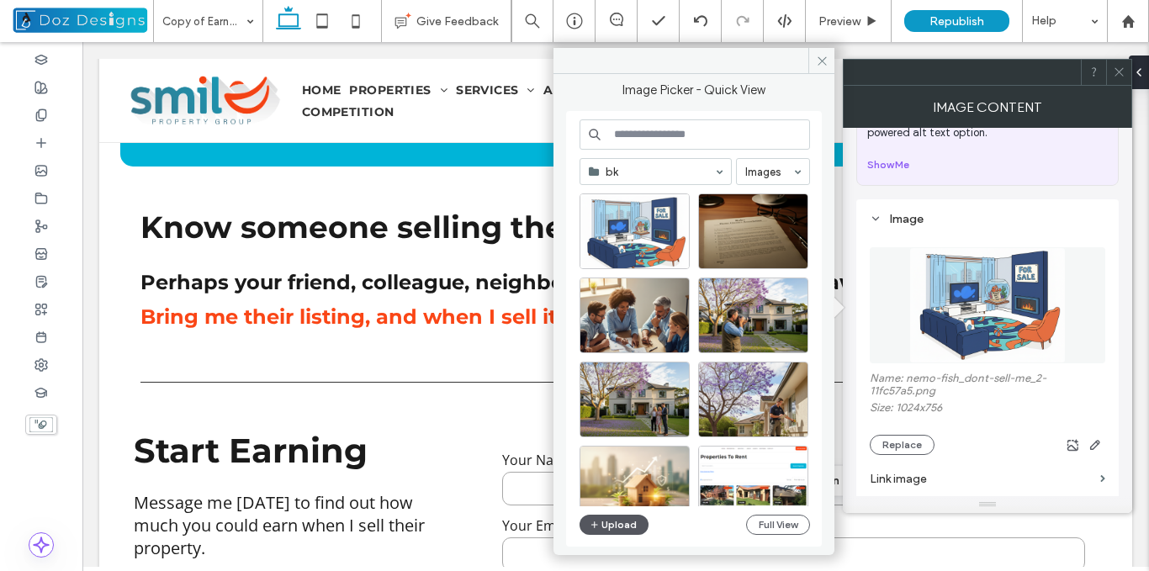
click at [629, 522] on button "Upload" at bounding box center [614, 525] width 69 height 20
drag, startPoint x: 1122, startPoint y: 65, endPoint x: 1113, endPoint y: 72, distance: 10.8
click at [1121, 65] on span at bounding box center [1119, 72] width 13 height 25
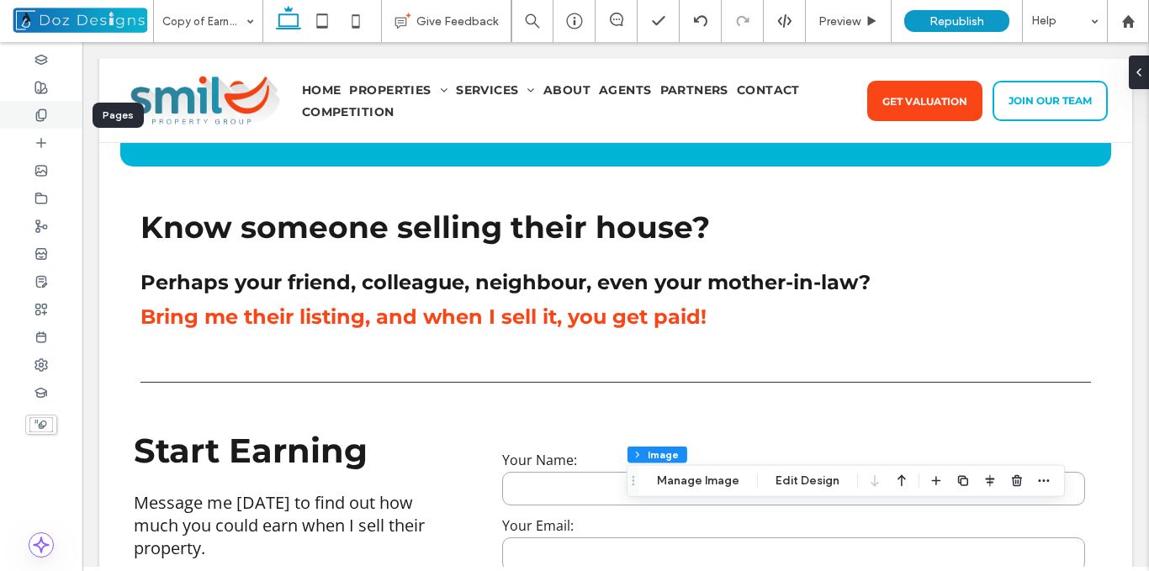
click at [40, 121] on div at bounding box center [41, 115] width 82 height 28
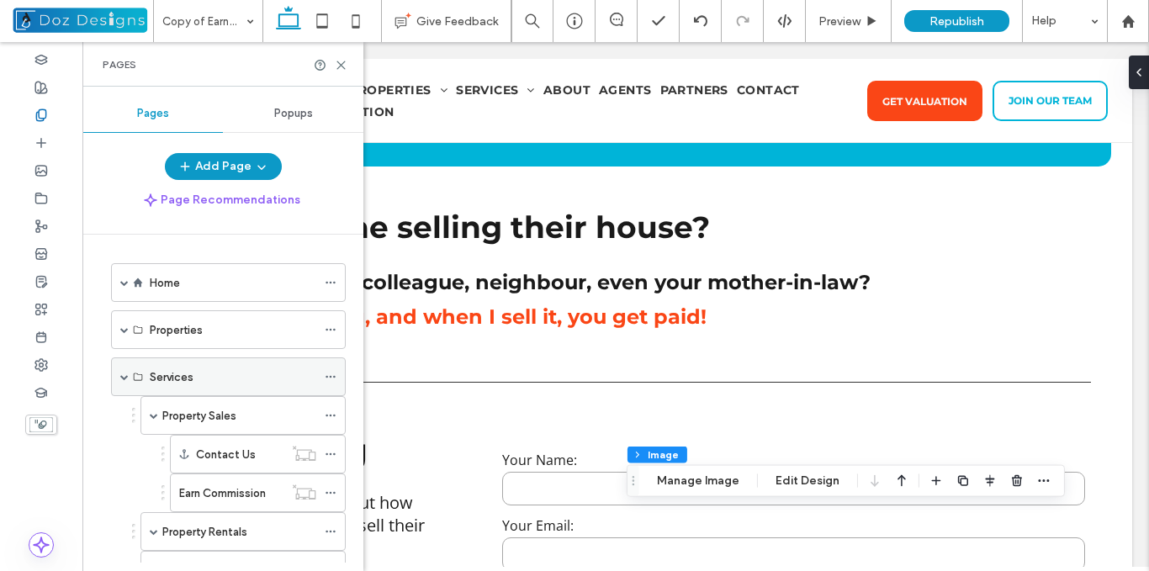
click at [126, 379] on span at bounding box center [124, 377] width 8 height 8
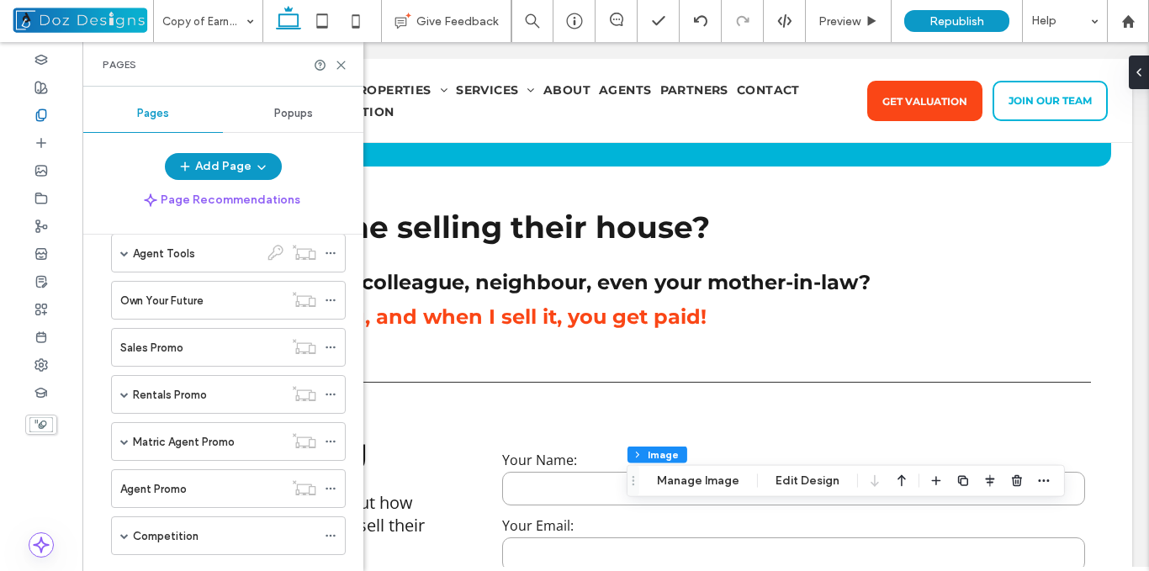
scroll to position [535, 0]
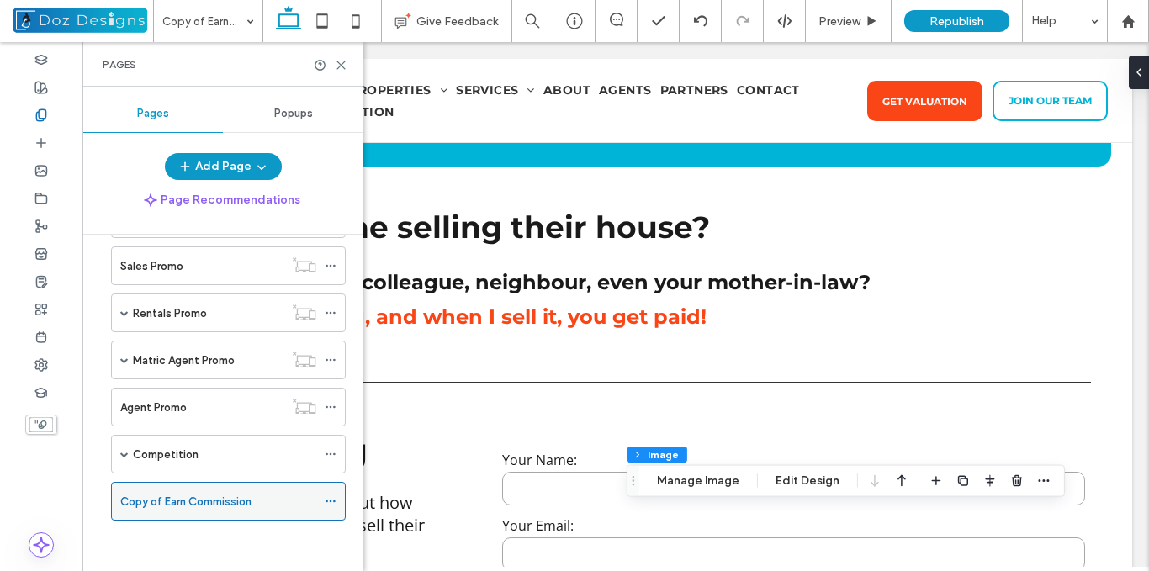
click at [327, 498] on icon at bounding box center [331, 502] width 12 height 12
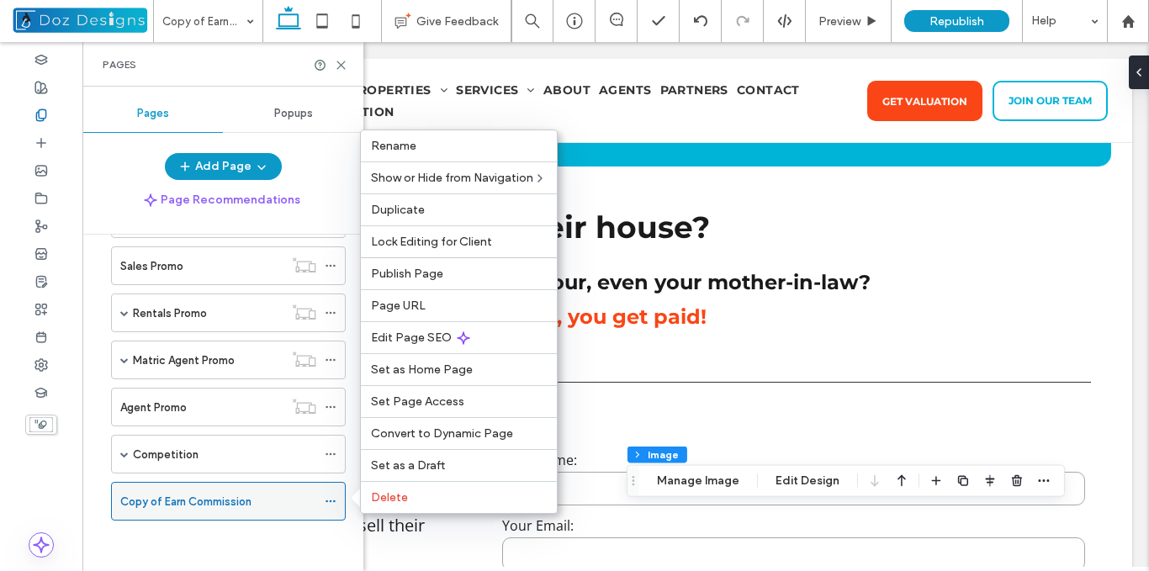
click at [331, 503] on icon at bounding box center [331, 502] width 12 height 12
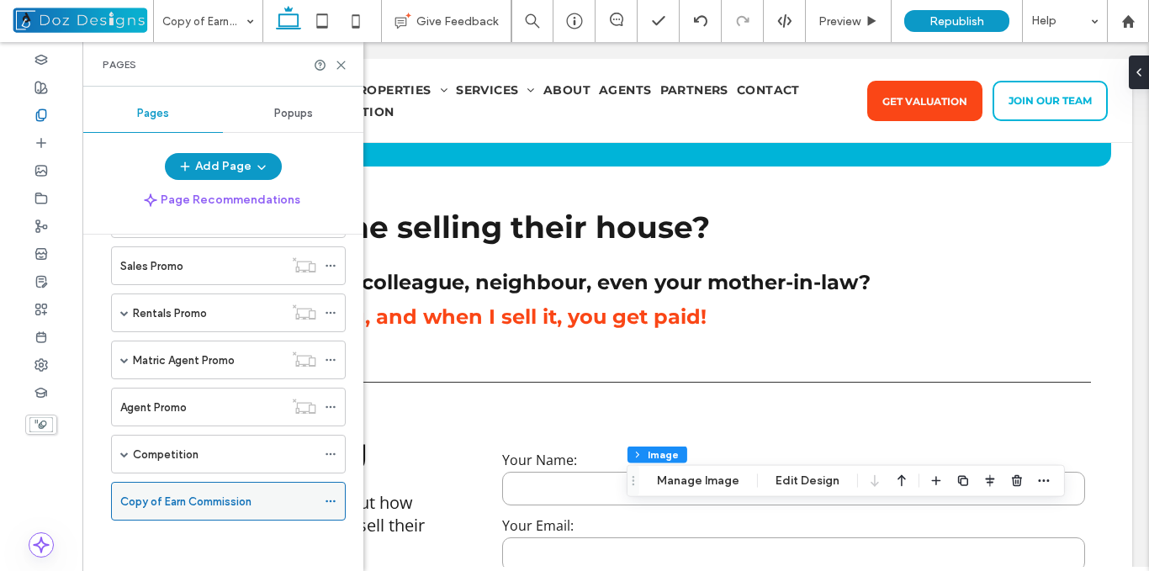
click at [332, 502] on icon at bounding box center [331, 502] width 12 height 12
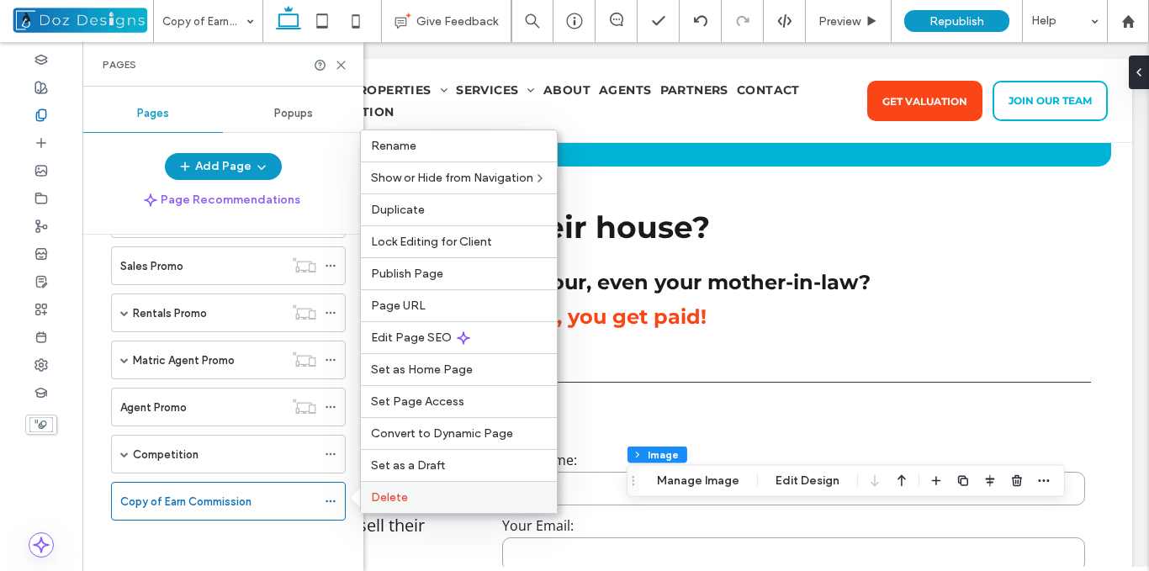
click at [390, 502] on span "Delete" at bounding box center [389, 498] width 37 height 14
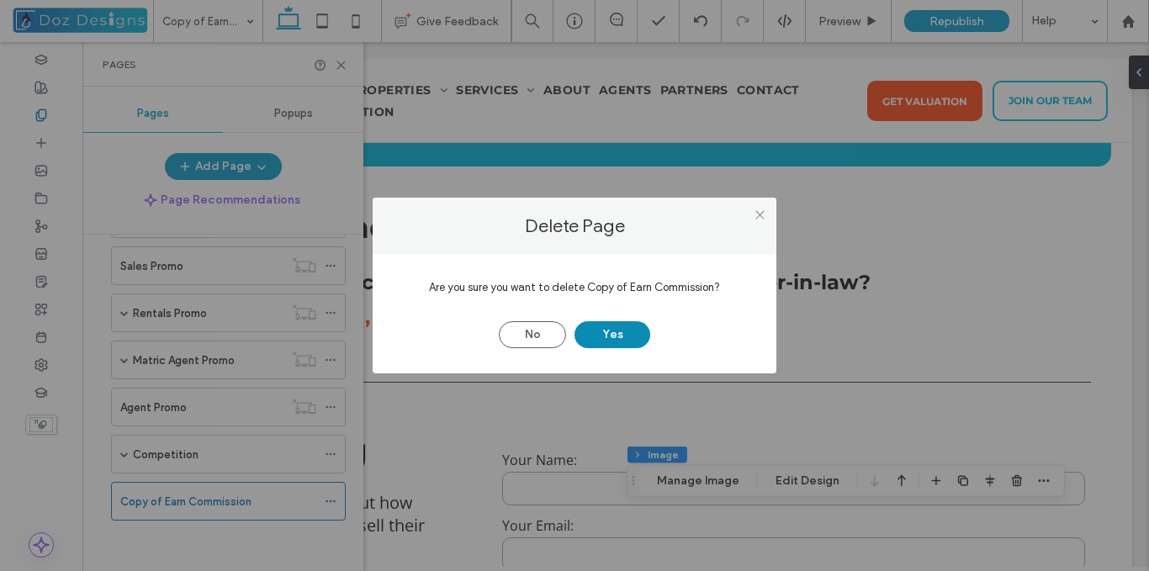
click at [616, 338] on button "Yes" at bounding box center [613, 334] width 76 height 27
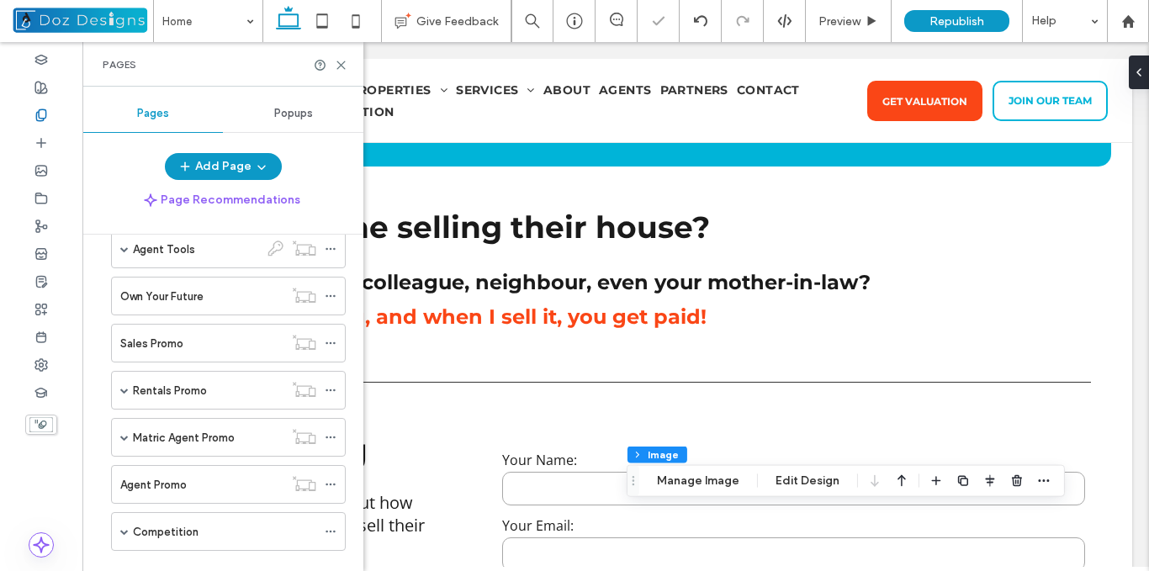
scroll to position [565, 0]
